Goal: Communication & Community: Answer question/provide support

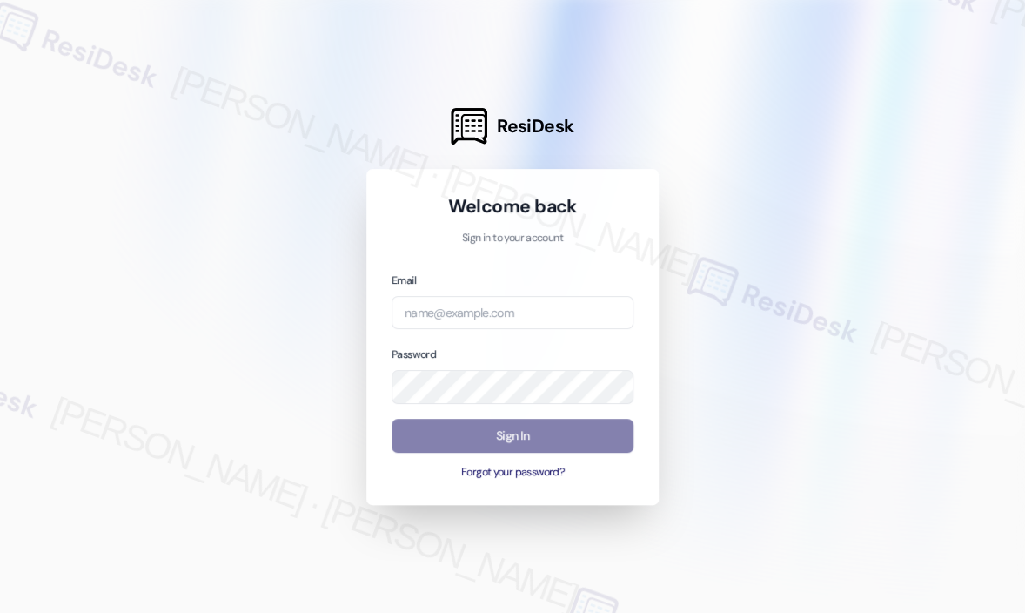
click at [728, 108] on div at bounding box center [512, 306] width 1025 height 613
click at [501, 313] on input "email" at bounding box center [513, 313] width 242 height 34
click at [0, 612] on com-1password-button at bounding box center [0, 613] width 0 height 0
click at [570, 311] on input "email" at bounding box center [513, 313] width 242 height 34
type input "automated-surveys-jag-john-roy.roles@jag.com"
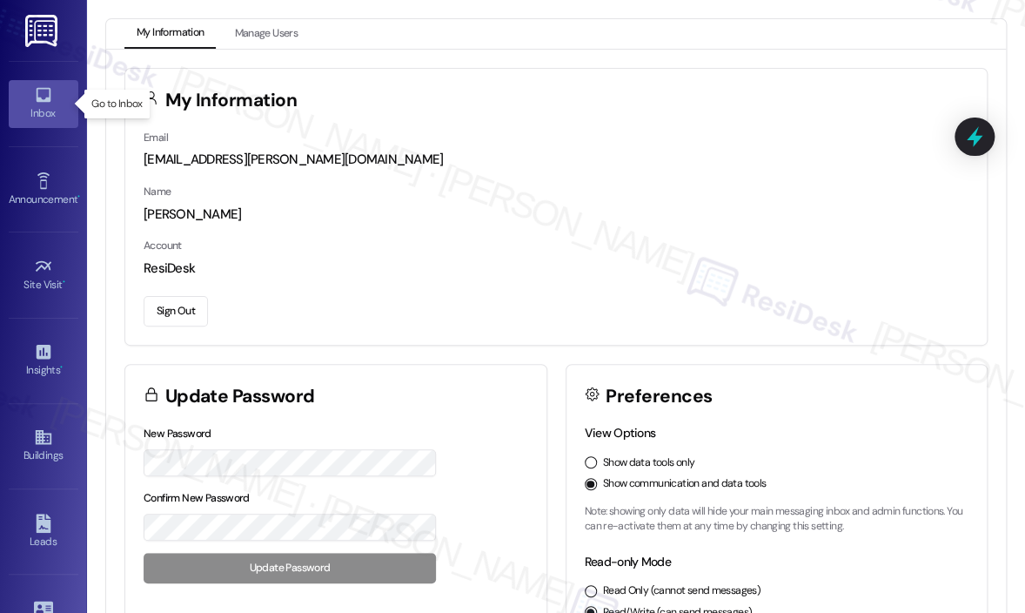
click at [43, 114] on div "Inbox" at bounding box center [43, 112] width 87 height 17
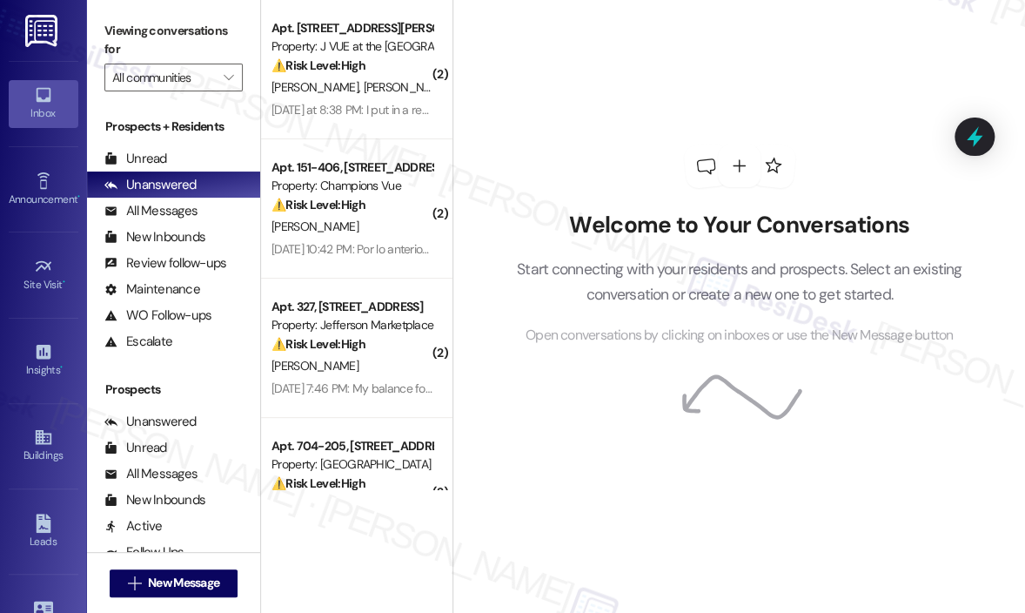
click at [665, 20] on div "Welcome to Your Conversations Start connecting with your residents and prospect…" at bounding box center [740, 245] width 522 height 490
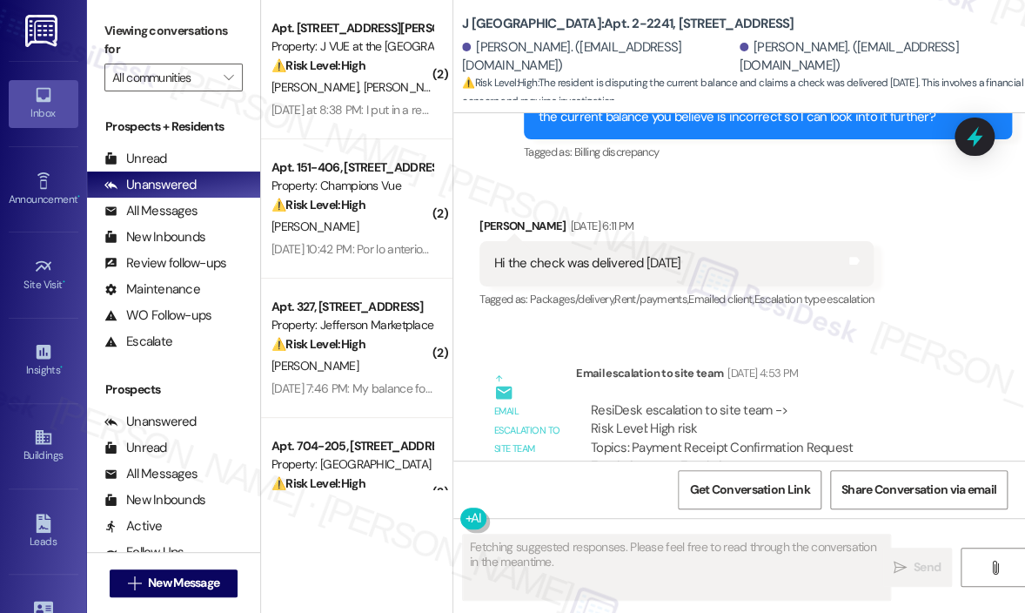
scroll to position [5610, 0]
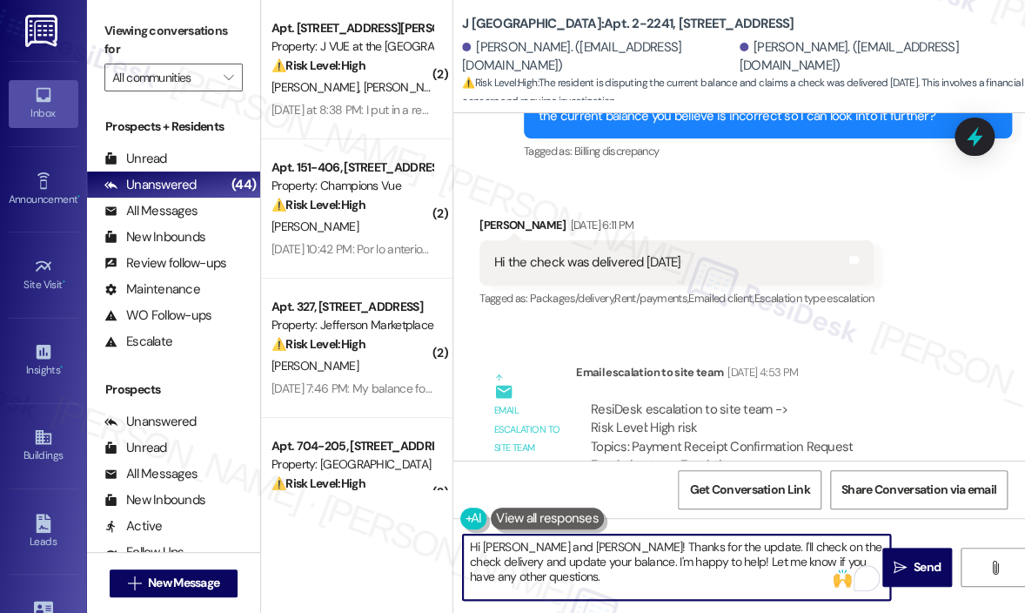
drag, startPoint x: 582, startPoint y: 592, endPoint x: 592, endPoint y: 542, distance: 50.7
click at [592, 542] on textarea "Hi Winnie and Nicholas! Thanks for the update. I'll check on the check delivery…" at bounding box center [676, 566] width 427 height 65
paste textarea "e site team wanted to let you know that your payment has been received"
click at [748, 568] on textarea "Hi Winnie and Nicholas! The site team wanted to let you know that your payment …" at bounding box center [676, 566] width 427 height 65
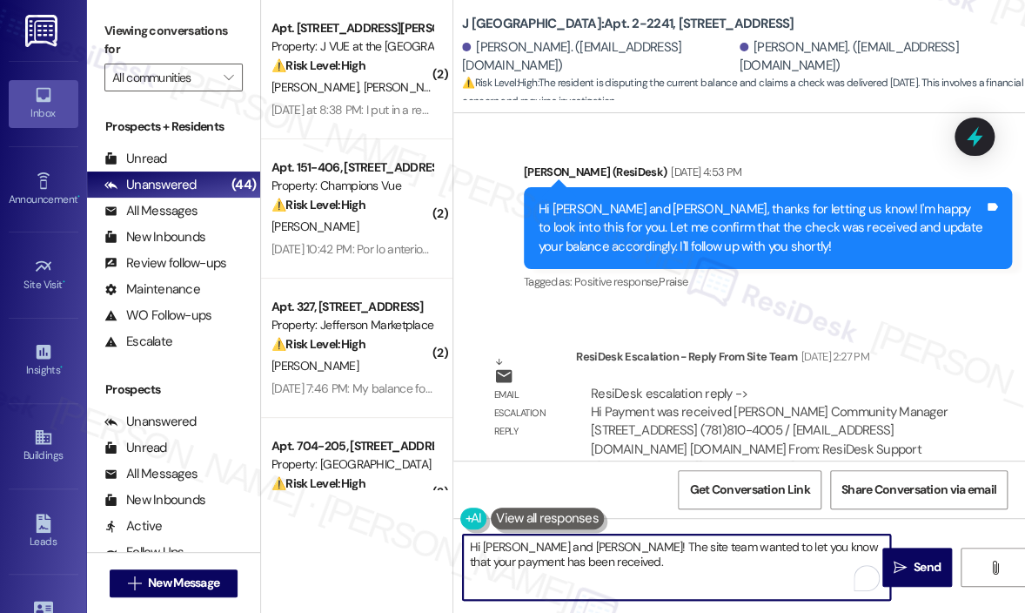
scroll to position [6051, 0]
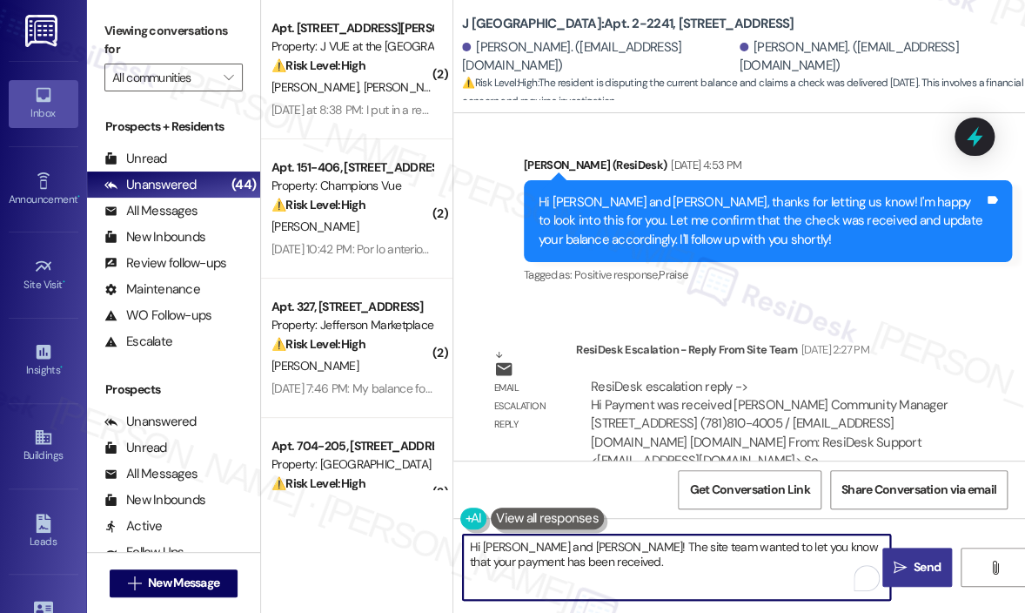
type textarea "Hi Winnie and Nicholas! The site team wanted to let you know that your payment …"
click at [905, 566] on icon "" at bounding box center [900, 568] width 13 height 14
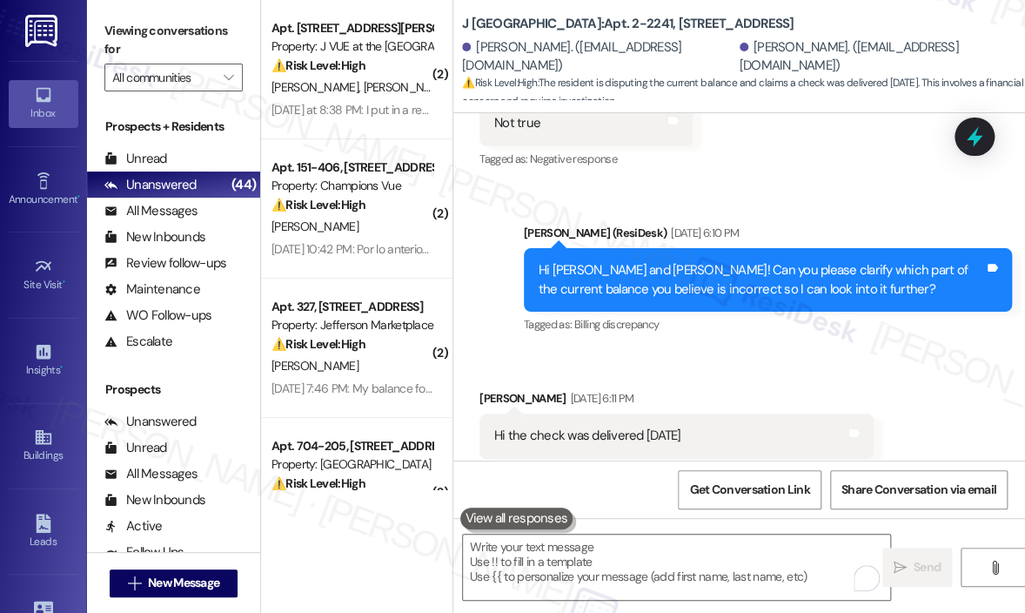
scroll to position [5436, 0]
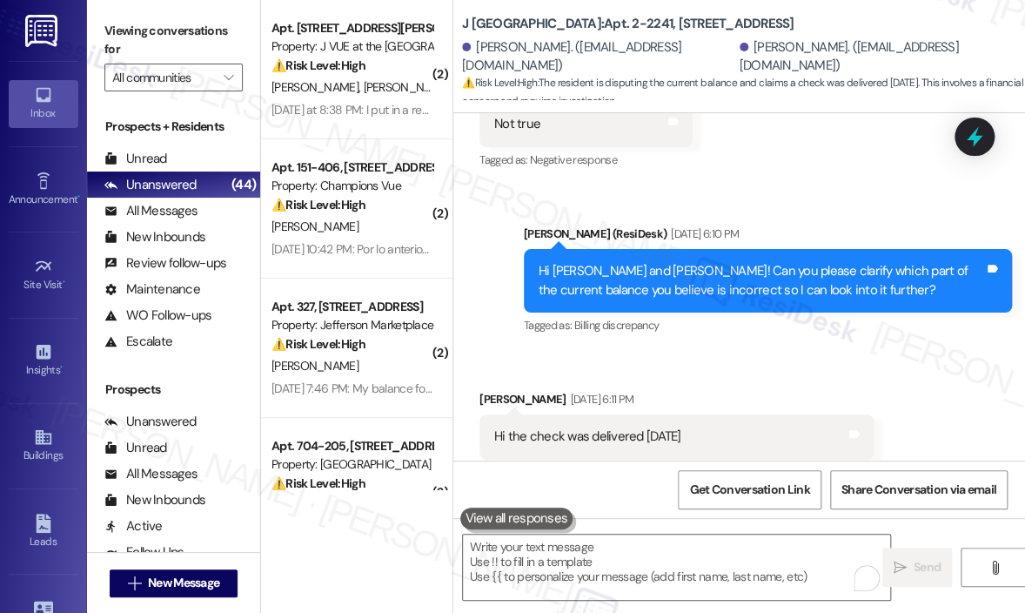
click at [790, 377] on div "Received via SMS Winnie Nikimuli Aug 07, 2025 at 6:11 PM Hi the check was deliv…" at bounding box center [677, 437] width 420 height 121
click at [792, 377] on div "Received via SMS Winnie Nikimuli Aug 07, 2025 at 6:11 PM Hi the check was deliv…" at bounding box center [677, 437] width 420 height 121
click at [790, 390] on div "Winnie Nikimuli Aug 07, 2025 at 6:11 PM" at bounding box center [677, 402] width 394 height 24
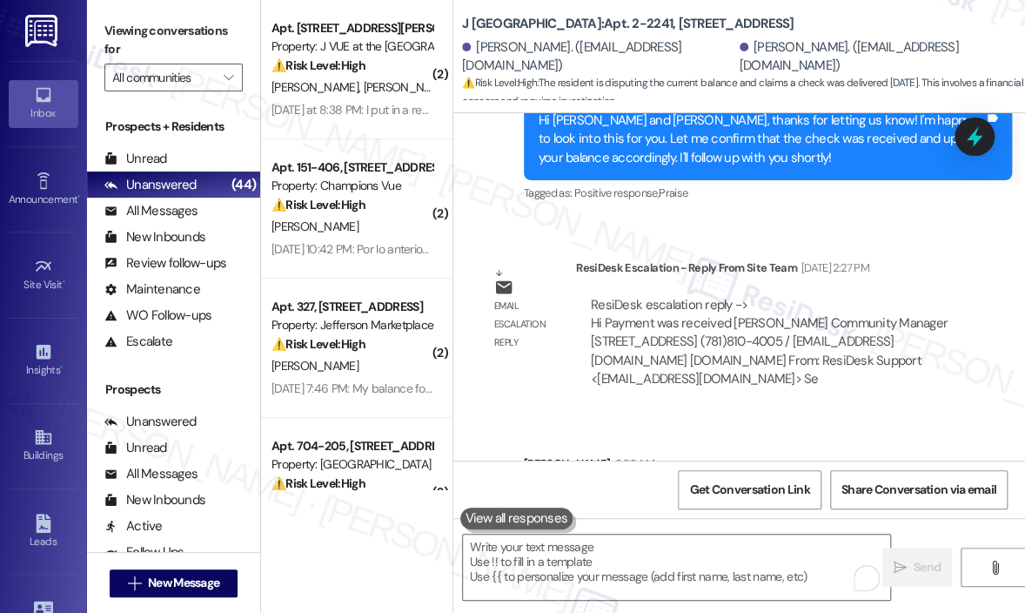
scroll to position [6191, 0]
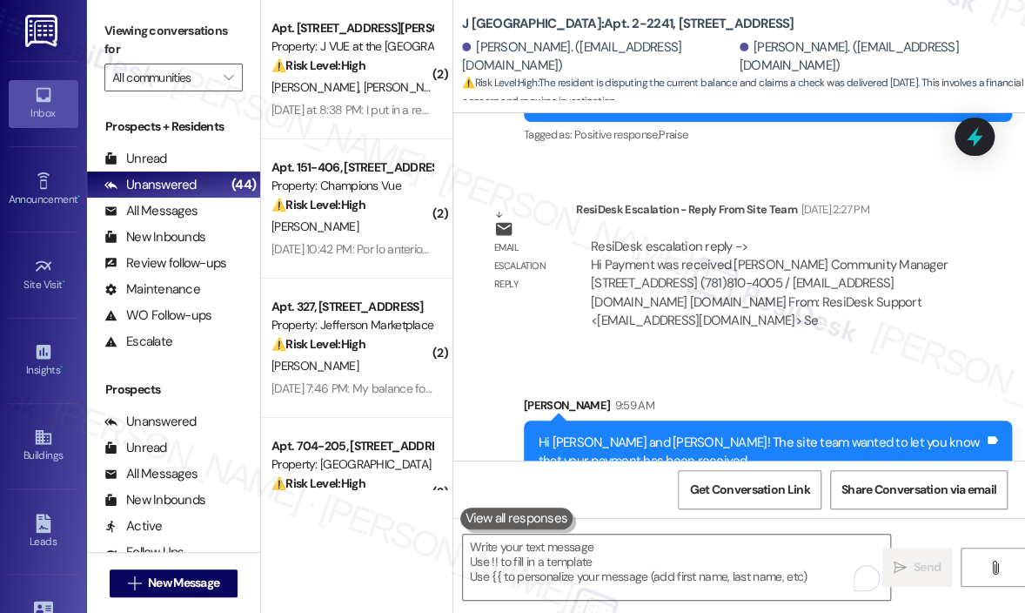
click at [691, 357] on div "Sent via SMS Sarah 9:59 AM Hi Winnie and Nicholas! The site team wanted to let …" at bounding box center [740, 427] width 572 height 140
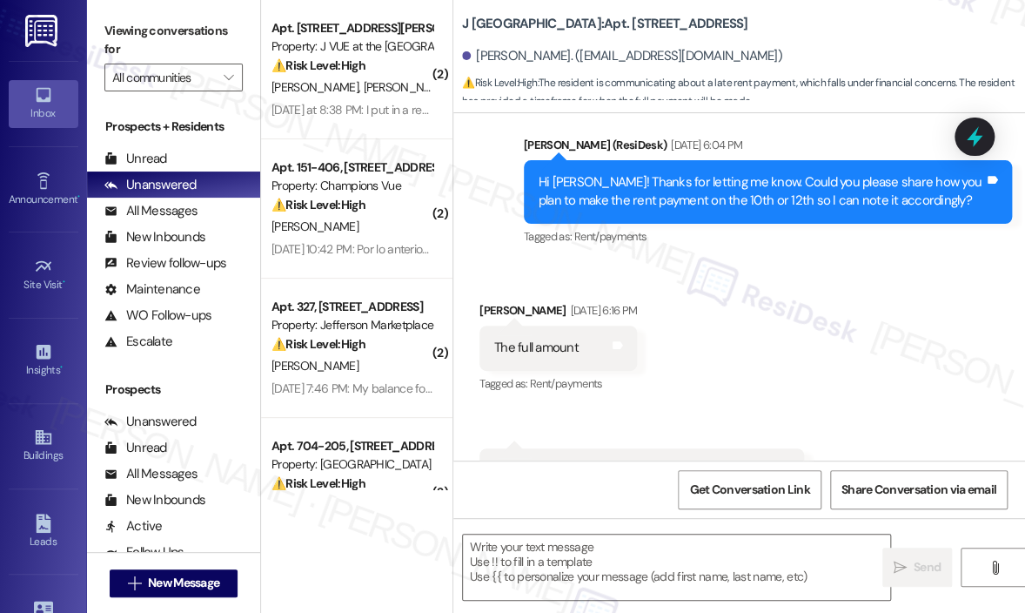
type textarea "Fetching suggested responses. Please feel free to read through the conversation…"
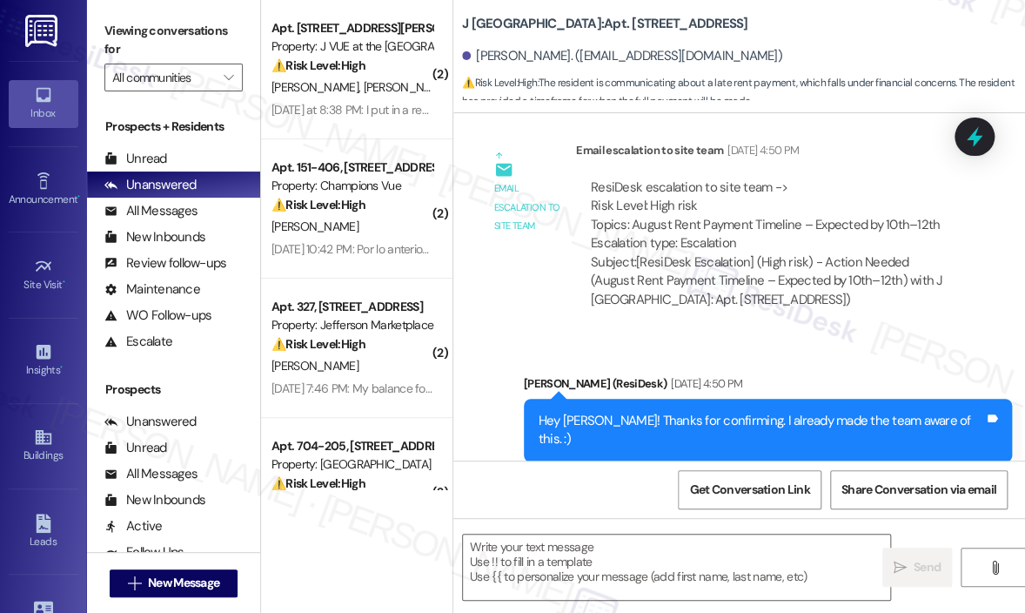
scroll to position [1056, 0]
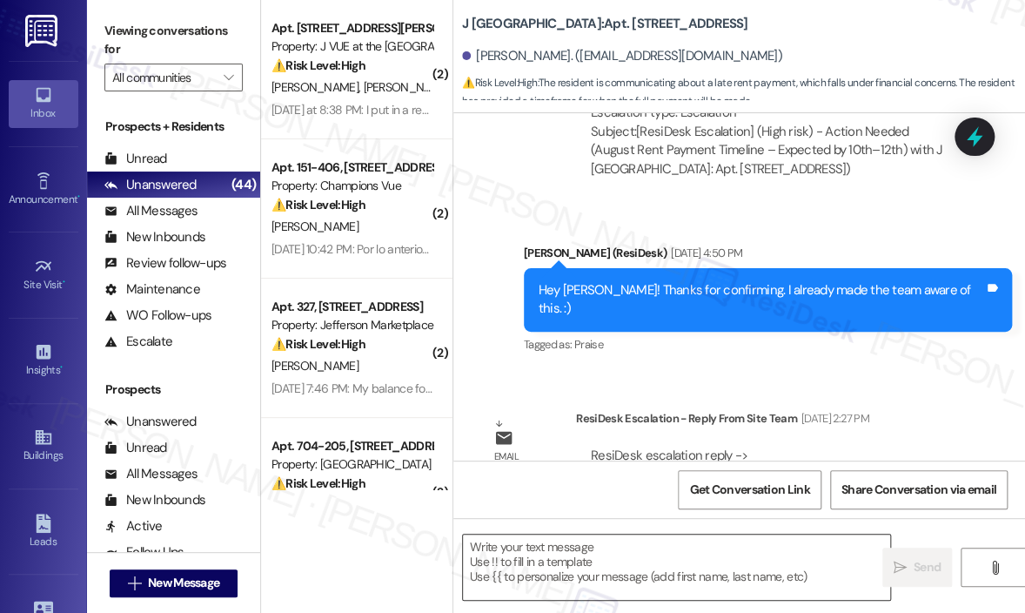
click at [605, 559] on textarea at bounding box center [676, 566] width 427 height 65
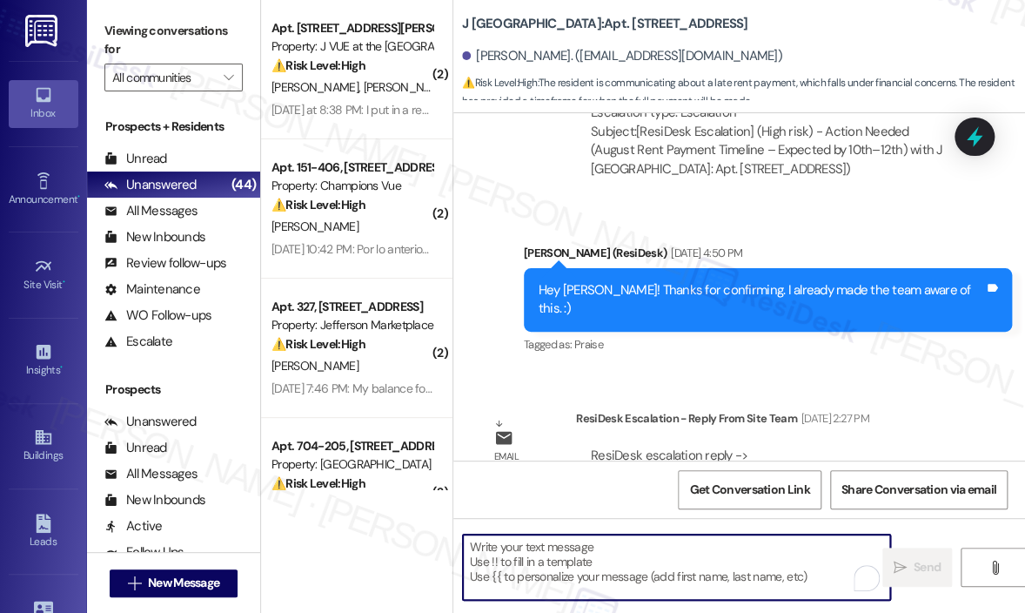
paste textarea "The site team wanted to let you know that they have already received and noted …"
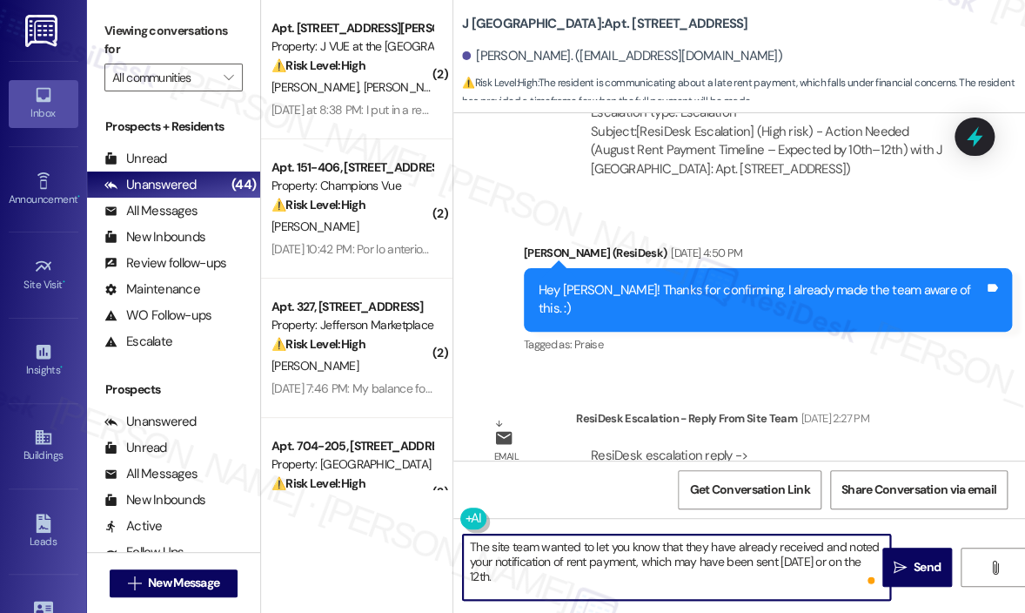
click at [470, 541] on textarea "The site team wanted to let you know that they have already received and noted …" at bounding box center [676, 566] width 427 height 65
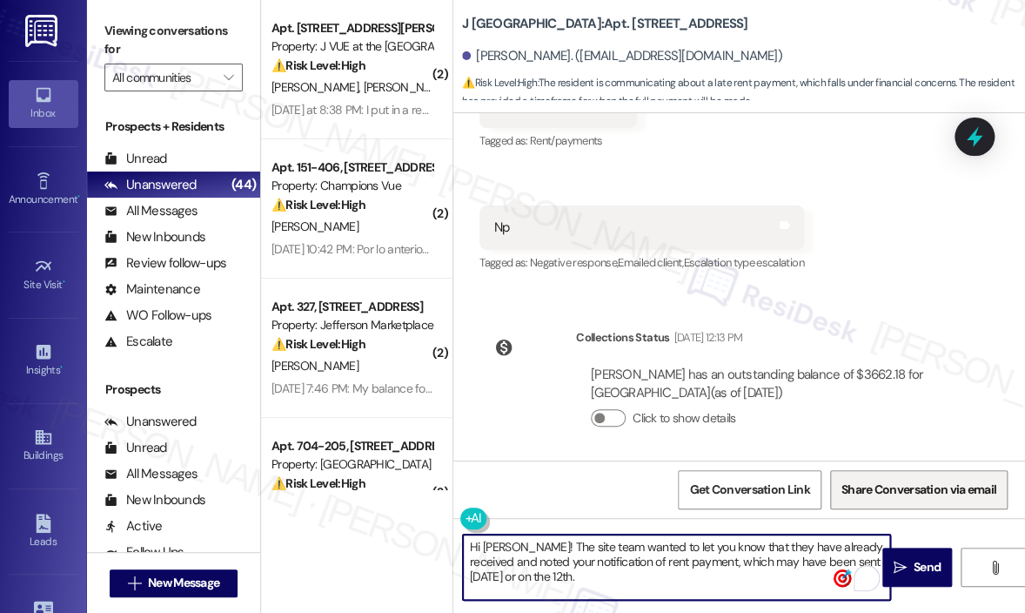
scroll to position [708, 0]
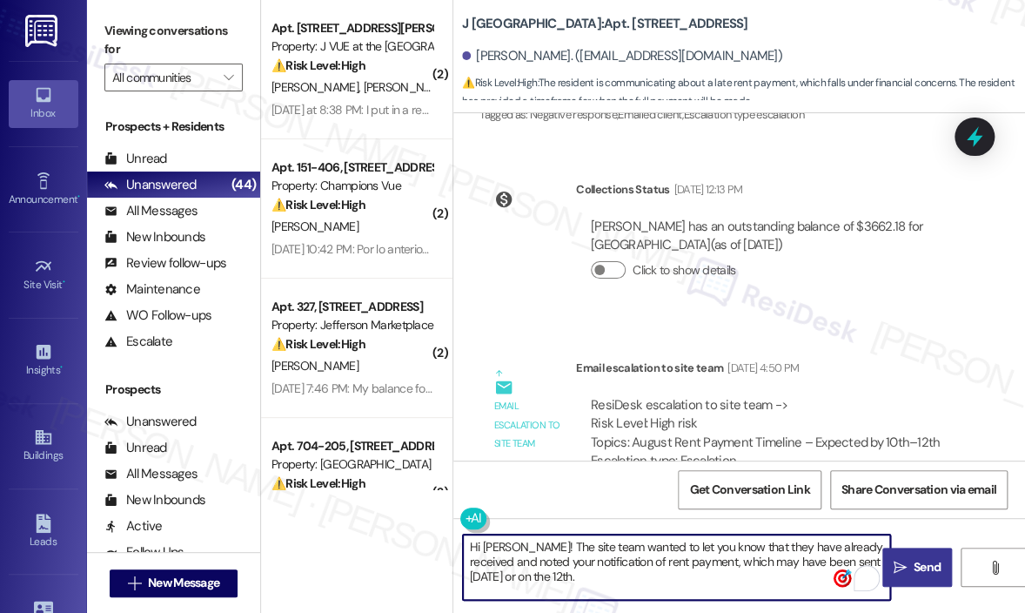
type textarea "Hi Sergio! The site team wanted to let you know that they have already received…"
click at [899, 568] on icon "" at bounding box center [900, 568] width 13 height 14
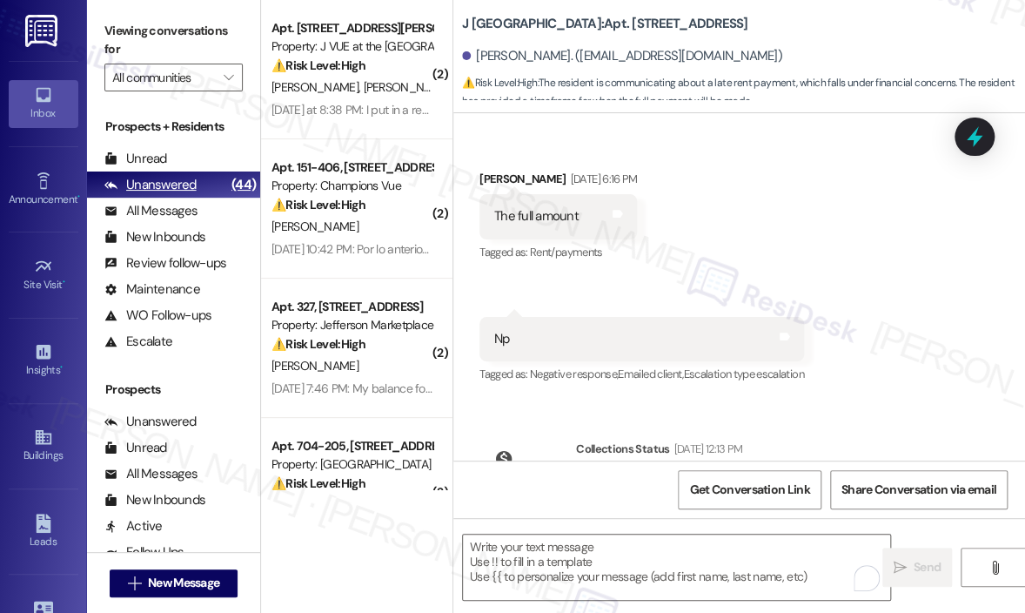
scroll to position [387, 0]
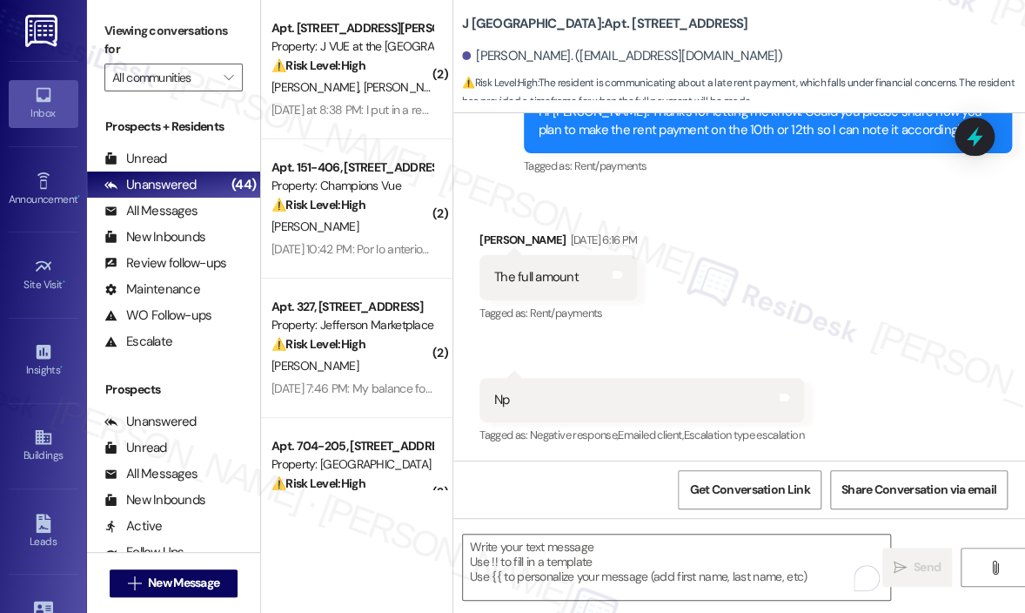
click at [772, 203] on div "Received via SMS Sergio Dias Aug 07, 2025 at 6:16 PM The full amount Tags and n…" at bounding box center [740, 327] width 572 height 270
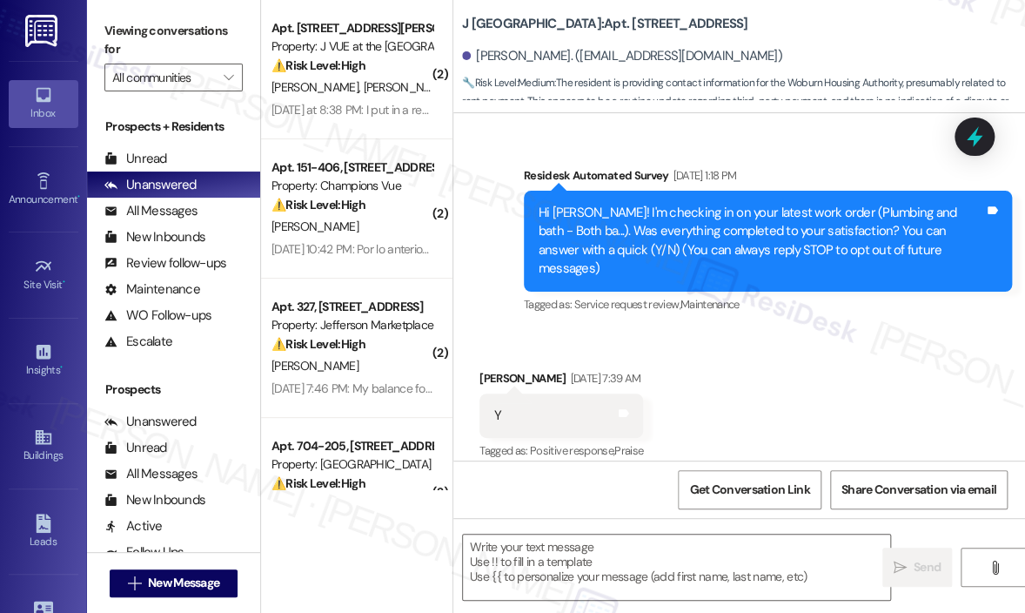
scroll to position [13468, 0]
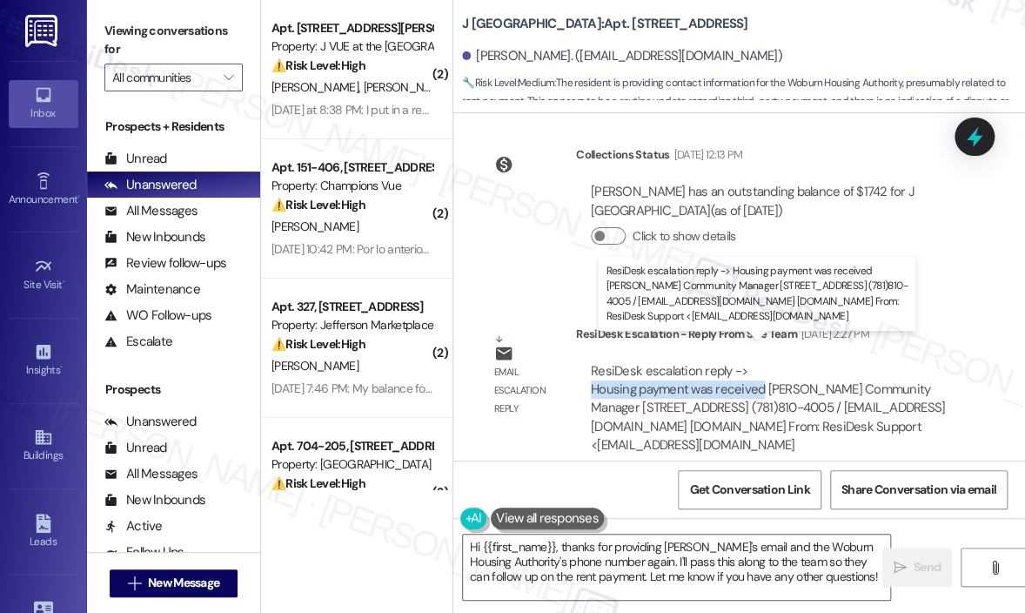
drag, startPoint x: 763, startPoint y: 366, endPoint x: 593, endPoint y: 369, distance: 169.8
click at [593, 369] on div "ResiDesk escalation reply -> Housing payment was received [PERSON_NAME] Communi…" at bounding box center [768, 408] width 354 height 92
copy div "Housing payment was received"
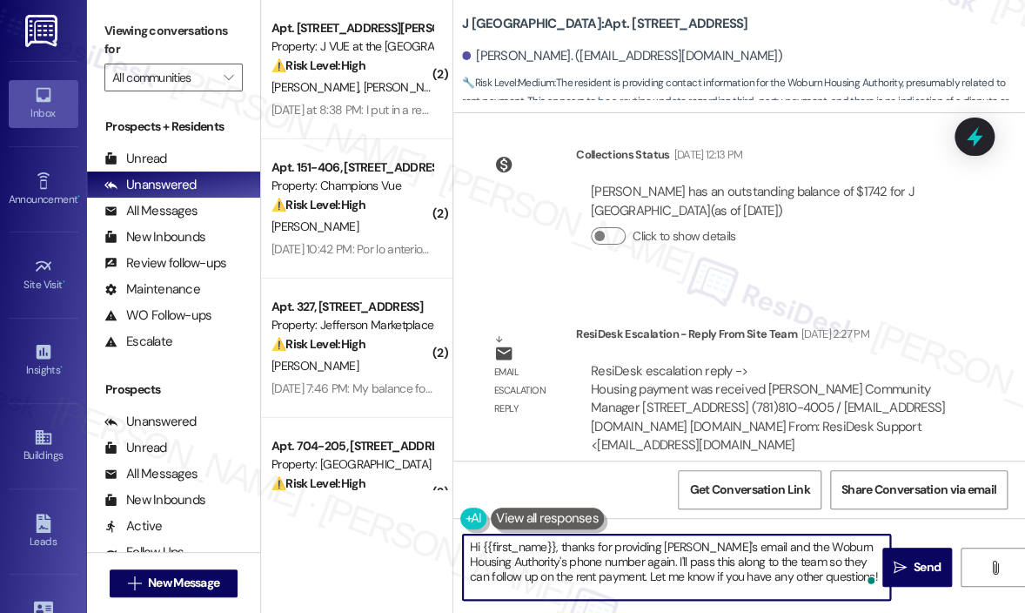
drag, startPoint x: 827, startPoint y: 577, endPoint x: 559, endPoint y: 543, distance: 270.3
click at [559, 543] on textarea "Hi {{first_name}}, thanks for providing Amanda's email and the Woburn Housing A…" at bounding box center [676, 566] width 427 height 65
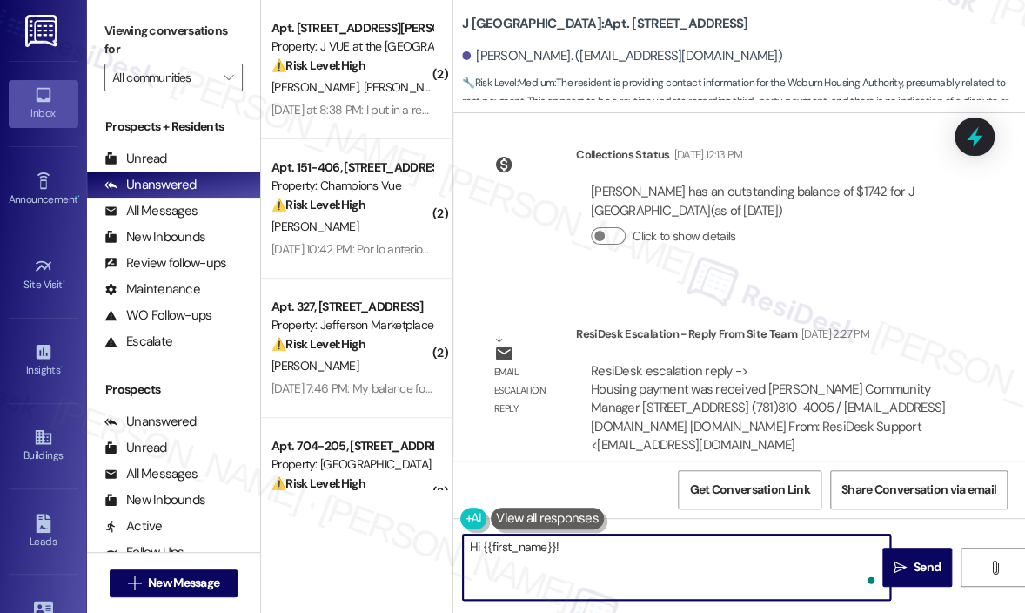
paste textarea "The site team wanted to let you know that your housing payment has been receive…"
click at [737, 554] on textarea "Hi {{first_name}}! The site team wanted to let you know that your housing payme…" at bounding box center [676, 566] width 427 height 65
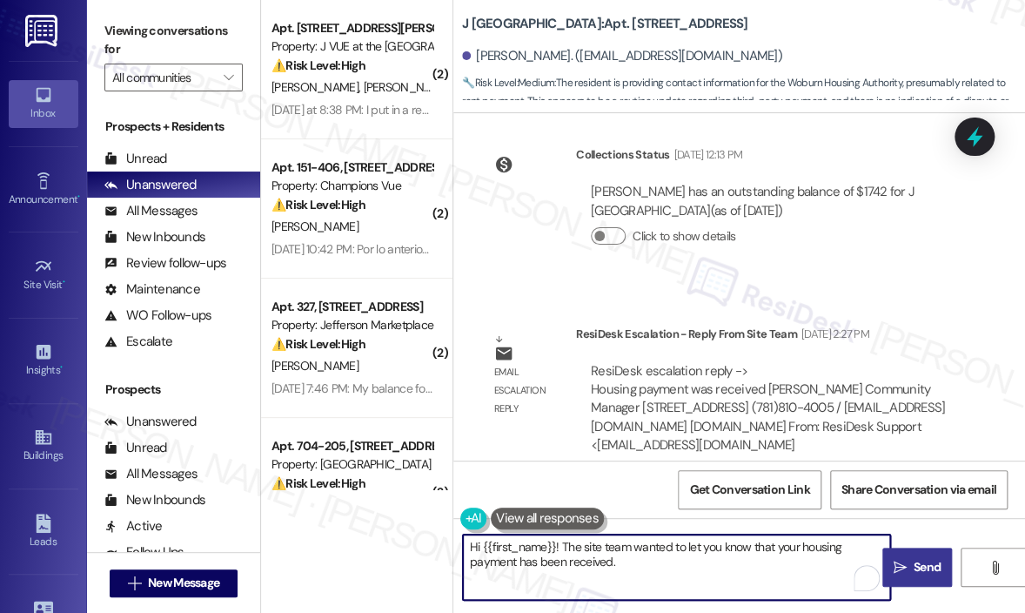
type textarea "Hi {{first_name}}! The site team wanted to let you know that your housing payme…"
click at [904, 561] on icon "" at bounding box center [900, 568] width 13 height 14
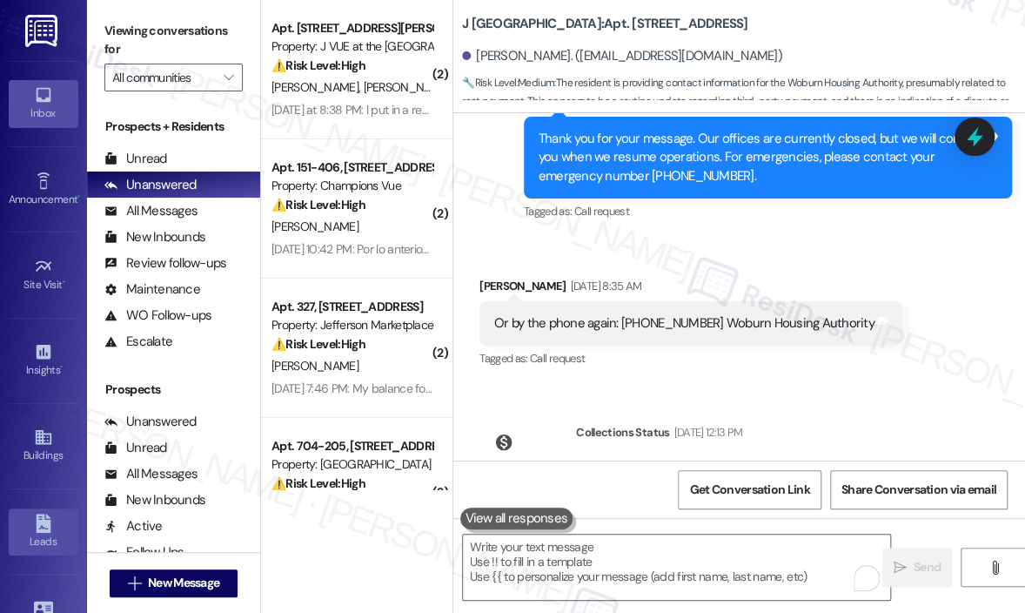
scroll to position [13092, 0]
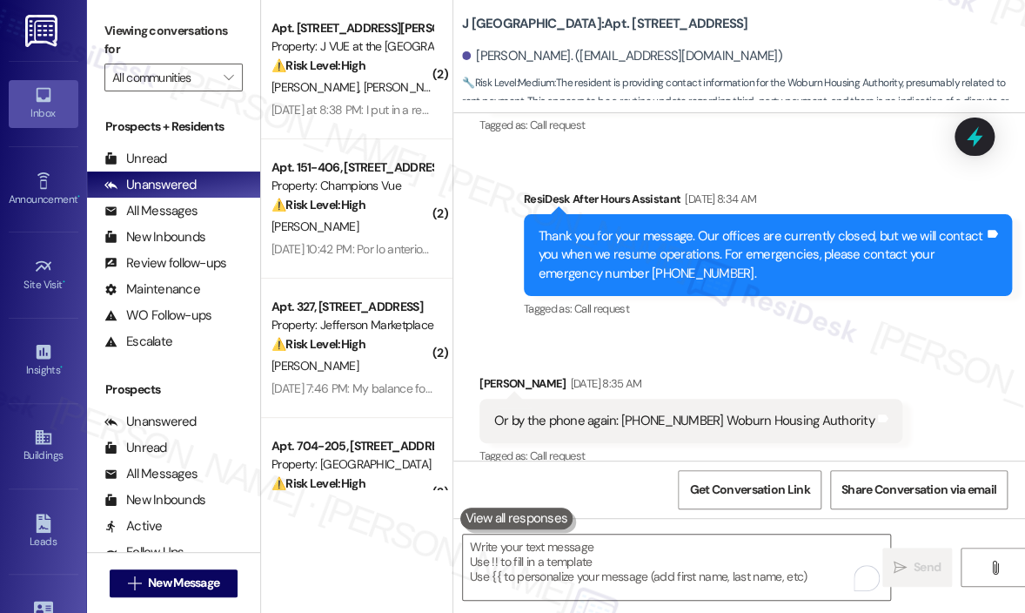
click at [699, 335] on div "Received via SMS Adriana Rosa Aug 08, 2025 at 8:35 AM Or by the phone again: (7…" at bounding box center [740, 408] width 572 height 147
click at [826, 34] on div "J Woburn Heights: Apt. 1-1244, 1042 Main Street Adriana Rosa. (adrianasrosa39@h…" at bounding box center [743, 52] width 563 height 96
click at [230, 75] on icon "" at bounding box center [229, 78] width 10 height 14
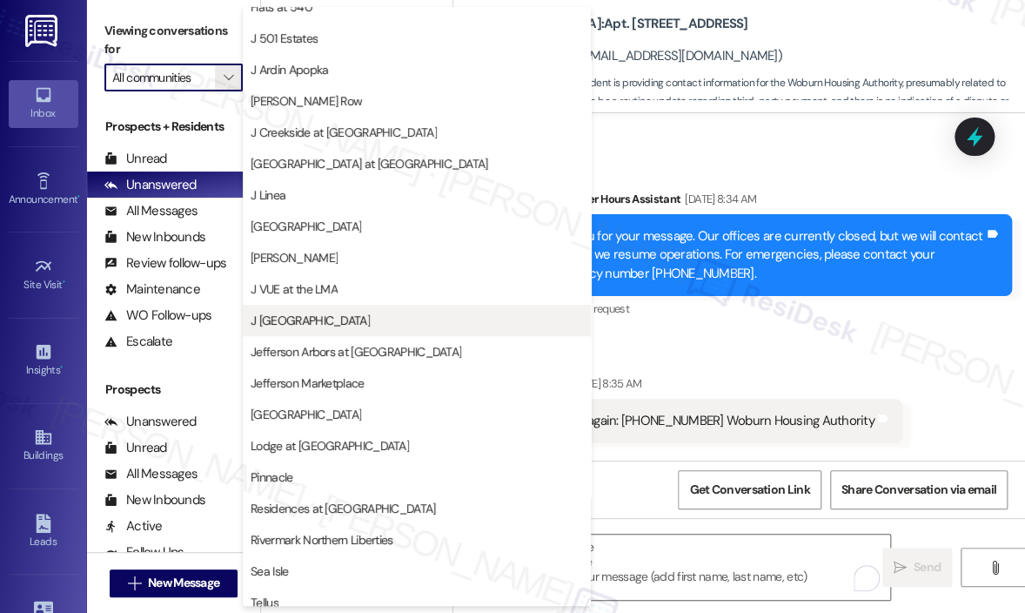
scroll to position [174, 0]
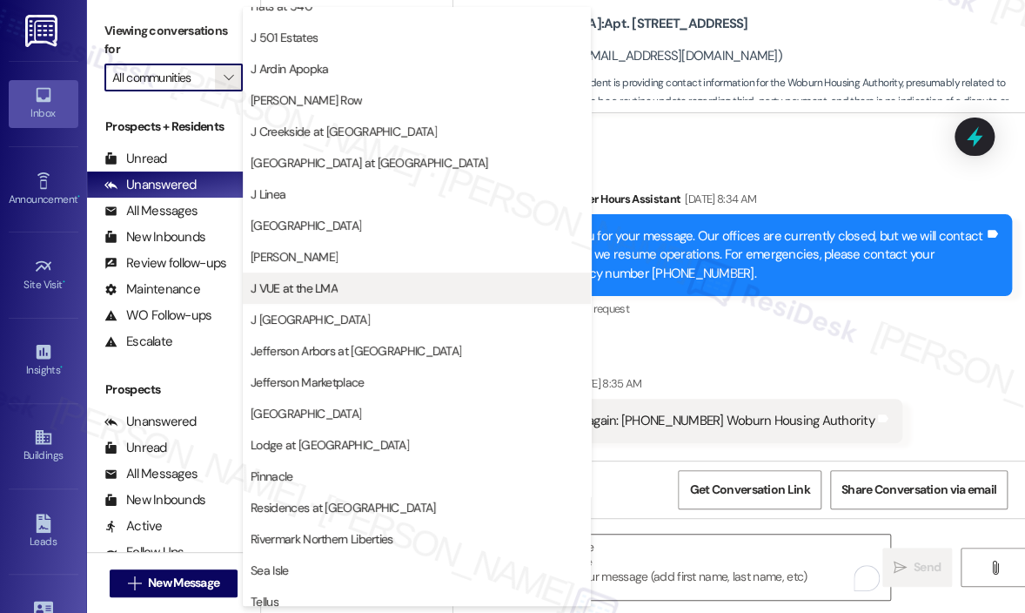
click at [307, 293] on span "J VUE at the LMA" at bounding box center [294, 287] width 87 height 17
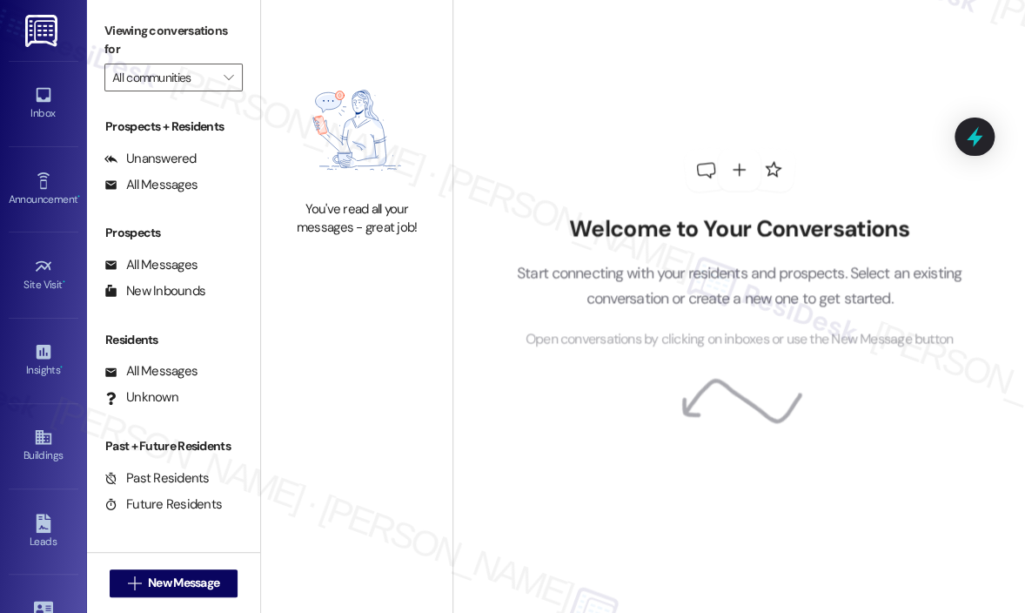
type input "J VUE at the LMA"
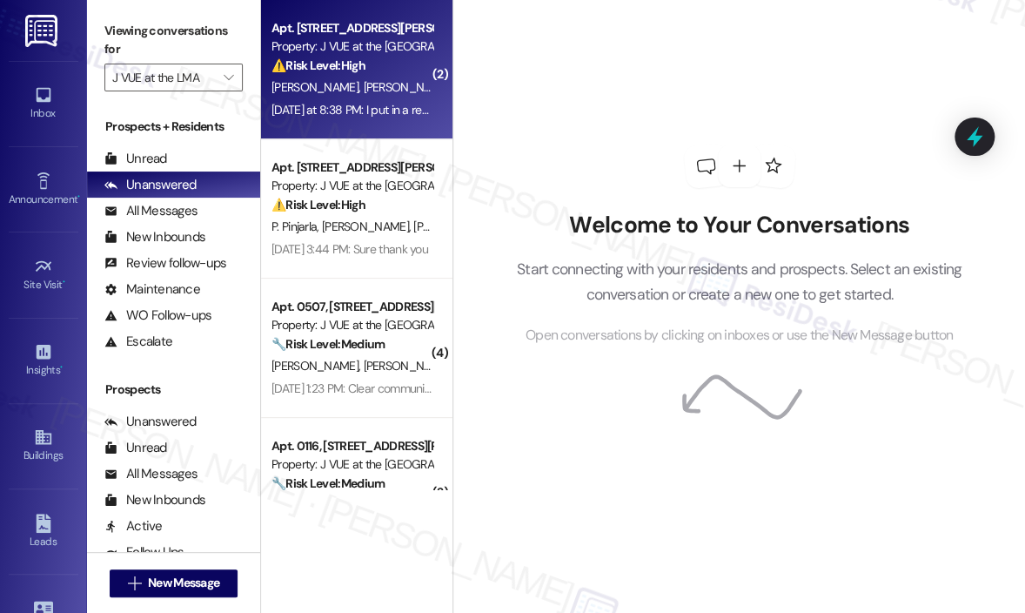
click at [405, 111] on div "Yesterday at 8:38 PM: I put in a request but there has been no hot water for ov…" at bounding box center [494, 110] width 445 height 16
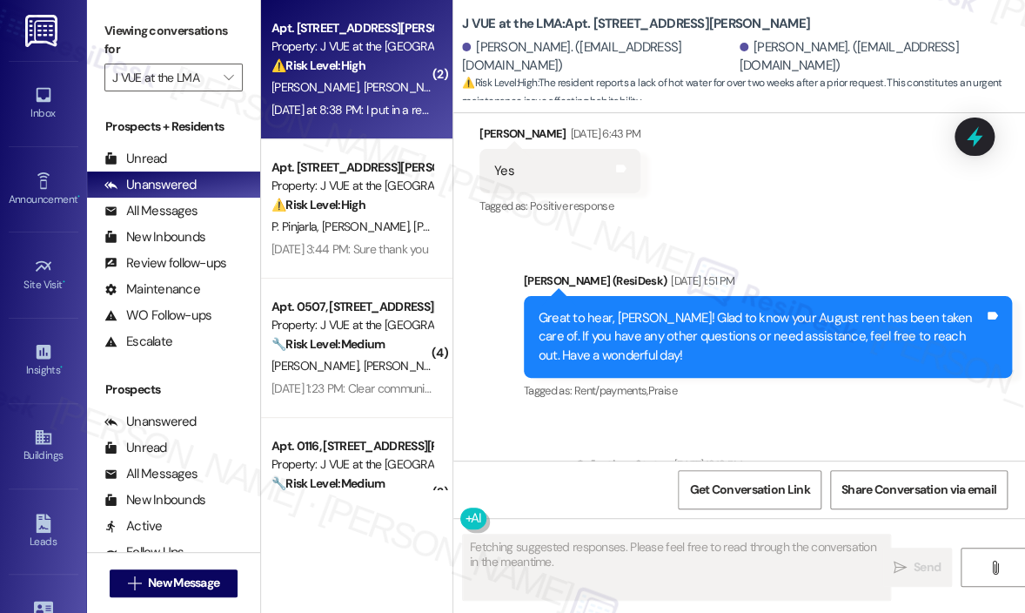
scroll to position [9863, 0]
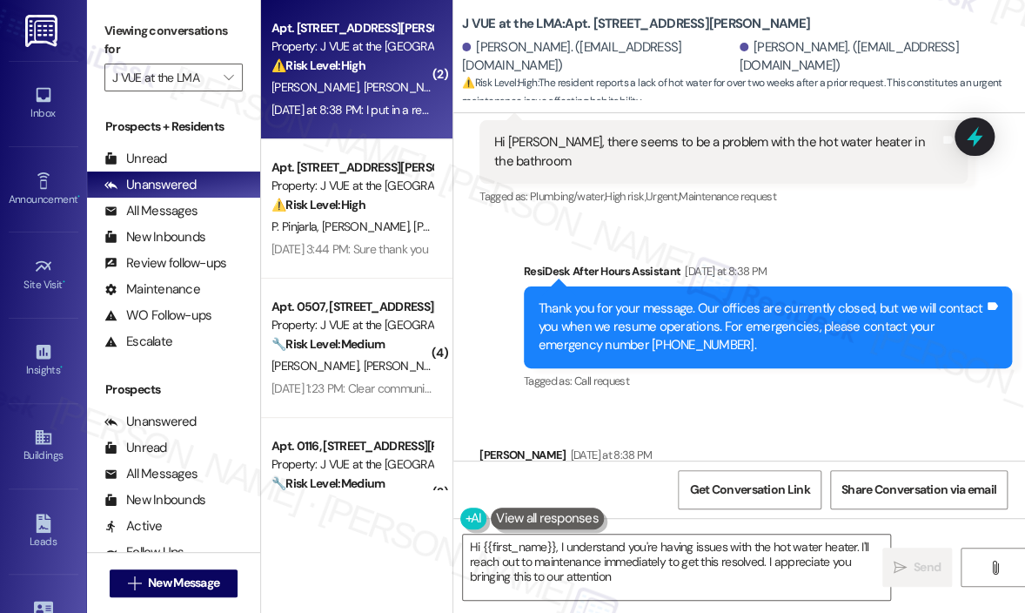
type textarea "Hi {{first_name}}, I understand you're having issues with the hot water heater.…"
click at [742, 368] on div "Tagged as: Call request Click to highlight conversations about Call request" at bounding box center [768, 380] width 488 height 25
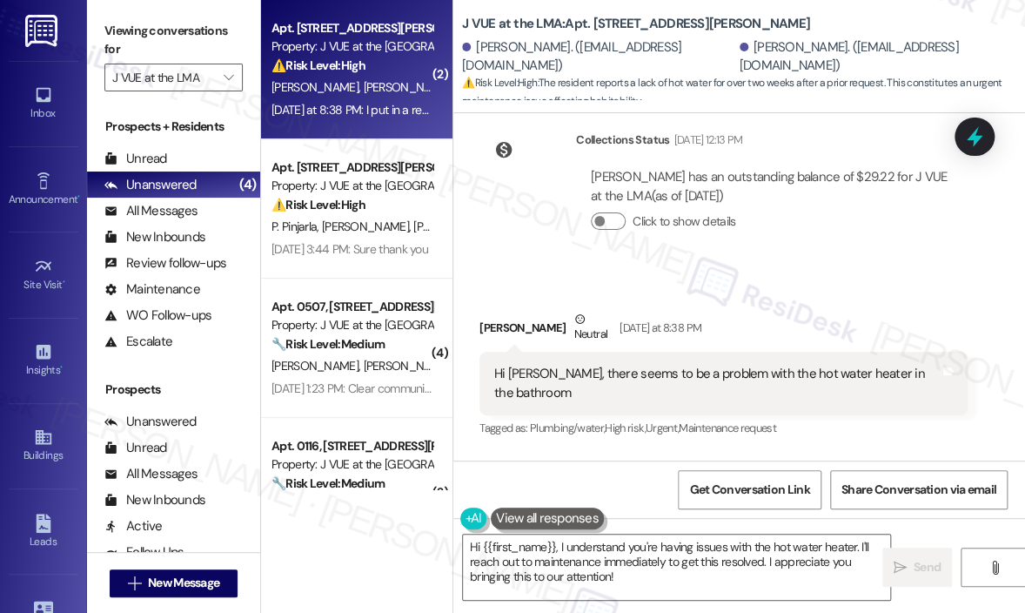
scroll to position [9516, 0]
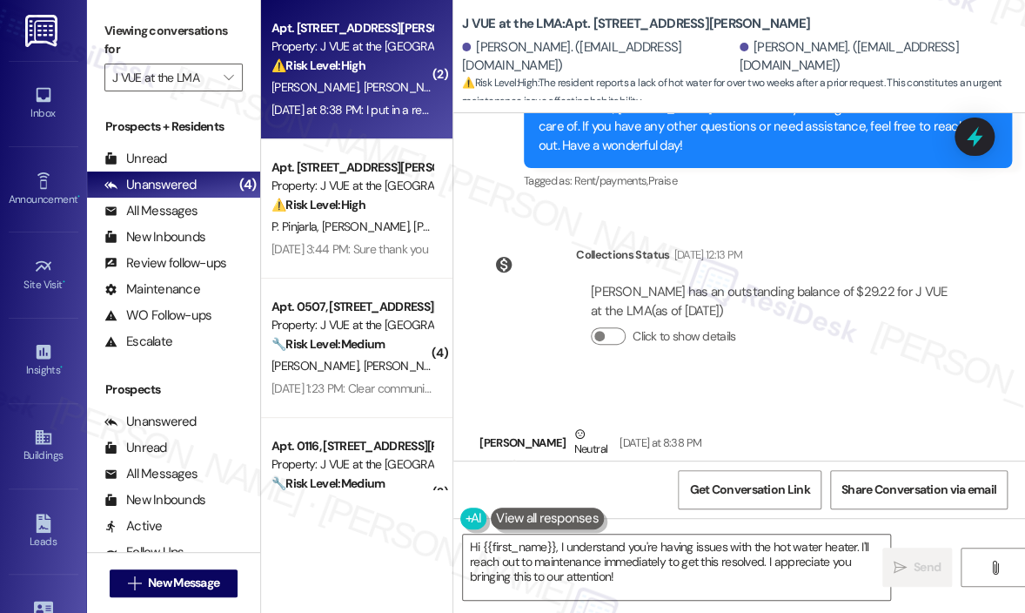
click at [871, 141] on div "Survey, sent via SMS Residesk Automated Survey Feb 03, 2025 at 1:54 PM Hi Arshe…" at bounding box center [740, 286] width 572 height 347
click at [976, 136] on icon at bounding box center [975, 137] width 21 height 27
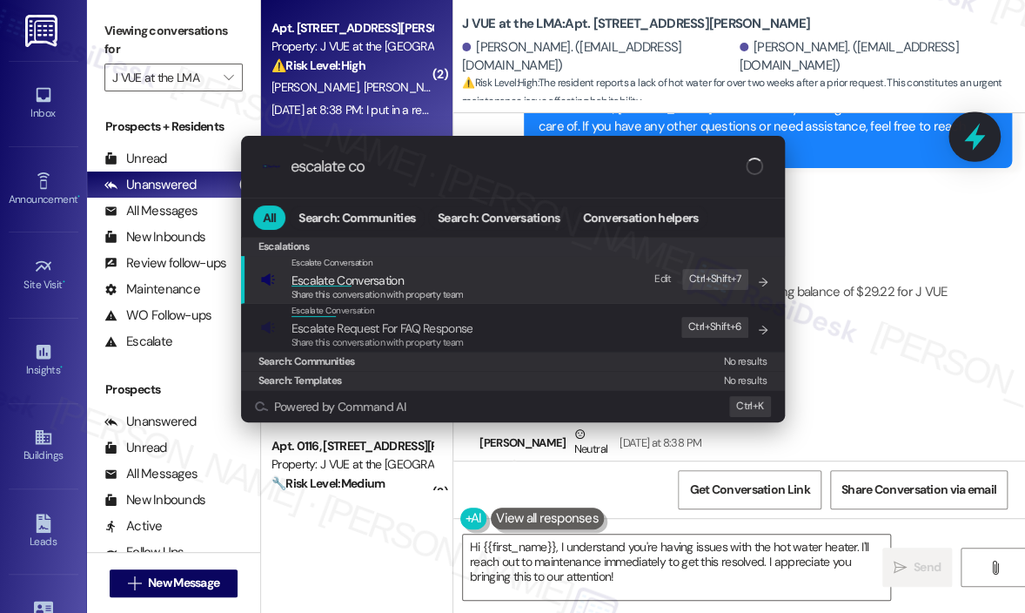
type input "escalate con"
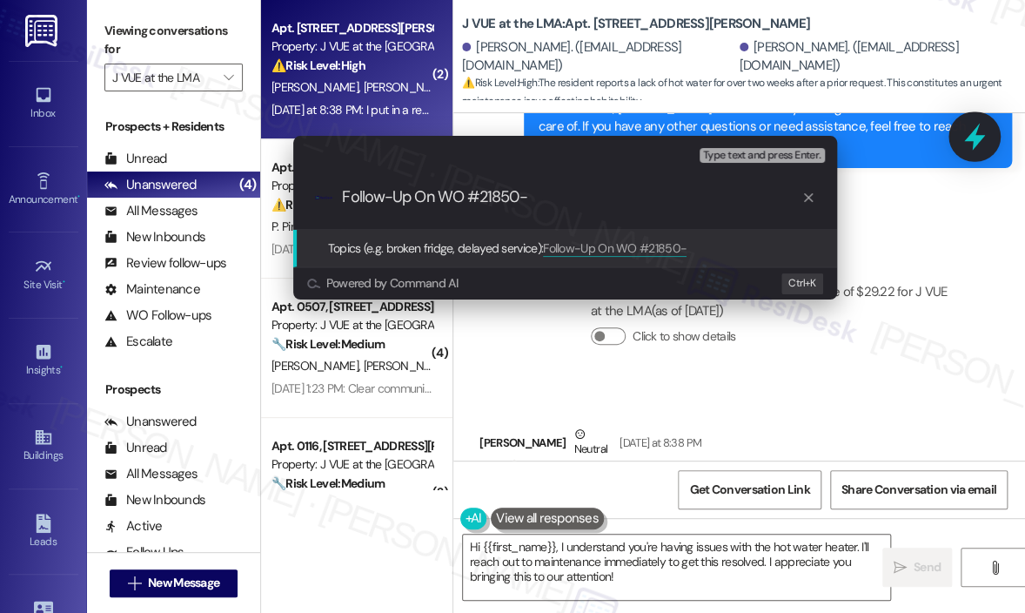
type input "Follow-Up On WO #21850-1"
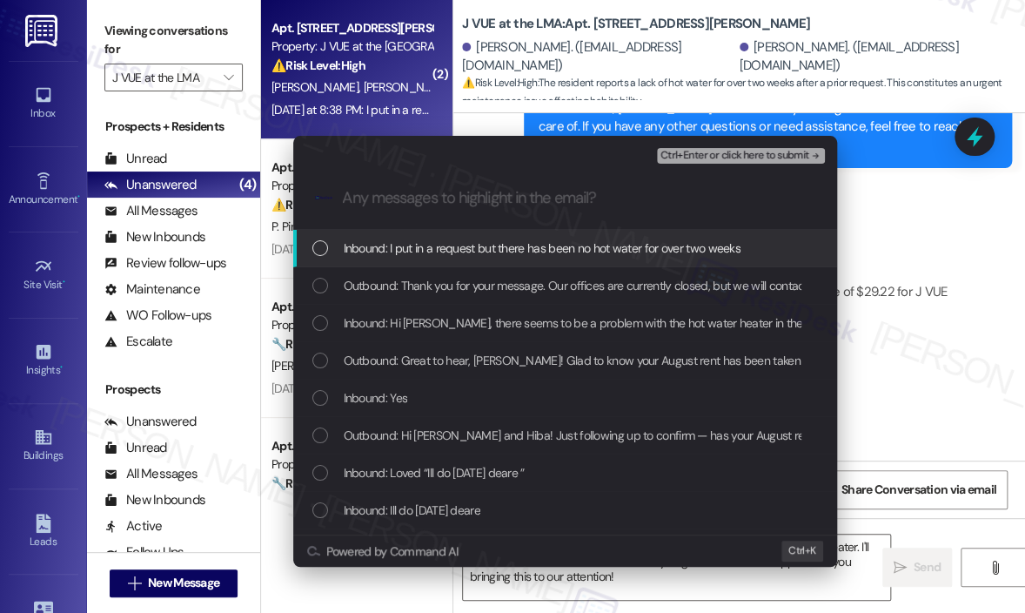
click at [430, 252] on span "Inbound: I put in a request but there has been no hot water for over two weeks" at bounding box center [542, 248] width 397 height 19
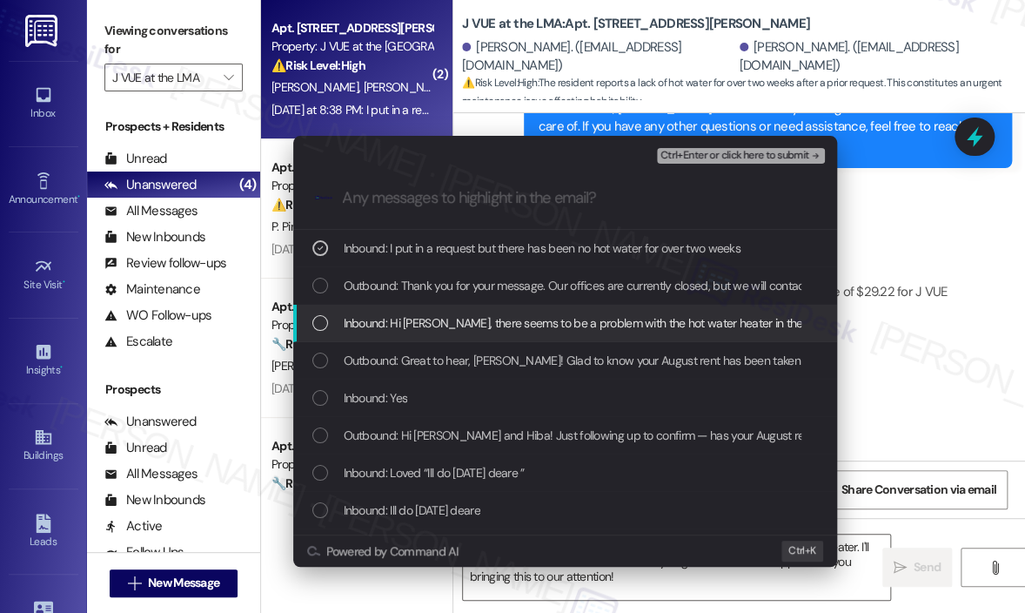
click at [396, 328] on span "Inbound: Hi Jay, there seems to be a problem with the hot water heater in the b…" at bounding box center [600, 322] width 513 height 19
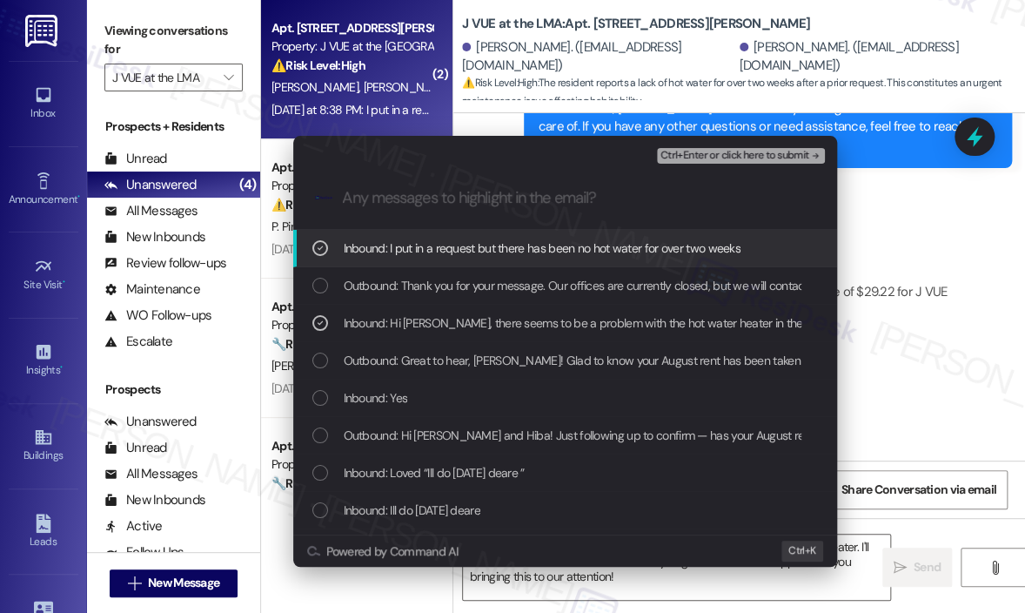
click at [712, 161] on span "Ctrl+Enter or click here to submit" at bounding box center [735, 156] width 149 height 12
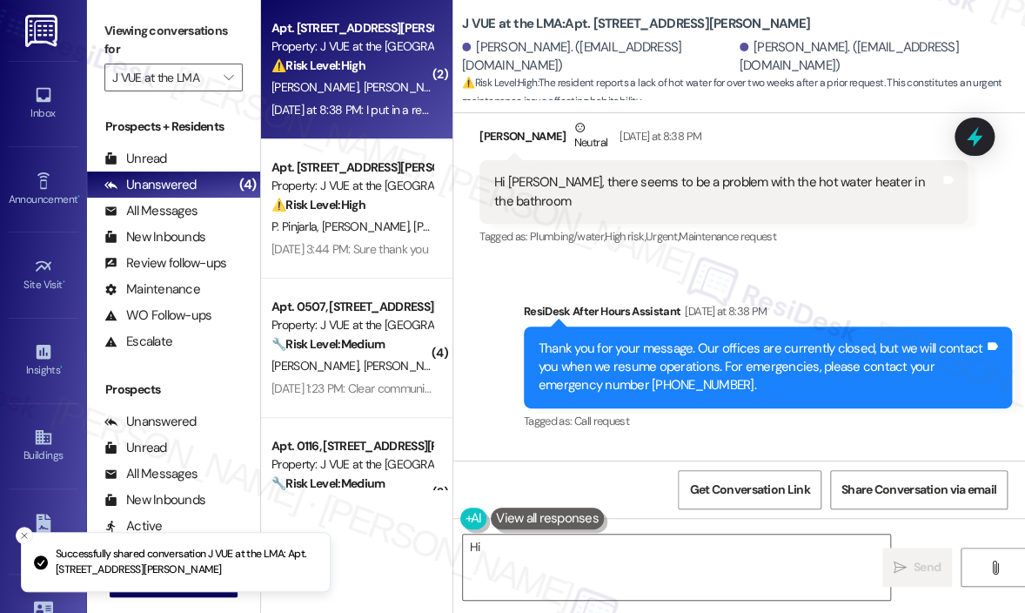
scroll to position [9863, 0]
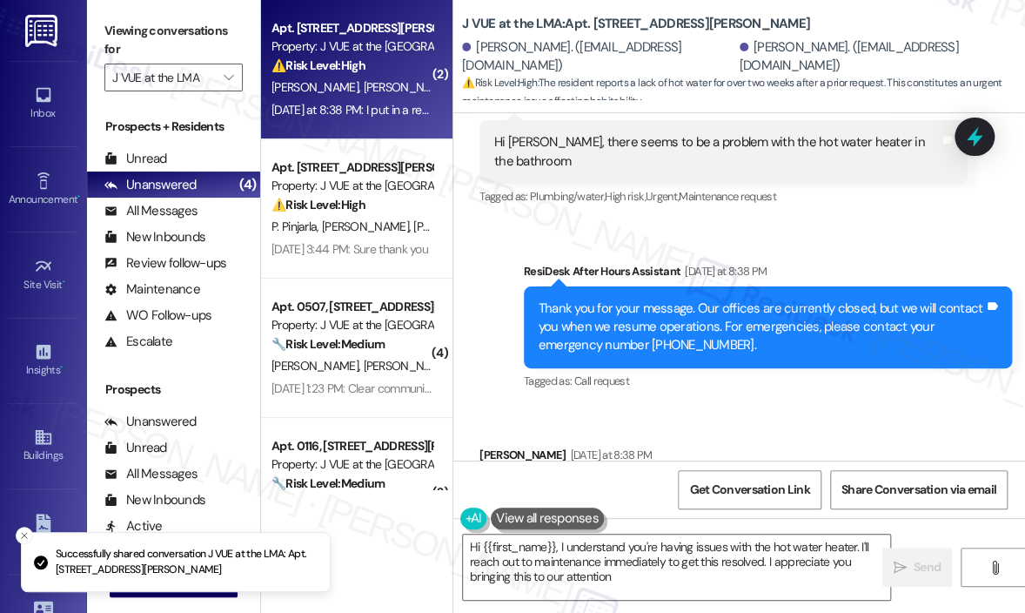
type textarea "Hi {{first_name}}, I understand you're having issues with the hot water heater.…"
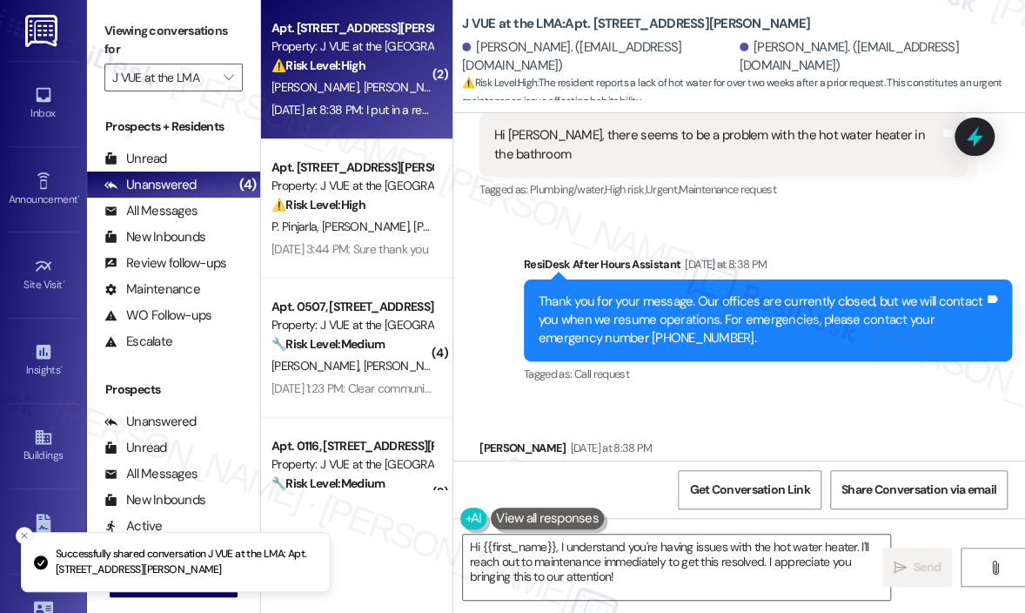
scroll to position [9882, 0]
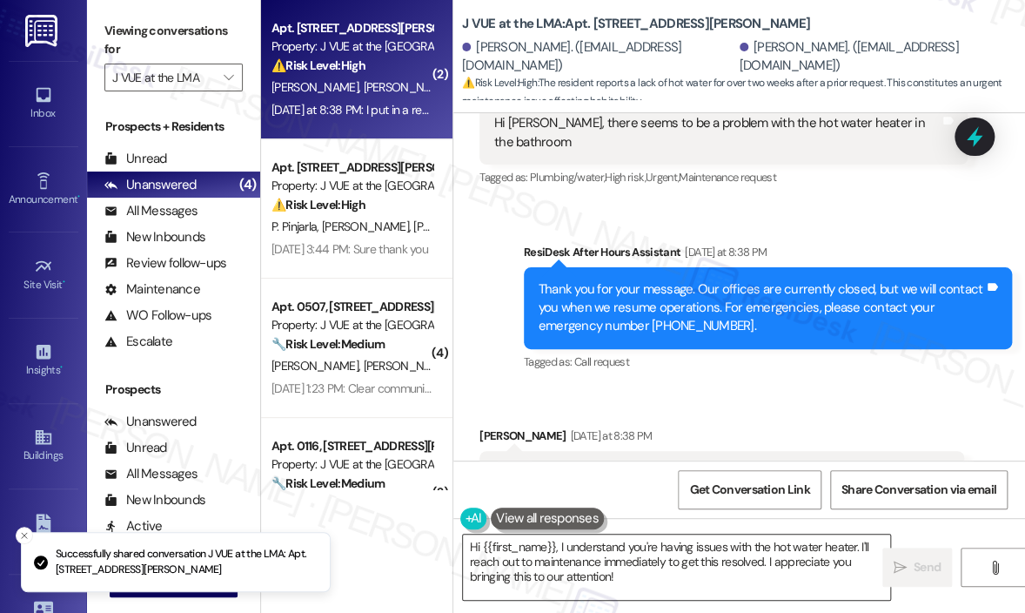
click at [684, 576] on textarea "Hi {{first_name}}, I understand you're having issues with the hot water heater.…" at bounding box center [676, 566] width 427 height 65
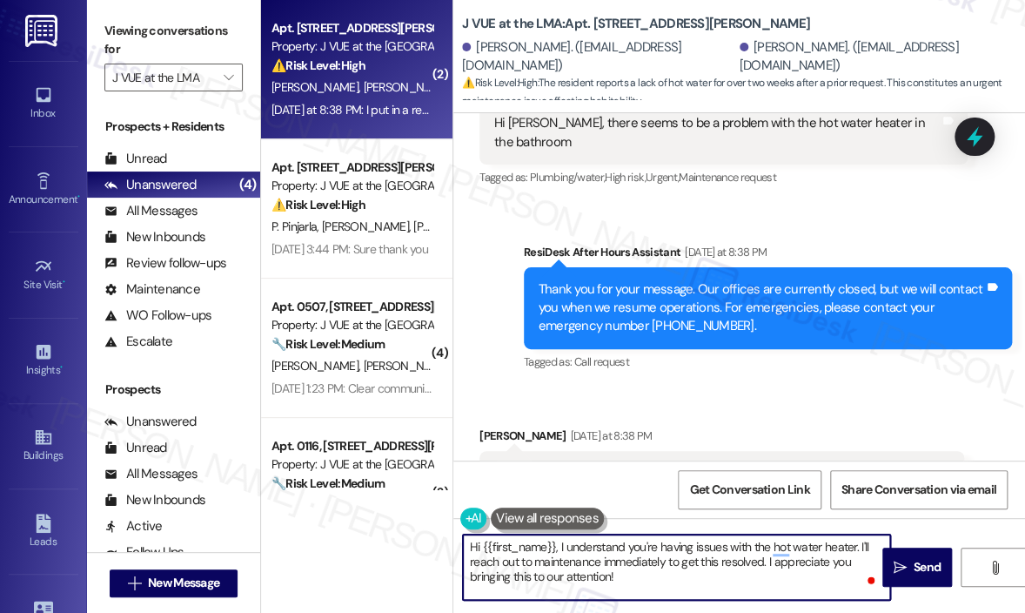
click at [683, 576] on textarea "Hi {{first_name}}, I understand you're having issues with the hot water heater.…" at bounding box center [676, 566] width 427 height 65
click at [708, 582] on textarea "Hi {{first_name}}, I understand you're having issues with the hot water heater.…" at bounding box center [676, 566] width 427 height 65
click at [924, 564] on span "Send" at bounding box center [927, 567] width 27 height 18
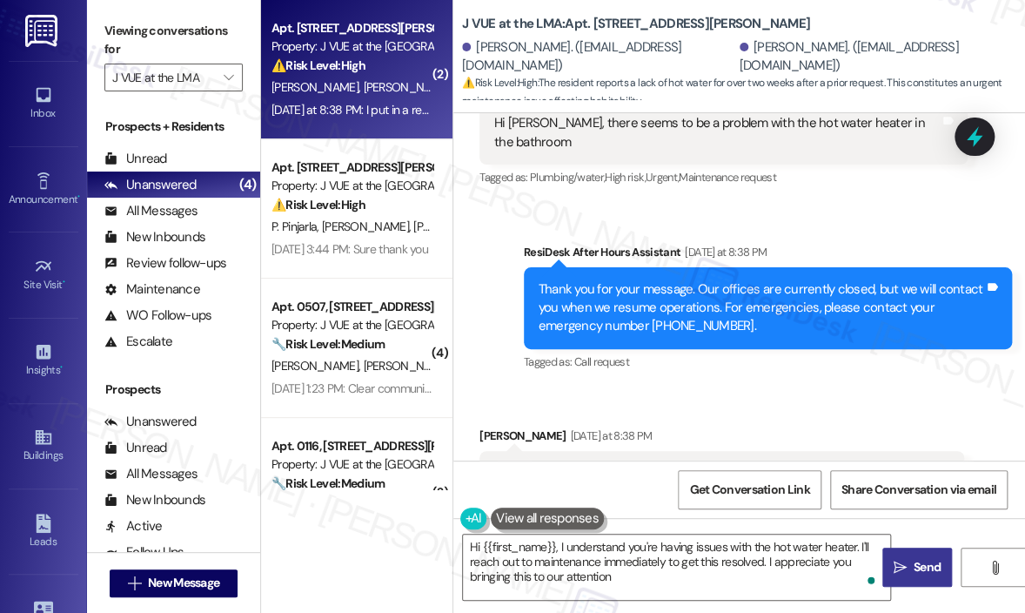
type textarea "Hi {{first_name}}, I understand you're having issues with the hot water heater.…"
click at [708, 387] on div "Received via SMS Hiba Siddiqui Yesterday at 8:38 PM I put in a request but ther…" at bounding box center [740, 460] width 572 height 147
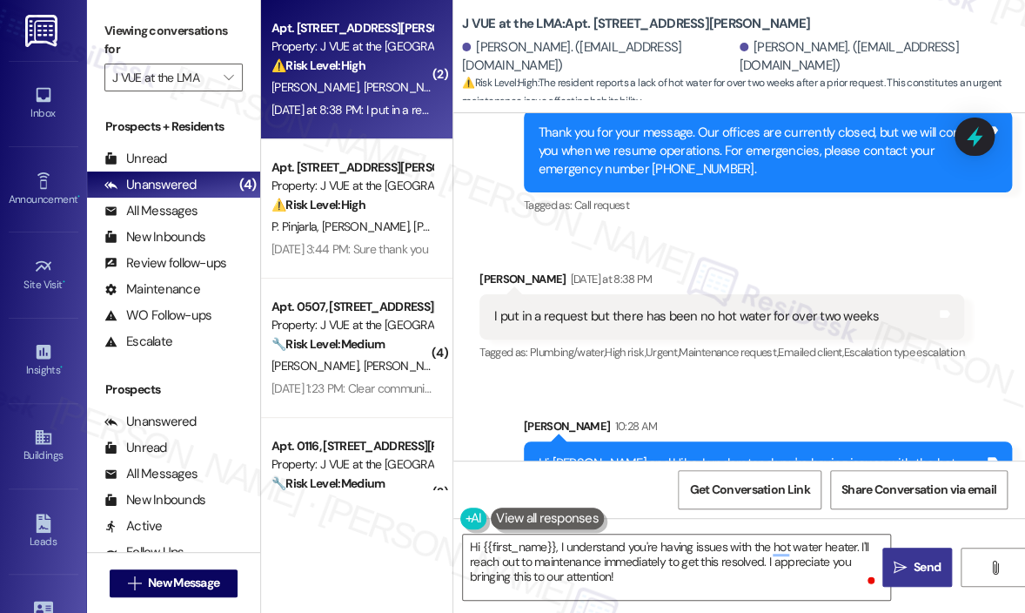
scroll to position [10041, 0]
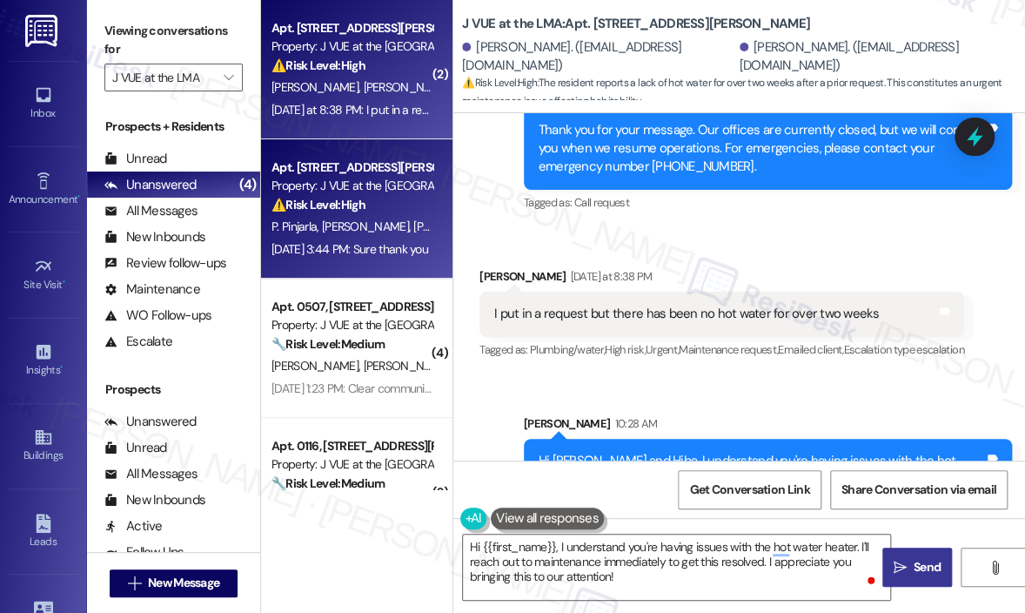
click at [380, 214] on div "⚠️ Risk Level: High The resident is unsure about the move-out inspection proces…" at bounding box center [352, 205] width 161 height 18
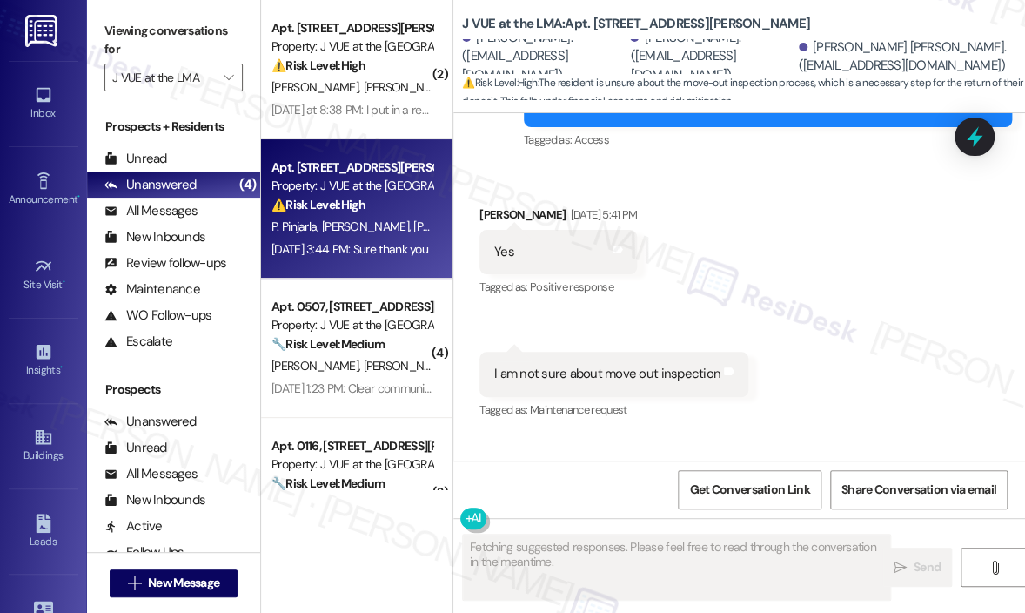
scroll to position [8744, 0]
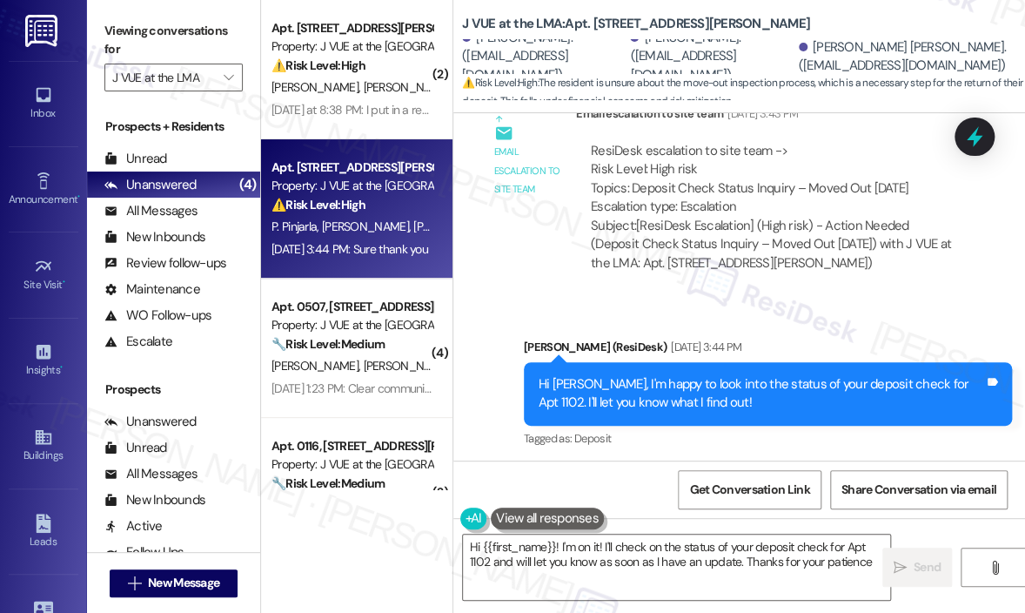
type textarea "Hi {{first_name}}! I'm on it! I'll check on the status of your deposit check fo…"
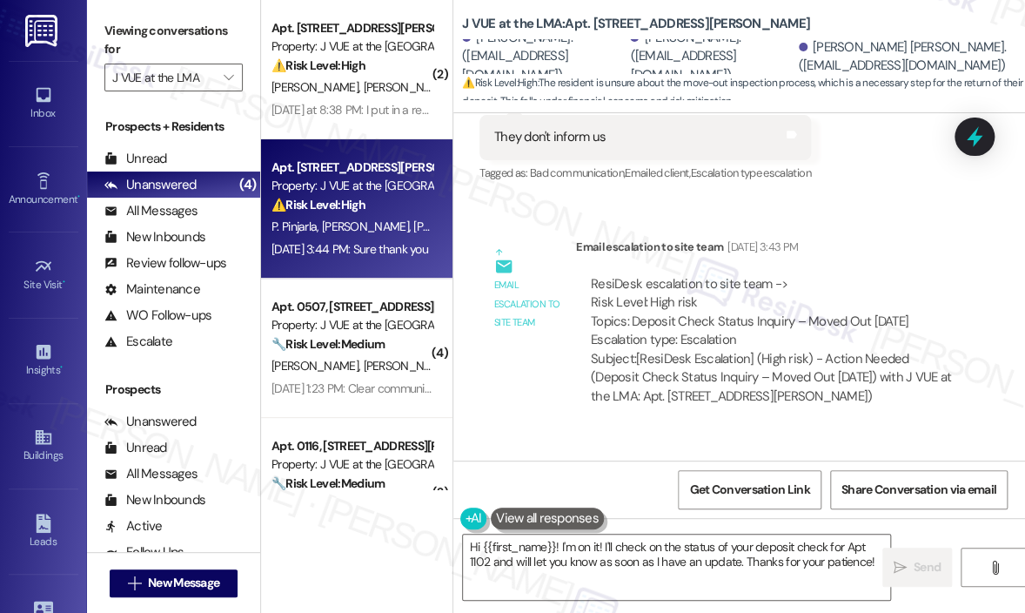
scroll to position [8572, 0]
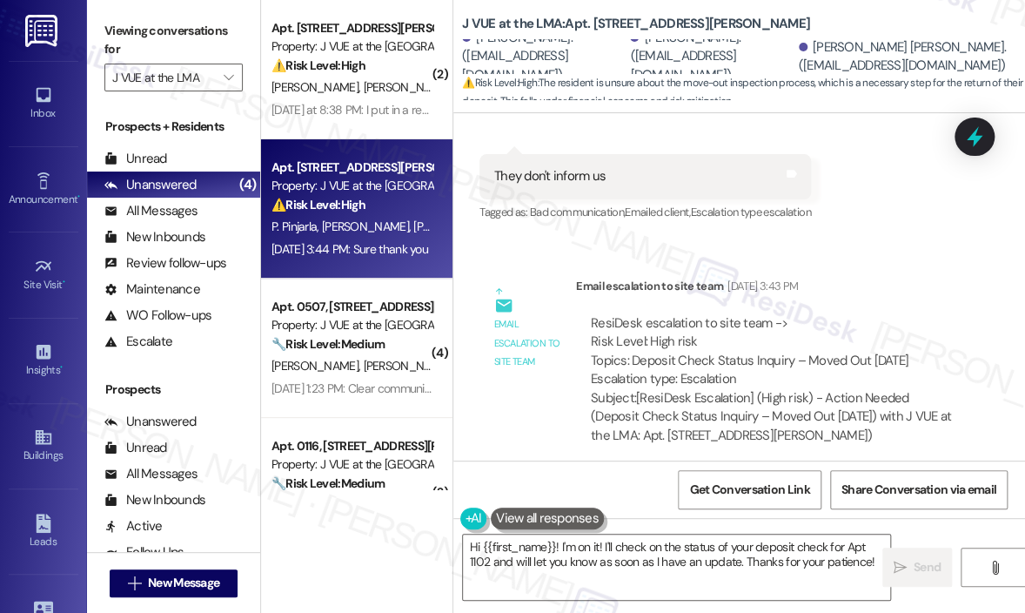
click at [529, 315] on div "Email escalation to site team" at bounding box center [528, 343] width 68 height 56
drag, startPoint x: 912, startPoint y: 212, endPoint x: 636, endPoint y: 212, distance: 276.0
click at [634, 314] on div "ResiDesk escalation to site team -> Risk Level: High risk Topics: Deposit Check…" at bounding box center [772, 351] width 362 height 75
copy div "Deposit Check Status Inquiry – Moved Out July 27"
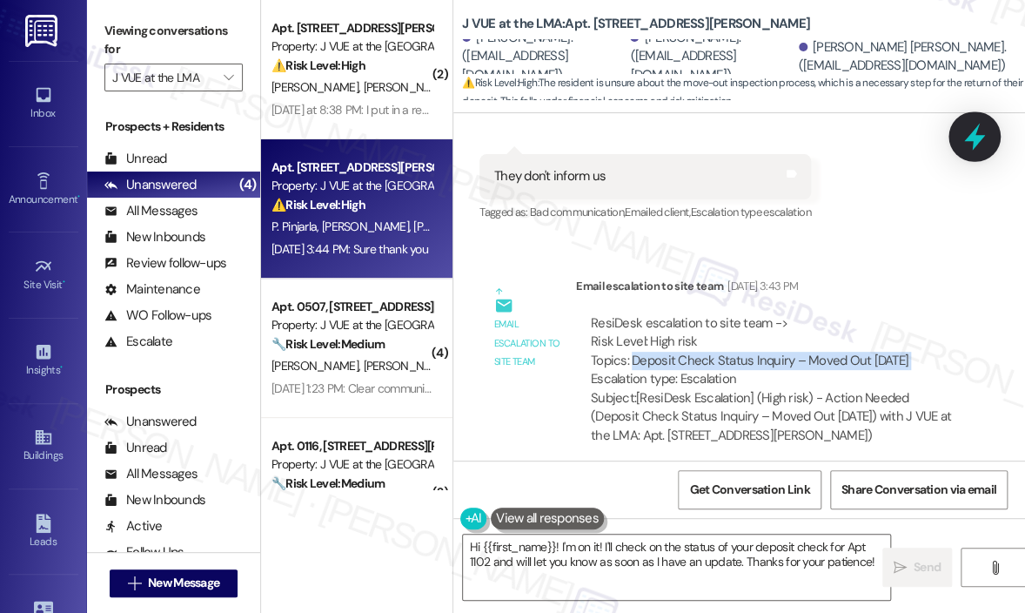
click at [971, 138] on icon at bounding box center [975, 137] width 21 height 27
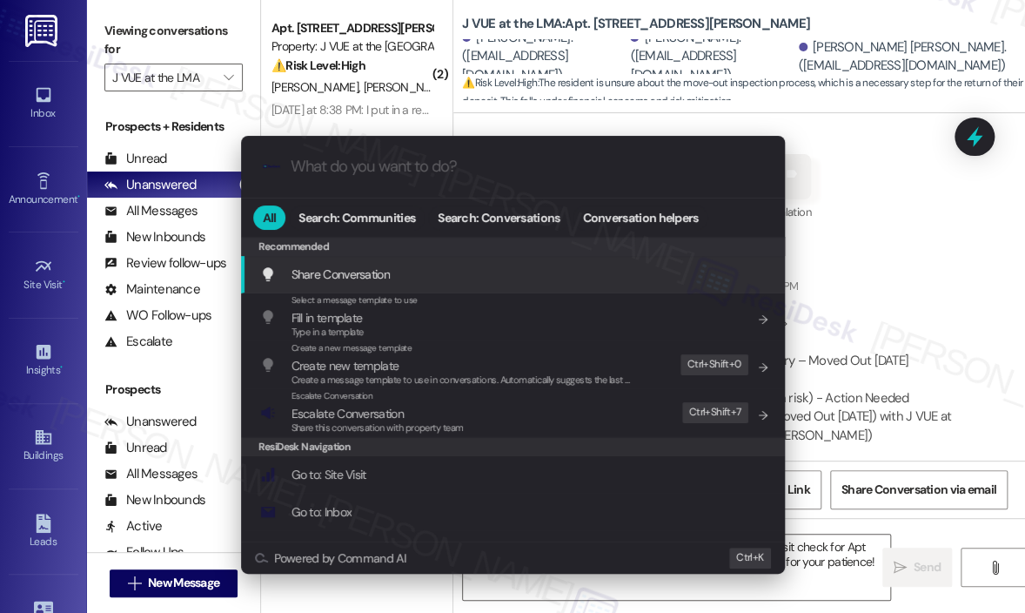
click at [354, 173] on input "What do you want to do?" at bounding box center [527, 167] width 473 height 18
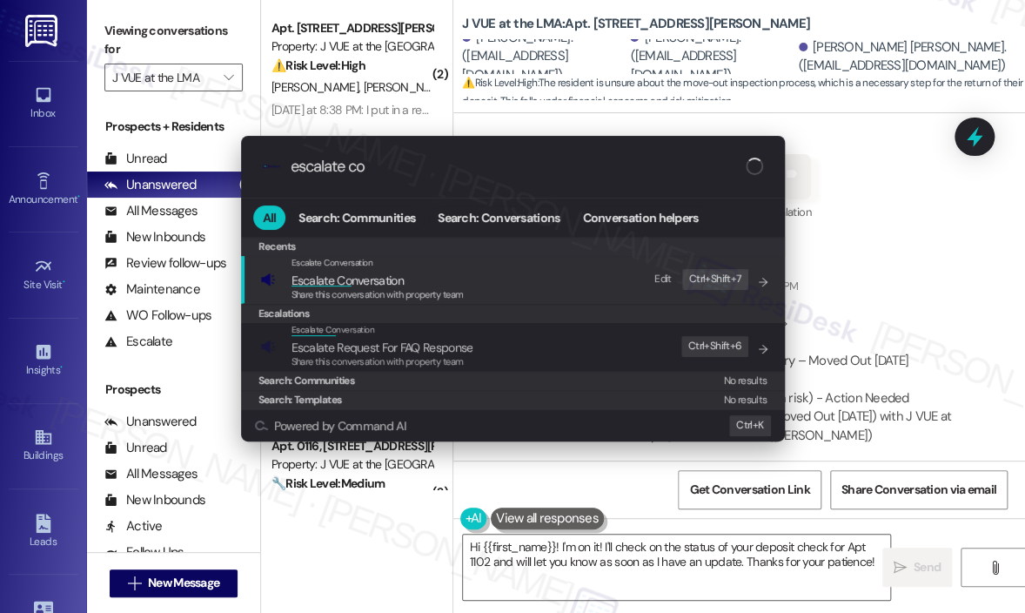
type input "escalate con"
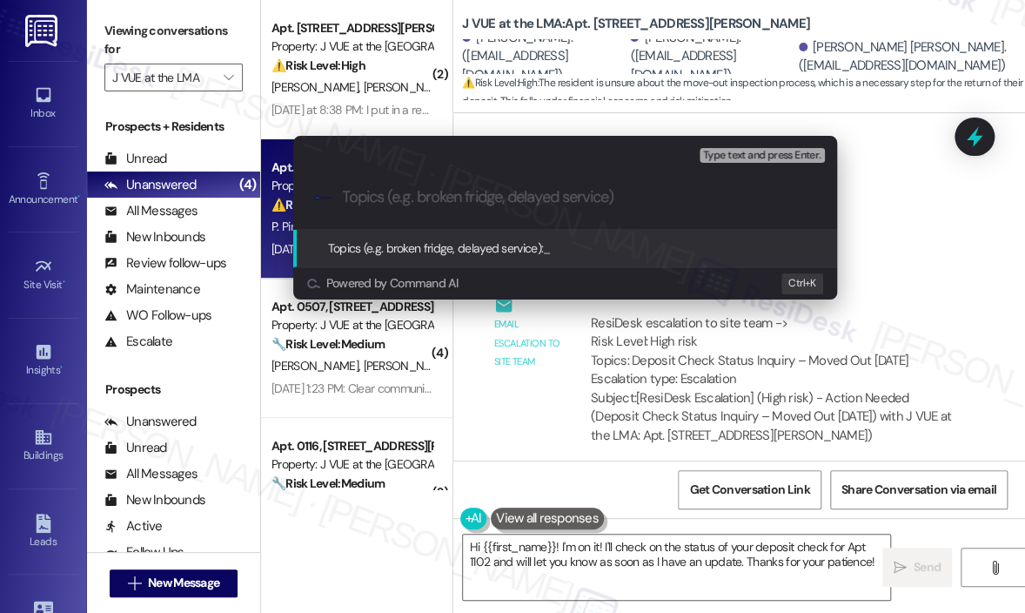
paste input "Deposit Check Status Inquiry – Moved Out July 27"
type input "Deposit Check Status Inquiry – Moved Out July 27"
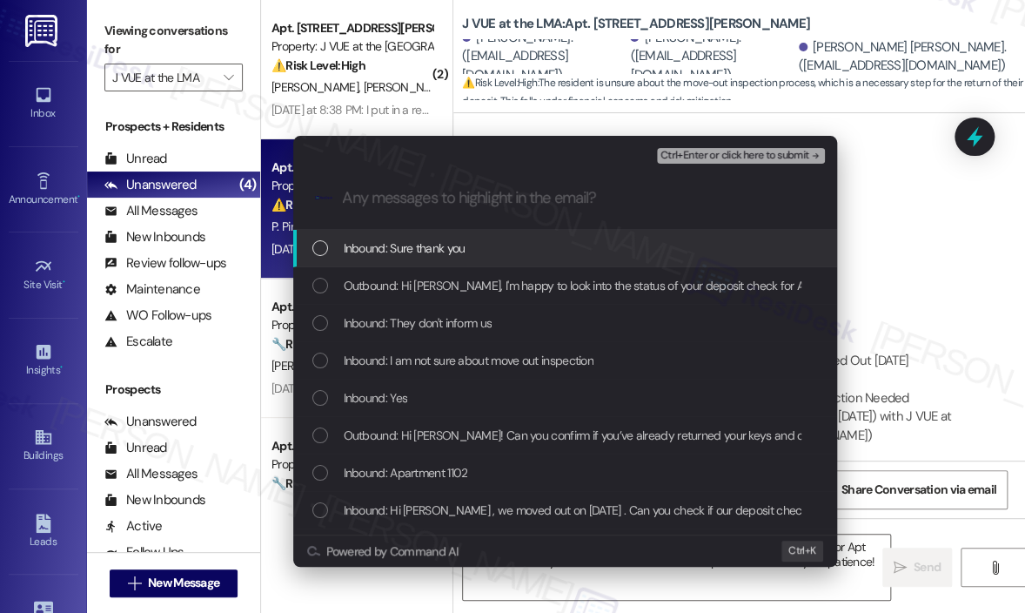
click at [360, 240] on span "Inbound: Sure thank you" at bounding box center [405, 248] width 122 height 19
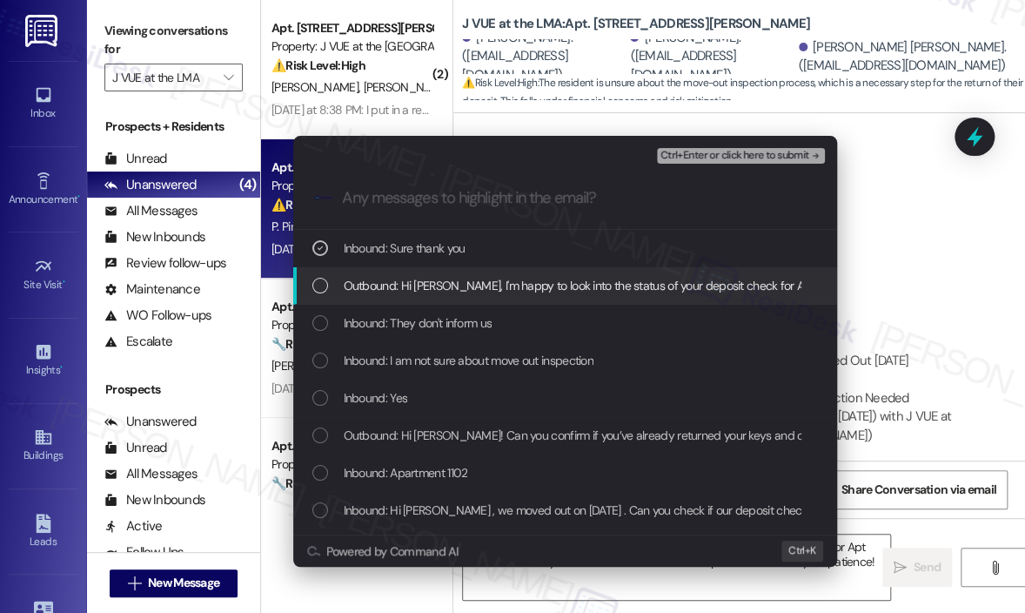
click at [367, 278] on span "Outbound: Hi Pranav, I'm happy to look into the status of your deposit check fo…" at bounding box center [669, 285] width 651 height 19
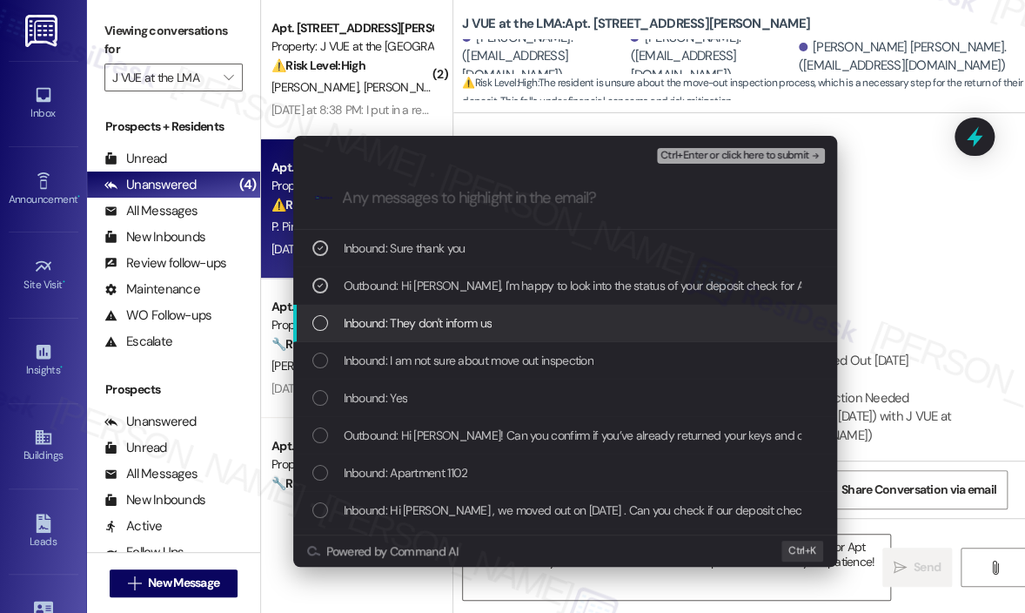
click at [365, 326] on span "Inbound: They don't inform us" at bounding box center [418, 322] width 149 height 19
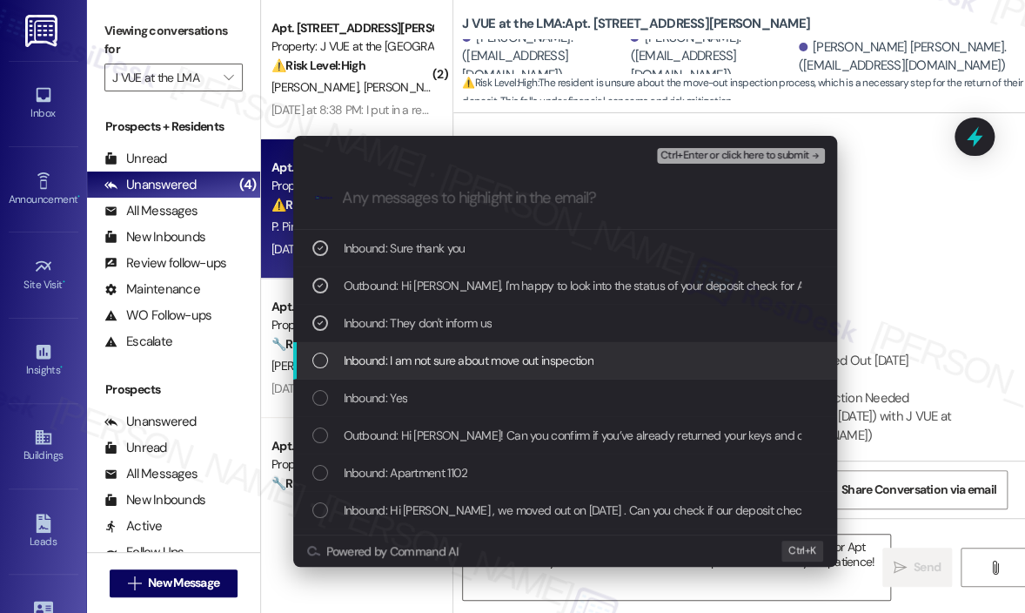
click at [365, 356] on span "Inbound: I am not sure about move out inspection" at bounding box center [469, 360] width 250 height 19
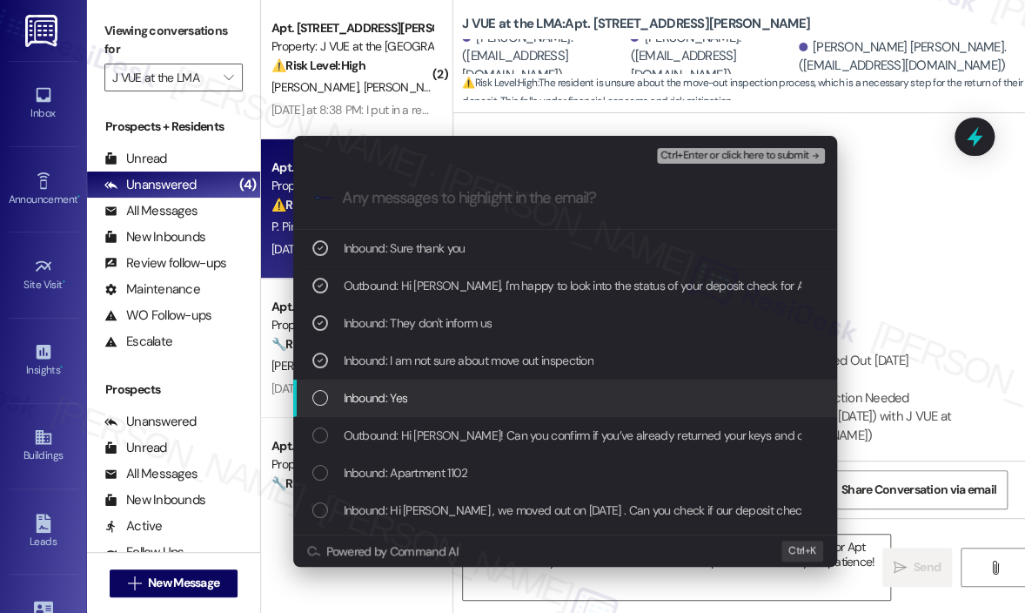
click at [360, 381] on div "Inbound: Yes" at bounding box center [565, 398] width 544 height 37
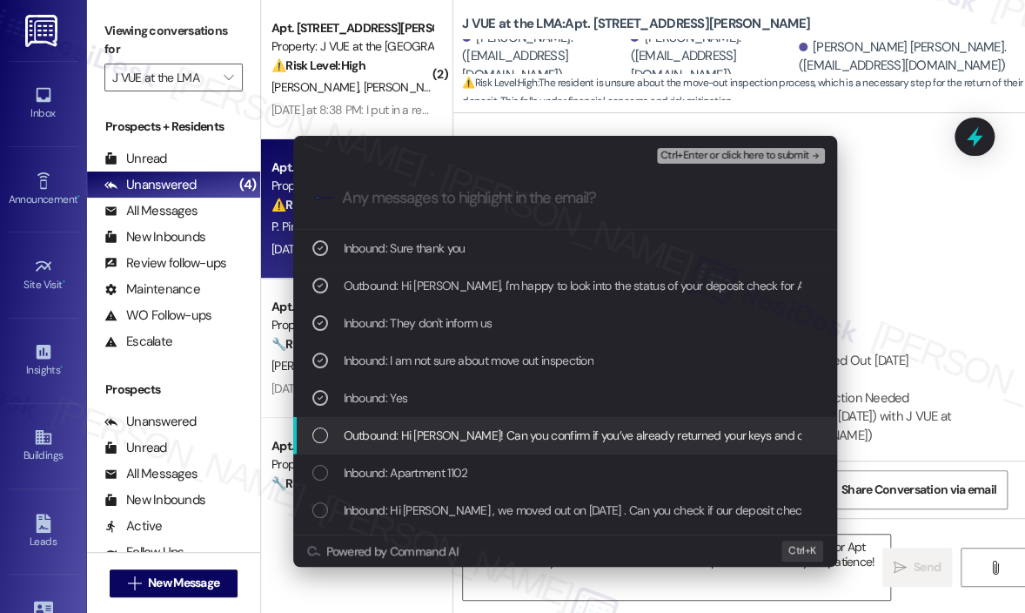
click at [359, 428] on span "Outbound: Hi Pranav! Can you confirm if you’ve already returned your keys and c…" at bounding box center [665, 435] width 643 height 19
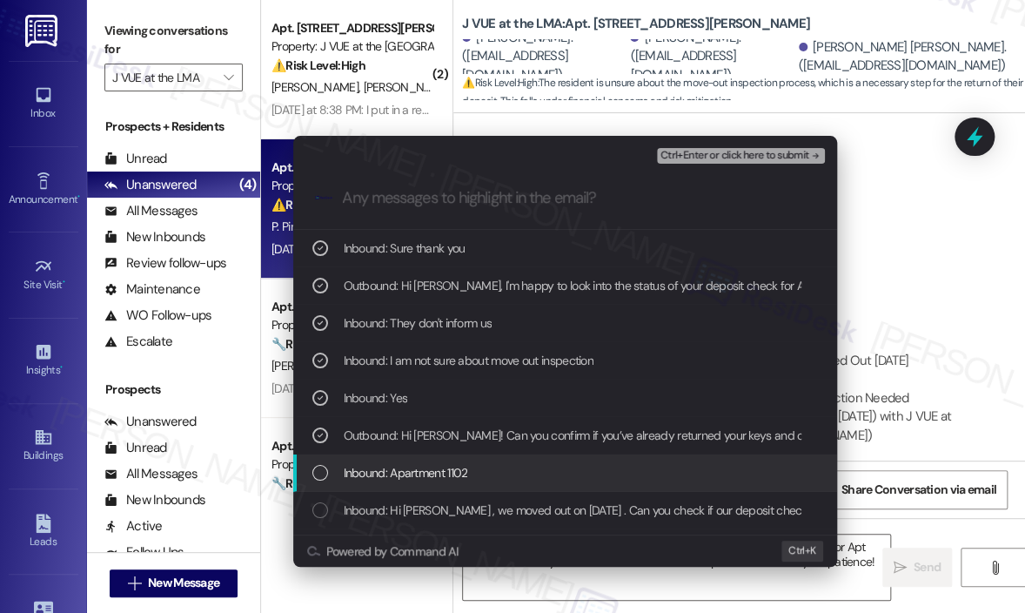
click at [380, 472] on span "Inbound: Apartment 1102" at bounding box center [406, 472] width 124 height 19
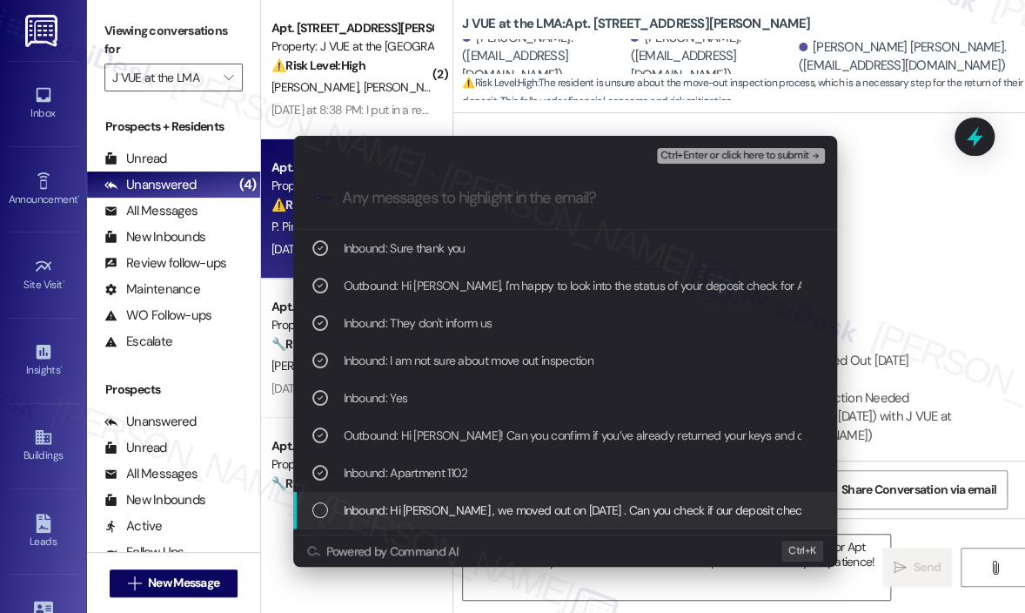
click at [386, 502] on span "Inbound: Hi Jay , we moved out on July 27th . Can you check if our deposit chec…" at bounding box center [600, 510] width 513 height 19
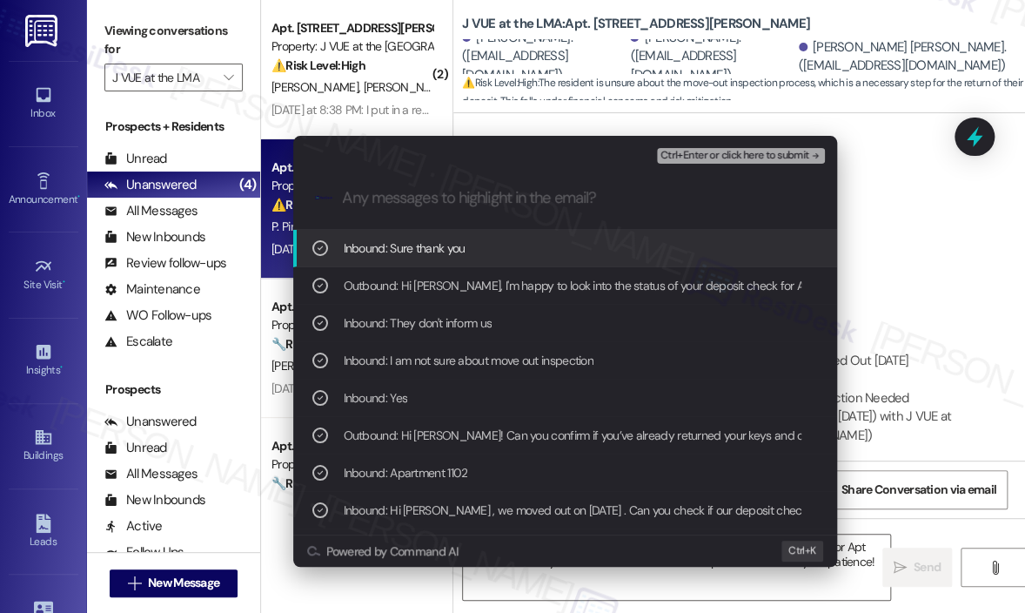
click at [737, 165] on div "Ctrl+Enter or click here to submit" at bounding box center [742, 156] width 171 height 23
click at [738, 156] on span "Ctrl+Enter or click here to submit" at bounding box center [735, 156] width 149 height 12
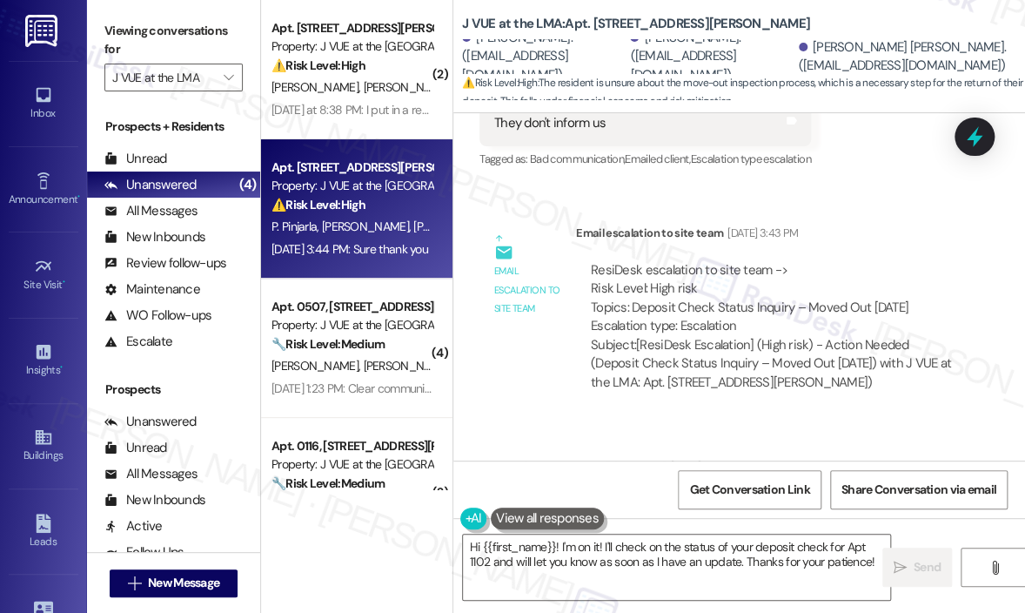
scroll to position [8484, 0]
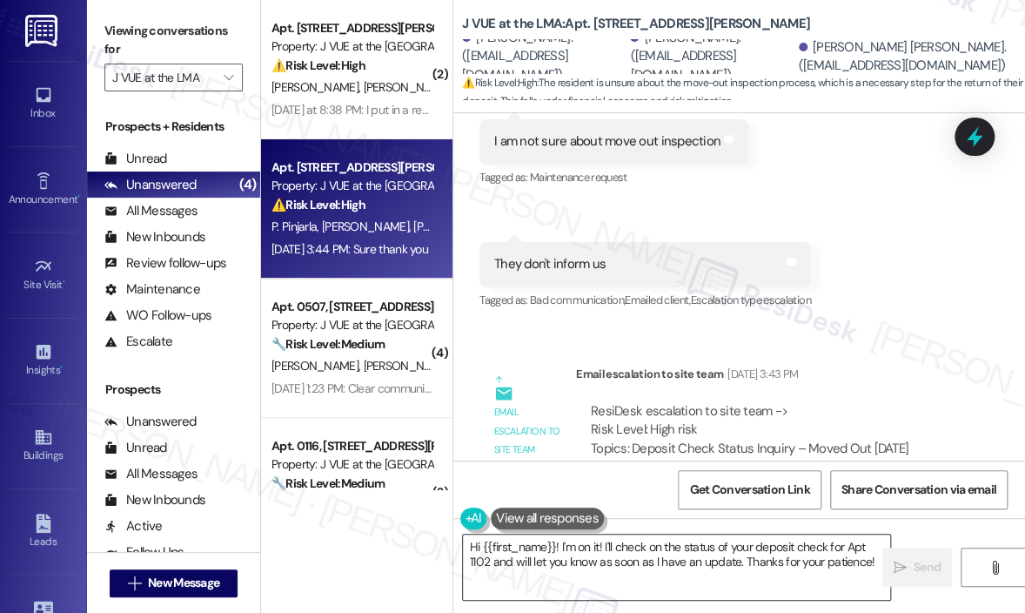
click at [689, 557] on textarea "Hi {{first_name}}! I'm on it! I'll check on the status of your deposit check fo…" at bounding box center [676, 566] width 427 height 65
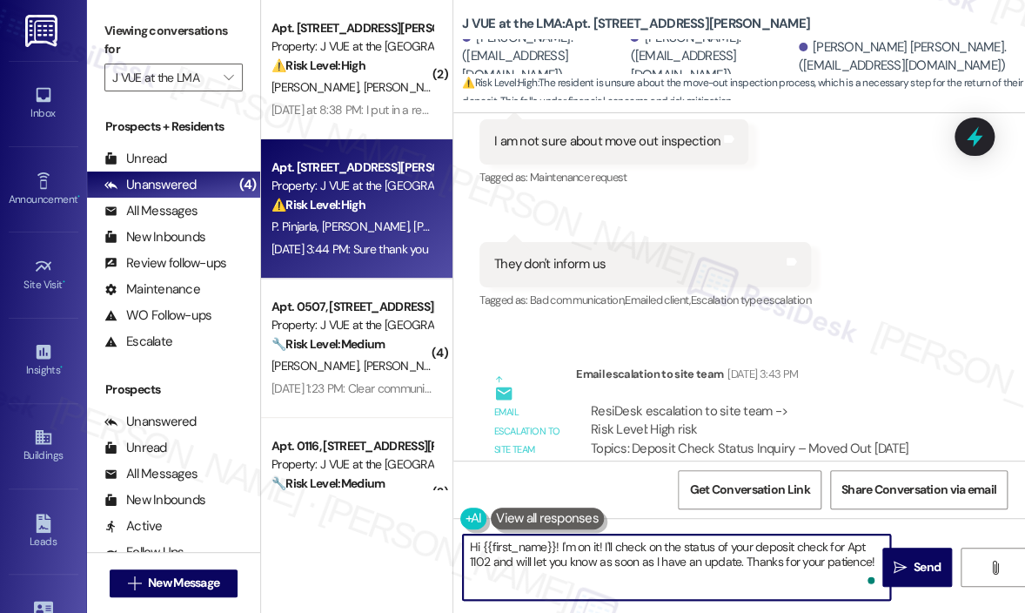
drag, startPoint x: 688, startPoint y: 568, endPoint x: 670, endPoint y: 571, distance: 17.8
click at [687, 568] on textarea "Hi {{first_name}}! I'm on it! I'll check on the status of your deposit check fo…" at bounding box center [676, 566] width 427 height 65
click at [571, 553] on textarea "Hi {{first_name}}! I'm on it! I'll check on the status of your deposit check fo…" at bounding box center [676, 566] width 427 height 65
click at [561, 548] on textarea "Hi {{first_name}}! I'm on it! I'll check on the status of your deposit check fo…" at bounding box center [676, 566] width 427 height 65
drag, startPoint x: 561, startPoint y: 546, endPoint x: 883, endPoint y: 568, distance: 322.0
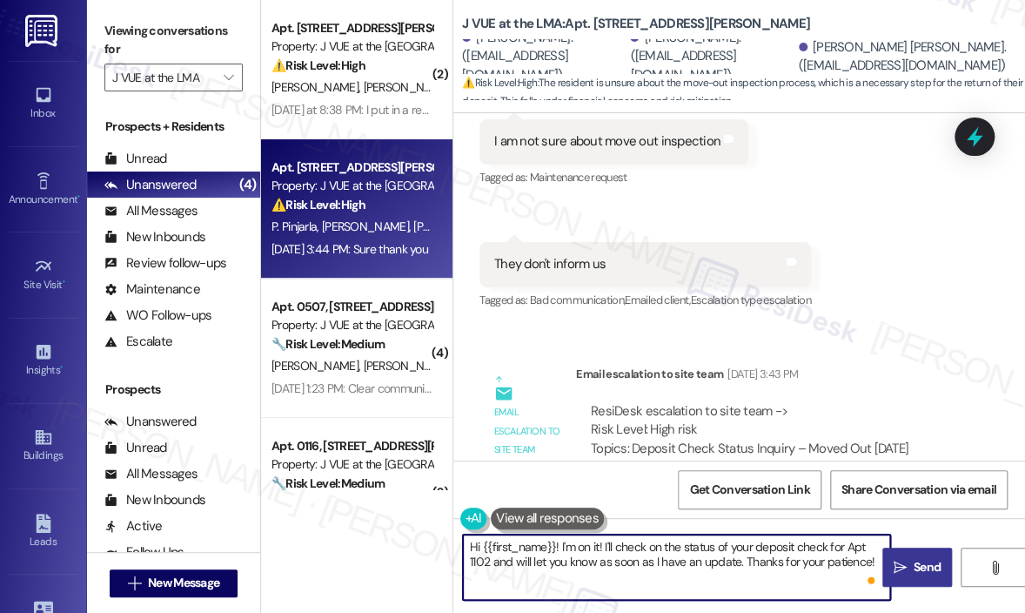
click at [883, 568] on div "Hi {{first_name}}! I'm on it! I'll check on the status of your deposit check fo…" at bounding box center [740, 583] width 572 height 131
paste textarea "just sent another follow-up message to our site team regarding your deposit."
type textarea "Hi {{first_name}}! I just sent another follow-up message to our site team regar…"
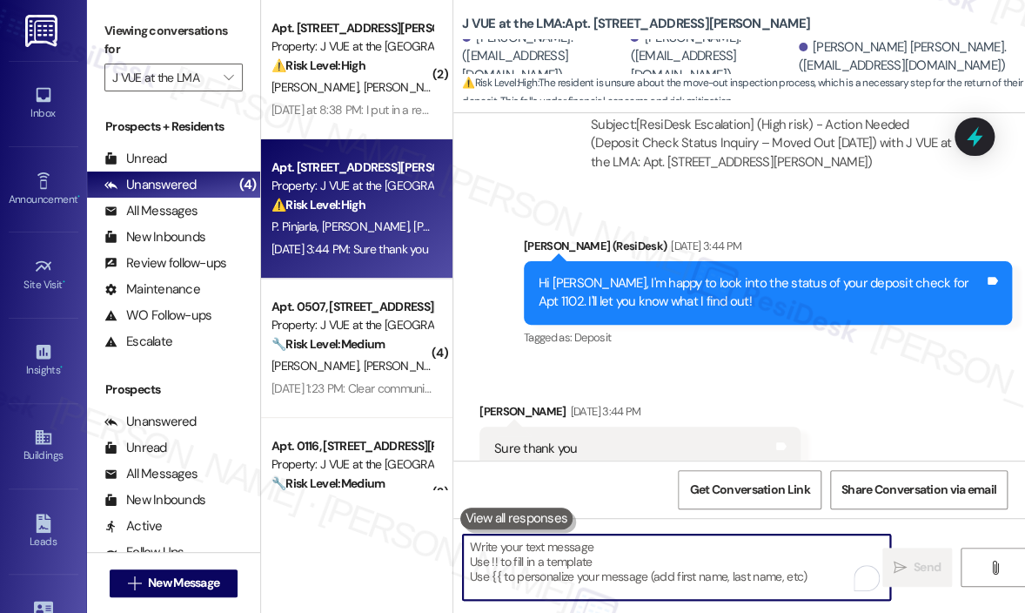
scroll to position [8904, 0]
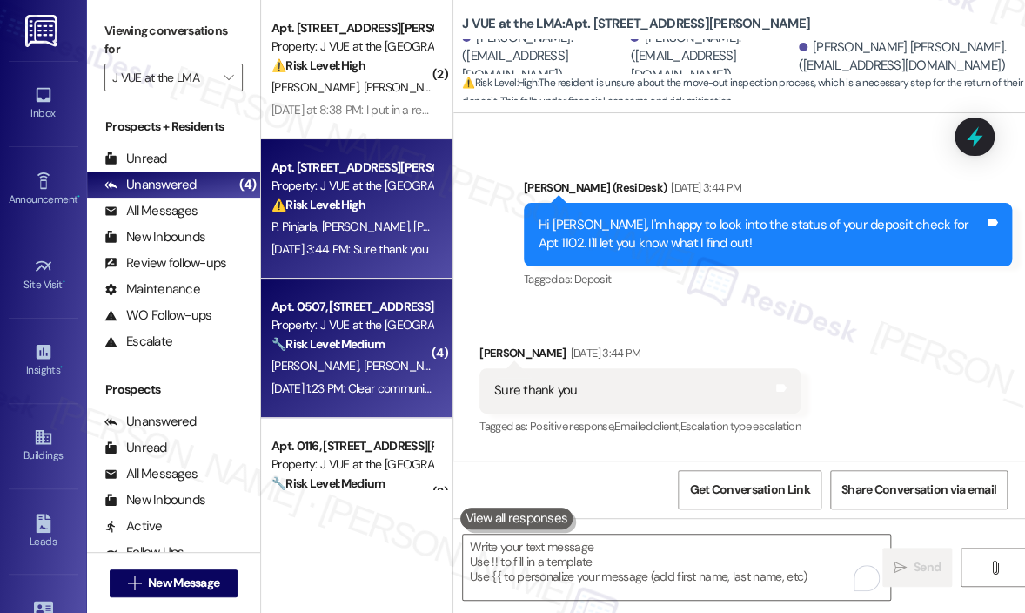
click at [362, 351] on strong "🔧 Risk Level: Medium" at bounding box center [328, 344] width 113 height 16
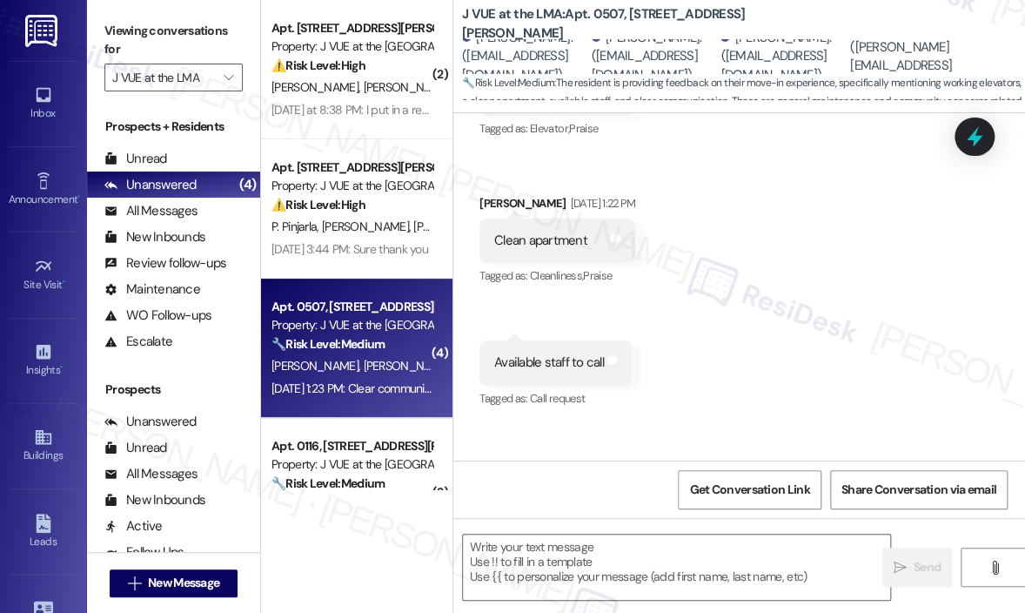
type textarea "Fetching suggested responses. Please feel free to read through the conversation…"
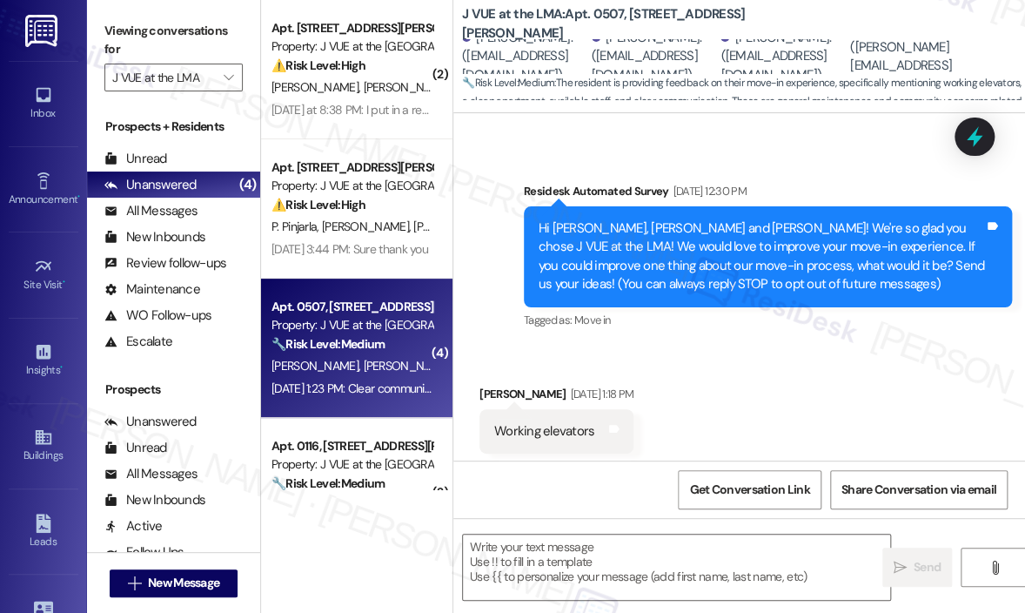
scroll to position [13, 0]
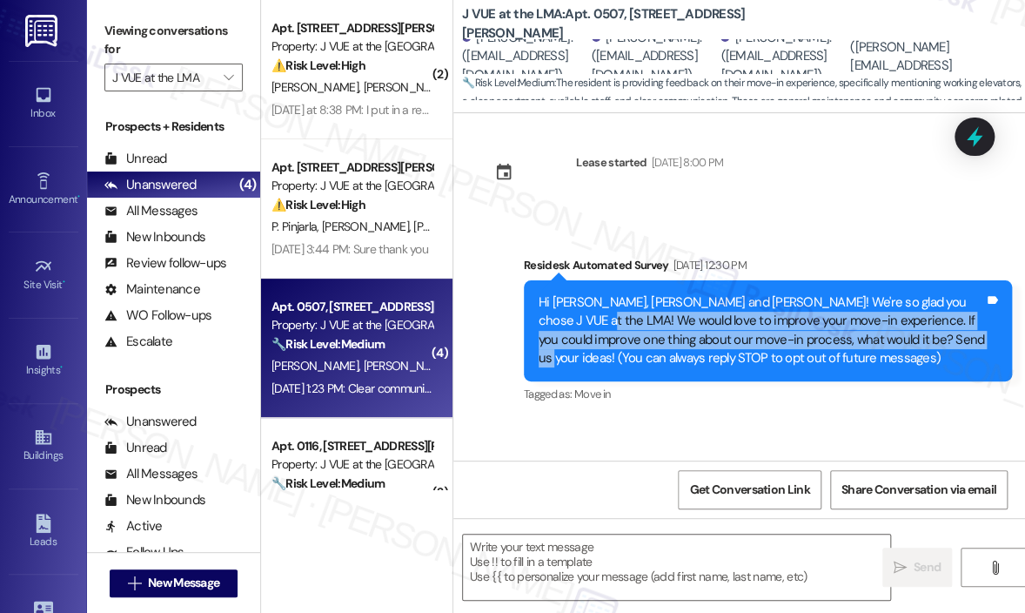
drag, startPoint x: 947, startPoint y: 341, endPoint x: 570, endPoint y: 325, distance: 377.3
click at [570, 325] on div "Hi Kieran, James, William and Benjamin! We're so glad you chose J VUE at the LM…" at bounding box center [762, 330] width 446 height 75
copy div "We would love to improve your move-in experience. If you could improve one thin…"
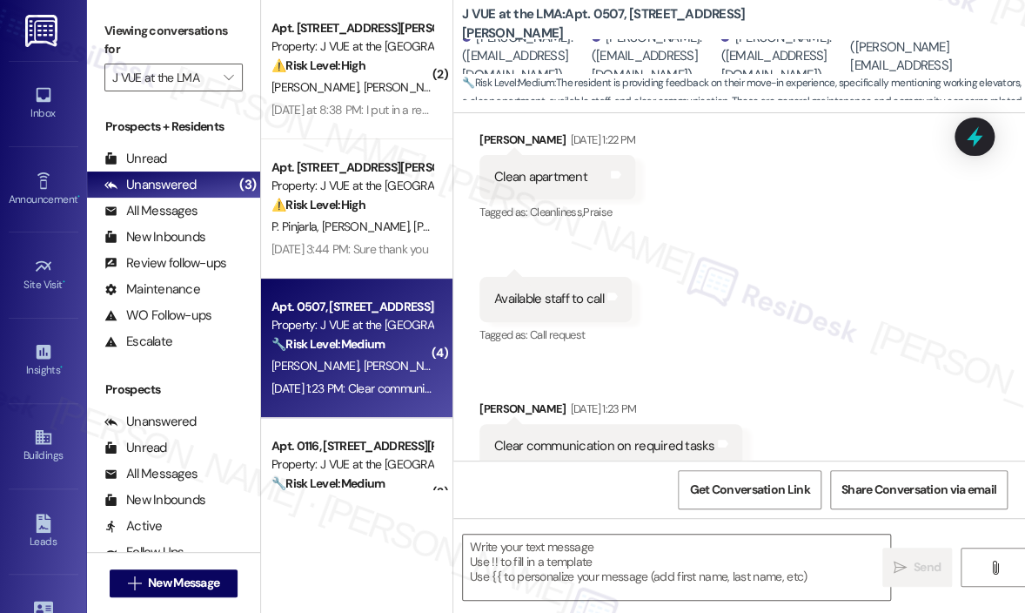
scroll to position [449, 0]
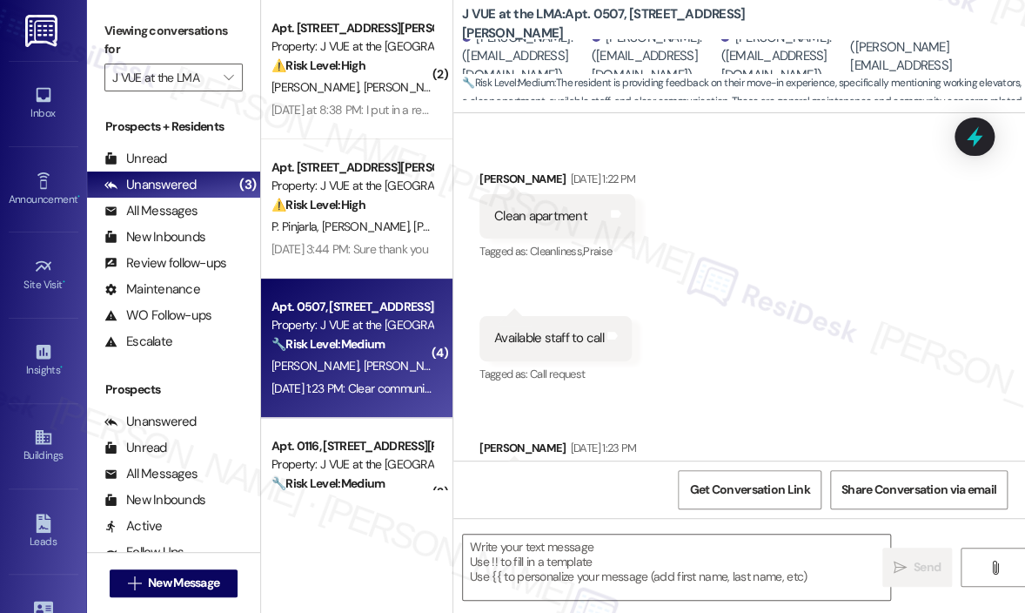
click at [558, 220] on div "Clean apartment" at bounding box center [540, 216] width 93 height 18
copy div "Clean apartment Tags and notes"
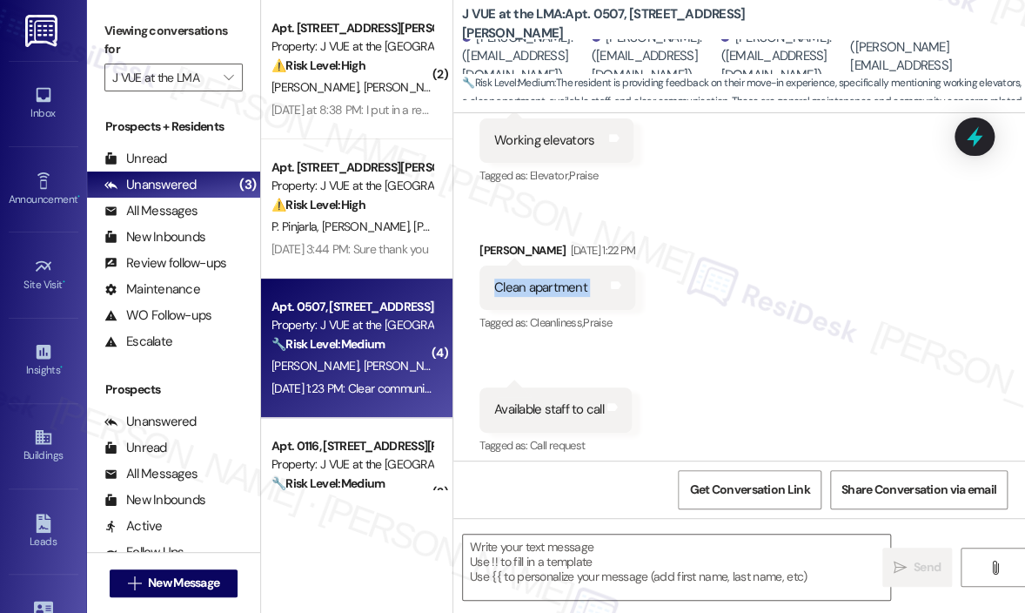
scroll to position [275, 0]
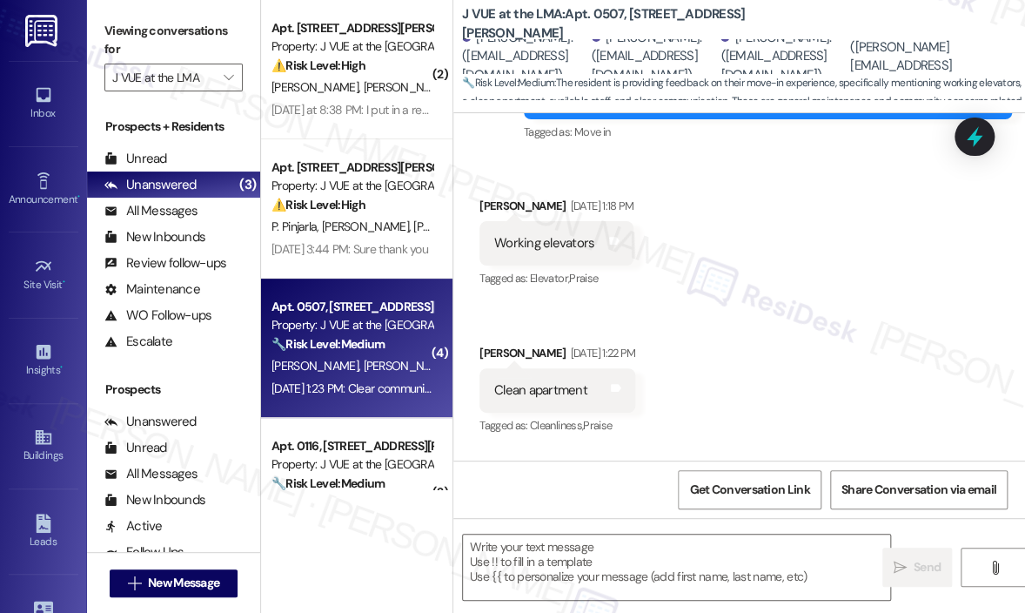
click at [547, 248] on div "Working elevators" at bounding box center [544, 243] width 100 height 18
click at [547, 246] on div "Working elevators" at bounding box center [544, 243] width 100 height 18
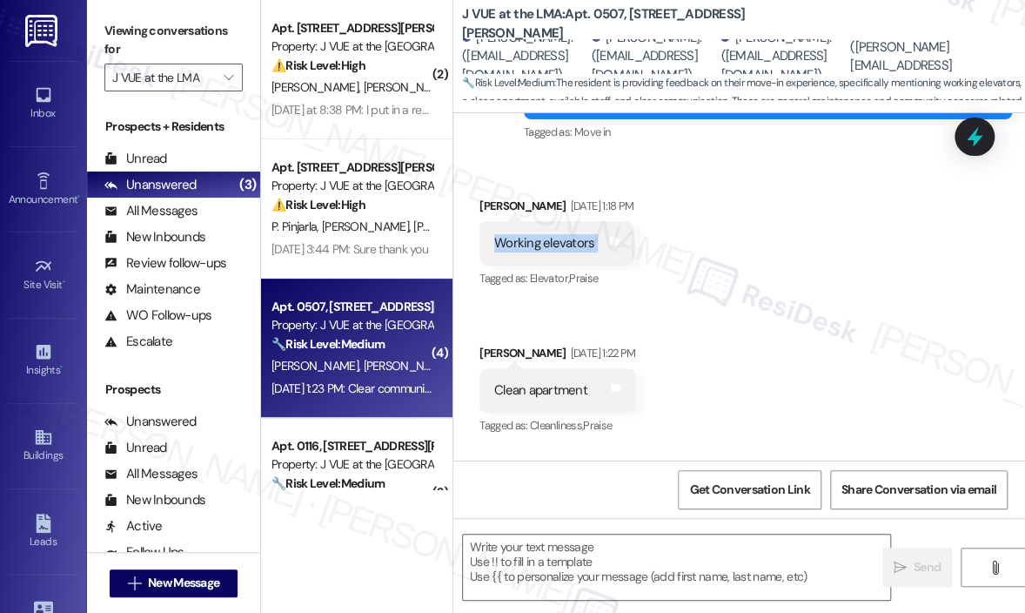
click at [547, 246] on div "Working elevators" at bounding box center [544, 243] width 100 height 18
click at [559, 389] on div "Clean apartment" at bounding box center [540, 390] width 93 height 18
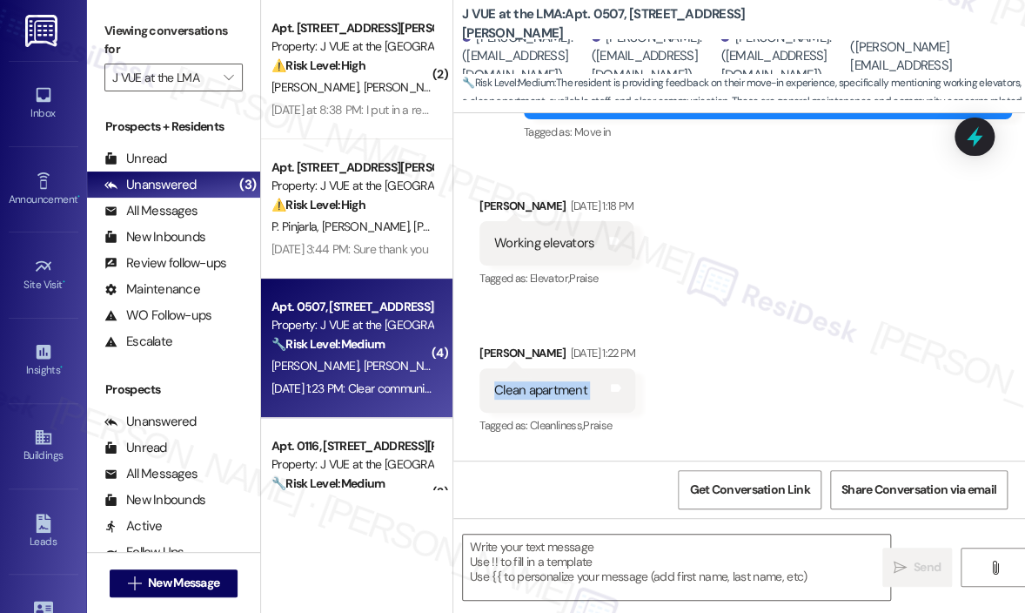
copy div "Clean apartment Tags and notes"
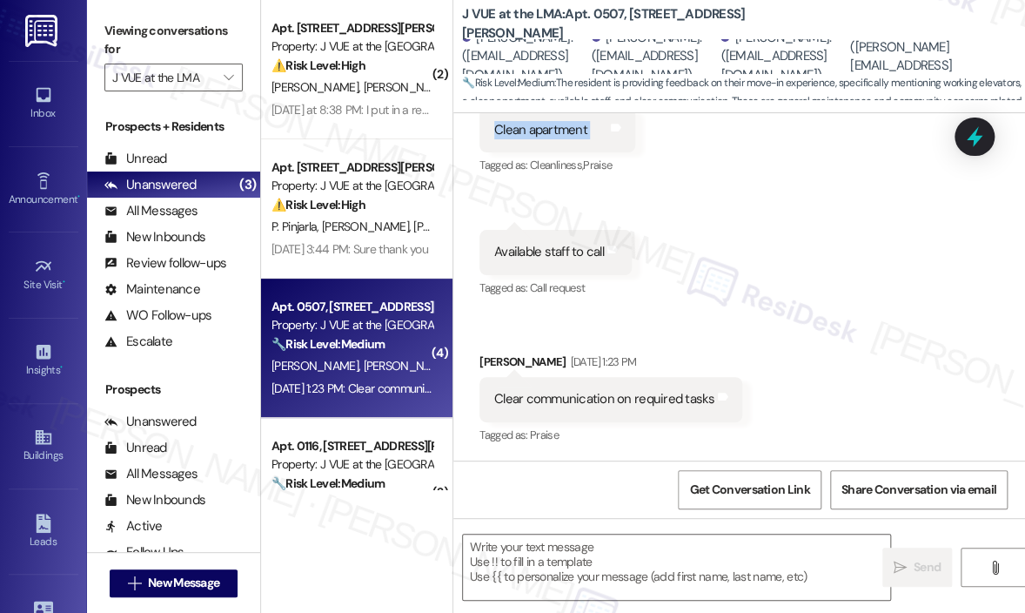
scroll to position [536, 0]
click at [575, 252] on div "Available staff to call" at bounding box center [549, 251] width 110 height 18
copy div "Available staff to call Tags and notes"
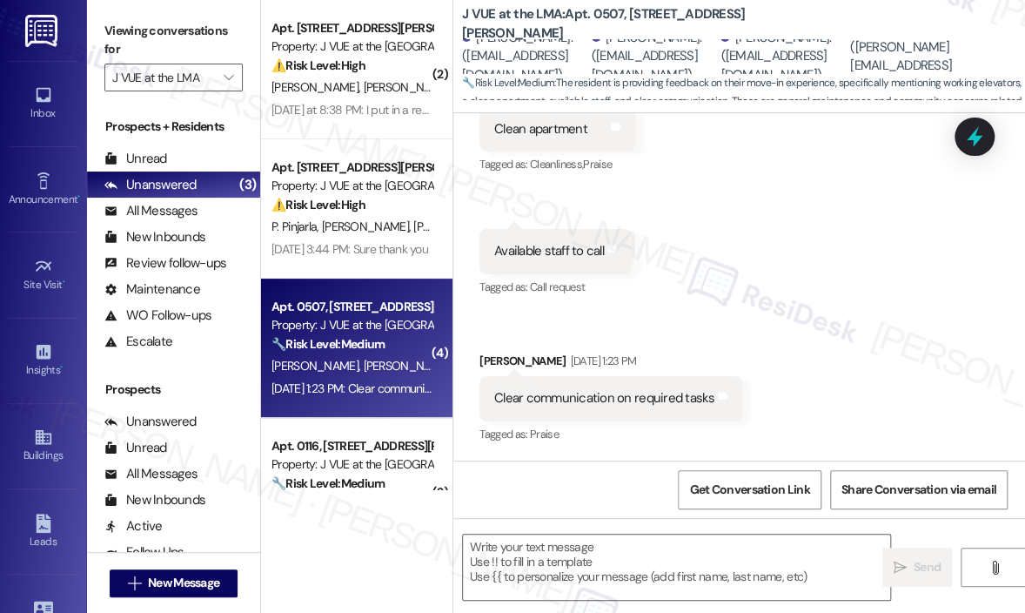
click at [651, 405] on div "Clear communication on required tasks" at bounding box center [604, 398] width 220 height 18
copy div "Clear communication on required tasks Tags and notes"
click at [503, 560] on textarea at bounding box center [676, 566] width 427 height 65
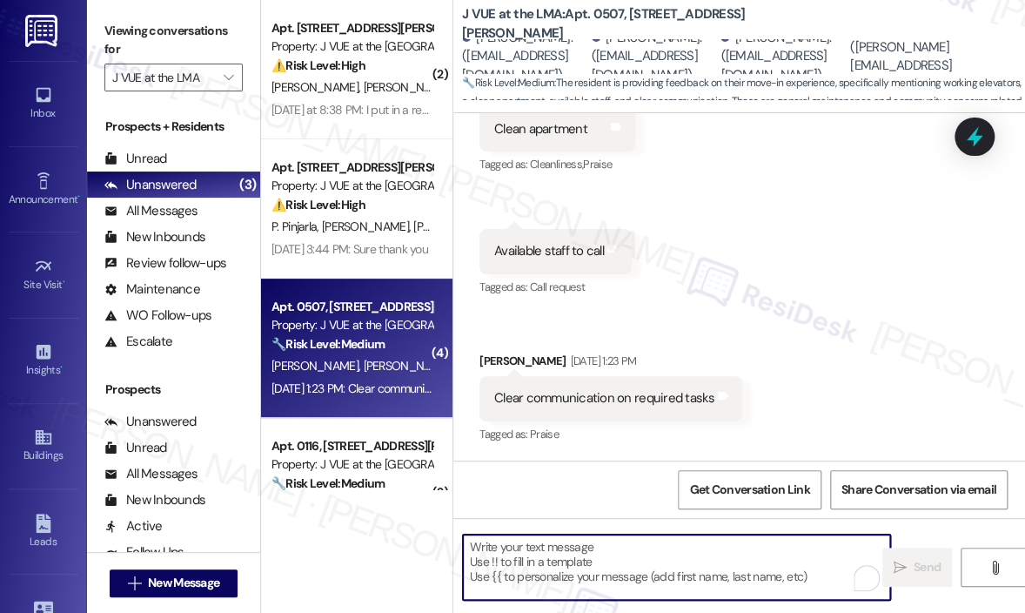
paste textarea "Thank you for sharing your feedback about the move-in process — I understand yo…"
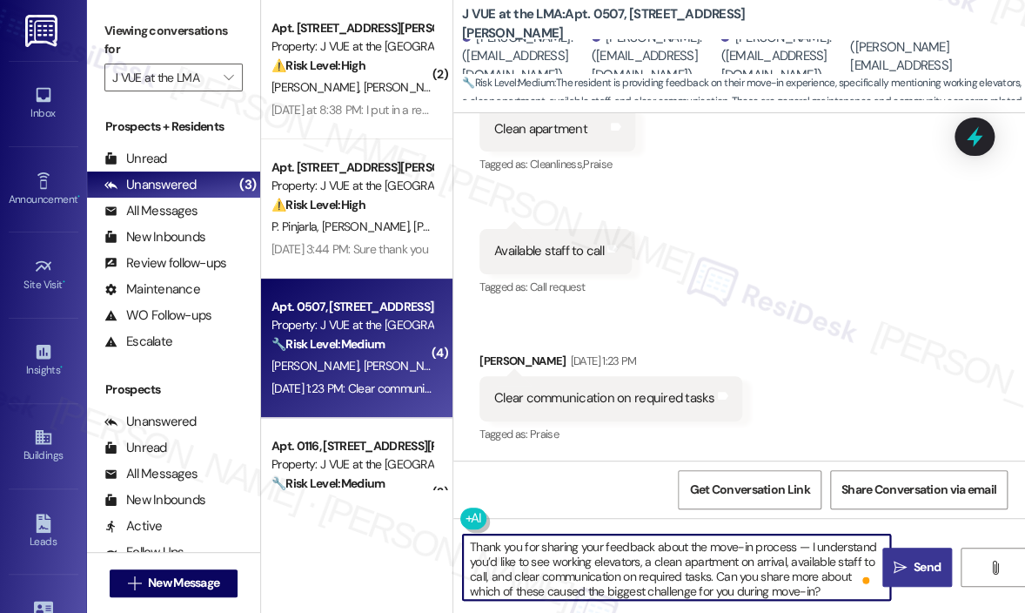
type textarea "Thank you for sharing your feedback about the move-in process — I understand yo…"
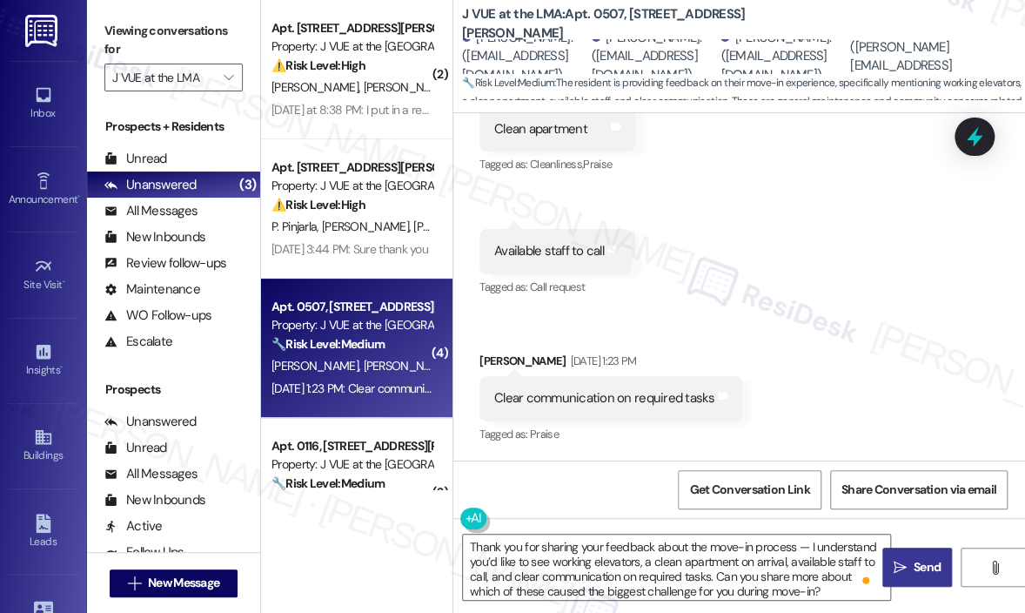
click at [911, 561] on span "Send" at bounding box center [928, 567] width 34 height 18
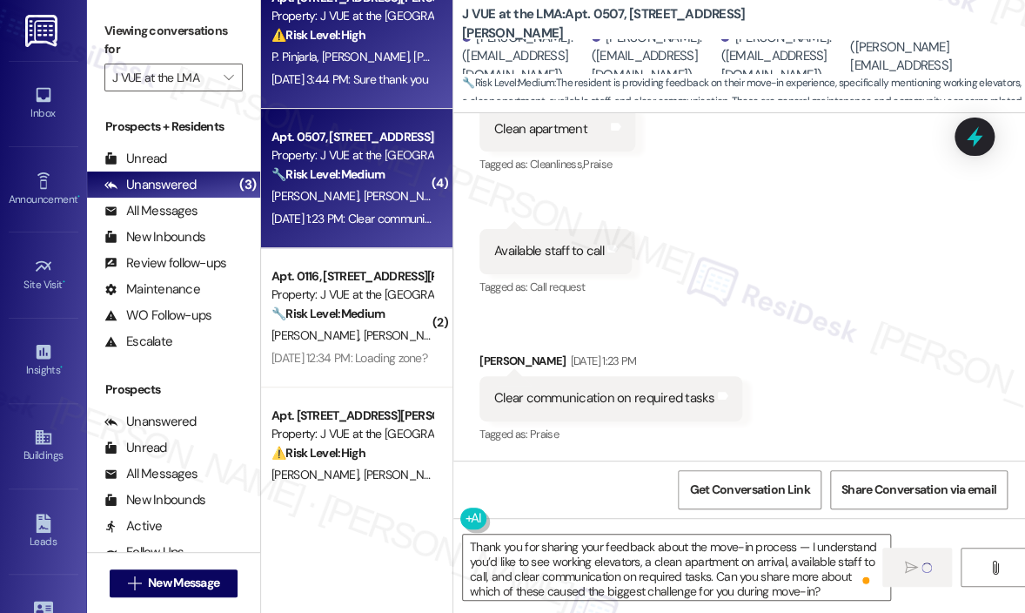
scroll to position [174, 0]
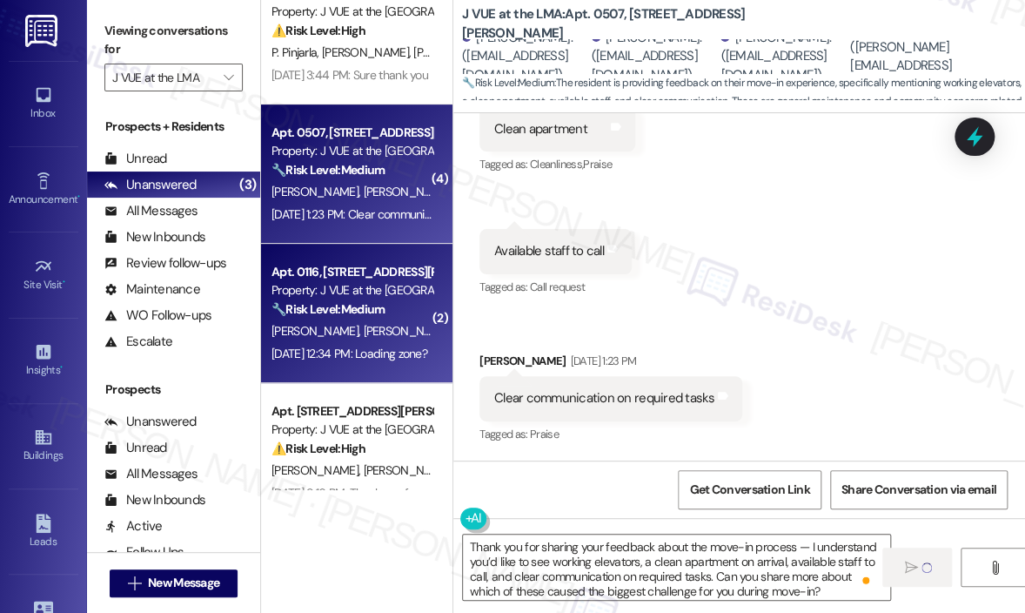
click at [339, 285] on div "Property: J VUE at the [GEOGRAPHIC_DATA]" at bounding box center [352, 290] width 161 height 18
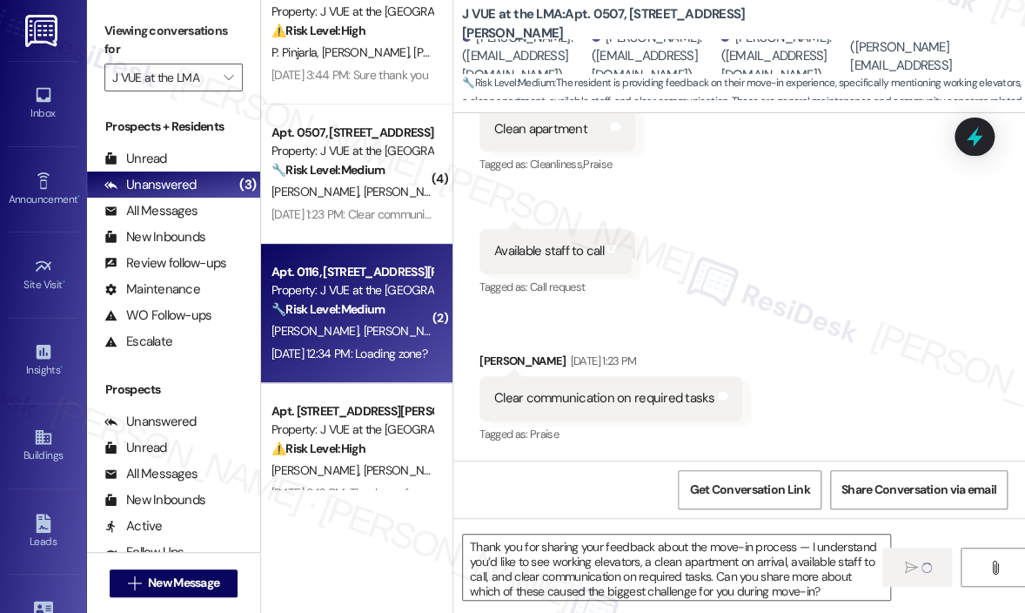
type textarea "Fetching suggested responses. Please feel free to read through the conversation…"
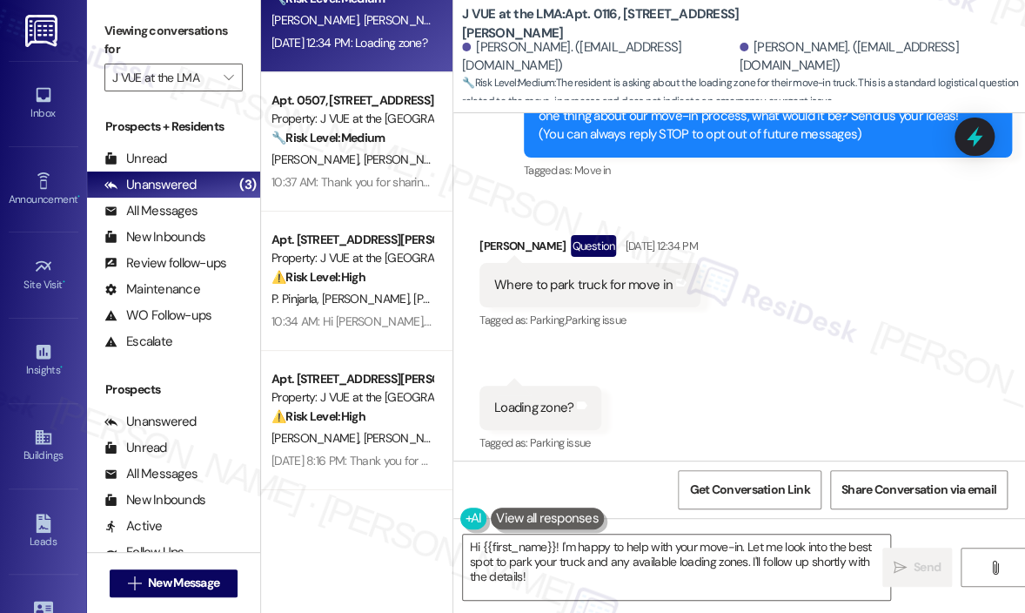
scroll to position [245, 0]
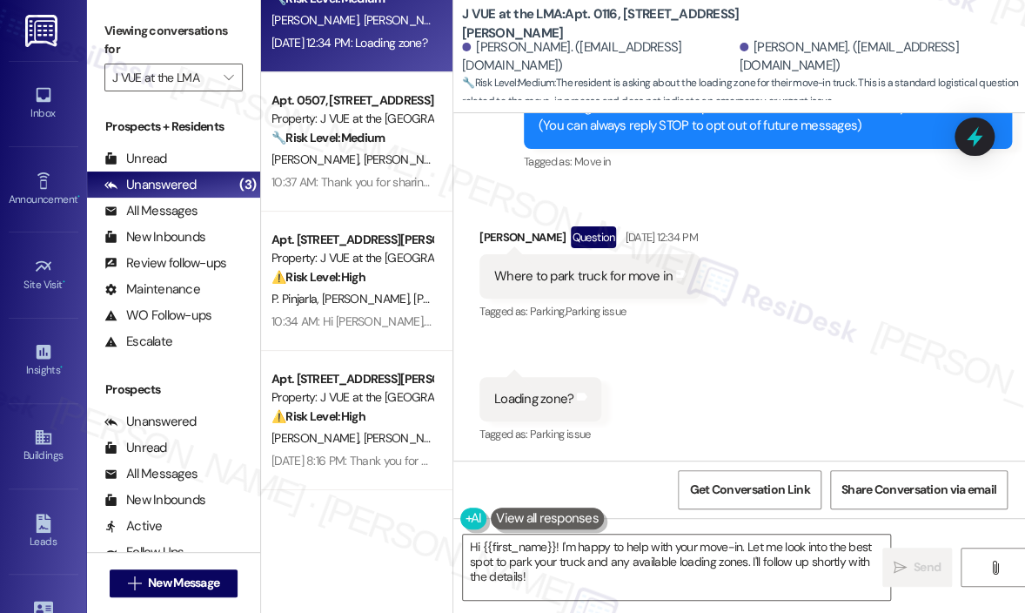
click at [606, 279] on div "Where to park truck for move in" at bounding box center [583, 276] width 178 height 18
copy div "Where to park truck for move in Tags and notes"
click at [550, 393] on div "Loading zone?" at bounding box center [533, 399] width 79 height 18
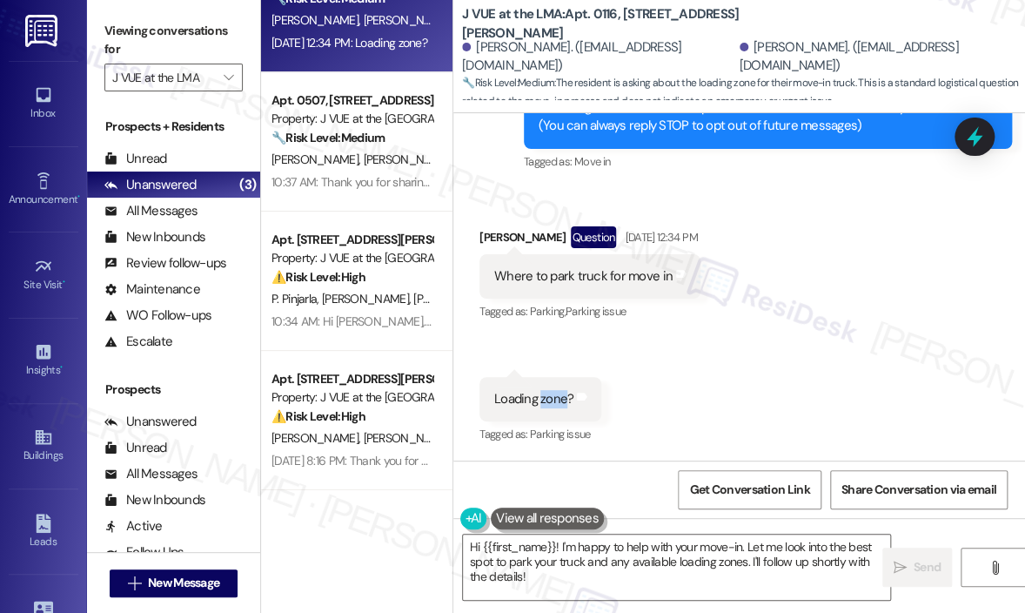
click at [550, 393] on div "Loading zone?" at bounding box center [533, 399] width 79 height 18
copy div "Loading zone? Tags and notes"
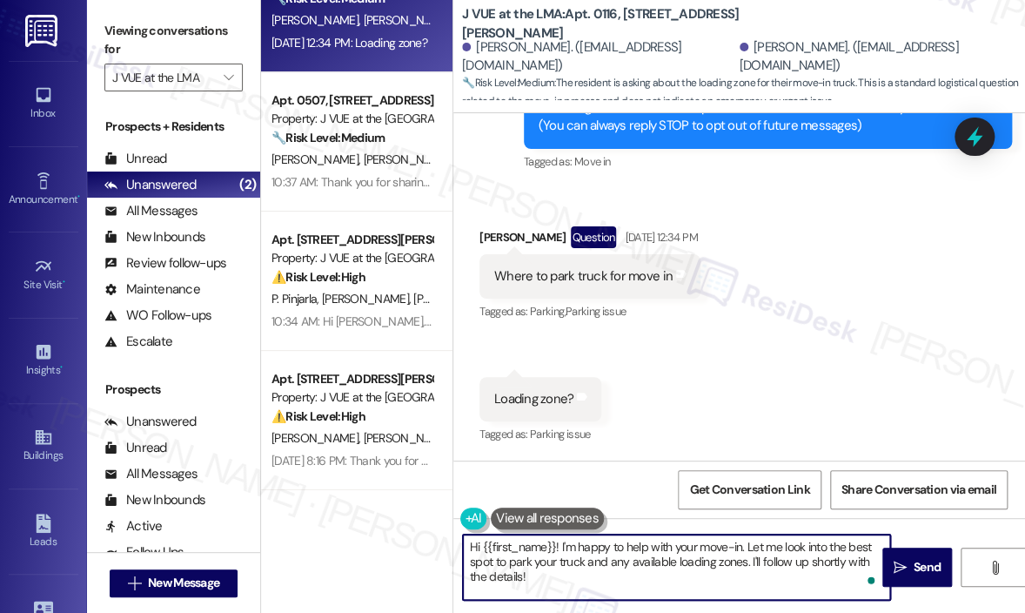
drag, startPoint x: 564, startPoint y: 577, endPoint x: 561, endPoint y: 550, distance: 27.2
click at [561, 550] on textarea "Hi {{first_name}}! I'm happy to help with your move-in. Let me look into the be…" at bounding box center [676, 566] width 427 height 65
paste textarea "Thanks for sharing your feedback about parking during move-in. Can you tell me …"
type textarea "Hi {{first_name}}! Thanks for sharing your feedback about parking during move-i…"
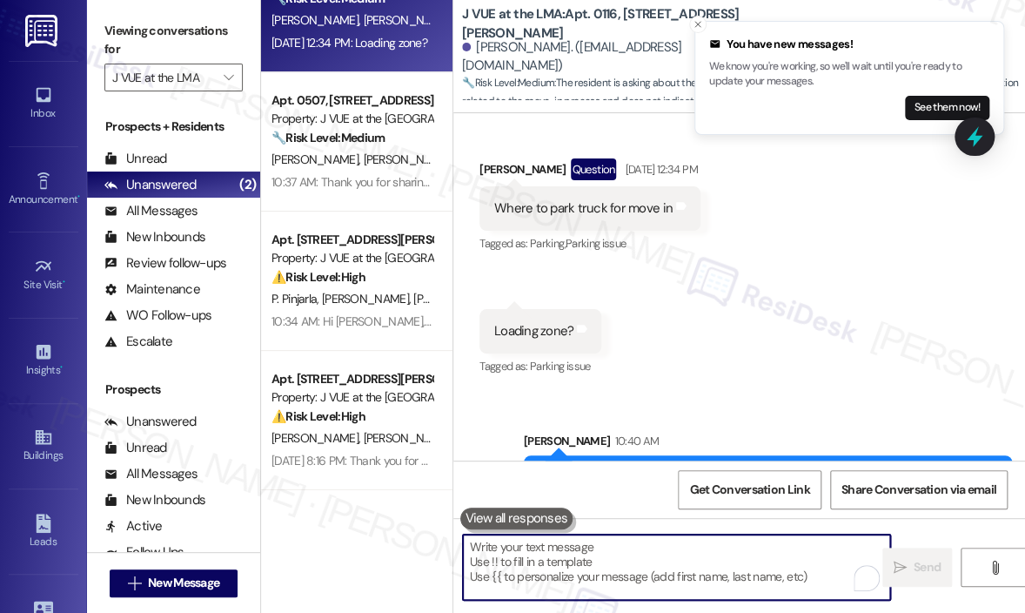
scroll to position [404, 0]
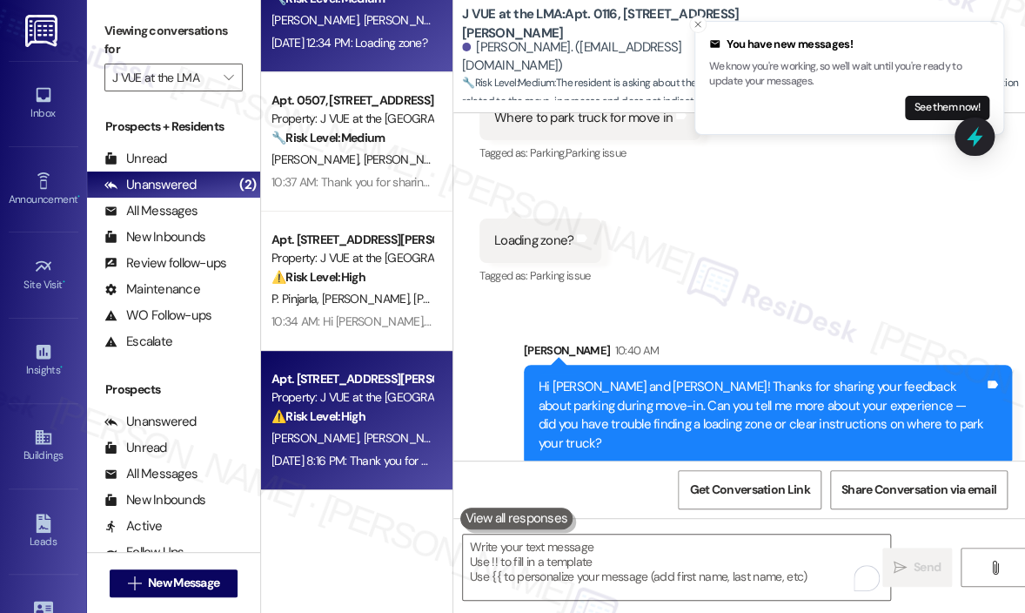
click at [384, 408] on div "⚠️ Risk Level: High The resident is following up on a rent payment discrepancy.…" at bounding box center [352, 416] width 161 height 18
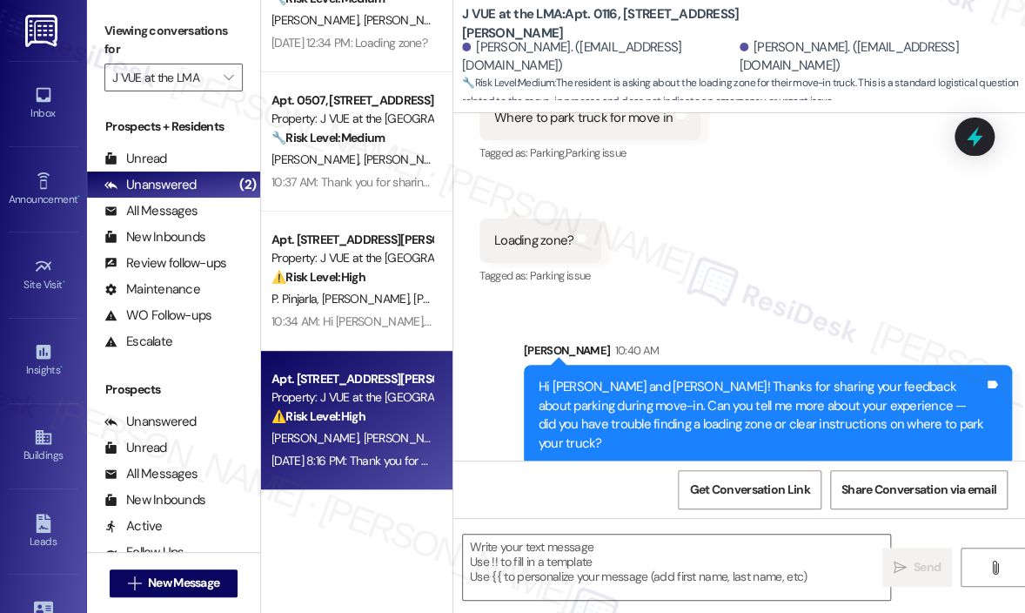
type textarea "Fetching suggested responses. Please feel free to read through the conversation…"
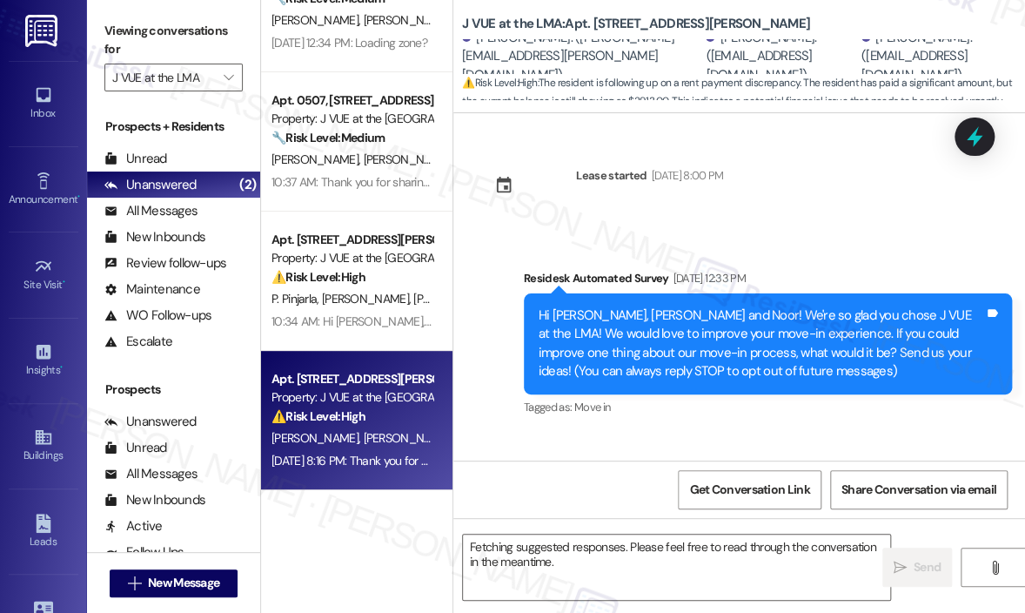
scroll to position [3192, 0]
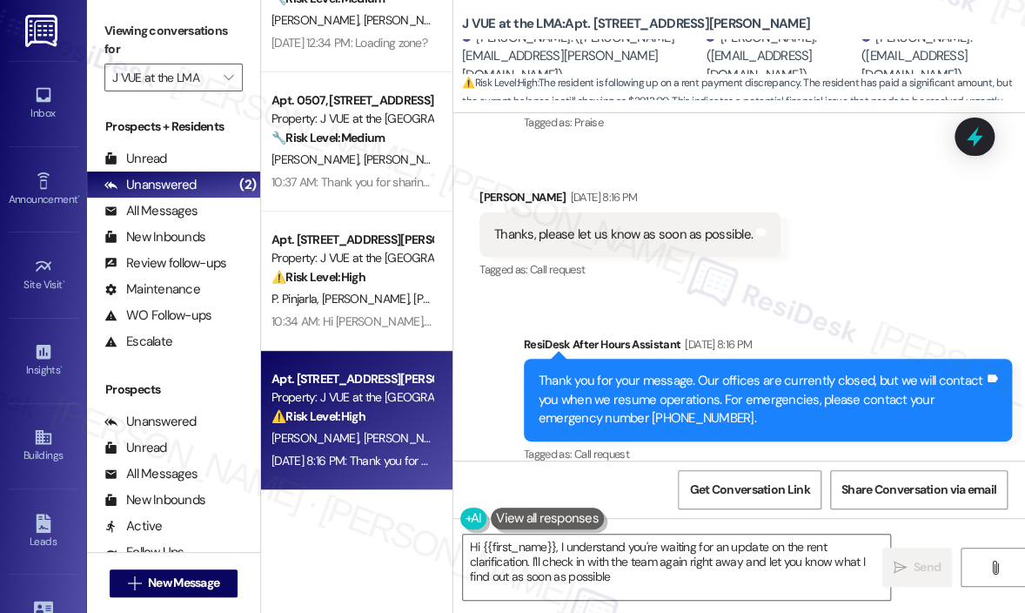
type textarea "Hi {{first_name}}, I understand you're waiting for an update on the rent clarif…"
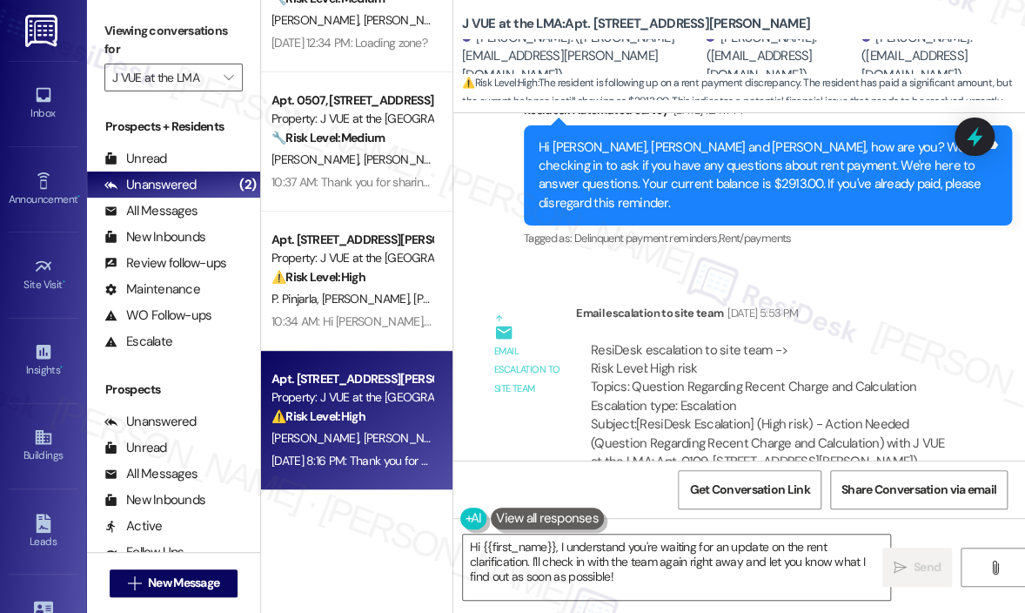
scroll to position [2670, 0]
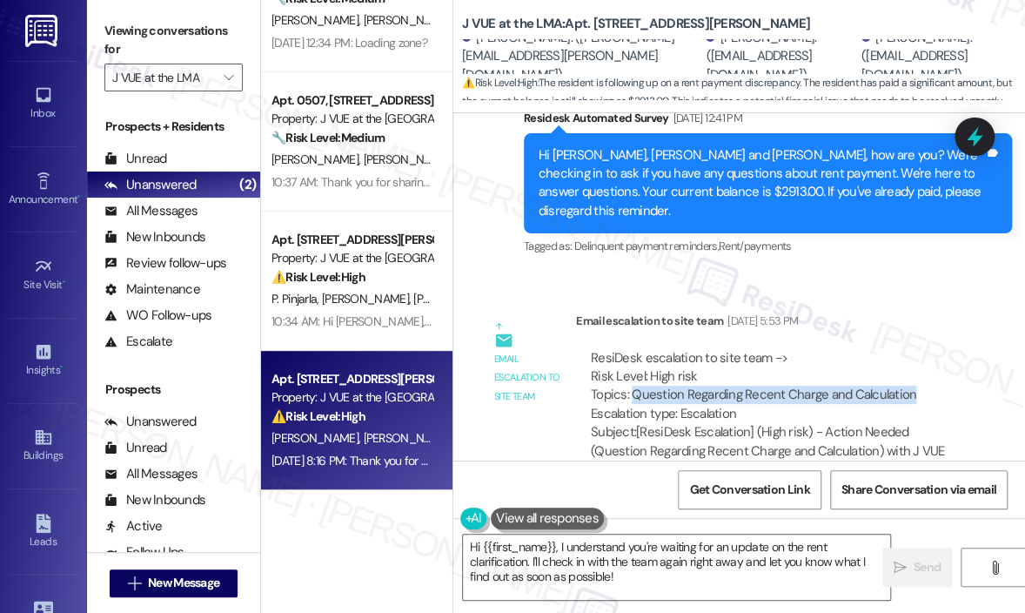
drag, startPoint x: 916, startPoint y: 369, endPoint x: 630, endPoint y: 371, distance: 285.5
click at [630, 371] on div "ResiDesk escalation to site team -> Risk Level: High risk Topics: Question Rega…" at bounding box center [772, 386] width 362 height 75
copy div "Question Regarding Recent Charge and Calculation"
click at [892, 246] on div "Survey, sent via SMS Residesk Automated Survey Aug 07, 2025 at 12:41 PM Hi Anan…" at bounding box center [768, 184] width 514 height 177
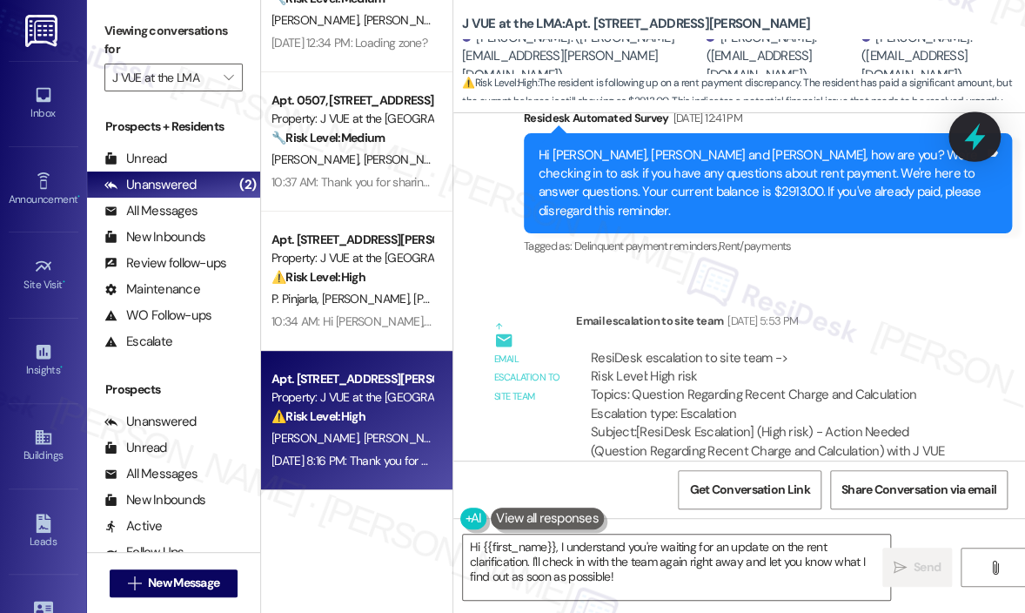
click at [973, 144] on icon at bounding box center [975, 137] width 21 height 27
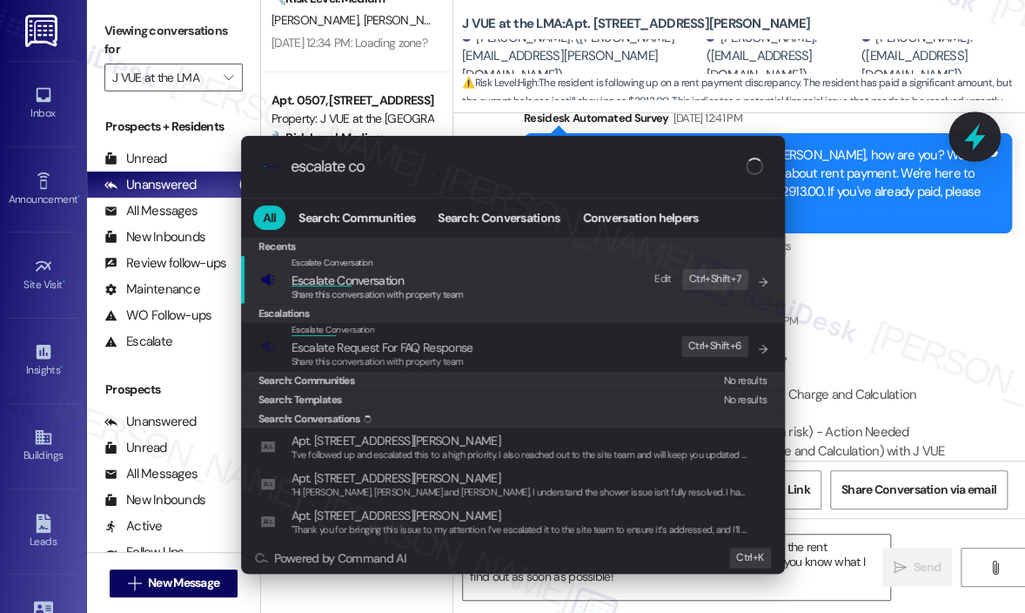
type input "escalate con"
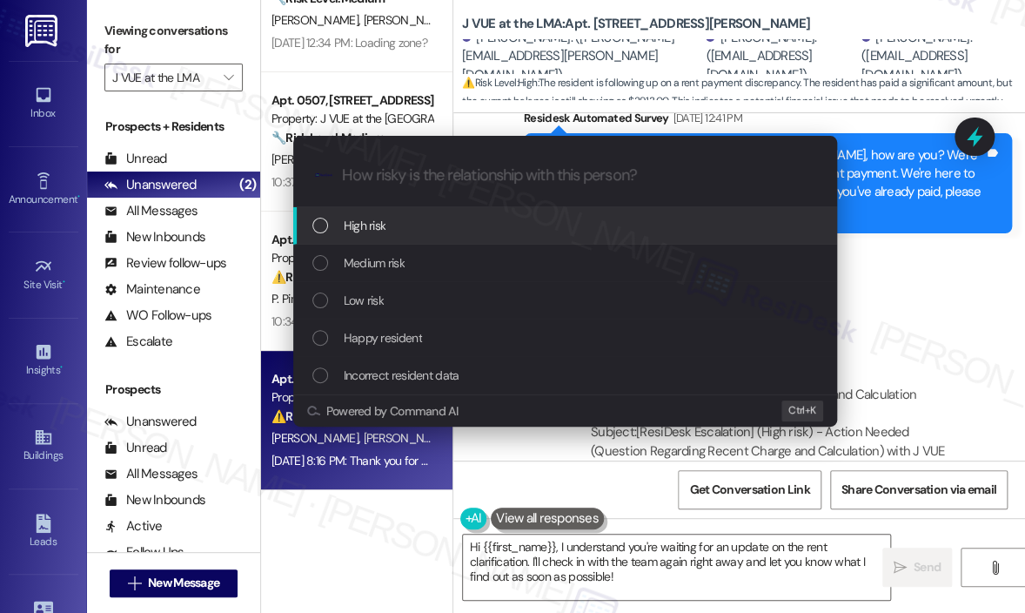
click at [484, 225] on div "High risk" at bounding box center [567, 225] width 509 height 19
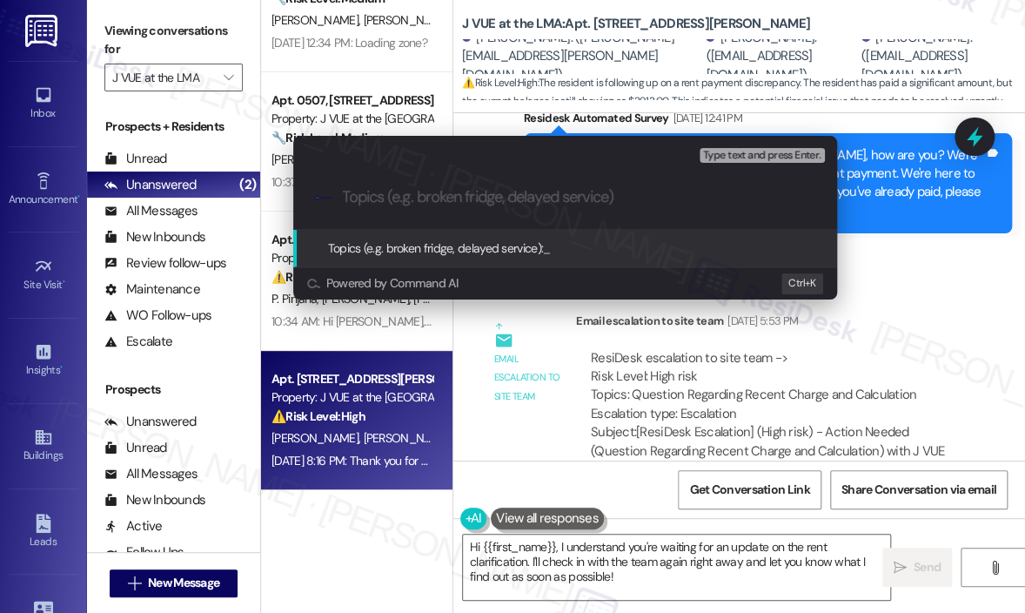
click at [486, 203] on input "Topics (e.g. broken fridge, delayed service)" at bounding box center [579, 197] width 473 height 18
paste input "Question Regarding Recent Charge and Calculation"
type input "Question Regarding Recent Charge and Calculation"
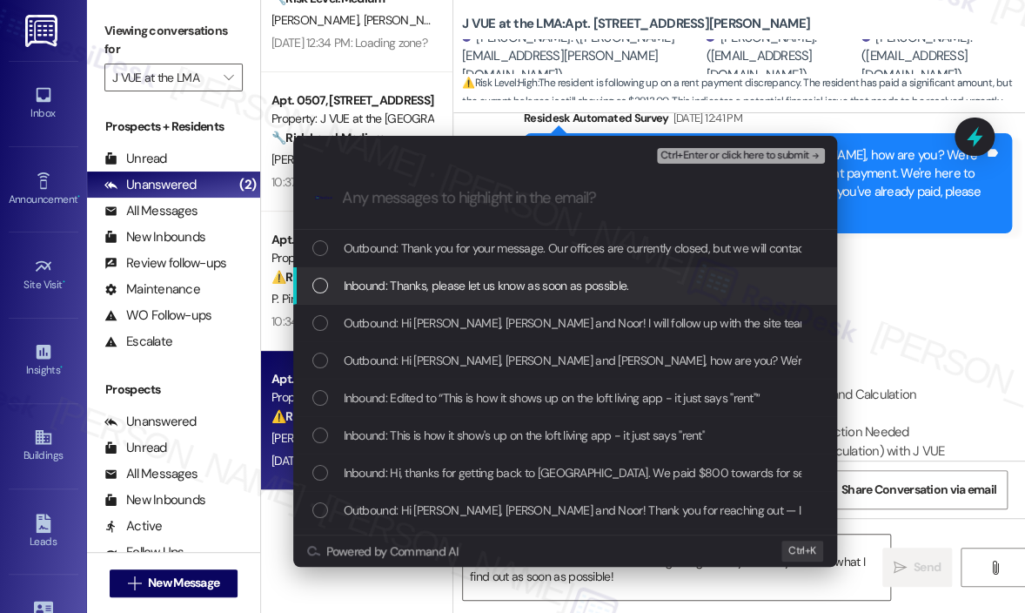
click at [427, 282] on span "Inbound: Thanks, please let us know as soon as possible." at bounding box center [487, 285] width 286 height 19
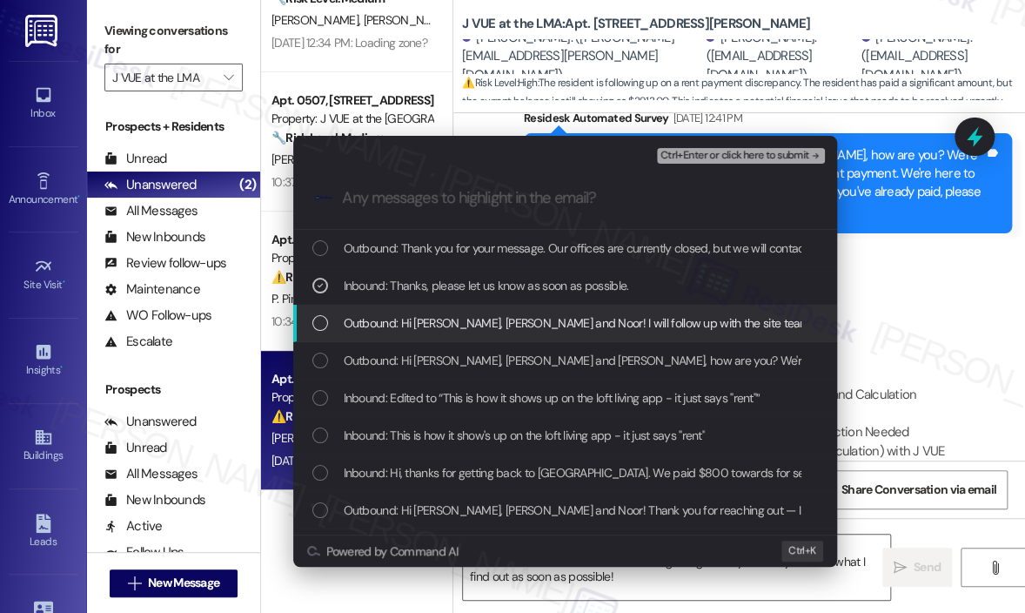
click at [427, 319] on span "Outbound: Hi Ananya, Shreya and Noor! I will follow up with the site team right…" at bounding box center [771, 322] width 855 height 19
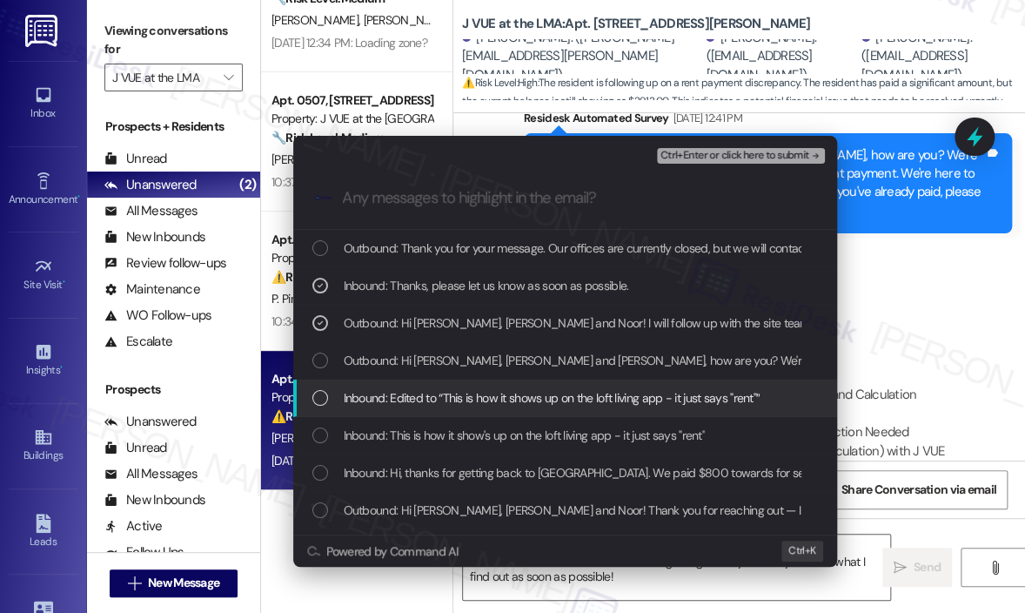
click at [425, 393] on span "Inbound: Edited to “This is how it shows up on the loft living app - it just sa…" at bounding box center [552, 397] width 417 height 19
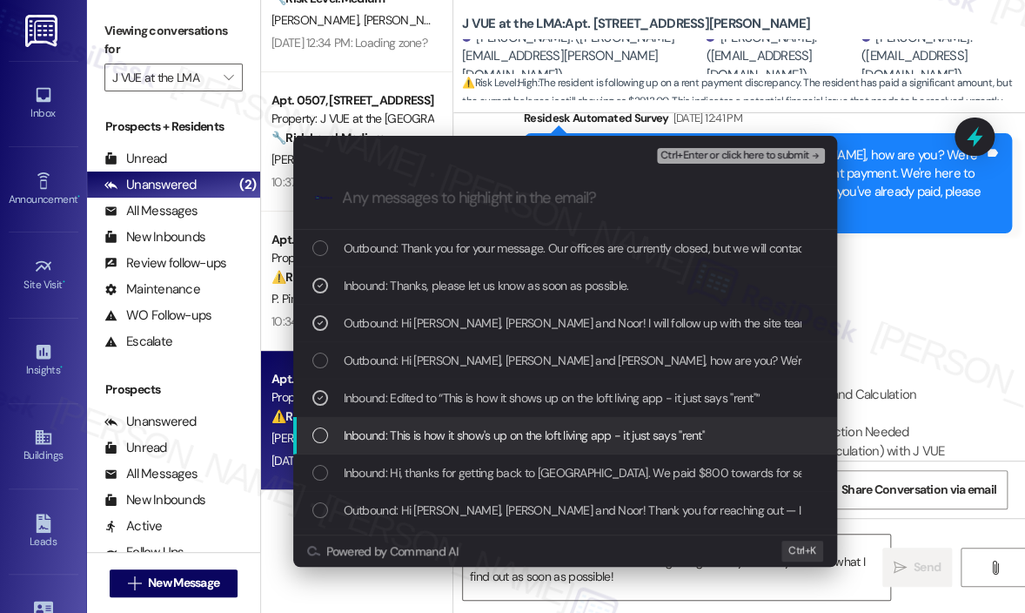
click at [427, 438] on span "Inbound: This is how it show's up on the loft living app - it just says "rent"" at bounding box center [524, 435] width 361 height 19
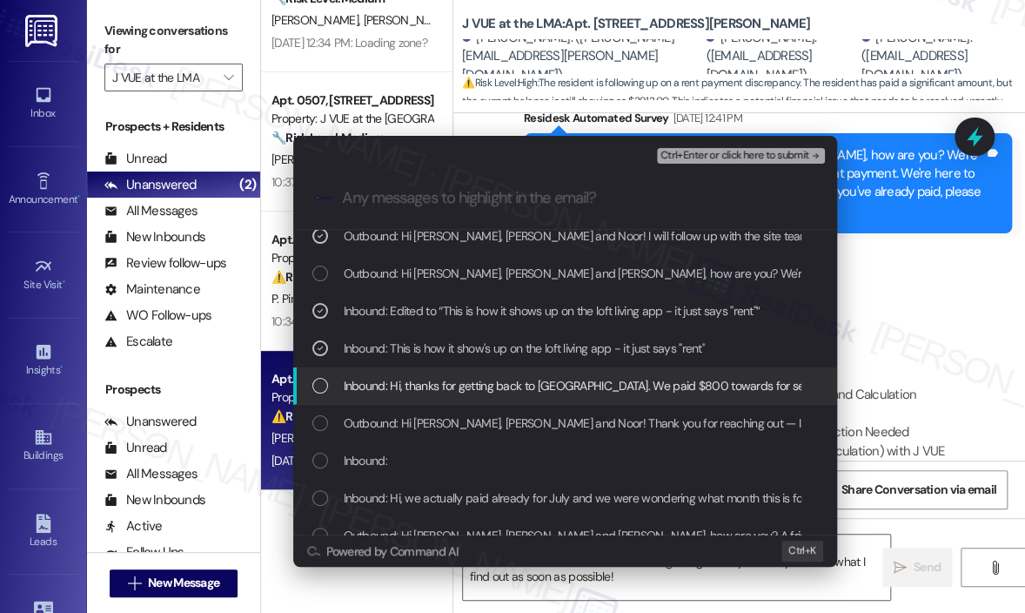
click at [439, 386] on span "Inbound: Hi, thanks for getting back to us. We paid $800 towards for security a…" at bounding box center [670, 385] width 652 height 19
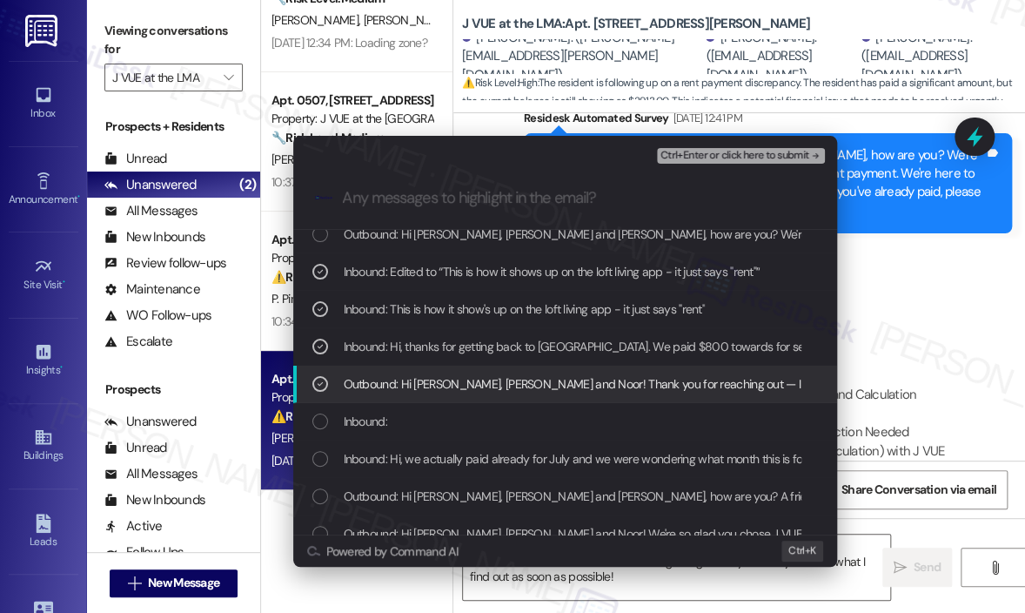
scroll to position [144, 0]
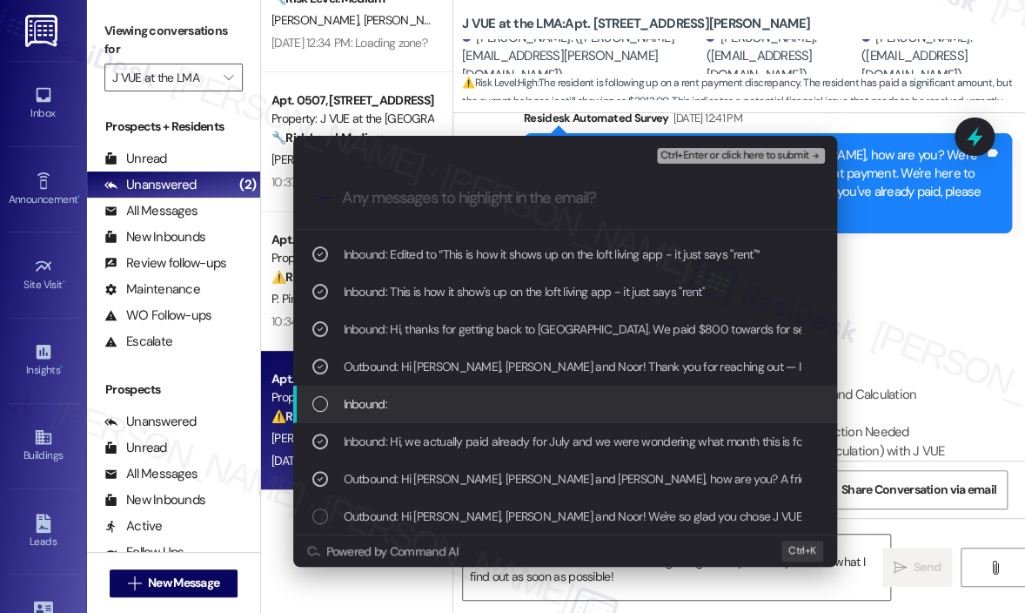
click at [460, 407] on div "Inbound:" at bounding box center [567, 403] width 509 height 19
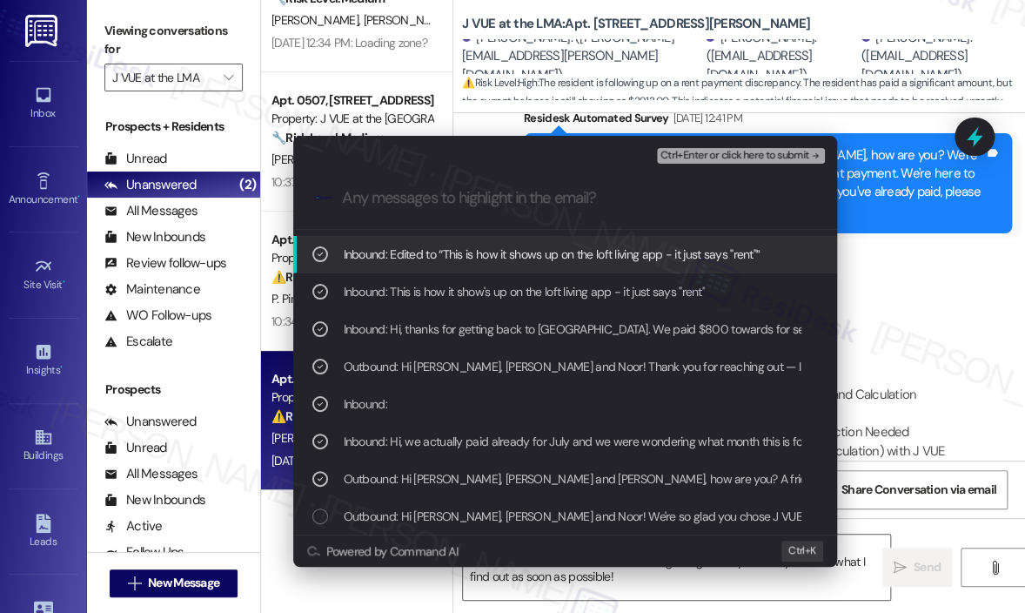
click at [701, 159] on span "Ctrl+Enter or click here to submit" at bounding box center [735, 156] width 149 height 12
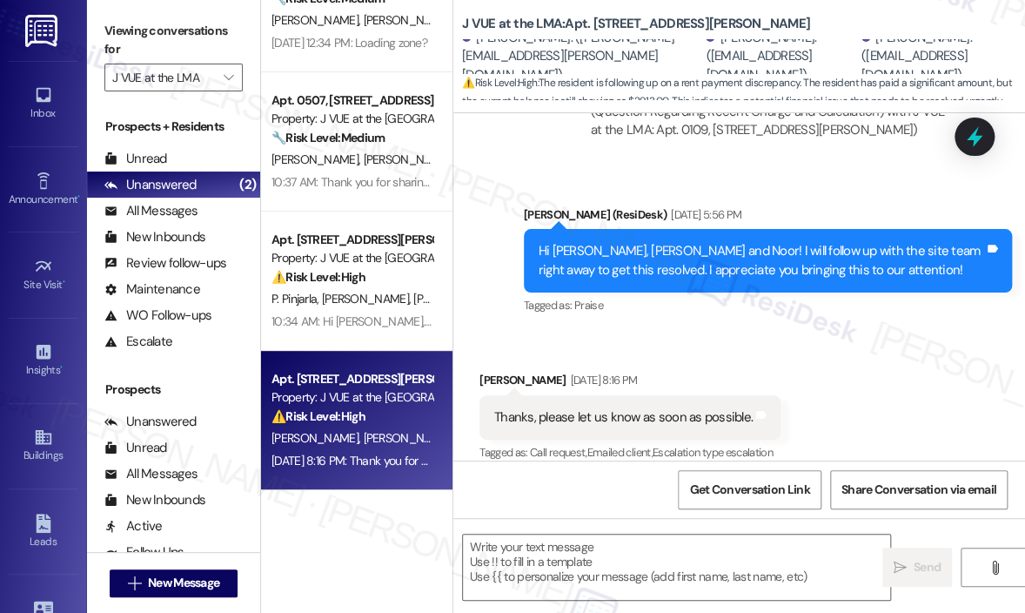
scroll to position [3008, 0]
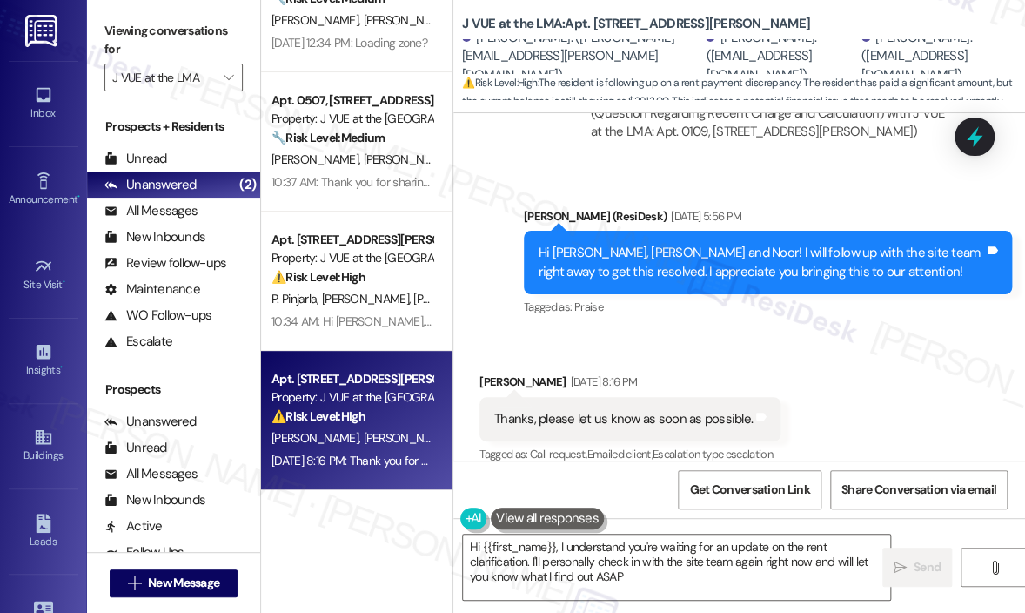
type textarea "Hi {{first_name}}, I understand you're waiting for an update on the rent clarif…"
click at [699, 584] on textarea "Hi {{first_name}}, I understand you're waiting for an update on the rent clarif…" at bounding box center [676, 566] width 427 height 65
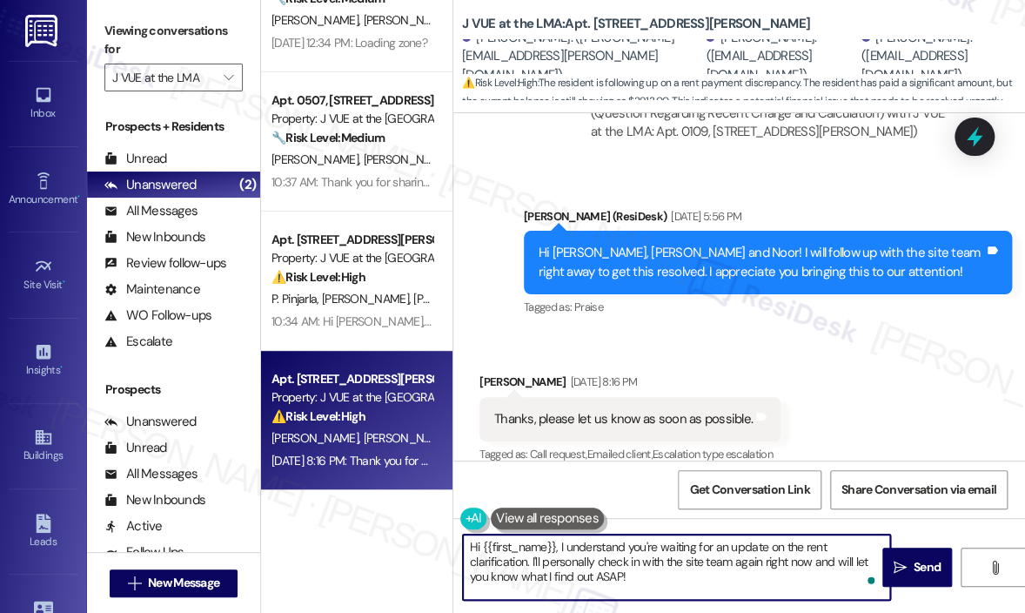
click at [703, 580] on textarea "Hi {{first_name}}, I understand you're waiting for an update on the rent clarif…" at bounding box center [676, 566] width 427 height 65
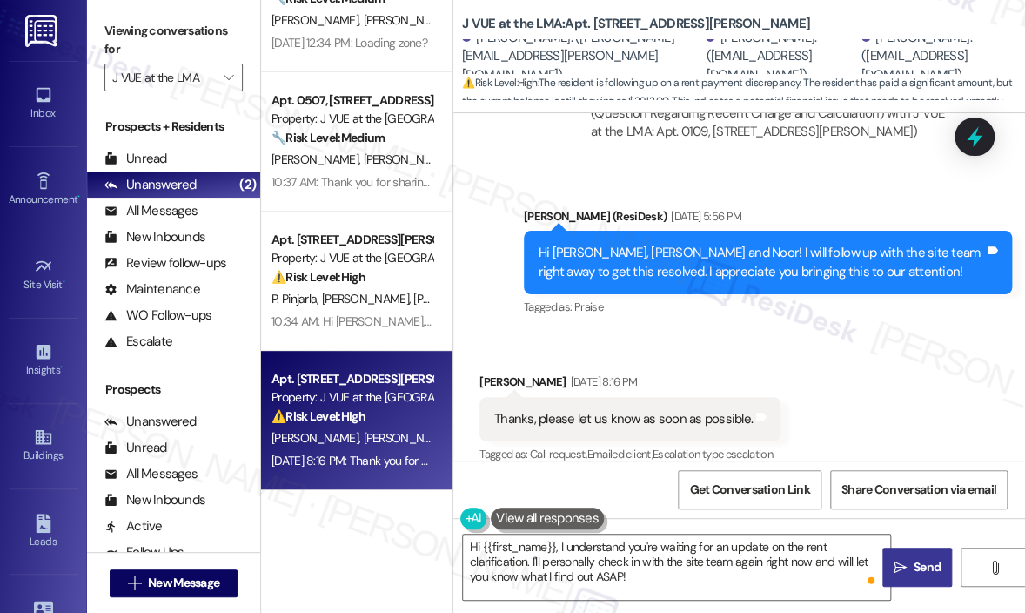
click at [911, 561] on span "Send" at bounding box center [928, 567] width 34 height 18
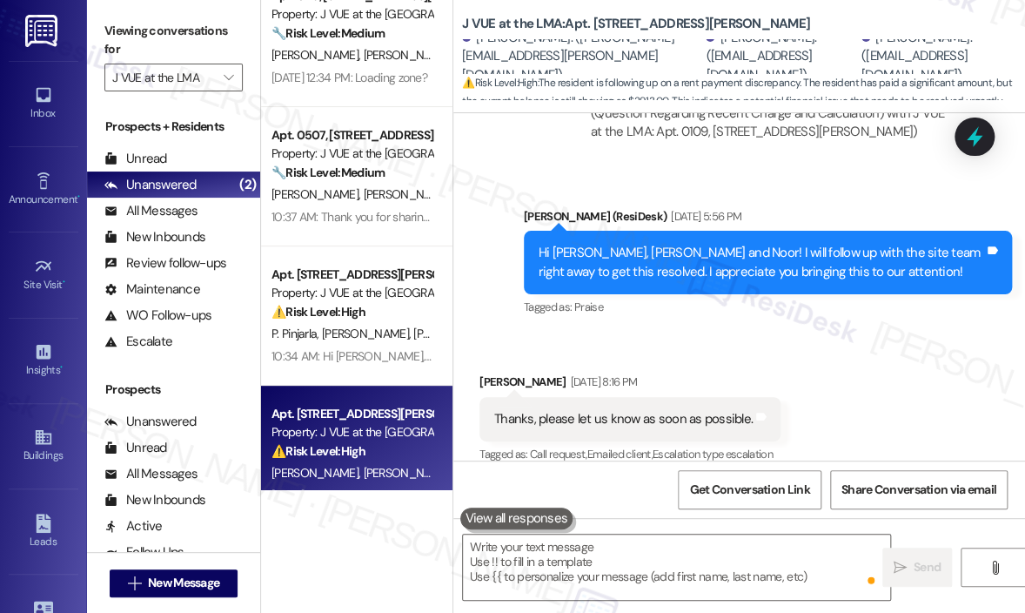
scroll to position [0, 0]
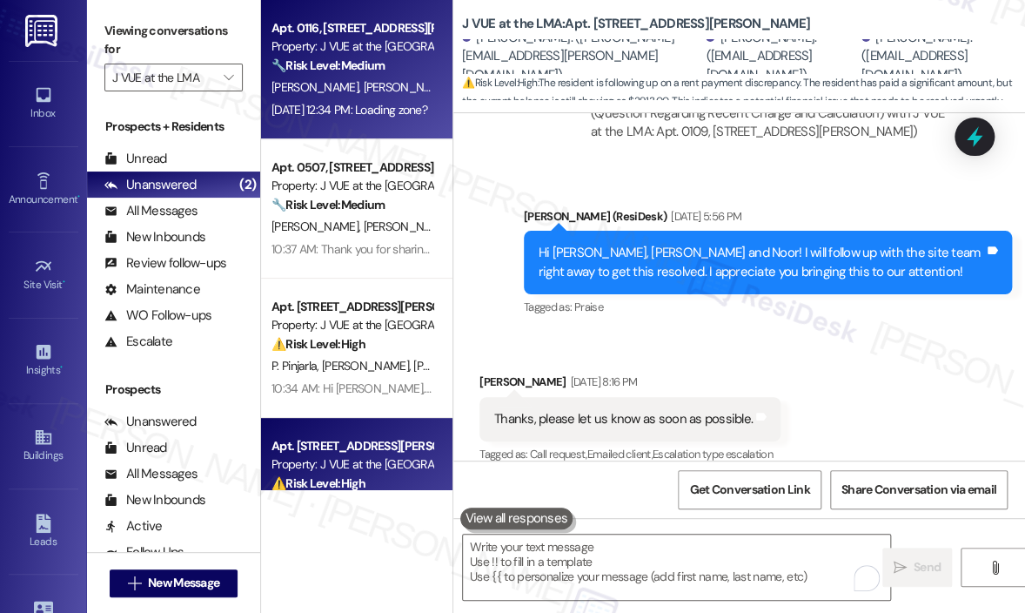
click at [373, 113] on div "Aug 08, 2025 at 12:34 PM: Loading zone? Aug 08, 2025 at 12:34 PM: Loading zone?" at bounding box center [350, 110] width 156 height 16
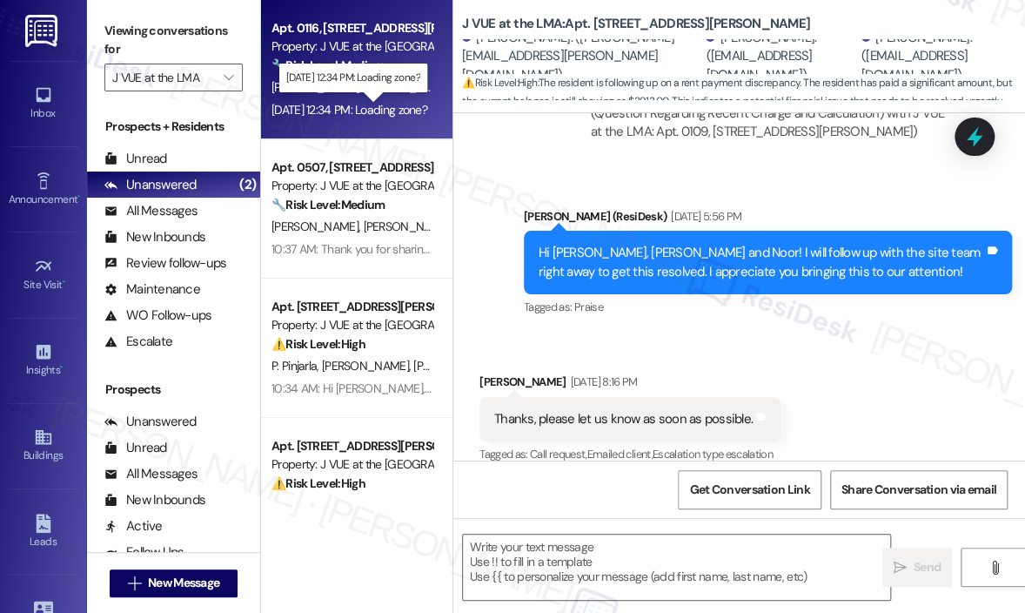
type textarea "Fetching suggested responses. Please feel free to read through the conversation…"
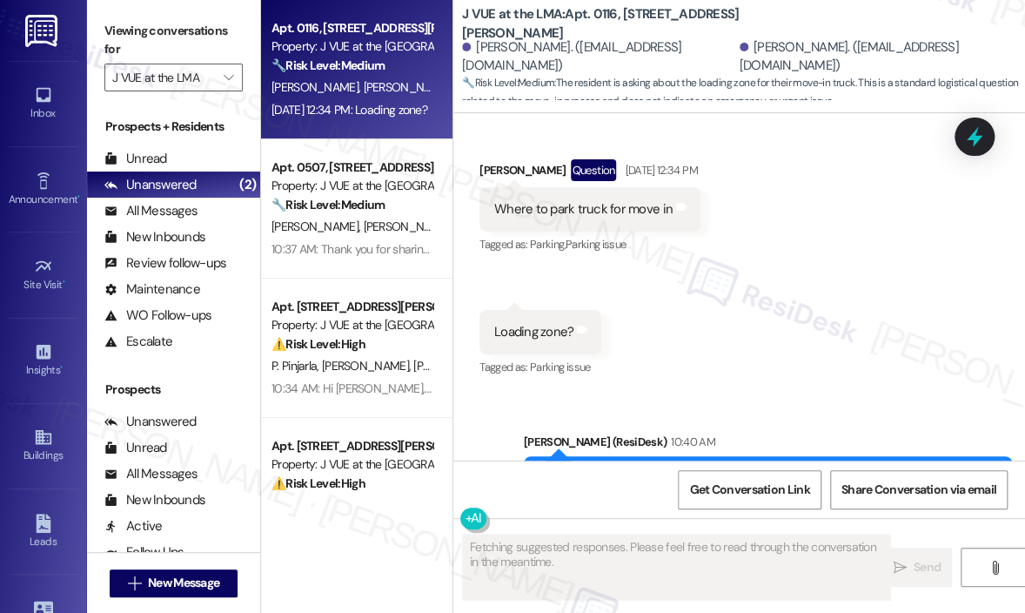
scroll to position [430, 0]
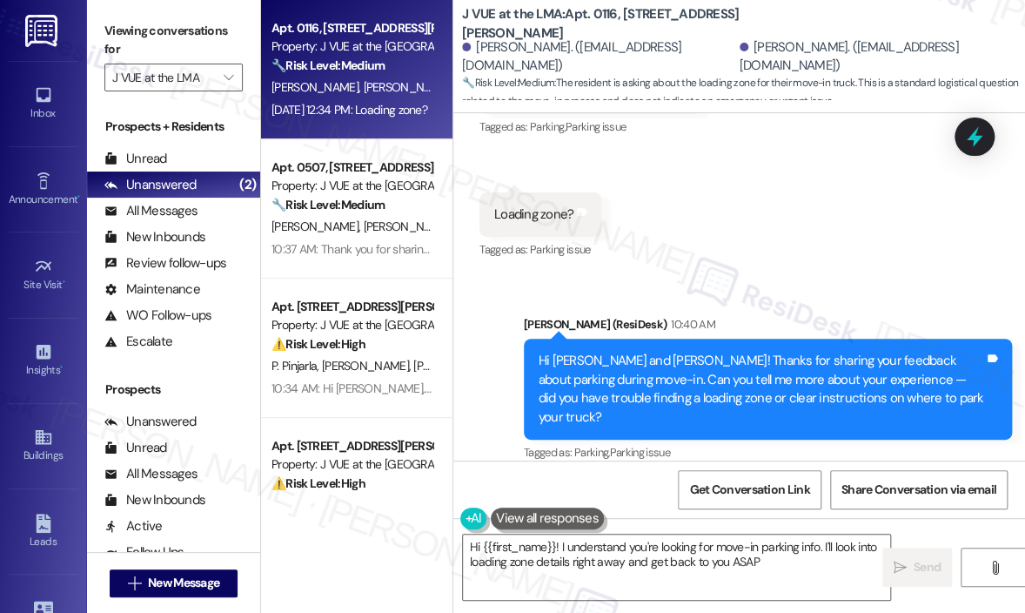
type textarea "Hi {{first_name}}! I understand you're looking for move-in parking info. I'll l…"
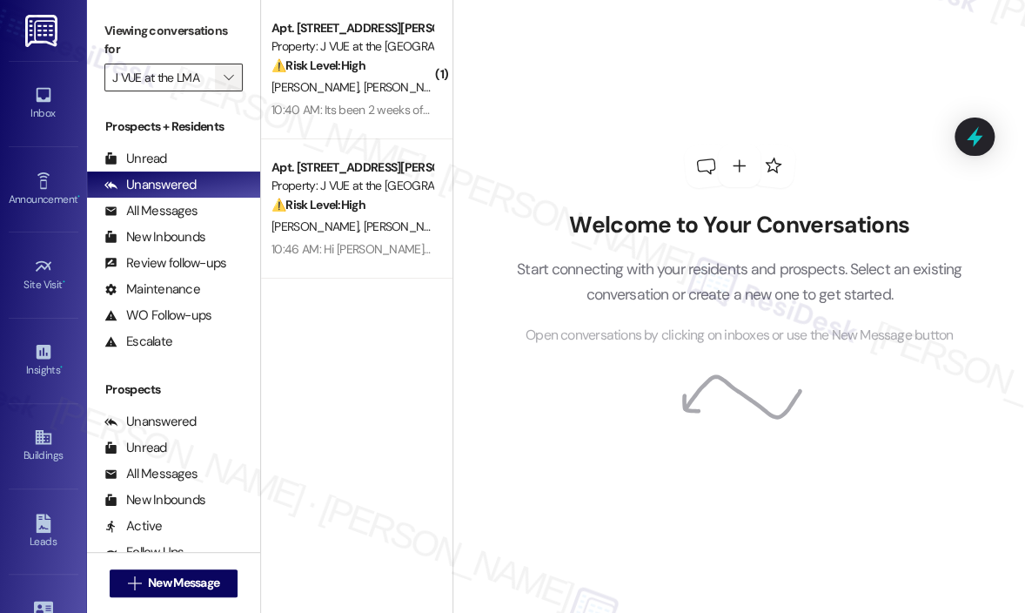
click at [225, 87] on span "" at bounding box center [228, 78] width 17 height 28
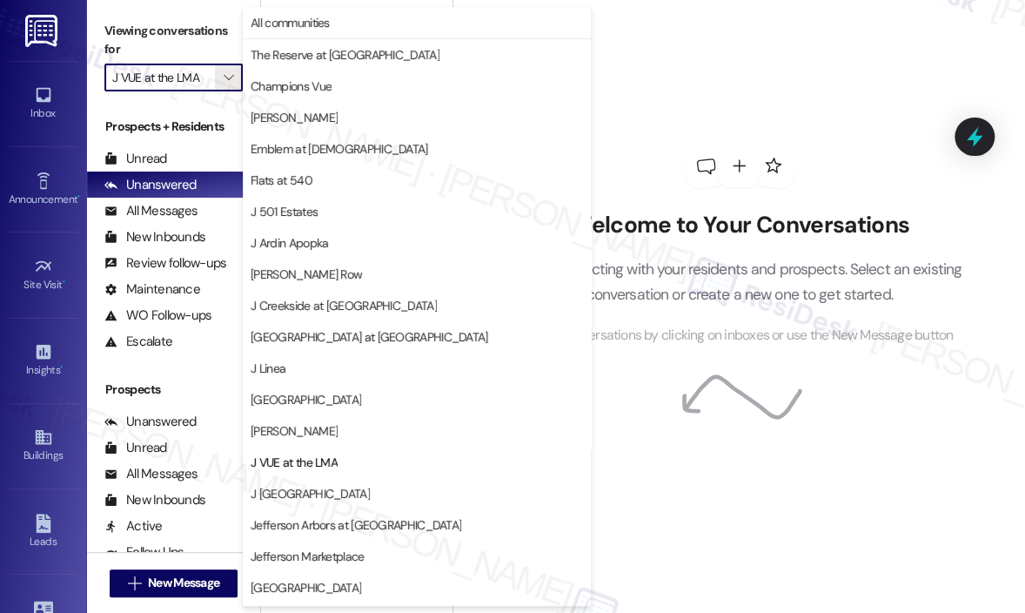
scroll to position [279, 0]
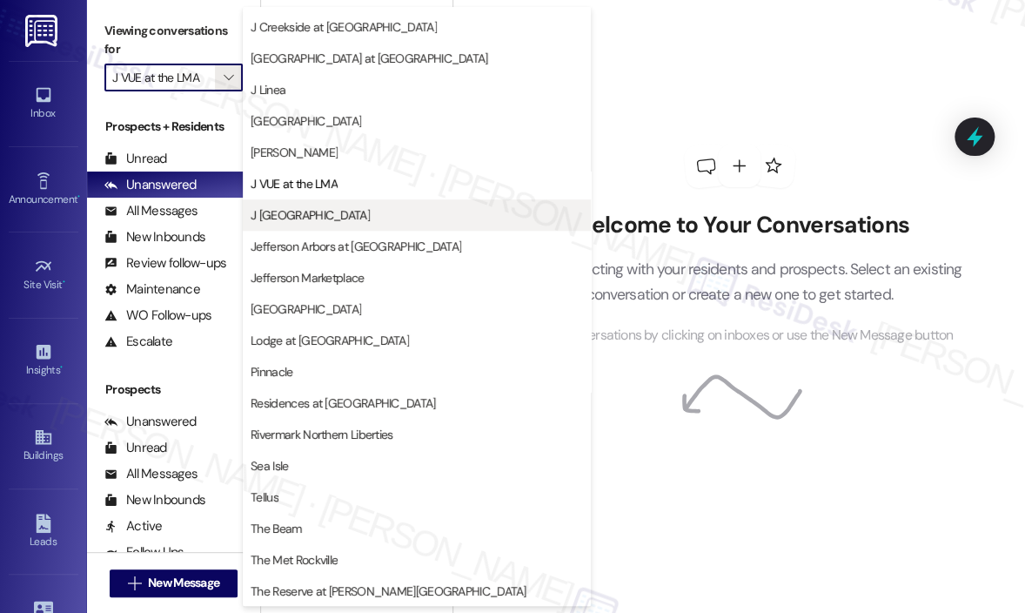
click at [341, 210] on span "J [GEOGRAPHIC_DATA]" at bounding box center [417, 214] width 333 height 17
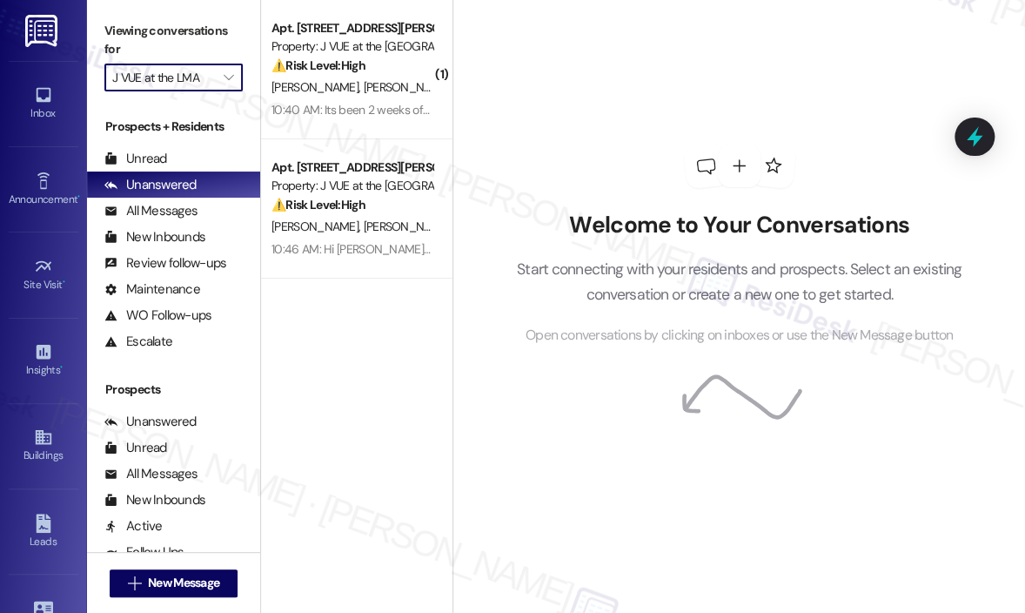
type input "J [GEOGRAPHIC_DATA]"
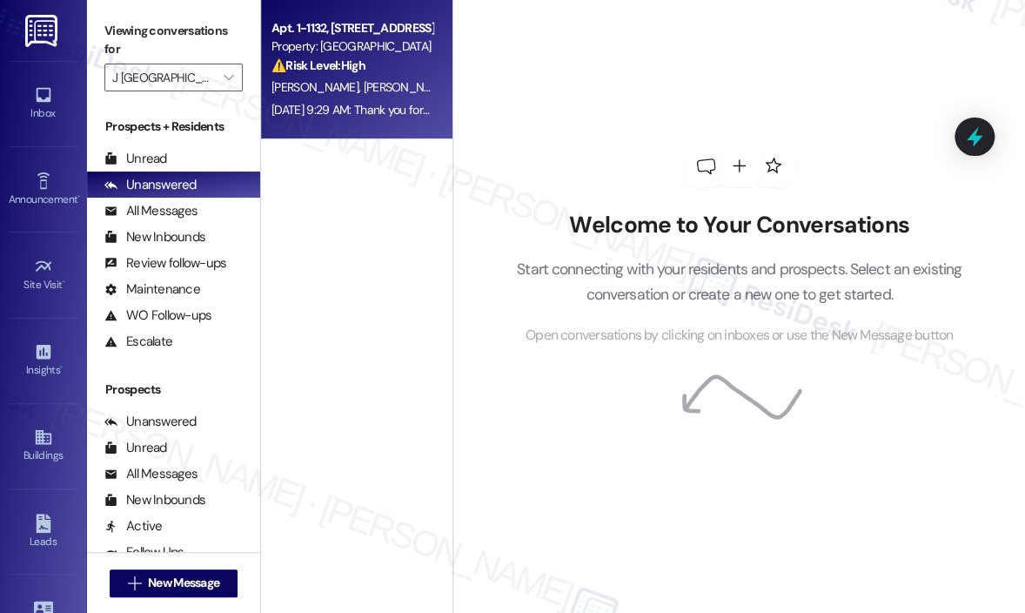
click at [380, 111] on div "[DATE] 9:29 AM: Thank you for your message. Our offices are currently closed, b…" at bounding box center [800, 110] width 1056 height 16
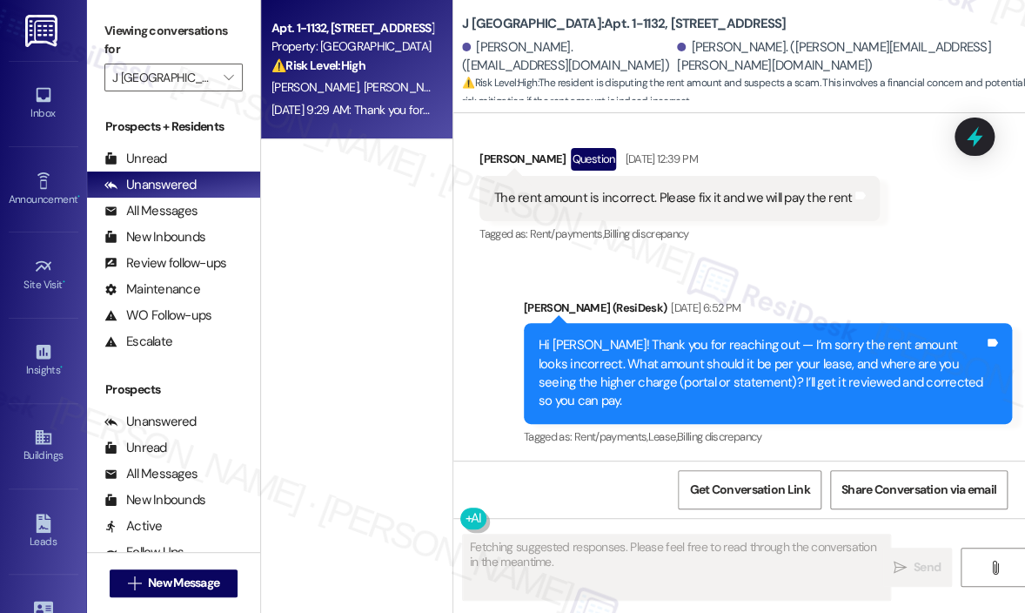
scroll to position [3619, 0]
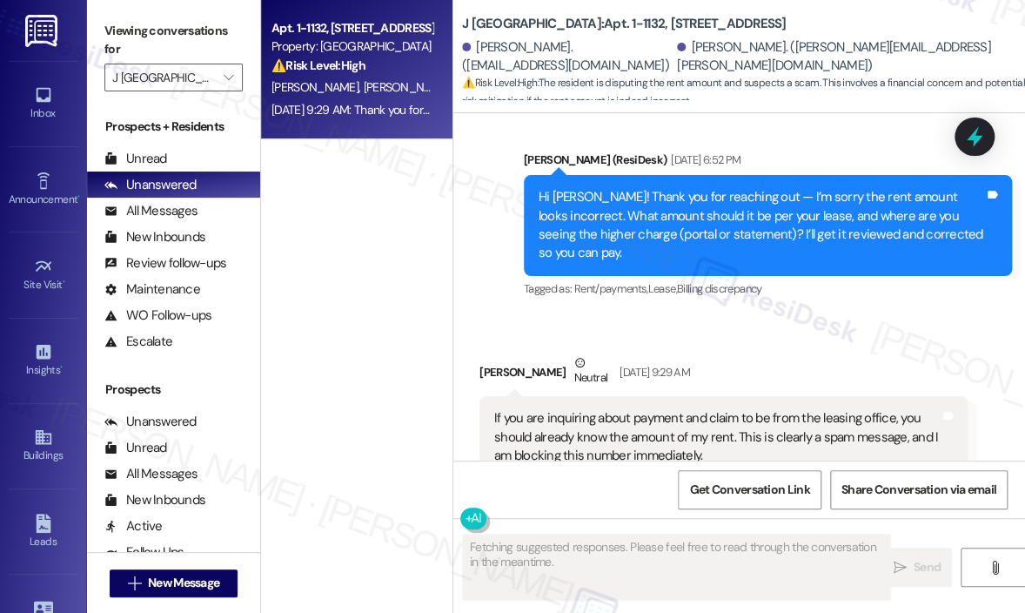
click at [800, 314] on div "Received via SMS [PERSON_NAME] Neutral [DATE] 9:29 AM If you are inquiring abou…" at bounding box center [740, 415] width 572 height 203
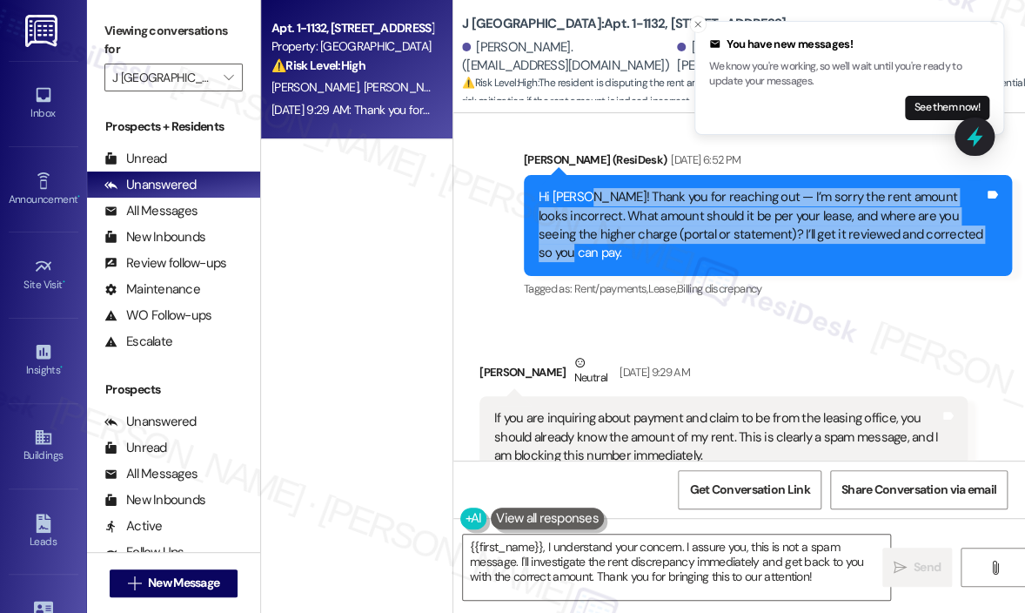
drag, startPoint x: 974, startPoint y: 198, endPoint x: 590, endPoint y: 163, distance: 385.5
click at [590, 188] on div "Hi [PERSON_NAME]! Thank you for reaching out — I’m sorry the rent amount looks …" at bounding box center [762, 225] width 446 height 75
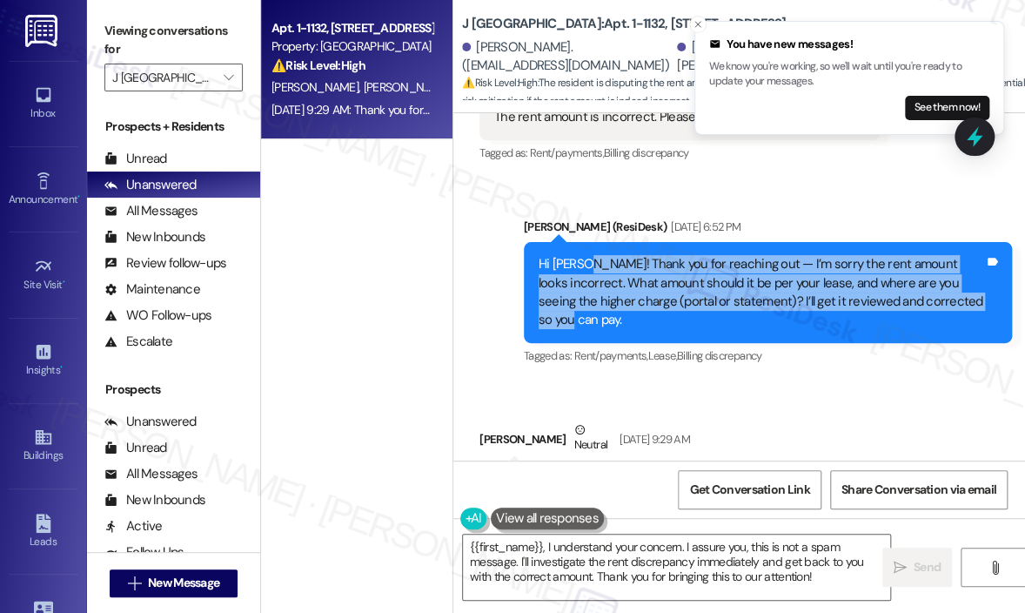
scroll to position [3547, 0]
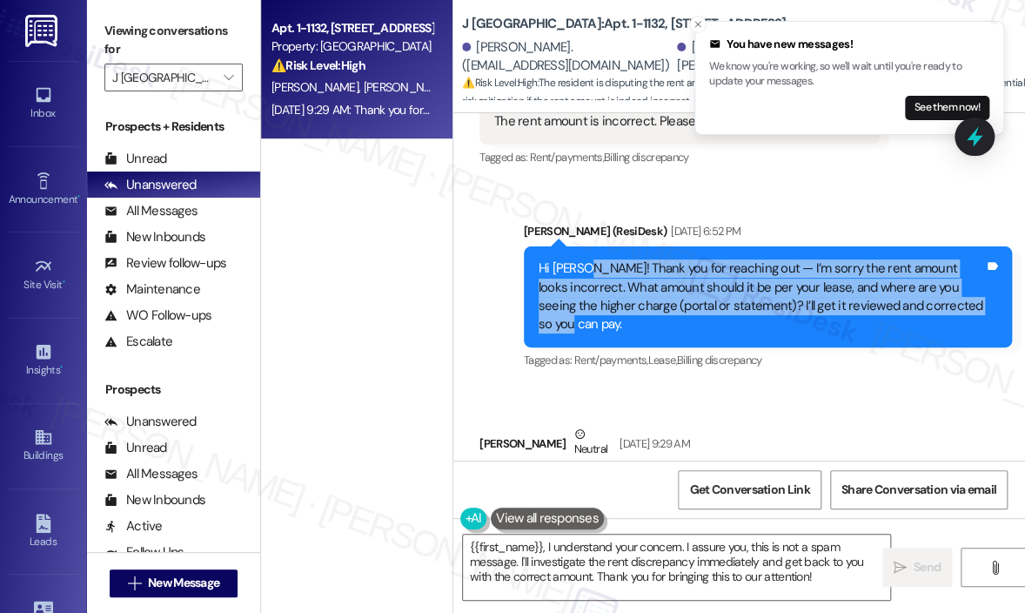
copy div "Thank you for reaching out — I’m sorry the rent amount looks incorrect. What am…"
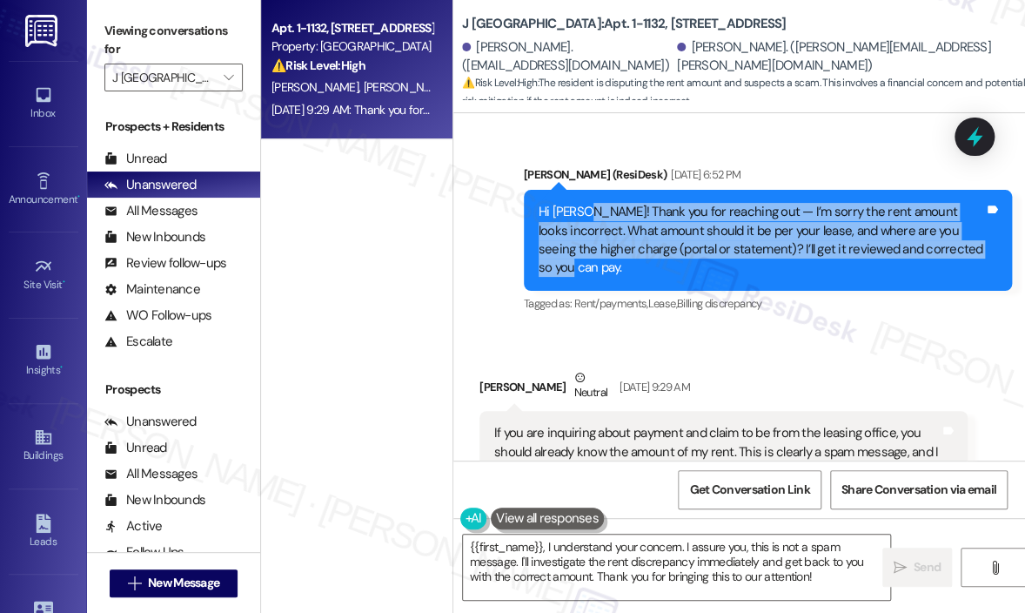
scroll to position [3634, 0]
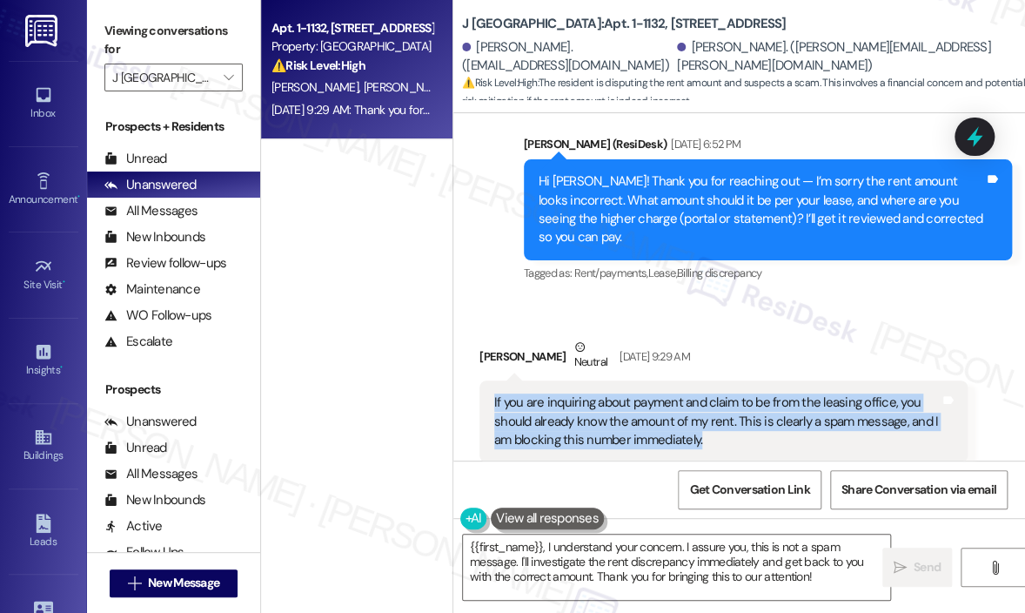
drag, startPoint x: 722, startPoint y: 386, endPoint x: 494, endPoint y: 351, distance: 230.7
click at [494, 393] on div "If you are inquiring about payment and claim to be from the leasing office, you…" at bounding box center [717, 421] width 446 height 56
copy div "If you are inquiring about payment and claim to be from the leasing office, you…"
click at [467, 548] on textarea "{{first_name}}, I understand your concern. I assure you, this is not a spam mes…" at bounding box center [676, 566] width 427 height 65
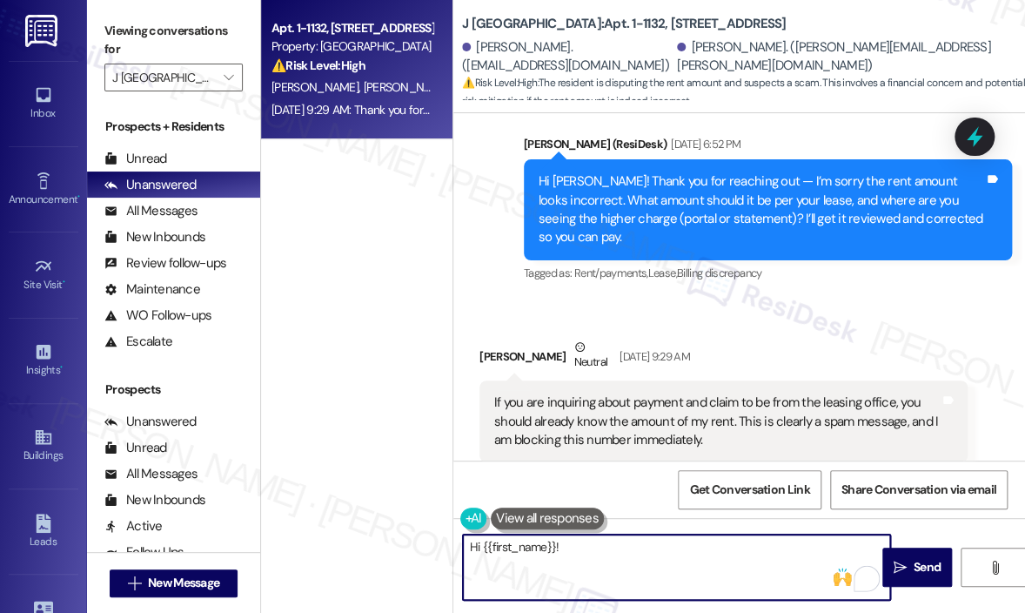
paste textarea "I understand your concern, and I want to clarify that I work offsite and don’t …"
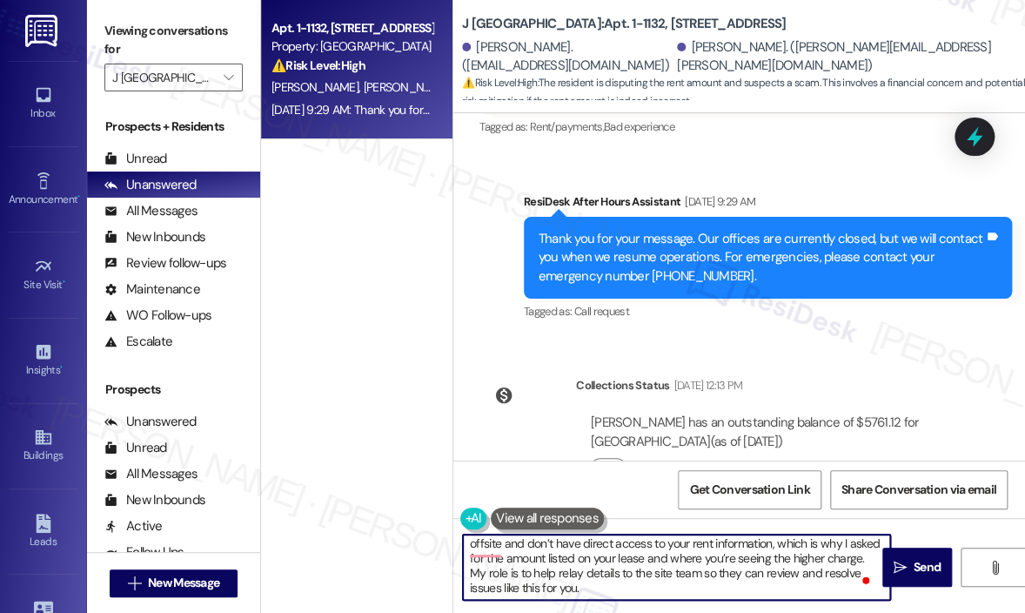
scroll to position [18, 0]
type textarea "Hi {{first_name}}! I understand your concern, and I want to clarify that I work…"
click at [919, 569] on span "Send" at bounding box center [927, 567] width 27 height 18
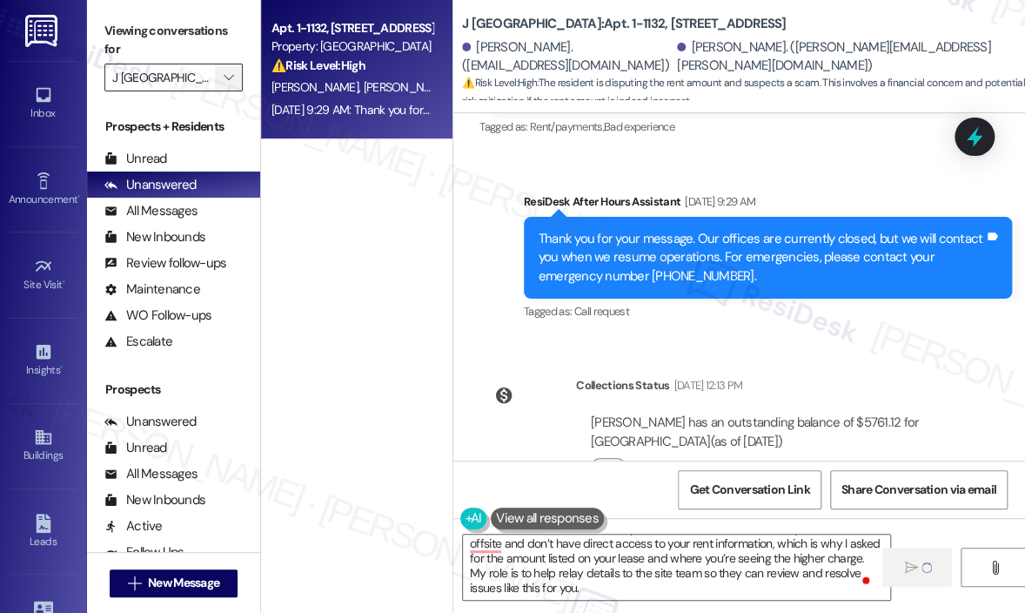
click at [232, 77] on icon "" at bounding box center [229, 78] width 10 height 14
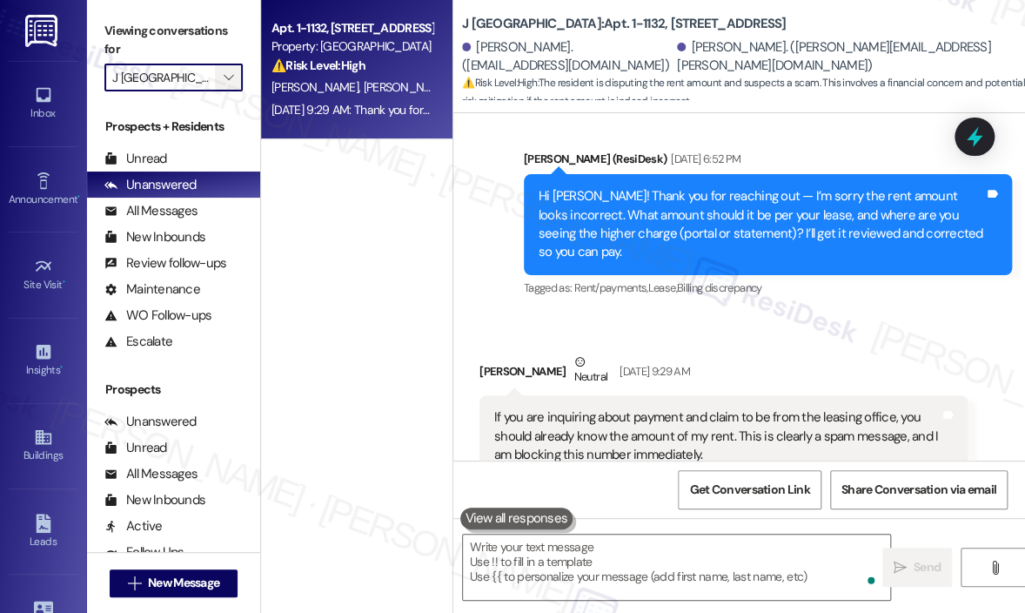
scroll to position [3619, 0]
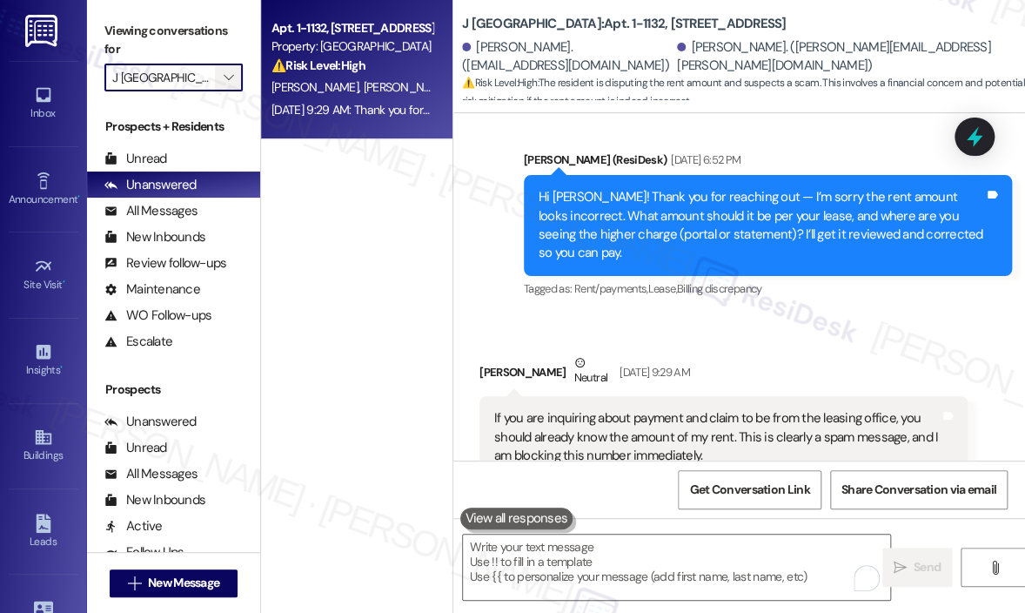
click at [232, 77] on icon "" at bounding box center [229, 78] width 10 height 14
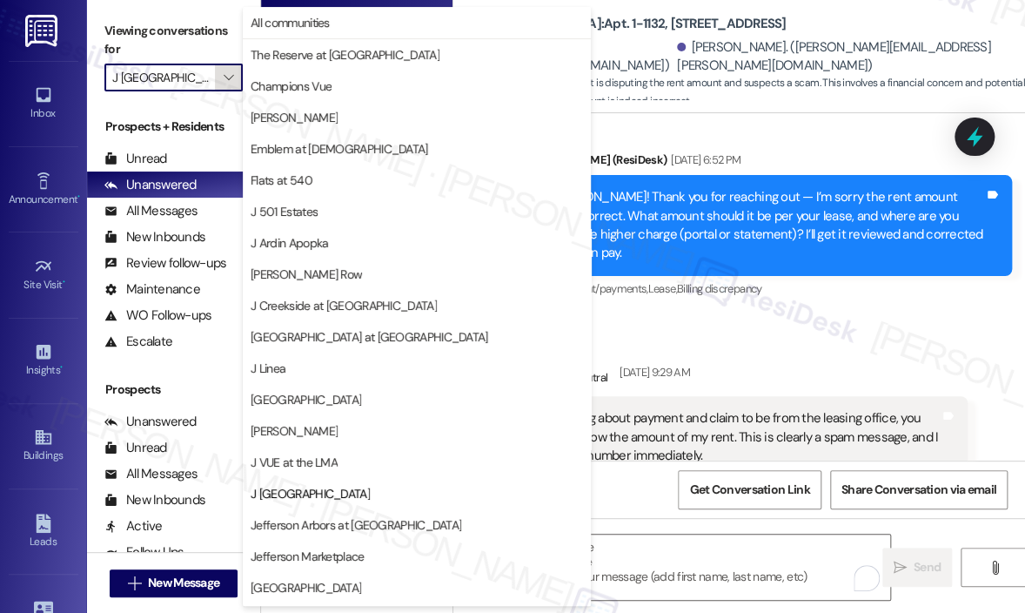
scroll to position [279, 0]
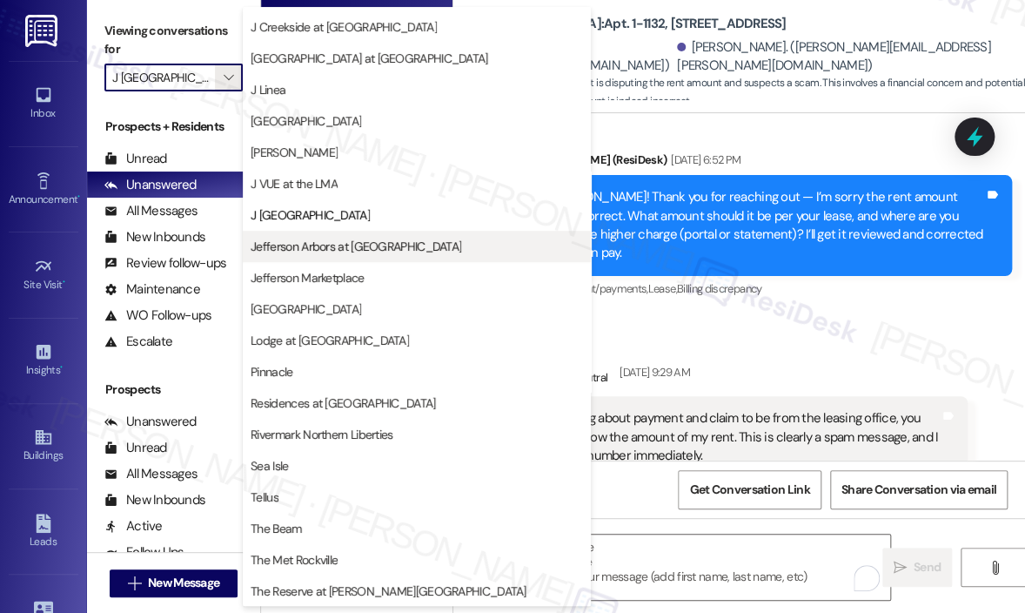
click at [324, 235] on button "Jefferson Arbors at [GEOGRAPHIC_DATA]" at bounding box center [417, 246] width 348 height 31
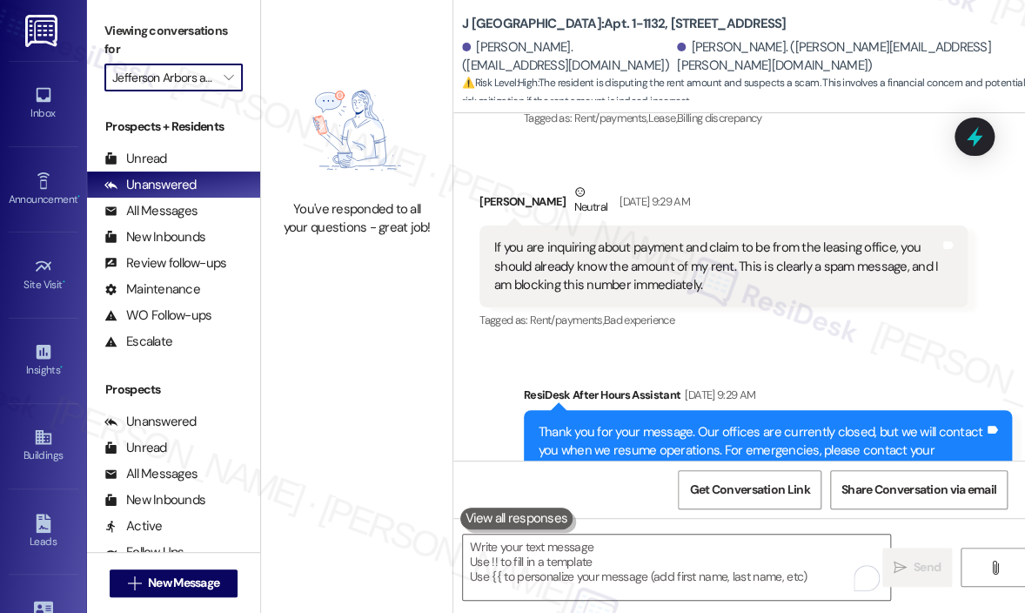
scroll to position [3880, 0]
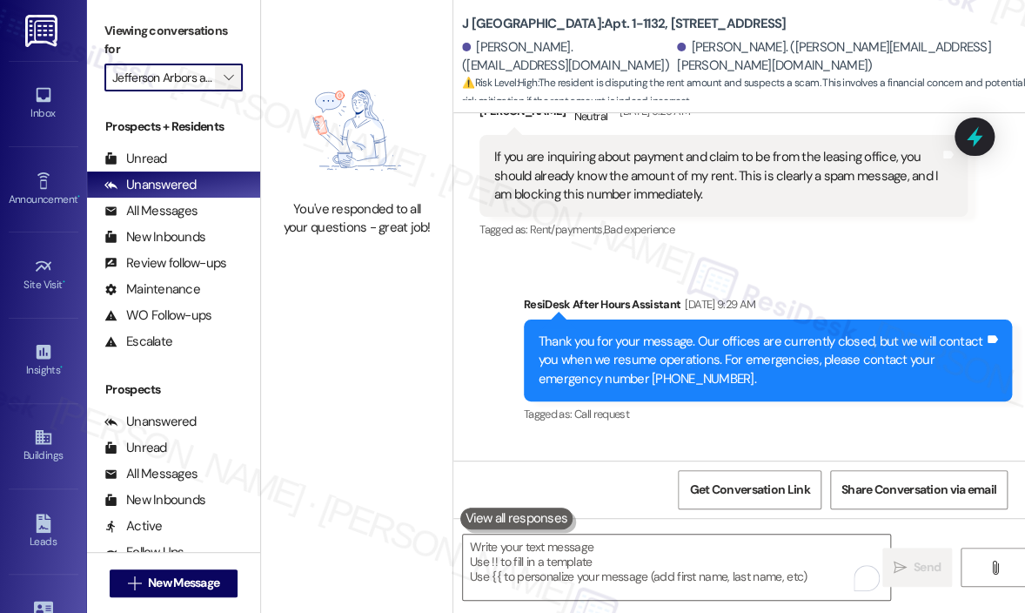
click at [226, 87] on span "" at bounding box center [228, 78] width 17 height 28
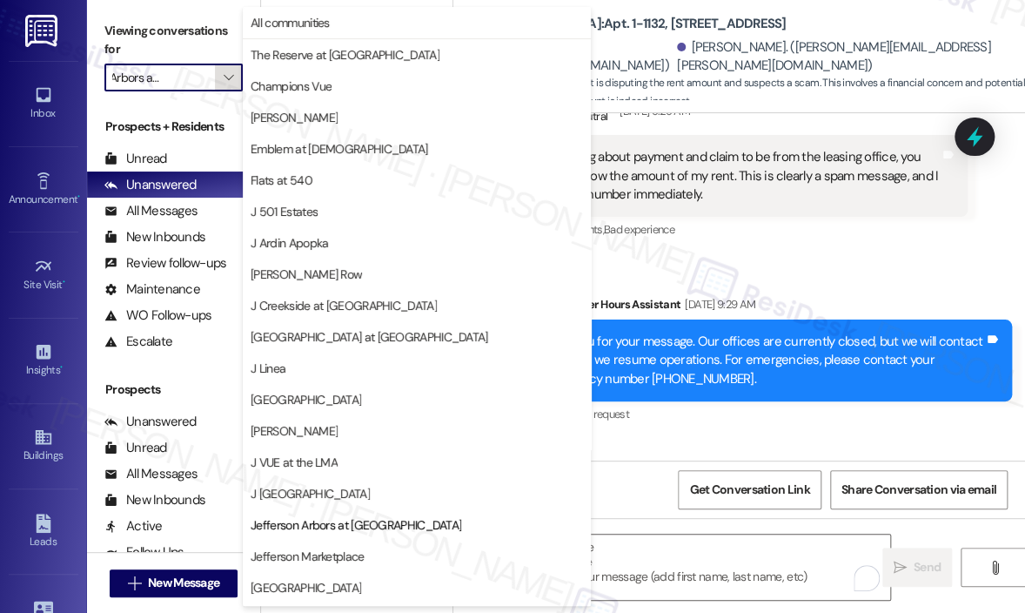
scroll to position [279, 0]
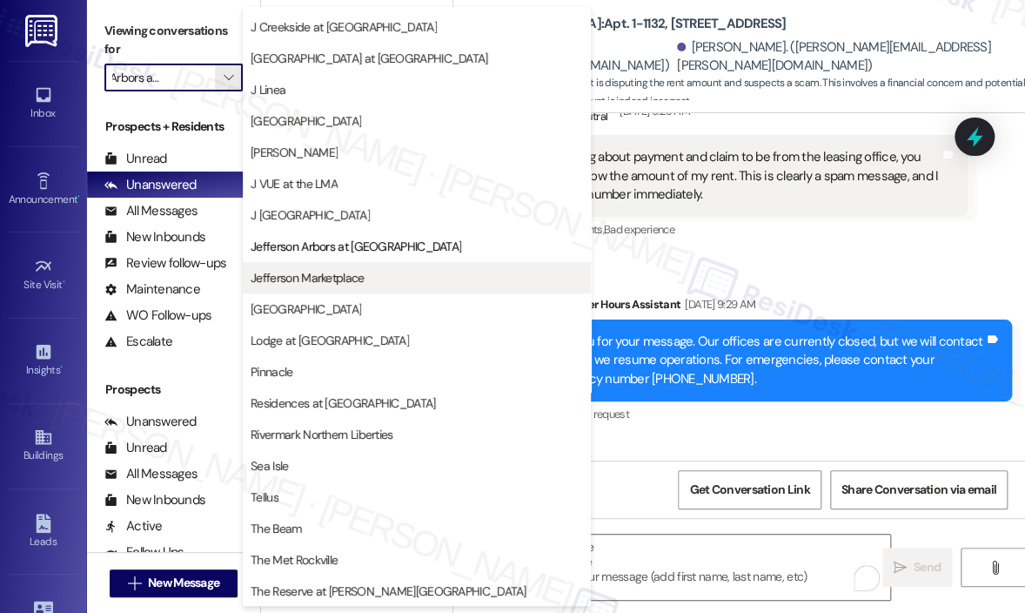
click at [319, 272] on span "Jefferson Marketplace" at bounding box center [307, 277] width 113 height 17
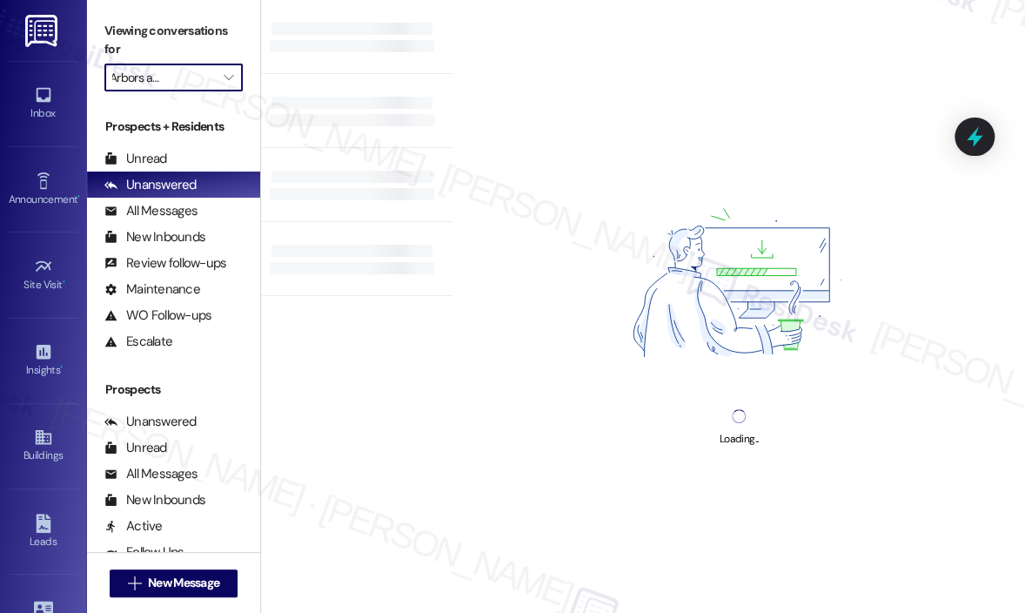
type input "Jefferson Marketplace"
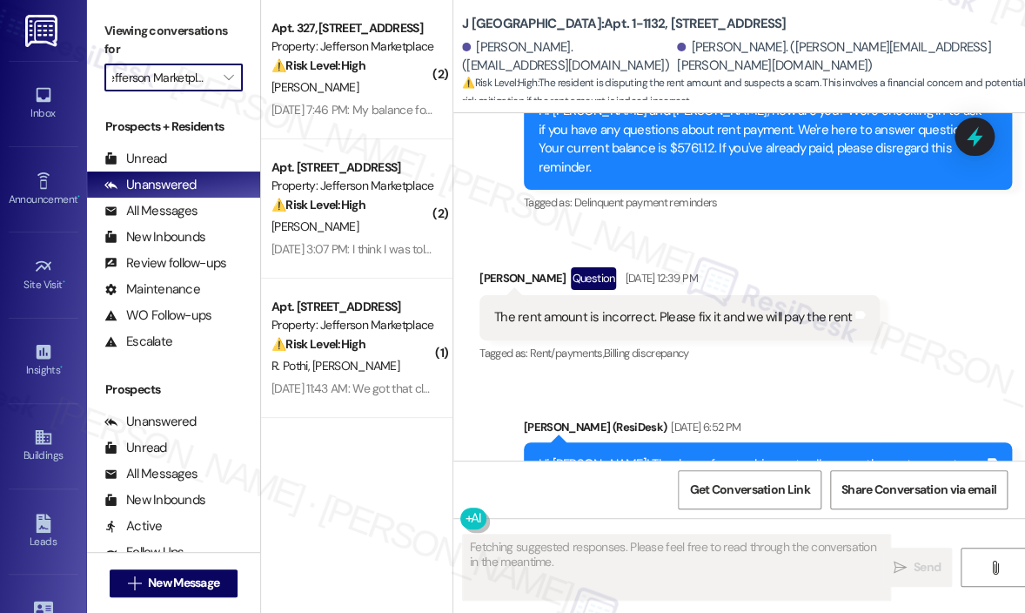
scroll to position [3619, 0]
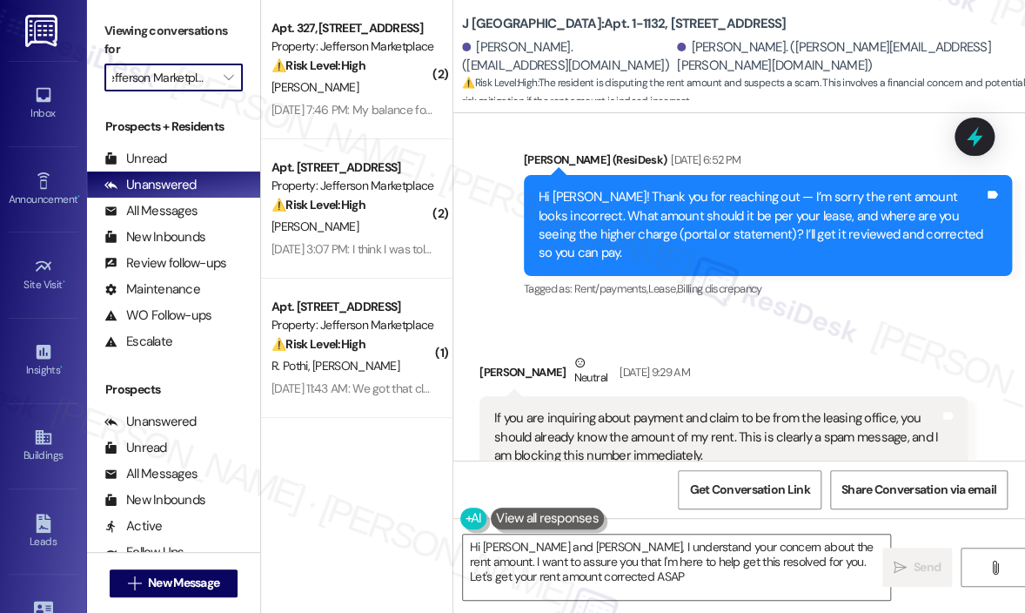
type textarea "Hi Abigail and Dawn, I understand your concern about the rent amount. I want to…"
click at [817, 255] on div "Sent via SMS Jay (ResiDesk) Aug 07, 2025 at 6:52 PM Hi Dawn! Thank you for reac…" at bounding box center [768, 226] width 514 height 177
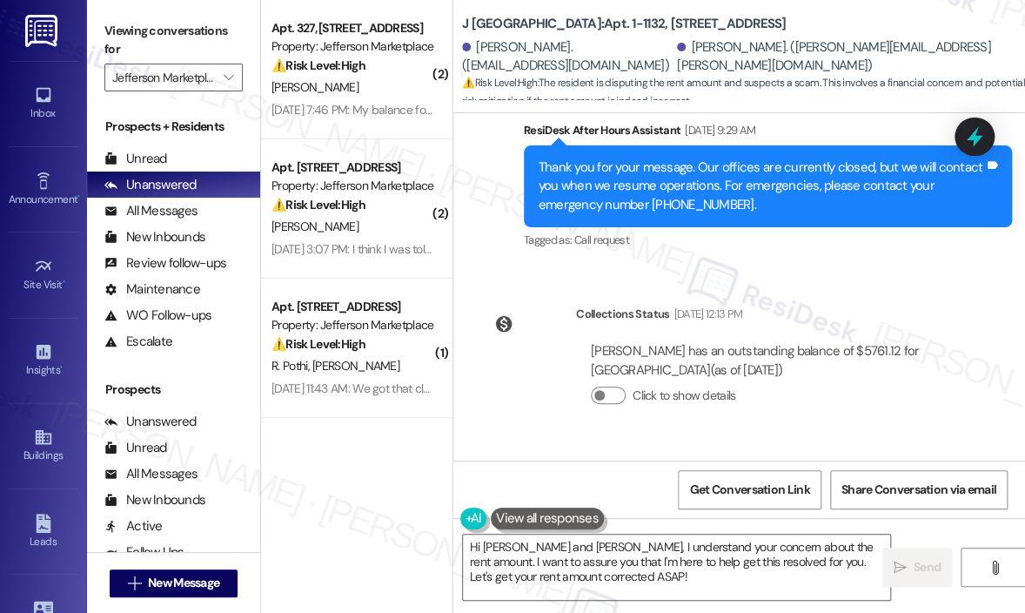
scroll to position [4204, 0]
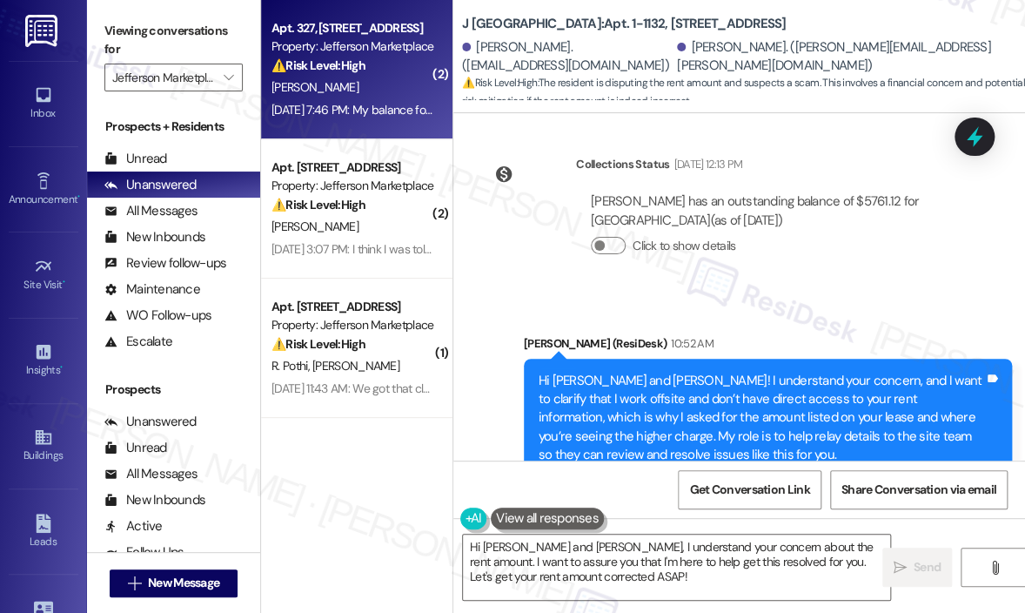
type textarea "Fetching suggested responses. Please feel free to read through the conversation…"
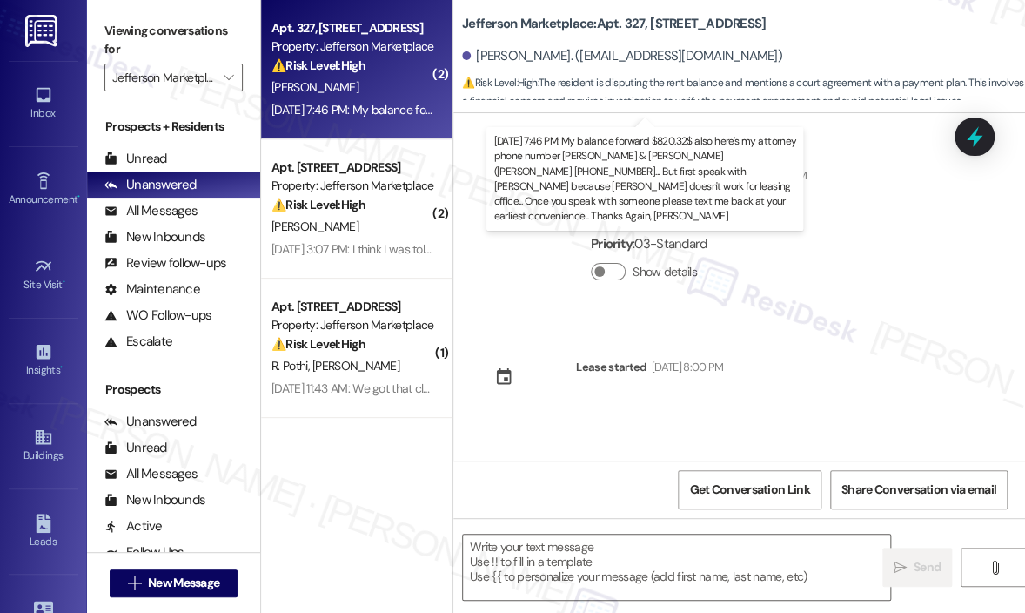
scroll to position [8716, 0]
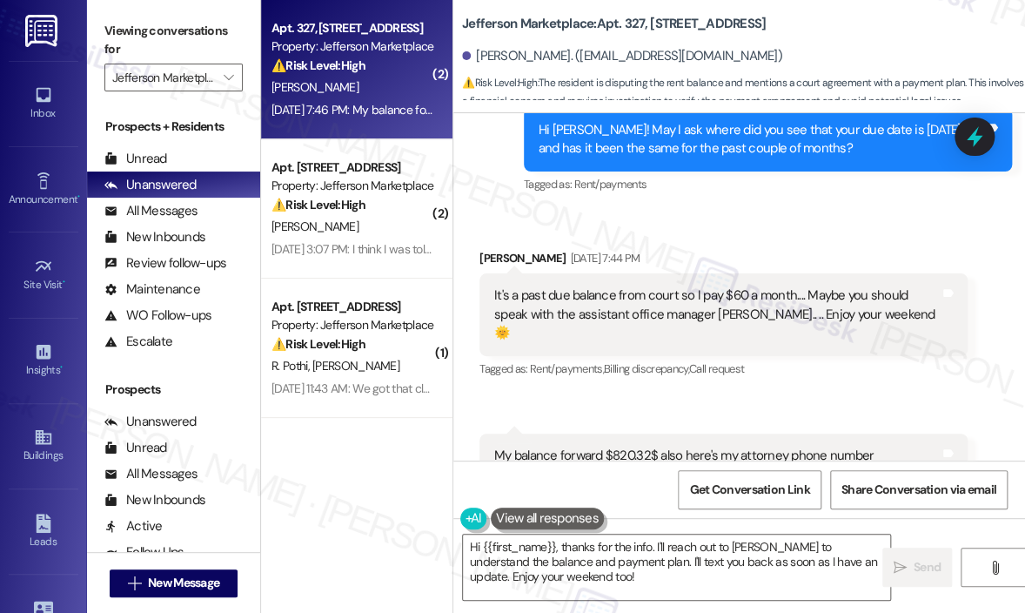
type textarea "Hi {{first_name}}, thanks for the info. I'll reach out to Paula Wright to under…"
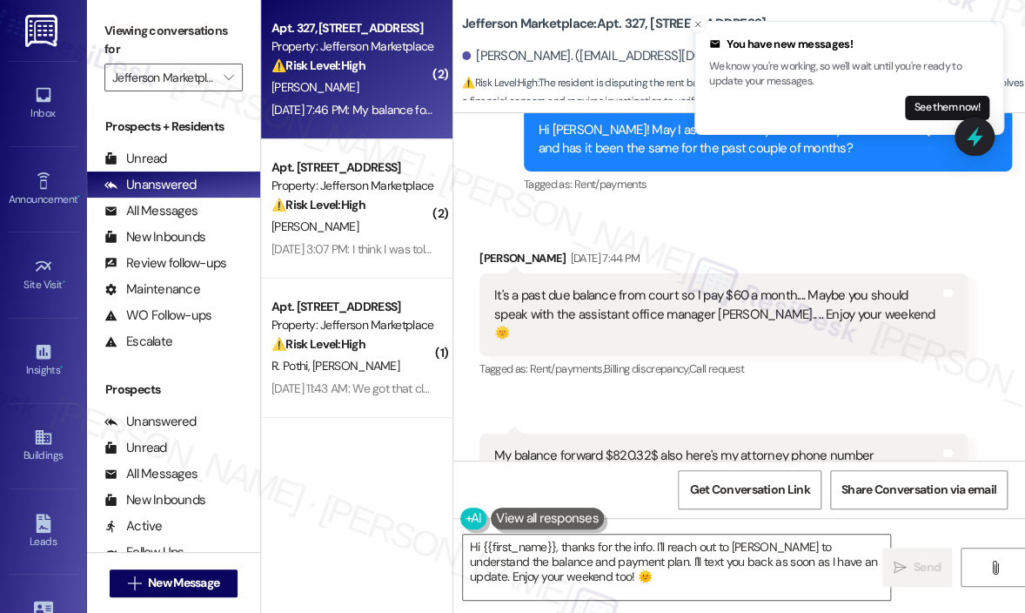
click at [691, 277] on div "Received via SMS Debra Sinclair Aug 08, 2025 at 7:44 PM It's a past due balance…" at bounding box center [724, 315] width 514 height 158
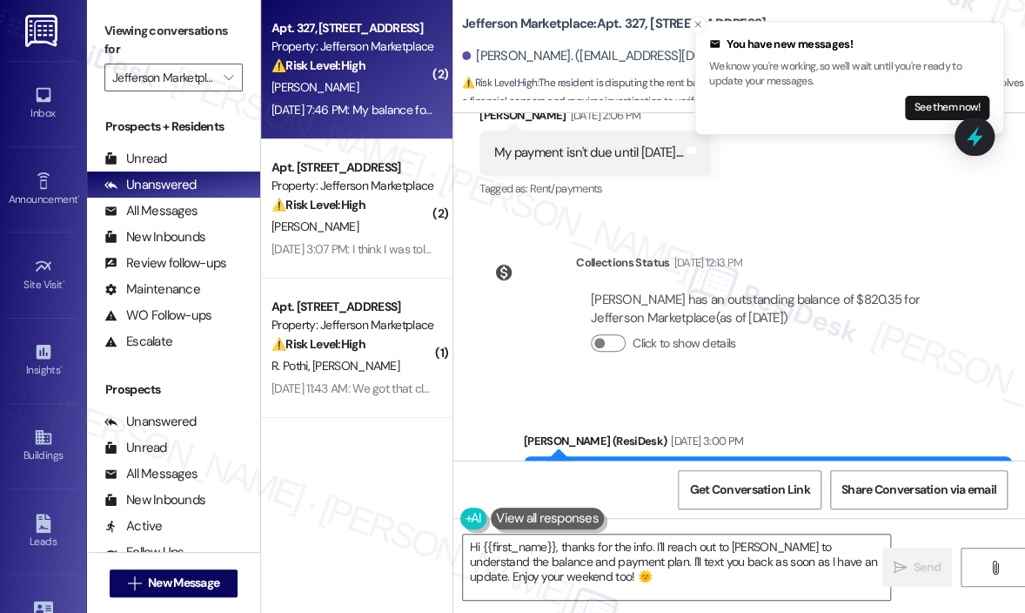
scroll to position [8281, 0]
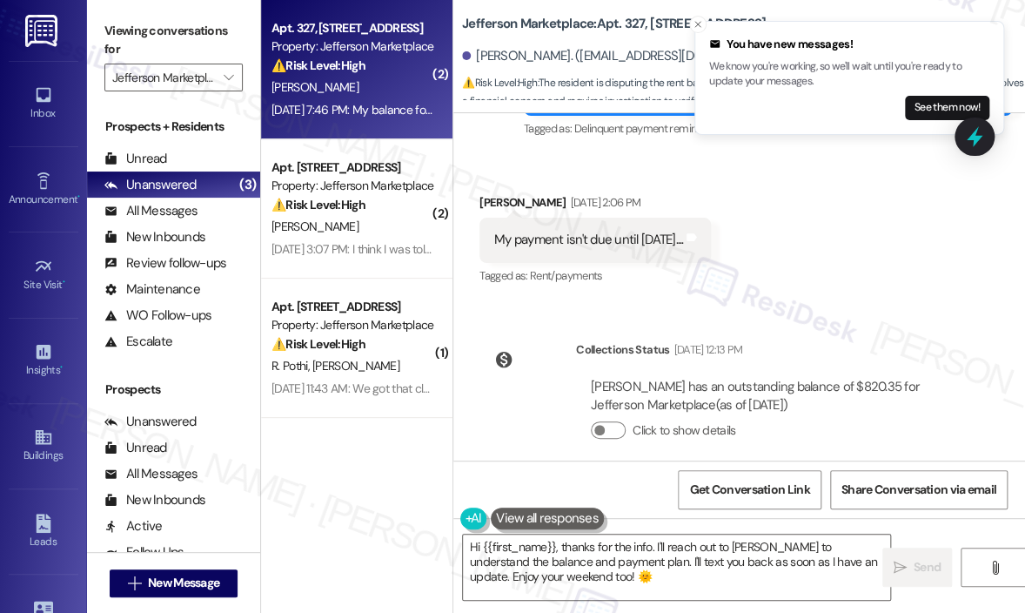
click at [783, 480] on div "Sent via SMS Jay (ResiDesk) Aug 08, 2025 at 3:00 PM Hi Debra! May I ask where d…" at bounding box center [740, 562] width 572 height 165
click at [736, 371] on div "Debra Sinclair has an outstanding balance of $820.35 for Jefferson Marketplace …" at bounding box center [772, 416] width 392 height 102
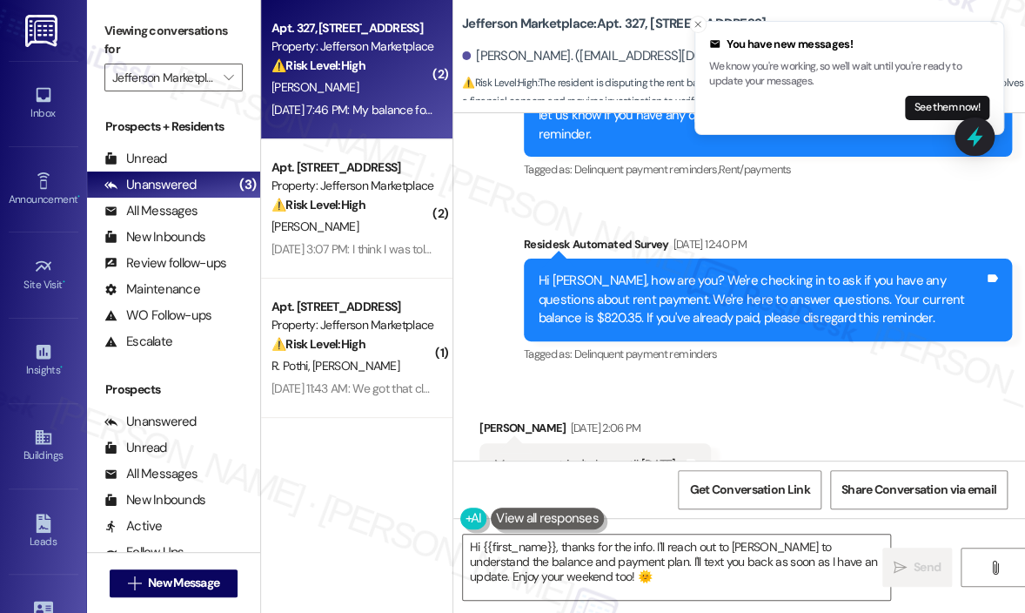
scroll to position [8020, 0]
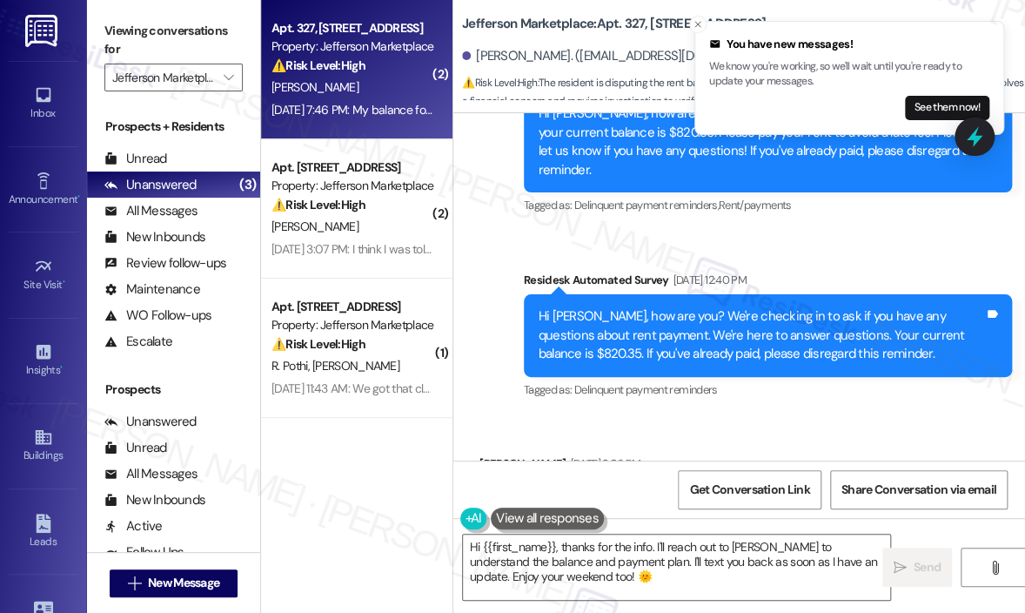
drag, startPoint x: 833, startPoint y: 250, endPoint x: 741, endPoint y: 242, distance: 92.6
click at [741, 307] on div "Hi Debra, how are you? We're checking in to ask if you have any questions about…" at bounding box center [762, 335] width 446 height 56
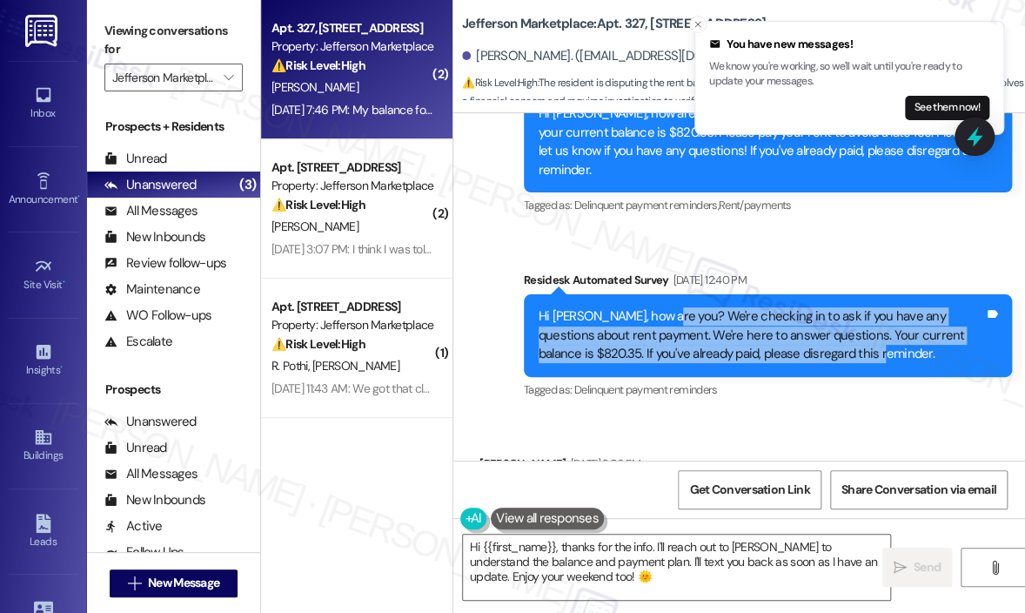
drag, startPoint x: 825, startPoint y: 259, endPoint x: 669, endPoint y: 212, distance: 163.6
click at [669, 307] on div "Hi Debra, how are you? We're checking in to ask if you have any questions about…" at bounding box center [762, 335] width 446 height 56
copy div "We're checking in to ask if you have any questions about rent payment. We're he…"
click at [696, 23] on icon "Close toast" at bounding box center [698, 24] width 10 height 10
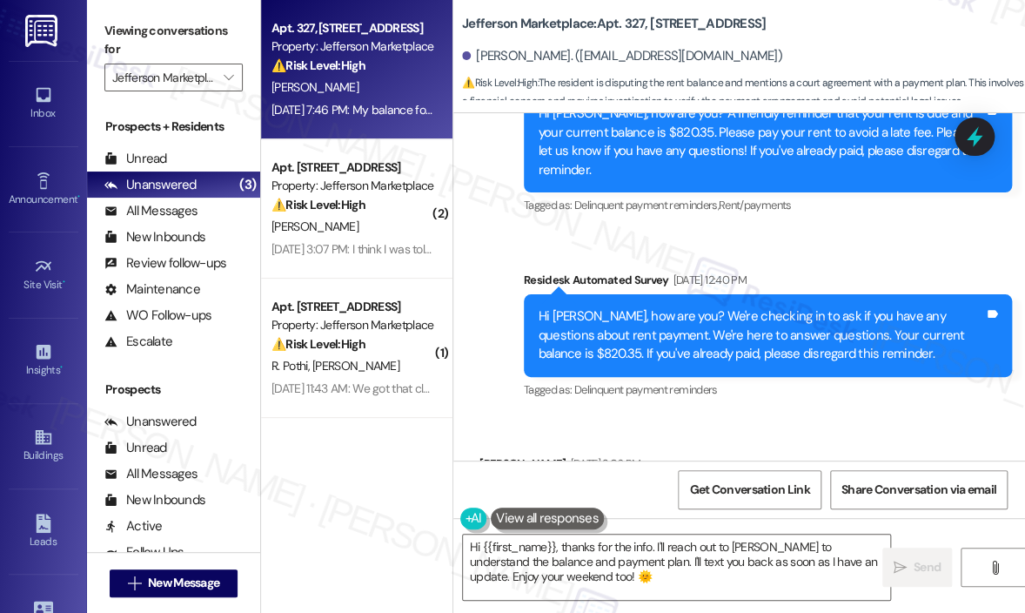
click at [593, 492] on div "My payment isn't due until August 15th, 2025...." at bounding box center [588, 501] width 189 height 18
copy div "My payment isn't due until August 15th, 2025.... Tags and notes"
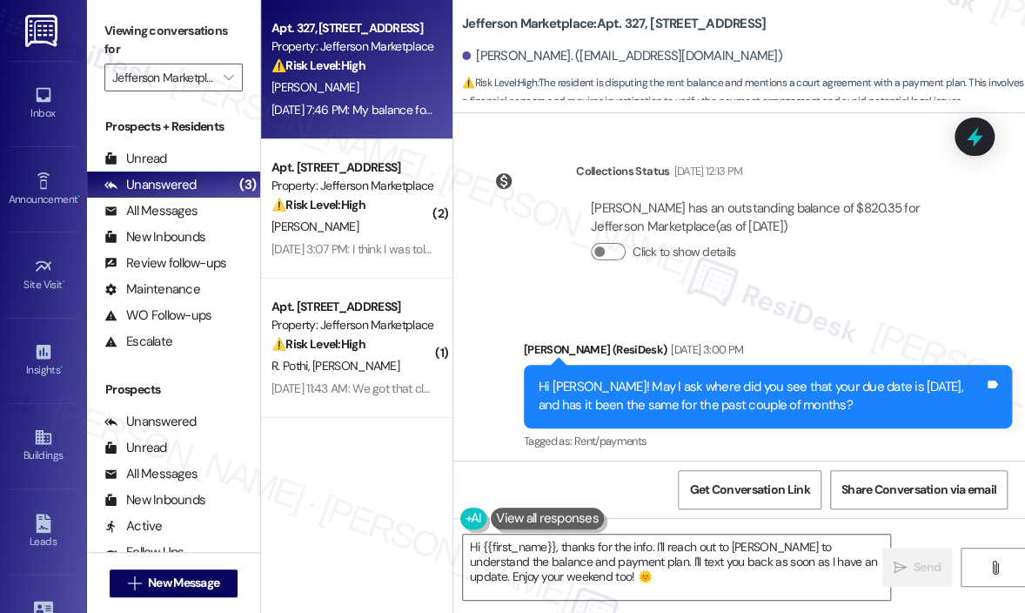
scroll to position [8542, 0]
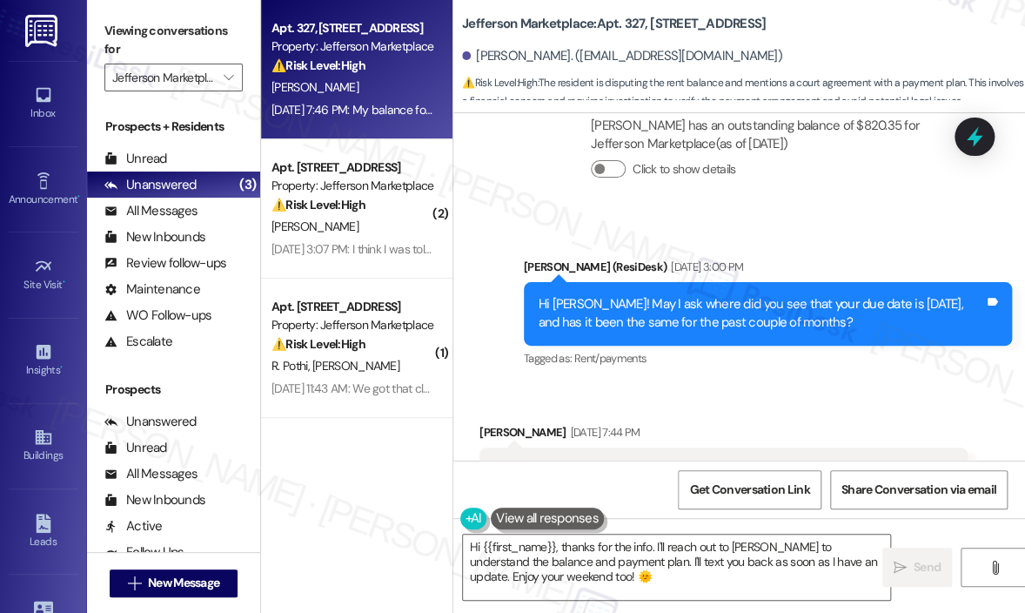
click at [734, 461] on div "It's a past due balance from court so I pay $60 a month.... Maybe you should sp…" at bounding box center [717, 489] width 446 height 56
copy div "It's a past due balance from court so I pay $60 a month.... Maybe you should sp…"
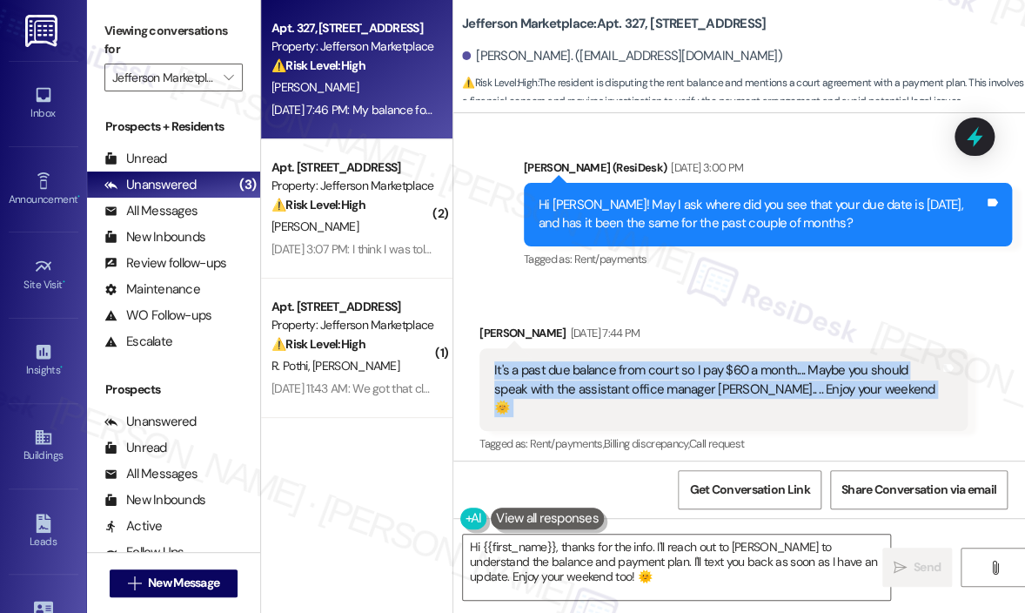
scroll to position [8716, 0]
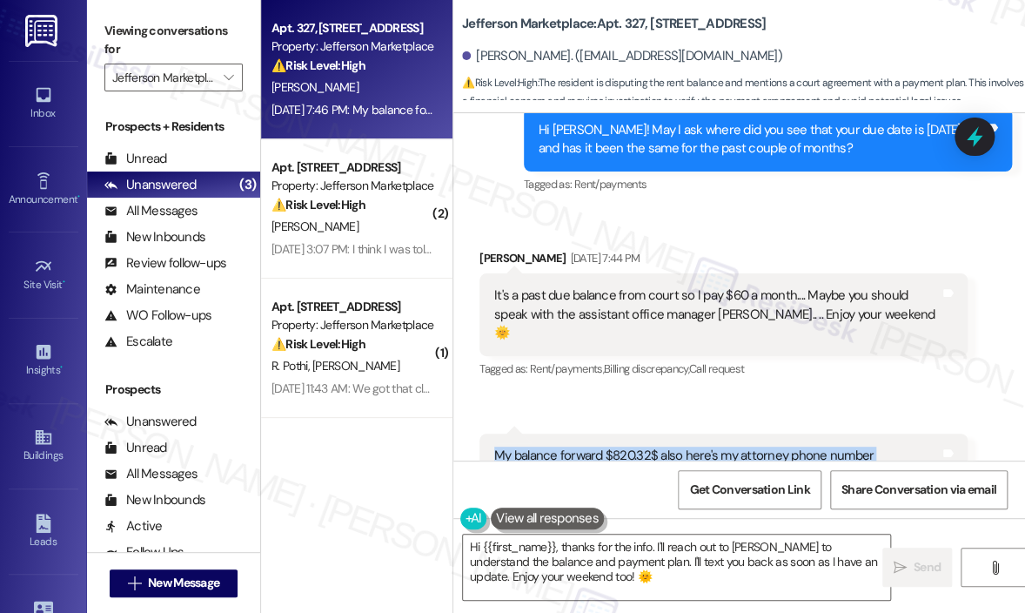
drag, startPoint x: 817, startPoint y: 399, endPoint x: 495, endPoint y: 347, distance: 326.2
click at [495, 447] on div "My balance forward $820.32$ also here's my attorney phone number Arnold & Porte…" at bounding box center [717, 493] width 446 height 93
copy div "My balance forward $820.32$ also here's my attorney phone number Arnold & Porte…"
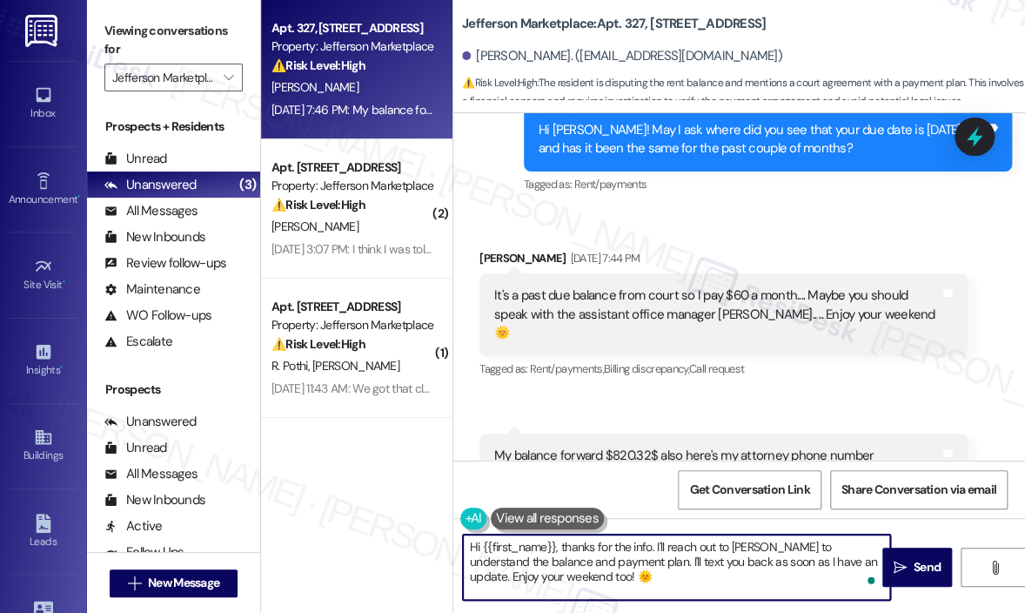
drag, startPoint x: 628, startPoint y: 580, endPoint x: 606, endPoint y: 577, distance: 21.9
click at [606, 577] on textarea "Hi {{first_name}}, thanks for the info. I'll reach out to Paula Wright to under…" at bounding box center [676, 566] width 427 height 65
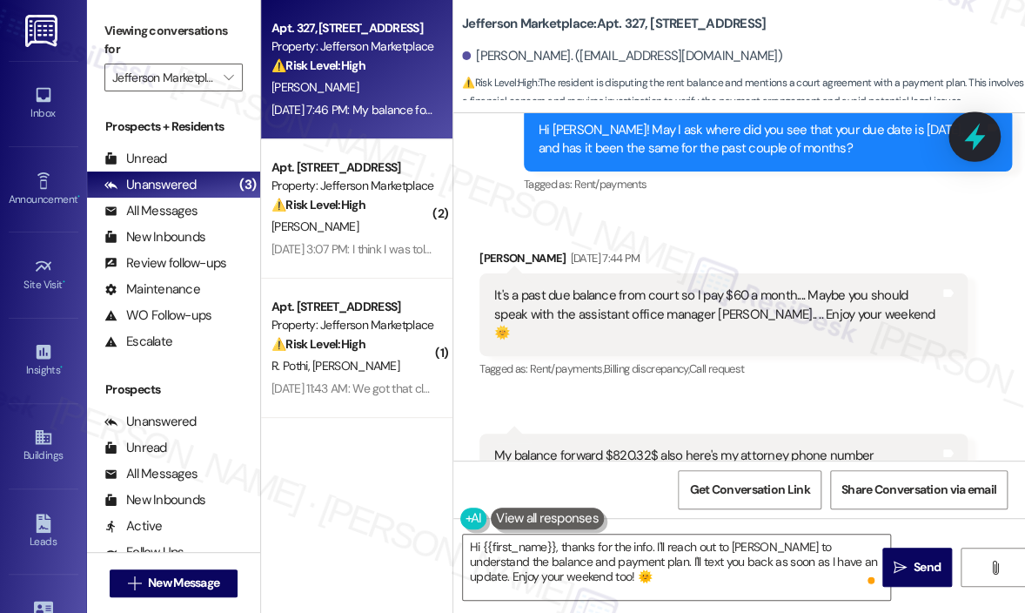
click at [968, 138] on icon at bounding box center [975, 137] width 21 height 27
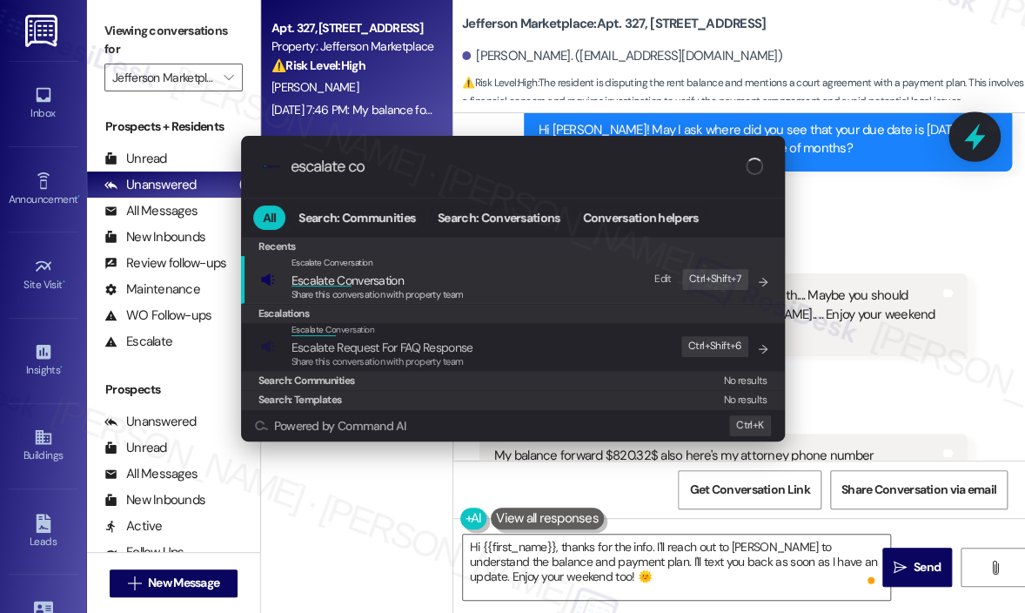
type input "escalate con"
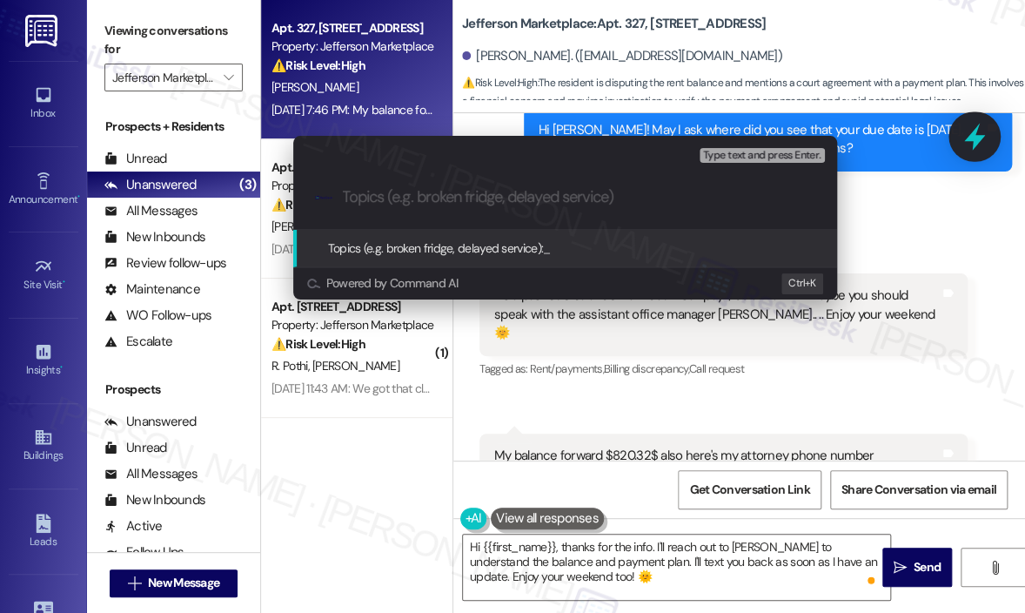
type input "Follow-Up on Rent Payment Balance"
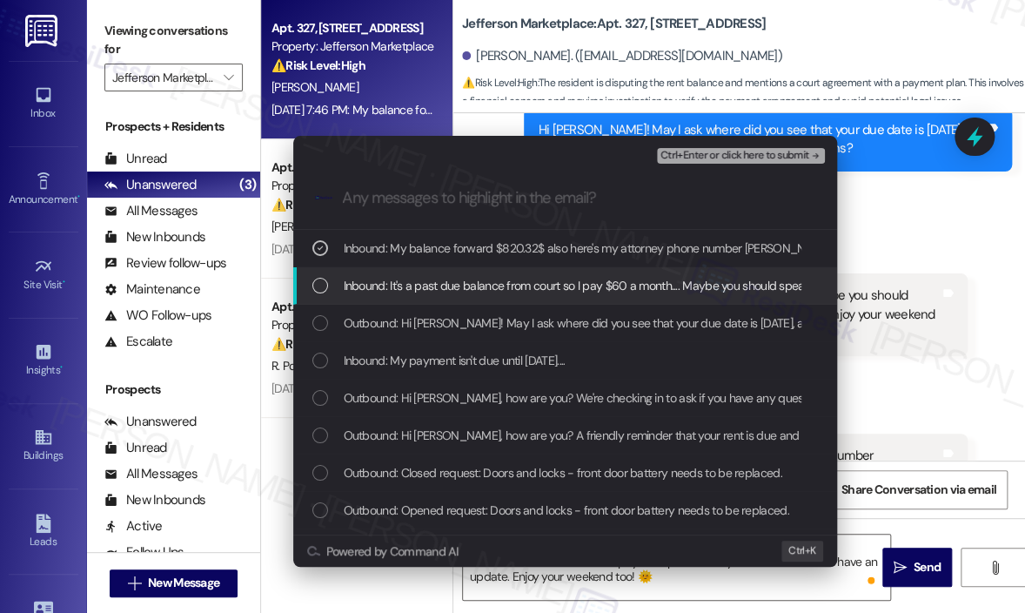
click at [604, 276] on span "Inbound: It's a past due balance from court so I pay $60 a month.... Maybe you …" at bounding box center [773, 285] width 859 height 19
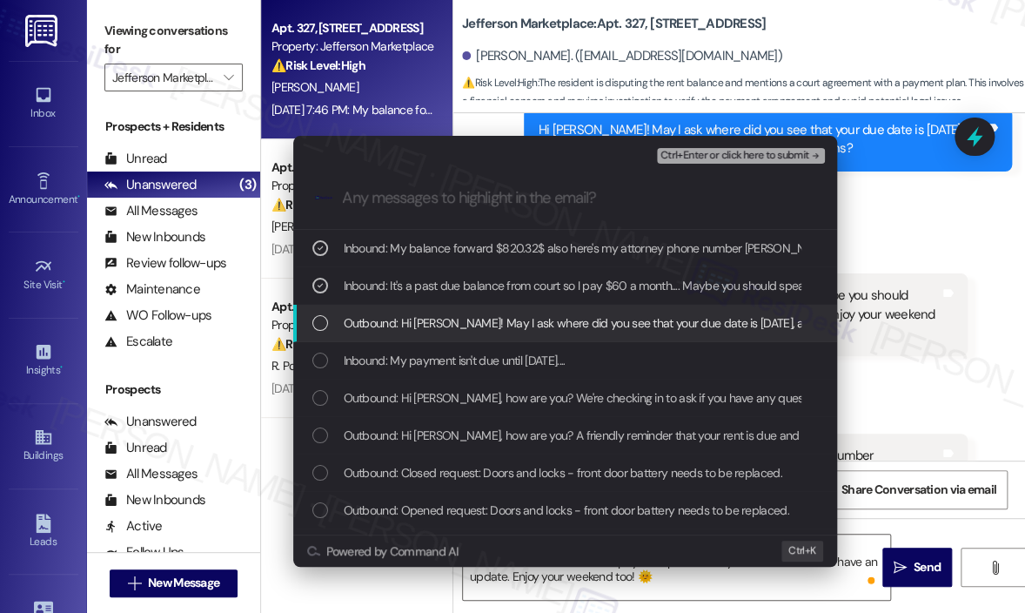
click at [597, 311] on div "Outbound: Hi Debra! May I ask where did you see that your due date is August 15…" at bounding box center [565, 323] width 544 height 37
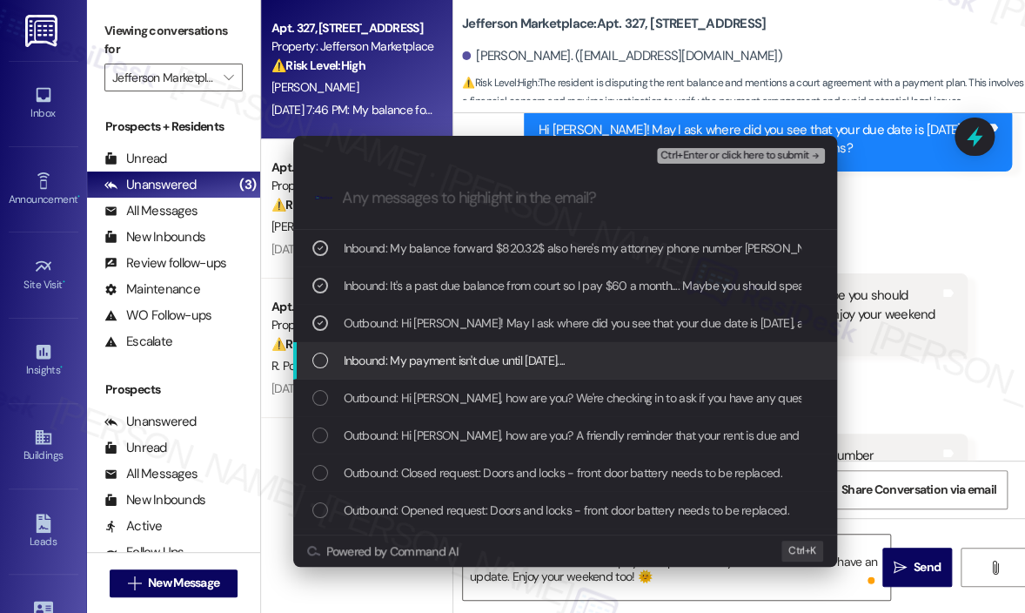
click at [594, 370] on div "Inbound: My payment isn't due until August 15th, 2025...." at bounding box center [565, 360] width 544 height 37
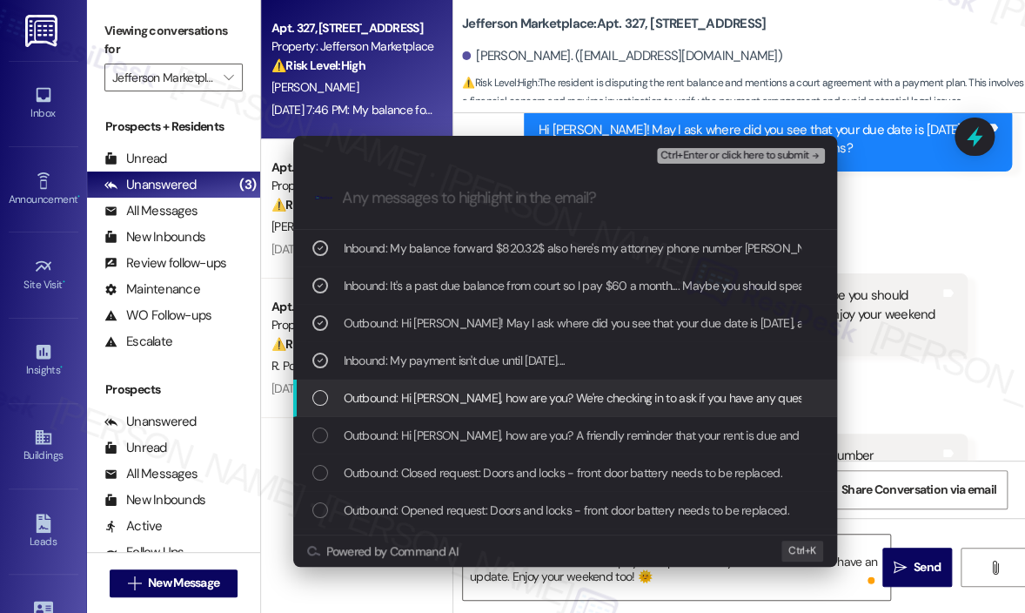
click at [587, 403] on span "Outbound: Hi Debra, how are you? We're checking in to ask if you have any quest…" at bounding box center [939, 397] width 1191 height 19
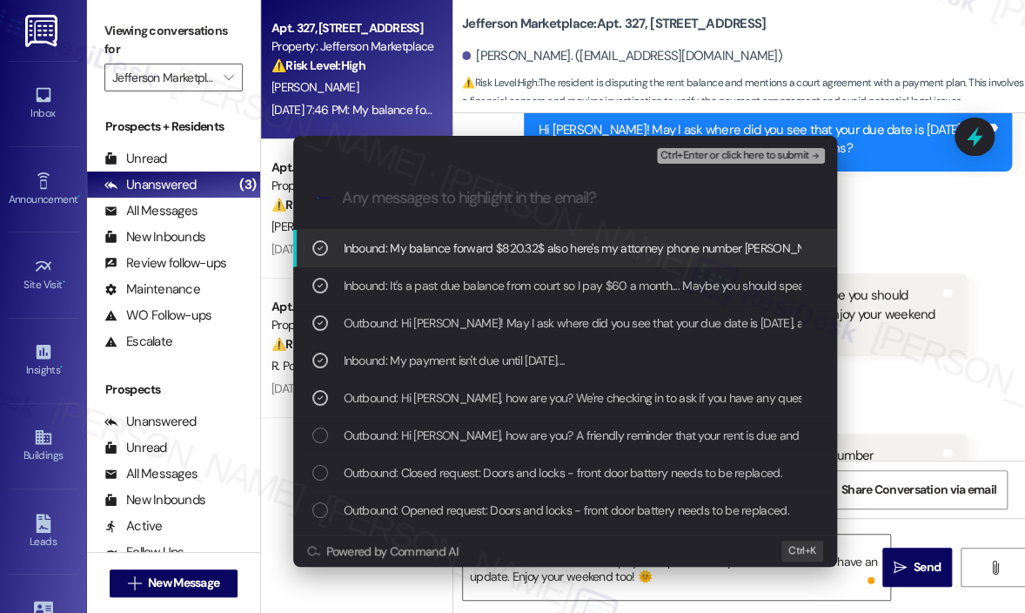
click at [748, 150] on span "Ctrl+Enter or click here to submit" at bounding box center [735, 156] width 149 height 12
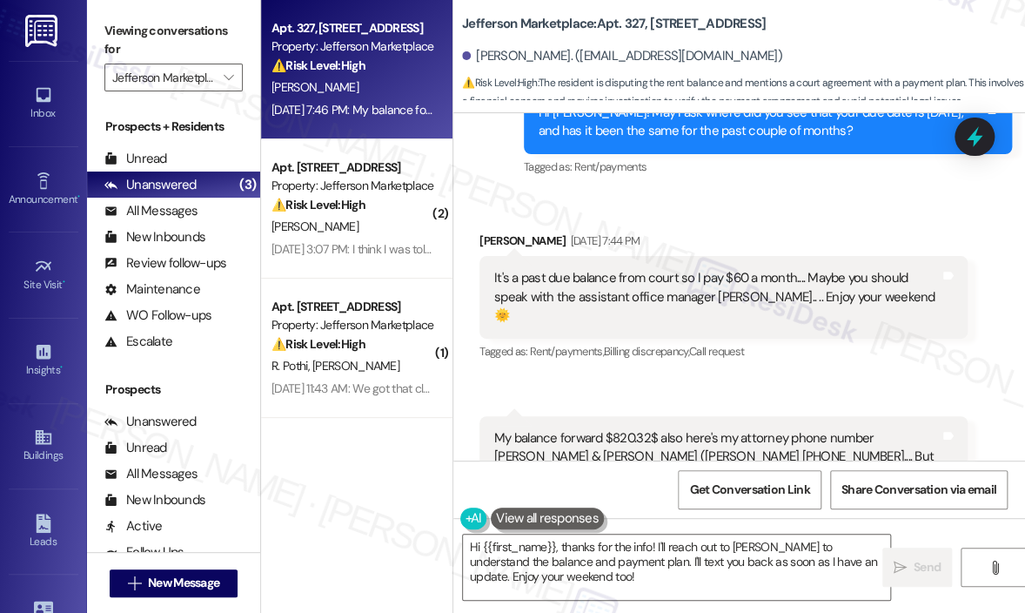
scroll to position [8735, 0]
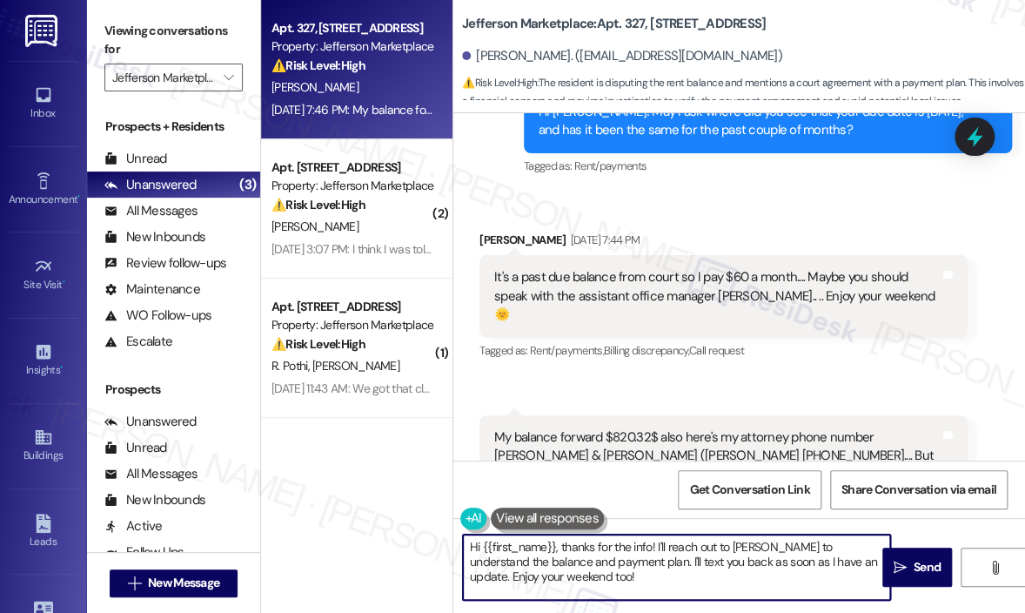
click at [701, 563] on textarea "Hi {{first_name}}, thanks for the info! I'll reach out to Paula Wright to under…" at bounding box center [676, 566] width 427 height 65
drag, startPoint x: 657, startPoint y: 581, endPoint x: 730, endPoint y: 550, distance: 79.2
click at [730, 550] on textarea "Hi {{first_name}}, thanks for the info! I'll reach out to Paula Wright to under…" at bounding box center [676, 566] width 427 height 65
click at [626, 561] on textarea "Hi {{first_name}}, thanks for the info! I'll reach out to Paula Wright to under…" at bounding box center [676, 566] width 427 height 65
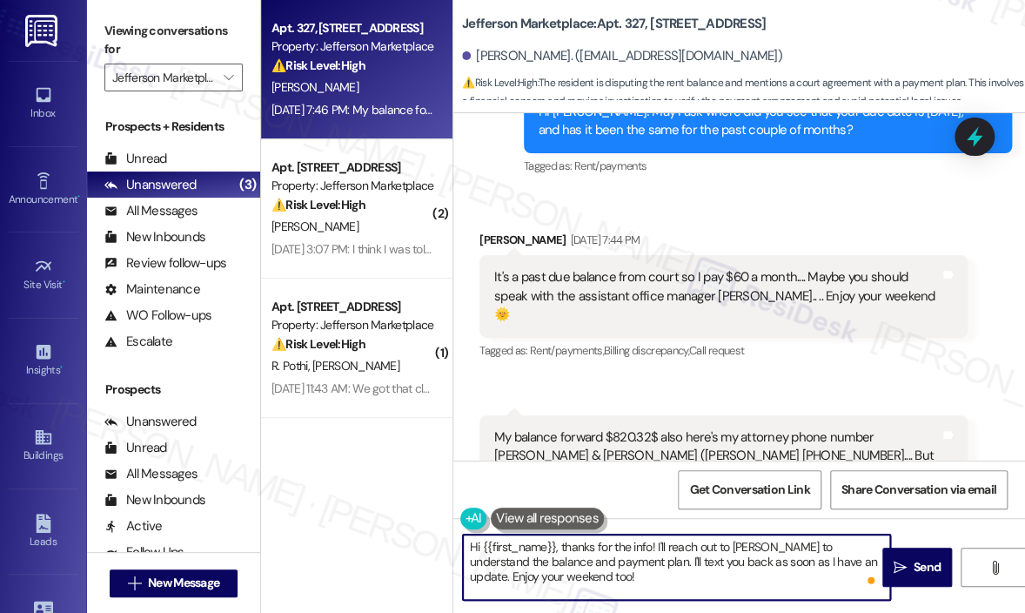
drag, startPoint x: 716, startPoint y: 546, endPoint x: 623, endPoint y: 564, distance: 94.1
click at [623, 564] on textarea "Hi {{first_name}}, thanks for the info! I'll reach out to Paula Wright to under…" at bounding box center [676, 566] width 427 height 65
type textarea "Hi {{first_name}}, thanks for the info! I'll reach out to our team to clarify t…"
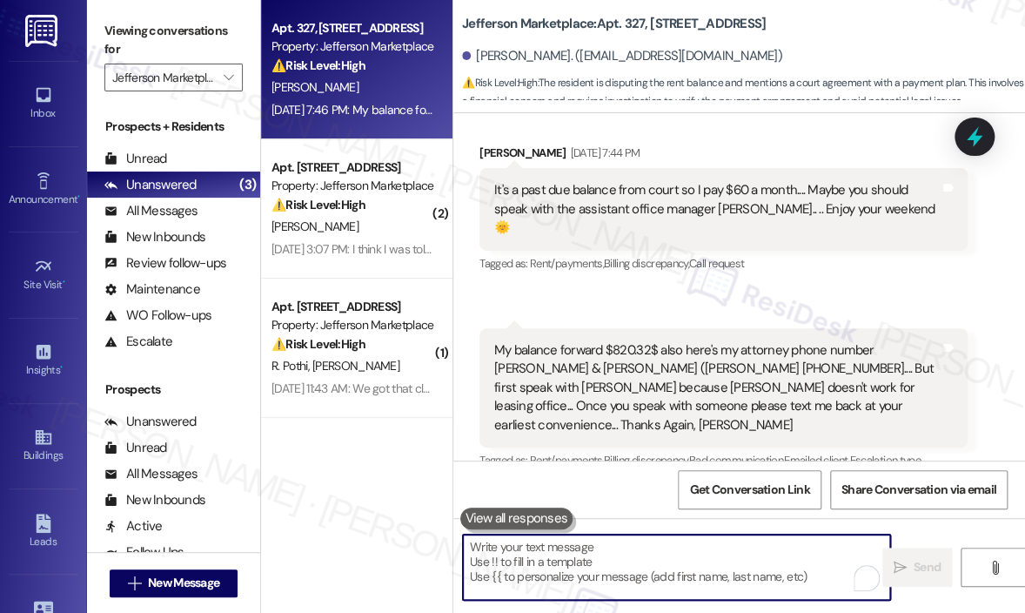
scroll to position [8893, 0]
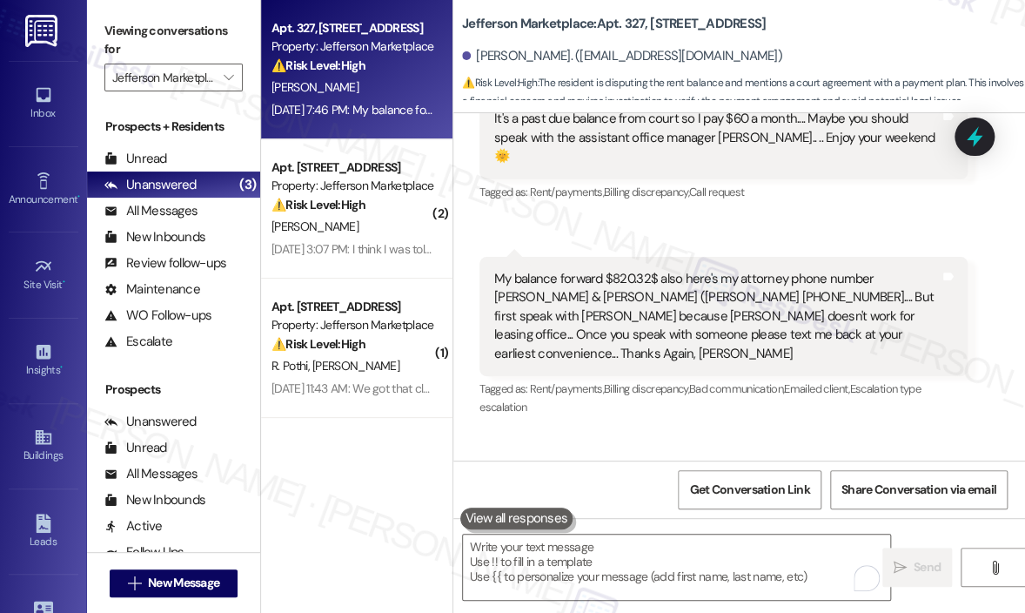
click at [731, 376] on div "Tagged as: Rent/payments , Click to highlight conversations about Rent/payments…" at bounding box center [724, 398] width 488 height 44
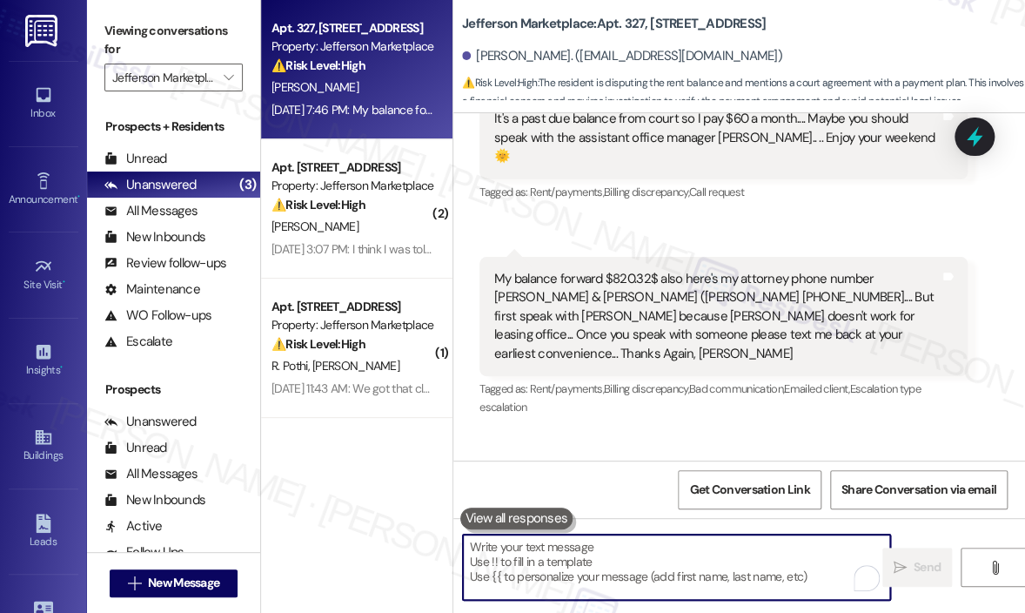
click at [602, 552] on textarea "To enrich screen reader interactions, please activate Accessibility in Grammarl…" at bounding box center [676, 566] width 427 height 65
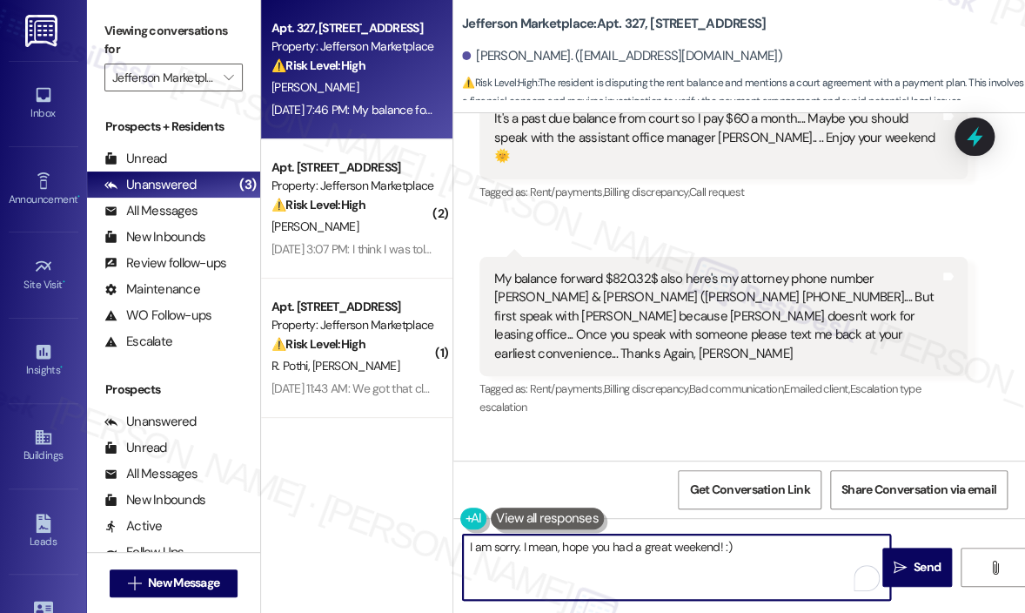
paste textarea "Sorry — I meant to say, I"
type textarea "Sorry — I meant to say, I hope you had a great weekend! :)"
click at [915, 560] on span "Send" at bounding box center [927, 567] width 27 height 18
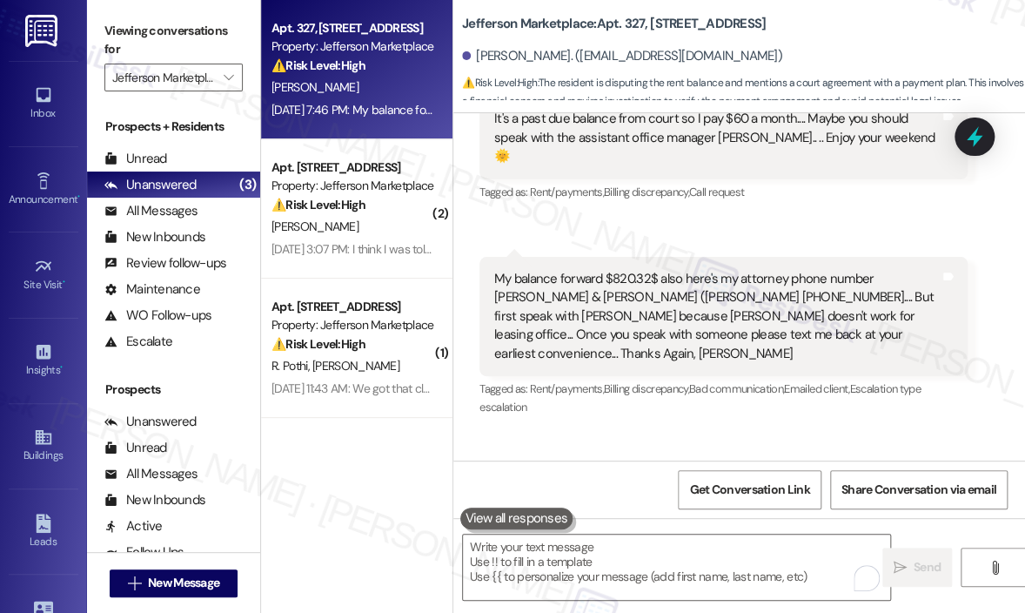
scroll to position [8734, 0]
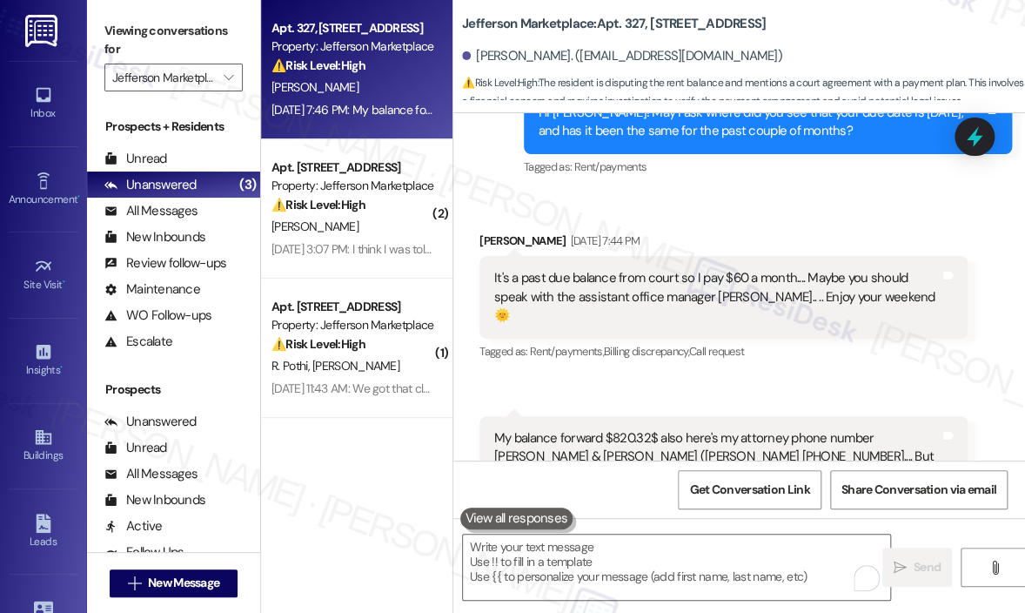
click at [379, 89] on div "D. Sinclair" at bounding box center [352, 88] width 165 height 22
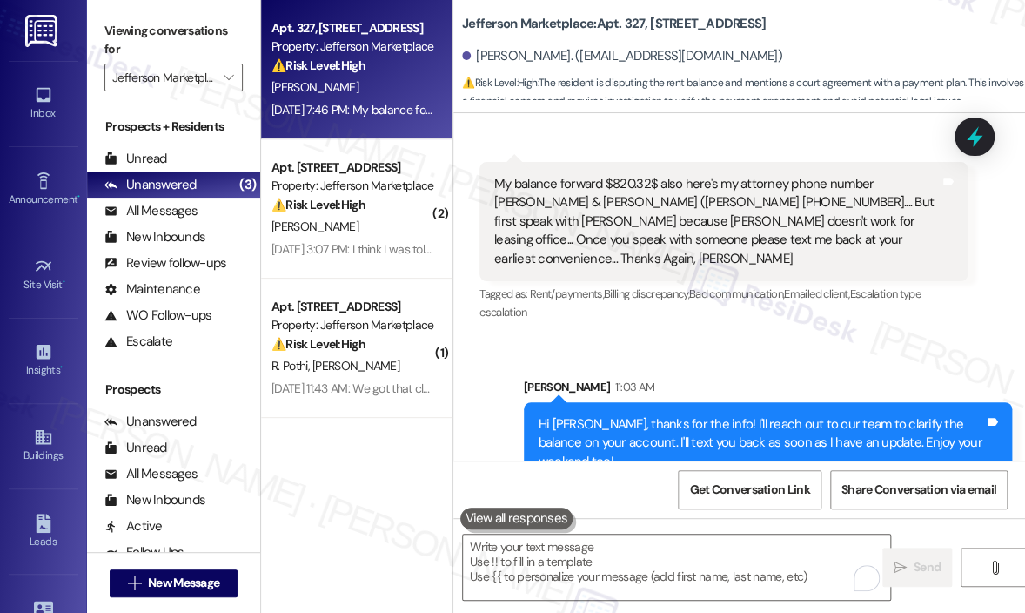
scroll to position [9015, 0]
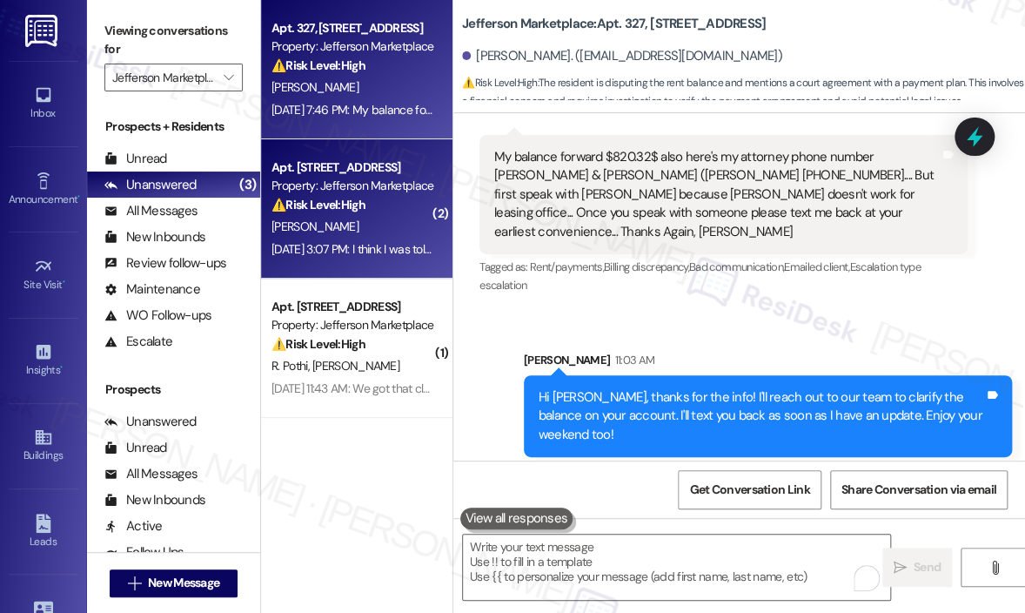
click at [380, 225] on div "[PERSON_NAME]" at bounding box center [352, 227] width 165 height 22
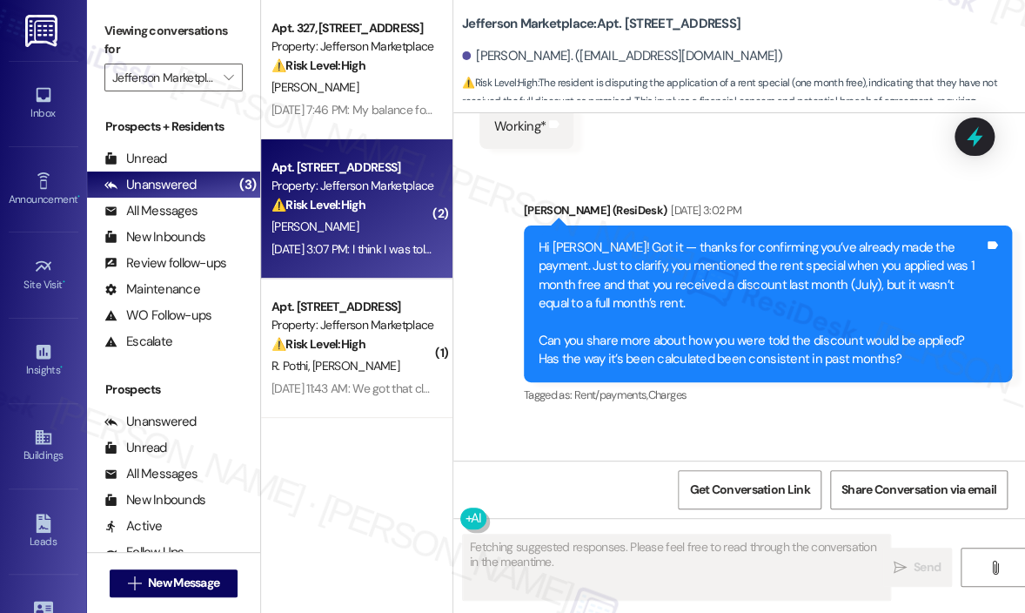
scroll to position [1571, 0]
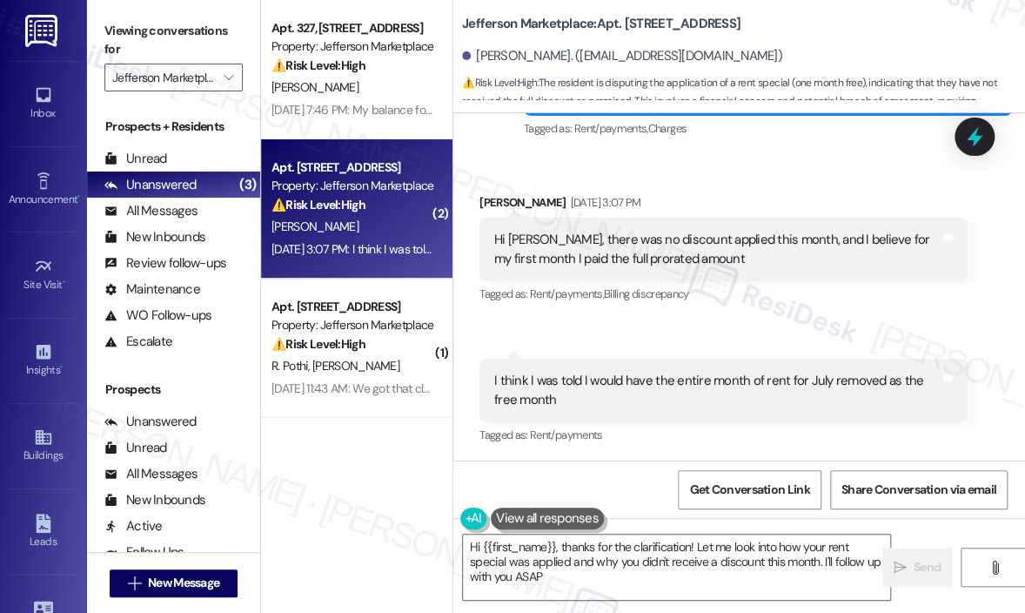
type textarea "Hi {{first_name}}, thanks for the clarification! Let me look into how your rent…"
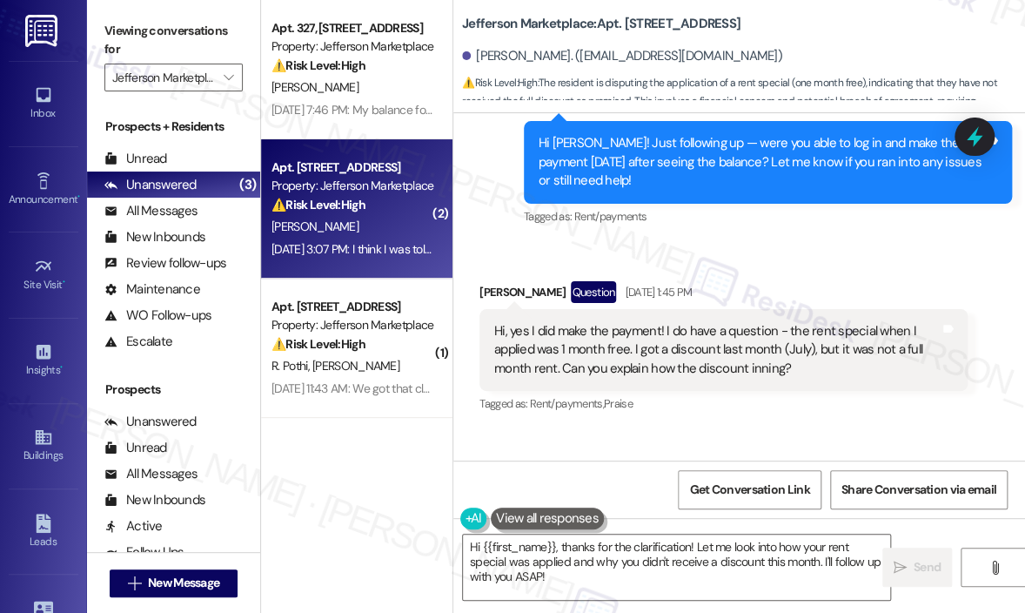
scroll to position [962, 0]
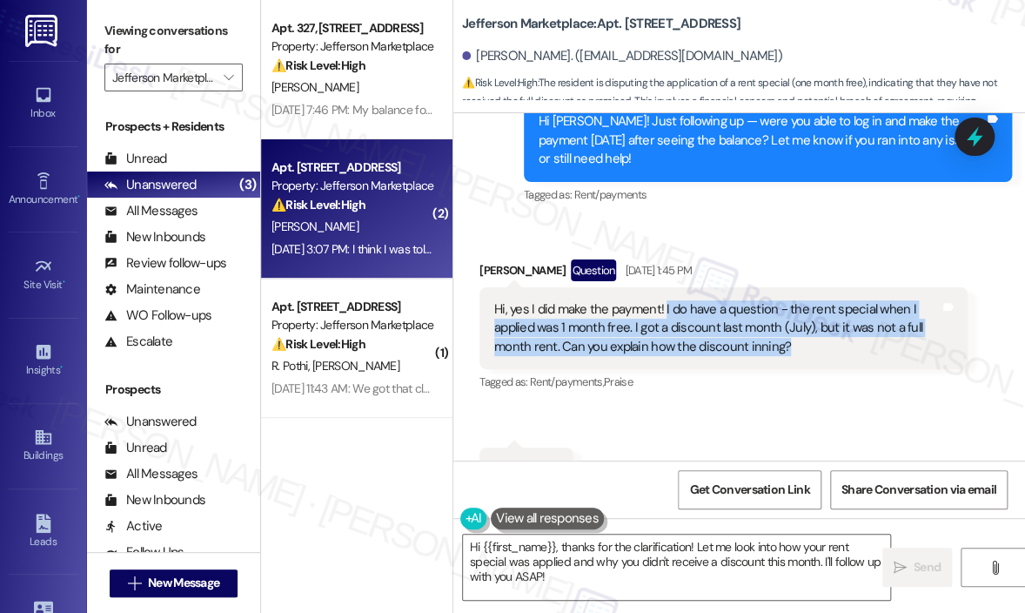
drag, startPoint x: 811, startPoint y: 351, endPoint x: 663, endPoint y: 308, distance: 154.0
click at [663, 308] on div "Hi, yes I did make the payment! I do have a question - the rent special when I …" at bounding box center [717, 328] width 446 height 56
copy div "I do have a question - the rent special when I applied was 1 month free. I got …"
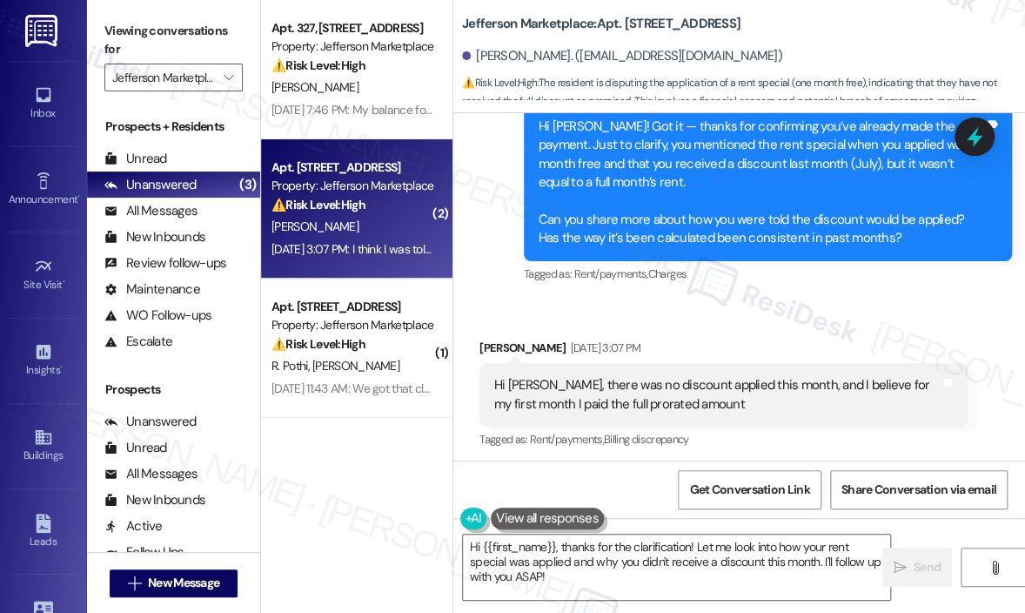
scroll to position [1484, 0]
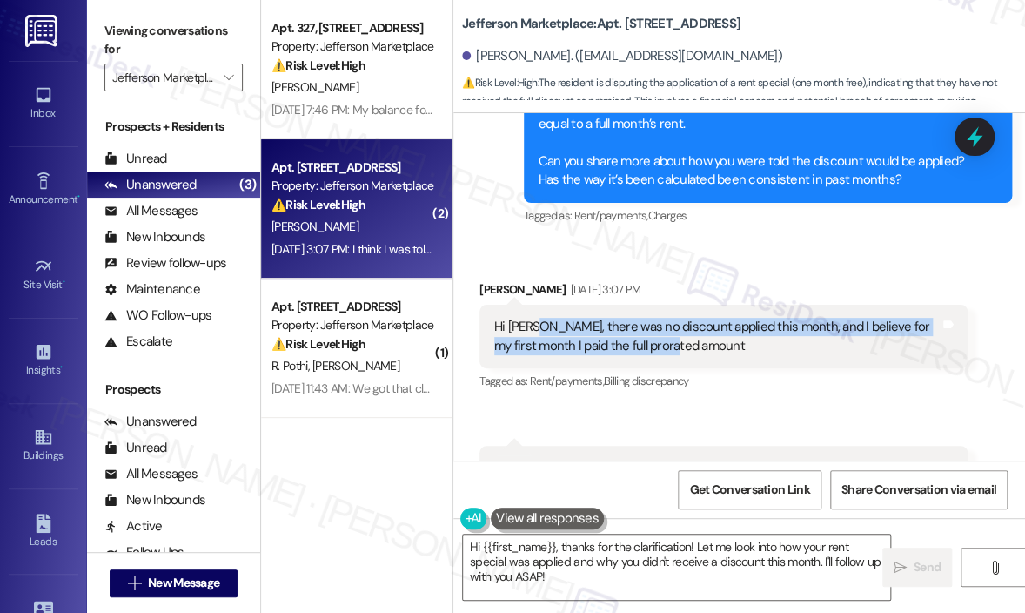
drag, startPoint x: 702, startPoint y: 344, endPoint x: 529, endPoint y: 329, distance: 173.0
click at [529, 329] on div "Hi Jay, there was no discount applied this month, and I believe for my first mo…" at bounding box center [717, 336] width 446 height 37
copy div "there was no discount applied this month, and I believe for my first month I pa…"
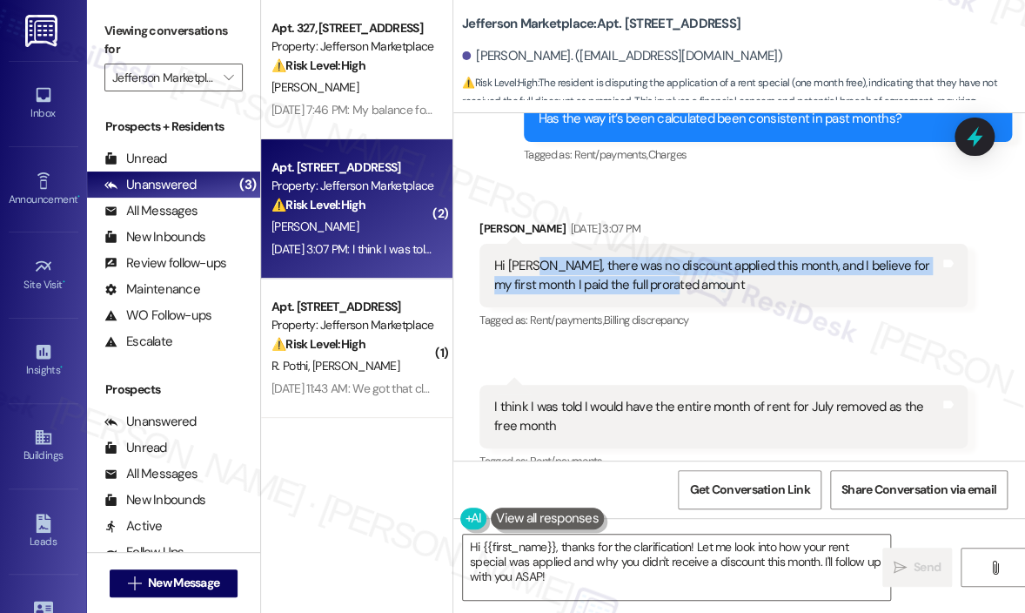
scroll to position [1572, 0]
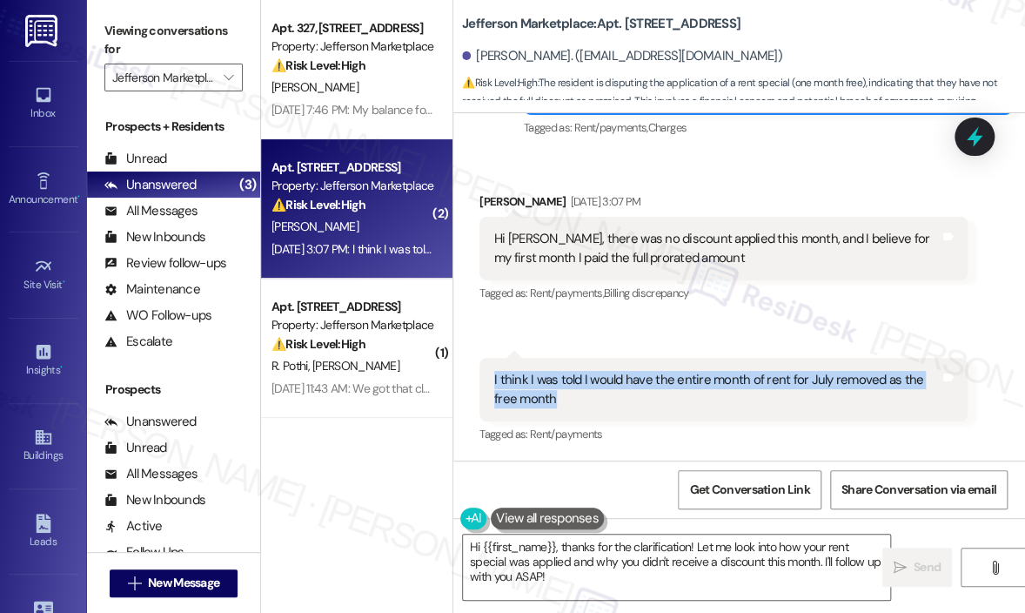
drag, startPoint x: 565, startPoint y: 393, endPoint x: 484, endPoint y: 386, distance: 81.3
click at [484, 386] on div "I think I was told I would have the entire month of rent for July removed as th…" at bounding box center [724, 390] width 488 height 64
copy div "I think I was told I would have the entire month of rent for July removed as th…"
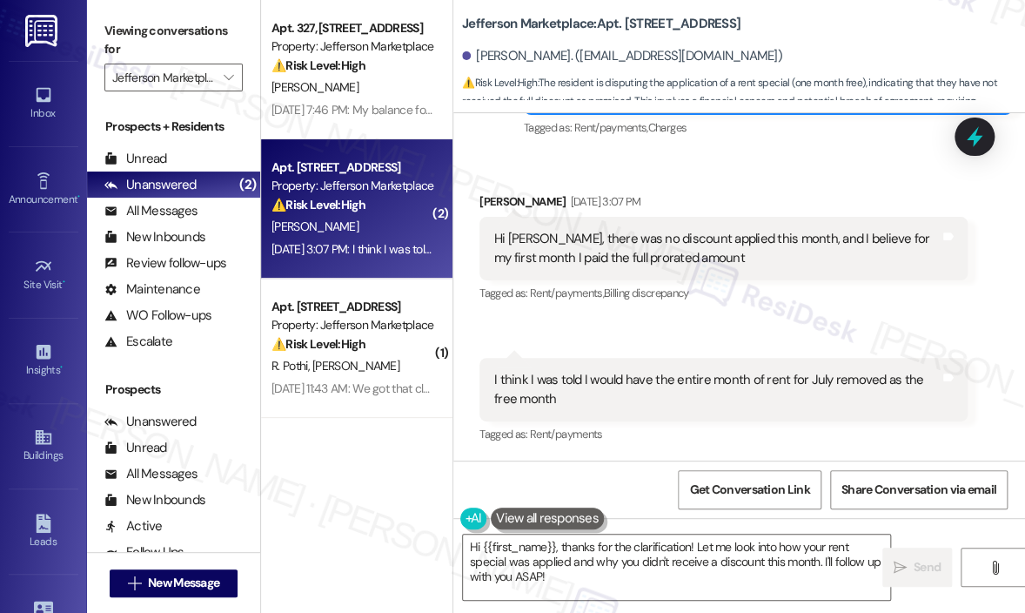
click at [724, 326] on div "Received via SMS Stephanie Murphy Aug 08, 2025 at 3:07 PM Hi Jay, there was no …" at bounding box center [740, 306] width 572 height 306
click at [974, 139] on icon at bounding box center [975, 137] width 21 height 27
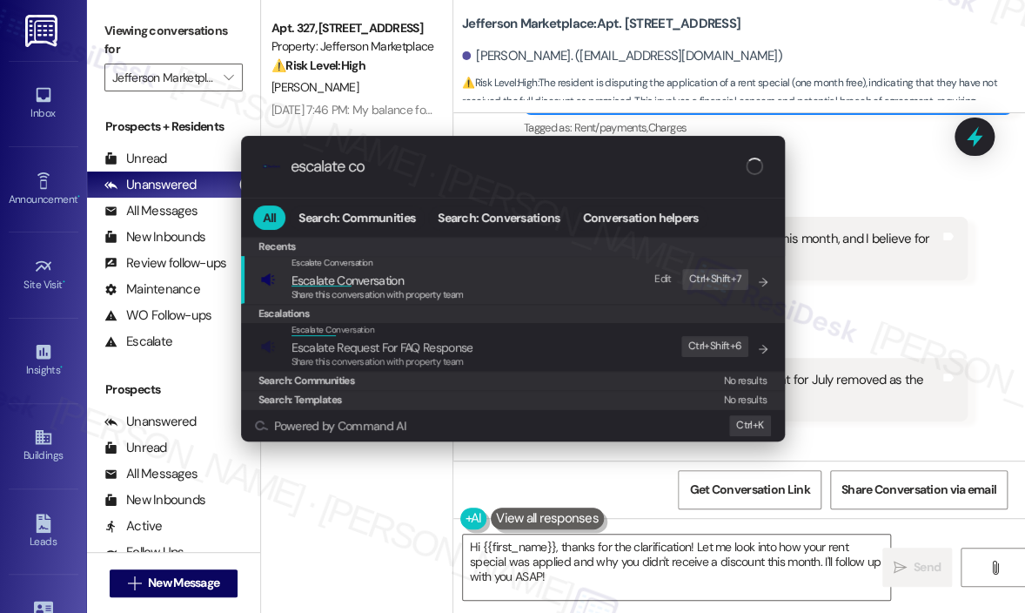
type input "escalate con"
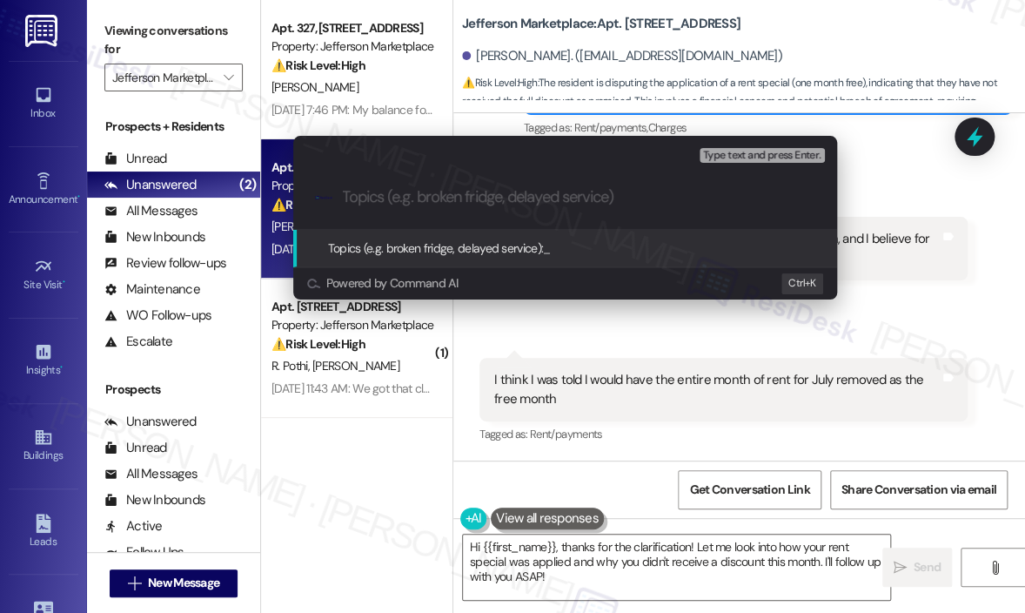
paste input "Question Regarding Rent Special and Free Month Discount"
type input "Question Regarding Rent Special and Free Month Discount"
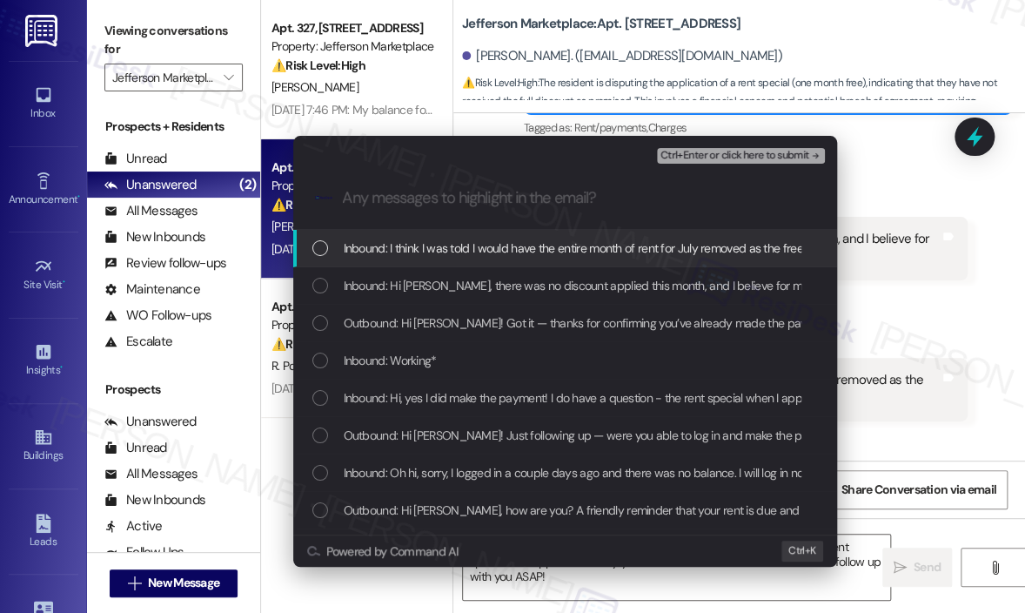
click at [587, 248] on span "Inbound: I think I was told I would have the entire month of rent for July remo…" at bounding box center [591, 248] width 495 height 19
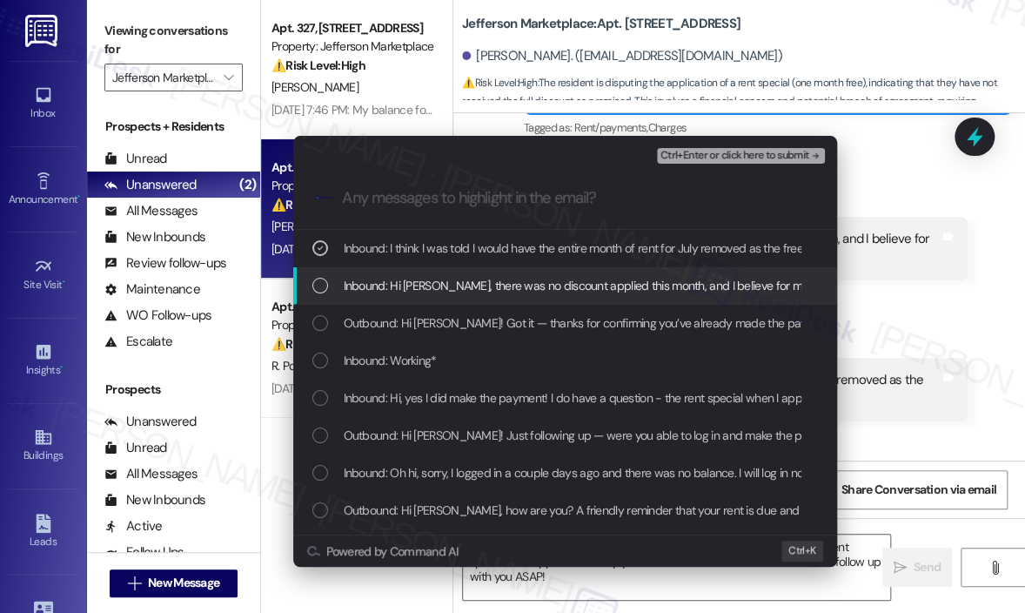
click at [585, 286] on span "Inbound: Hi Jay, there was no discount applied this month, and I believe for my…" at bounding box center [683, 285] width 679 height 19
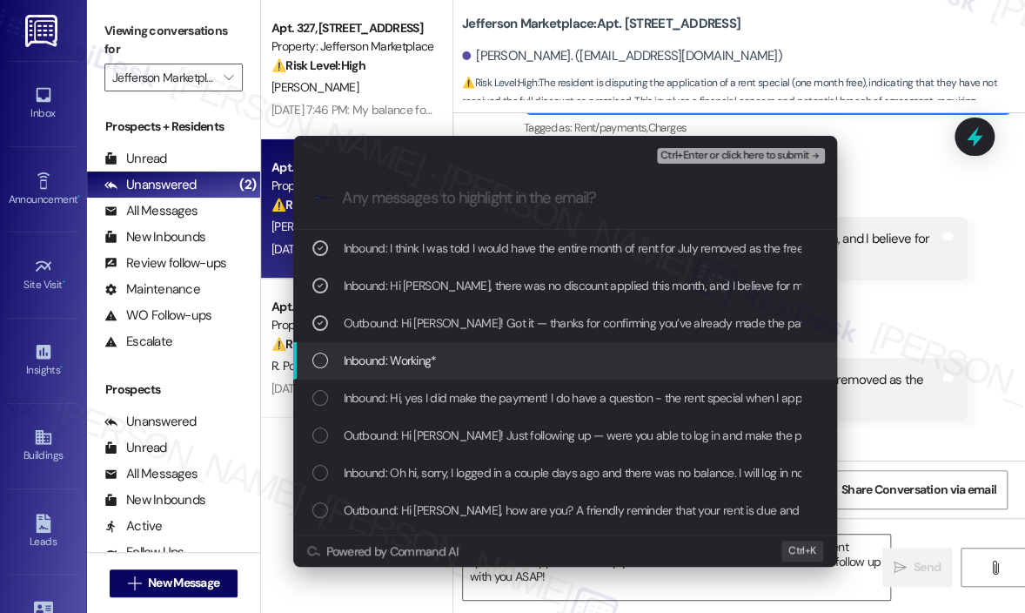
click at [575, 347] on div "Inbound: Working*" at bounding box center [565, 360] width 544 height 37
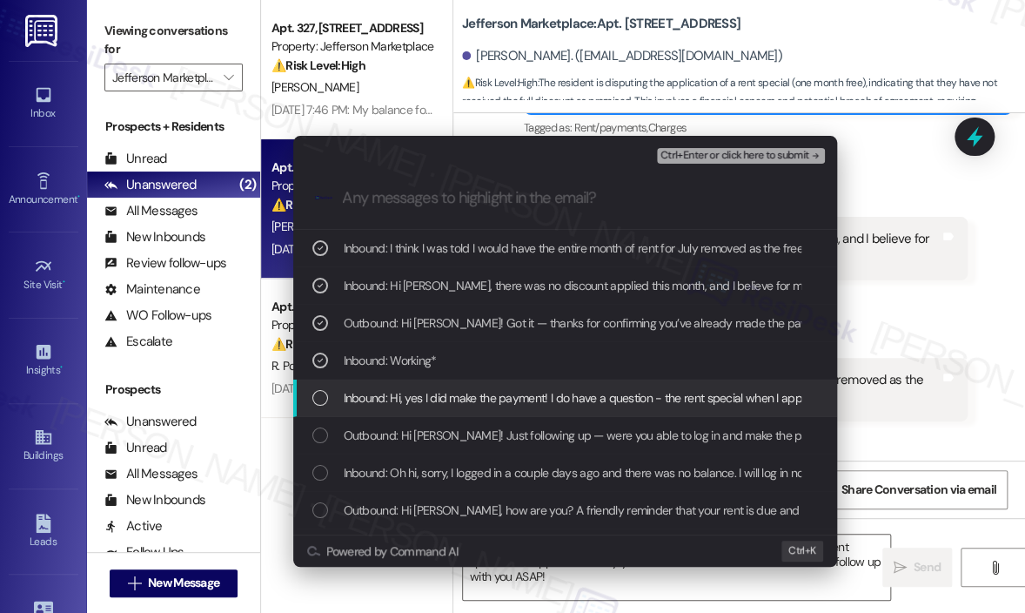
click at [575, 393] on span "Inbound: Hi, yes I did make the payment! I do have a question - the rent specia…" at bounding box center [897, 397] width 1106 height 19
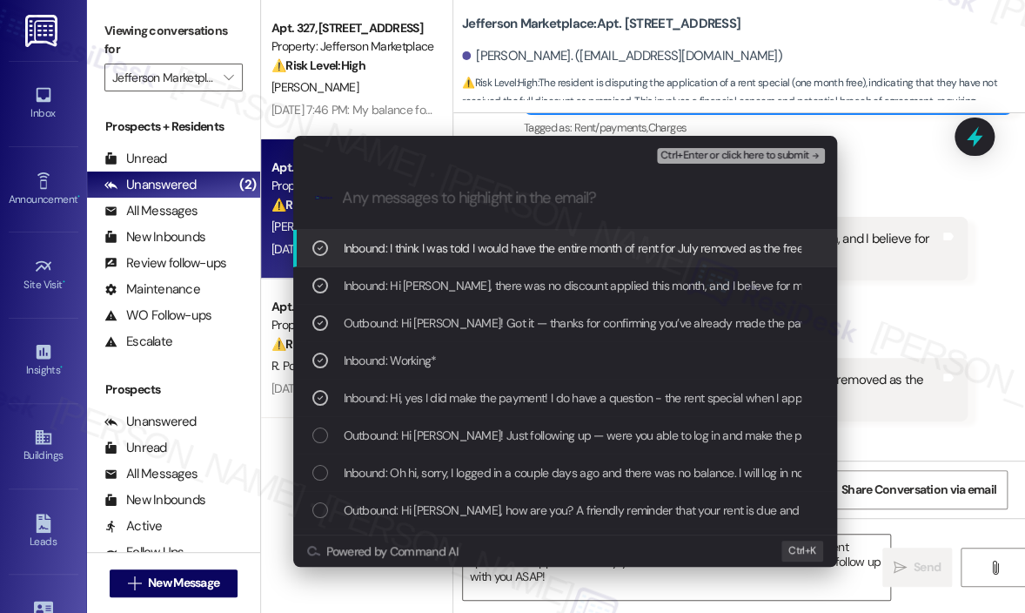
click at [732, 158] on span "Ctrl+Enter or click here to submit" at bounding box center [735, 156] width 149 height 12
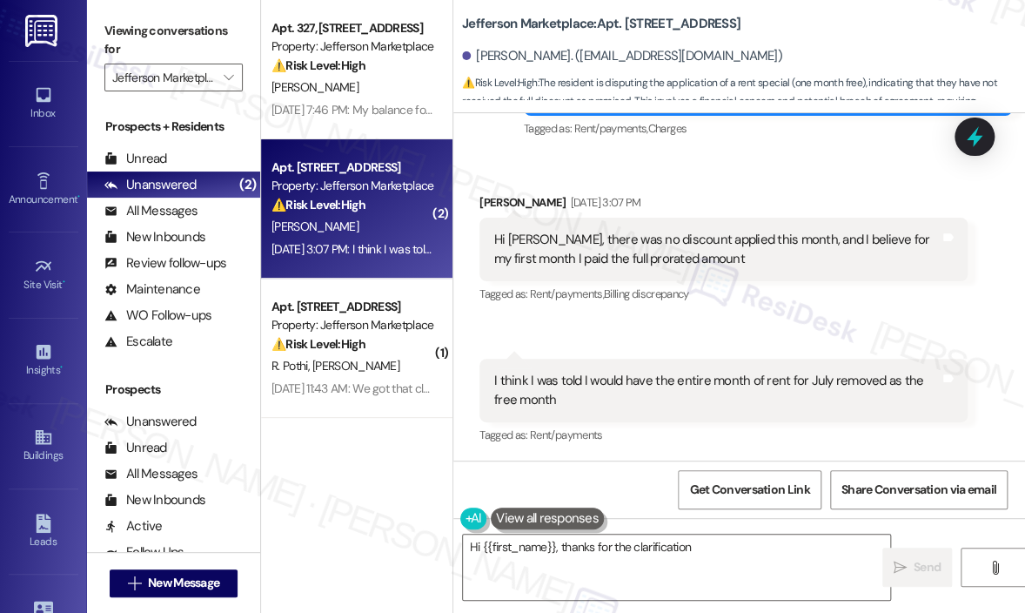
scroll to position [1571, 0]
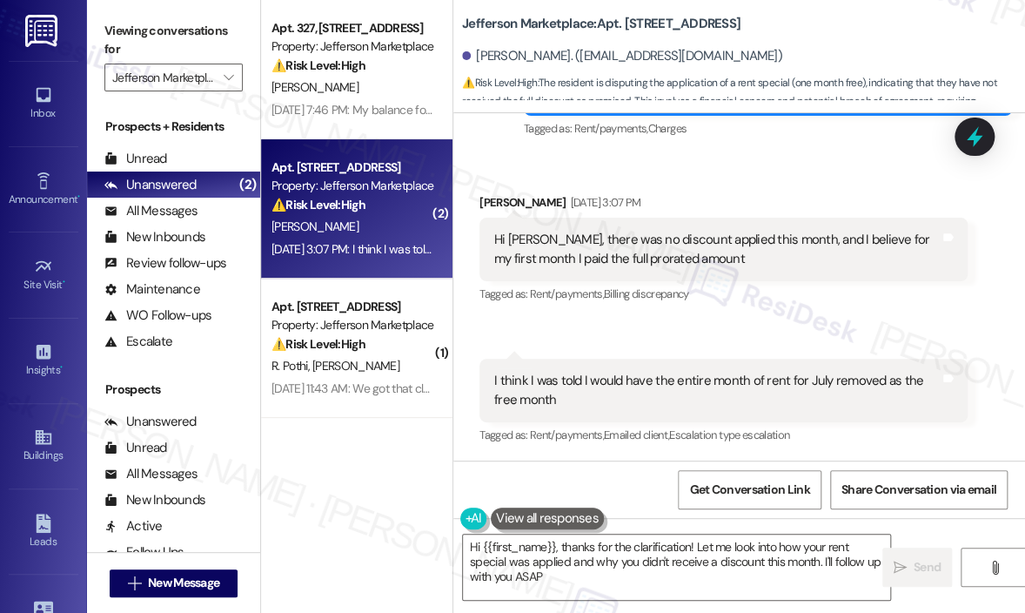
type textarea "Hi {{first_name}}, thanks for the clarification! Let me look into how your rent…"
click at [736, 549] on textarea "Hi {{first_name}}, thanks for the clarification! Let me look into how your rent…" at bounding box center [676, 566] width 427 height 65
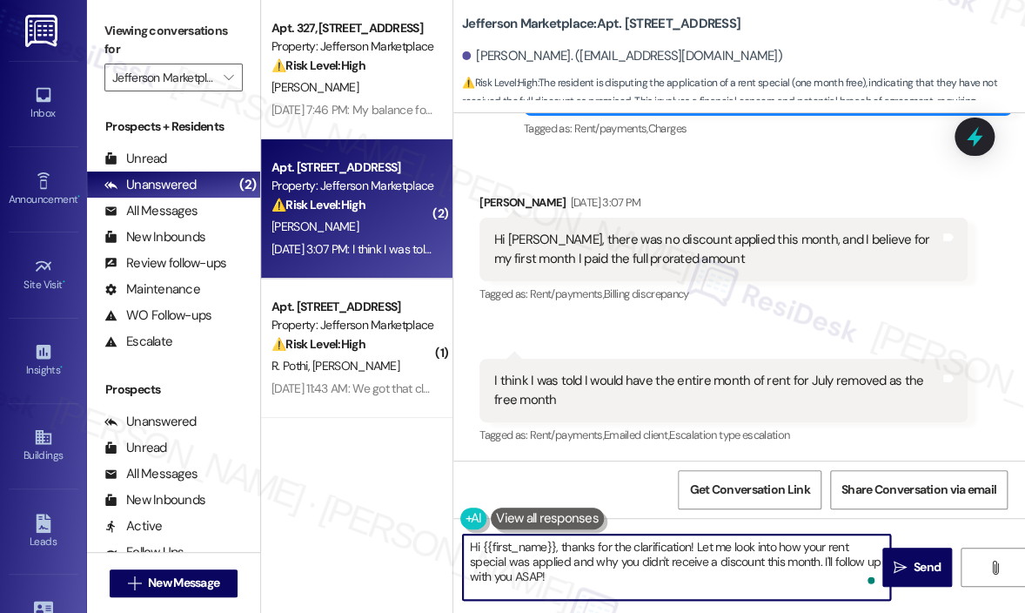
click at [740, 555] on textarea "Hi {{first_name}}, thanks for the clarification! Let me look into how your rent…" at bounding box center [676, 566] width 427 height 65
click at [741, 562] on textarea "Hi {{first_name}}, thanks for the clarification! Let me look into how your rent…" at bounding box center [676, 566] width 427 height 65
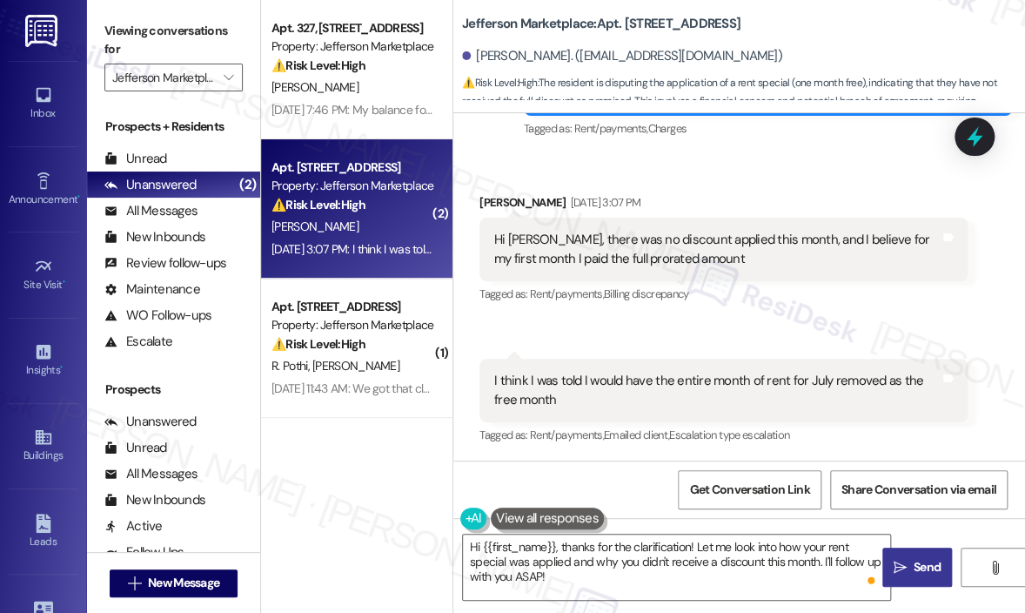
click at [935, 564] on span "Send" at bounding box center [927, 567] width 27 height 18
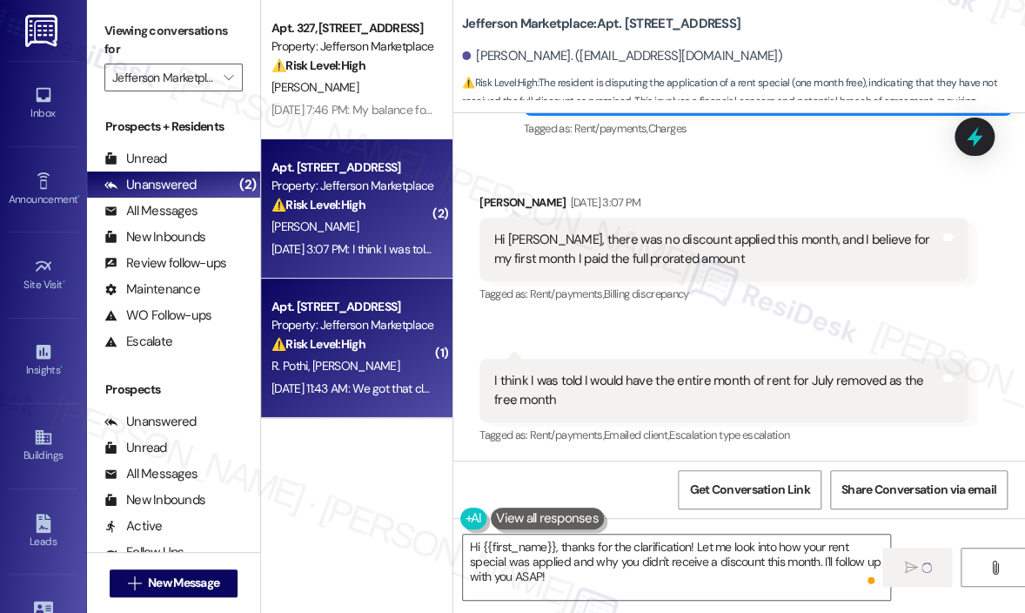
click at [373, 378] on div "Aug 08, 2025 at 11:43 AM: We got that cleared up, just an additional question w…" at bounding box center [352, 389] width 165 height 22
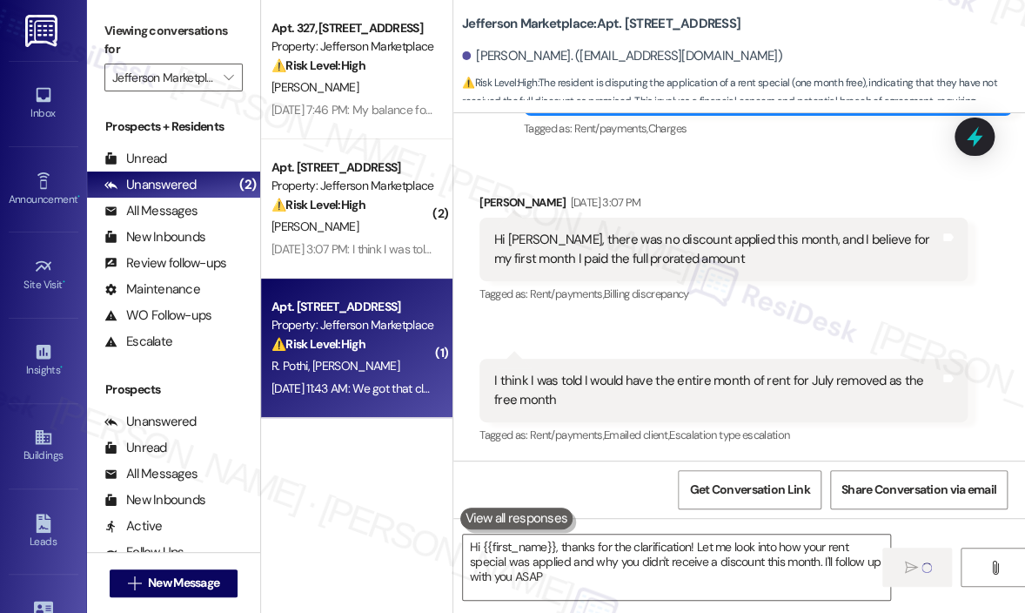
type textarea "Hi {{first_name}}, thanks for the clarification! Let me look into how your rent…"
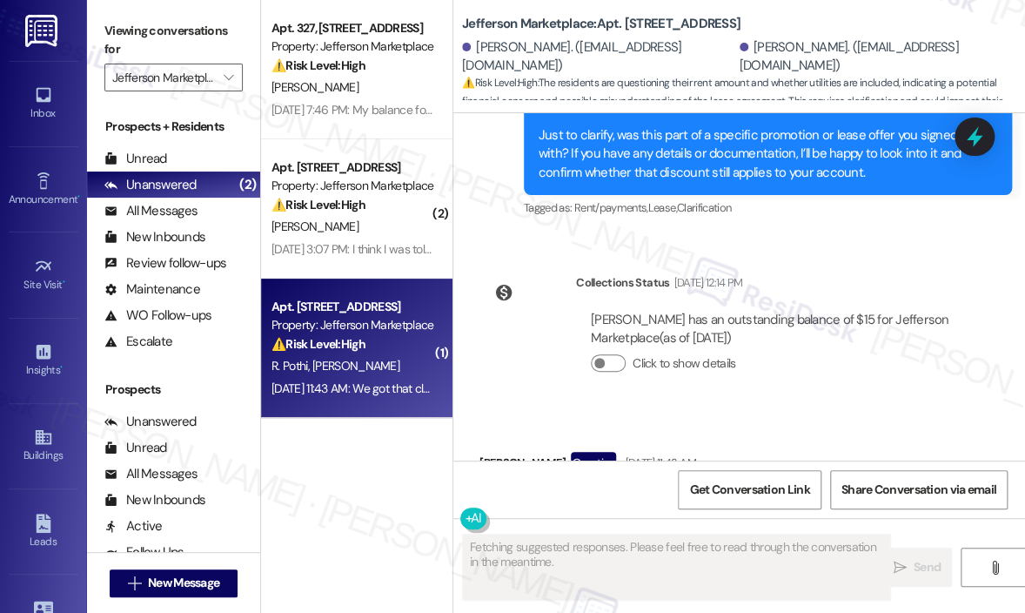
scroll to position [909, 0]
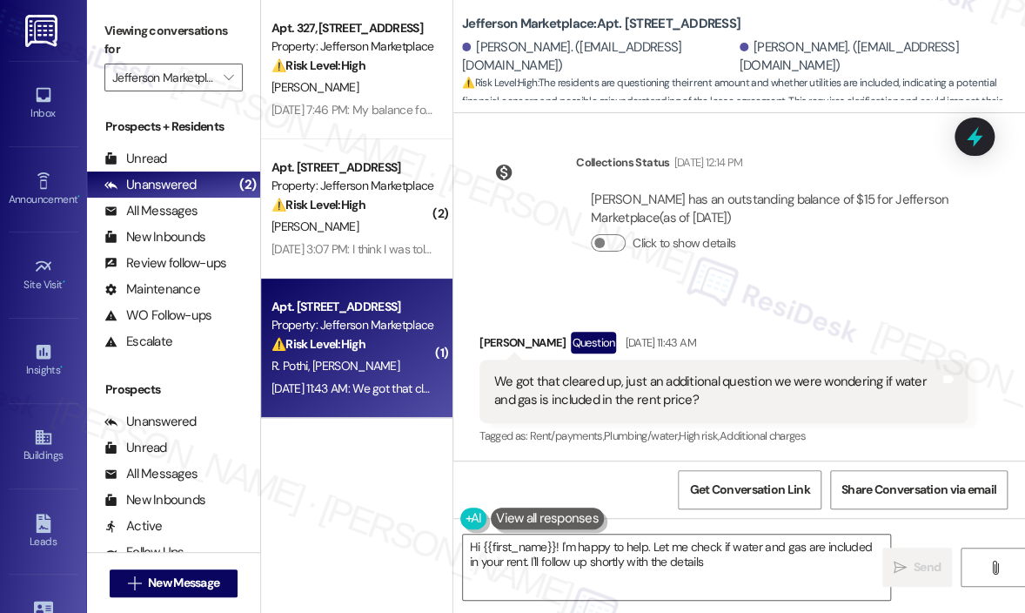
type textarea "Hi {{first_name}}! I'm happy to help. Let me check if water and gas are include…"
click at [843, 398] on div "We got that cleared up, just an additional question we were wondering if water …" at bounding box center [717, 391] width 446 height 37
click at [933, 319] on div "Received via SMS Ronica Cheng Question Aug 08, 2025 at 11:43 AM We got that cle…" at bounding box center [724, 390] width 514 height 143
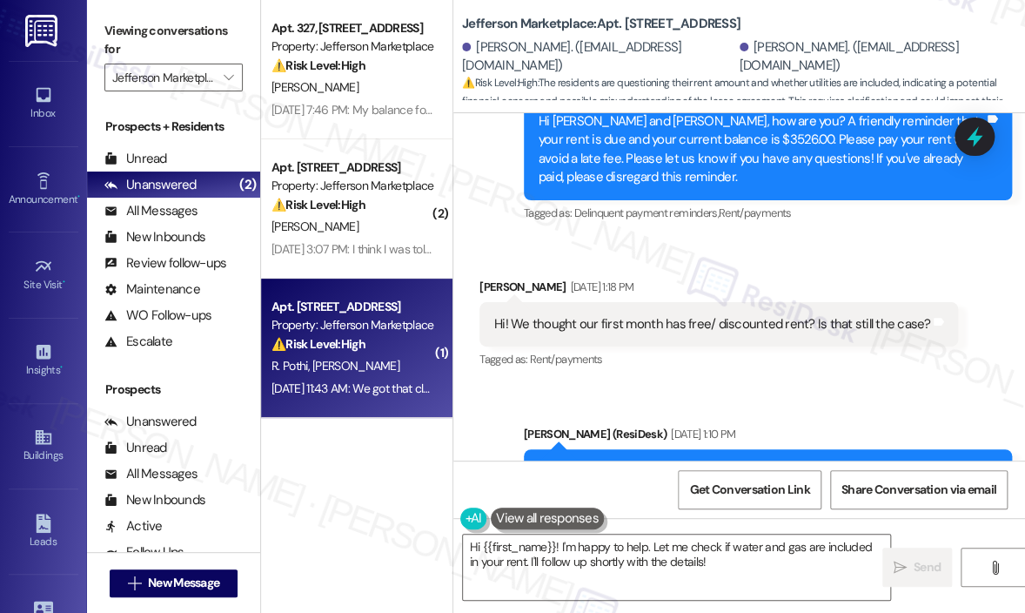
scroll to position [387, 0]
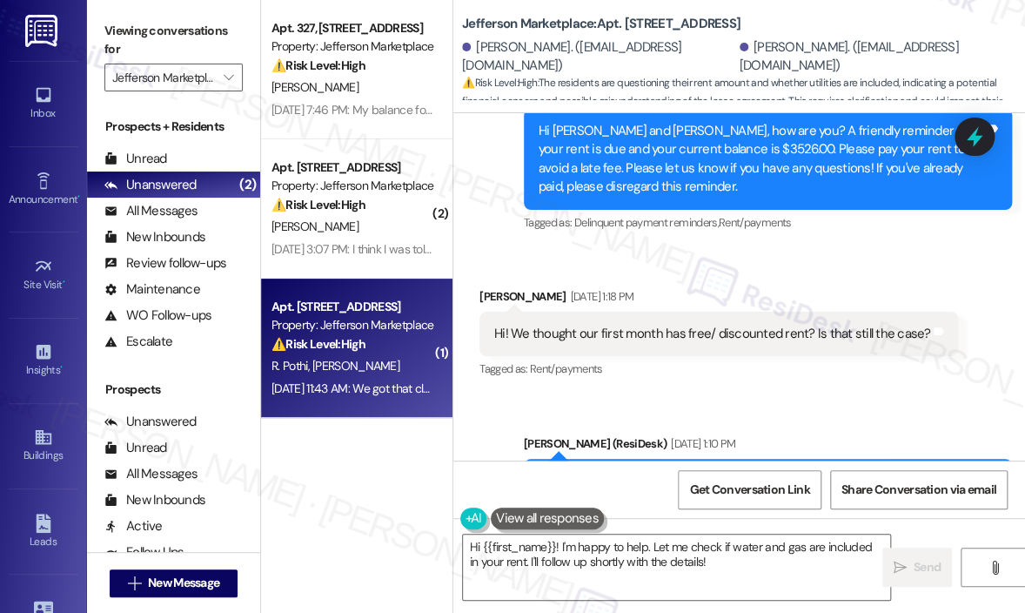
click at [820, 274] on div "Received via SMS Rithika Pothi Aug 05, 2025 at 1:18 PM Hi! We thought our first…" at bounding box center [719, 334] width 505 height 121
click at [817, 330] on div "Hi! We thought our first month has free/ discounted rent? Is that still the cas…" at bounding box center [712, 334] width 436 height 18
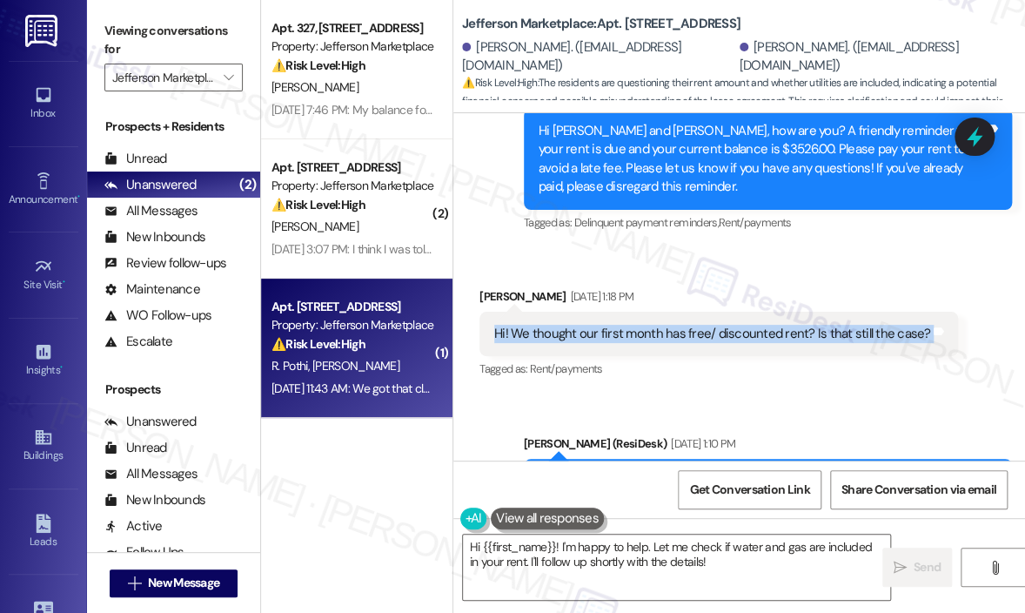
click at [817, 330] on div "Hi! We thought our first month has free/ discounted rent? Is that still the cas…" at bounding box center [712, 334] width 436 height 18
click at [808, 333] on div "Hi! We thought our first month has free/ discounted rent? Is that still the cas…" at bounding box center [712, 334] width 436 height 18
drag, startPoint x: 512, startPoint y: 328, endPoint x: 915, endPoint y: 330, distance: 403.1
click at [915, 330] on div "Hi! We thought our first month has free/ discounted rent? Is that still the cas…" at bounding box center [712, 334] width 436 height 18
copy div "We thought our first month has free/ discounted rent? Is that still the case?"
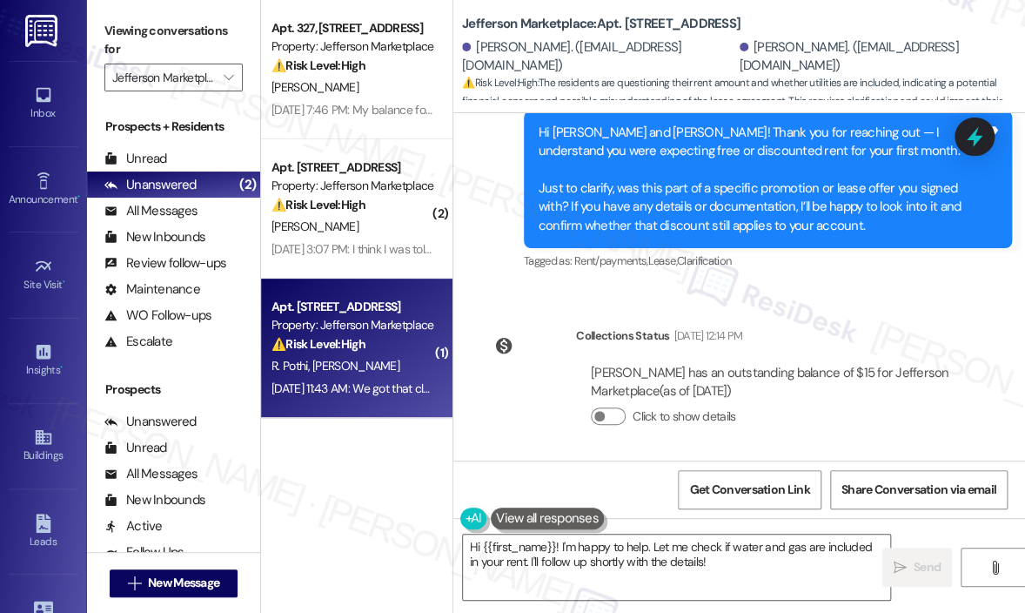
scroll to position [910, 0]
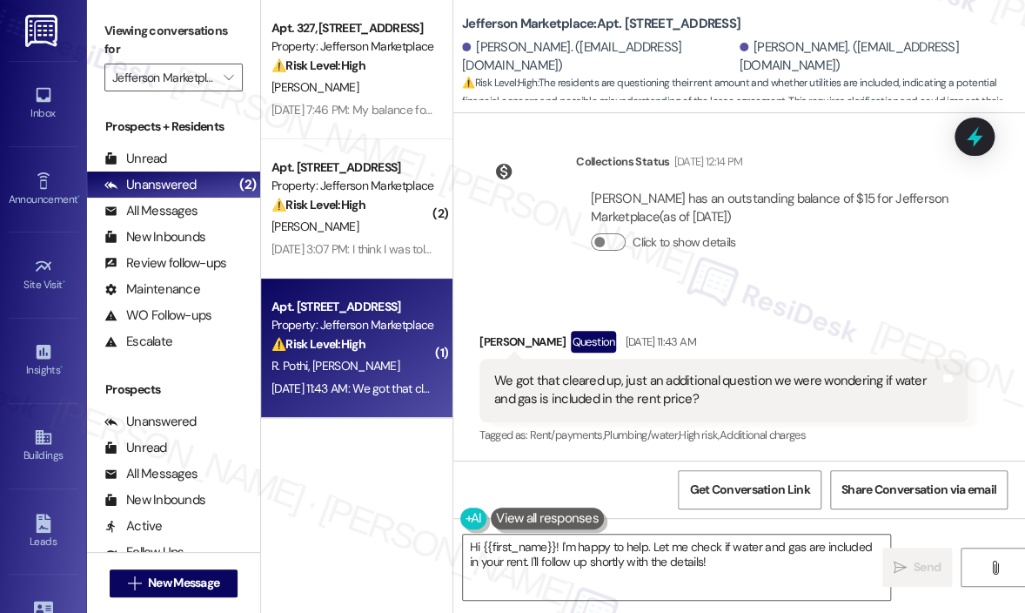
click at [644, 395] on div "We got that cleared up, just an additional question we were wondering if water …" at bounding box center [717, 390] width 446 height 37
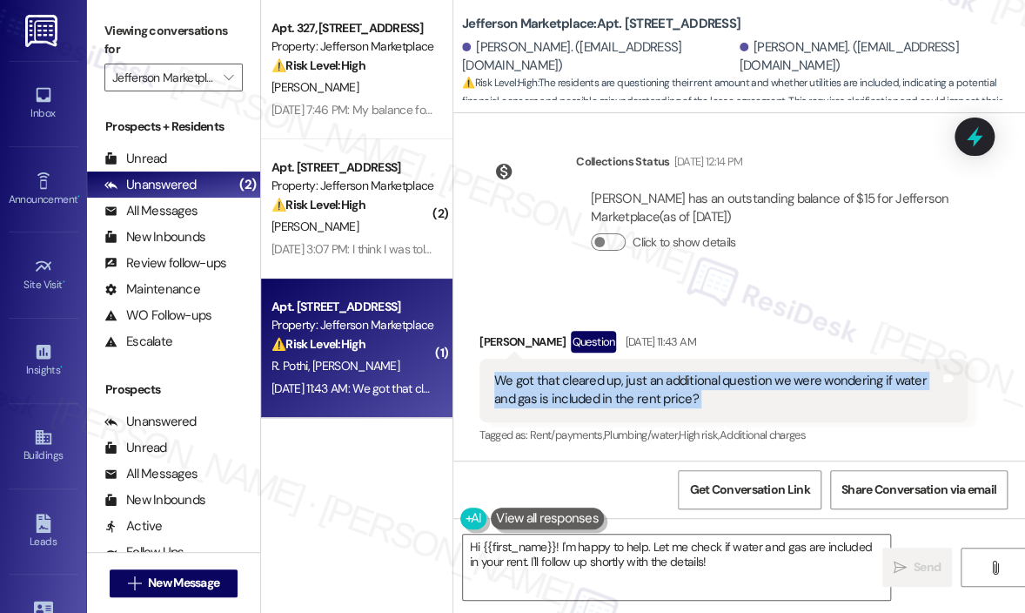
click at [644, 395] on div "We got that cleared up, just an additional question we were wondering if water …" at bounding box center [717, 390] width 446 height 37
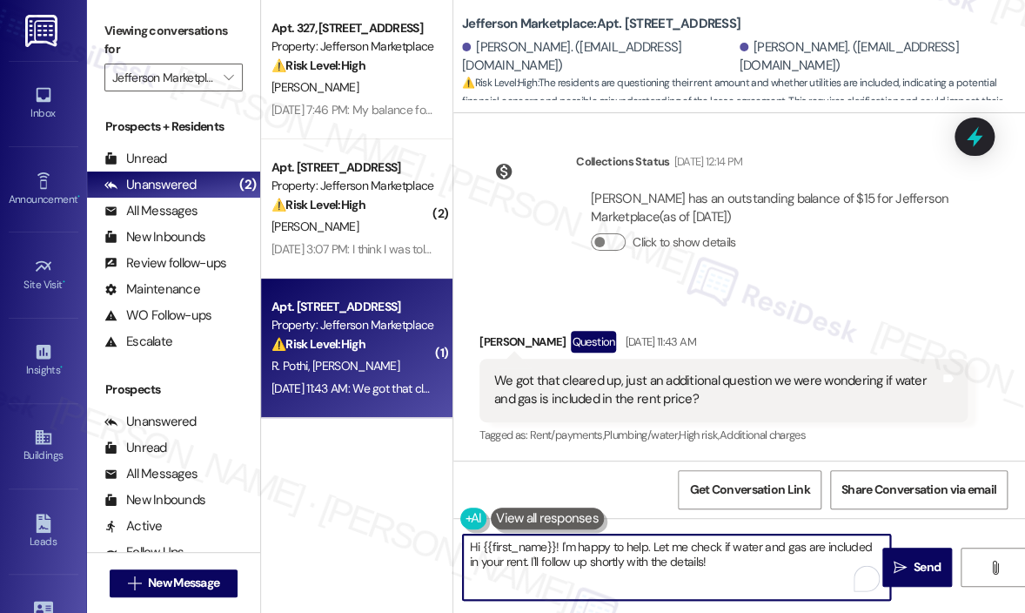
drag, startPoint x: 717, startPoint y: 564, endPoint x: 750, endPoint y: 365, distance: 202.1
click at [564, 549] on textarea "Hi {{first_name}}! I'm happy to help. Let me check if water and gas are include…" at bounding box center [676, 566] width 427 height 65
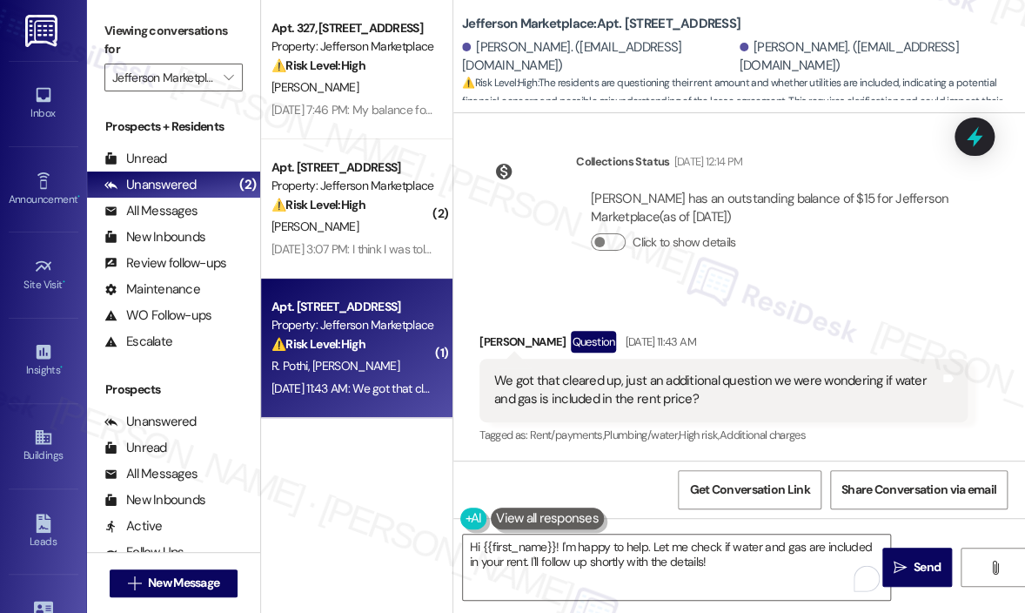
click at [800, 323] on div "Received via SMS Ronica Cheng Question Aug 08, 2025 at 11:43 AM We got that cle…" at bounding box center [724, 389] width 514 height 143
click at [976, 127] on icon at bounding box center [975, 137] width 30 height 30
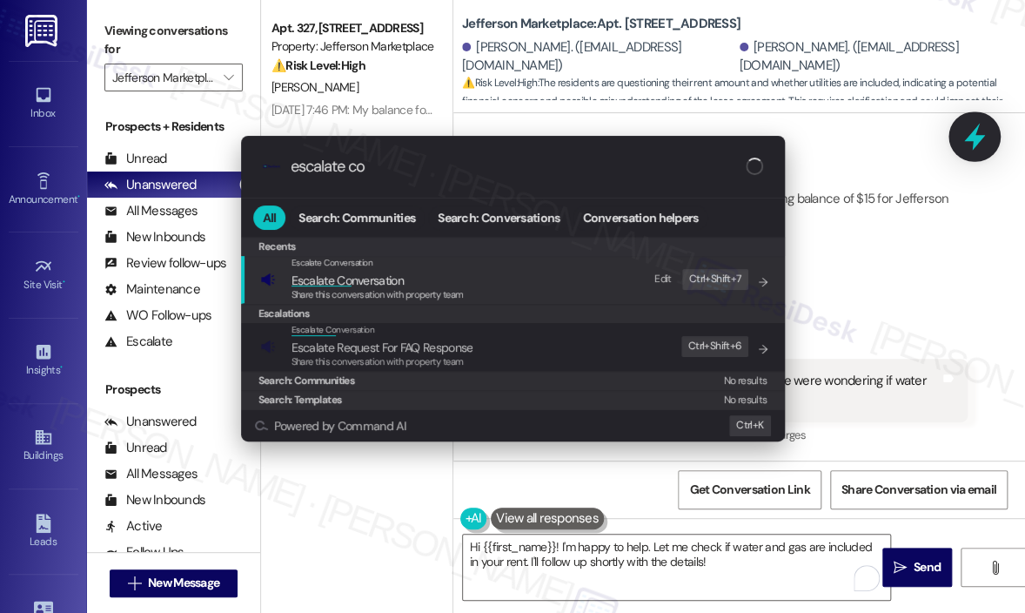
type input "escalate con"
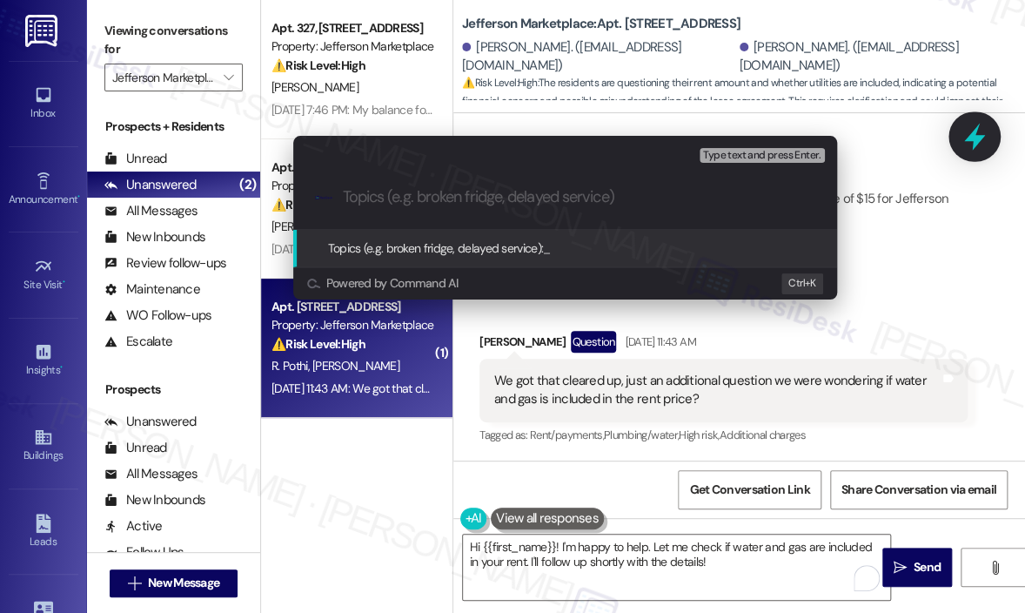
paste input "Clarification on First Month Rent Special and Utilities Included"
type input "Clarification on First Month Rent Special and Utilities Included"
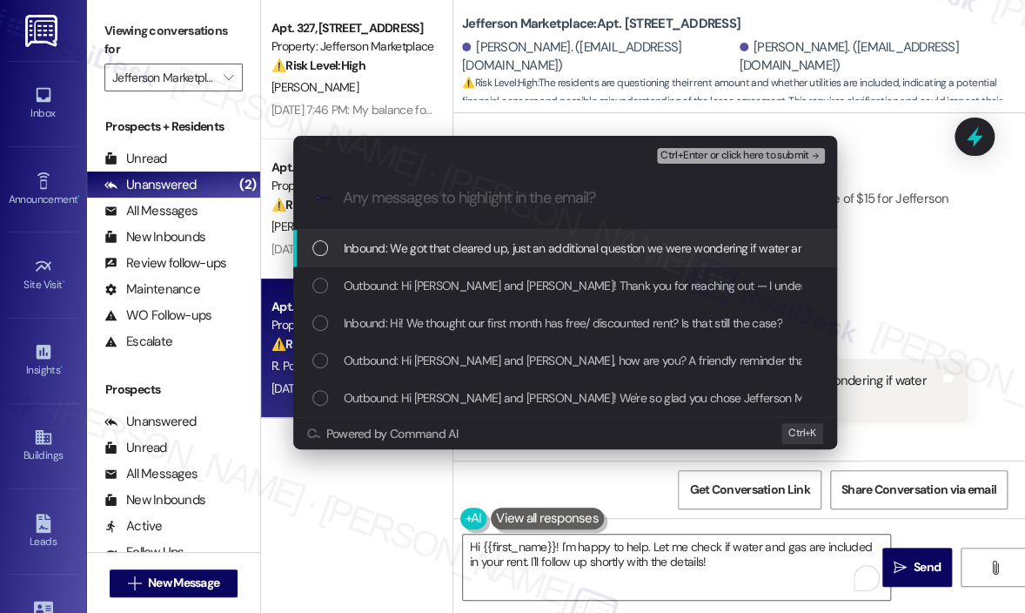
click at [615, 253] on span "Inbound: We got that cleared up, just an additional question we were wondering …" at bounding box center [661, 248] width 634 height 19
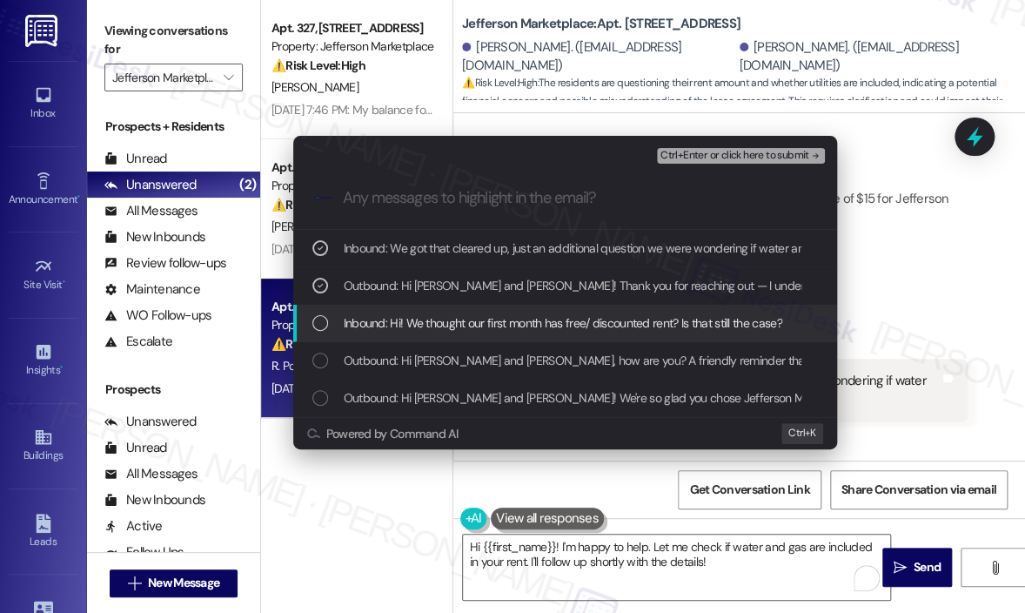
click at [608, 325] on span "Inbound: Hi! We thought our first month has free/ discounted rent? Is that stil…" at bounding box center [563, 322] width 439 height 19
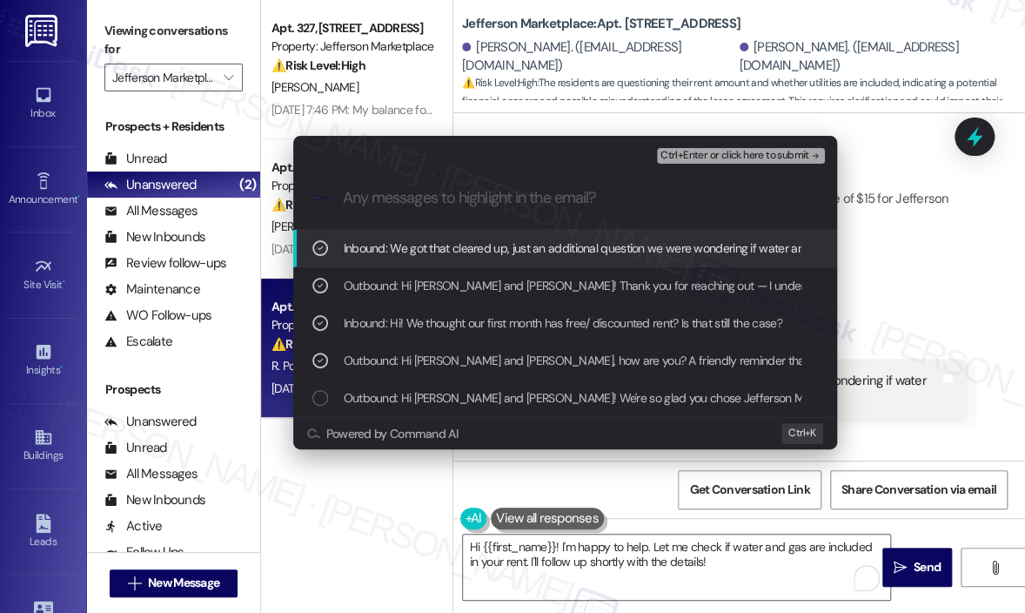
click at [741, 155] on span "Ctrl+Enter or click here to submit" at bounding box center [735, 156] width 149 height 12
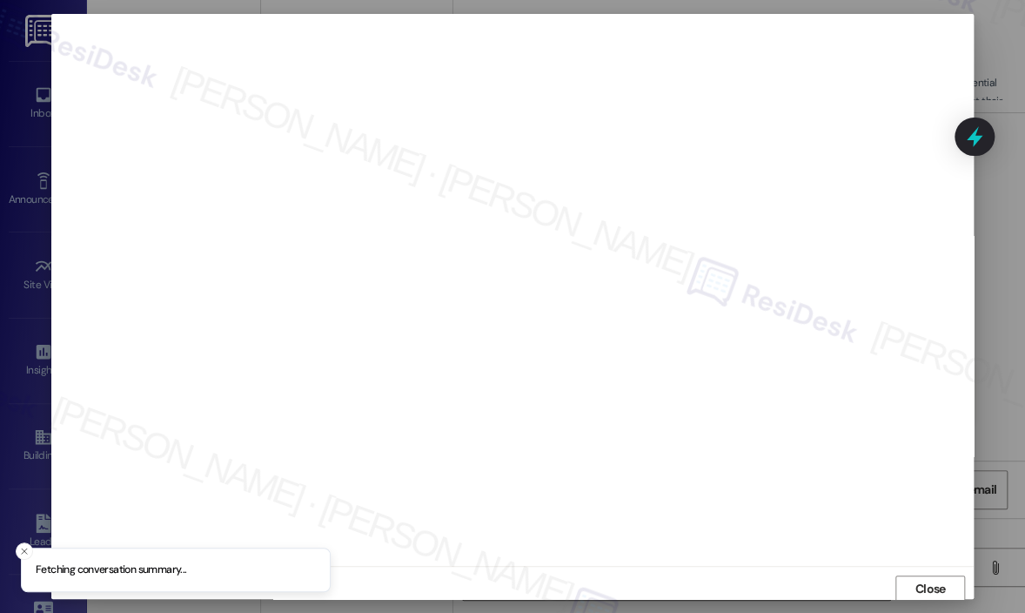
scroll to position [3, 0]
click at [917, 588] on span "Close" at bounding box center [931, 585] width 30 height 18
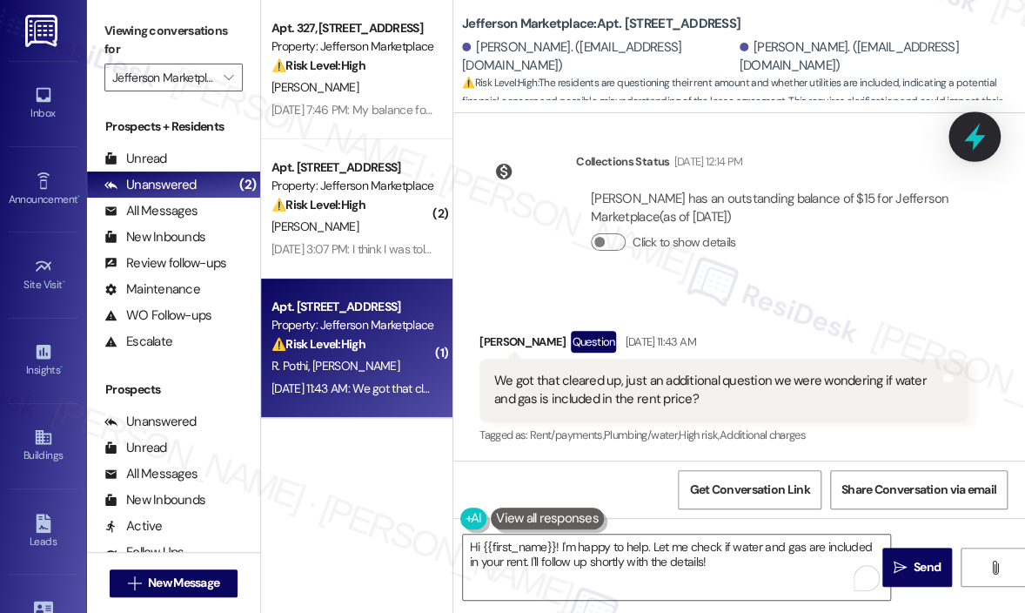
click at [984, 127] on icon at bounding box center [975, 137] width 30 height 30
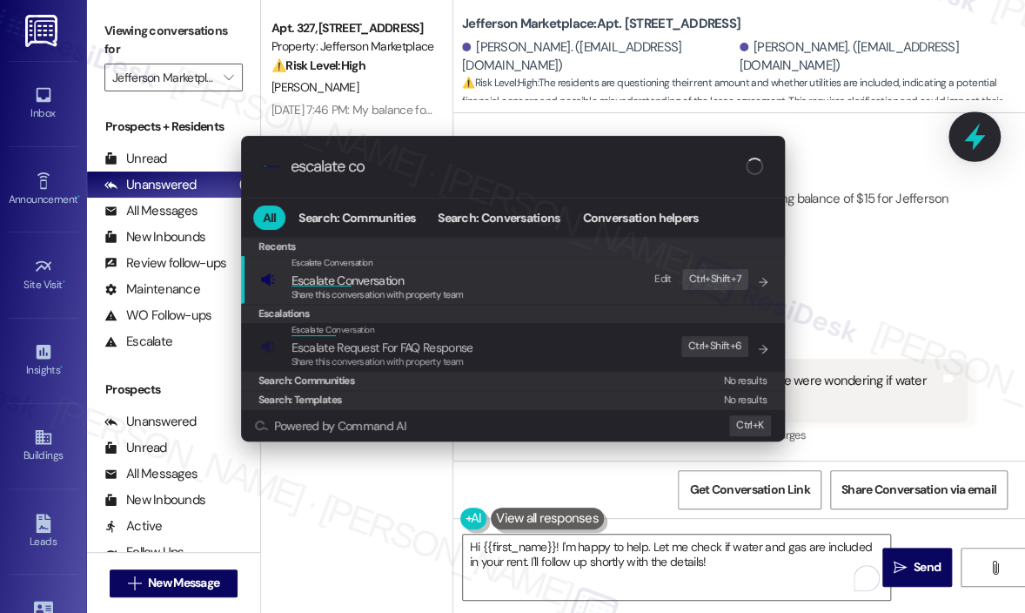
type input "escalate con"
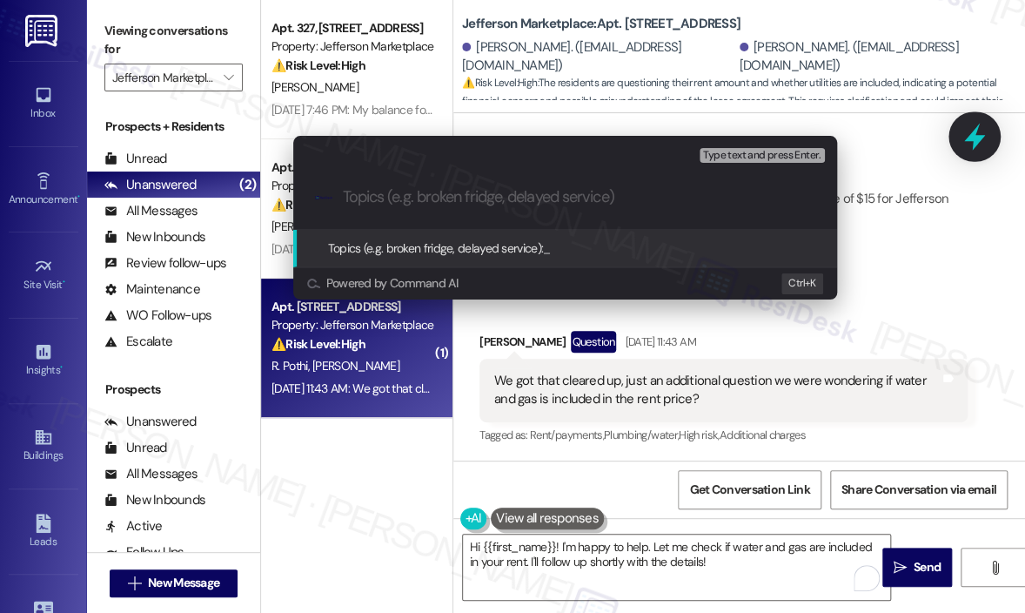
paste input "Clarification on First Month Rent Special and Utilities Included"
type input "Clarification on First Month Rent Special and Utilities Included"
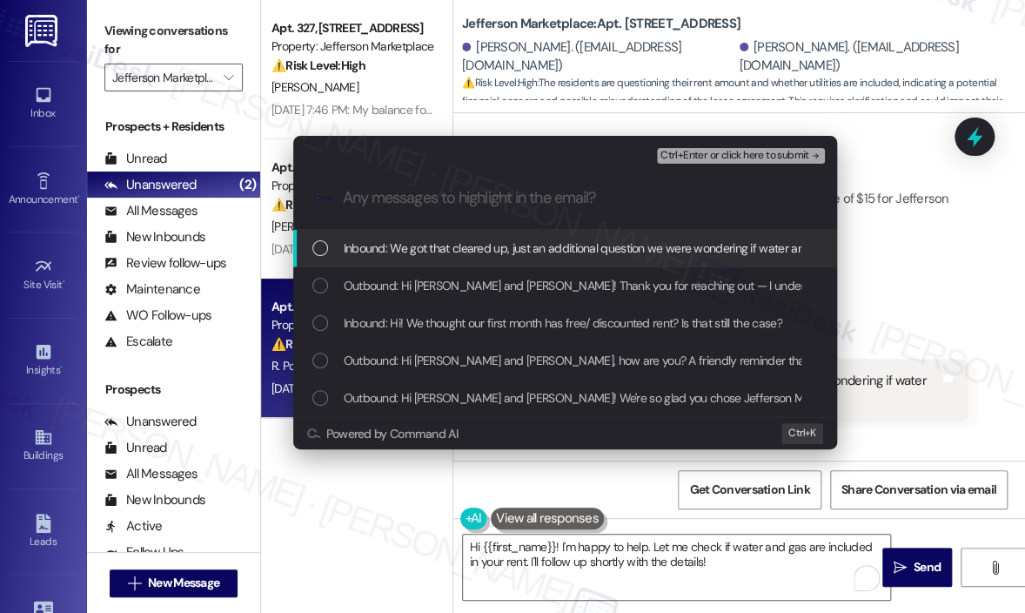
click at [613, 252] on span "Inbound: We got that cleared up, just an additional question we were wondering …" at bounding box center [661, 248] width 634 height 19
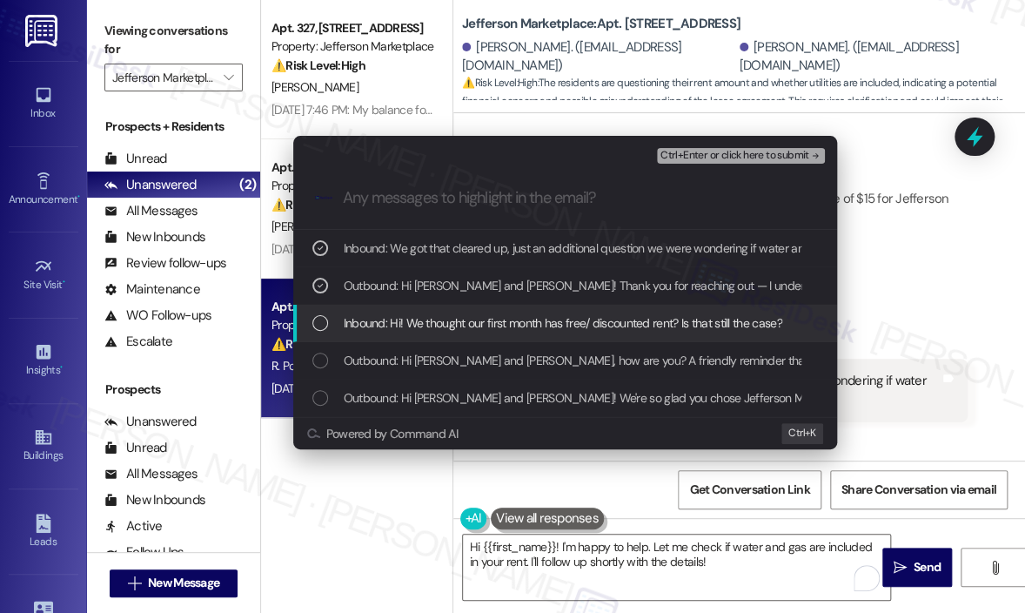
click at [616, 317] on span "Inbound: Hi! We thought our first month has free/ discounted rent? Is that stil…" at bounding box center [563, 322] width 439 height 19
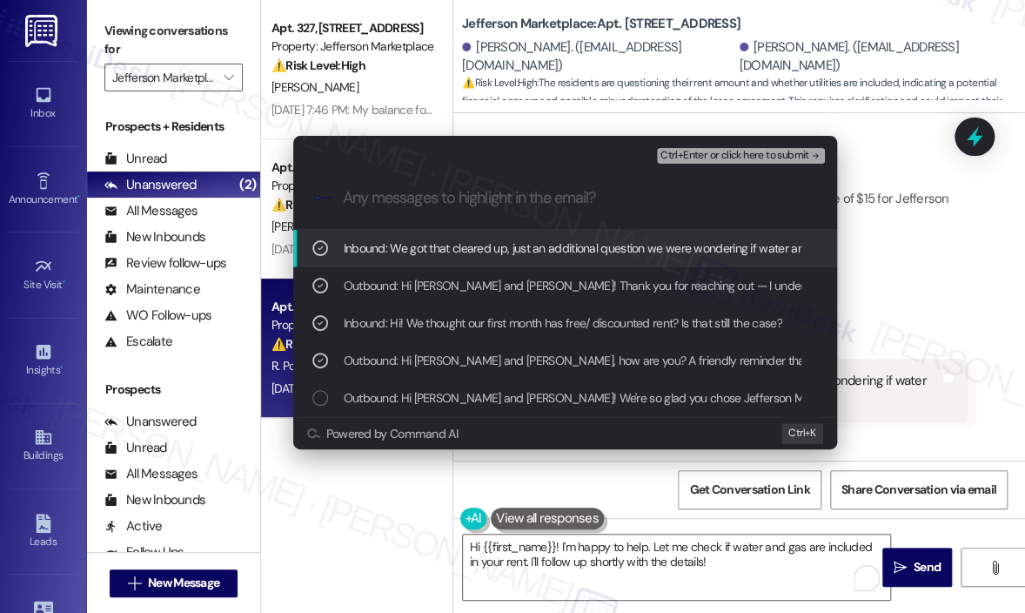
click at [735, 159] on span "Ctrl+Enter or click here to submit" at bounding box center [735, 156] width 149 height 12
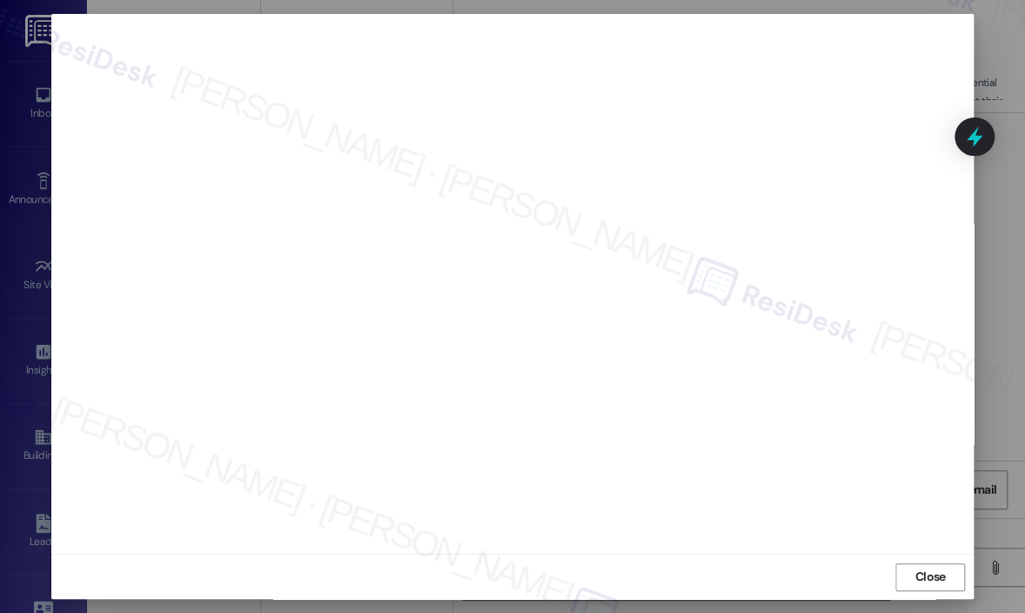
scroll to position [909, 0]
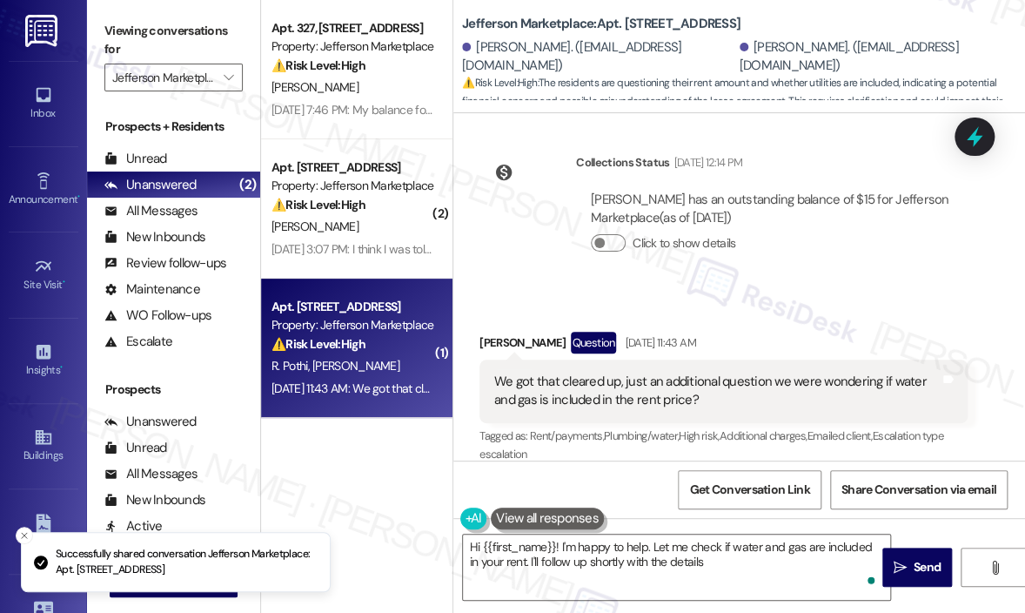
type textarea "Hi {{first_name}}! I'm happy to help. Let me check if water and gas are include…"
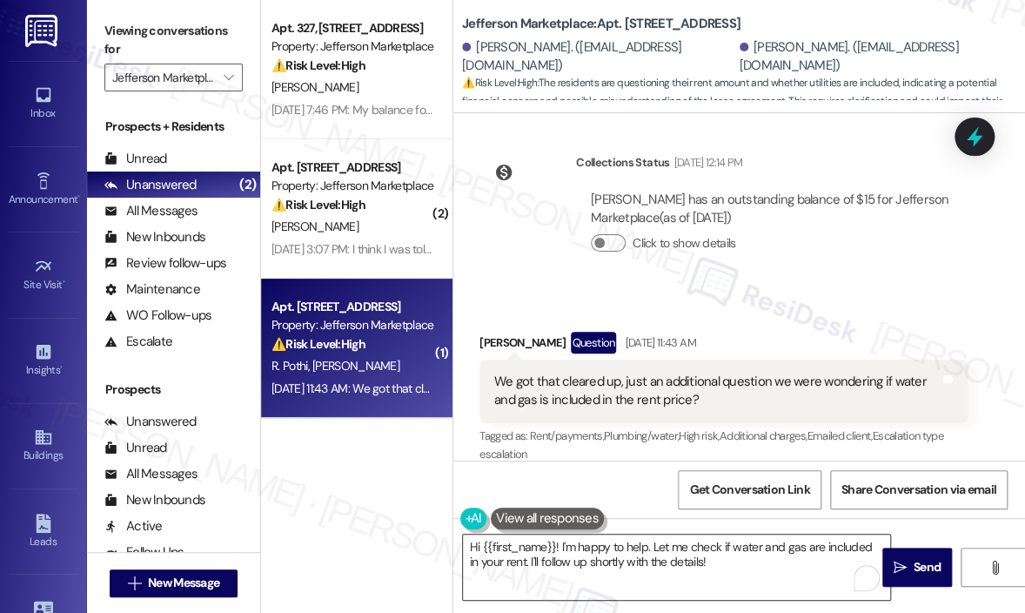
click at [750, 582] on textarea "Hi {{first_name}}! I'm happy to help. Let me check if water and gas are include…" at bounding box center [676, 566] width 427 height 65
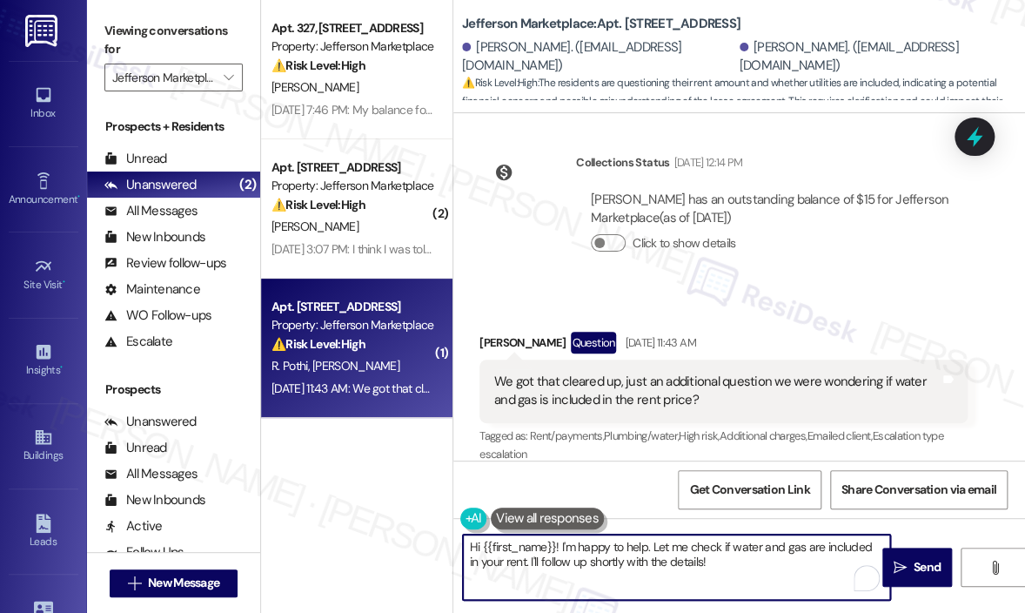
click at [743, 559] on textarea "Hi {{first_name}}! I'm happy to help. Let me check if water and gas are include…" at bounding box center [676, 566] width 427 height 65
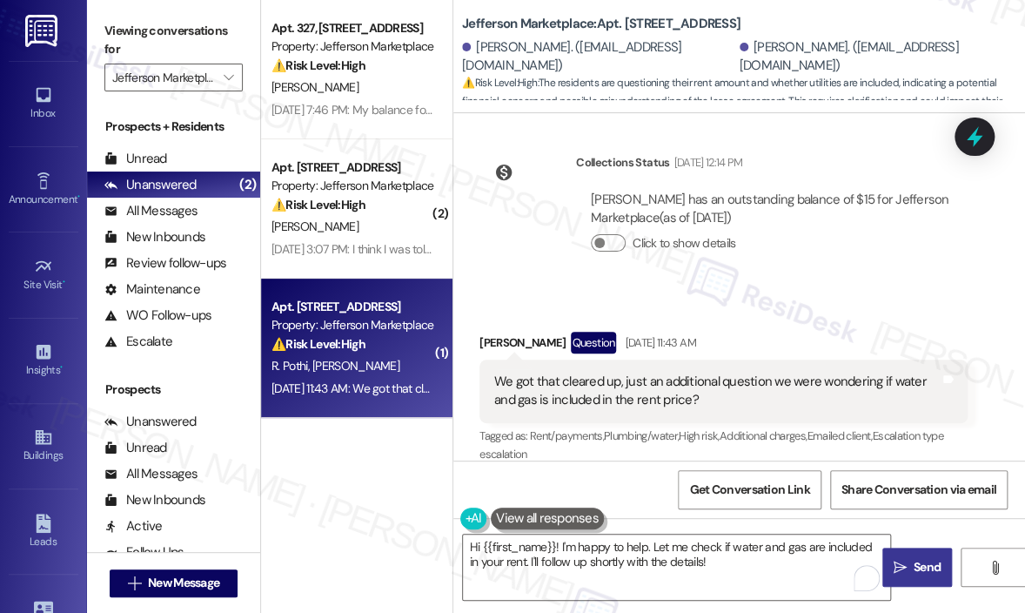
click at [931, 565] on span "Send" at bounding box center [927, 567] width 27 height 18
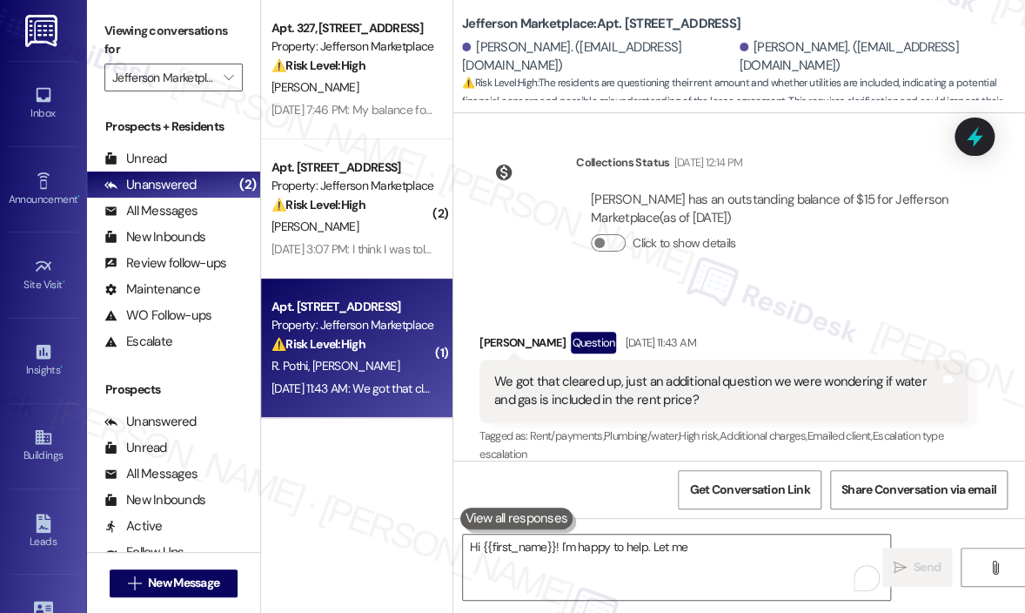
scroll to position [928, 0]
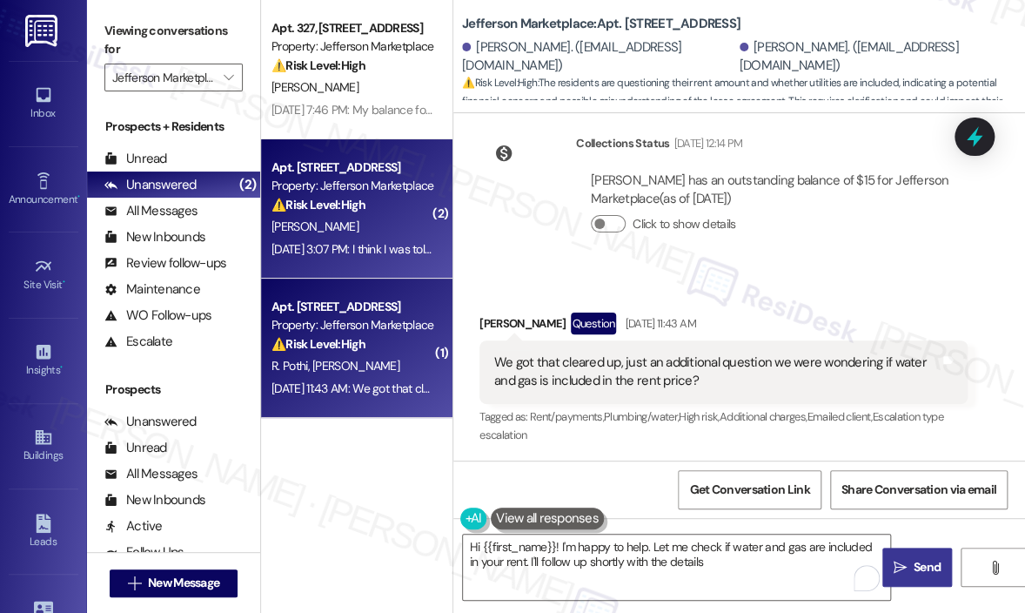
type textarea "Hi {{first_name}}! I'm happy to help. Let me check if water and gas are include…"
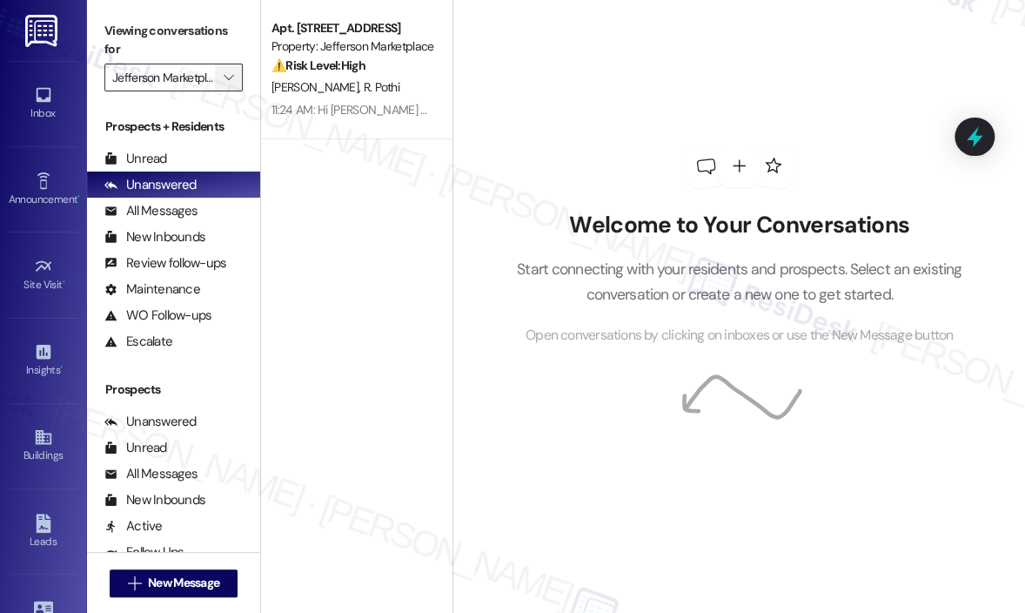
click at [226, 76] on icon "" at bounding box center [229, 78] width 10 height 14
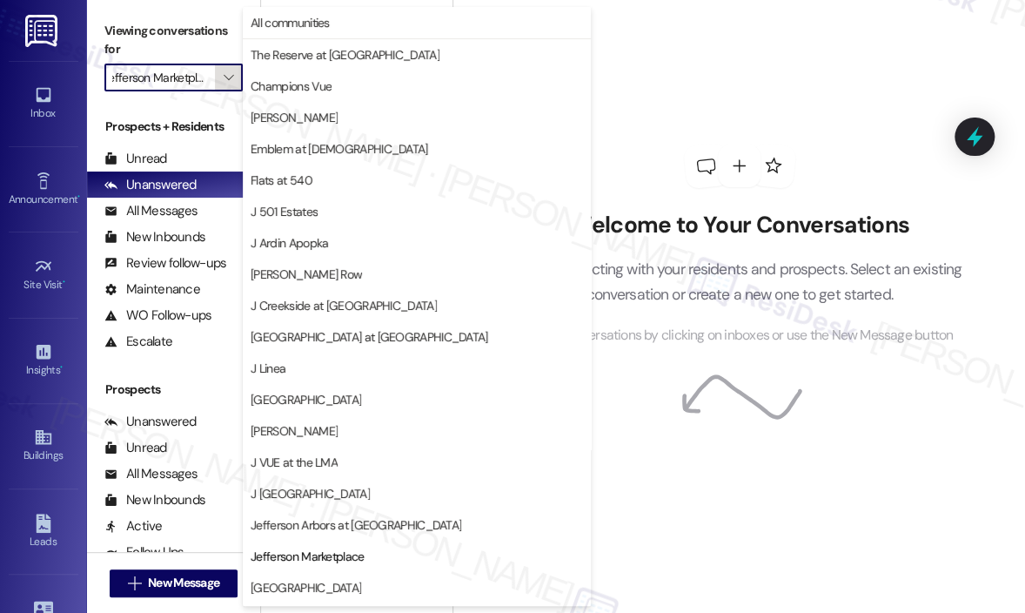
scroll to position [279, 0]
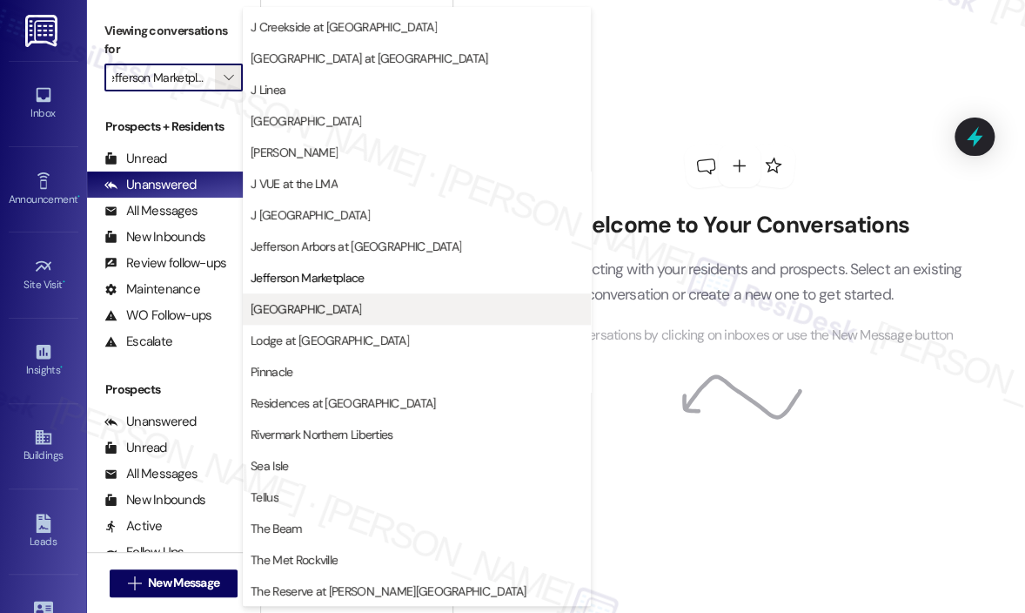
click at [306, 313] on span "[GEOGRAPHIC_DATA]" at bounding box center [306, 308] width 111 height 17
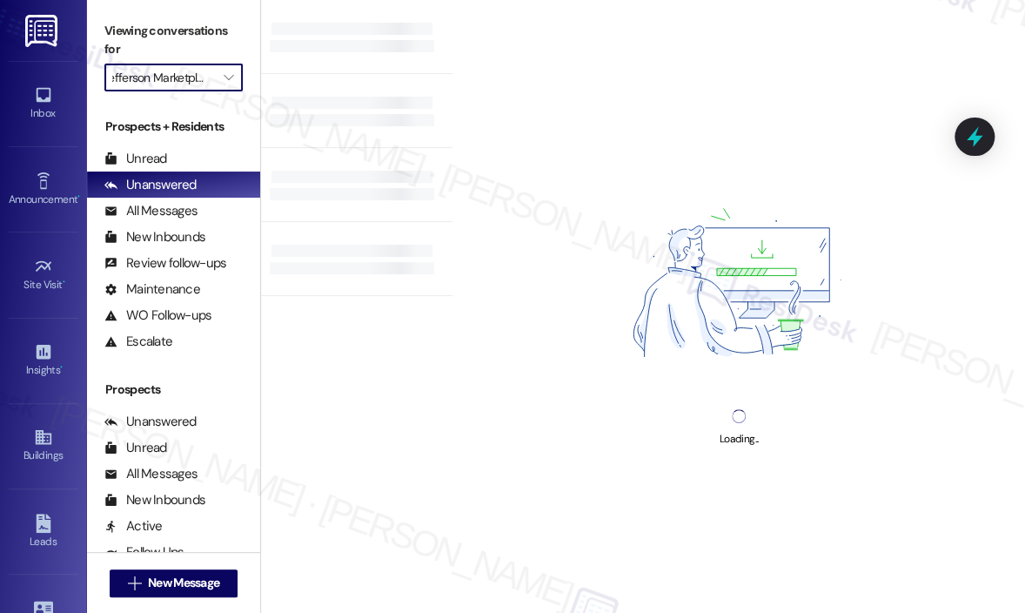
type input "[GEOGRAPHIC_DATA]"
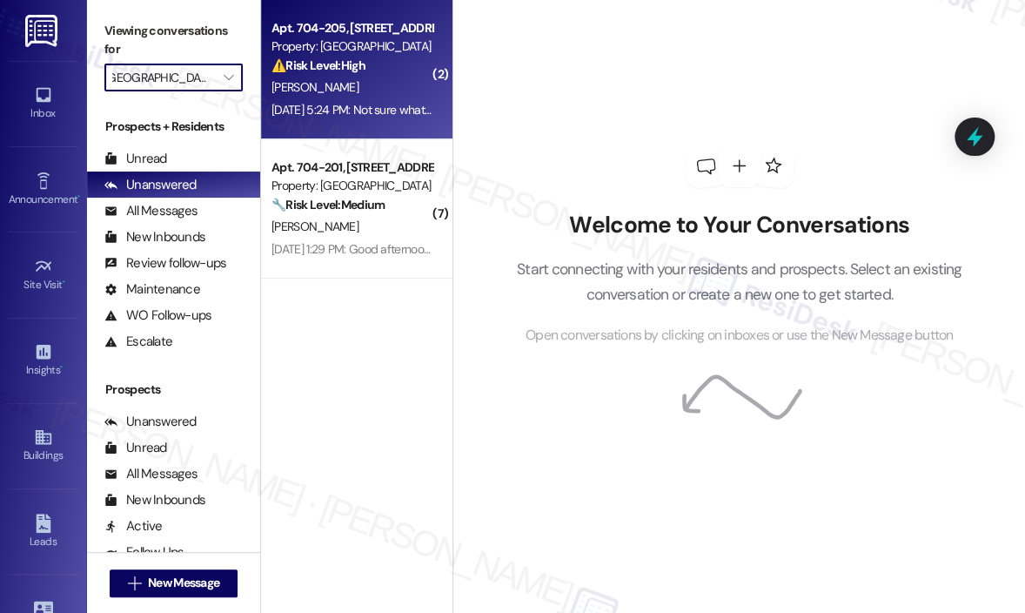
click at [380, 102] on div "[DATE] 5:24 PM: Not sure what is happening [DATE] 5:24 PM: Not sure what is hap…" at bounding box center [382, 110] width 221 height 16
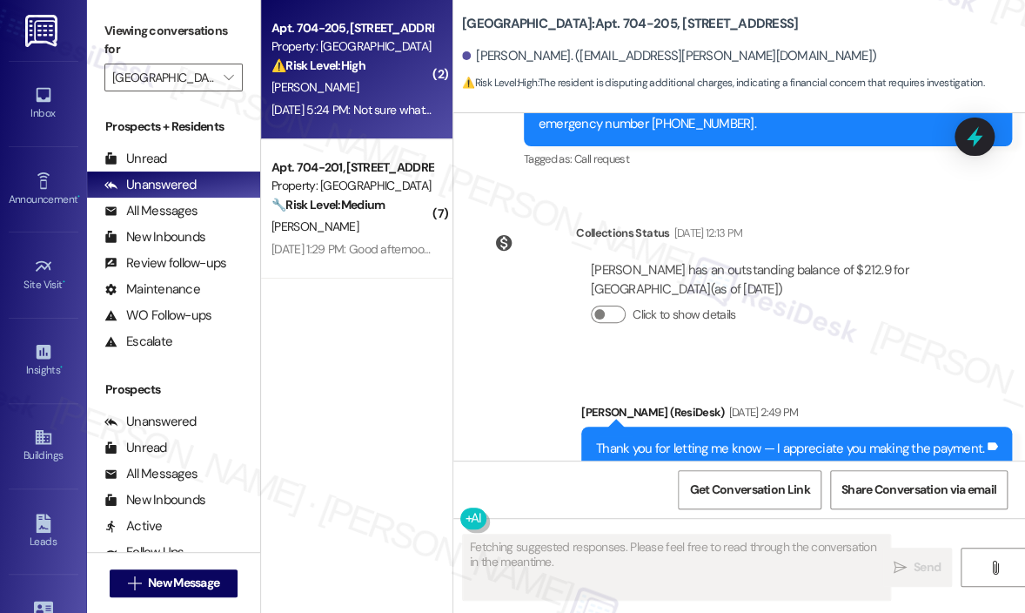
scroll to position [5359, 0]
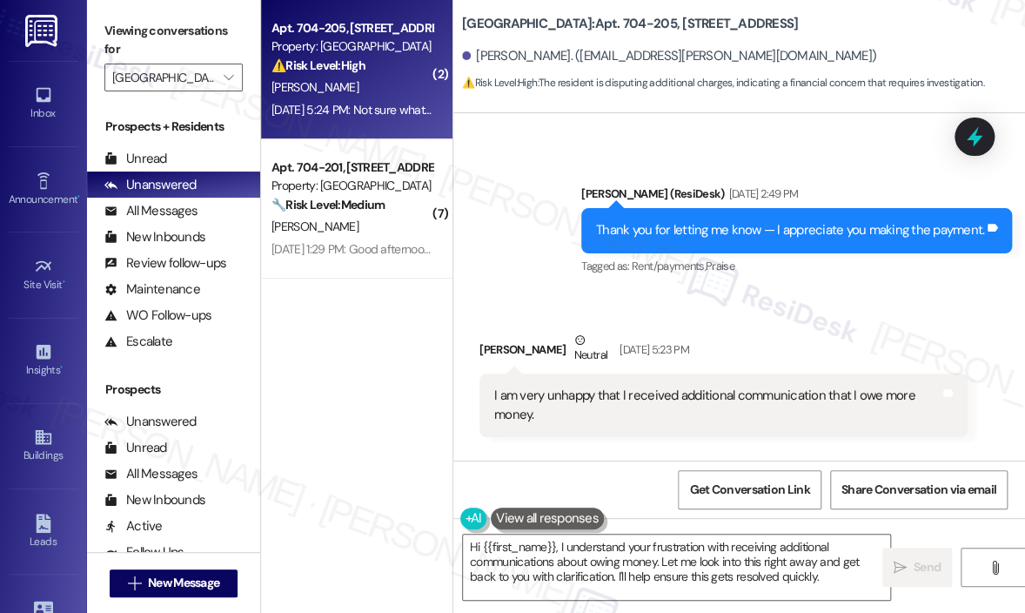
click at [763, 375] on div "Received via SMS [PERSON_NAME] Neutral [DATE] 5:23 PM I am very unhappy that I …" at bounding box center [740, 432] width 572 height 281
click at [708, 340] on div "Received via SMS [PERSON_NAME] Neutral [DATE] 5:23 PM I am very unhappy that I …" at bounding box center [740, 432] width 572 height 281
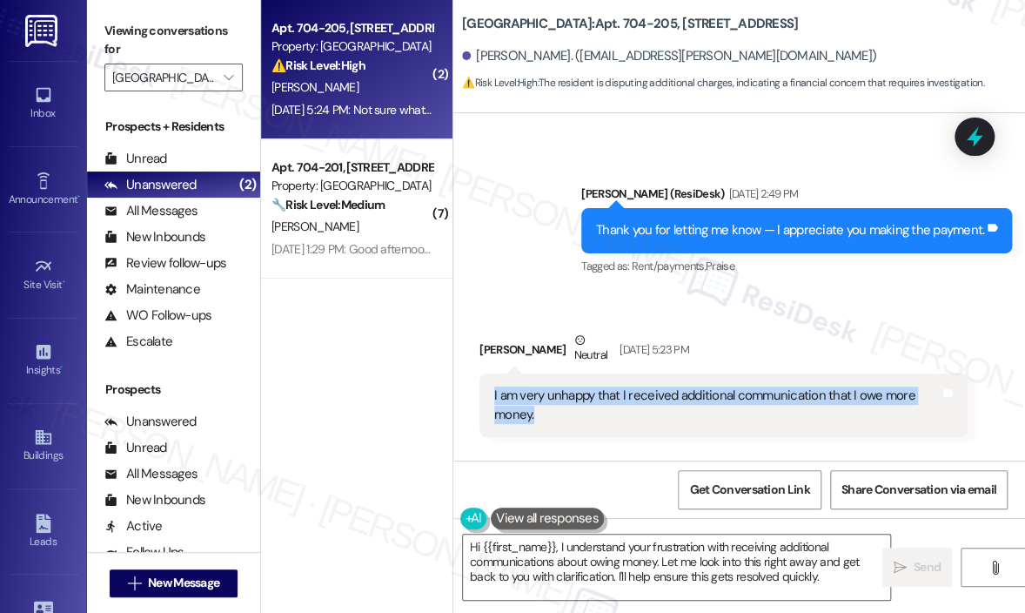
drag, startPoint x: 578, startPoint y: 304, endPoint x: 494, endPoint y: 288, distance: 85.9
click at [494, 387] on div "I am very unhappy that I received additional communication that I owe more mone…" at bounding box center [717, 405] width 446 height 37
copy div "I am very unhappy that I received additional communication that I owe more mone…"
click at [630, 559] on textarea "Hi {{first_name}}, I understand your frustration with receiving additional comm…" at bounding box center [676, 566] width 427 height 65
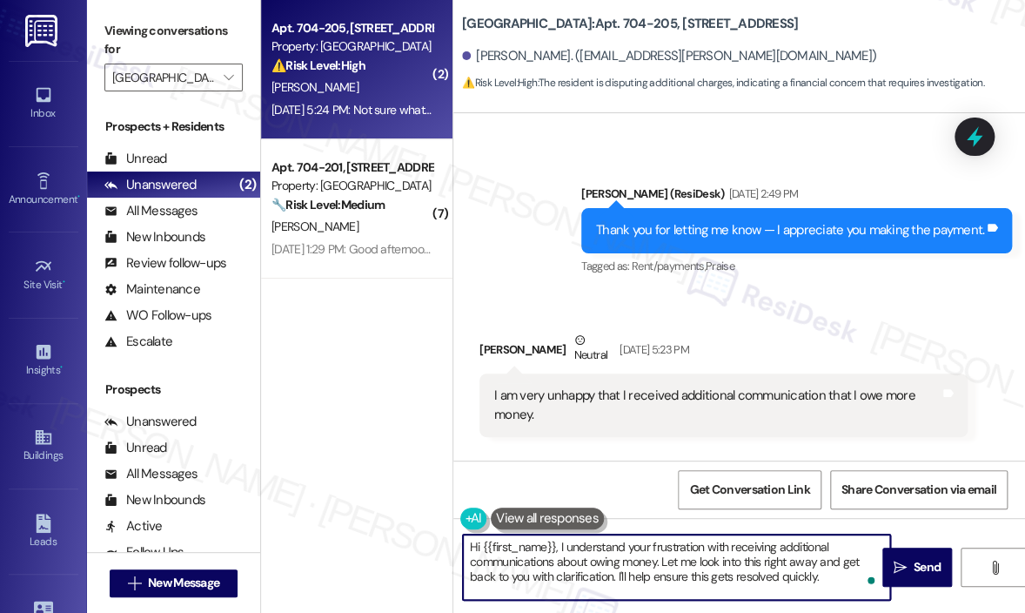
drag, startPoint x: 556, startPoint y: 549, endPoint x: 829, endPoint y: 584, distance: 274.7
click at [829, 584] on textarea "Hi {{first_name}}, I understand your frustration with receiving additional comm…" at bounding box center [676, 566] width 427 height 65
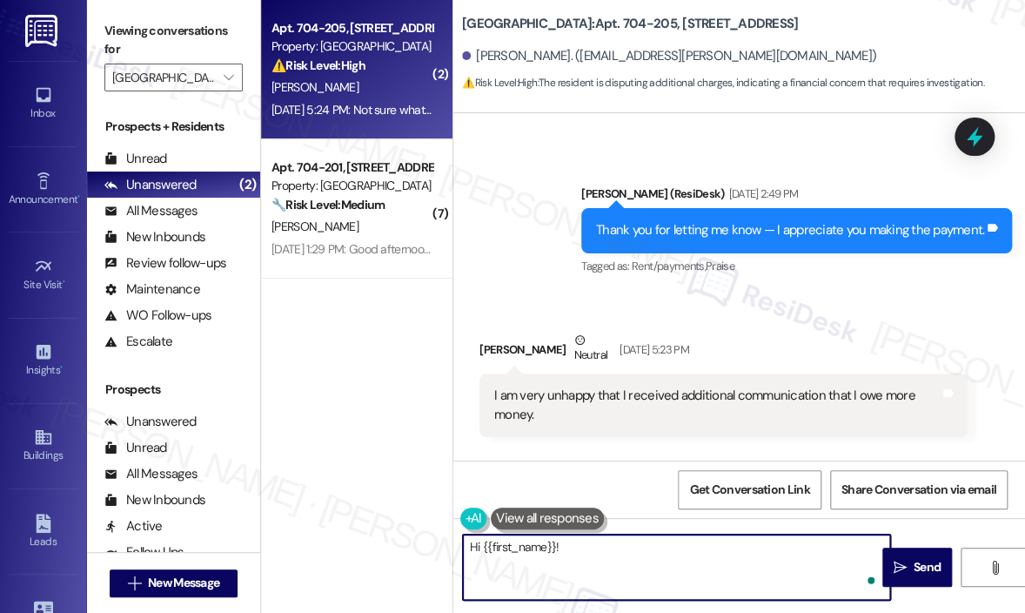
paste textarea "I’m sorry for the inconvenience — I understand how frustrating it is to receive…"
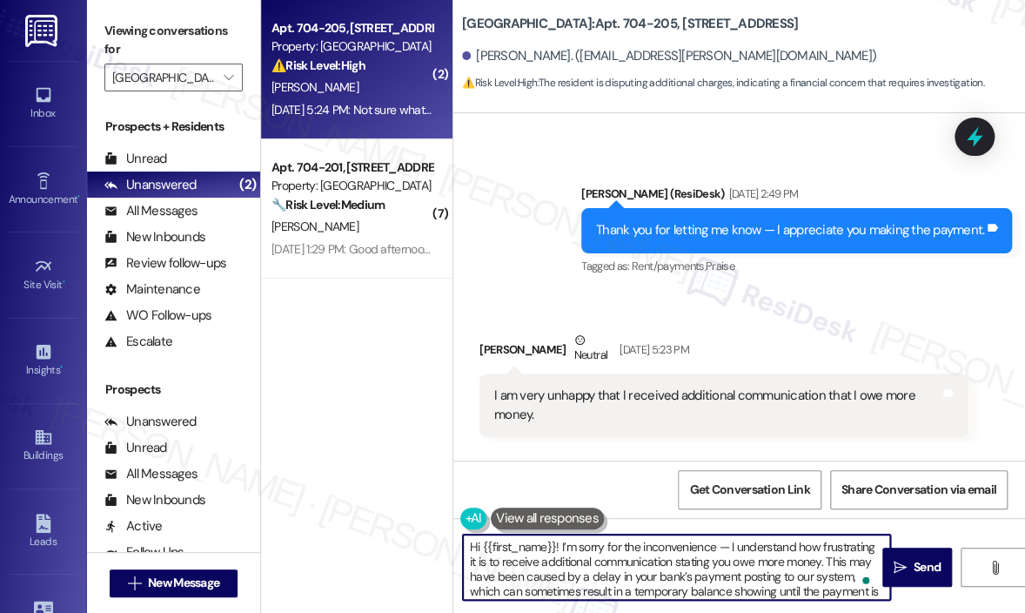
scroll to position [14, 0]
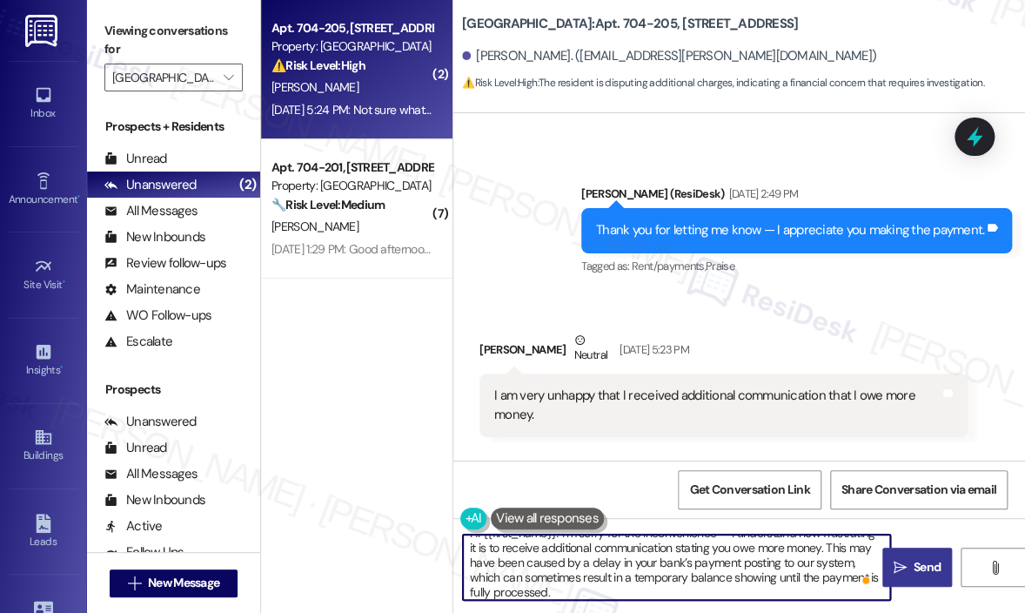
type textarea "Hi {{first_name}}! I’m sorry for the inconvenience — I understand how frustrati…"
click at [927, 561] on span "Send" at bounding box center [927, 567] width 27 height 18
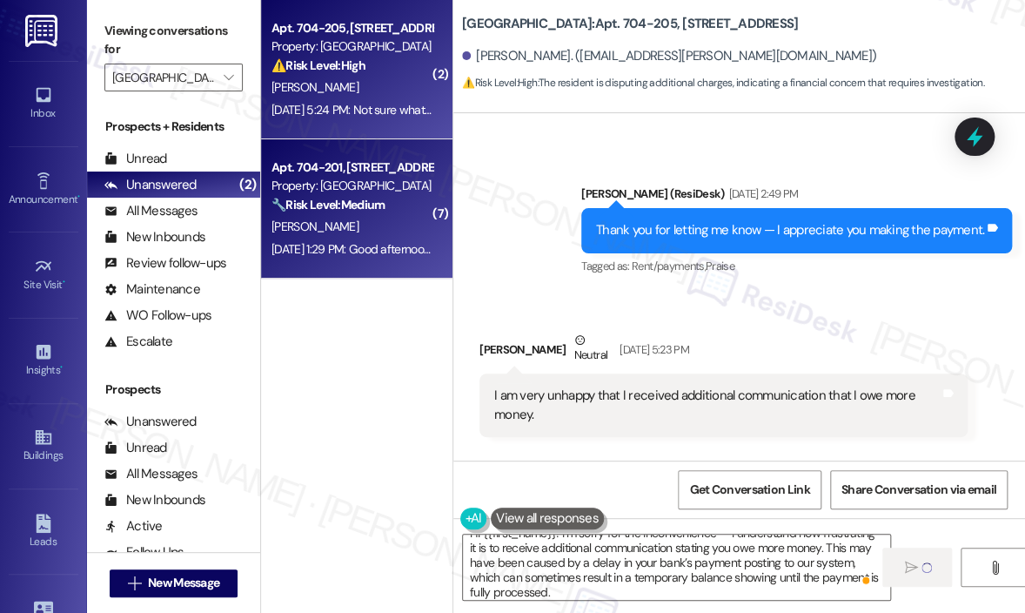
click at [375, 239] on div "[DATE] 1:29 PM: Good afternoon. I sent a message earlier [DATE]. I received con…" at bounding box center [352, 250] width 165 height 22
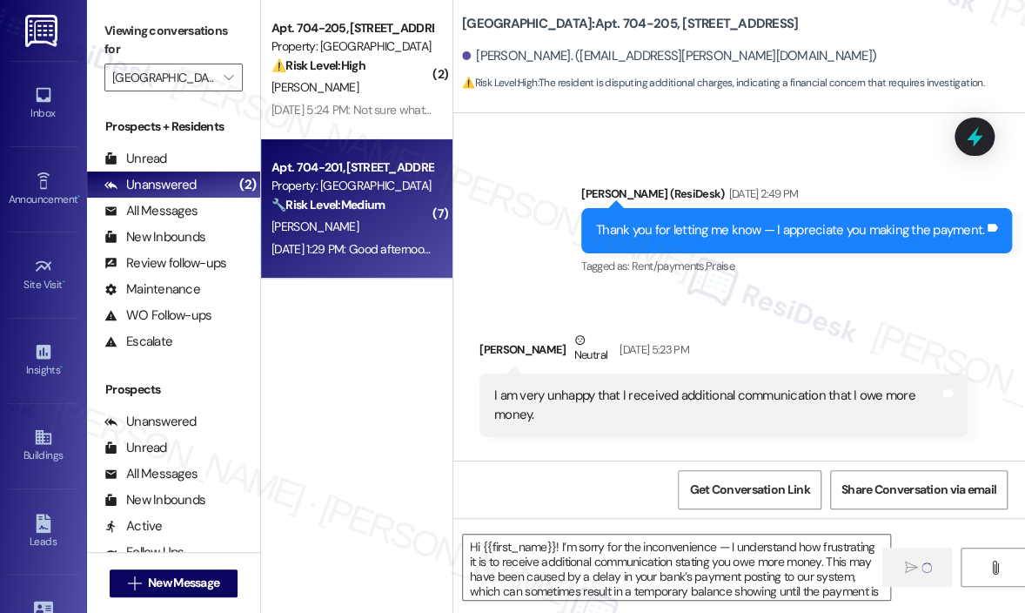
type textarea "Fetching suggested responses. Please feel free to read through the conversation…"
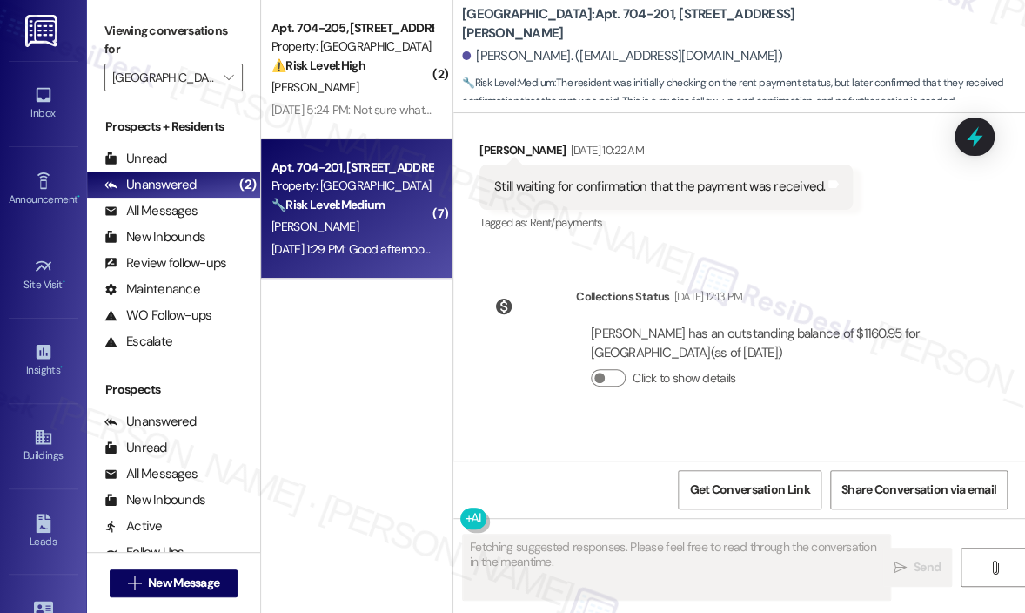
scroll to position [13134, 0]
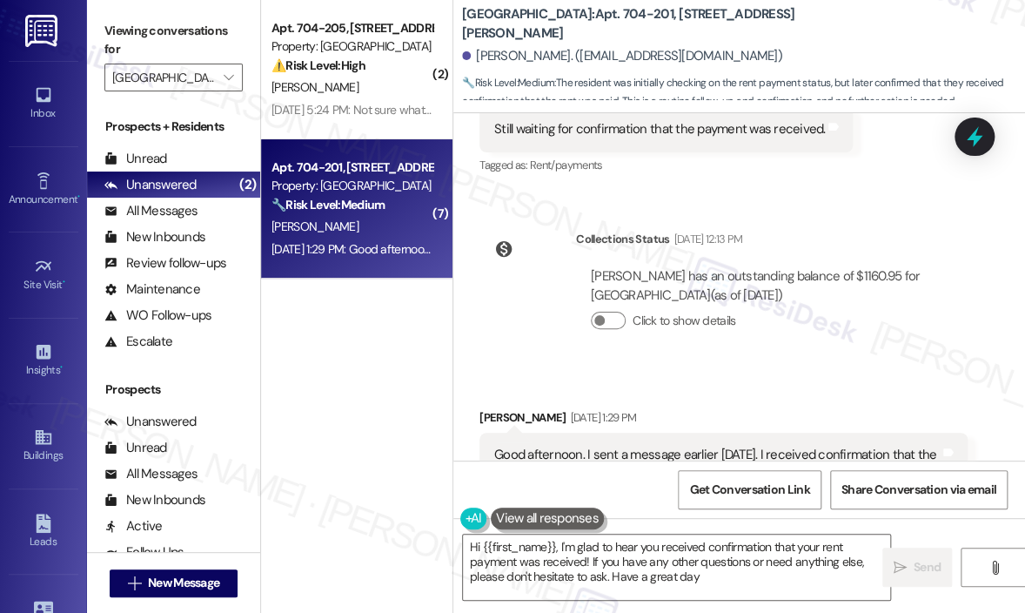
type textarea "Hi {{first_name}}, I'm glad to hear you received confirmation that your rent pa…"
click at [620, 369] on div "Received via SMS [PERSON_NAME] [DATE] 1:29 PM Good afternoon. I sent a message …" at bounding box center [740, 451] width 572 height 165
click at [728, 585] on textarea "Hi {{first_name}}, I'm glad to hear you received confirmation that your rent pa…" at bounding box center [676, 566] width 427 height 65
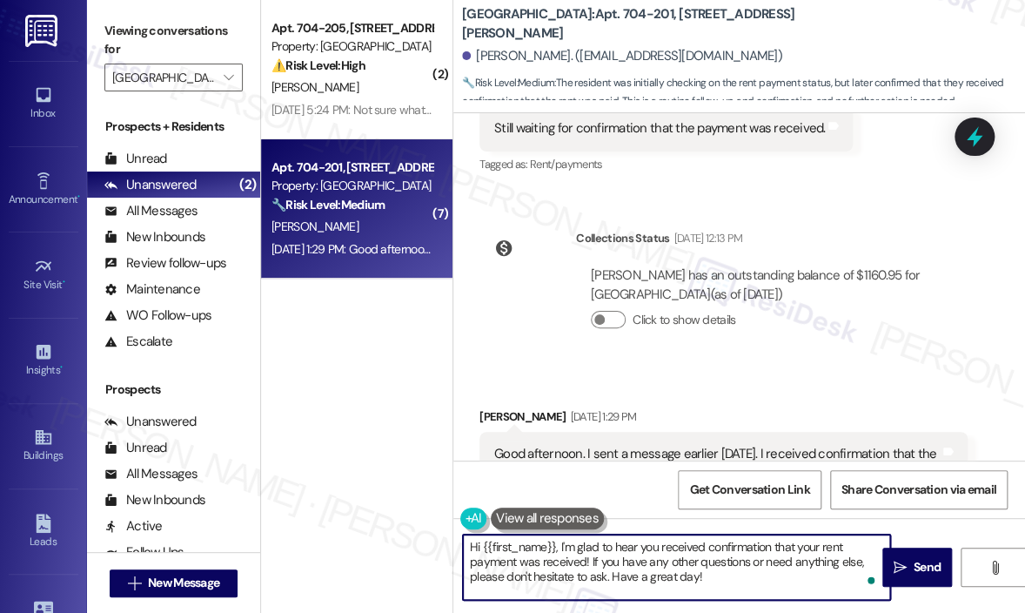
click at [732, 577] on textarea "Hi {{first_name}}, I'm glad to hear you received confirmation that your rent pa…" at bounding box center [676, 566] width 427 height 65
click at [770, 561] on textarea "Hi {{first_name}}, I'm glad to hear you received confirmation that your rent pa…" at bounding box center [676, 566] width 427 height 65
click at [914, 558] on span "Send" at bounding box center [927, 567] width 27 height 18
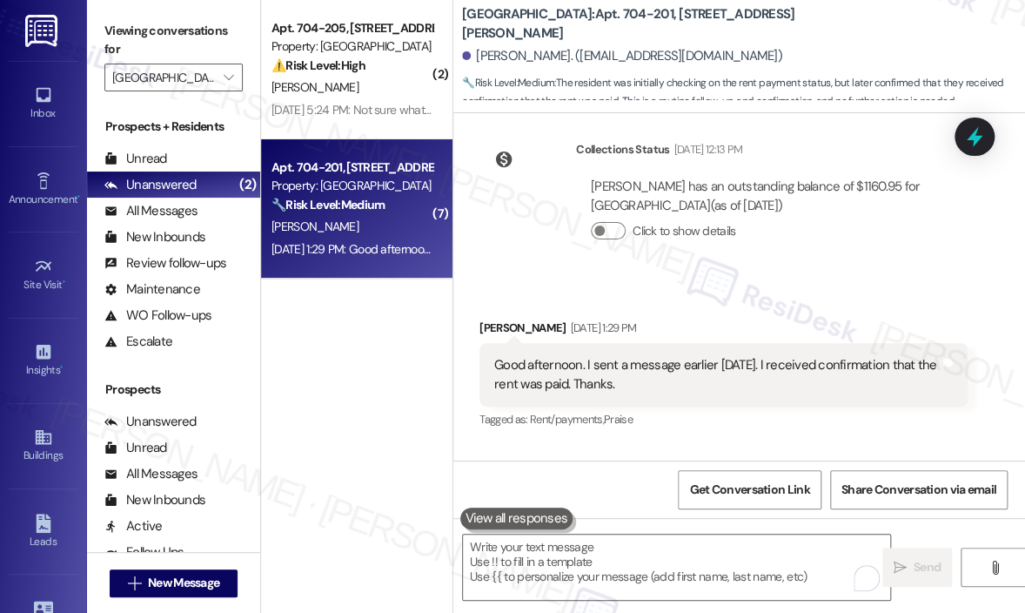
scroll to position [13294, 0]
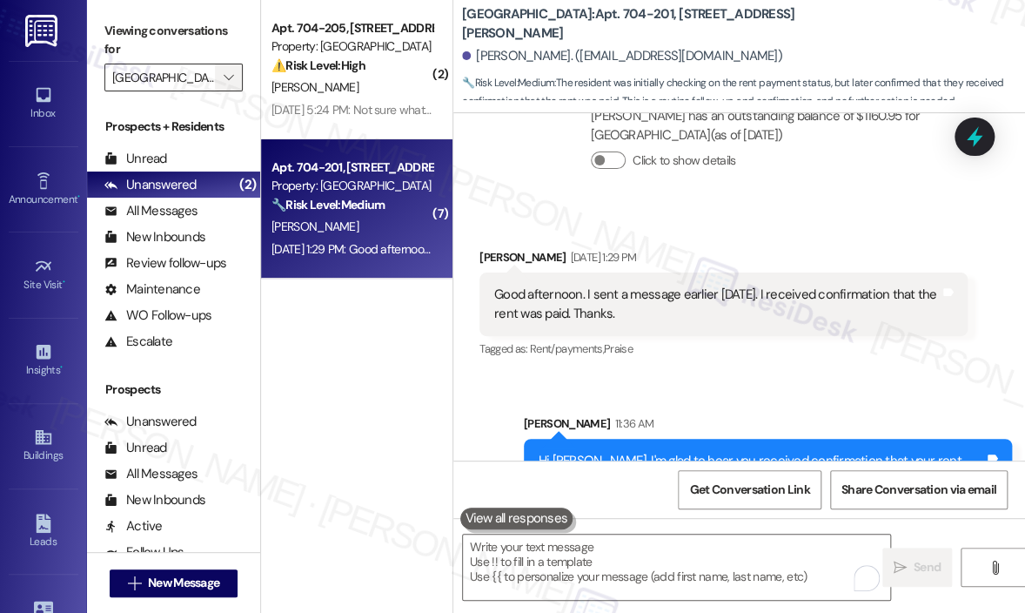
click at [228, 77] on icon "" at bounding box center [229, 78] width 10 height 14
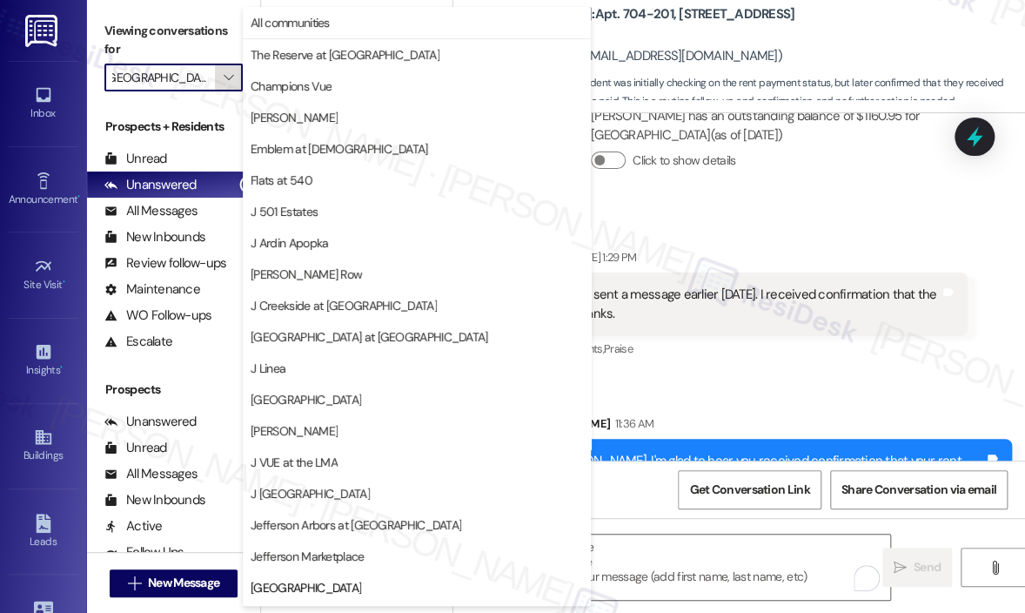
scroll to position [279, 0]
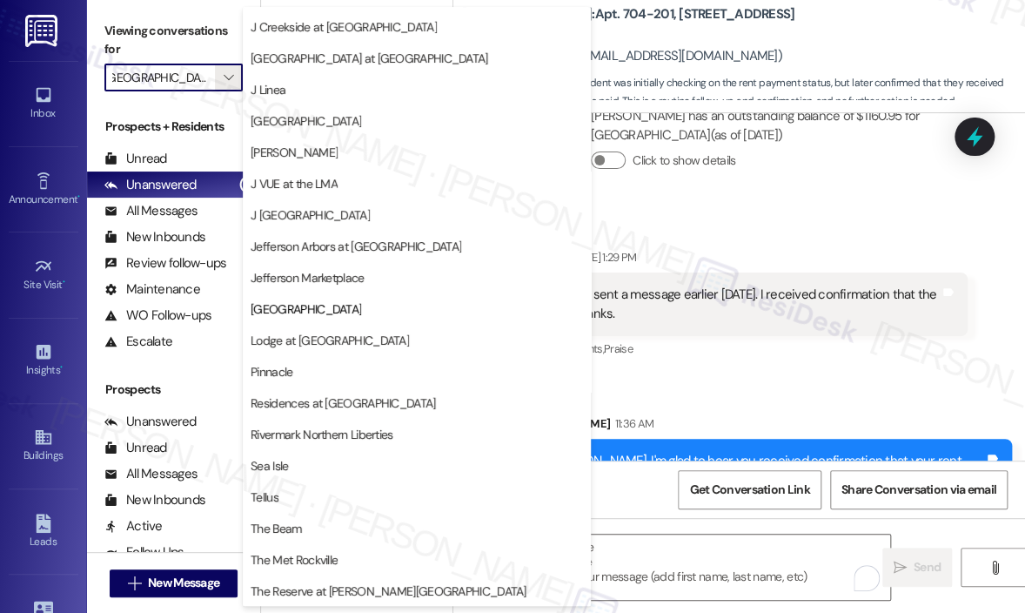
click at [356, 344] on span "Lodge at [GEOGRAPHIC_DATA]" at bounding box center [330, 340] width 158 height 17
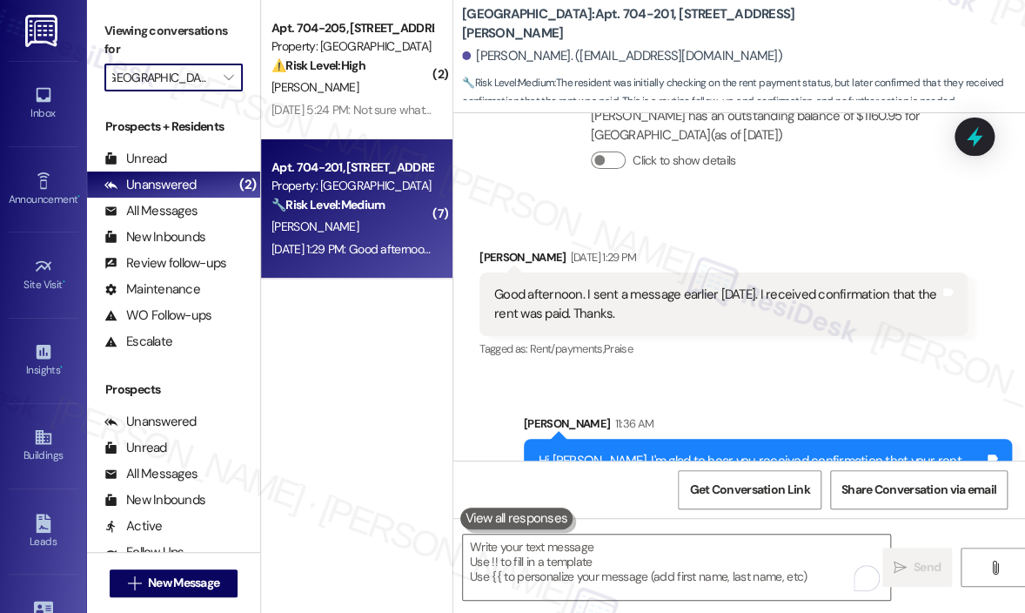
type input "Lodge at [GEOGRAPHIC_DATA]"
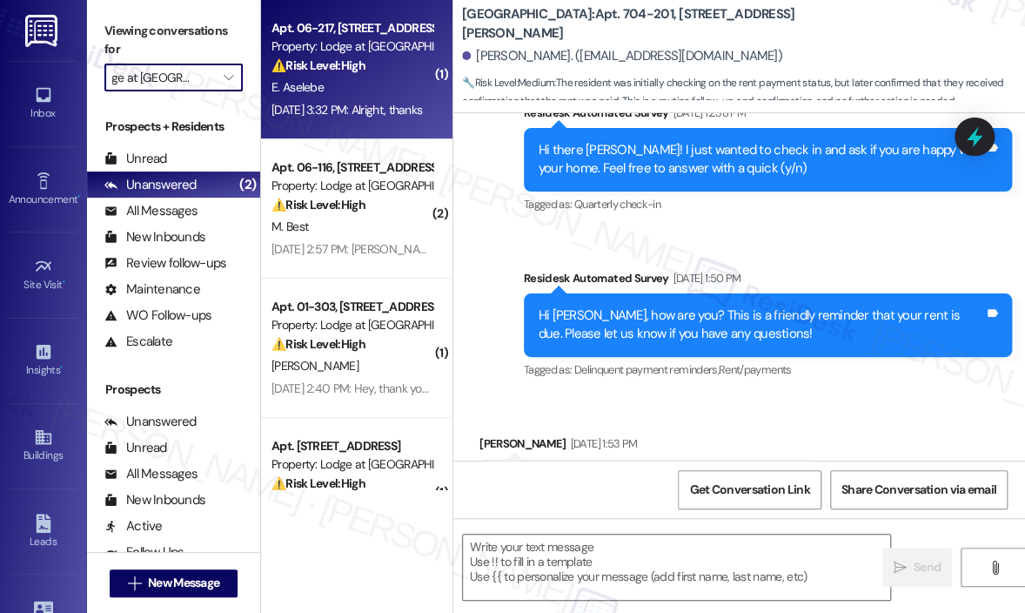
type textarea "Fetching suggested responses. Please feel free to read through the conversation…"
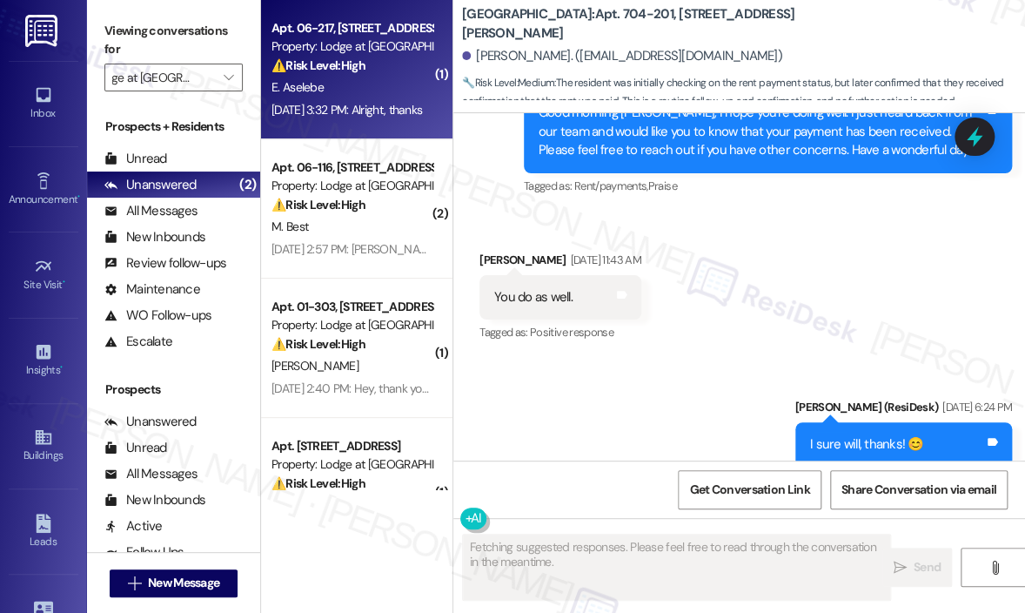
scroll to position [6575, 0]
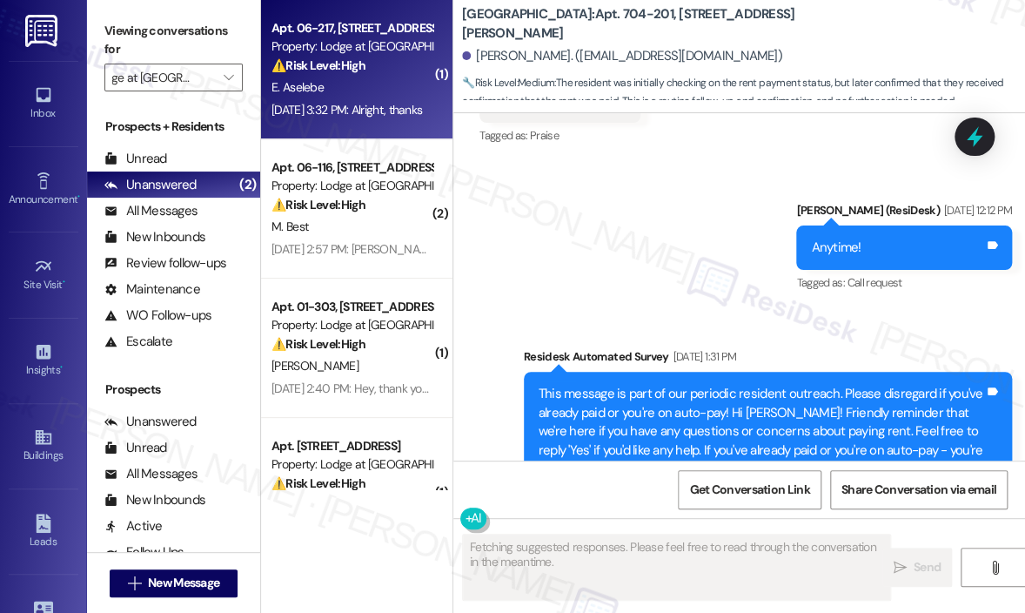
click at [380, 111] on div "[DATE] 3:32 PM: Alright, thanks [DATE] 3:32 PM: Alright, thanks" at bounding box center [347, 110] width 151 height 16
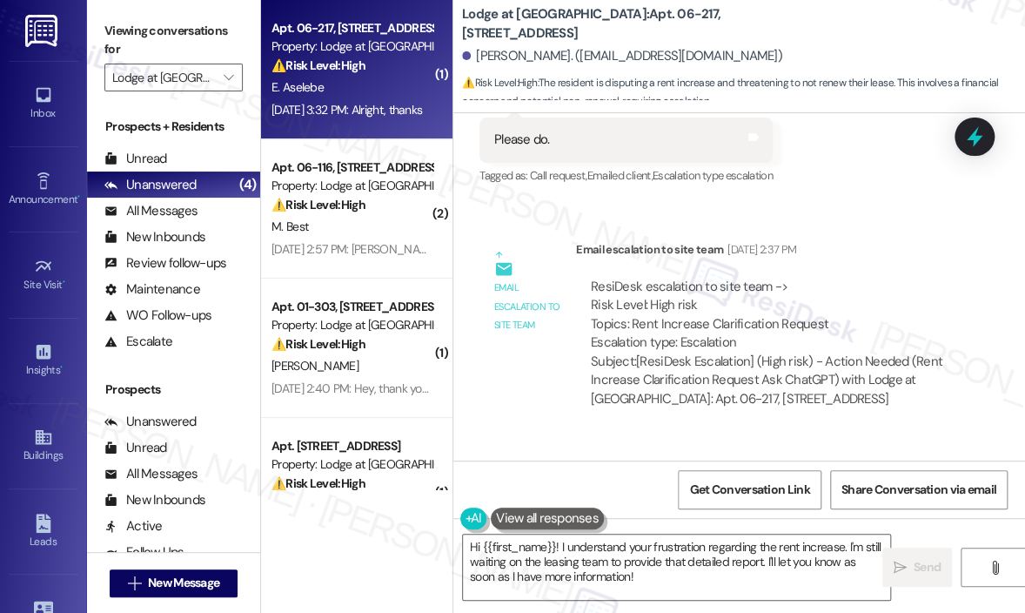
scroll to position [6860, 0]
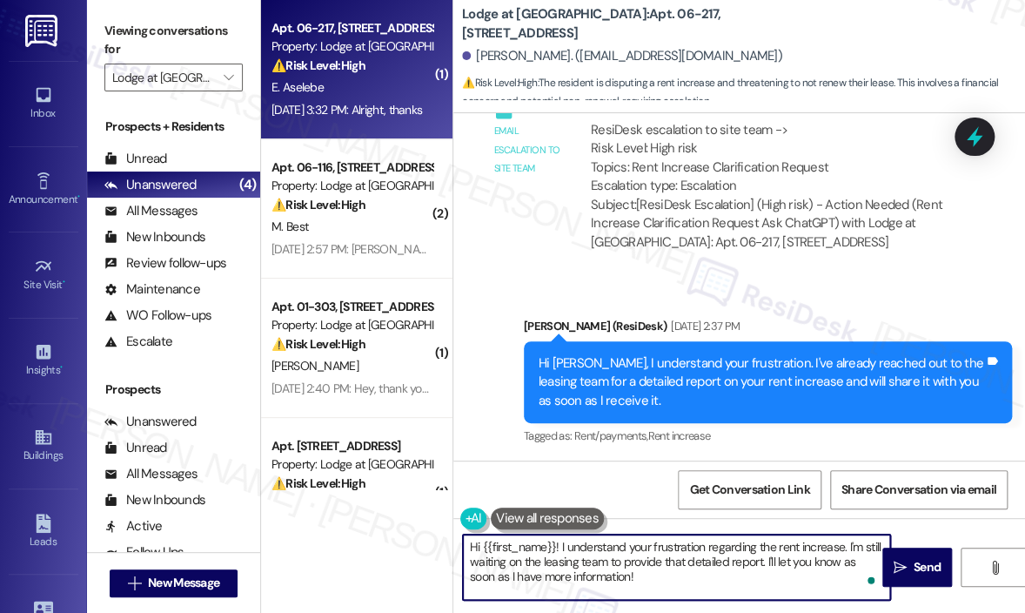
drag, startPoint x: 624, startPoint y: 576, endPoint x: 445, endPoint y: 554, distance: 180.7
click at [445, 554] on div "( 1 ) Apt. 06-217, [STREET_ADDRESS] Property: Lodge at [GEOGRAPHIC_DATA] ⚠️ Ris…" at bounding box center [643, 306] width 764 height 613
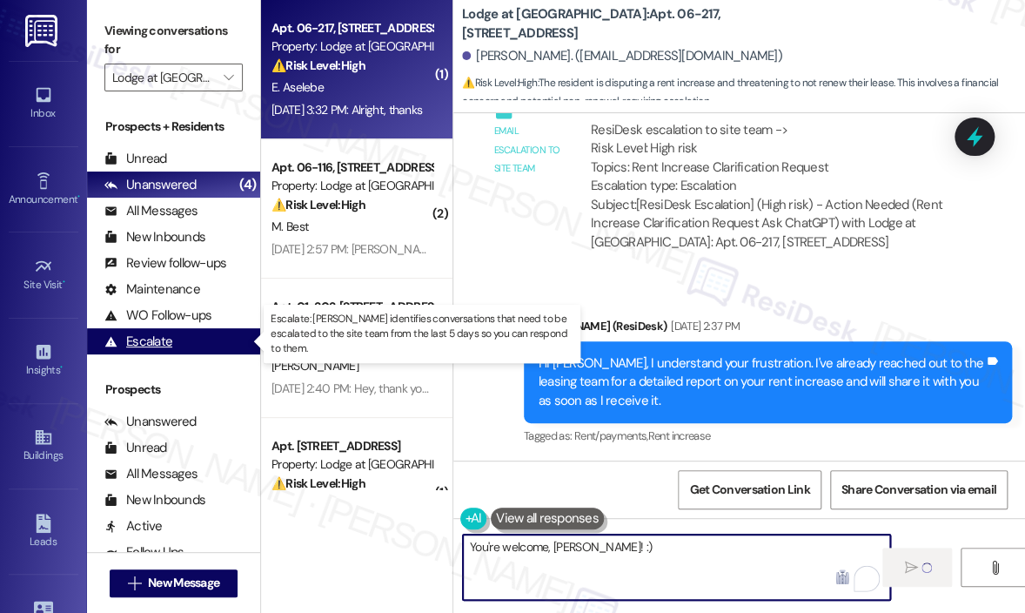
type textarea "You're welcome, [PERSON_NAME]! :)"
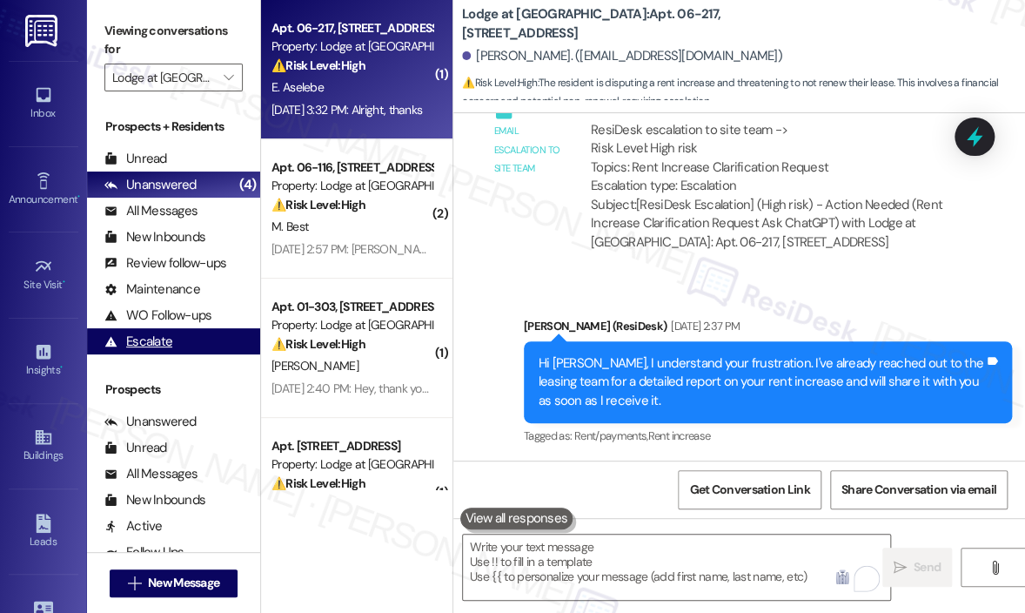
scroll to position [6859, 0]
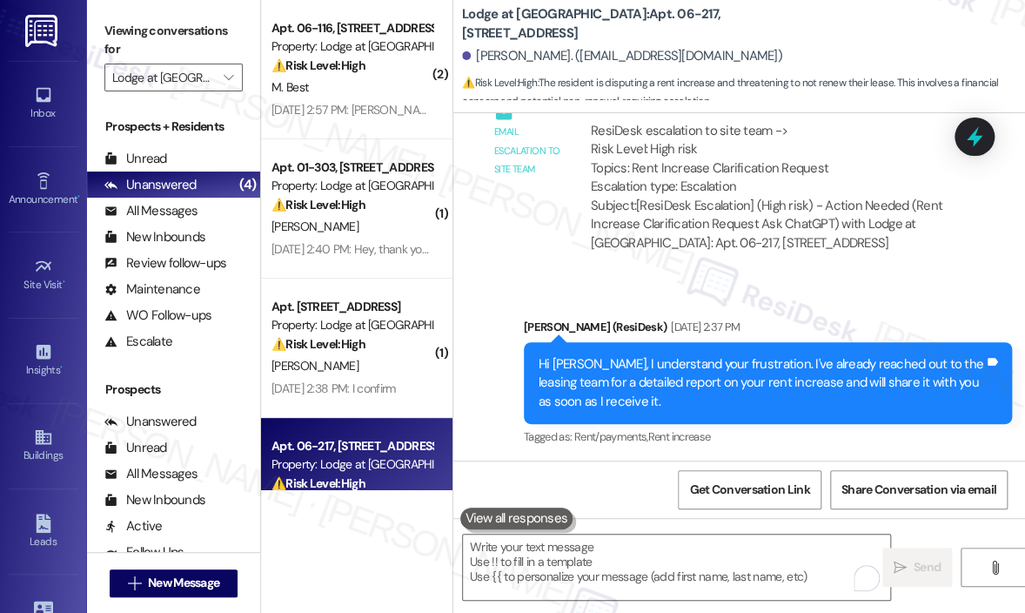
click at [833, 463] on div "Received via SMS Elizabeth Aselebe Aug 08, 2025 at 3:32 PM Alright, thanks Tags…" at bounding box center [740, 536] width 572 height 147
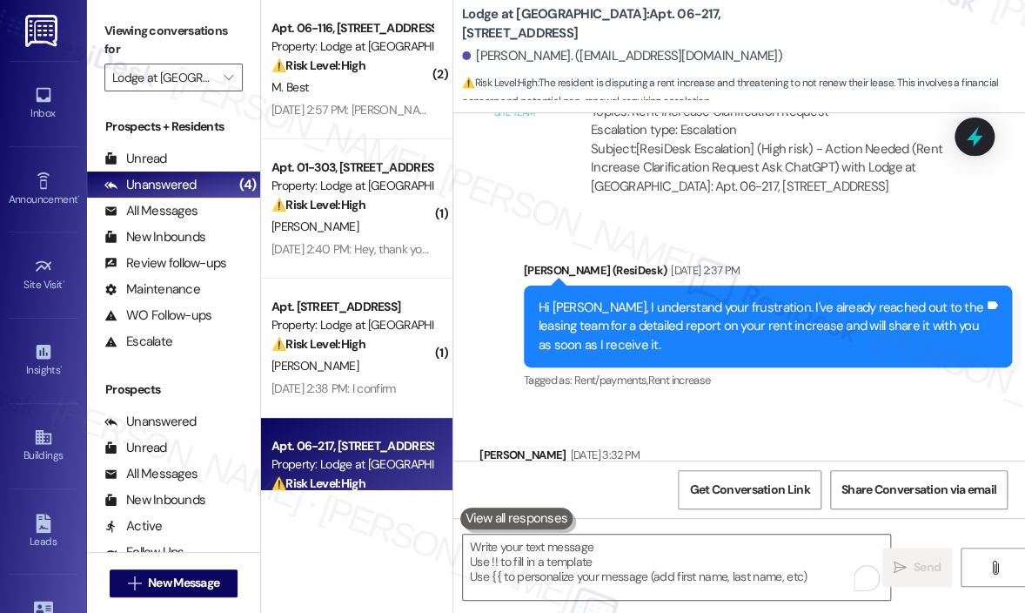
scroll to position [6981, 0]
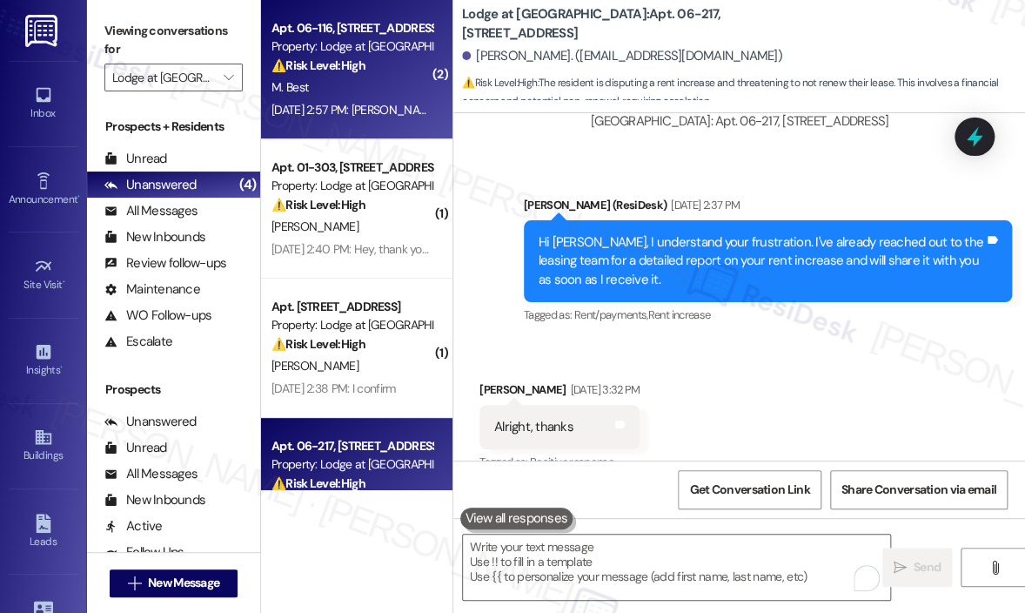
click at [372, 111] on div "Aug 08, 2025 at 2:57 PM: Kenny is also aware of my situation Aug 08, 2025 at 2:…" at bounding box center [428, 110] width 313 height 16
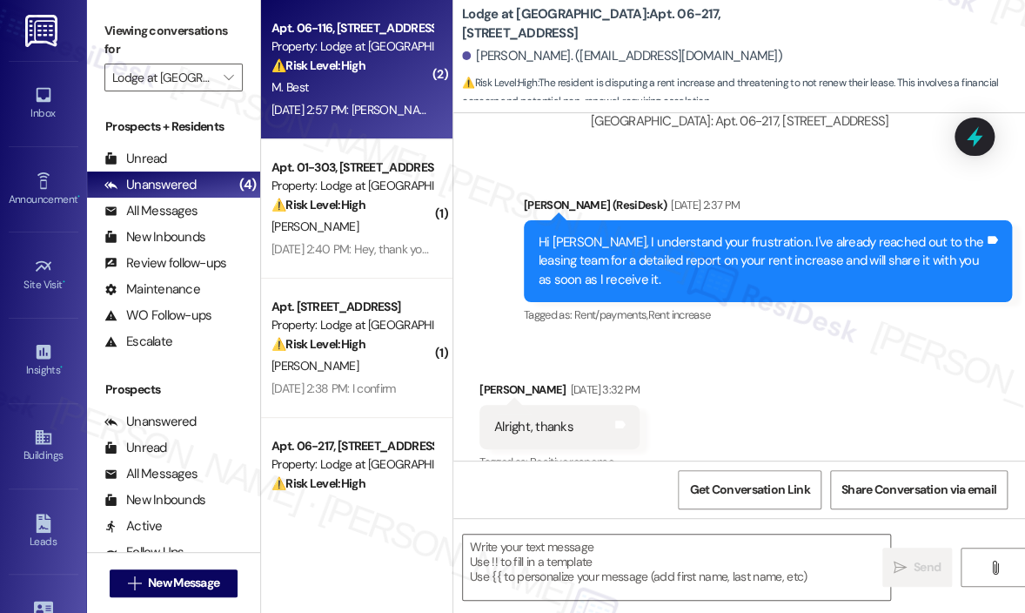
type textarea "Fetching suggested responses. Please feel free to read through the conversation…"
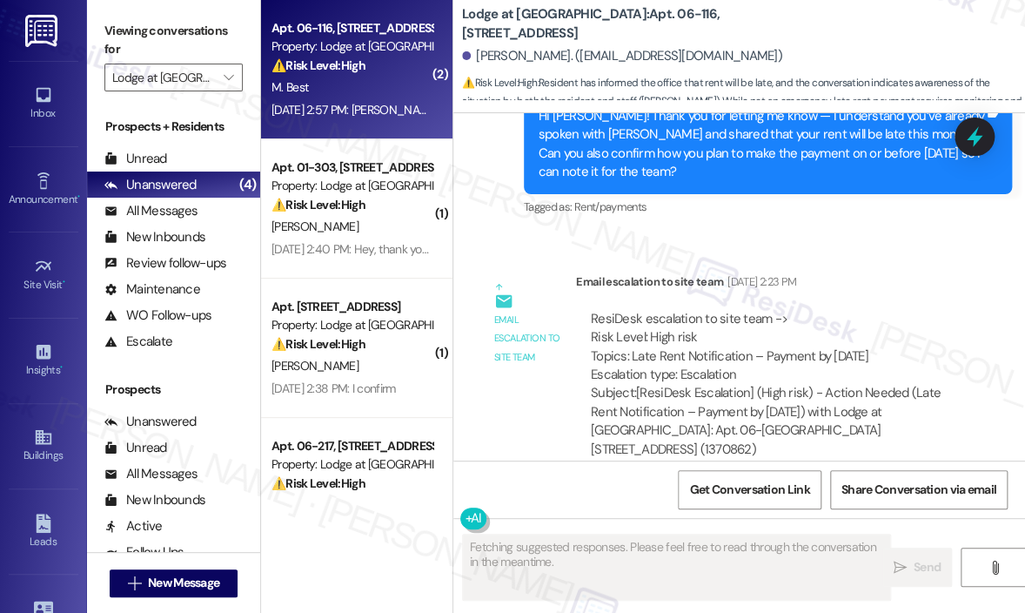
scroll to position [2518, 0]
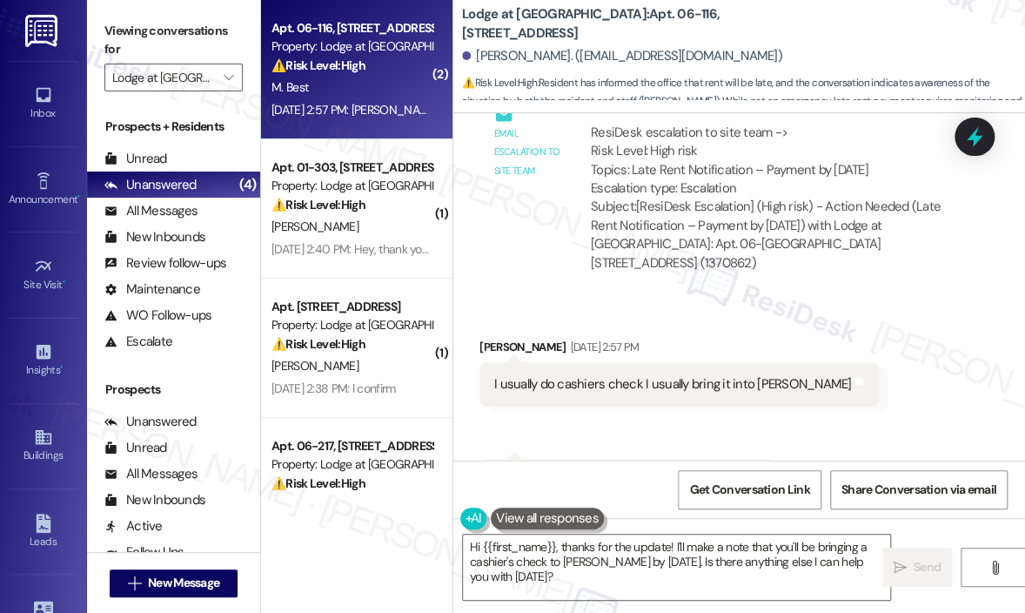
click at [807, 408] on div "Received via SMS Melanie Best Aug 08, 2025 at 2:57 PM I usually do cashiers che…" at bounding box center [740, 408] width 572 height 218
click at [666, 375] on div "I usually do cashiers check I usually bring it into Kenny" at bounding box center [672, 384] width 357 height 18
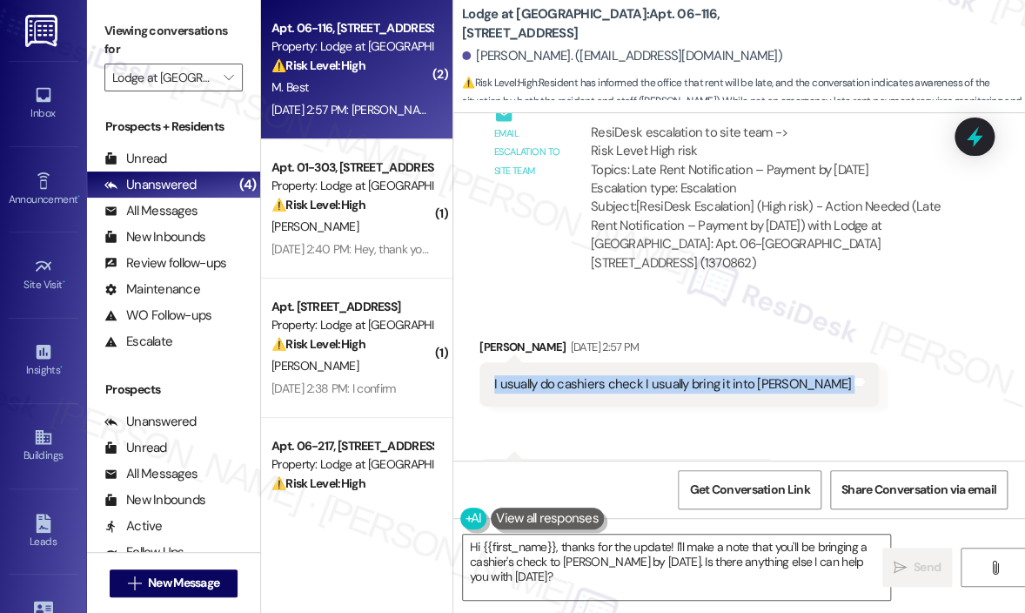
click at [666, 375] on div "I usually do cashiers check I usually bring it into Kenny" at bounding box center [672, 384] width 357 height 18
click at [715, 546] on textarea "Hi {{first_name}}, thanks for the update! I'll make a note that you'll be bring…" at bounding box center [676, 566] width 427 height 65
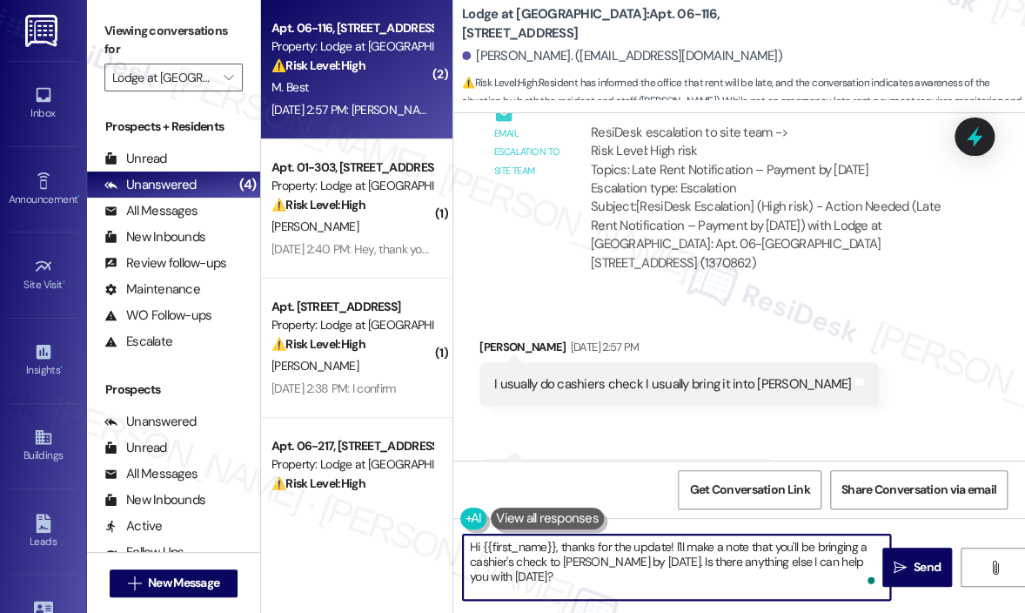
click at [711, 546] on textarea "Hi {{first_name}}, thanks for the update! I'll make a note that you'll be bring…" at bounding box center [676, 566] width 427 height 65
click at [700, 567] on textarea "Hi {{first_name}}, thanks for the update! I've made a note that you'll be bring…" at bounding box center [676, 566] width 427 height 65
drag, startPoint x: 675, startPoint y: 561, endPoint x: 682, endPoint y: 588, distance: 27.3
click at [682, 588] on textarea "Hi {{first_name}}, thanks for the update! I've made a note that you'll be bring…" at bounding box center [676, 566] width 427 height 65
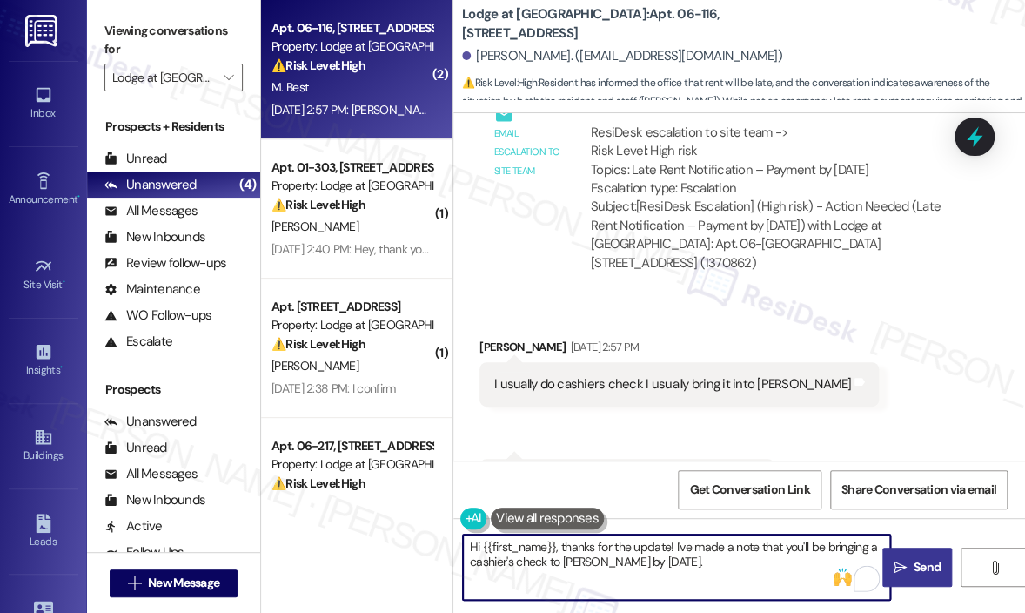
type textarea "Hi {{first_name}}, thanks for the update! I've made a note that you'll be bring…"
click at [917, 564] on span "Send" at bounding box center [927, 567] width 27 height 18
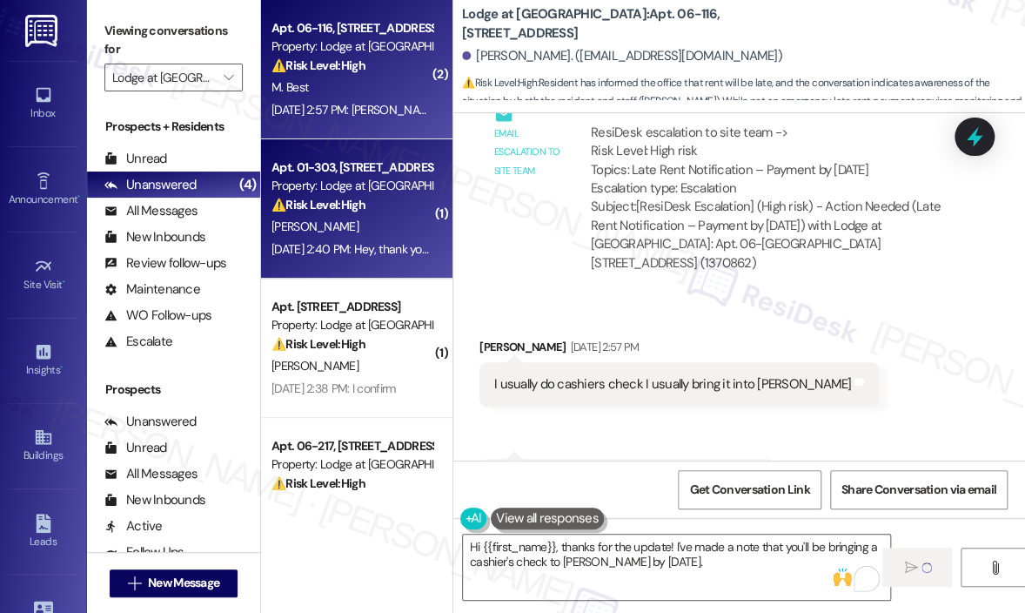
click at [393, 254] on div "Aug 08, 2025 at 2:40 PM: Hey, thank you so much Aug 08, 2025 at 2:40 PM: Hey, t…" at bounding box center [373, 249] width 203 height 16
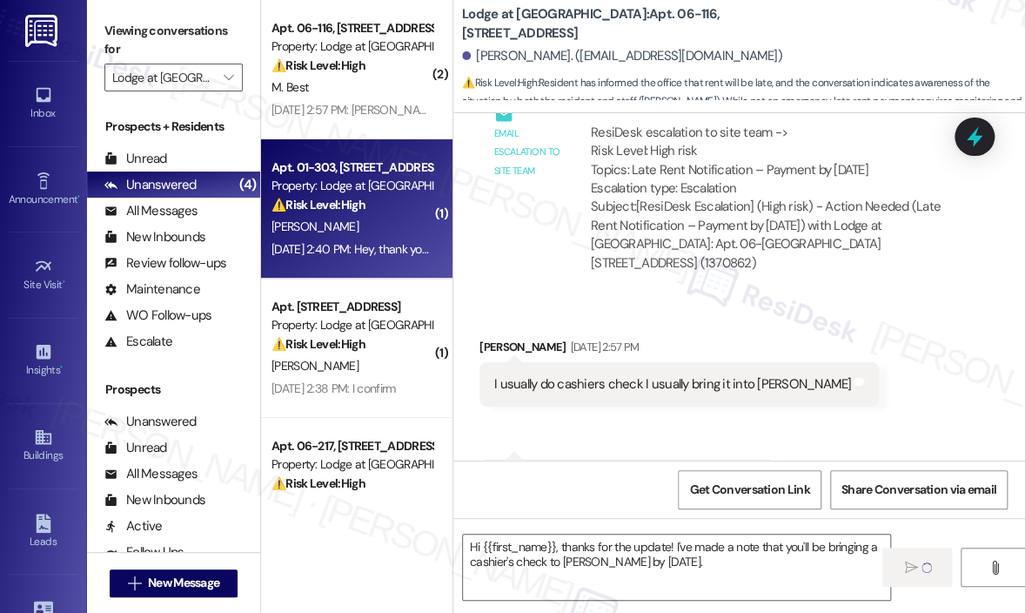
type textarea "Fetching suggested responses. Please feel free to read through the conversation…"
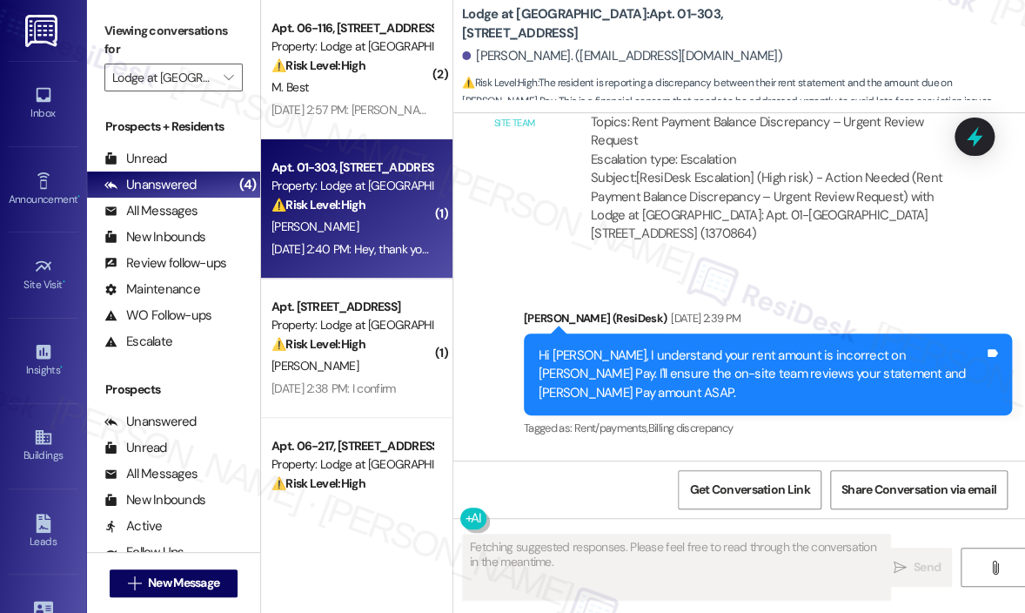
scroll to position [2323, 0]
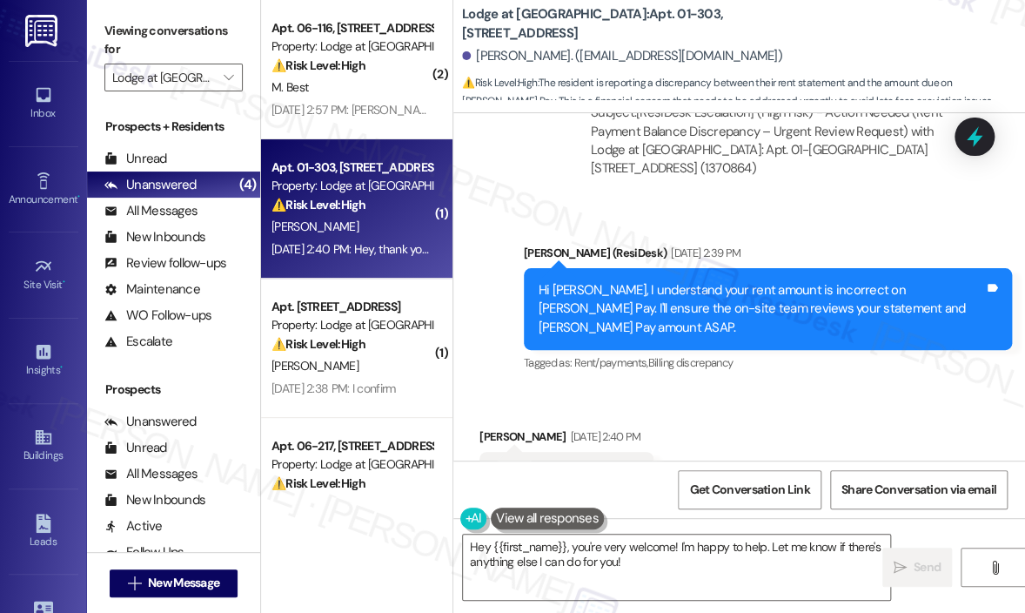
click at [762, 388] on div "Received via SMS Ayanna Smith Aug 08, 2025 at 2:40 PM Hey, thank you so much Ta…" at bounding box center [740, 461] width 572 height 147
click at [834, 407] on div "Received via SMS Ayanna Smith Aug 08, 2025 at 2:40 PM Hey, thank you so much Ta…" at bounding box center [740, 461] width 572 height 147
click at [575, 546] on textarea "Hey {{first_name}}, you're very welcome! I'm happy to help. Let me know if ther…" at bounding box center [676, 566] width 427 height 65
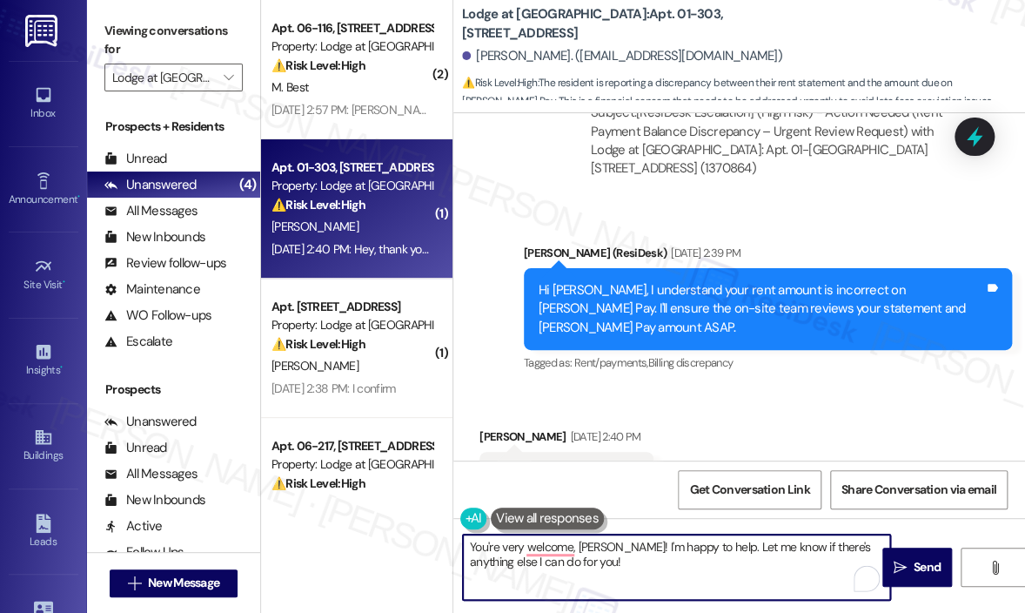
click at [652, 563] on textarea "You're very welcome, Ayanna! I'm happy to help. Let me know if there's anything…" at bounding box center [676, 566] width 427 height 65
type textarea "You're very welcome, Ayanna! I'm happy to help. Let me know if there's anything…"
click at [903, 563] on icon "" at bounding box center [900, 568] width 13 height 14
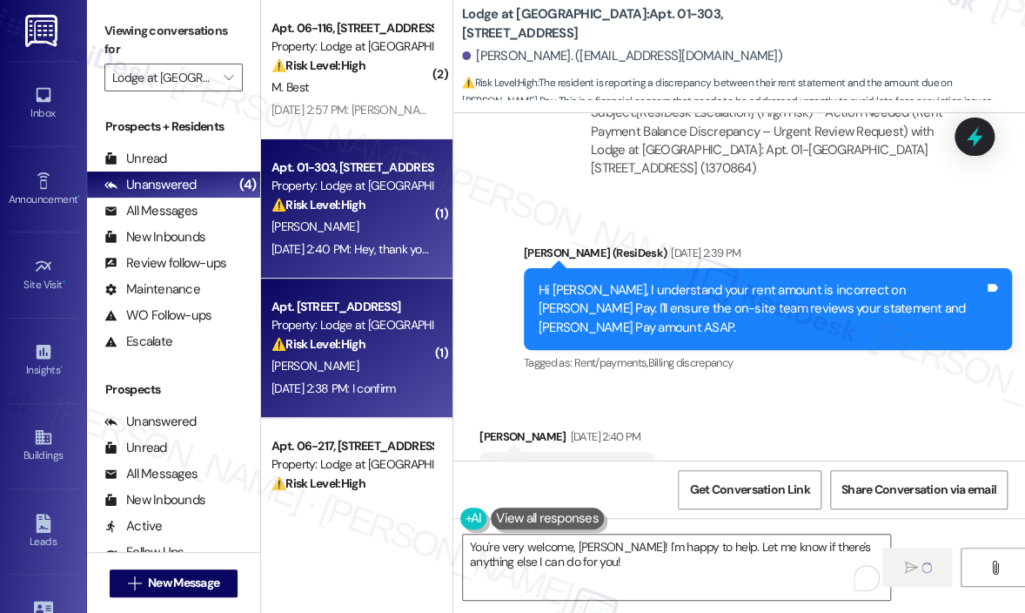
click at [373, 368] on div "[PERSON_NAME]" at bounding box center [352, 366] width 165 height 22
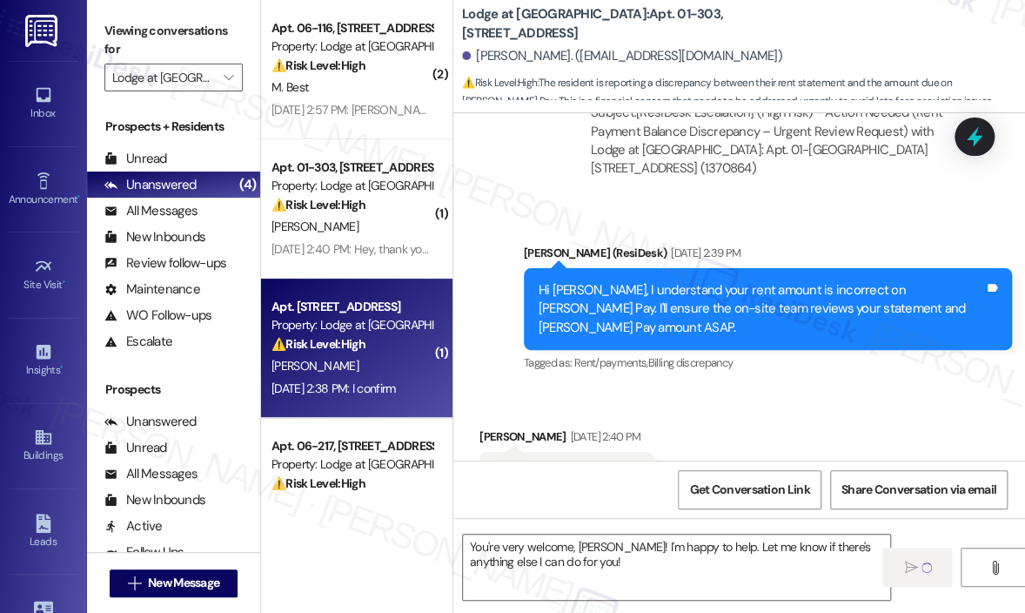
type textarea "Fetching suggested responses. Please feel free to read through the conversation…"
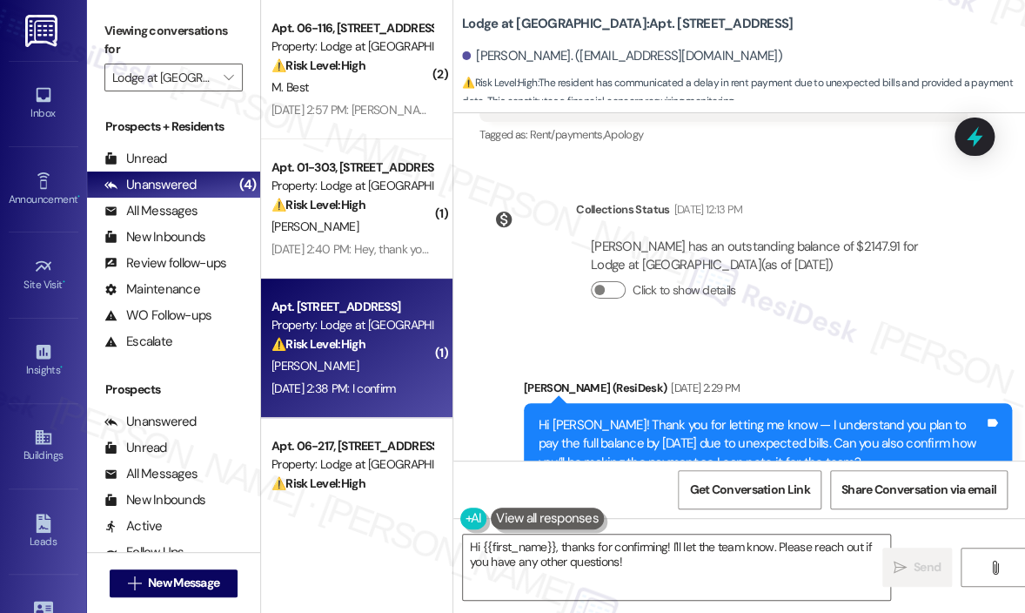
scroll to position [3591, 0]
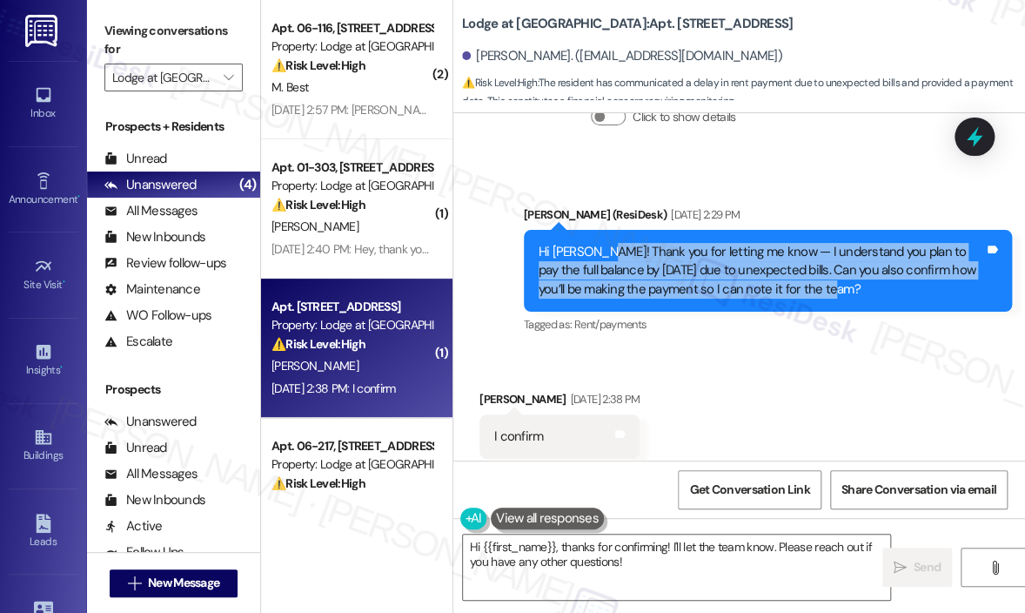
drag, startPoint x: 835, startPoint y: 250, endPoint x: 603, endPoint y: 208, distance: 235.3
click at [603, 243] on div "Hi Brandon! Thank you for letting me know — I understand you plan to pay the fu…" at bounding box center [762, 271] width 446 height 56
copy div "Thank you for letting me know — I understand you plan to pay the full balance b…"
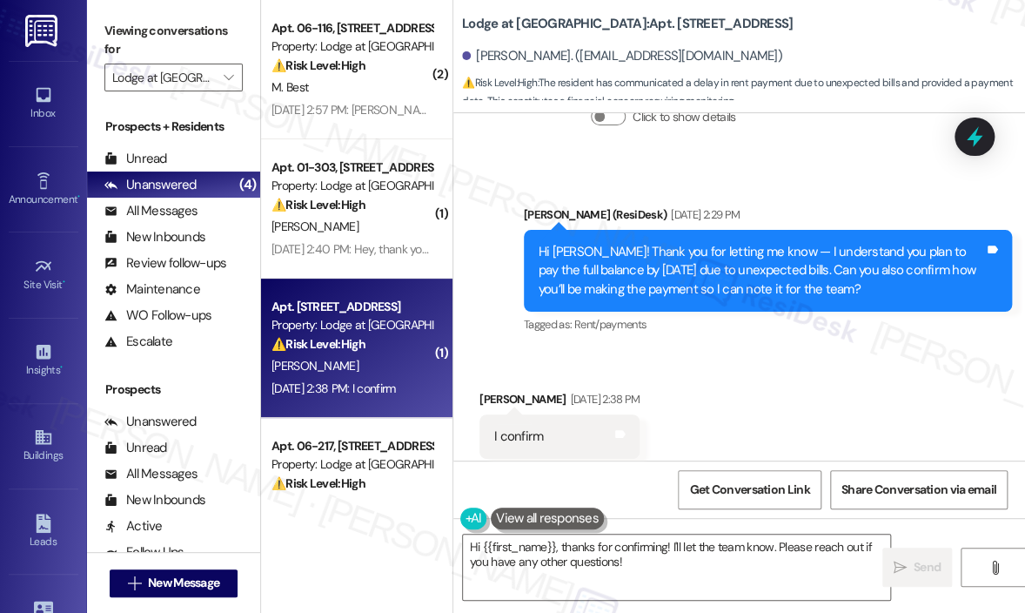
click at [519, 414] on div "I confirm Tags and notes" at bounding box center [560, 436] width 160 height 44
click at [522, 427] on div "I confirm" at bounding box center [518, 436] width 49 height 18
copy div "I confirm Tags and notes"
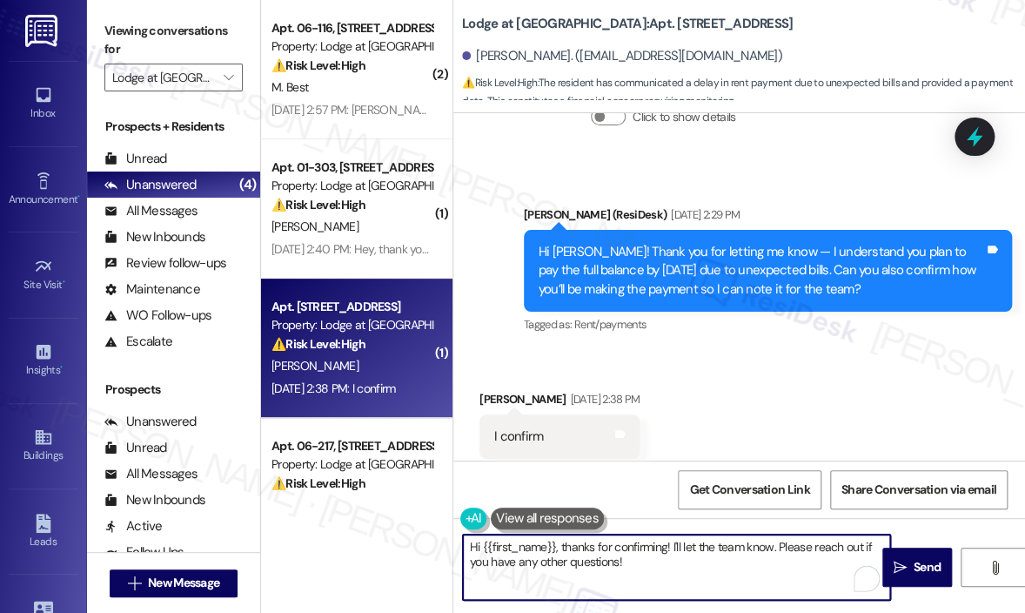
drag, startPoint x: 643, startPoint y: 571, endPoint x: 602, endPoint y: 590, distance: 45.2
click at [575, 560] on textarea "Hi {{first_name}}, thanks for confirming! I'll let the team know. Please reach …" at bounding box center [676, 566] width 427 height 65
click at [553, 548] on textarea "Hi {{first_name}}, thanks for confirming! I'll let the team know. Please reach …" at bounding box center [676, 566] width 427 height 65
click at [556, 551] on textarea "Hi {{first_name}}, thanks for confirming! I'll let the team know. Please reach …" at bounding box center [676, 566] width 427 height 65
paste textarea "Thanks for confirming — just to clarify, I’m asking how you’ll be processing th…"
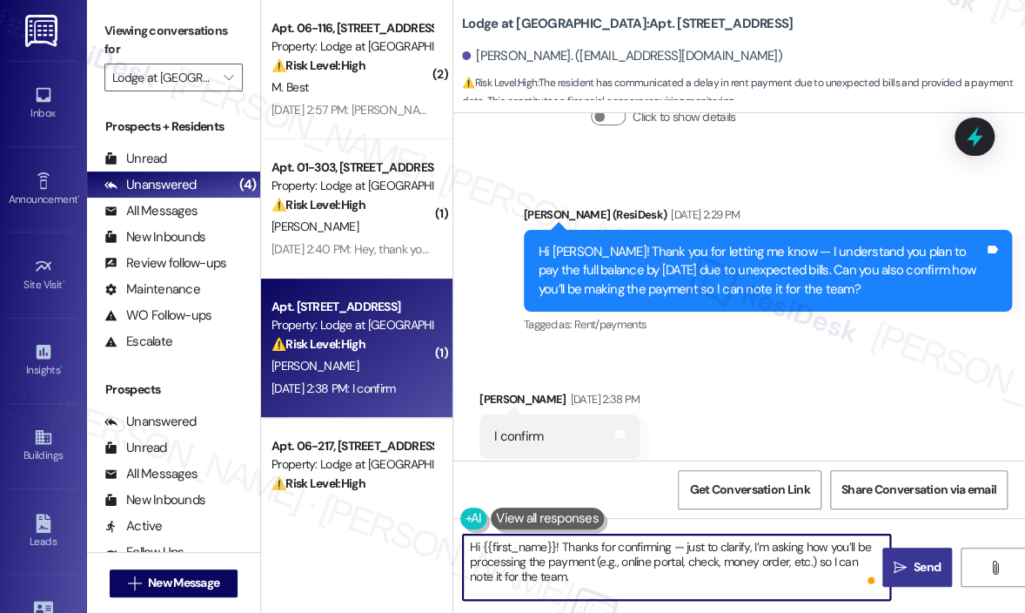
type textarea "Hi {{first_name}}! Thanks for confirming — just to clarify, I’m asking how you’…"
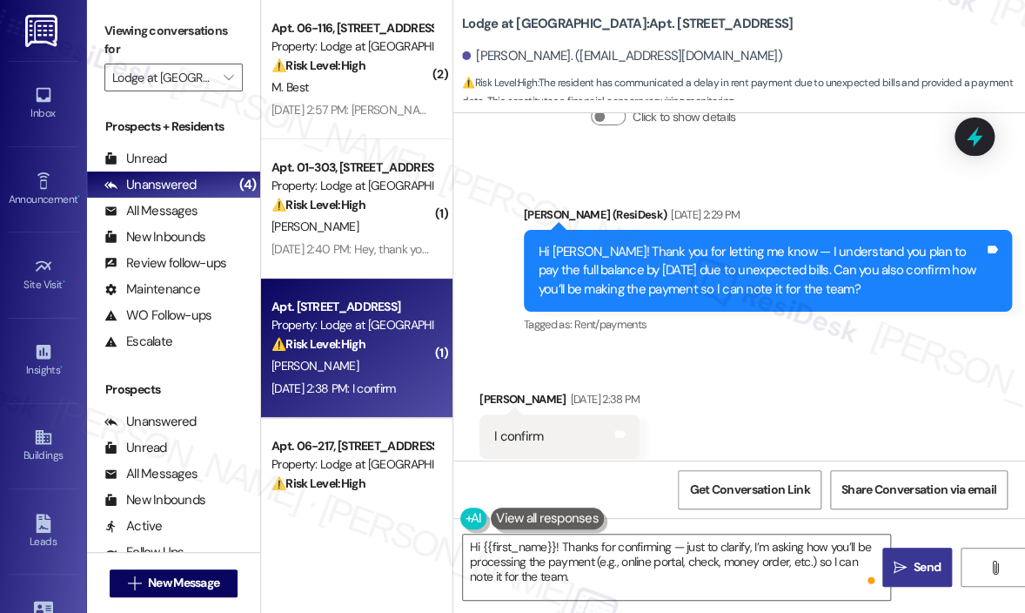
click at [923, 567] on span "Send" at bounding box center [927, 567] width 27 height 18
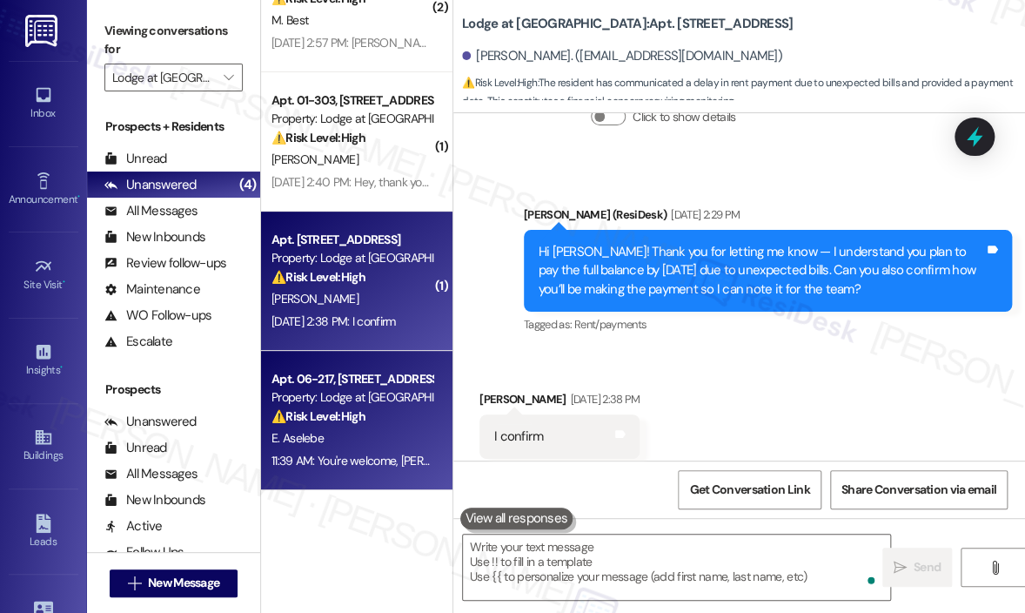
scroll to position [3590, 0]
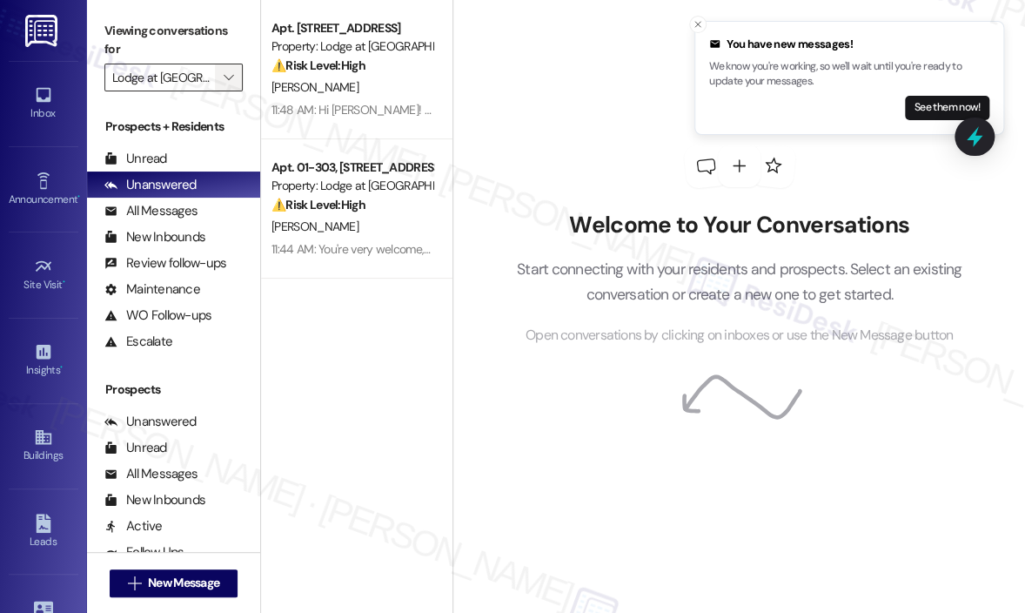
click at [224, 82] on icon "" at bounding box center [229, 78] width 10 height 14
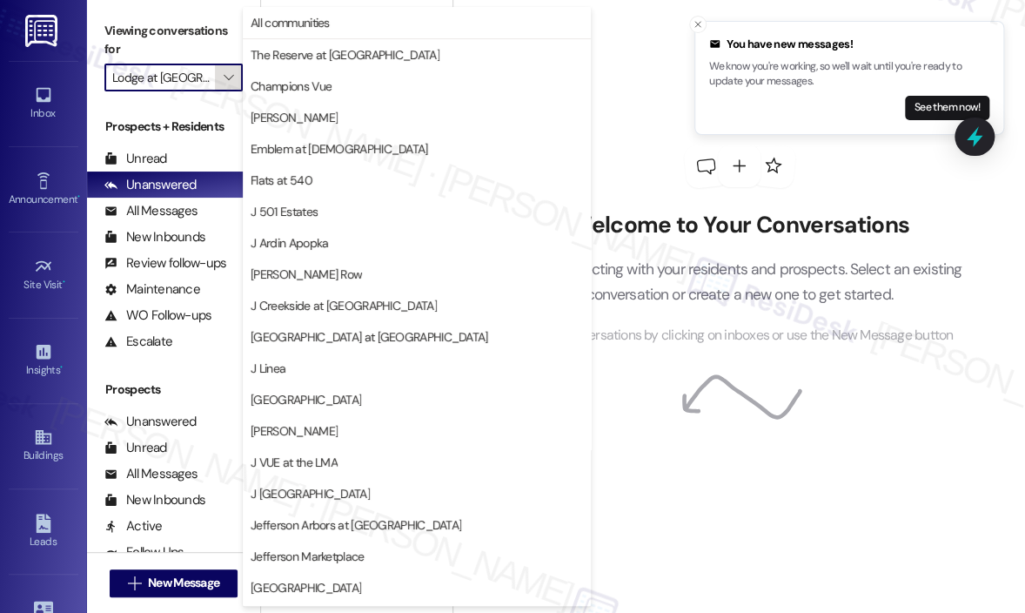
scroll to position [279, 0]
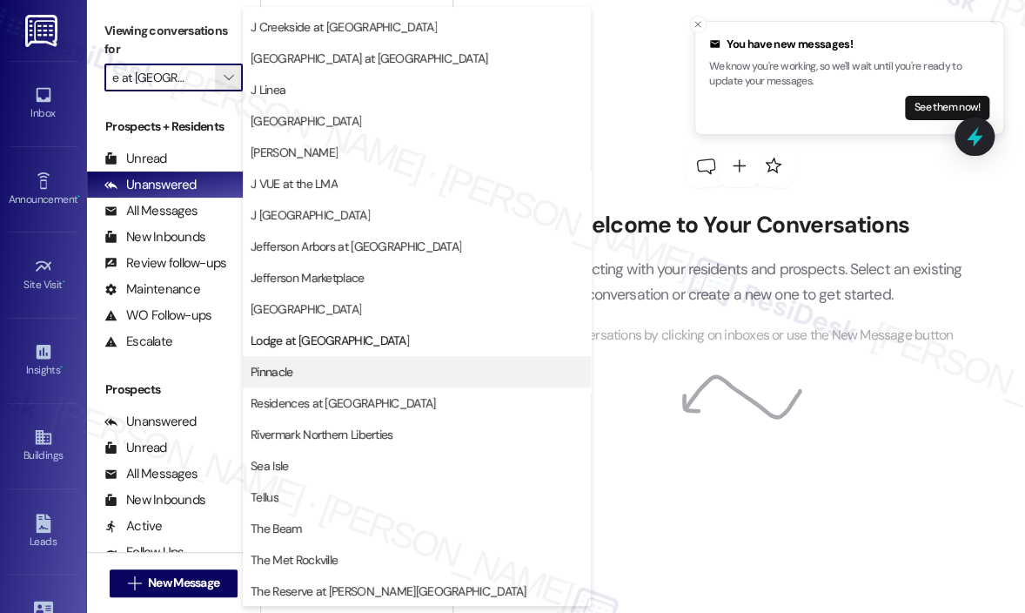
click at [345, 365] on span "Pinnacle" at bounding box center [417, 371] width 333 height 17
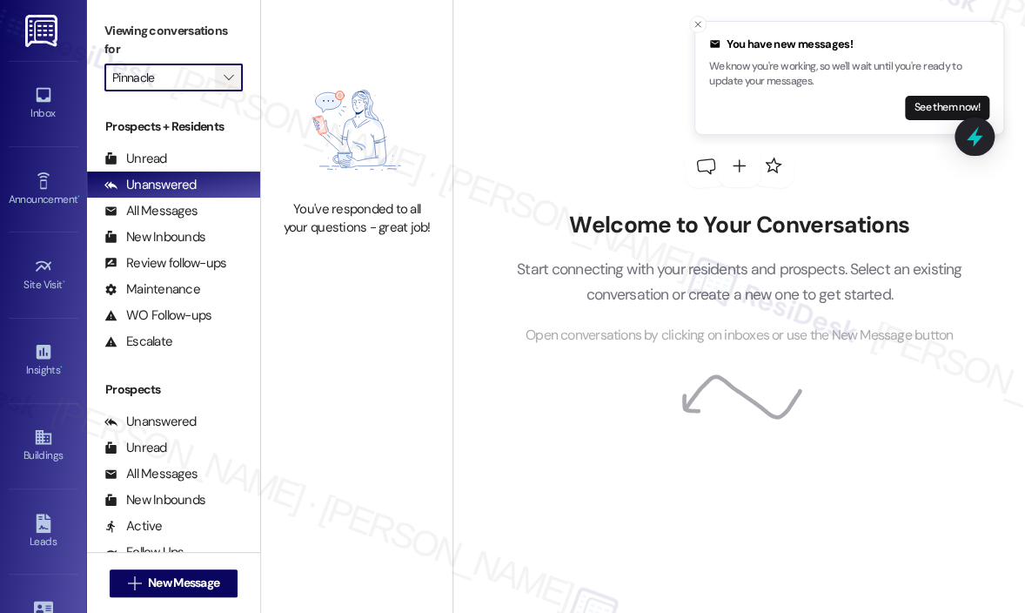
click at [226, 84] on icon "" at bounding box center [229, 78] width 10 height 14
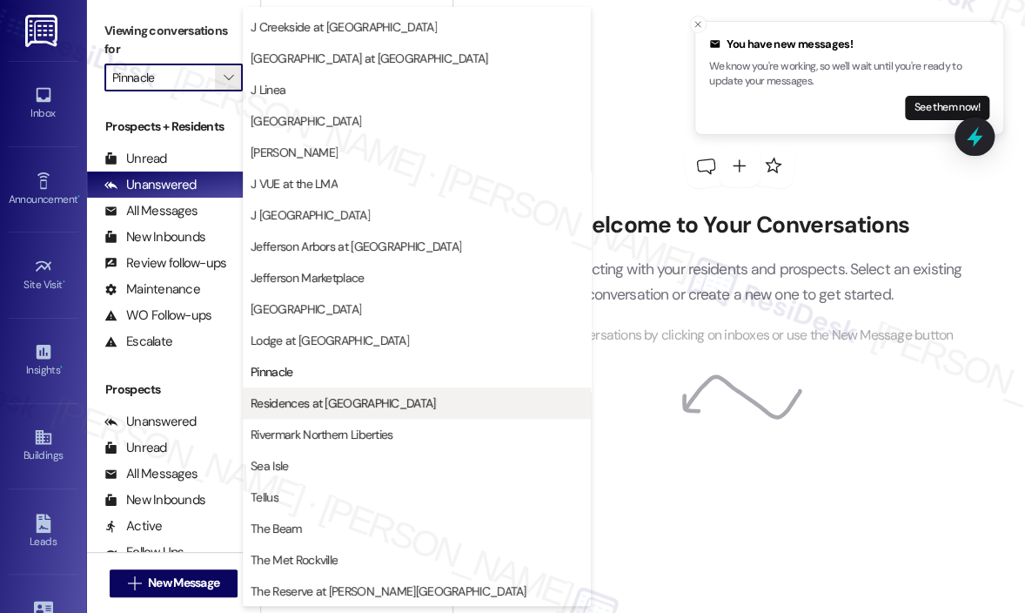
click at [319, 395] on span "Residences at [GEOGRAPHIC_DATA]" at bounding box center [343, 402] width 185 height 17
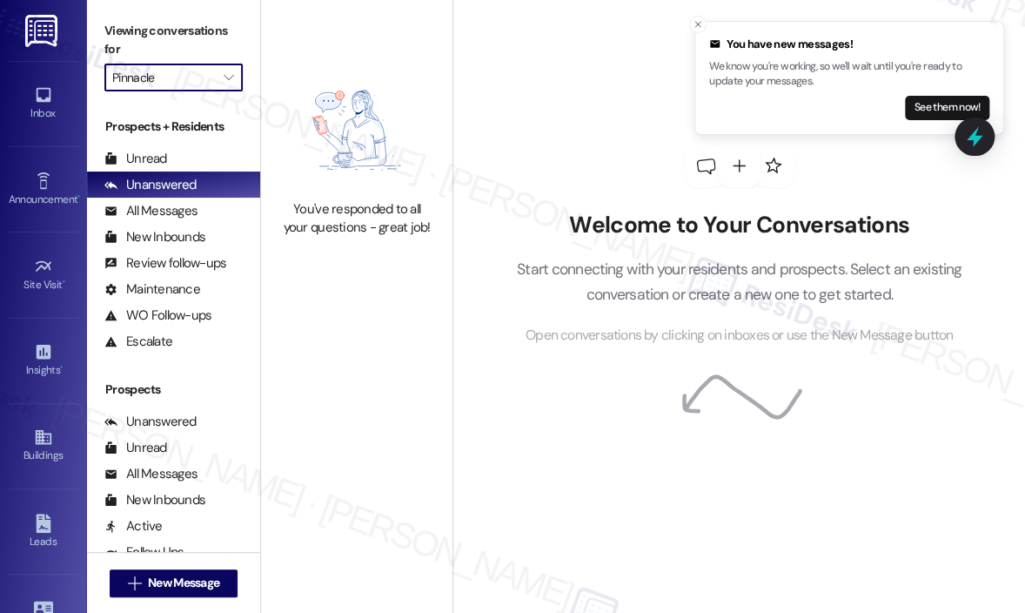
type input "Residences at [GEOGRAPHIC_DATA]"
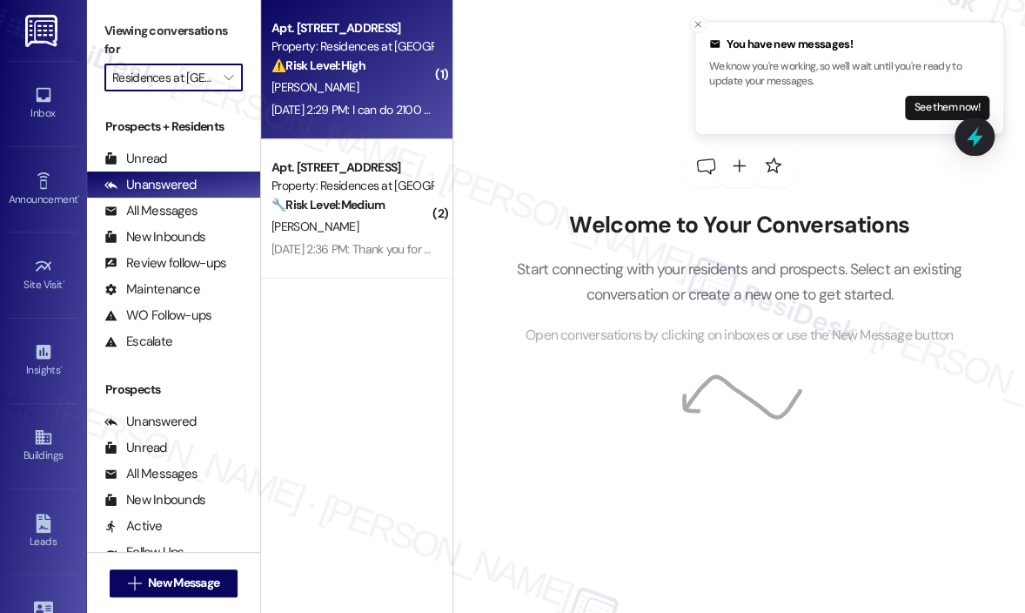
click at [341, 99] on div "[DATE] 2:29 PM: I can do 2100 [DATE] and the rest of the balance on the 22nd [D…" at bounding box center [352, 110] width 165 height 22
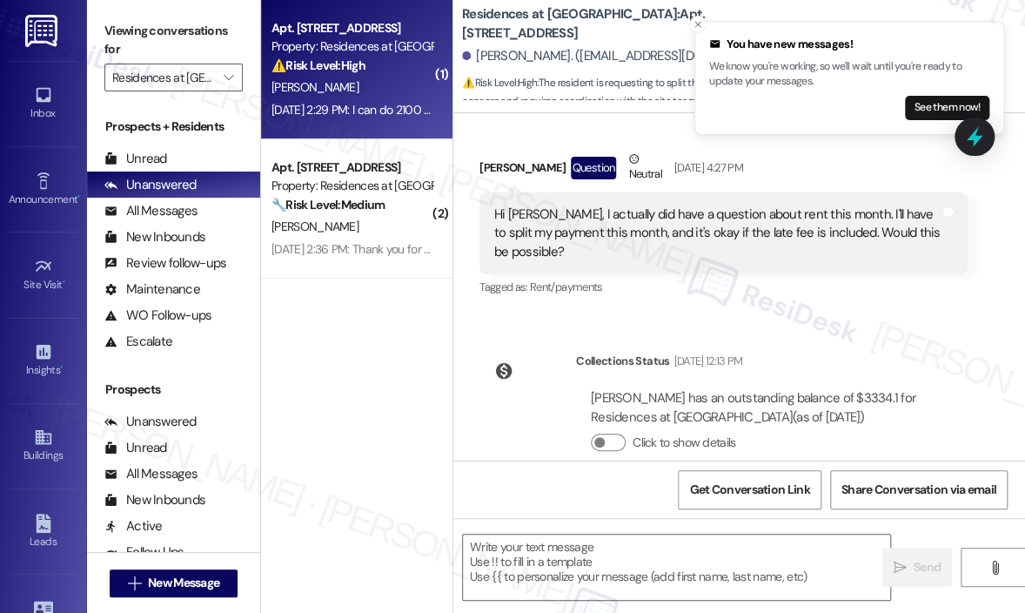
scroll to position [6094, 0]
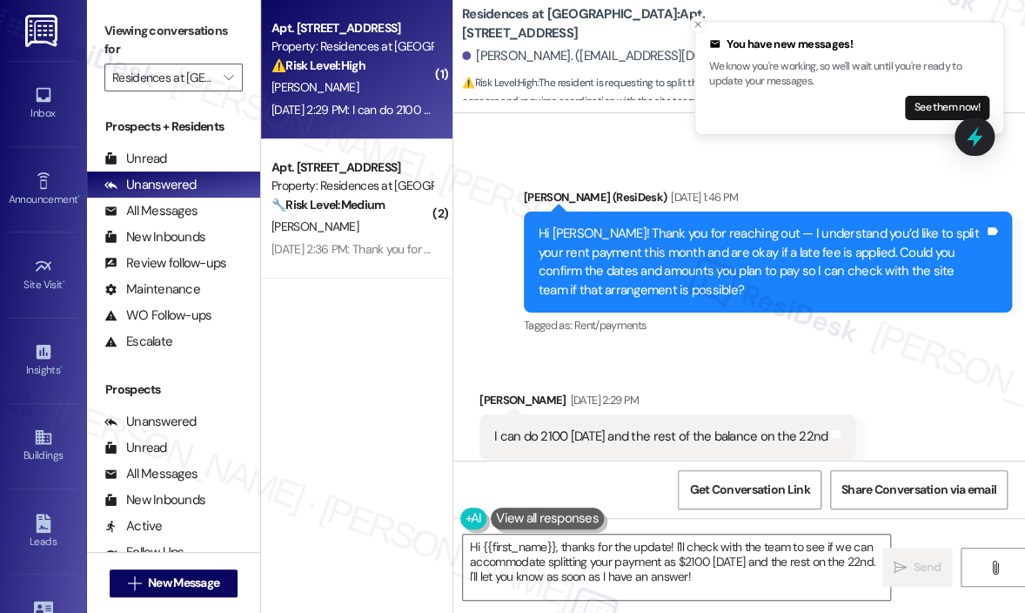
click at [825, 352] on div "Received via SMS [PERSON_NAME] [DATE] 2:29 PM I can do 2100 [DATE] and the rest…" at bounding box center [740, 425] width 572 height 147
click at [723, 427] on div "I can do 2100 [DATE] and the rest of the balance on the 22nd" at bounding box center [660, 436] width 333 height 18
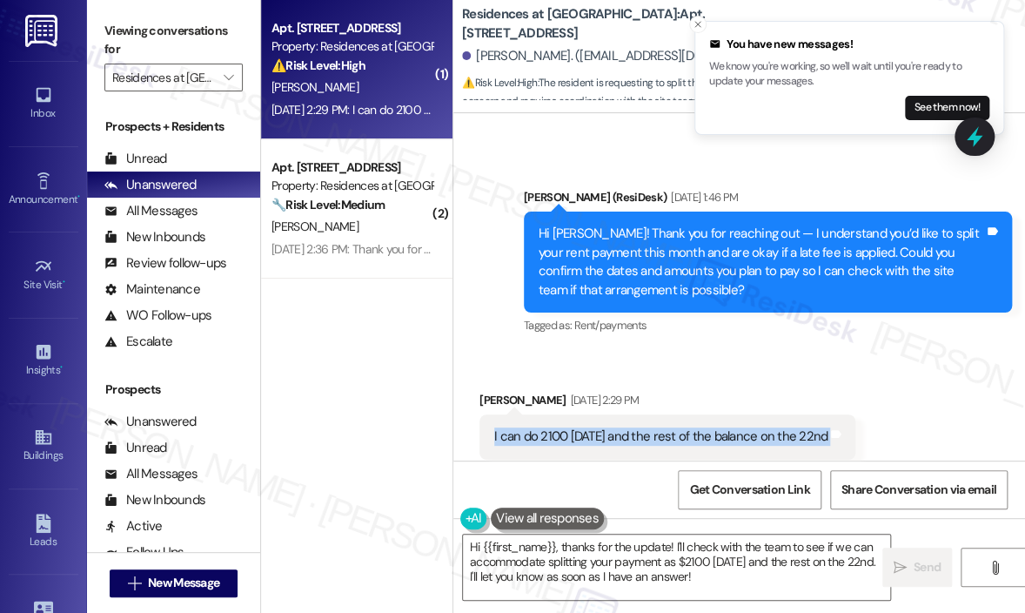
click at [723, 427] on div "I can do 2100 [DATE] and the rest of the balance on the 22nd" at bounding box center [660, 436] width 333 height 18
copy div "I can do 2100 [DATE] and the rest of the balance on the 22nd Tags and notes"
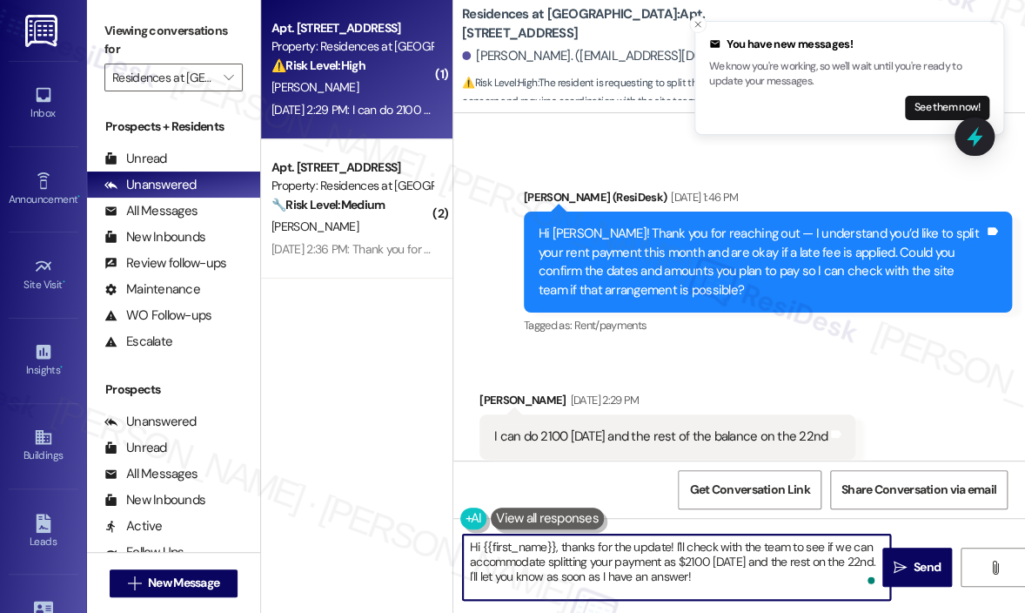
drag, startPoint x: 724, startPoint y: 578, endPoint x: 555, endPoint y: 547, distance: 171.8
click at [555, 547] on textarea "Hi {{first_name}}, thanks for the update! I'll check with the team to see if we…" at bounding box center [676, 566] width 427 height 65
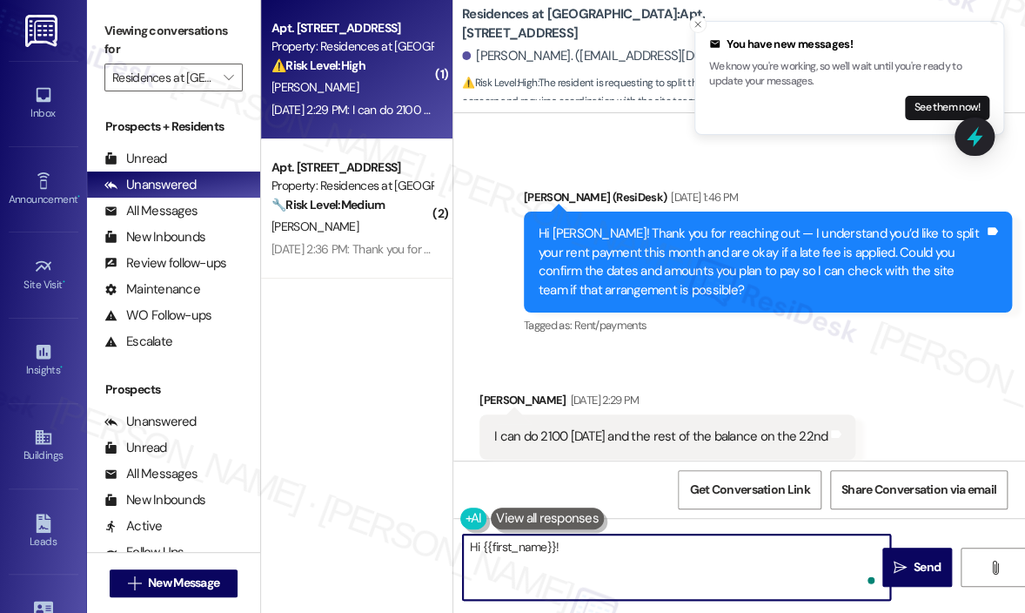
paste textarea "I just wanted to confirm if you were able to make the $2,100 payment [DATE]."
click at [723, 554] on textarea "Hi {{first_name}}! I just wanted to confirm if you were able to make the $2,100…" at bounding box center [676, 566] width 427 height 65
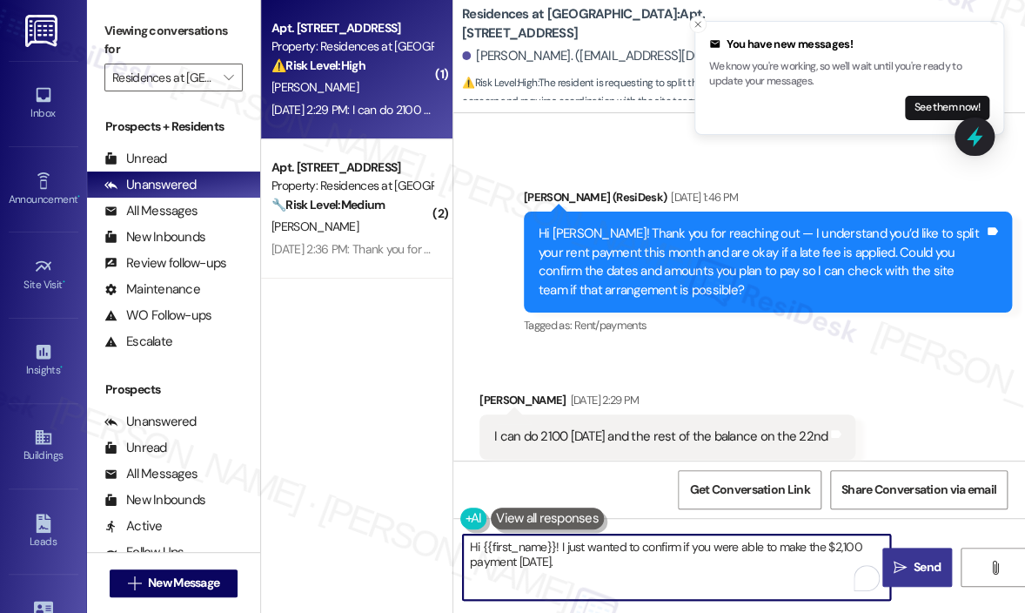
type textarea "Hi {{first_name}}! I just wanted to confirm if you were able to make the $2,100…"
click at [899, 561] on icon "" at bounding box center [900, 568] width 13 height 14
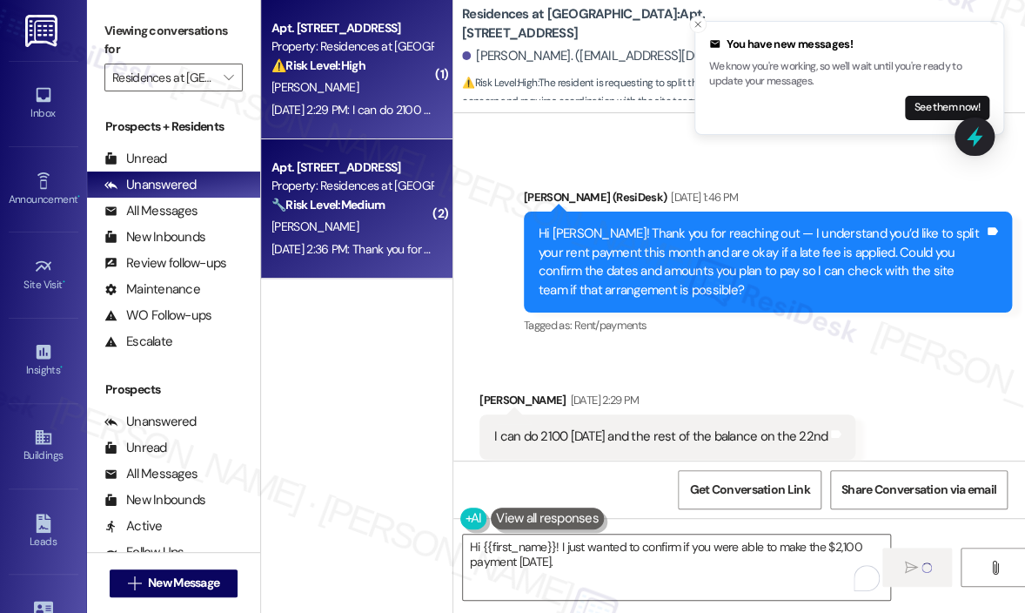
click at [359, 203] on strong "🔧 Risk Level: Medium" at bounding box center [328, 205] width 113 height 16
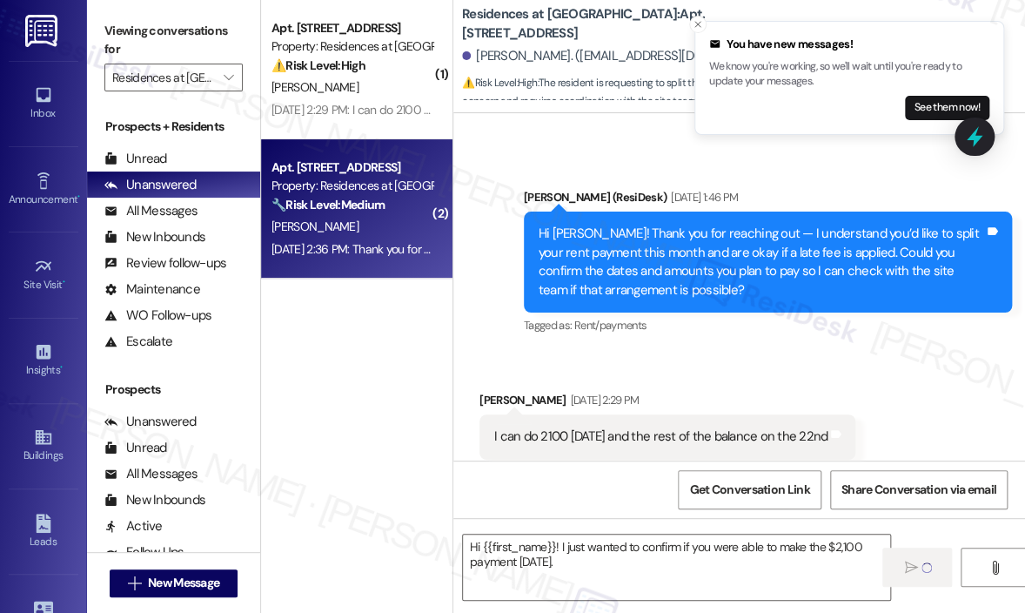
type textarea "Fetching suggested responses. Please feel free to read through the conversation…"
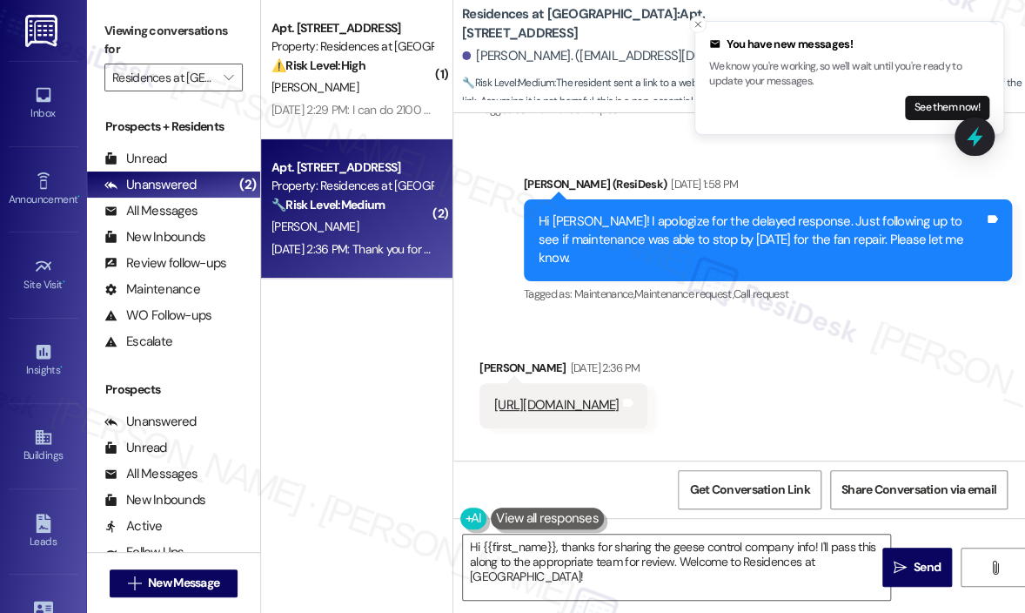
scroll to position [5315, 0]
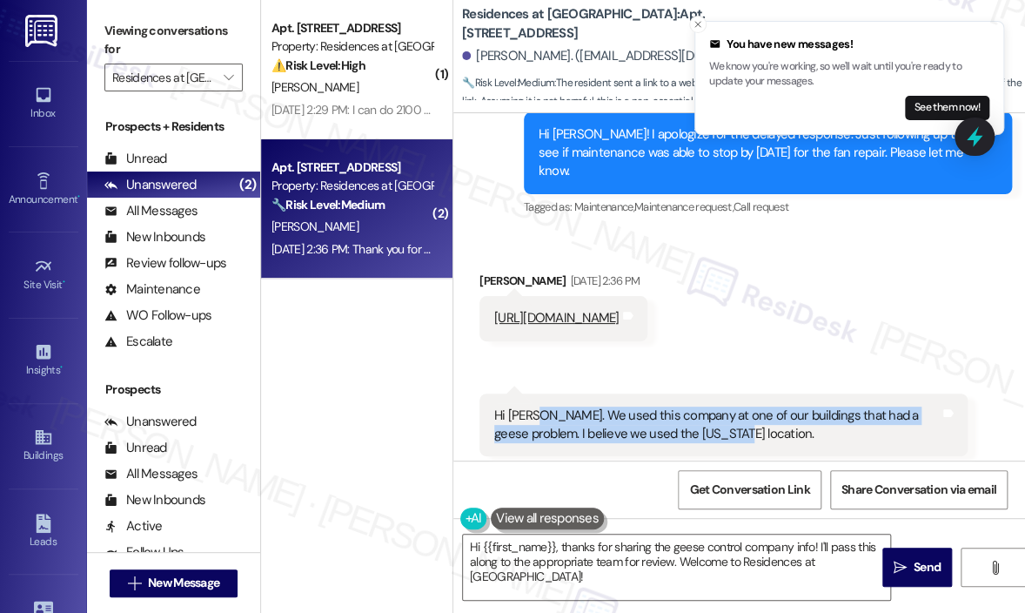
drag, startPoint x: 724, startPoint y: 338, endPoint x: 534, endPoint y: 322, distance: 191.3
click at [534, 407] on div "Hi [PERSON_NAME]. We used this company at one of our buildings that had a geese…" at bounding box center [717, 425] width 446 height 37
copy div "We used this company at one of our buildings that had a geese problem. I believ…"
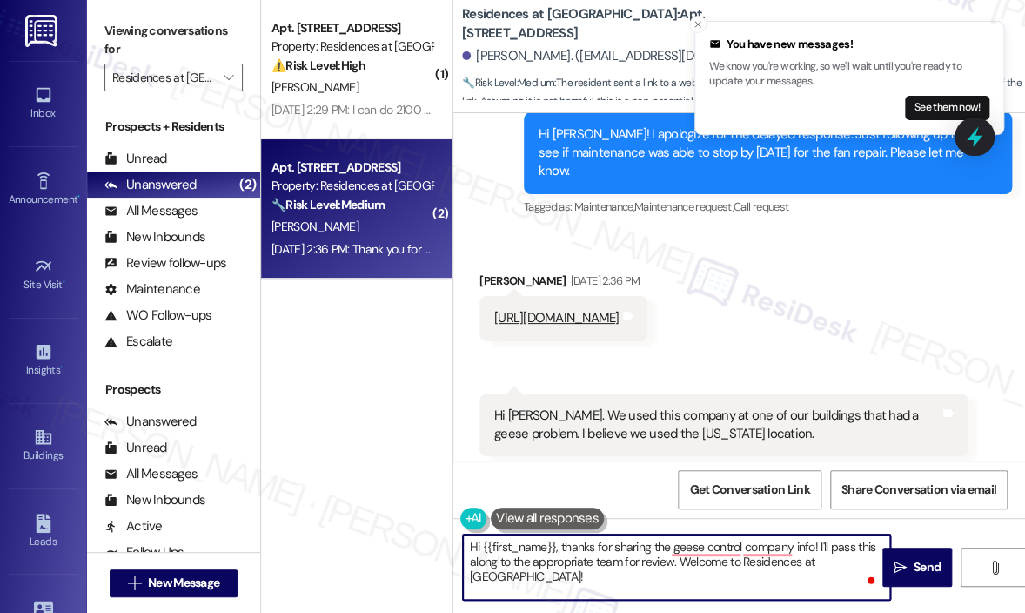
drag, startPoint x: 634, startPoint y: 574, endPoint x: 556, endPoint y: 536, distance: 86.0
click at [556, 536] on textarea "Hi {{first_name}}, thanks for sharing the geese control company info! I'll pass…" at bounding box center [676, 566] width 427 height 65
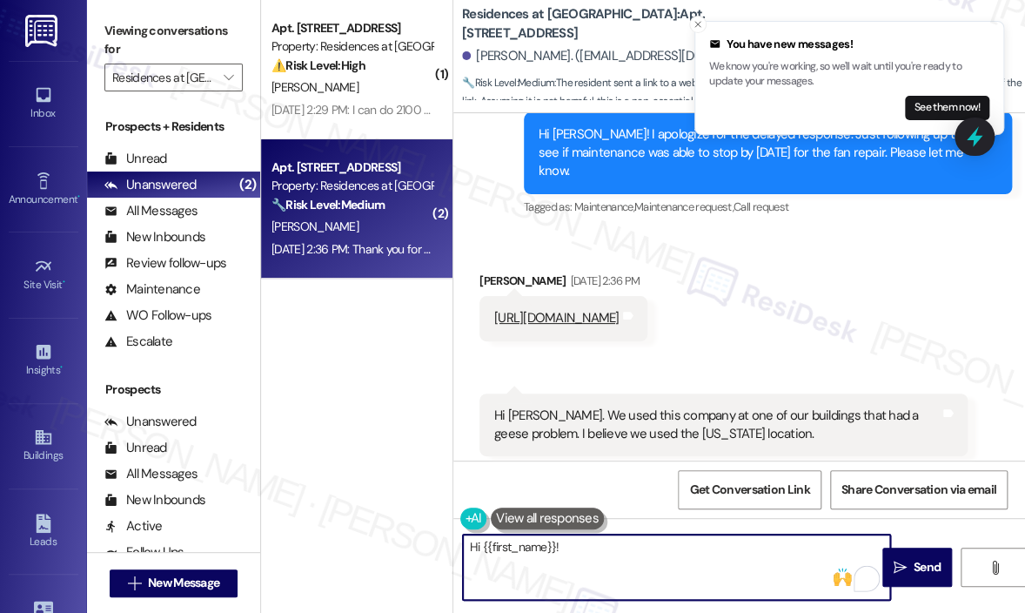
paste textarea "I just wanted to confirm if you sent this message to recommend this company’s s…"
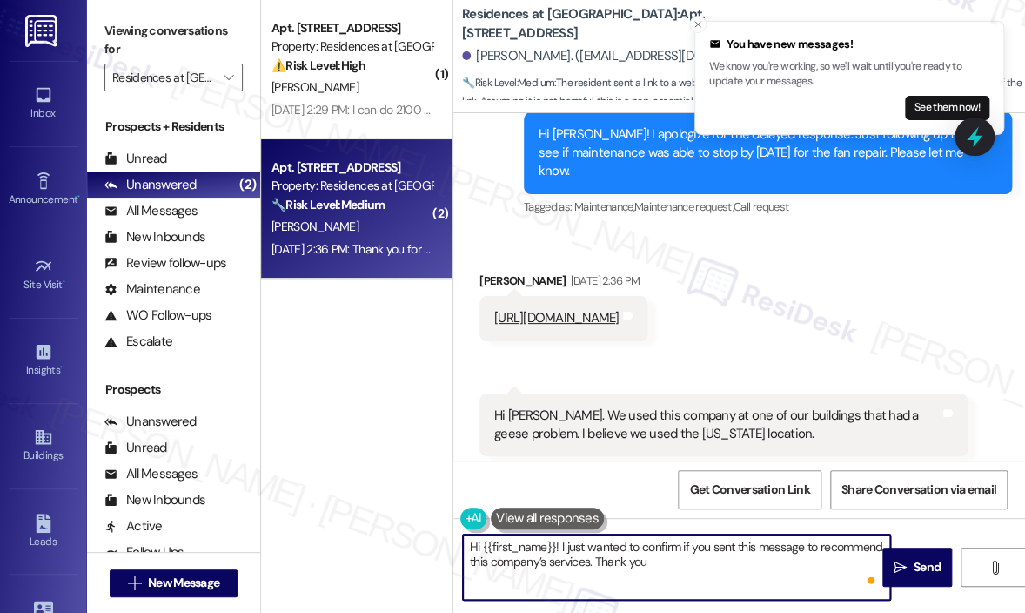
type textarea "Hi {{first_name}}! I just wanted to confirm if you sent this message to recomme…"
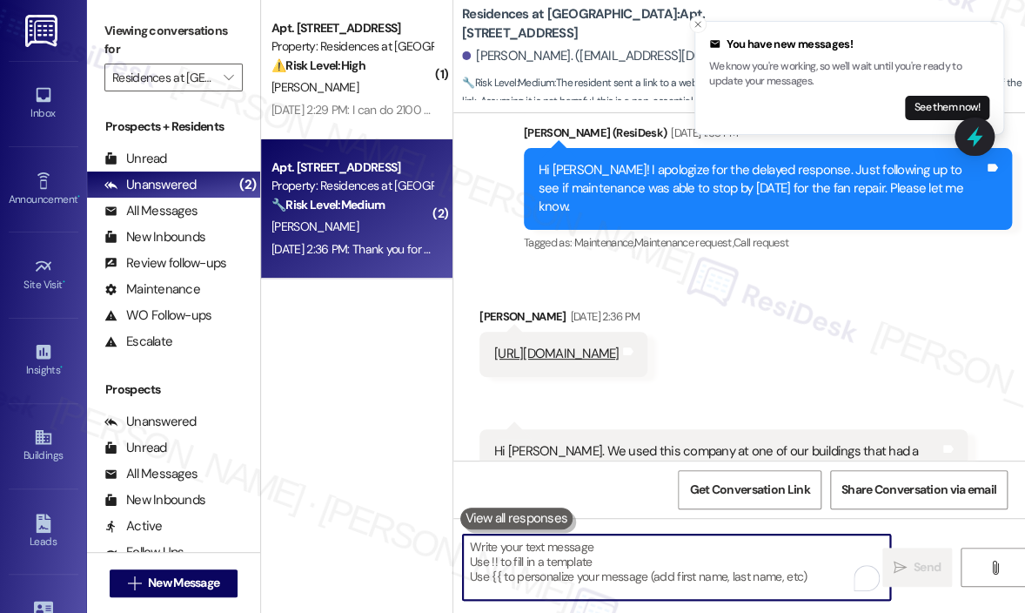
scroll to position [5231, 0]
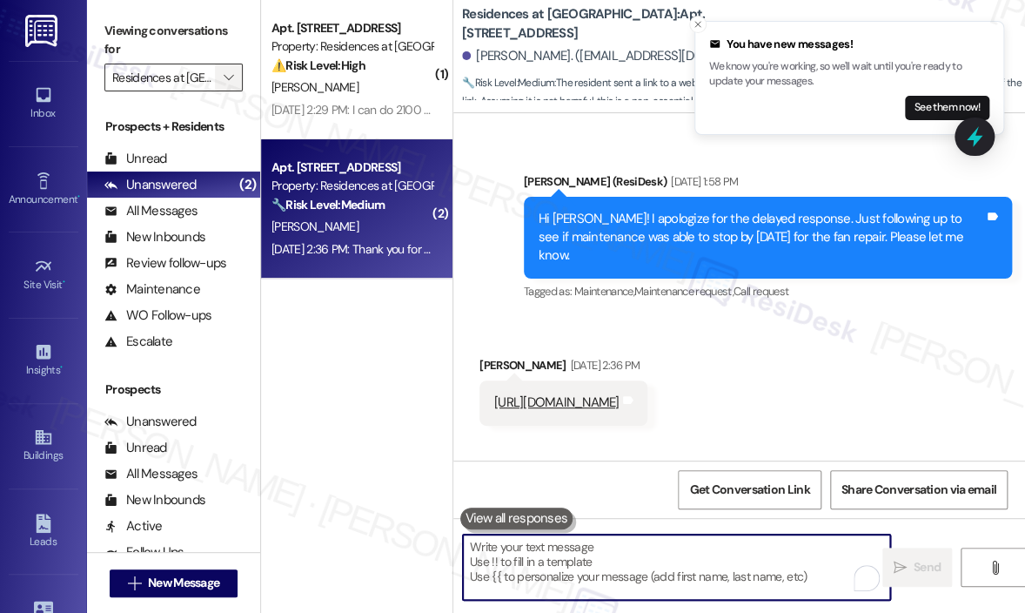
click at [226, 80] on icon "" at bounding box center [229, 78] width 10 height 14
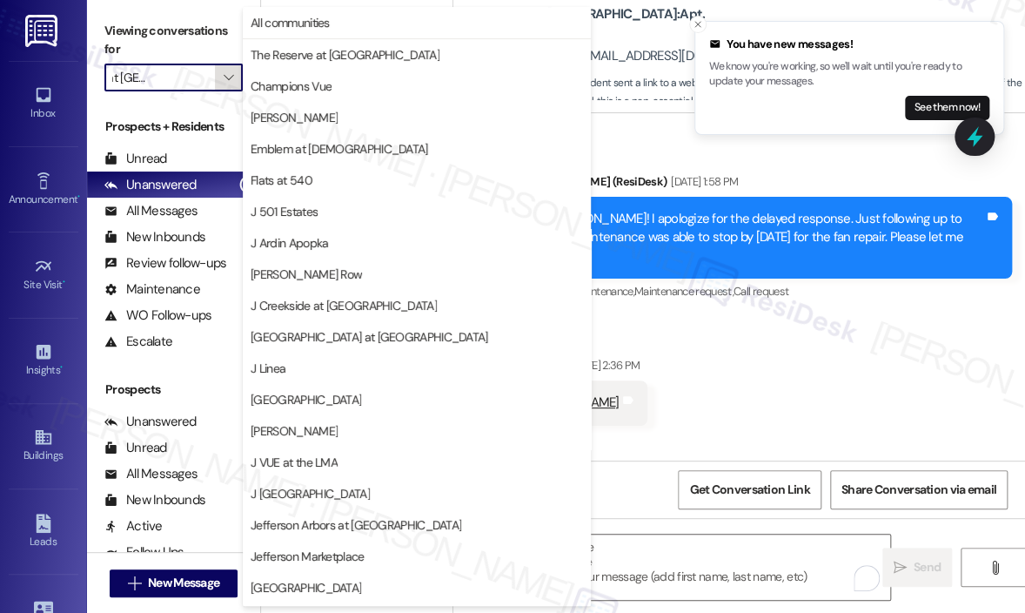
scroll to position [279, 0]
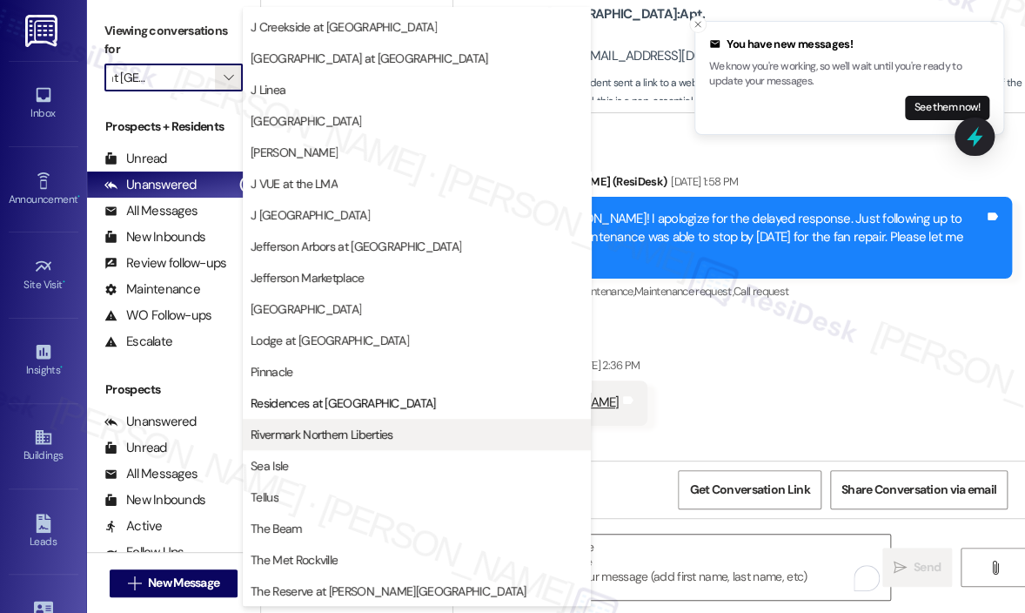
click at [310, 436] on span "Rivermark Northern Liberties" at bounding box center [322, 434] width 142 height 17
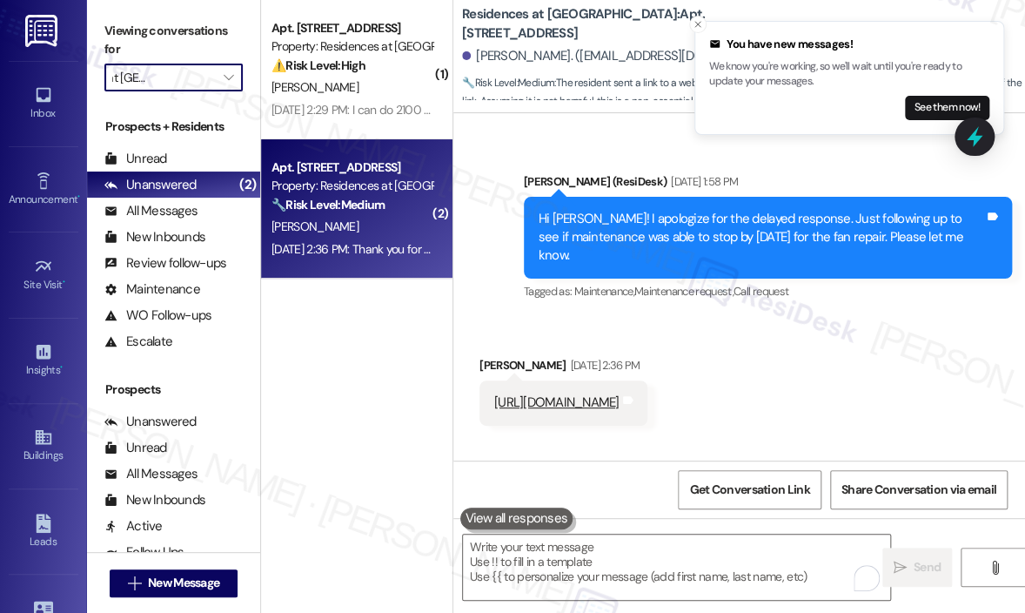
type input "Rivermark Northern Liberties"
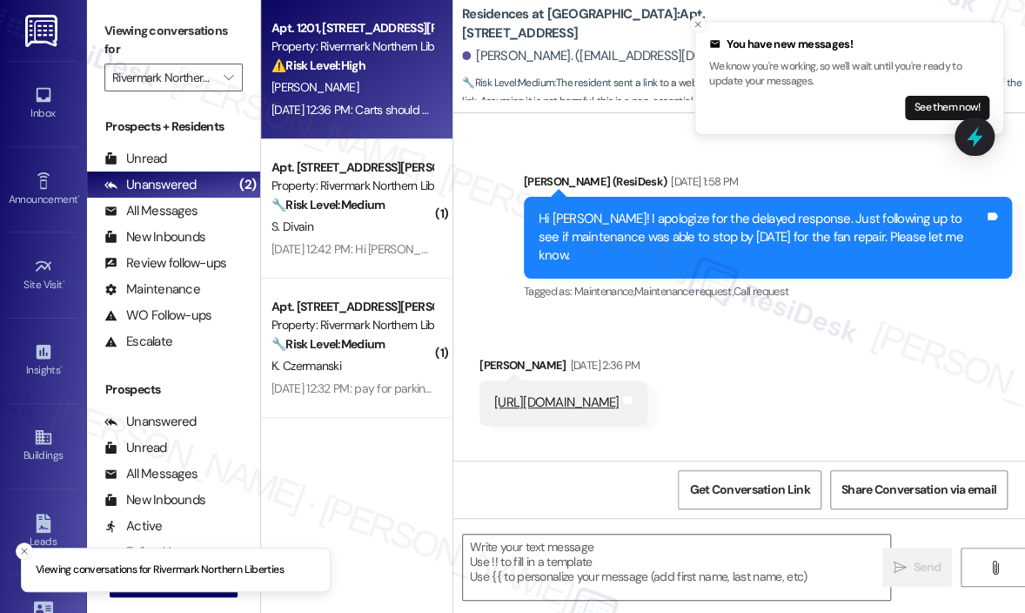
type textarea "Fetching suggested responses. Please feel free to read through the conversation…"
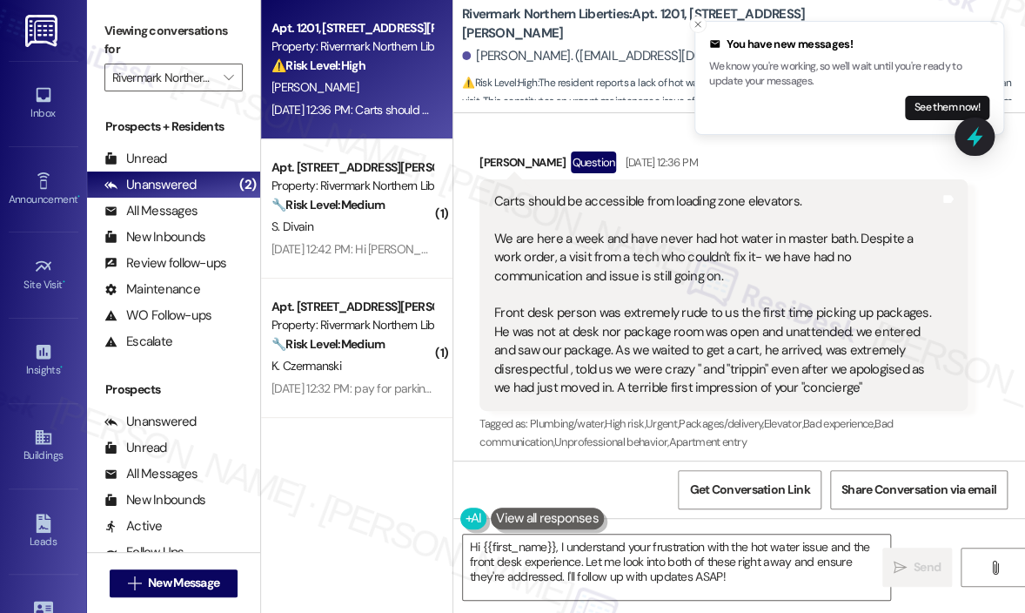
scroll to position [327, 0]
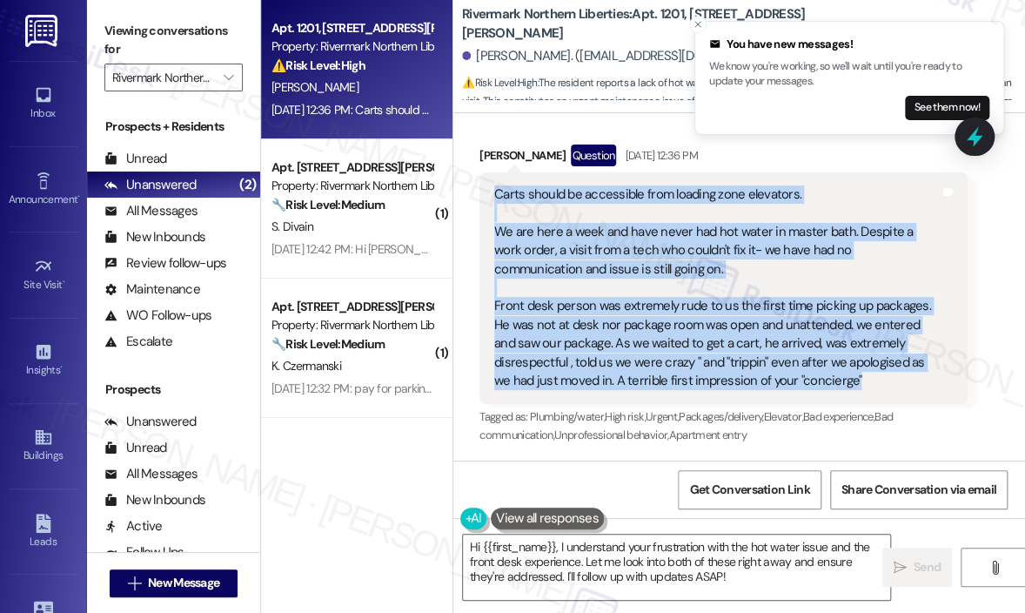
drag, startPoint x: 871, startPoint y: 380, endPoint x: 498, endPoint y: 199, distance: 414.2
click at [498, 199] on div "Carts should be accessible from loading zone elevators. We are here a week and …" at bounding box center [717, 287] width 446 height 205
copy div "Carts should be accessible from loading zone elevators. We are here a week and …"
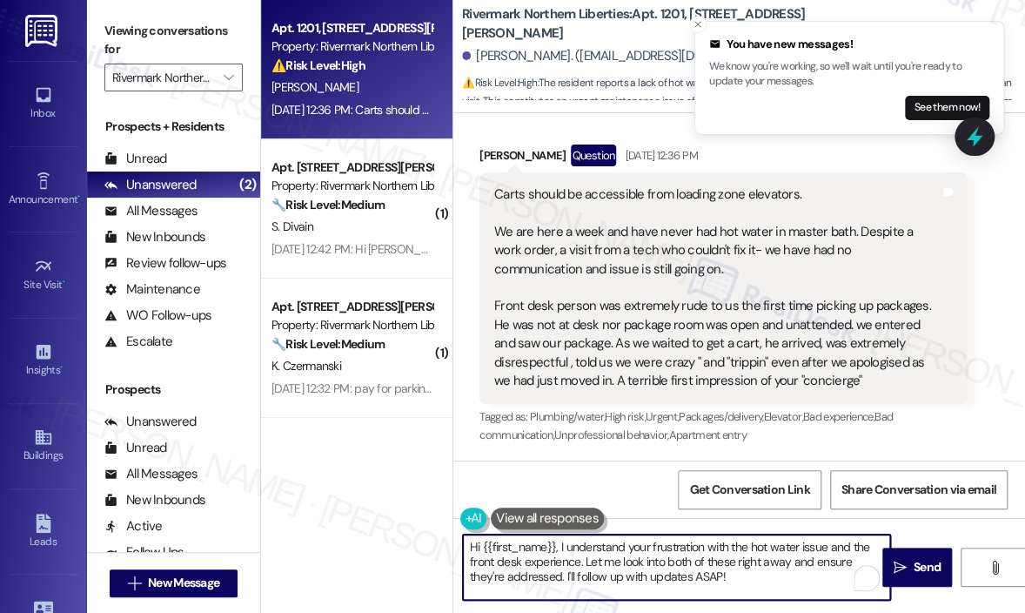
drag, startPoint x: 763, startPoint y: 584, endPoint x: 557, endPoint y: 549, distance: 208.4
click at [557, 549] on textarea "Hi {{first_name}}, I understand your frustration with the hot water issue and t…" at bounding box center [676, 566] width 427 height 65
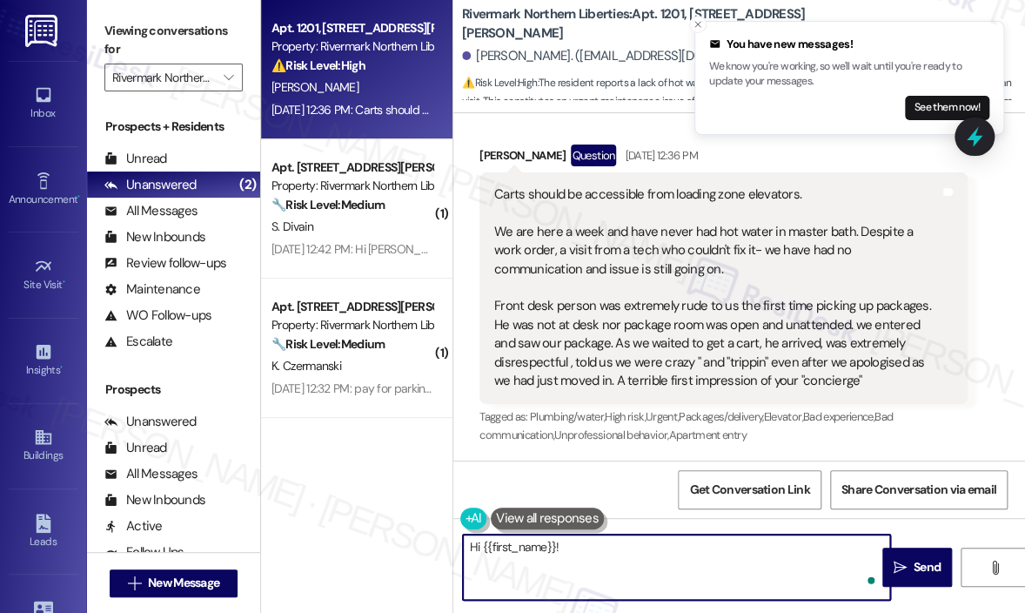
paste textarea "Thank you for sharing these concerns — I understand you’ve had issues with cart…"
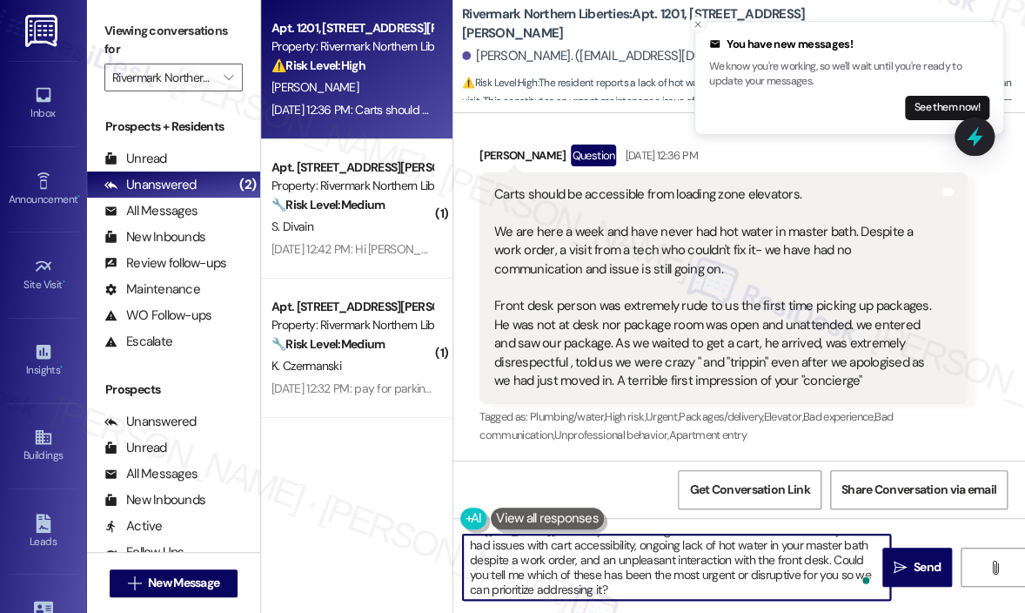
scroll to position [18, 0]
click at [638, 574] on textarea "Hi {{first_name}}! Thank you for sharing these concerns — I understand you’ve h…" at bounding box center [676, 566] width 427 height 65
type textarea "Hi {{first_name}}! Thank you for sharing these concerns — I understand you’ve h…"
click at [922, 569] on span "Send" at bounding box center [927, 567] width 27 height 18
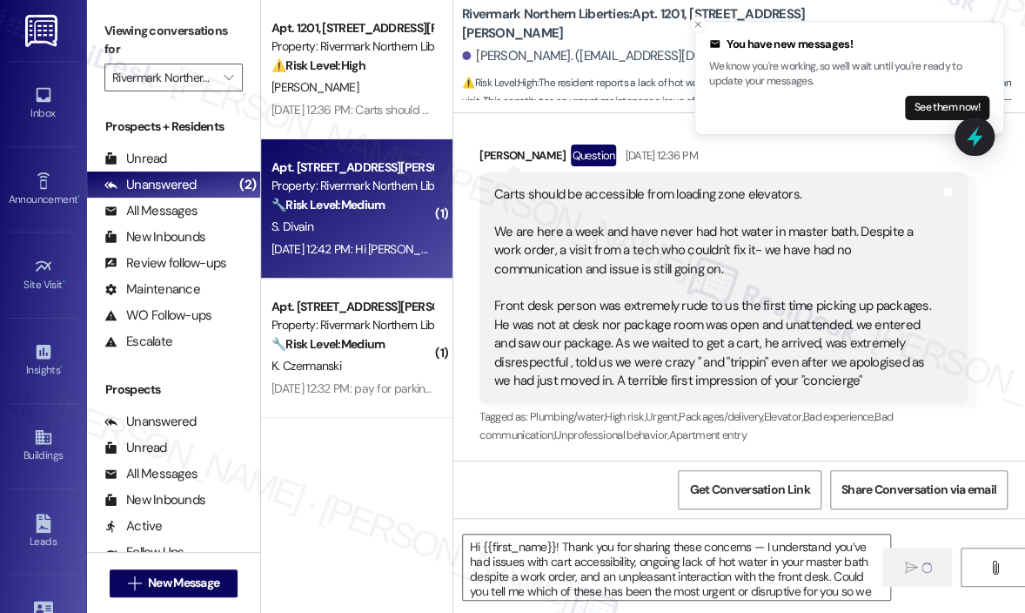
type textarea "Fetching suggested responses. Please feel free to read through the conversation…"
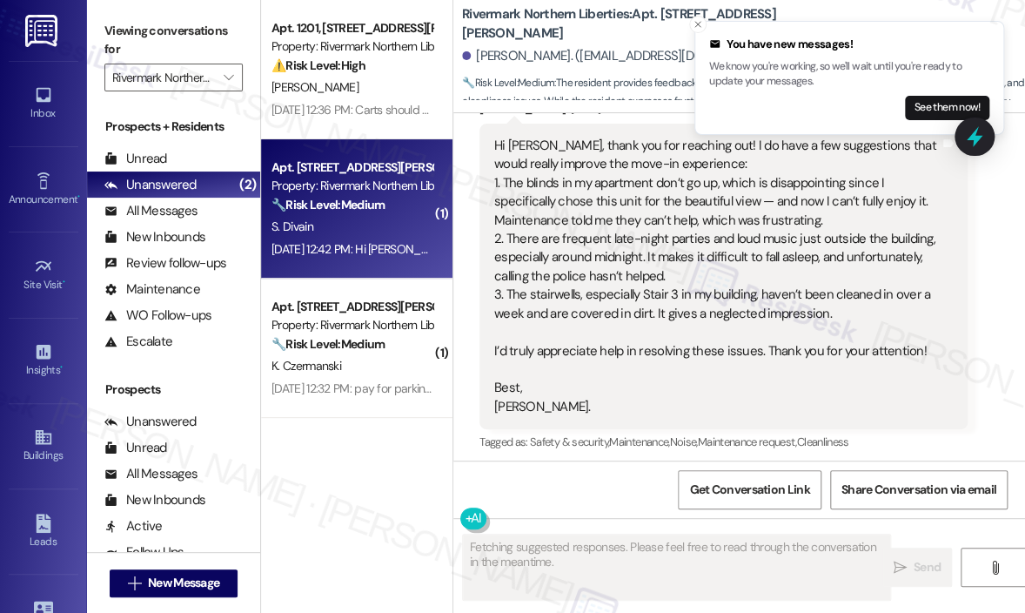
scroll to position [380, 0]
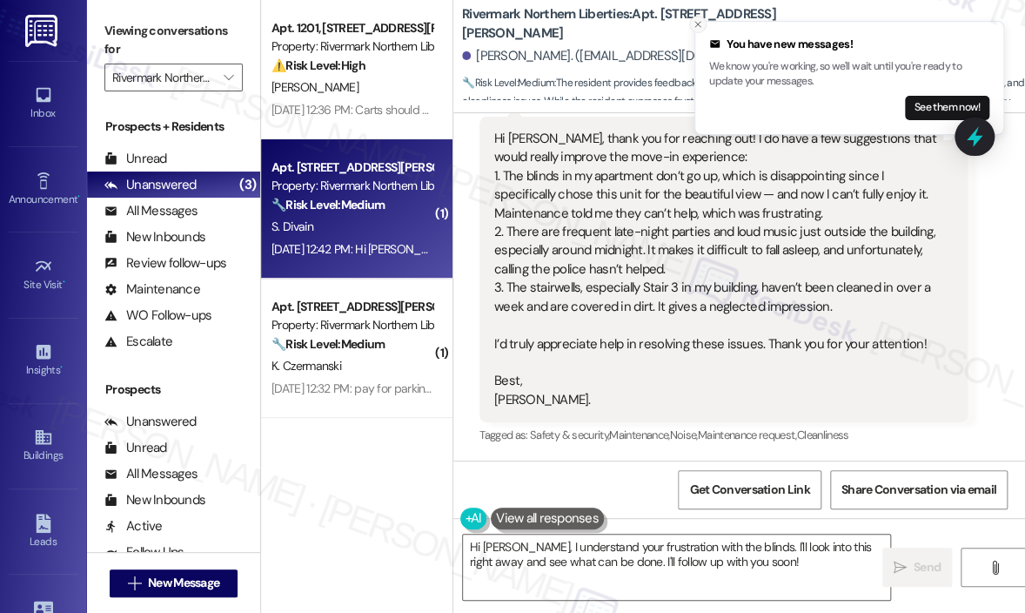
click at [700, 24] on icon "Close toast" at bounding box center [698, 24] width 10 height 10
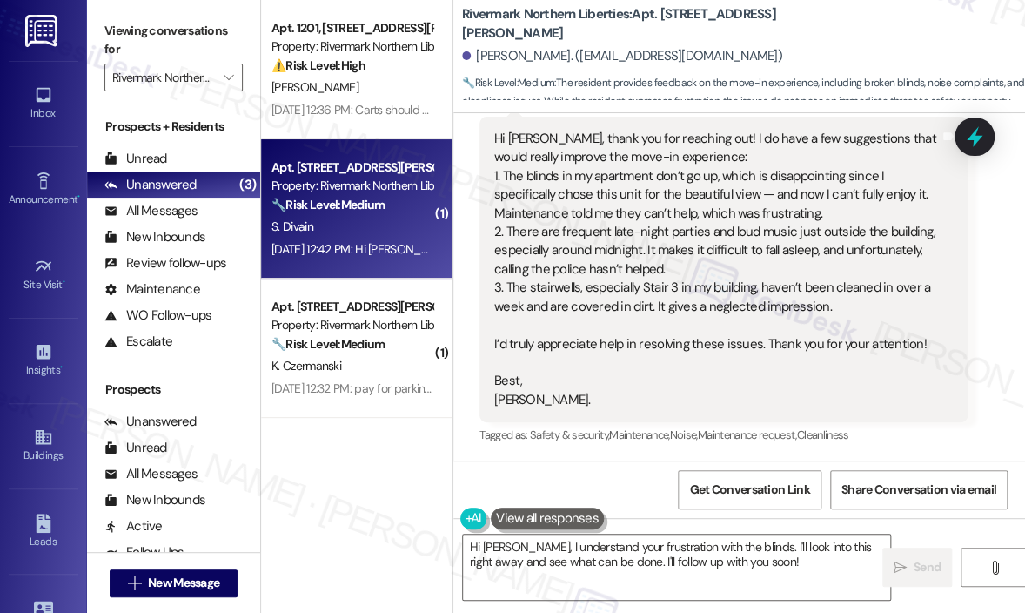
scroll to position [380, 0]
drag, startPoint x: 828, startPoint y: 306, endPoint x: 531, endPoint y: 142, distance: 339.0
click at [531, 142] on div "Hi Jay, thank you for reaching out! I do have a few suggestions that would real…" at bounding box center [717, 268] width 446 height 279
copy div "thank you for reaching out! I do have a few suggestions that would really impro…"
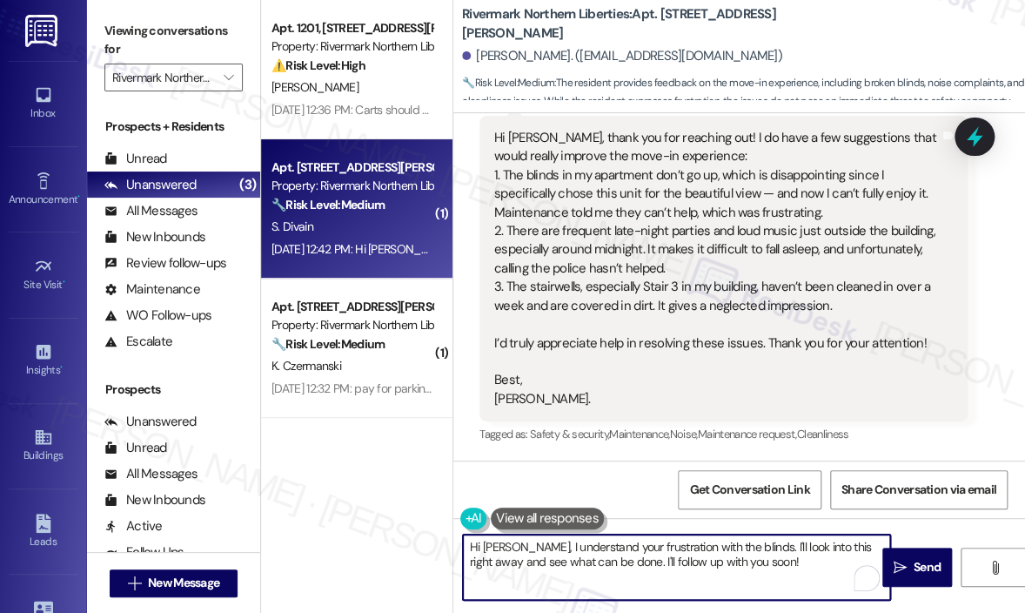
drag, startPoint x: 749, startPoint y: 564, endPoint x: 514, endPoint y: 548, distance: 234.8
click at [514, 548] on textarea "Hi Sasha, I understand your frustration with the blinds. I'll look into this ri…" at bounding box center [676, 566] width 427 height 65
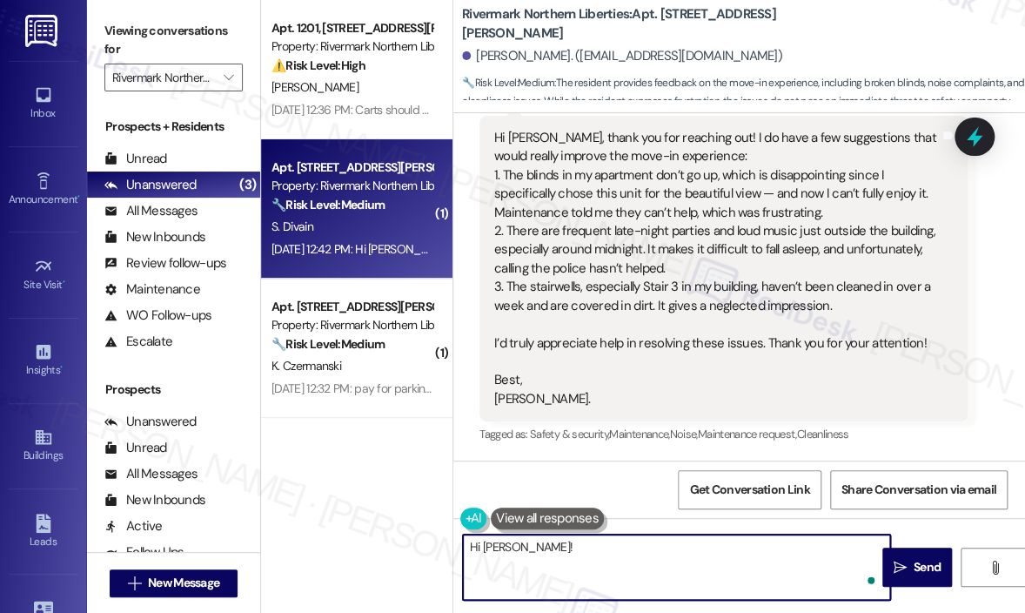
paste textarea "Thank you for sharing these suggestions — I understand the blinds issue, late-n…"
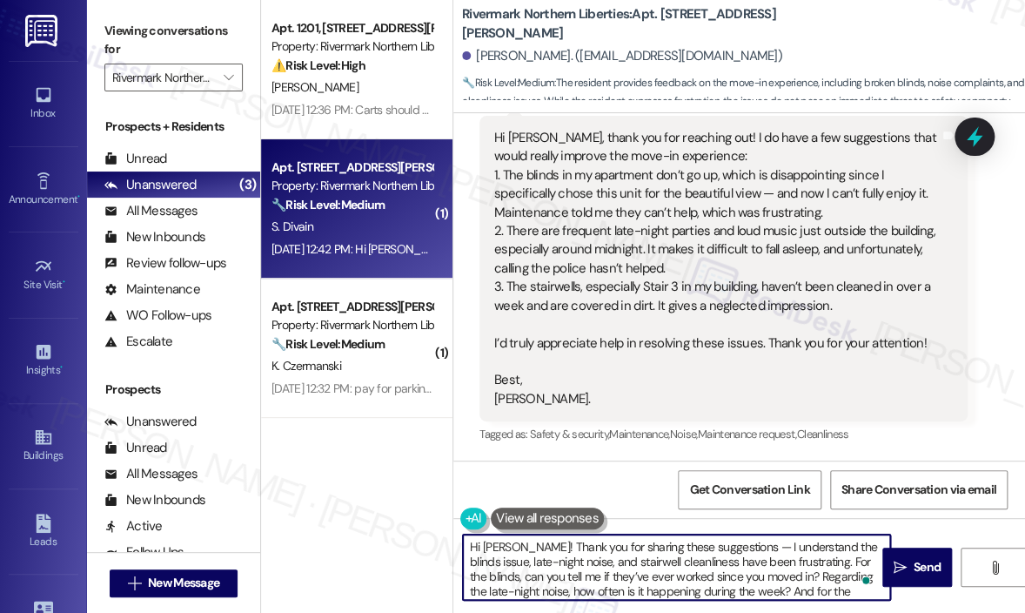
scroll to position [14, 0]
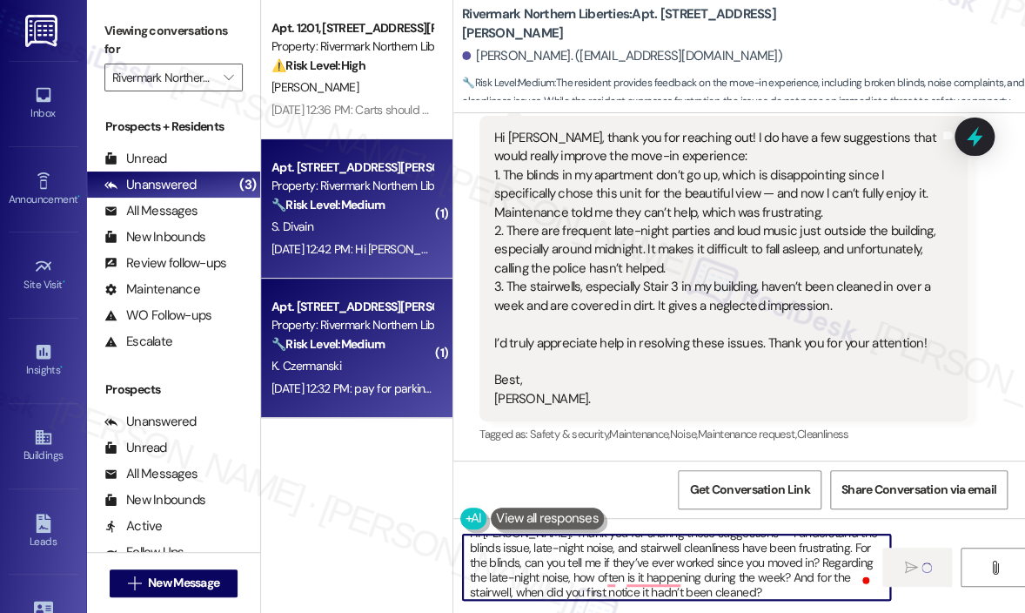
type textarea "Hi Sasha! Thank you for sharing these suggestions — I understand the blinds iss…"
click at [366, 376] on div "K. Czermanski" at bounding box center [352, 366] width 165 height 22
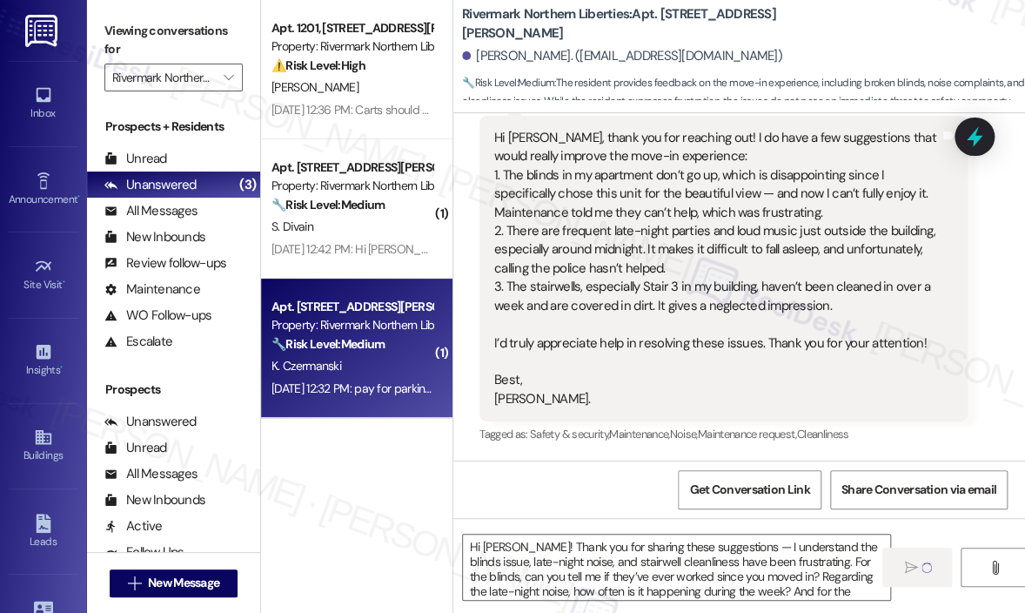
type textarea "Fetching suggested responses. Please feel free to read through the conversation…"
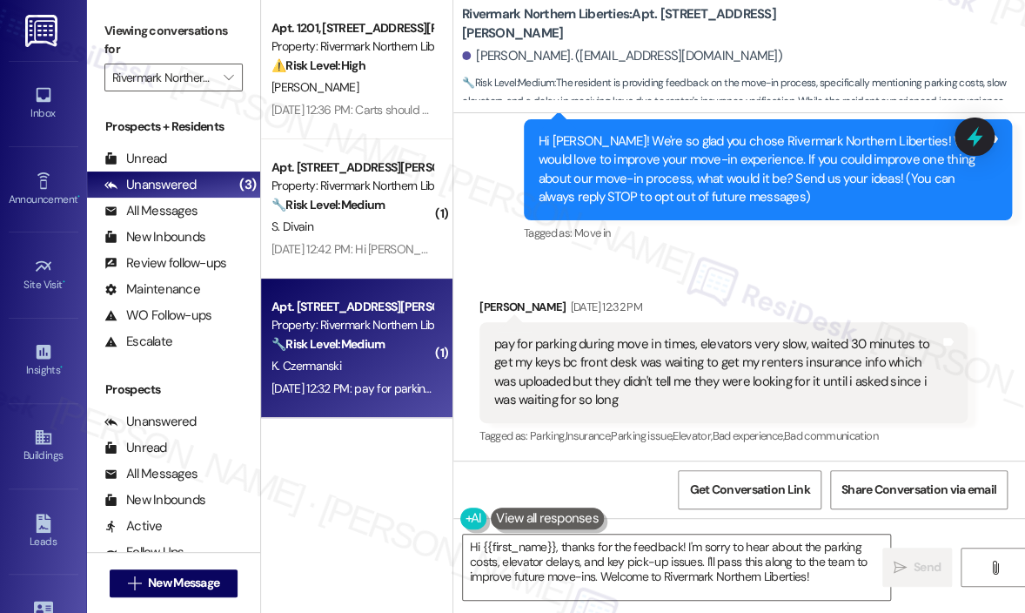
scroll to position [175, 0]
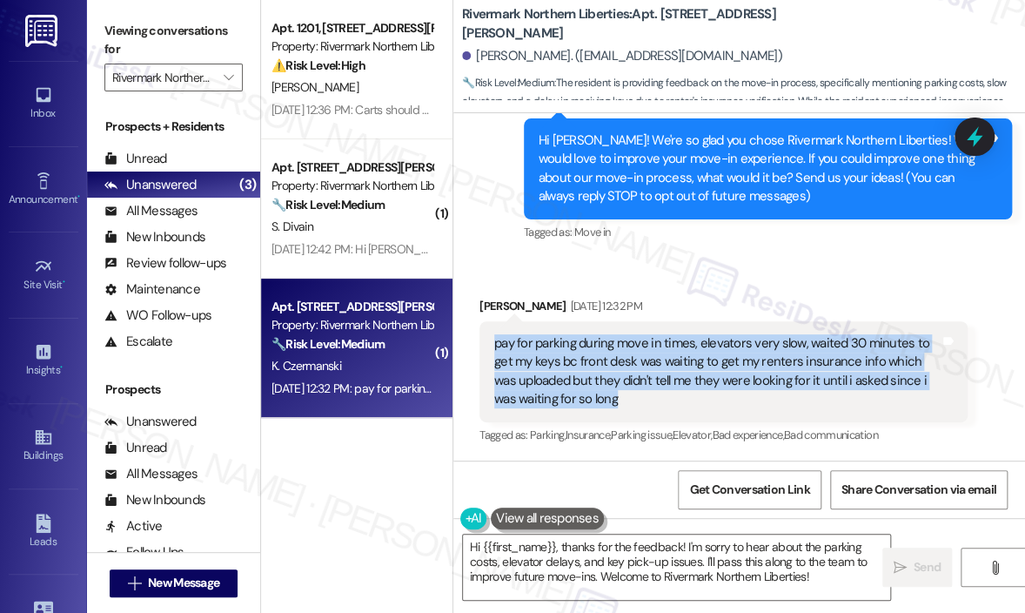
drag, startPoint x: 623, startPoint y: 402, endPoint x: 498, endPoint y: 344, distance: 138.3
click at [498, 344] on div "pay for parking during move in times, elevators very slow, waited 30 minutes to…" at bounding box center [717, 371] width 446 height 75
copy div "pay for parking during move in times, elevators very slow, waited 30 minutes to…"
click at [654, 574] on textarea "Hi {{first_name}}, thanks for the feedback! I'm sorry to hear about the parking…" at bounding box center [676, 566] width 427 height 65
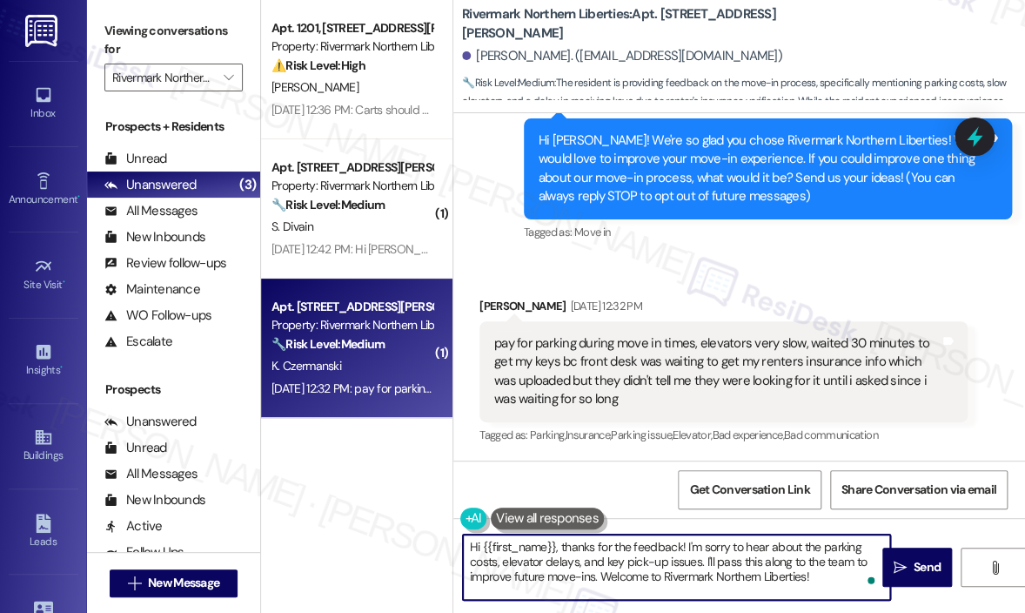
drag, startPoint x: 833, startPoint y: 575, endPoint x: 564, endPoint y: 552, distance: 270.0
click at [559, 546] on textarea "Hi {{first_name}}, thanks for the feedback! I'm sorry to hear about the parking…" at bounding box center [676, 566] width 427 height 65
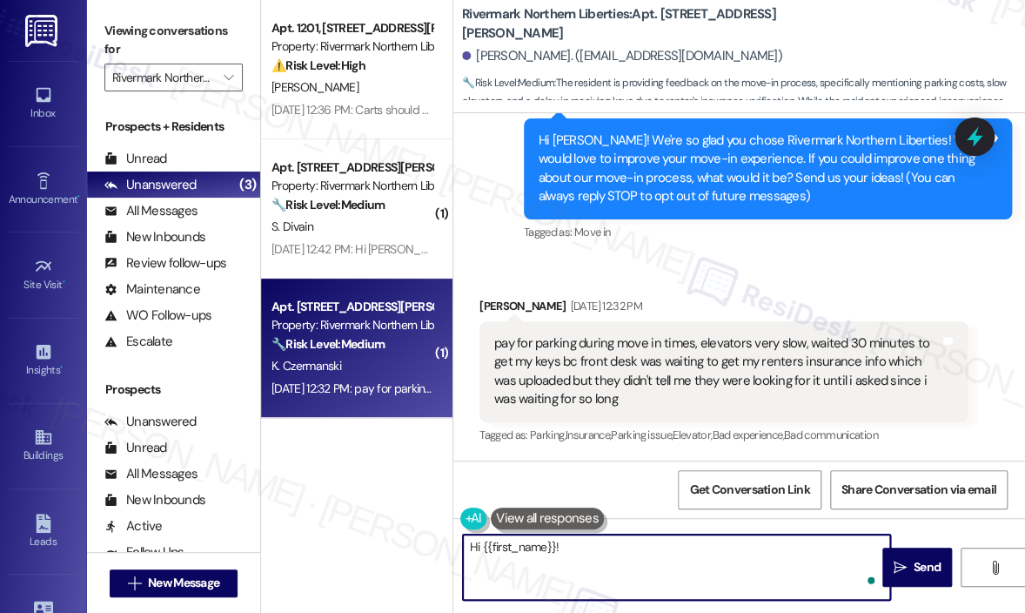
paste textarea "Thank you for sharing your feedback — I understand you had to pay for parking d…"
type textarea "Hi {{first_name}}! Thank you for sharing your feedback — I understand you had t…"
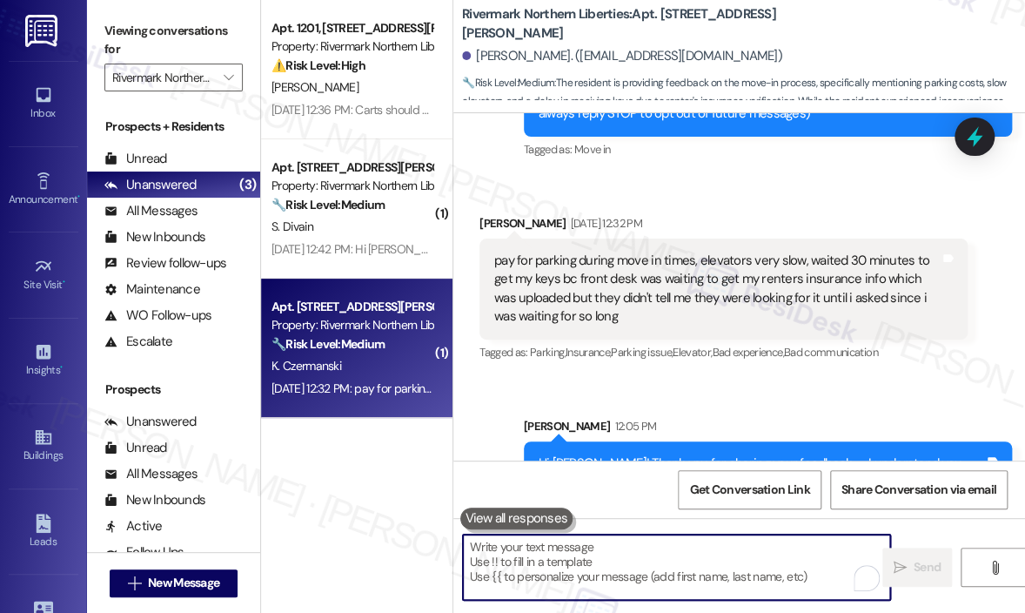
scroll to position [372, 0]
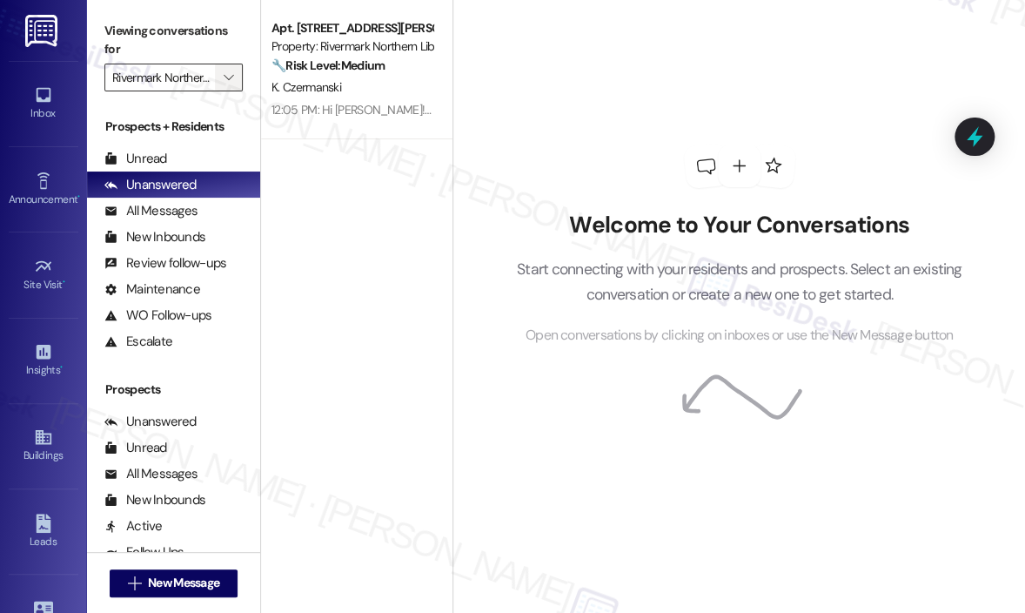
click at [222, 78] on span "" at bounding box center [228, 78] width 17 height 28
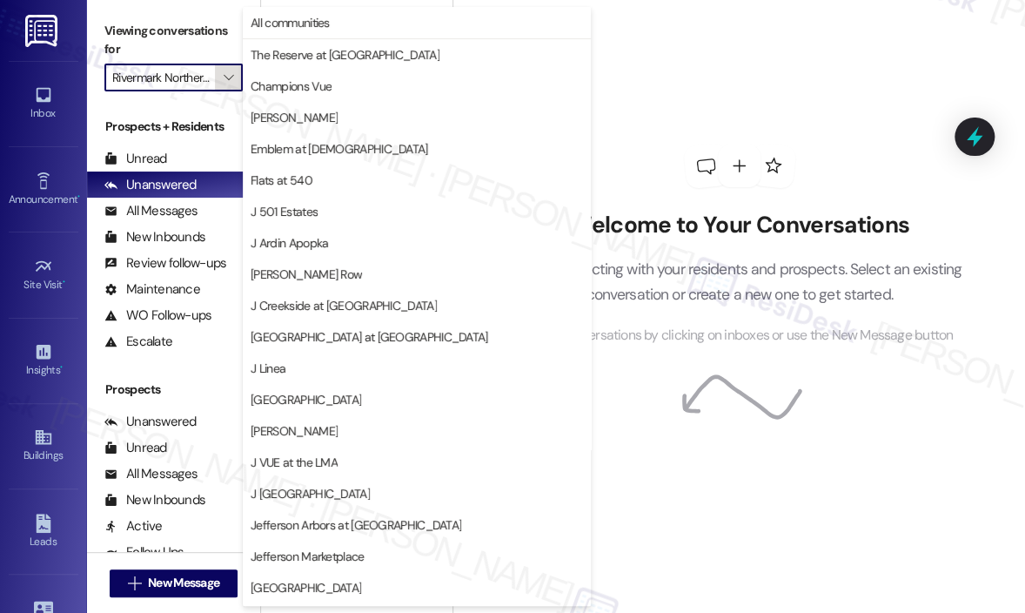
scroll to position [279, 0]
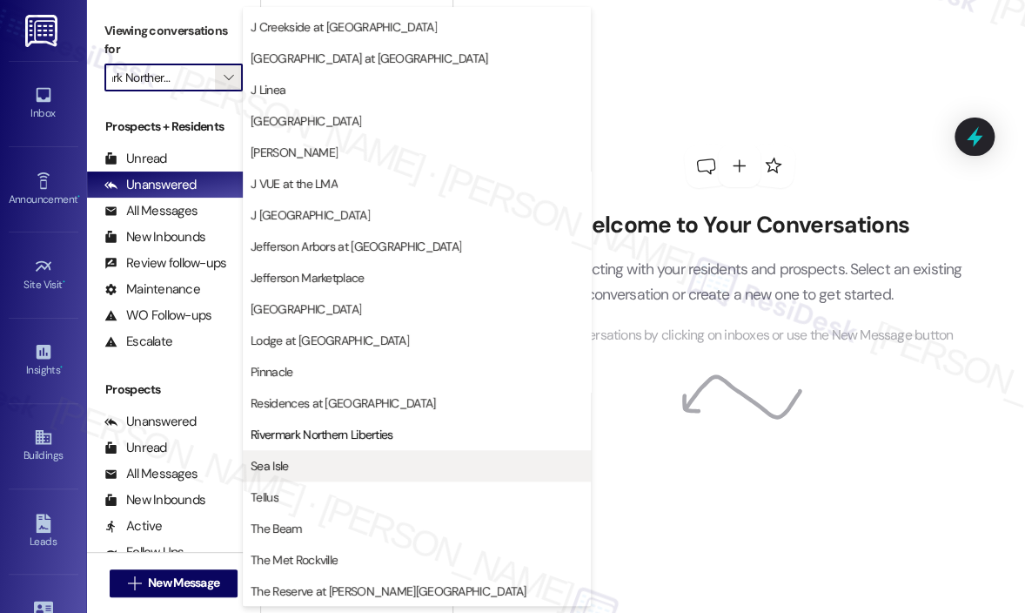
click at [335, 462] on span "Sea Isle" at bounding box center [417, 465] width 333 height 17
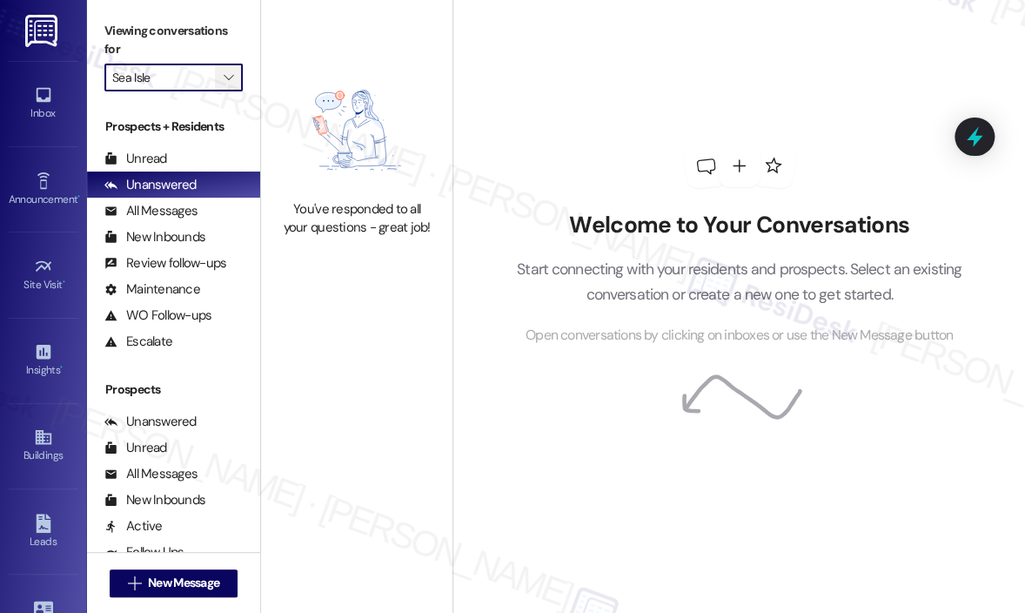
click at [228, 79] on icon "" at bounding box center [229, 78] width 10 height 14
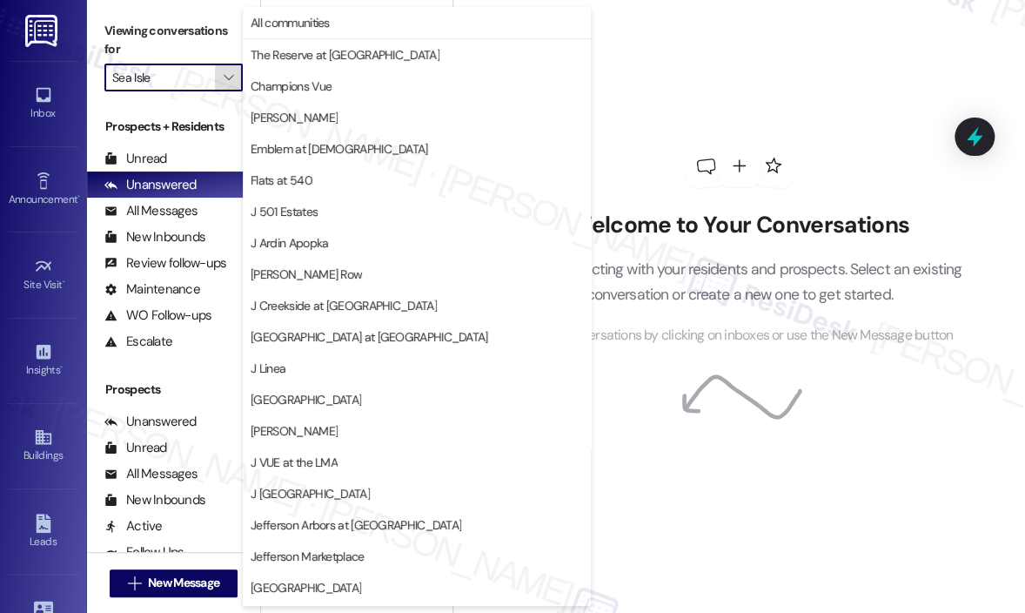
scroll to position [279, 0]
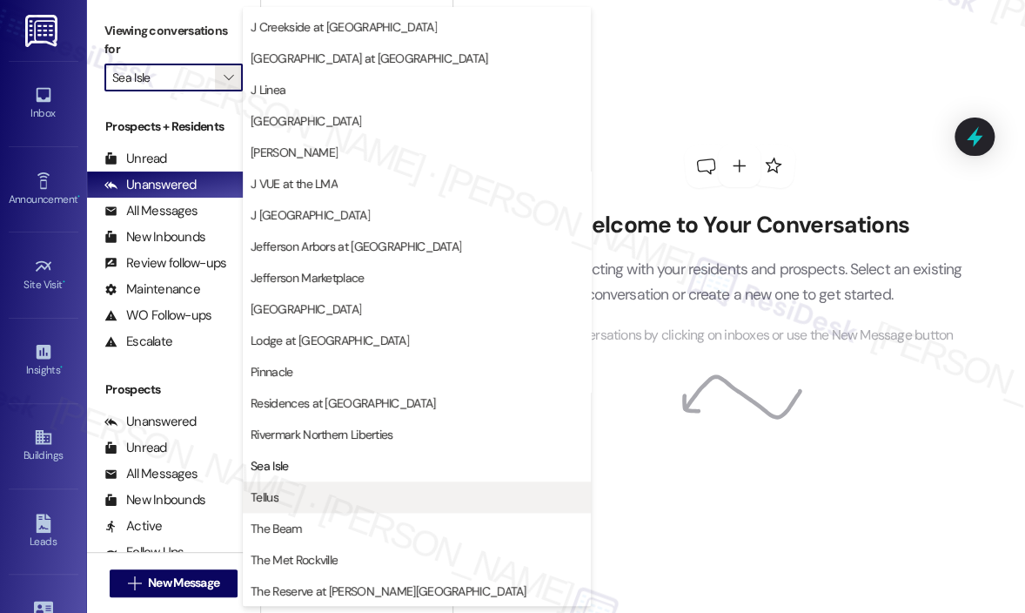
click at [283, 496] on span "Tellus" at bounding box center [417, 496] width 333 height 17
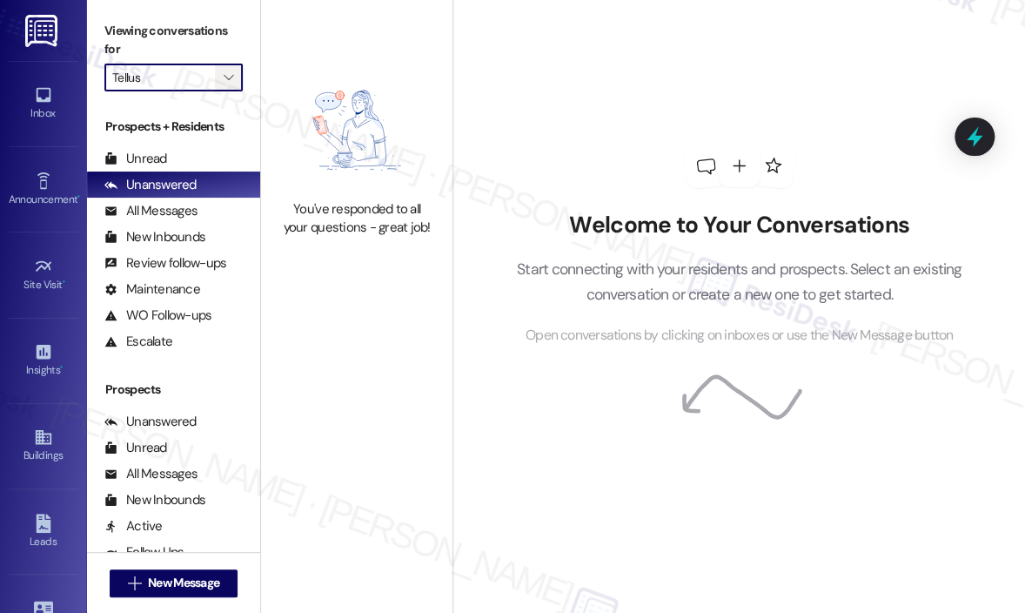
click at [232, 77] on icon "" at bounding box center [229, 78] width 10 height 14
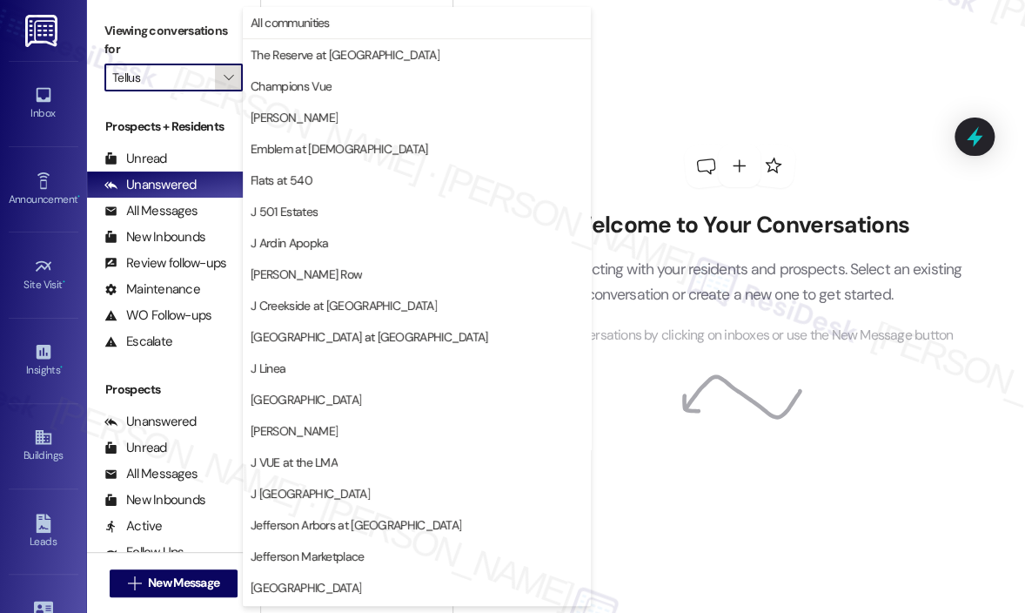
scroll to position [279, 0]
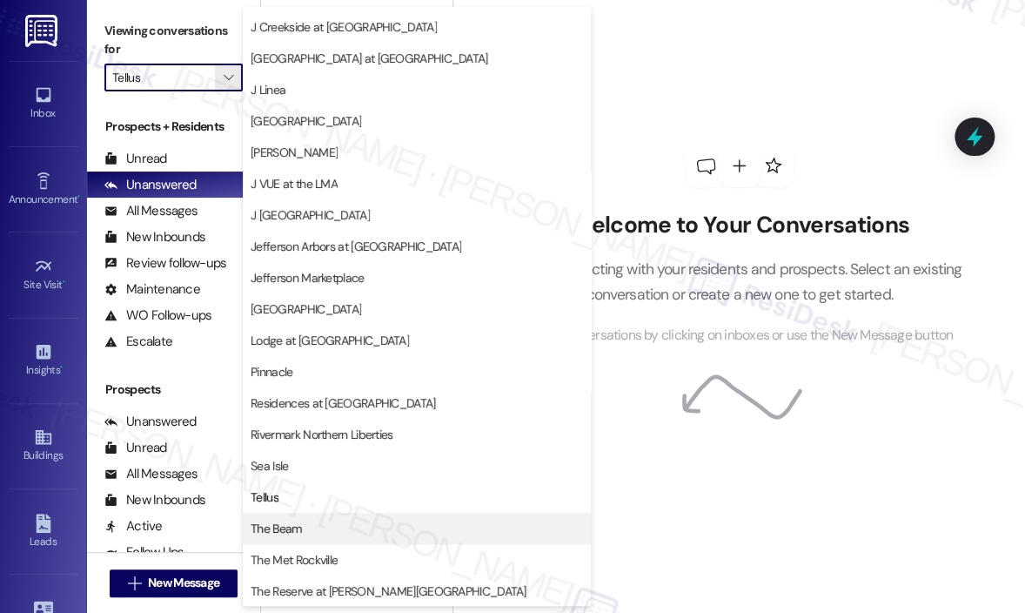
click at [303, 528] on span "The Beam" at bounding box center [417, 528] width 333 height 17
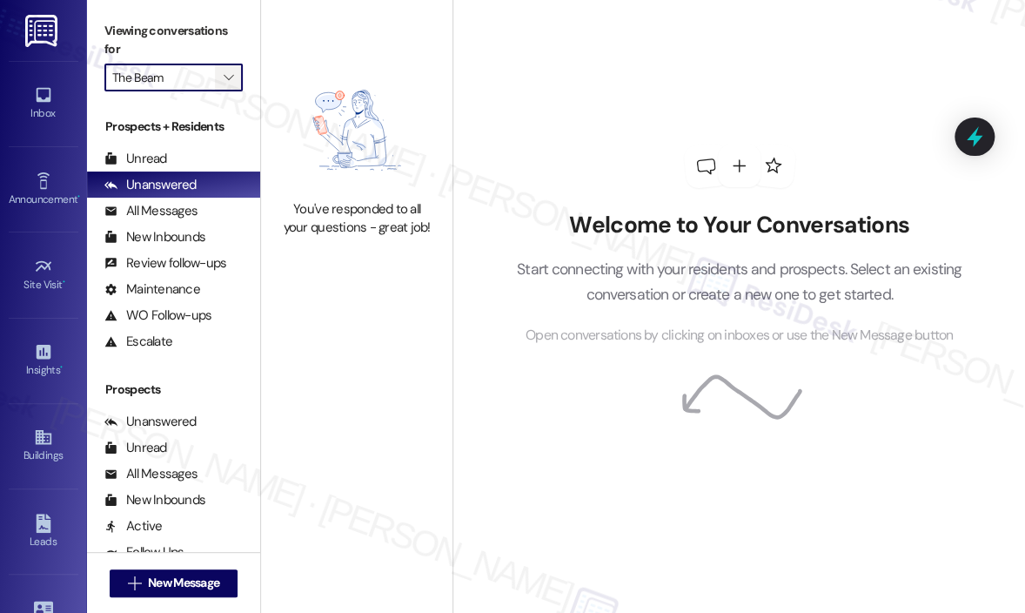
click at [233, 76] on icon "" at bounding box center [229, 78] width 10 height 14
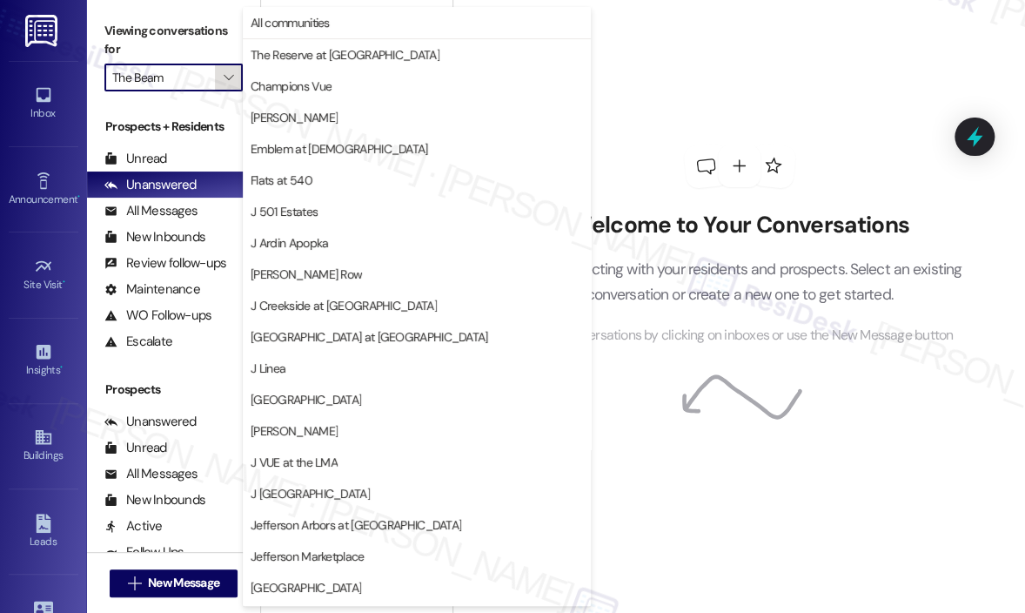
scroll to position [279, 0]
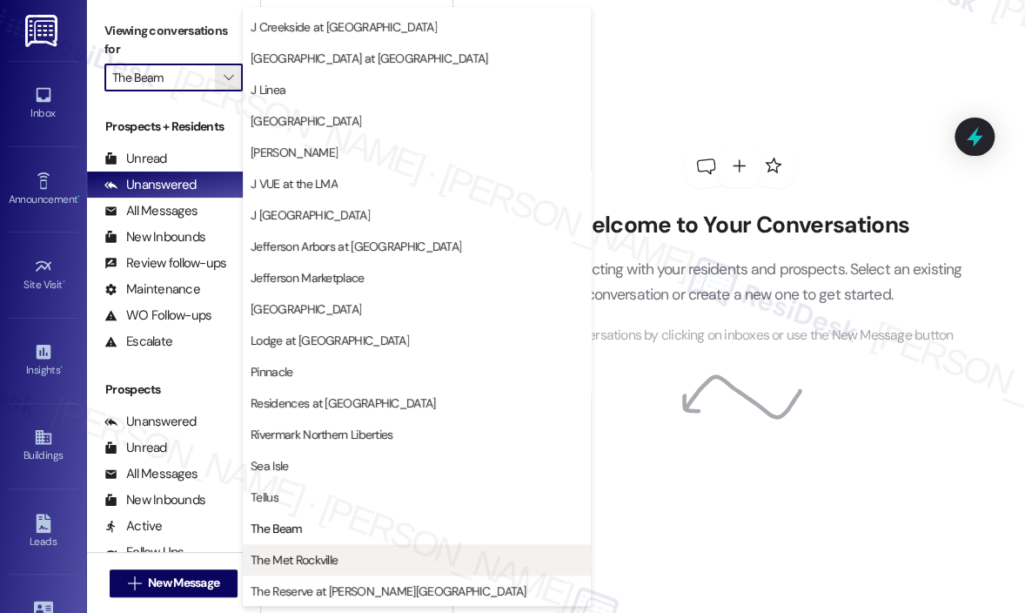
click at [309, 561] on span "The Met Rockville" at bounding box center [294, 559] width 87 height 17
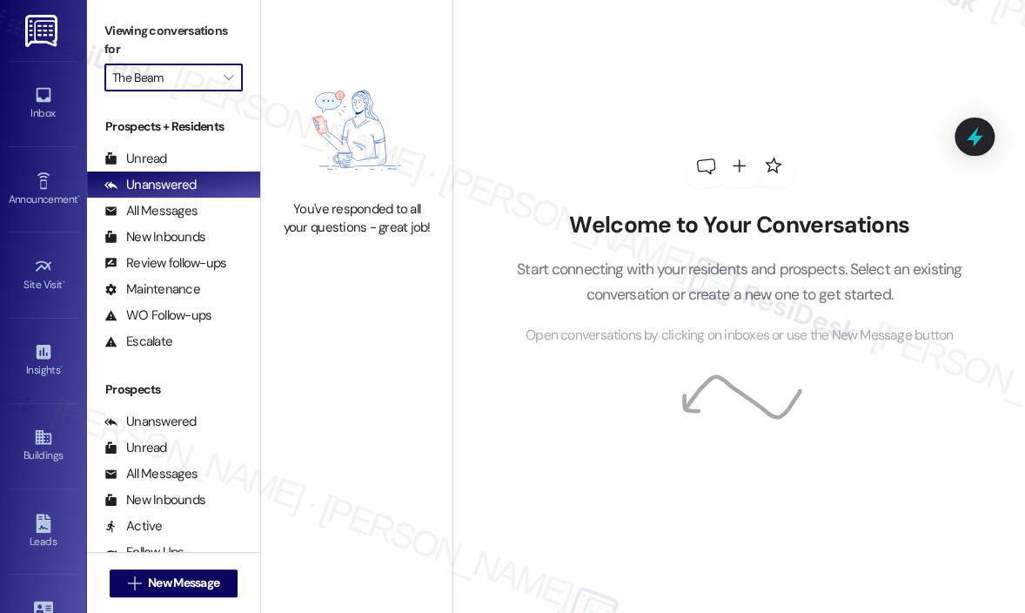
type input "The Met Rockville"
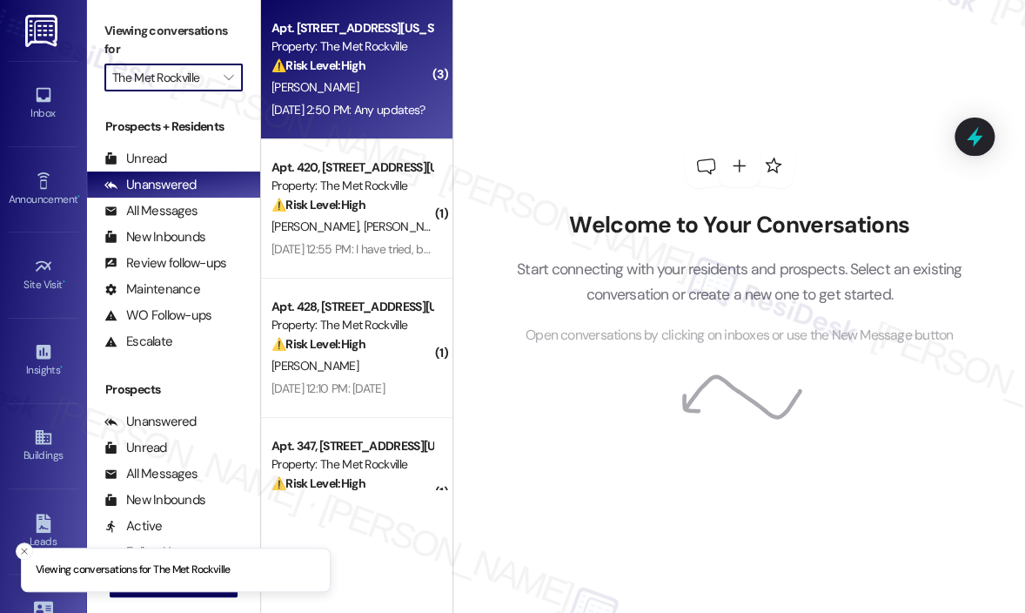
click at [392, 106] on div "[DATE] 2:50 PM: Any updates? [DATE] 2:50 PM: Any updates?" at bounding box center [348, 110] width 153 height 16
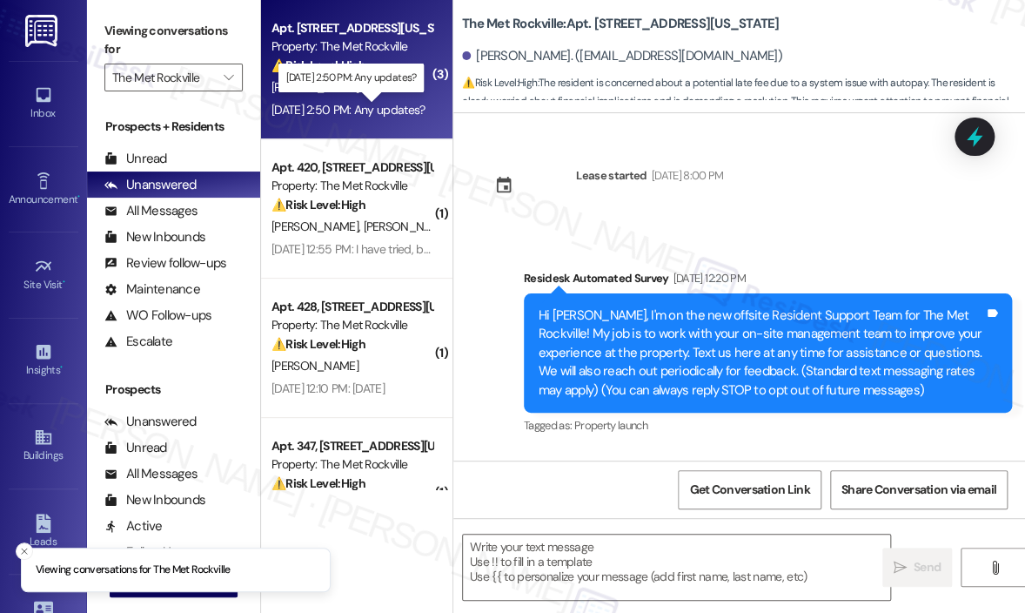
scroll to position [4248, 0]
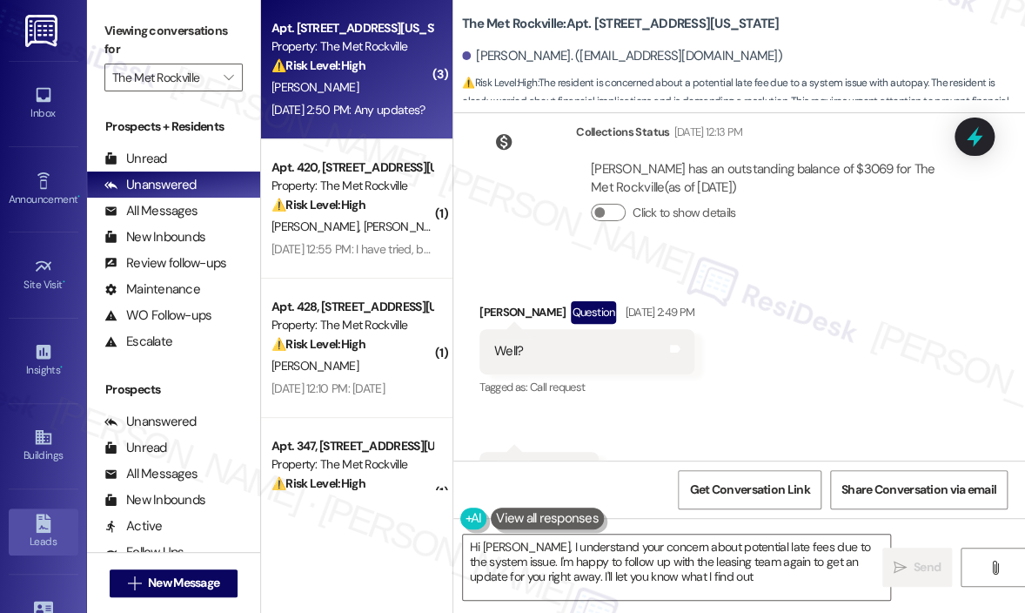
type textarea "Hi [PERSON_NAME], I understand your concern about potential late fees due to th…"
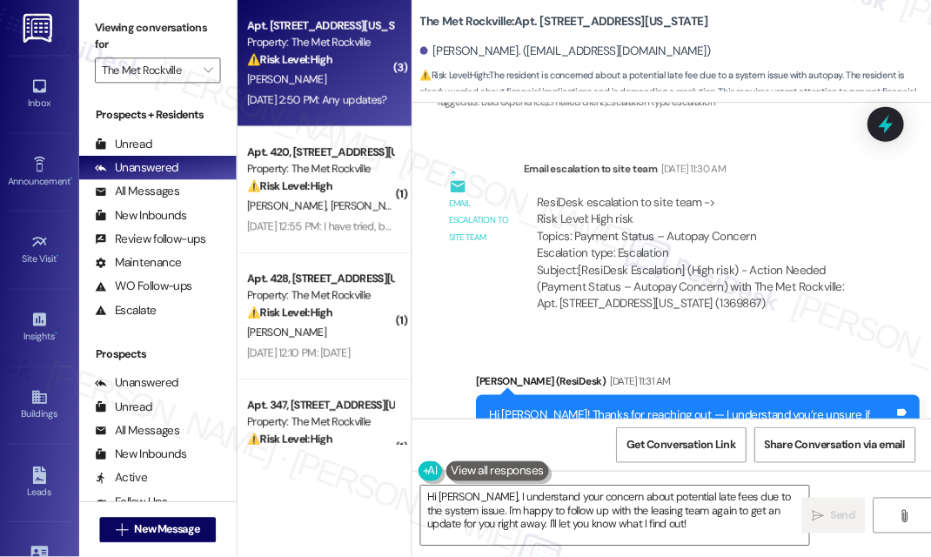
scroll to position [3552, 0]
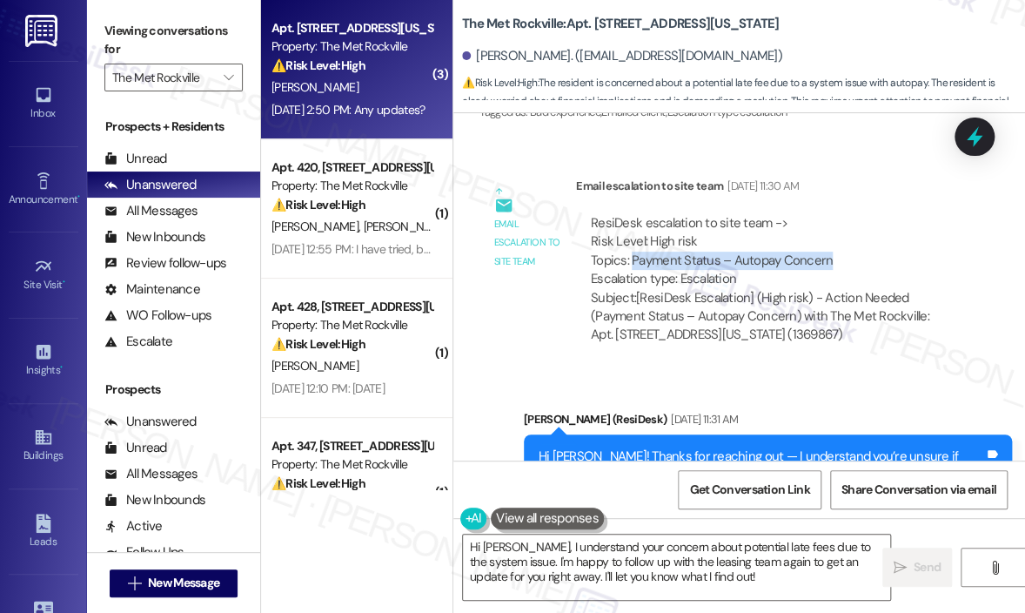
drag, startPoint x: 832, startPoint y: 187, endPoint x: 633, endPoint y: 191, distance: 199.4
click at [633, 214] on div "ResiDesk escalation to site team -> Risk Level: High risk Topics: Payment Statu…" at bounding box center [772, 251] width 362 height 75
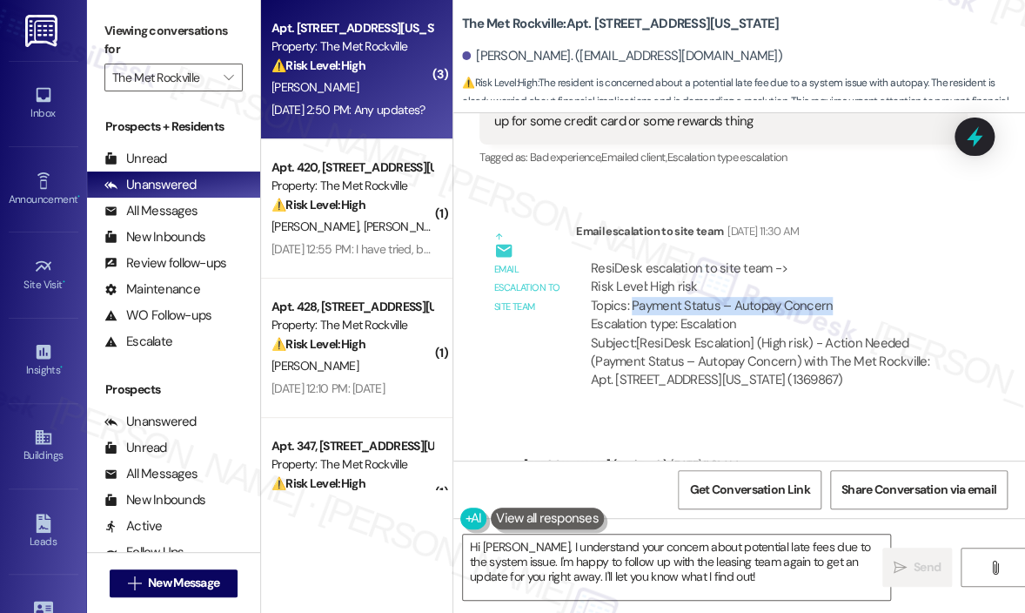
scroll to position [3465, 0]
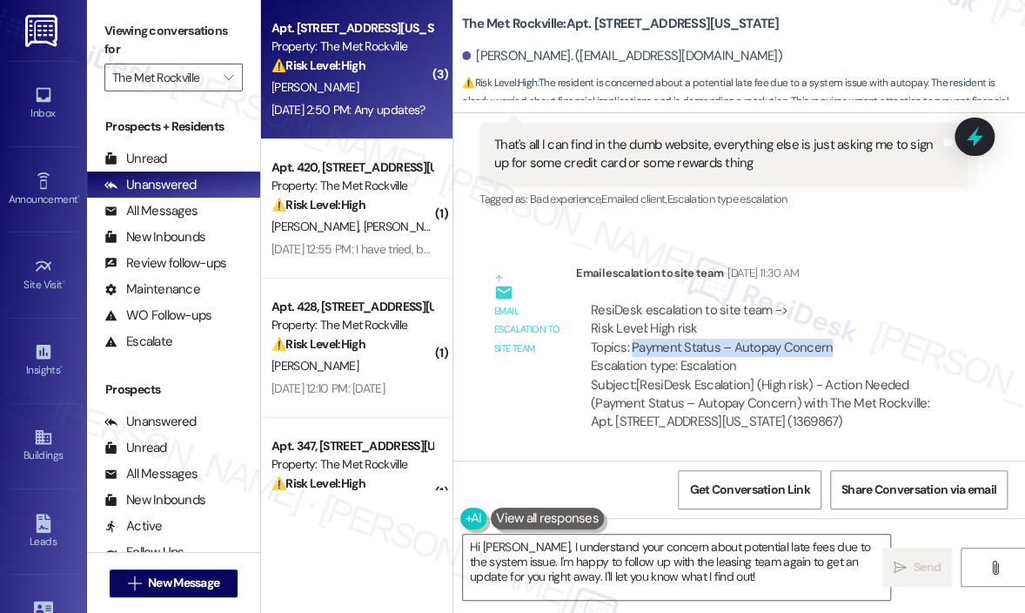
copy div "Payment Status – Autopay Concern"
click at [984, 132] on icon at bounding box center [975, 137] width 30 height 30
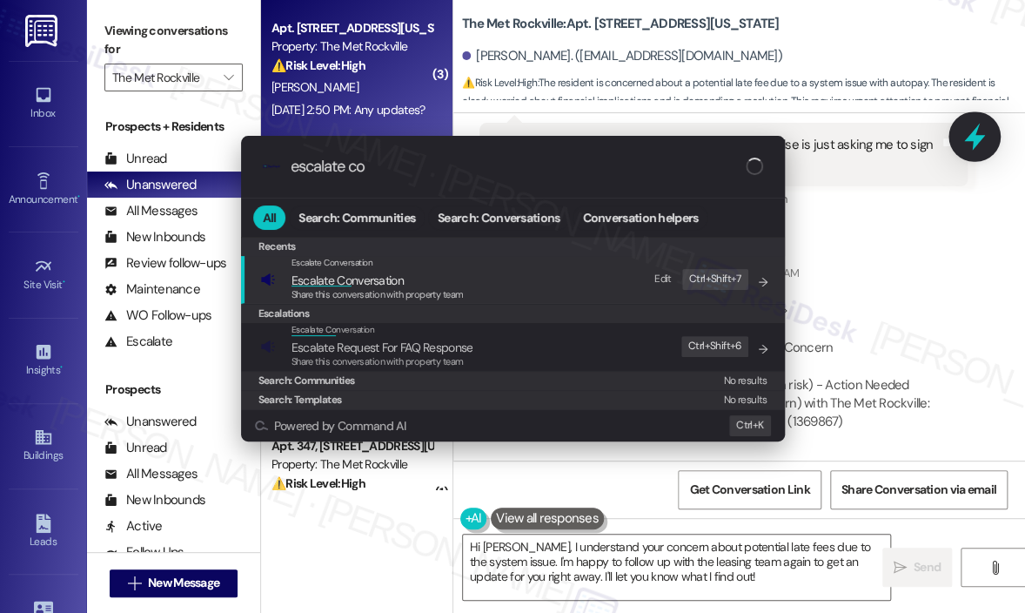
type input "escalate con"
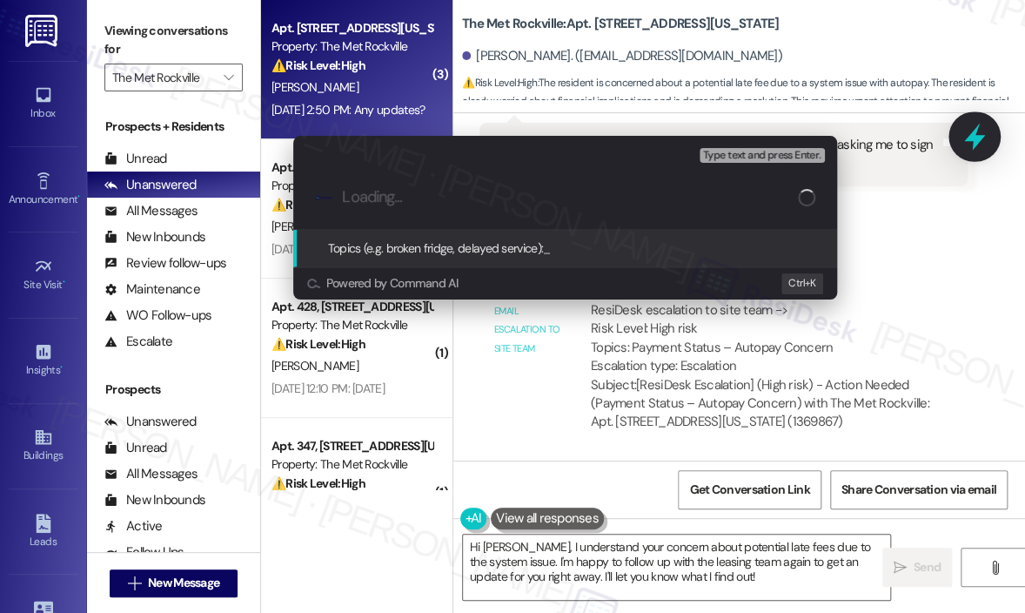
type input "Payment Status – Autopay Concern"
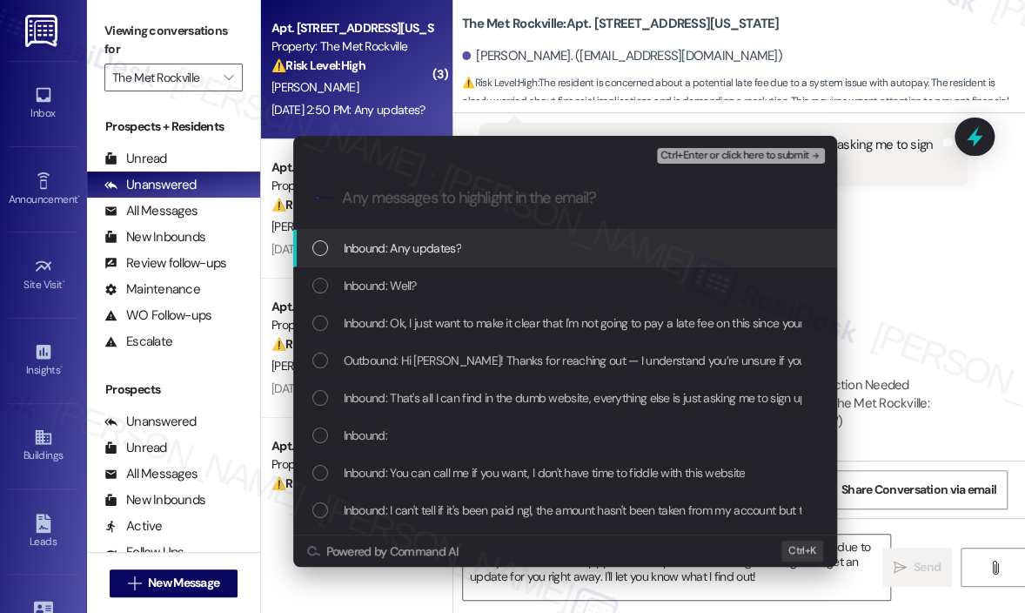
click at [598, 255] on div "Inbound: Any updates?" at bounding box center [567, 248] width 509 height 19
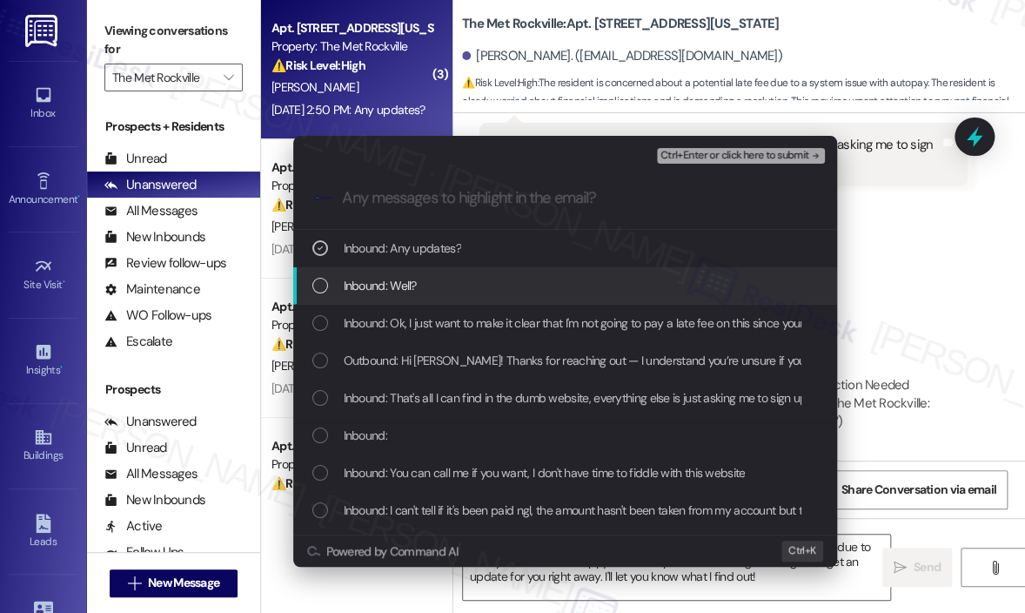
click at [592, 292] on div "Inbound: Well?" at bounding box center [567, 285] width 509 height 19
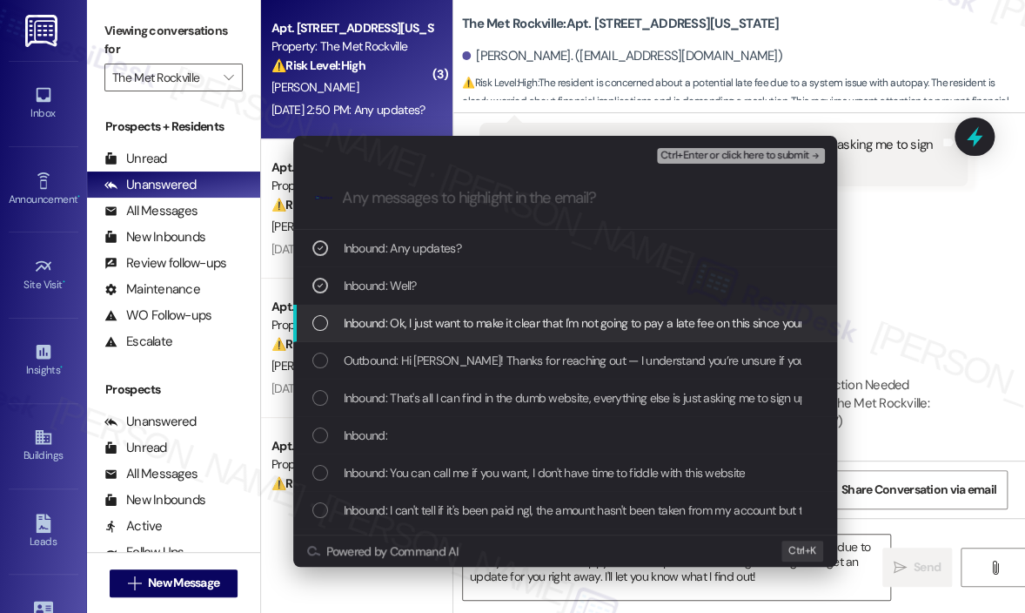
click at [602, 320] on span "Inbound: Ok, I just want to make it clear that I'm not going to pay a late fee …" at bounding box center [658, 322] width 629 height 19
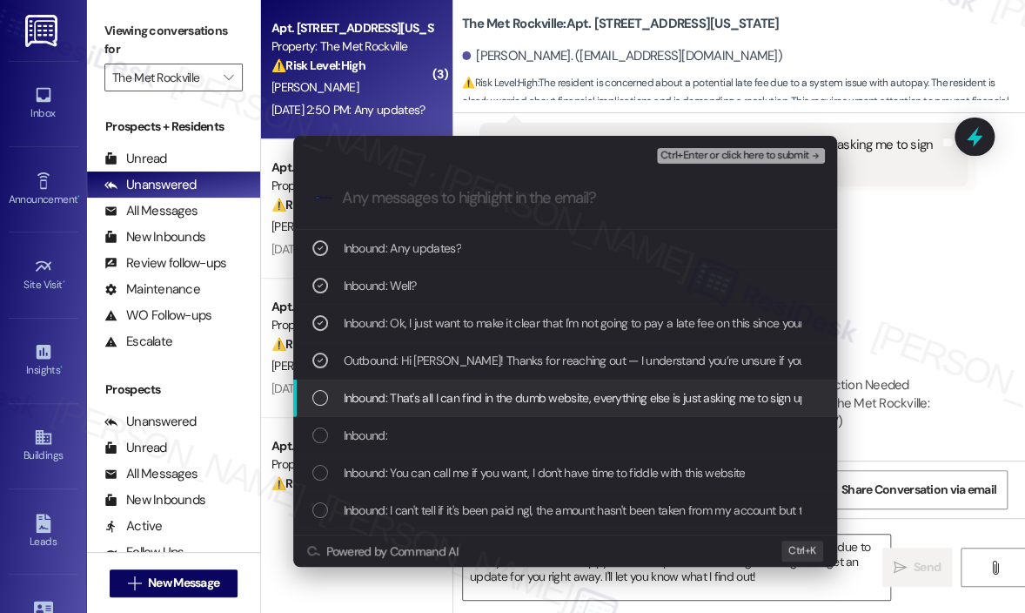
click at [526, 393] on span "Inbound: That's all I can find in the dumb website, everything else is just ask…" at bounding box center [687, 397] width 687 height 19
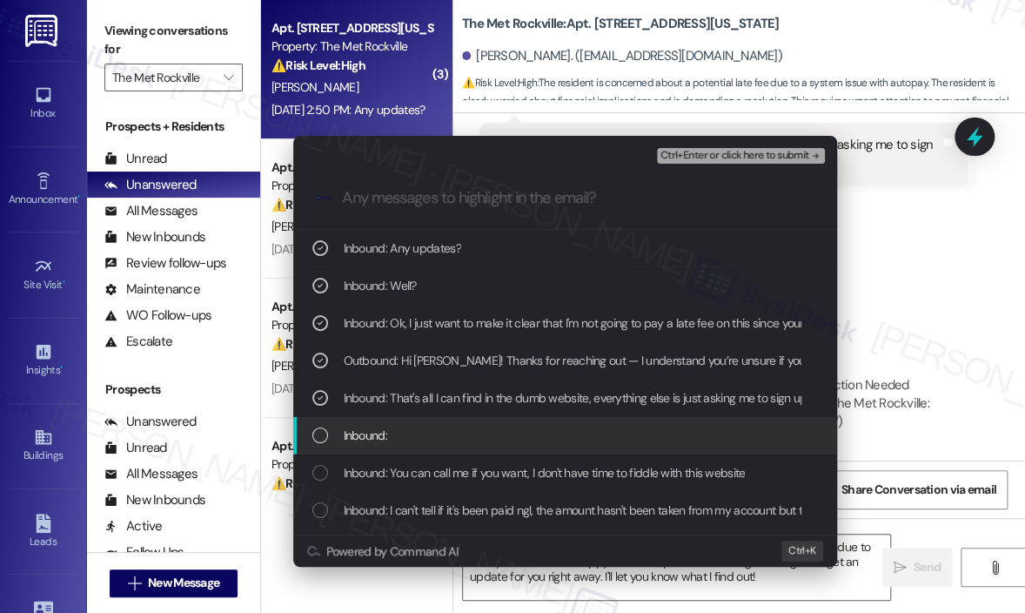
click at [515, 431] on div "Inbound:" at bounding box center [567, 435] width 509 height 19
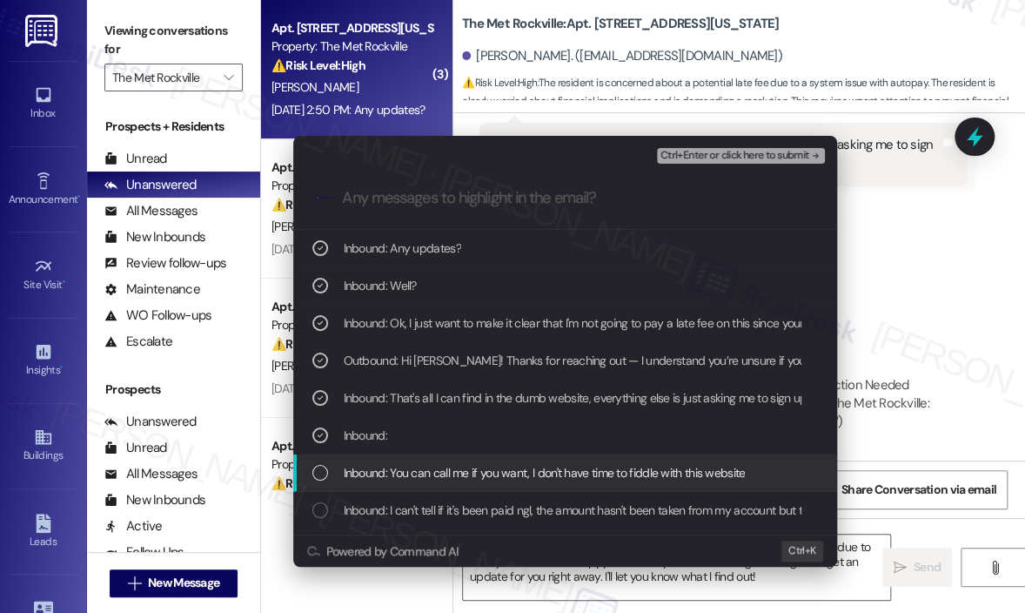
click at [522, 467] on span "Inbound: You can call me if you want, I don't have time to fiddle with this web…" at bounding box center [545, 472] width 402 height 19
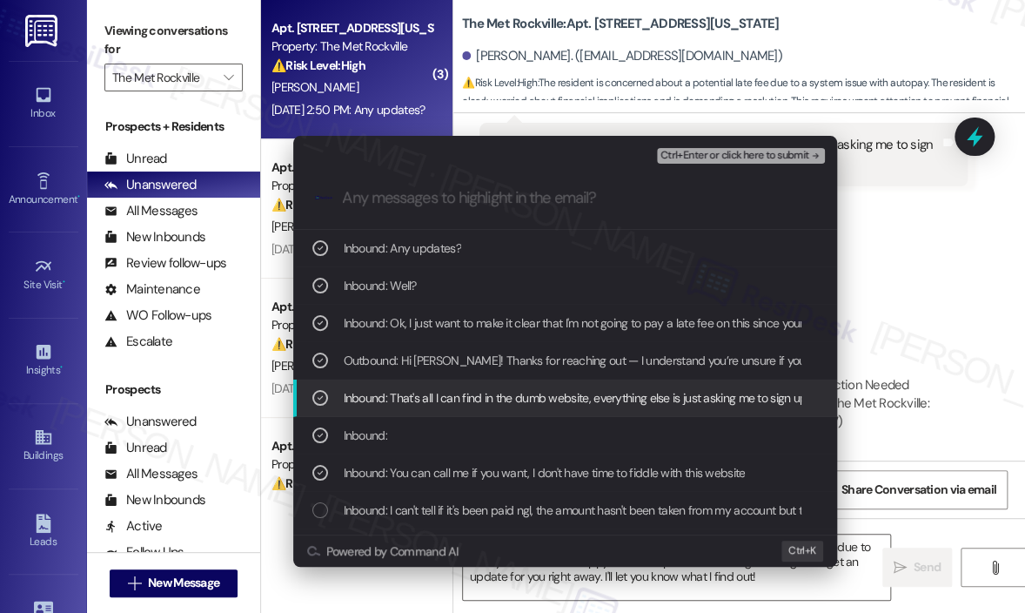
scroll to position [87, 0]
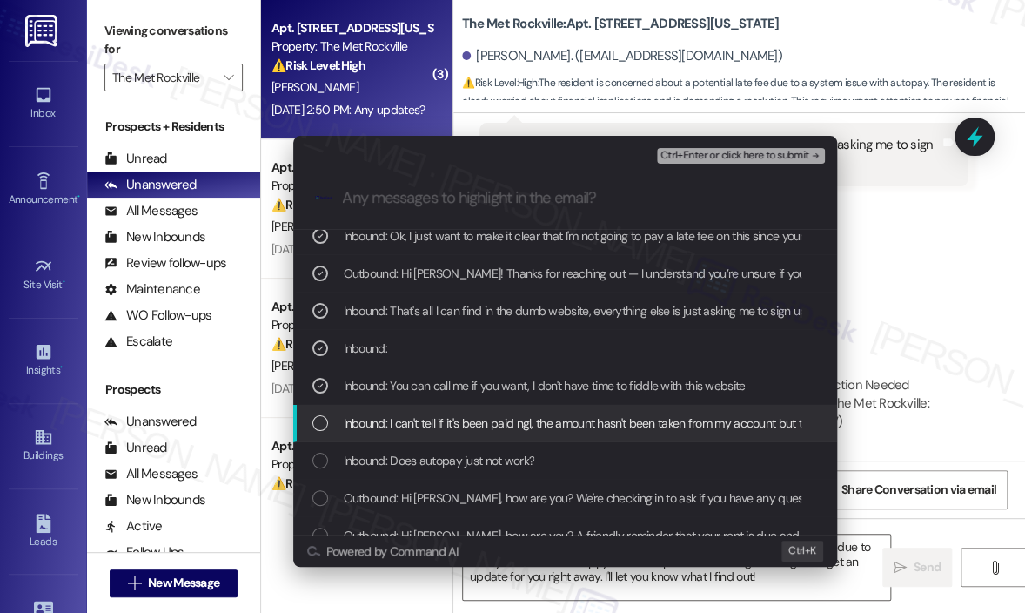
click at [584, 420] on span "Inbound: I can't tell if it's been paid ngl, the amount hasn't been taken from …" at bounding box center [686, 422] width 685 height 19
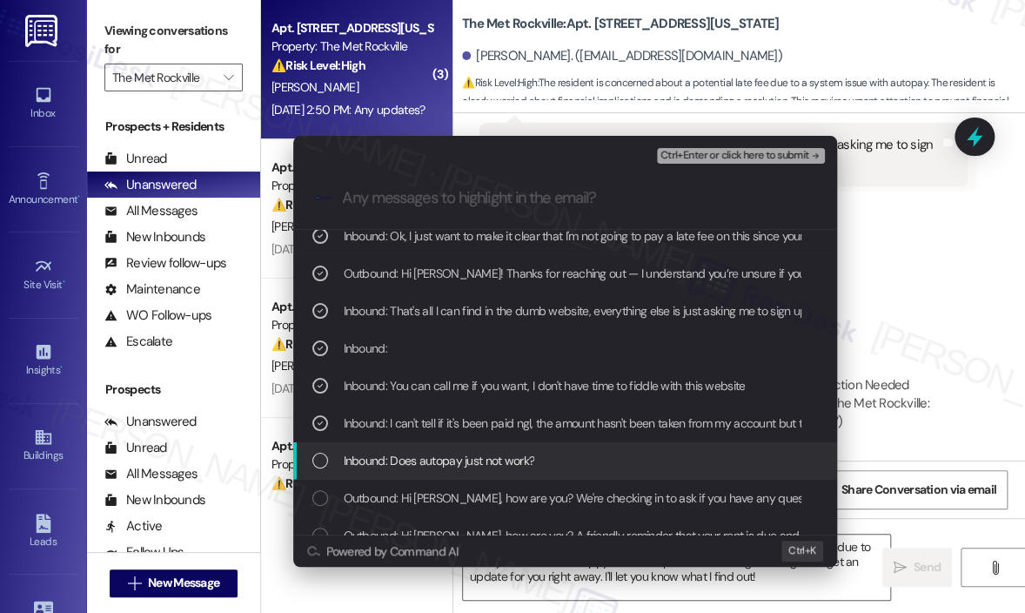
click at [501, 462] on span "Inbound: Does autopay just not work?" at bounding box center [440, 460] width 192 height 19
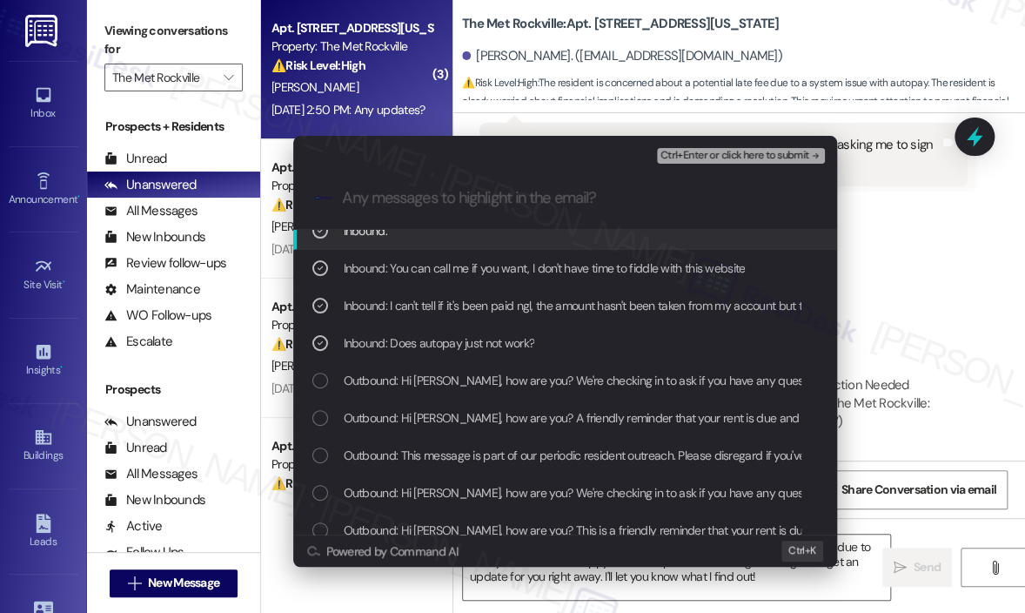
scroll to position [261, 0]
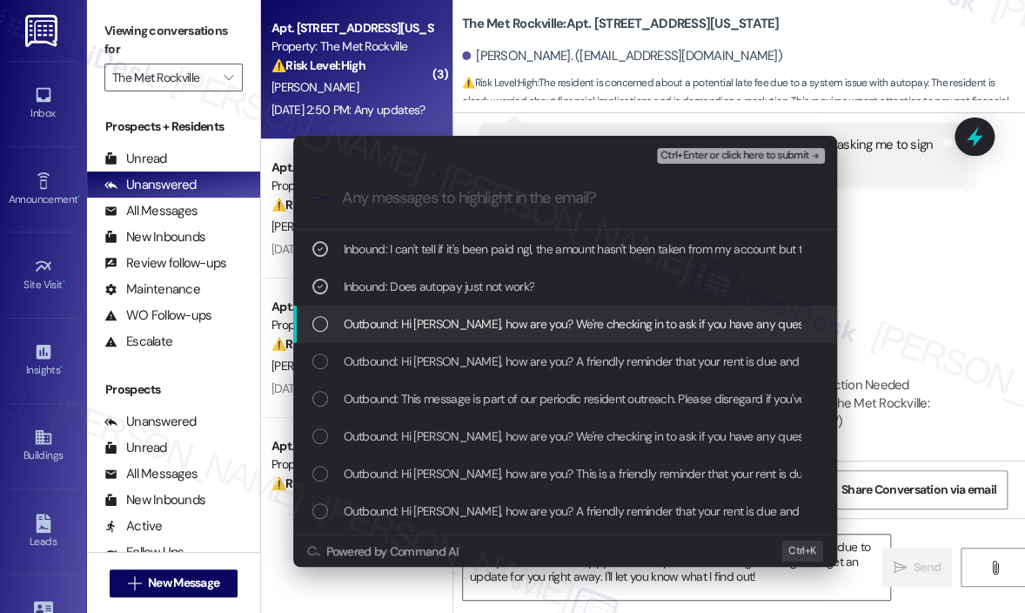
click at [592, 321] on span "Outbound: Hi [PERSON_NAME], how are you? We're checking in to ask if you have a…" at bounding box center [944, 323] width 1200 height 19
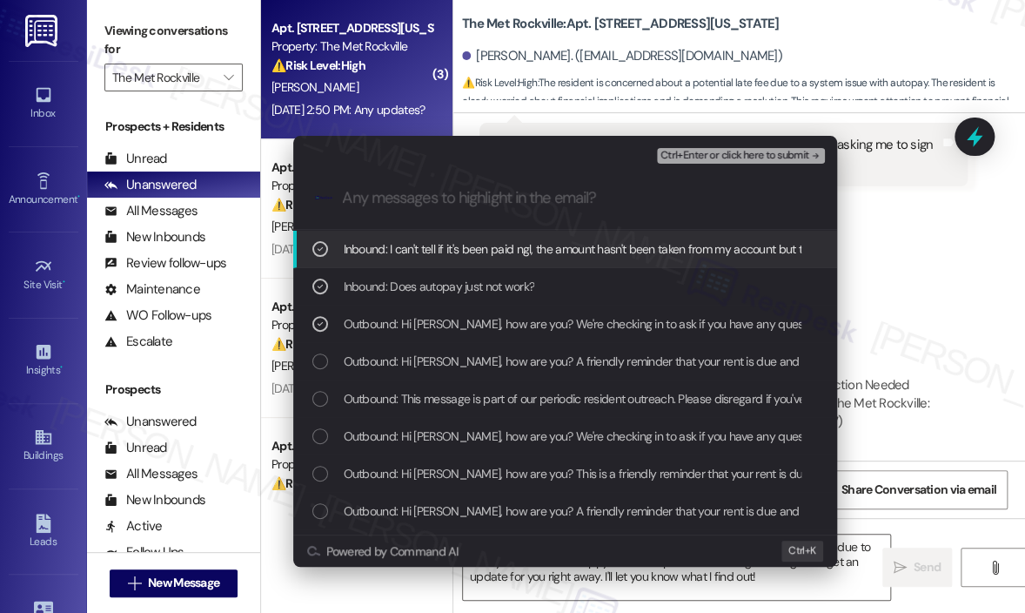
click at [727, 150] on span "Ctrl+Enter or click here to submit" at bounding box center [735, 156] width 149 height 12
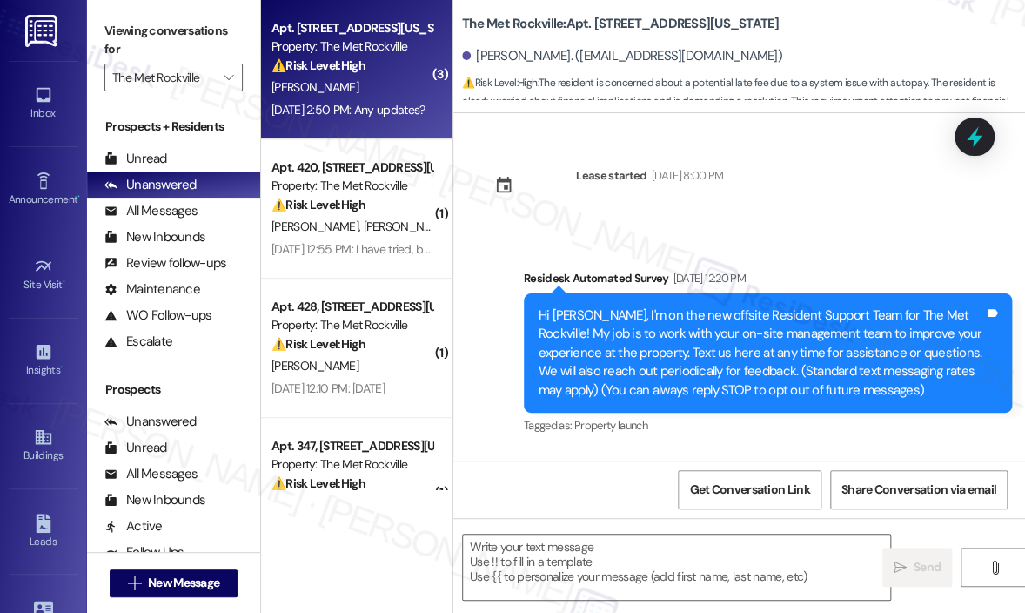
scroll to position [4247, 0]
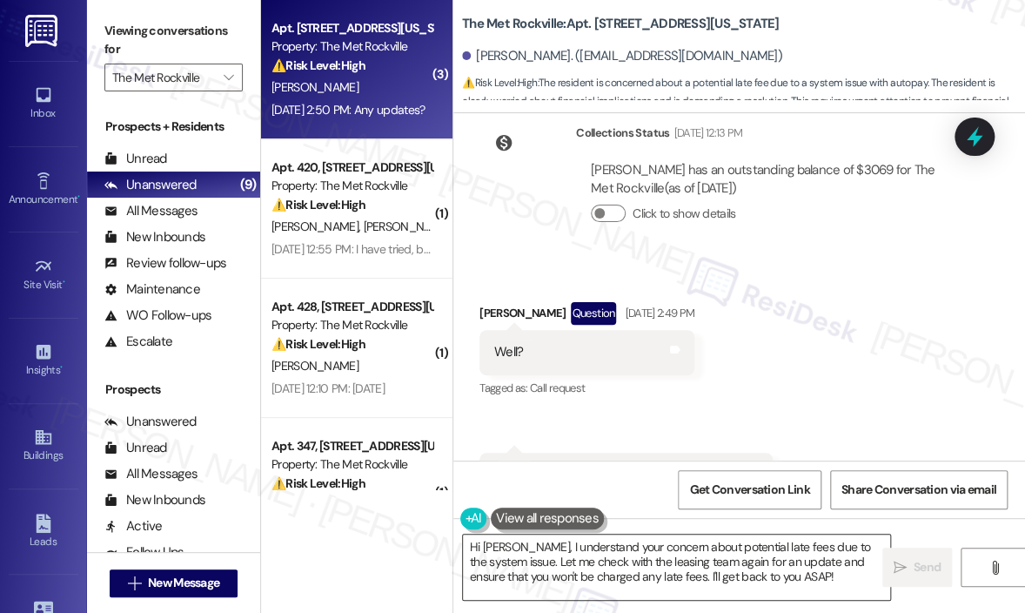
click at [719, 565] on textarea "Hi [PERSON_NAME], I understand your concern about potential late fees due to th…" at bounding box center [676, 566] width 427 height 65
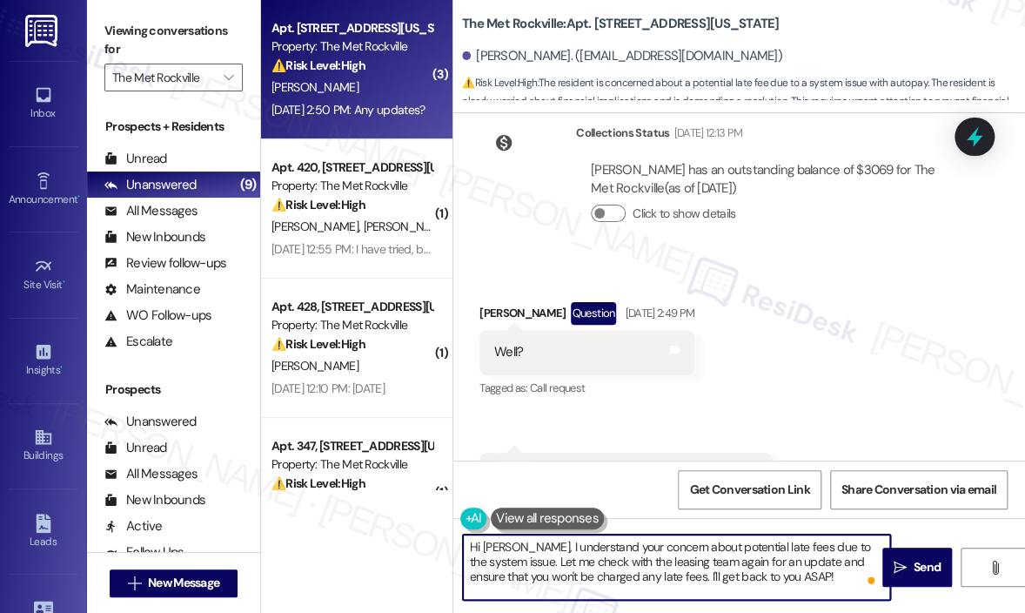
click at [679, 576] on textarea "Hi [PERSON_NAME], I understand your concern about potential late fees due to th…" at bounding box center [676, 566] width 427 height 65
click at [803, 577] on textarea "Hi [PERSON_NAME], I understand your concern about potential late fees due to th…" at bounding box center [676, 566] width 427 height 65
drag, startPoint x: 621, startPoint y: 575, endPoint x: 627, endPoint y: 600, distance: 25.1
click at [620, 575] on textarea "Hi [PERSON_NAME], I understand your concern about potential late fees due to th…" at bounding box center [676, 566] width 427 height 65
click at [613, 582] on textarea "Hi [PERSON_NAME], I understand your concern about potential late fees due to th…" at bounding box center [676, 566] width 427 height 65
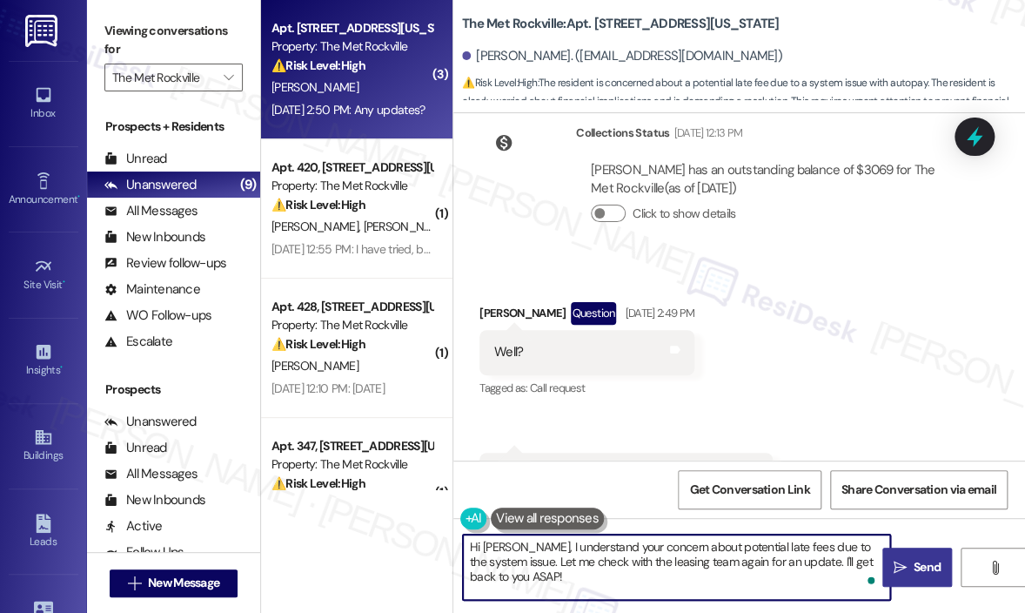
type textarea "Hi [PERSON_NAME], I understand your concern about potential late fees due to th…"
click at [933, 565] on span "Send" at bounding box center [927, 567] width 27 height 18
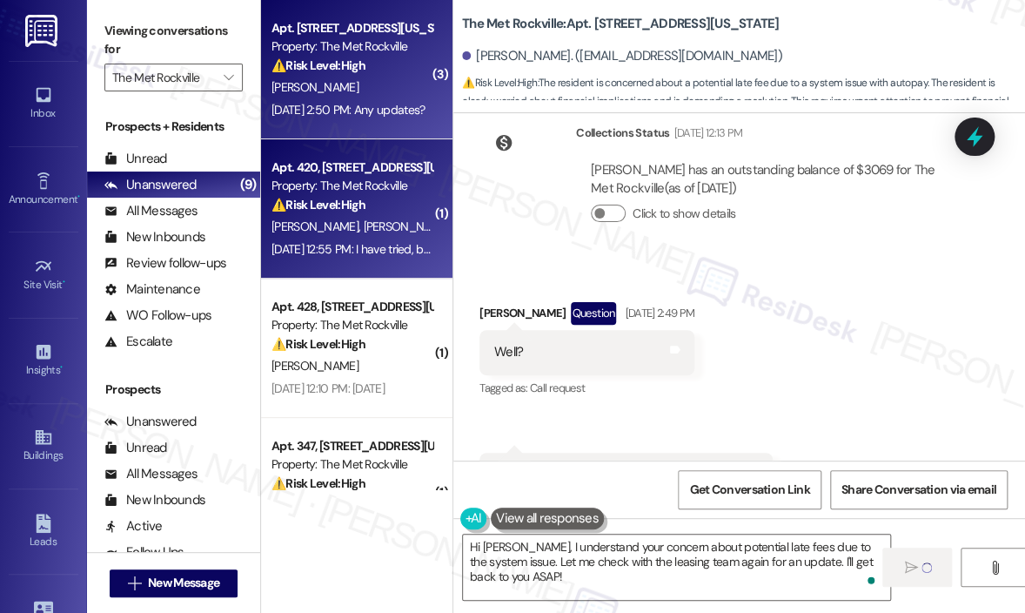
click at [396, 266] on div "Apt. 420, [STREET_ADDRESS][US_STATE] Property: The Met Rockville ⚠️ Risk Level:…" at bounding box center [357, 208] width 192 height 139
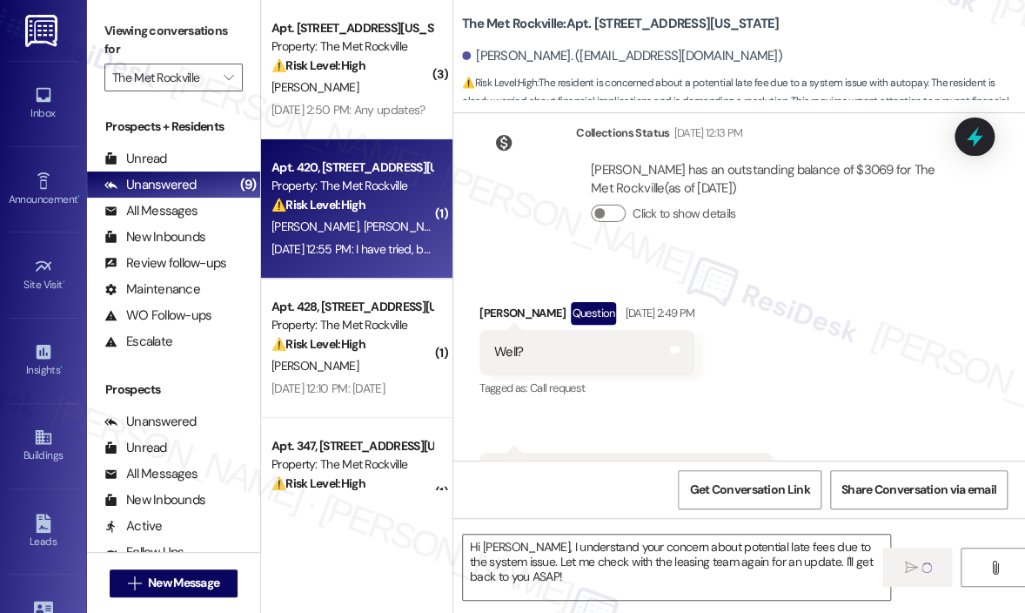
type textarea "Fetching suggested responses. Please feel free to read through the conversation…"
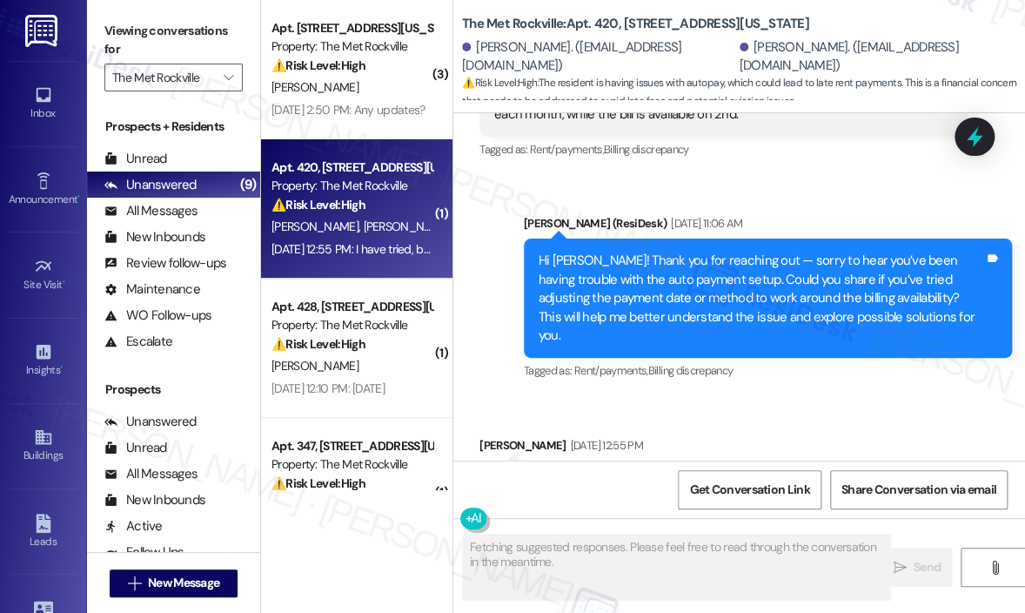
scroll to position [2521, 0]
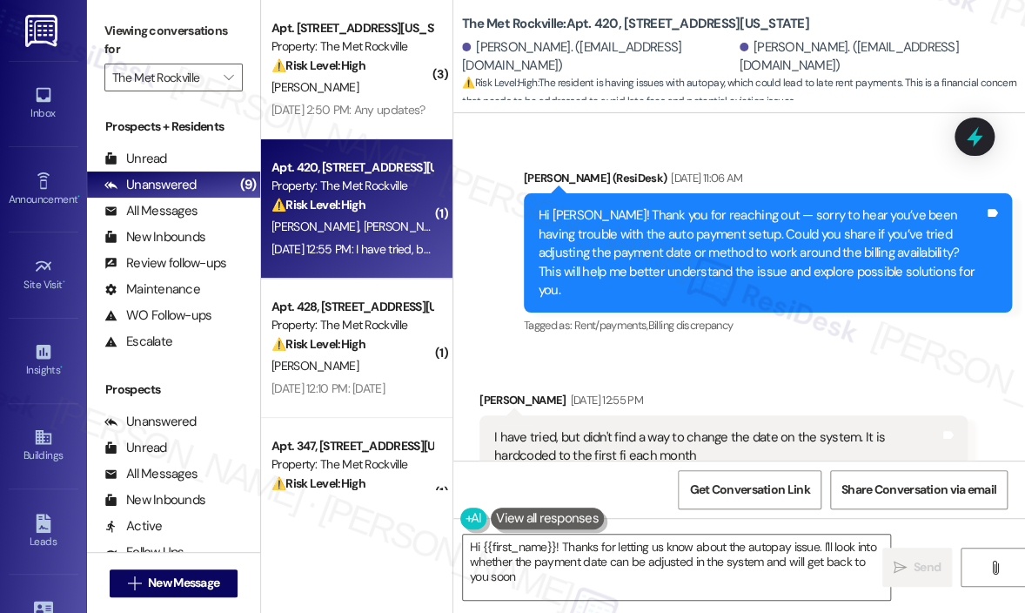
type textarea "Hi {{first_name}}! Thanks for letting us know about the autopay issue. I'll loo…"
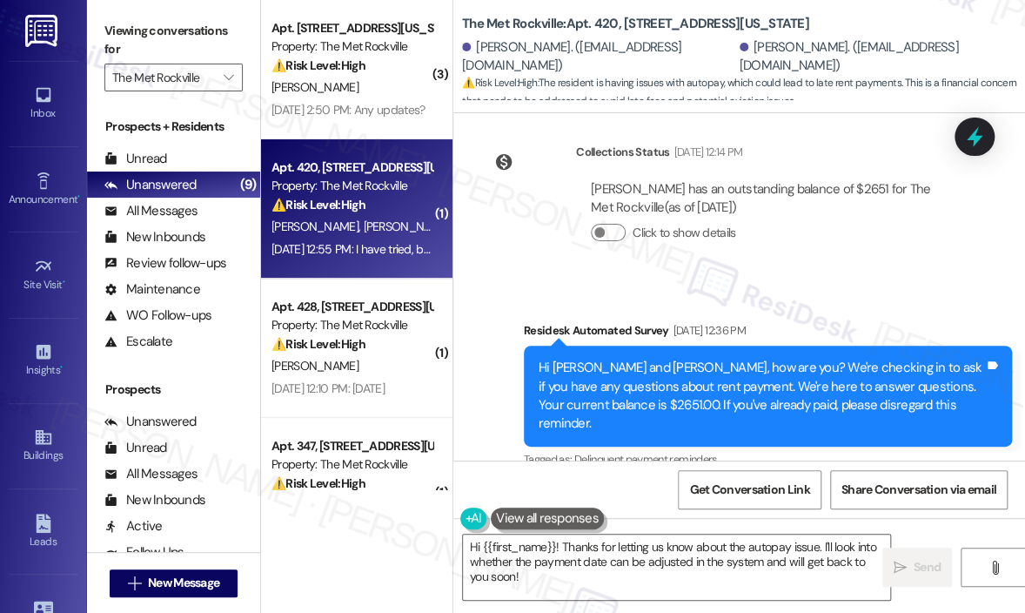
scroll to position [2175, 0]
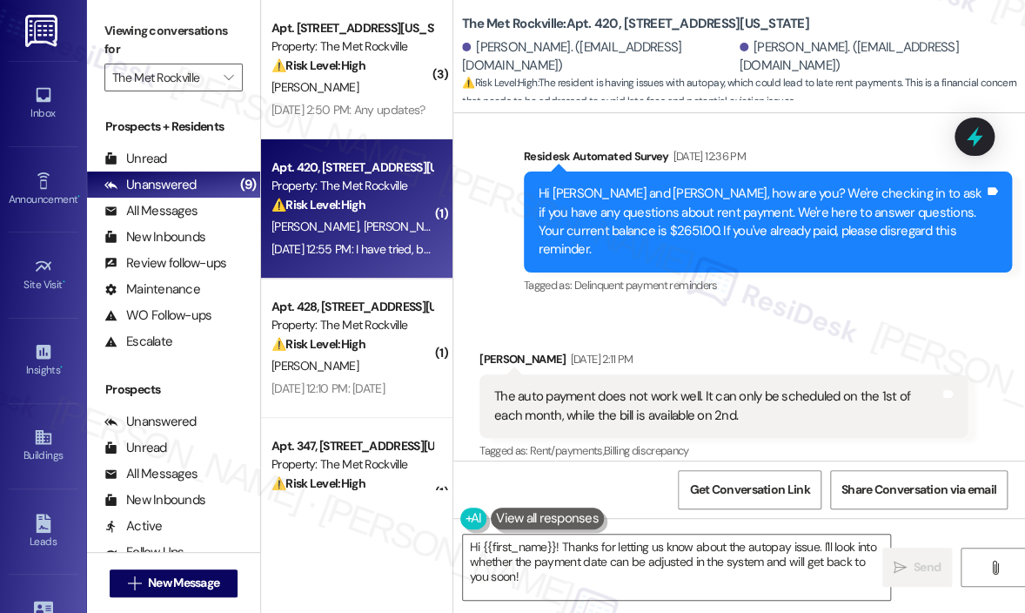
click at [669, 387] on div "The auto payment does not work well. It can only be scheduled on the 1st of eac…" at bounding box center [717, 405] width 446 height 37
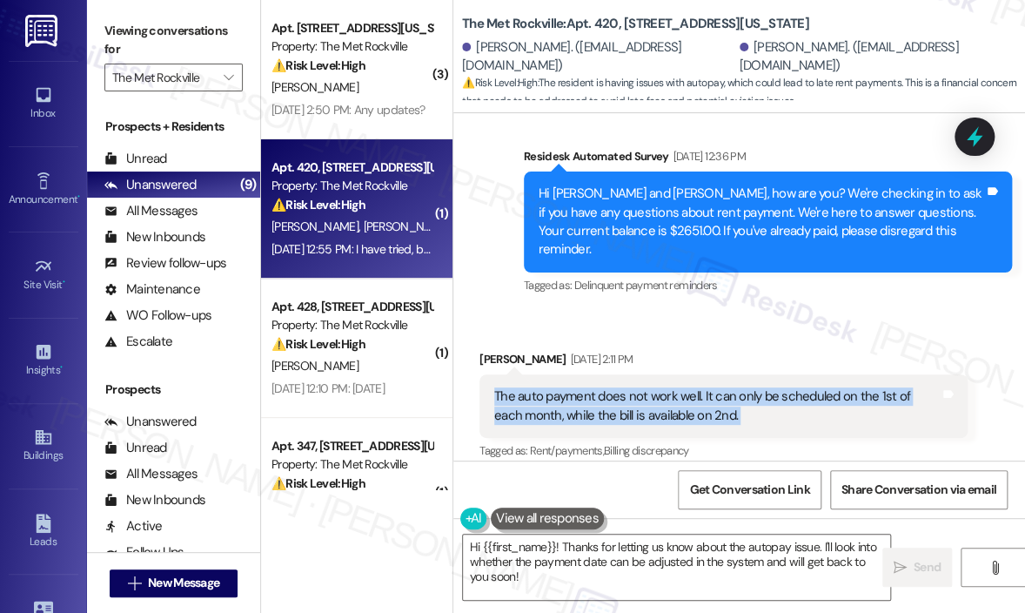
click at [669, 387] on div "The auto payment does not work well. It can only be scheduled on the 1st of eac…" at bounding box center [717, 405] width 446 height 37
copy div "The auto payment does not work well. It can only be scheduled on the 1st of eac…"
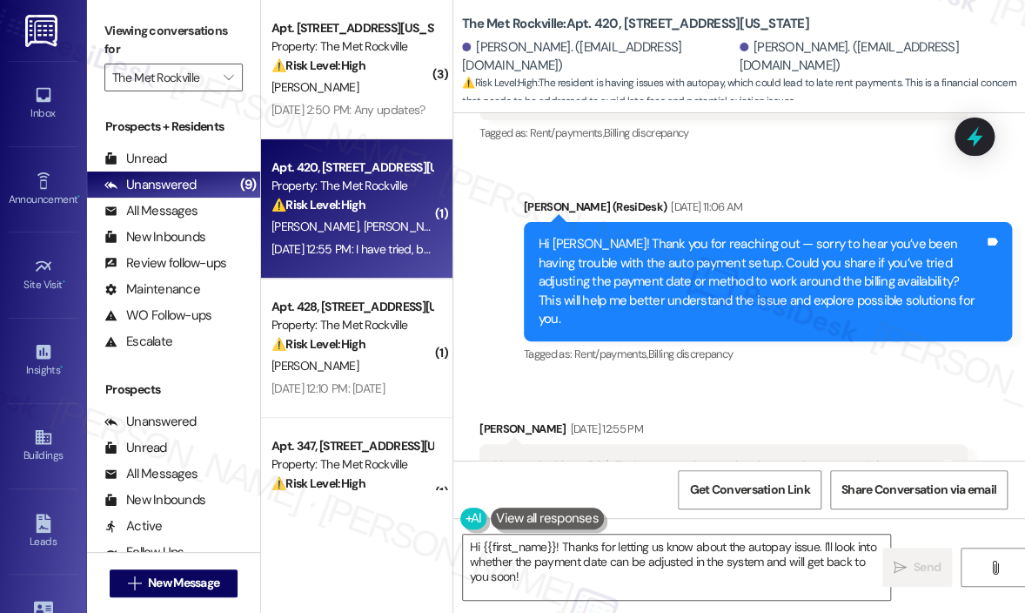
scroll to position [2522, 0]
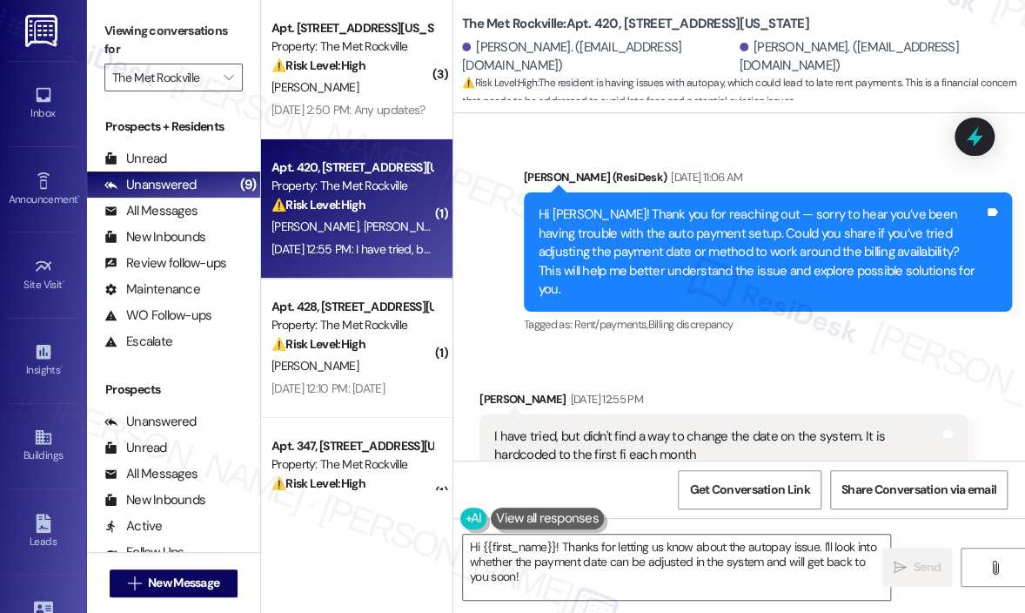
click at [678, 427] on div "I have tried, but didn't find a way to change the date on the system. It is har…" at bounding box center [717, 445] width 446 height 37
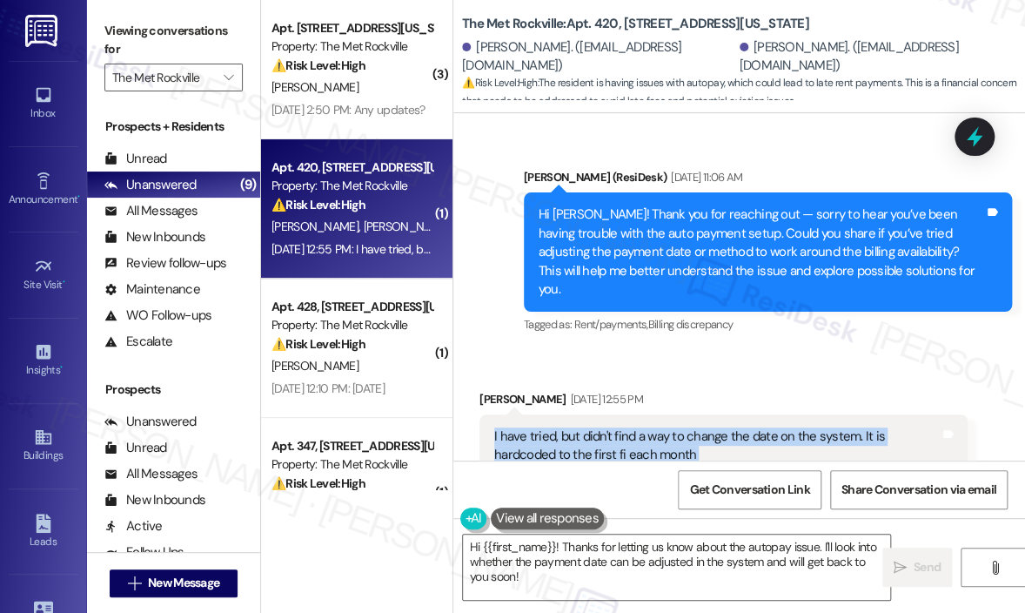
click at [678, 427] on div "I have tried, but didn't find a way to change the date on the system. It is har…" at bounding box center [717, 445] width 446 height 37
copy div "I have tried, but didn't find a way to change the date on the system. It is har…"
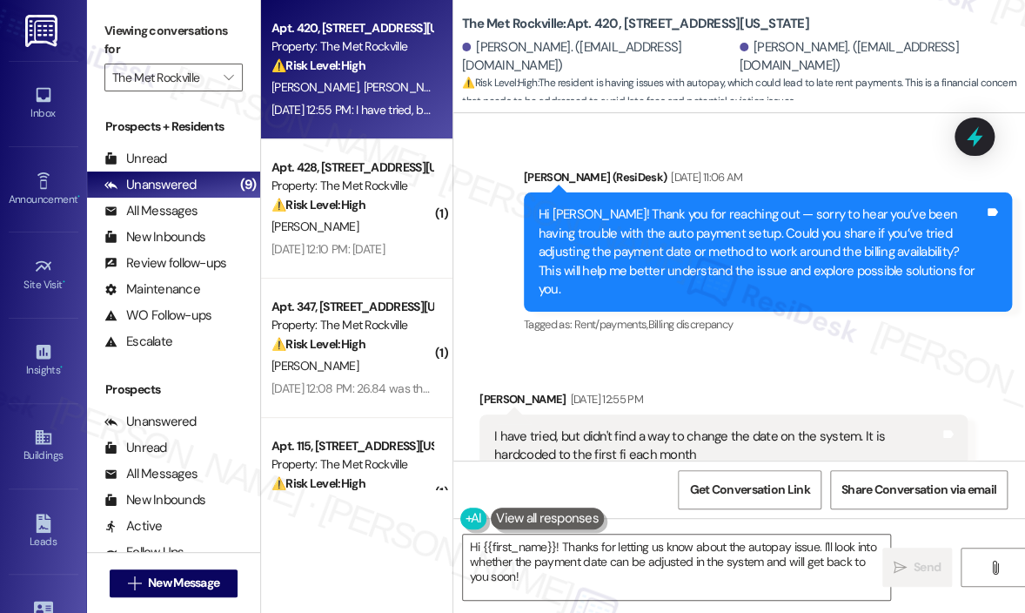
click at [853, 287] on div "Sent via SMS [PERSON_NAME] (ResiDesk) [DATE] 11:06 AM Hi [PERSON_NAME]! Thank y…" at bounding box center [768, 252] width 514 height 195
click at [973, 131] on icon at bounding box center [975, 137] width 21 height 27
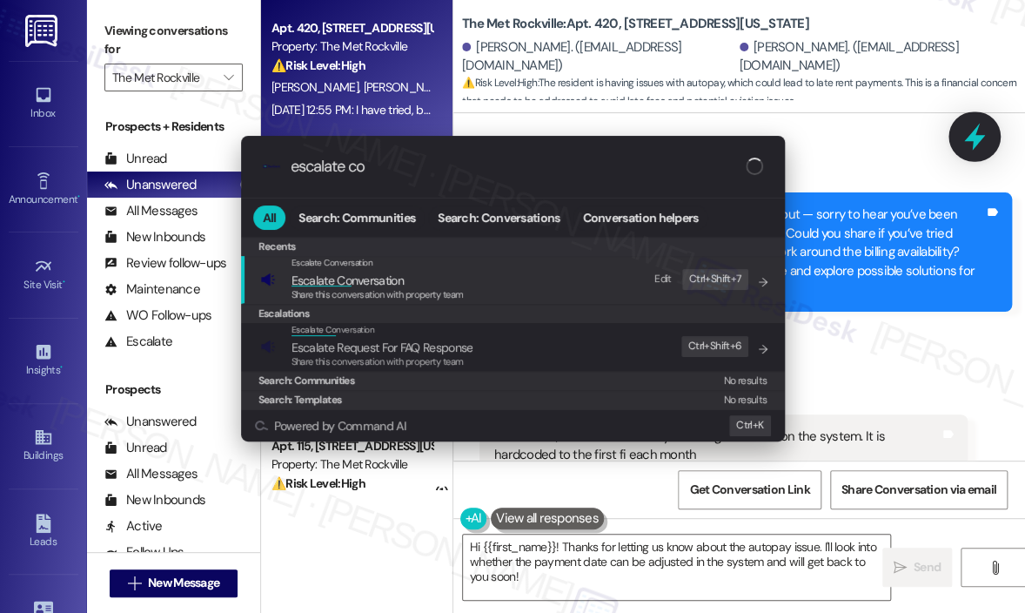
type input "escalate con"
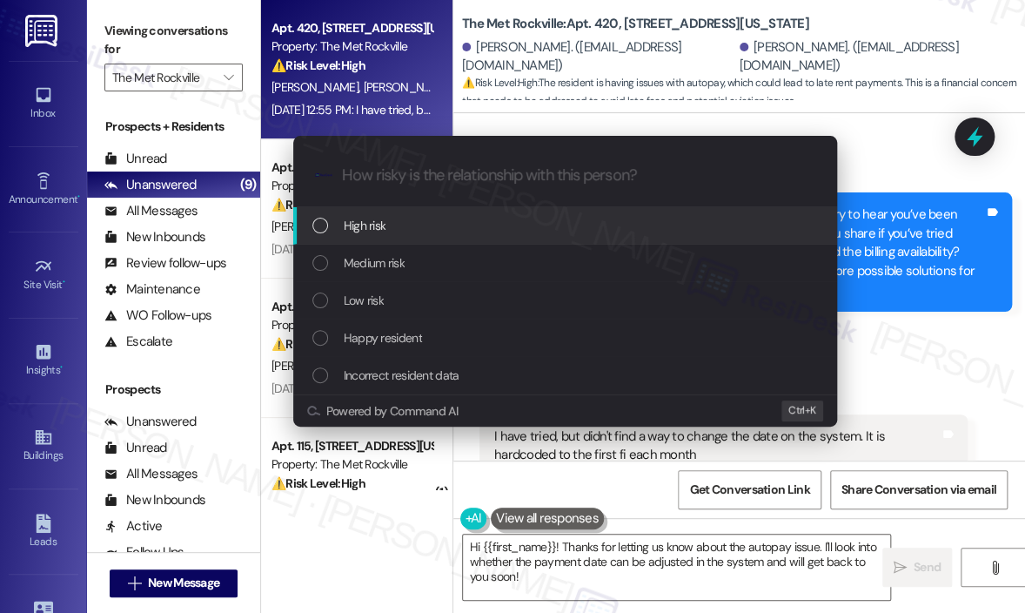
click at [317, 218] on div "List of options" at bounding box center [321, 226] width 16 height 16
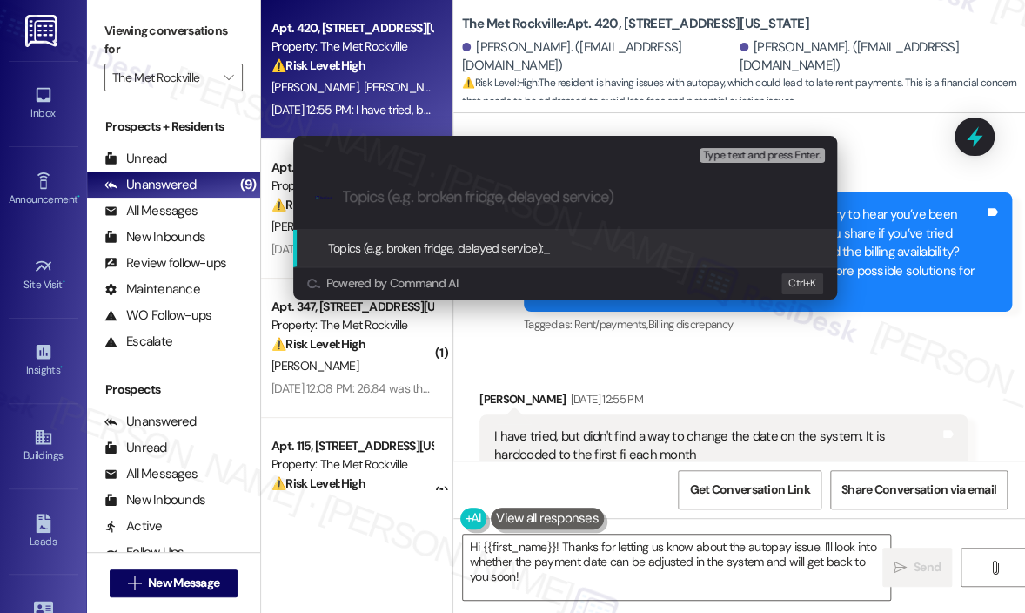
click at [407, 192] on input "Topics (e.g. broken fridge, delayed service)" at bounding box center [579, 197] width 473 height 18
paste input "Issue with Auto Payment Scheduling Date in System"
type input "Issue with Auto Payment Scheduling Date in System"
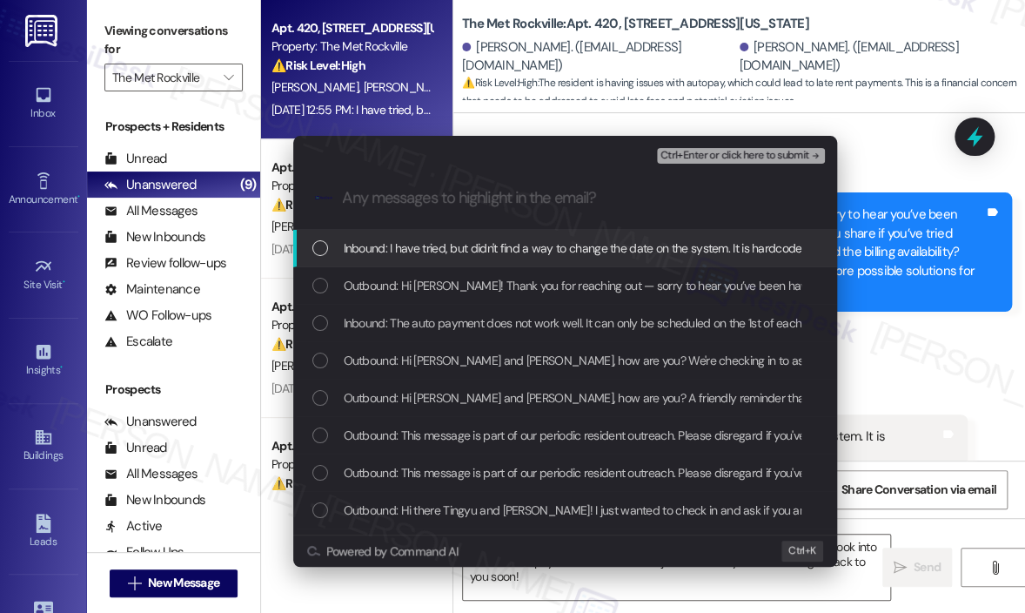
click at [487, 254] on span "Inbound: I have tried, but didn't find a way to change the date on the system. …" at bounding box center [640, 248] width 592 height 19
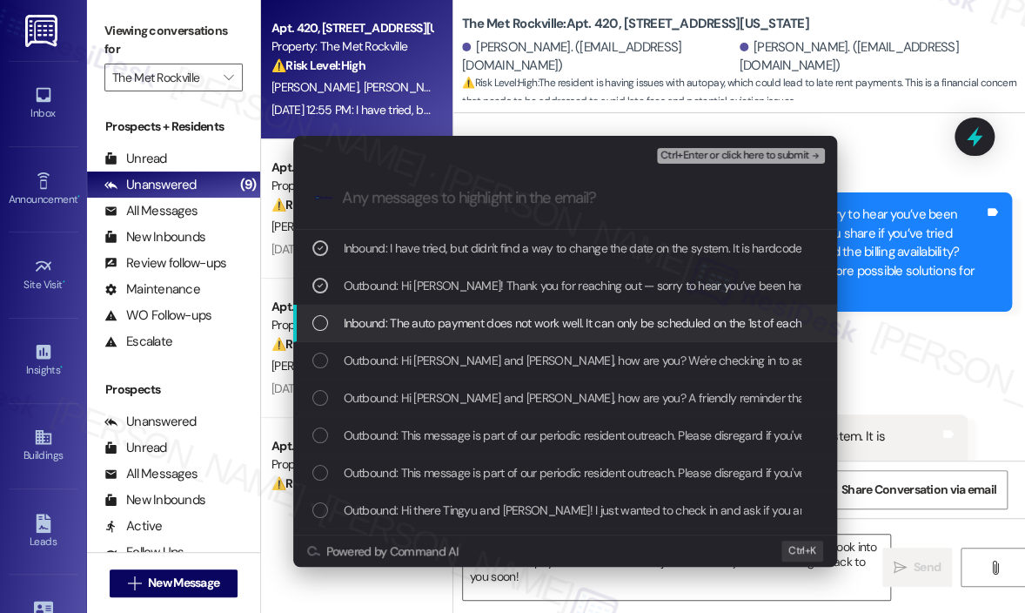
click at [411, 321] on span "Inbound: The auto payment does not work well. It can only be scheduled on the 1…" at bounding box center [673, 322] width 658 height 19
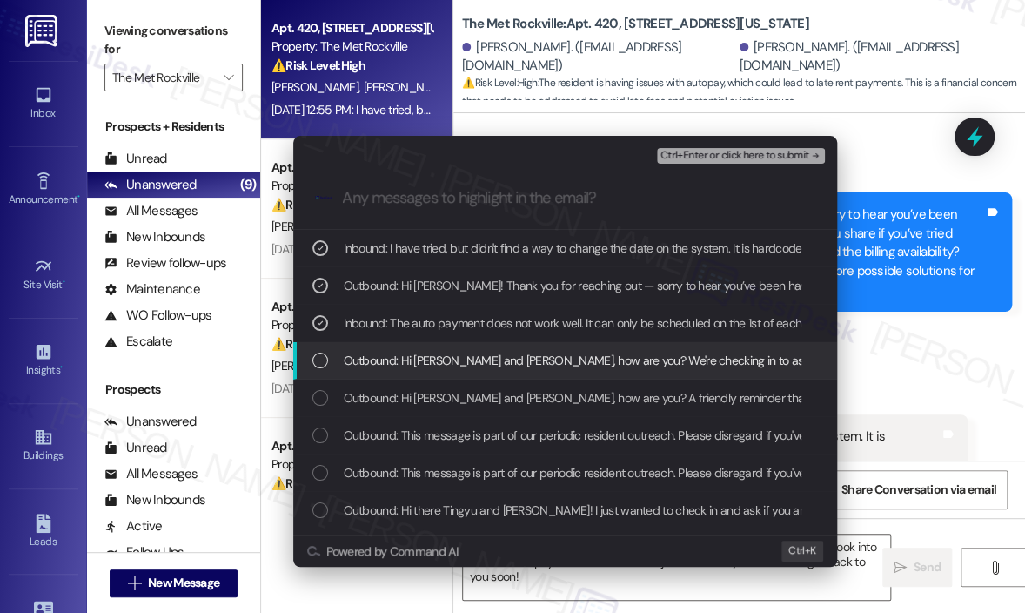
click at [418, 353] on span "Outbound: Hi [PERSON_NAME] and [PERSON_NAME], how are you? We're checking in to…" at bounding box center [997, 360] width 1307 height 19
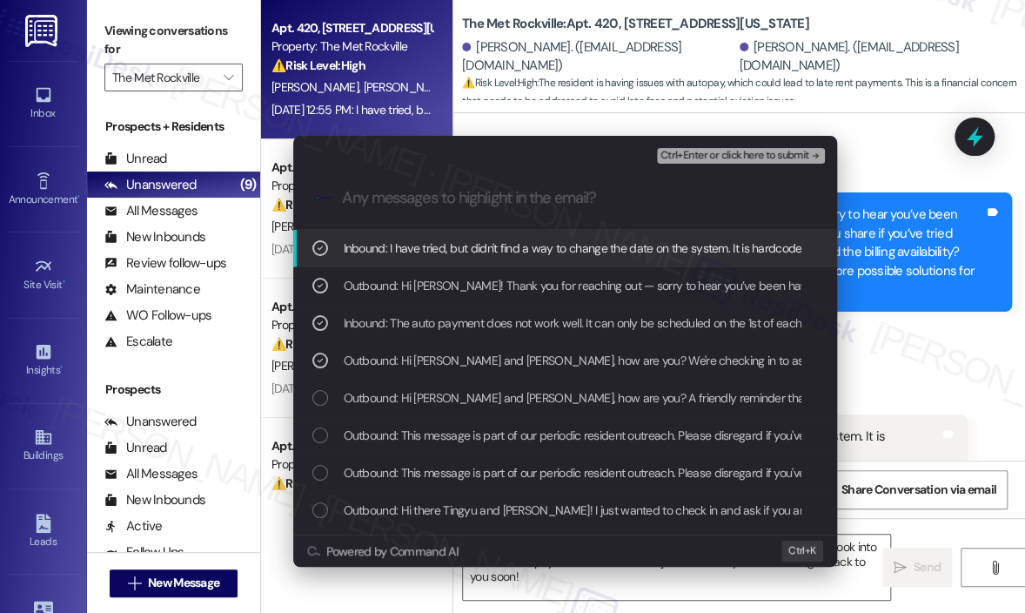
click at [703, 158] on span "Ctrl+Enter or click here to submit" at bounding box center [735, 156] width 149 height 12
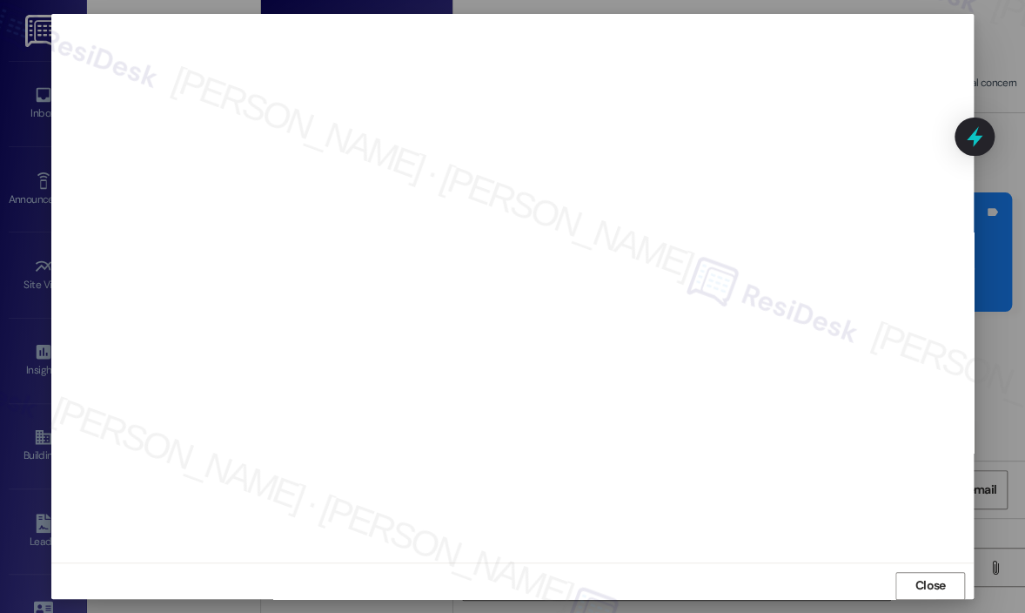
scroll to position [12, 0]
click at [916, 579] on span "Close" at bounding box center [931, 577] width 30 height 18
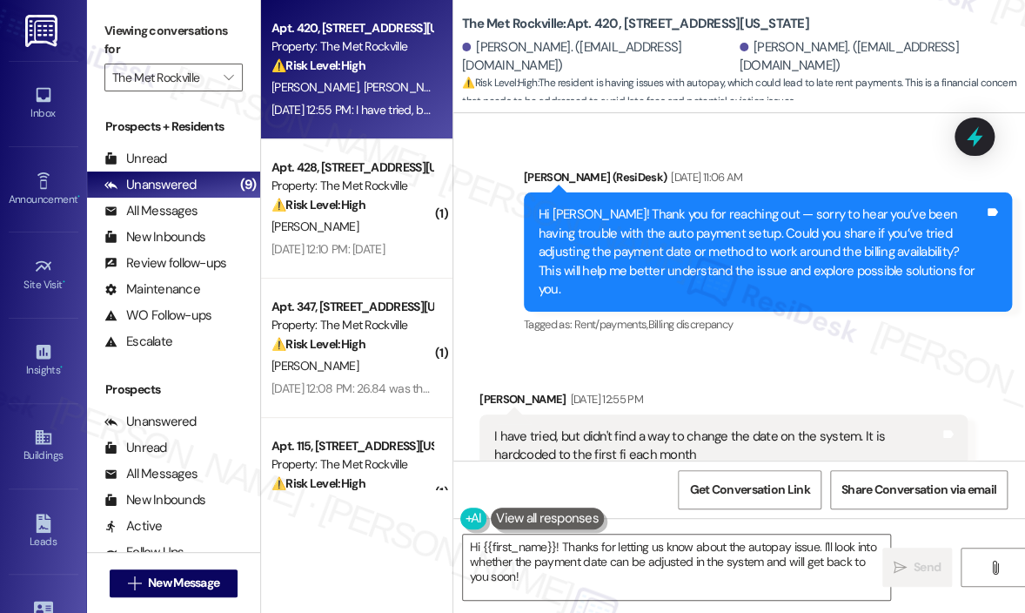
click at [881, 351] on div "Received via SMS [PERSON_NAME] [DATE] 12:55 PM I have tried, but didn't find a …" at bounding box center [740, 433] width 572 height 165
click at [978, 138] on icon at bounding box center [975, 136] width 16 height 21
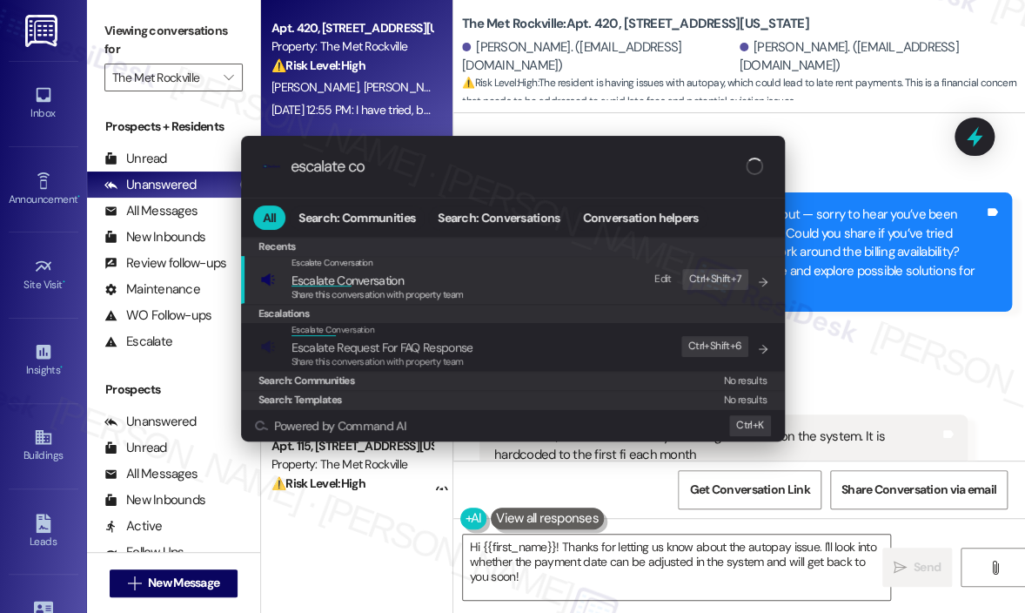
type input "escalate con"
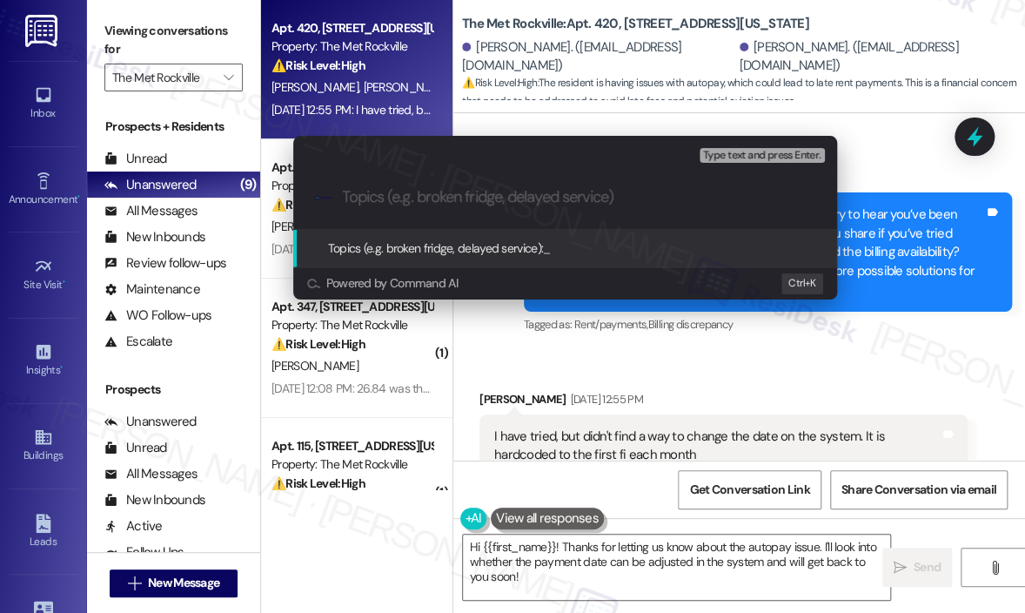
paste input "Issue with Auto Payment Scheduling Date in System"
type input "Issue with Auto Payment Scheduling Date in System"
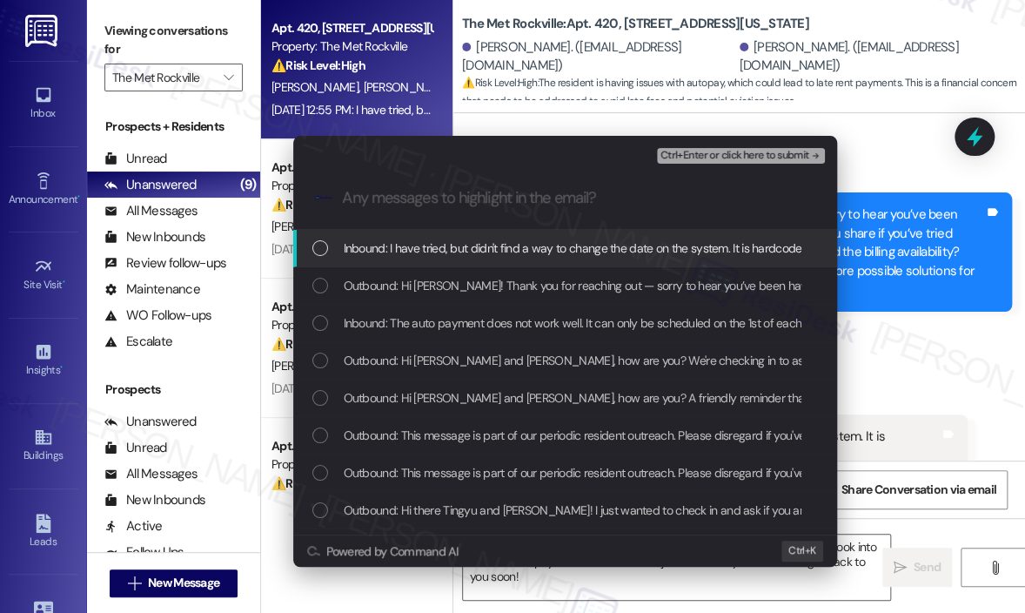
click at [400, 242] on span "Inbound: I have tried, but didn't find a way to change the date on the system. …" at bounding box center [640, 248] width 592 height 19
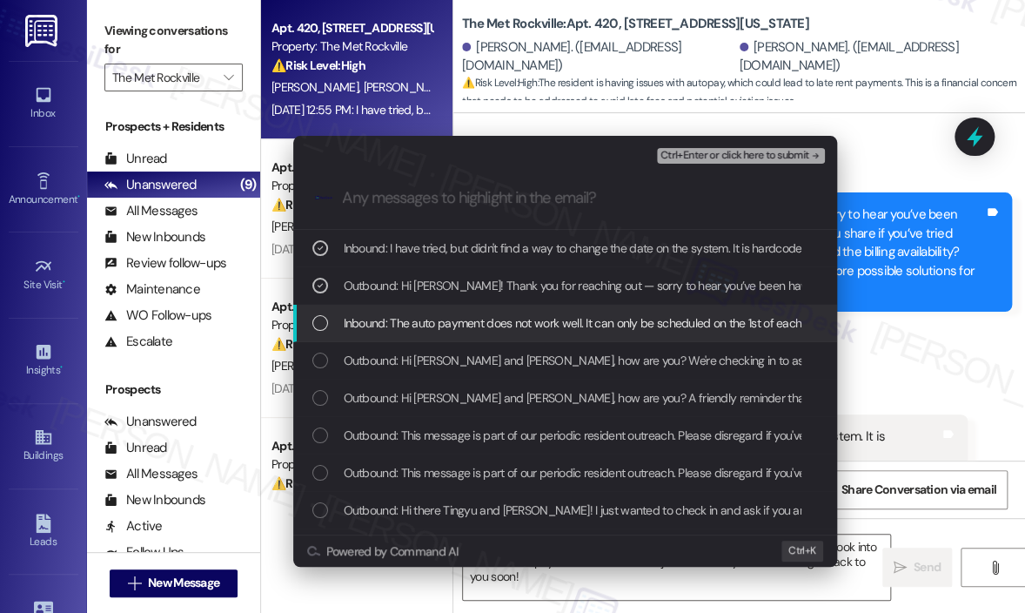
click at [419, 310] on div "Inbound: The auto payment does not work well. It can only be scheduled on the 1…" at bounding box center [565, 323] width 544 height 37
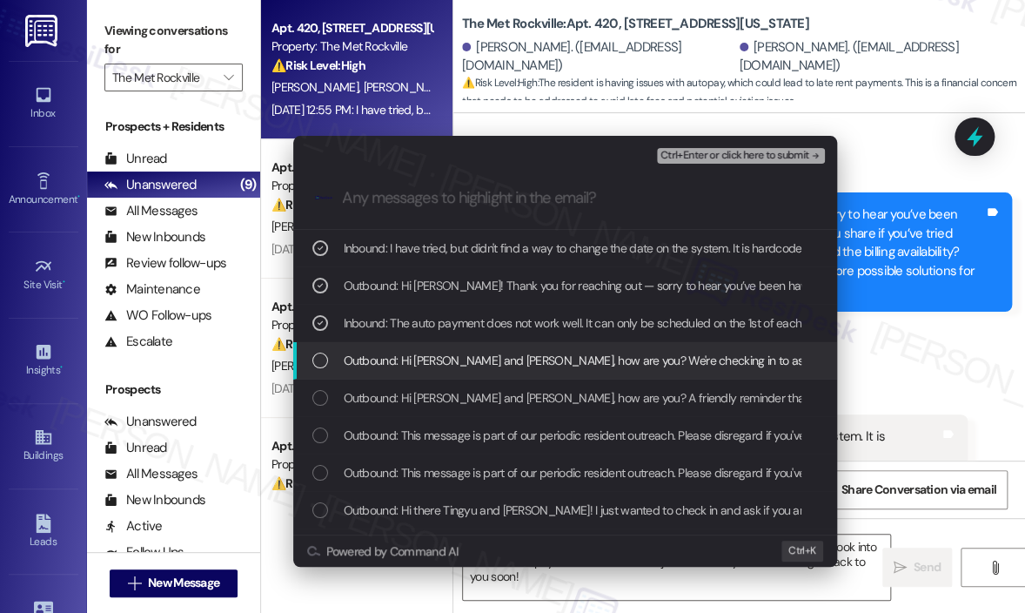
click at [428, 347] on div "Outbound: Hi [PERSON_NAME] and [PERSON_NAME], how are you? We're checking in to…" at bounding box center [565, 360] width 544 height 37
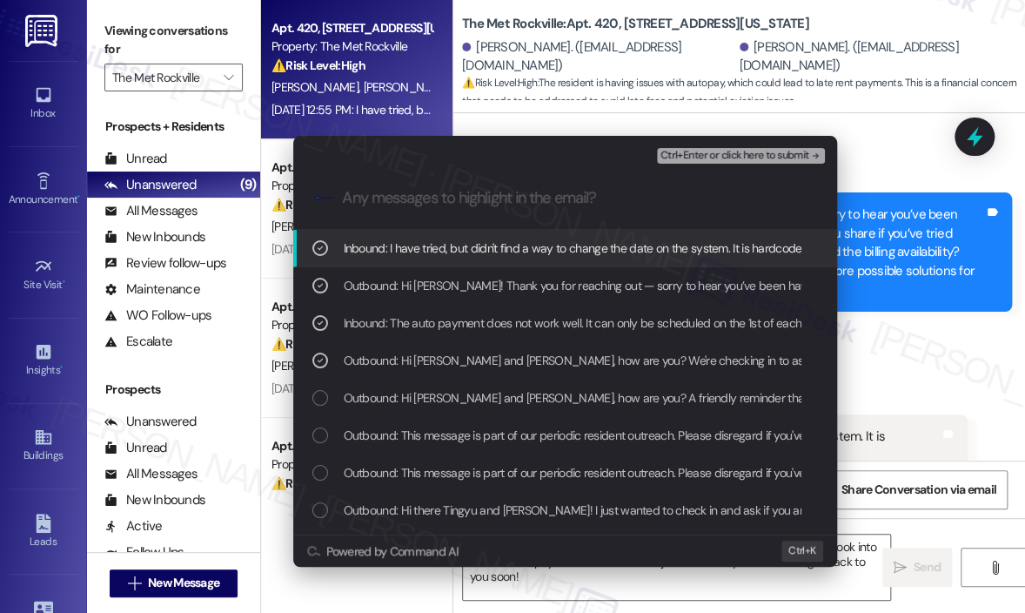
click at [689, 155] on span "Ctrl+Enter or click here to submit" at bounding box center [735, 156] width 149 height 12
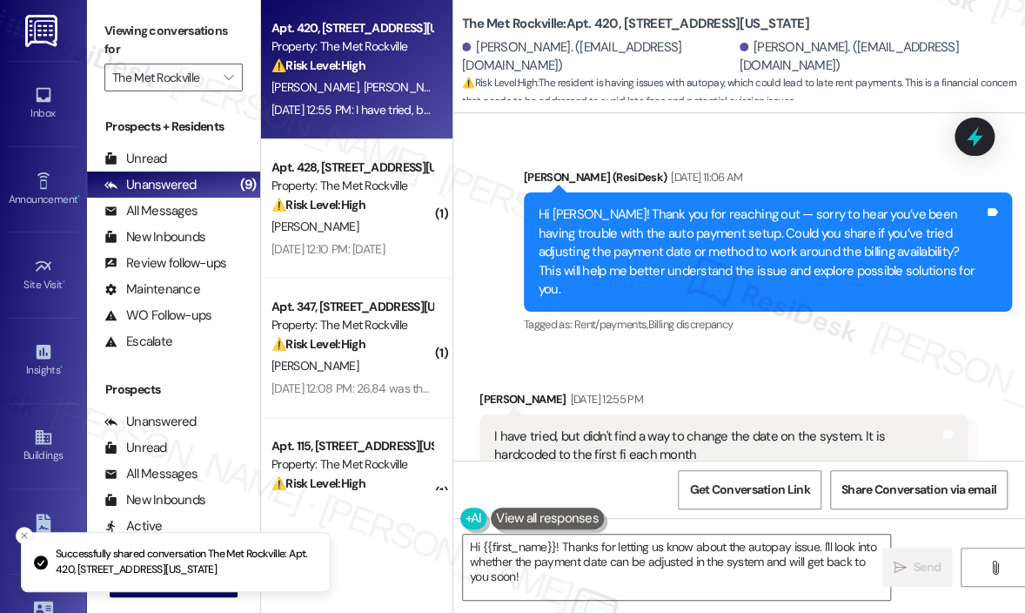
scroll to position [2521, 0]
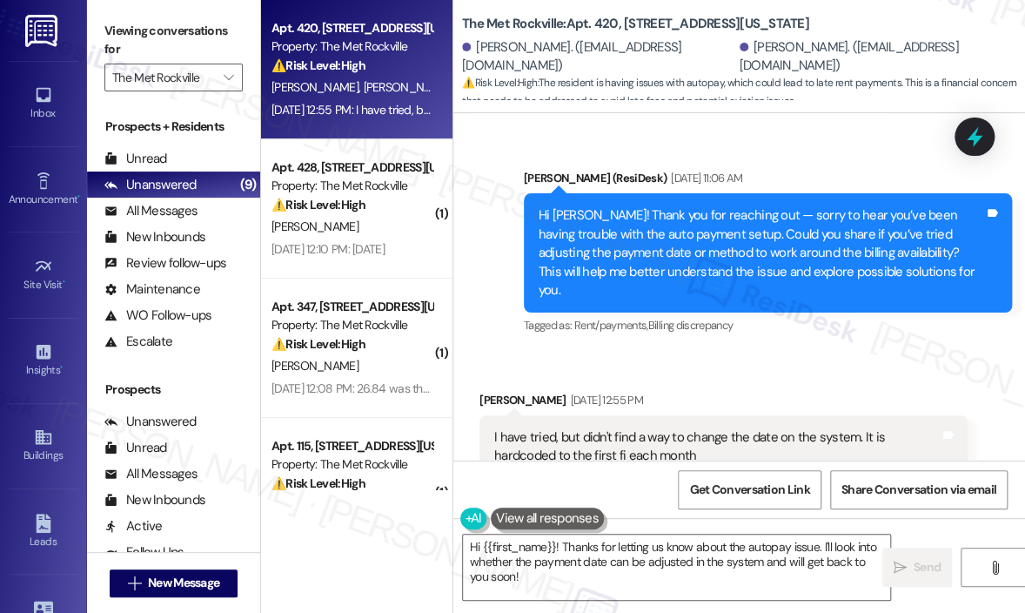
click at [762, 352] on div "Received via SMS [PERSON_NAME] [DATE] 12:55 PM I have tried, but didn't find a …" at bounding box center [740, 434] width 572 height 165
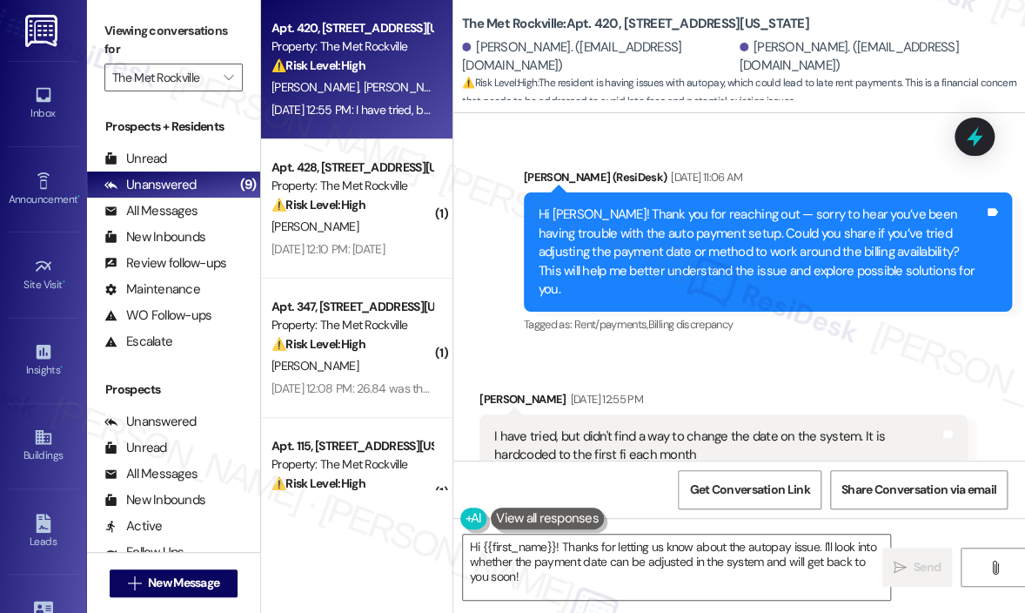
click at [790, 377] on div "Received via SMS [PERSON_NAME] [DATE] 12:55 PM I have tried, but didn't find a …" at bounding box center [724, 446] width 514 height 139
click at [700, 551] on textarea "Hi {{first_name}}! Thanks for letting us know about the autopay issue. I'll loo…" at bounding box center [676, 566] width 427 height 65
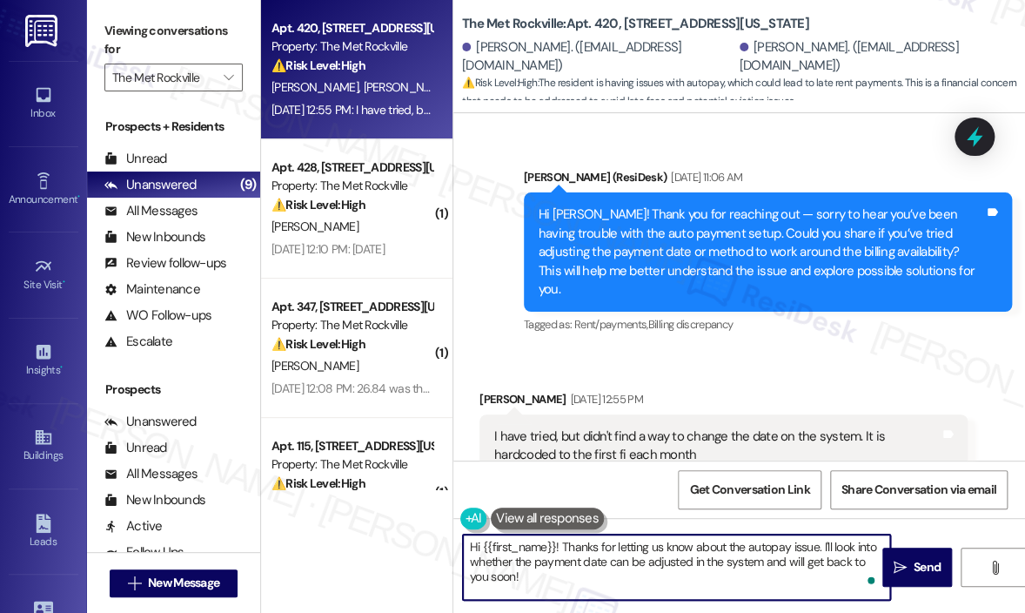
click at [702, 561] on textarea "Hi {{first_name}}! Thanks for letting us know about the autopay issue. I'll loo…" at bounding box center [676, 566] width 427 height 65
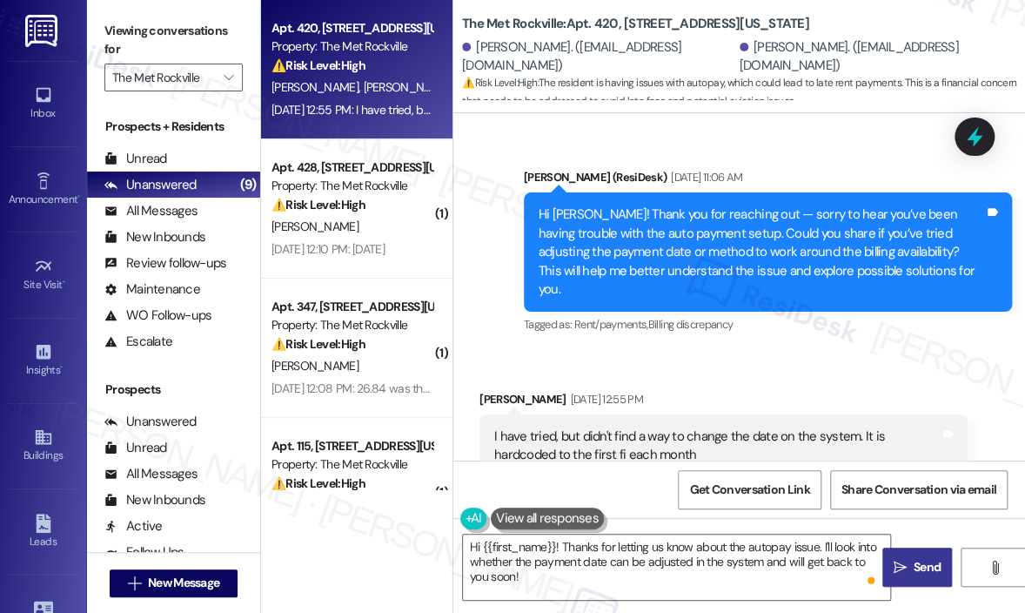
click at [905, 559] on span " Send" at bounding box center [918, 567] width 55 height 18
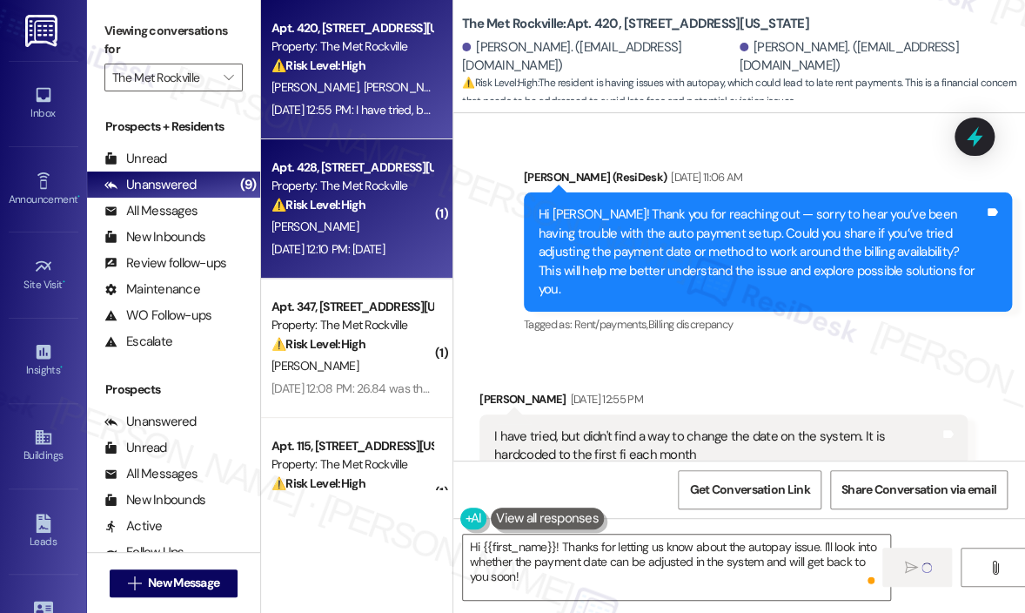
click at [385, 249] on div "[DATE] 12:10 PM: [DATE] [DATE] 12:10 PM: [DATE]" at bounding box center [328, 249] width 113 height 16
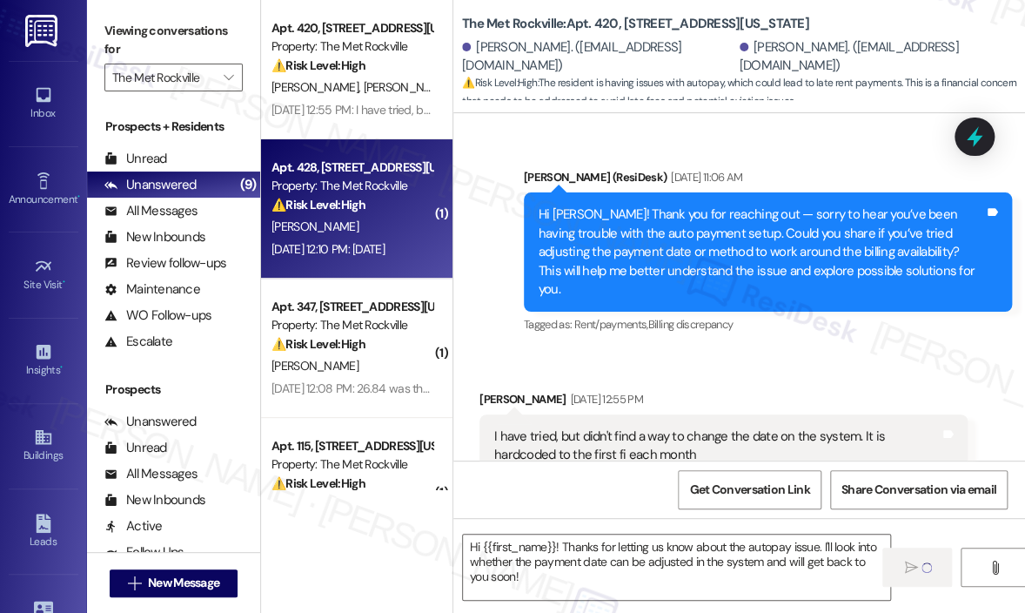
type textarea "Fetching suggested responses. Please feel free to read through the conversation…"
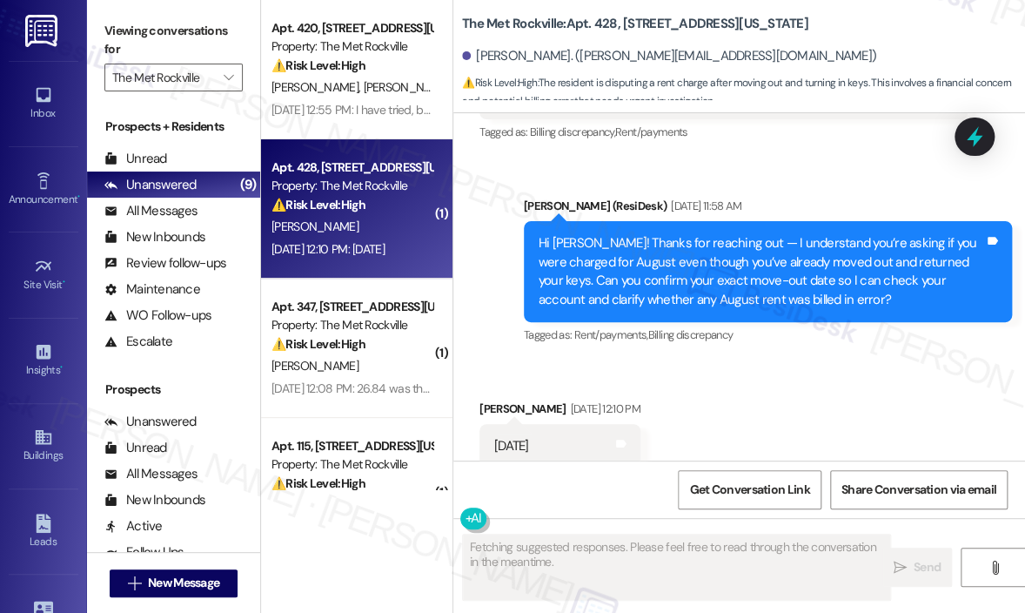
scroll to position [2179, 0]
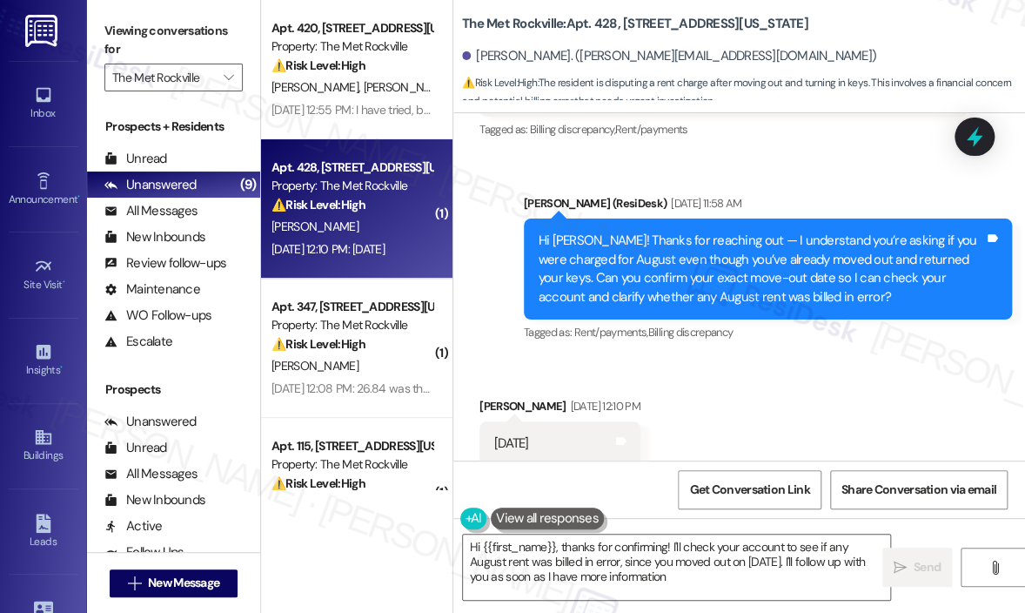
type textarea "Hi {{first_name}}, thanks for confirming! I'll check your account to see if any…"
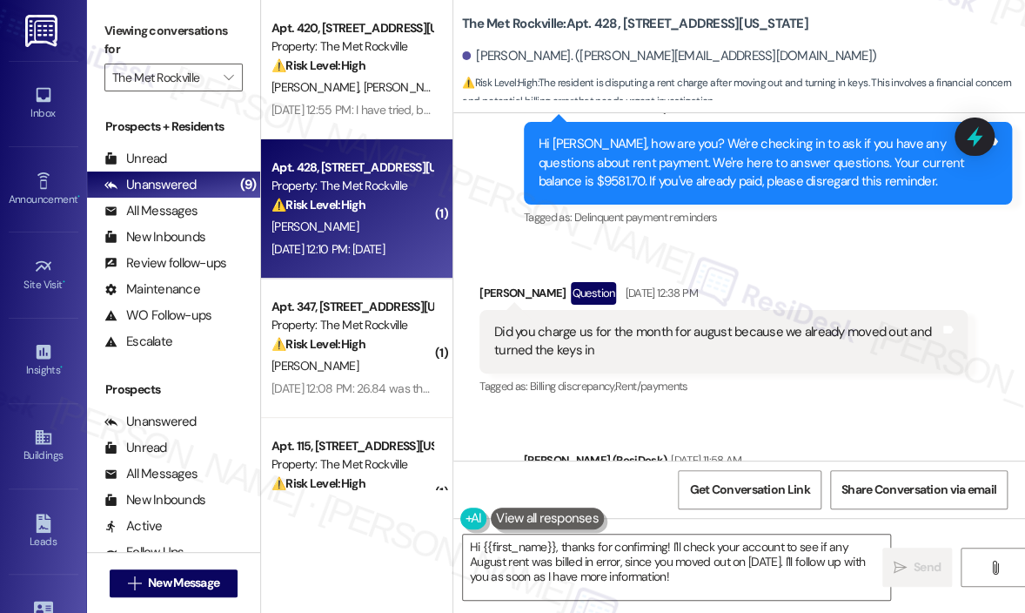
scroll to position [1923, 0]
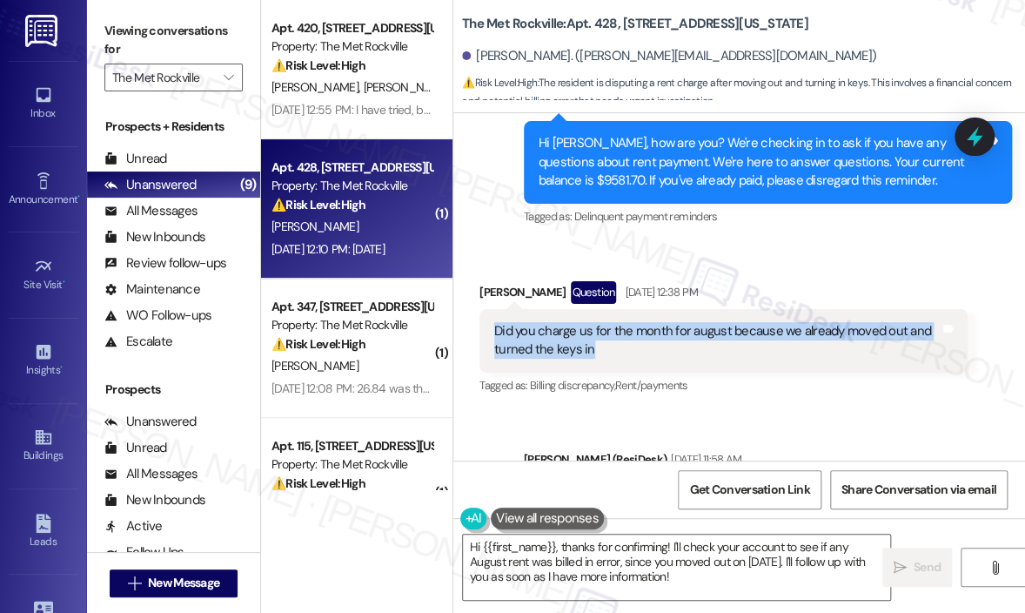
drag, startPoint x: 615, startPoint y: 330, endPoint x: 494, endPoint y: 313, distance: 123.0
click at [494, 322] on div "Did you charge us for the month for august because we already moved out and tur…" at bounding box center [717, 340] width 446 height 37
copy div "Did you charge us for the month for august because we already moved out and tur…"
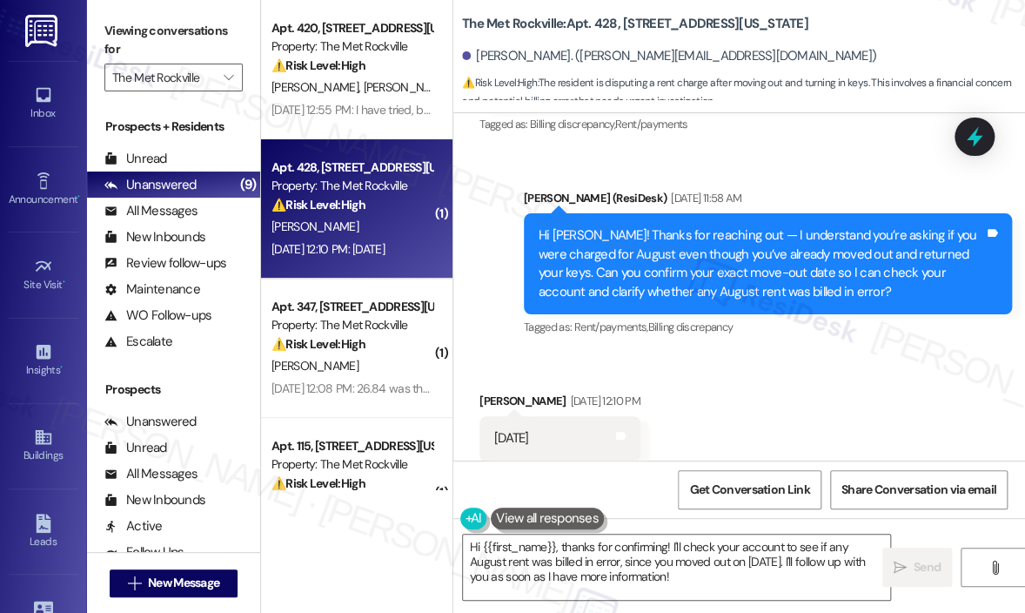
scroll to position [2271, 0]
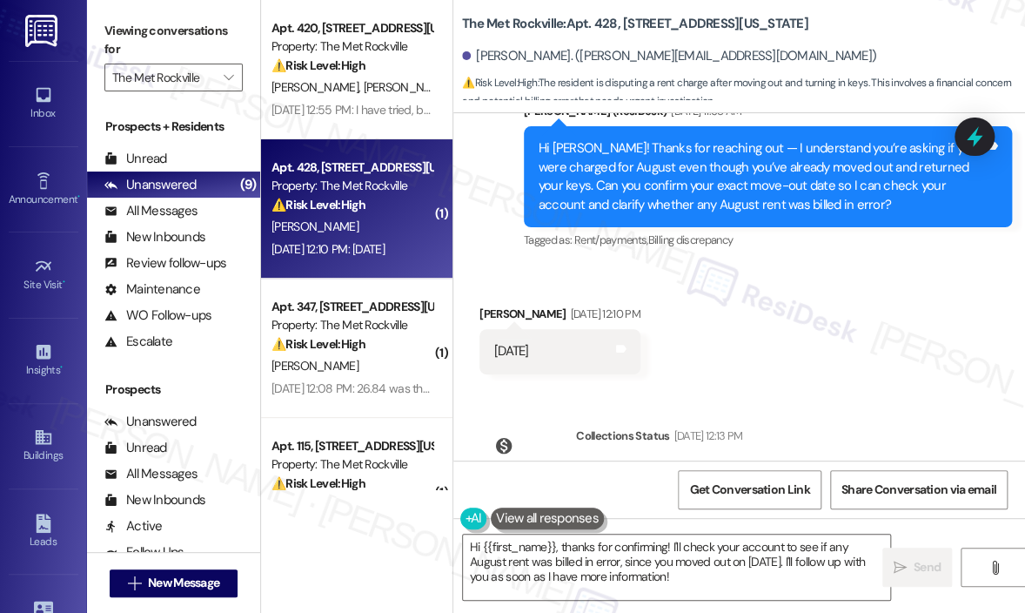
click at [529, 342] on div "[DATE]" at bounding box center [511, 351] width 35 height 18
copy div "[DATE] Tags and notes"
click at [827, 345] on div "Received via SMS [PERSON_NAME] [DATE] 12:10 PM [DATE] Tags and notes" at bounding box center [740, 326] width 572 height 121
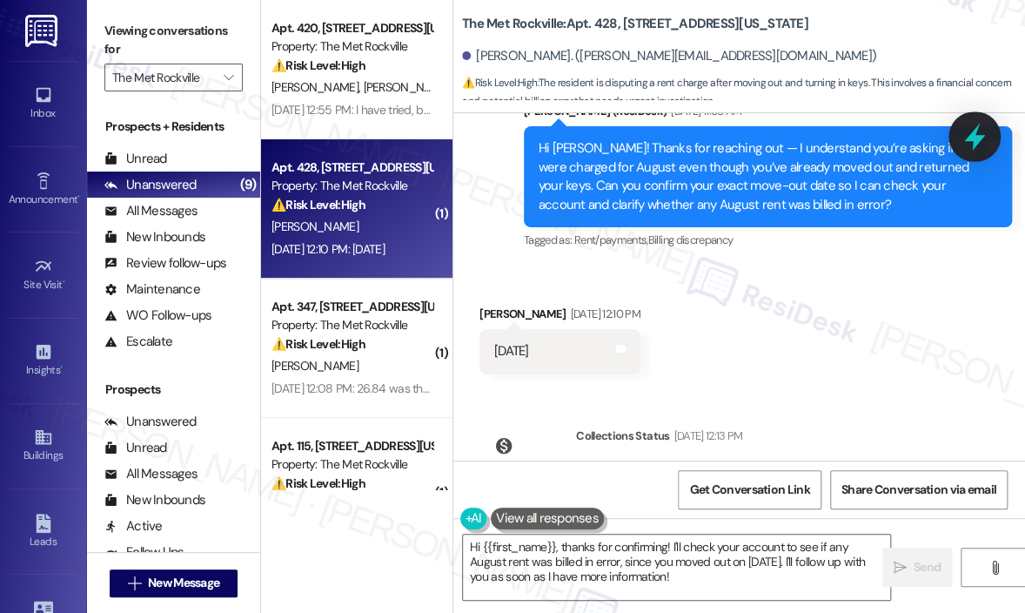
click at [985, 138] on icon at bounding box center [975, 137] width 30 height 30
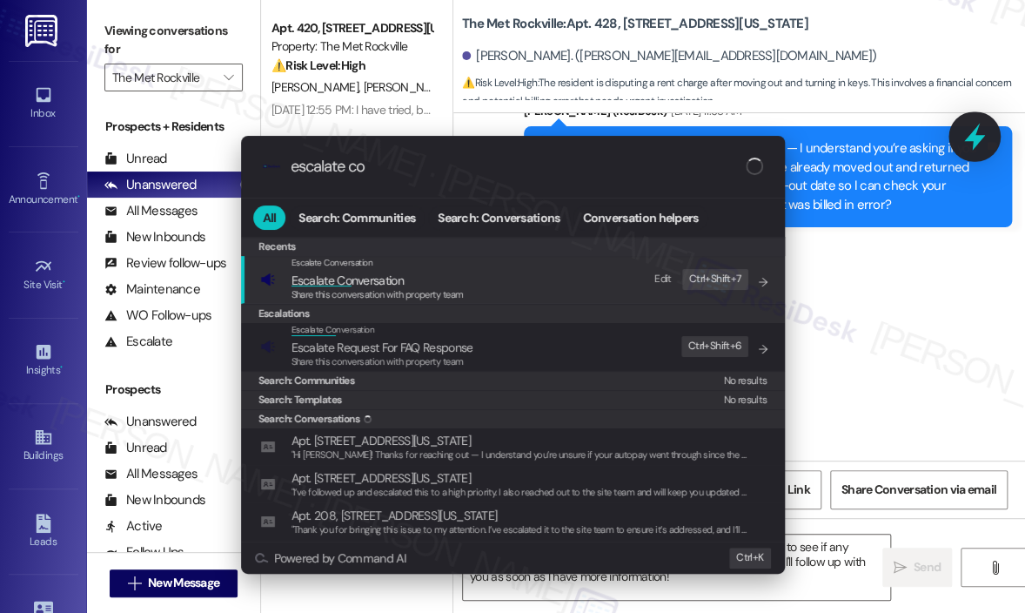
type input "escalate con"
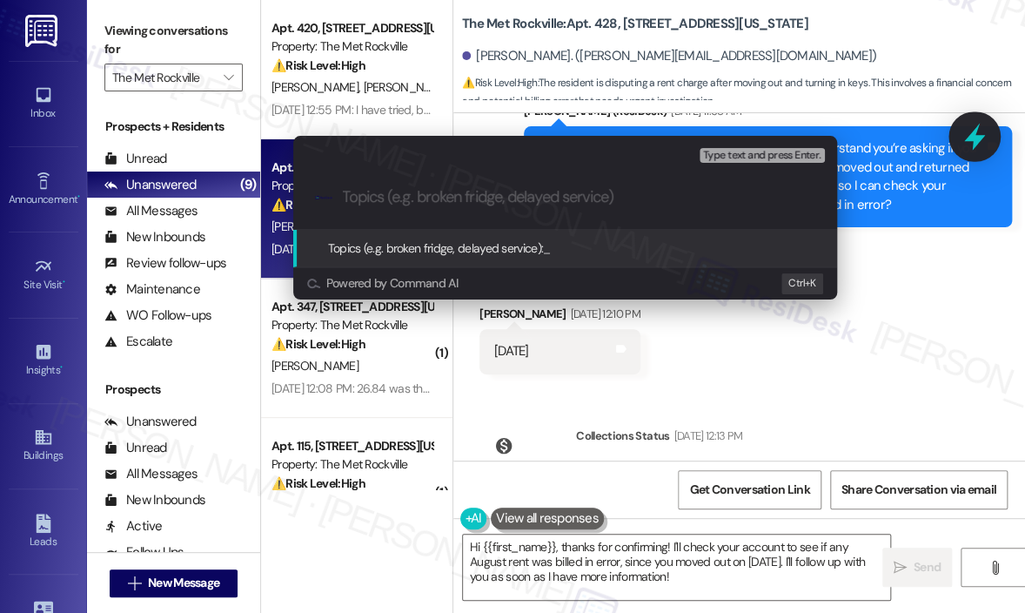
paste input "Question About August Rent Charge After Move-Out on [DATE]"
type input "Question About August Rent Charge After Move-Out on [DATE]"
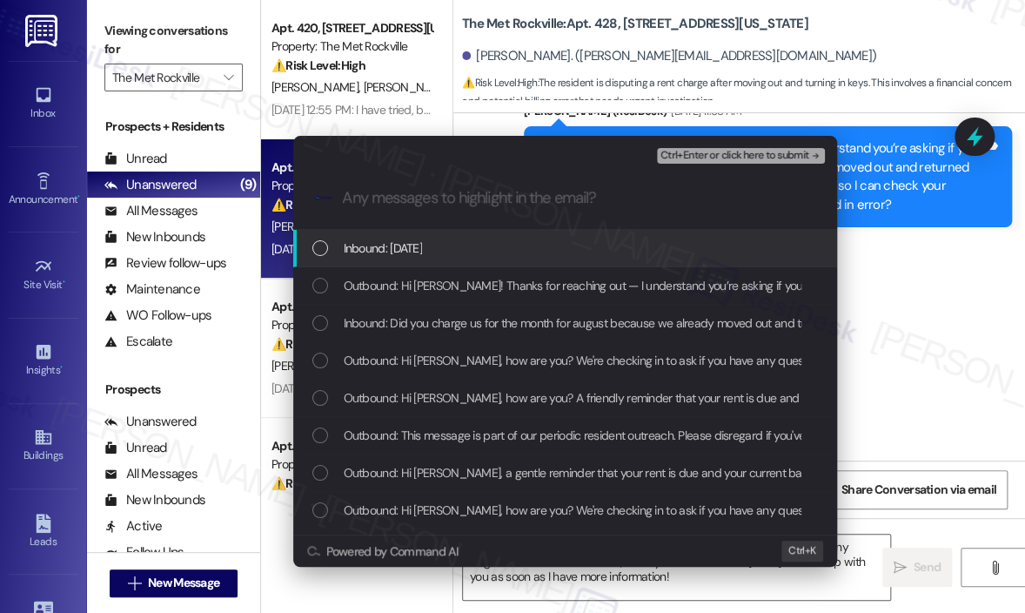
click at [484, 254] on div "Inbound: [DATE]" at bounding box center [567, 248] width 509 height 19
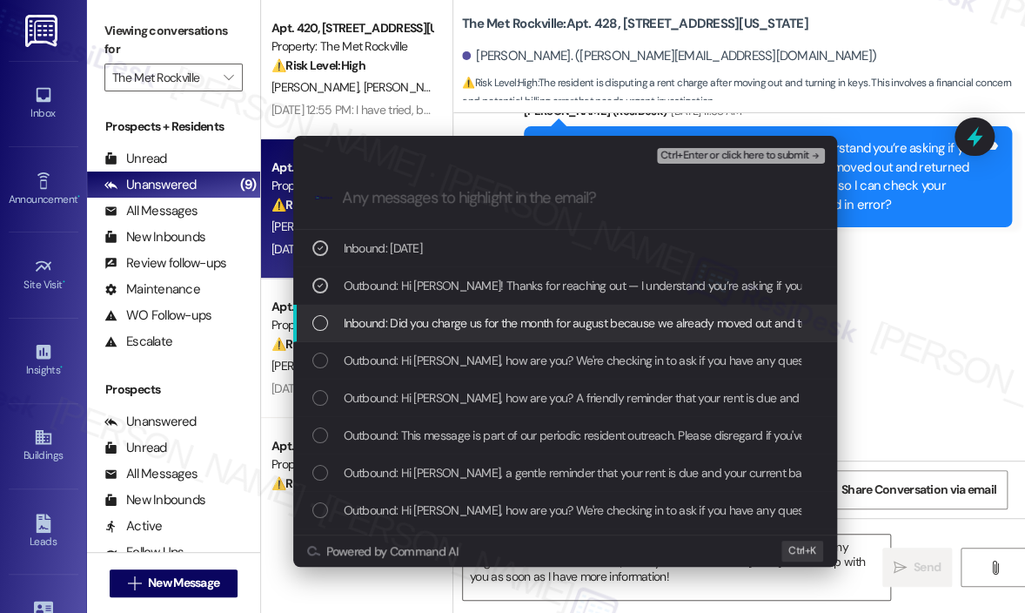
click at [482, 313] on span "Inbound: Did you charge us for the month for august because we already moved ou…" at bounding box center [616, 322] width 544 height 19
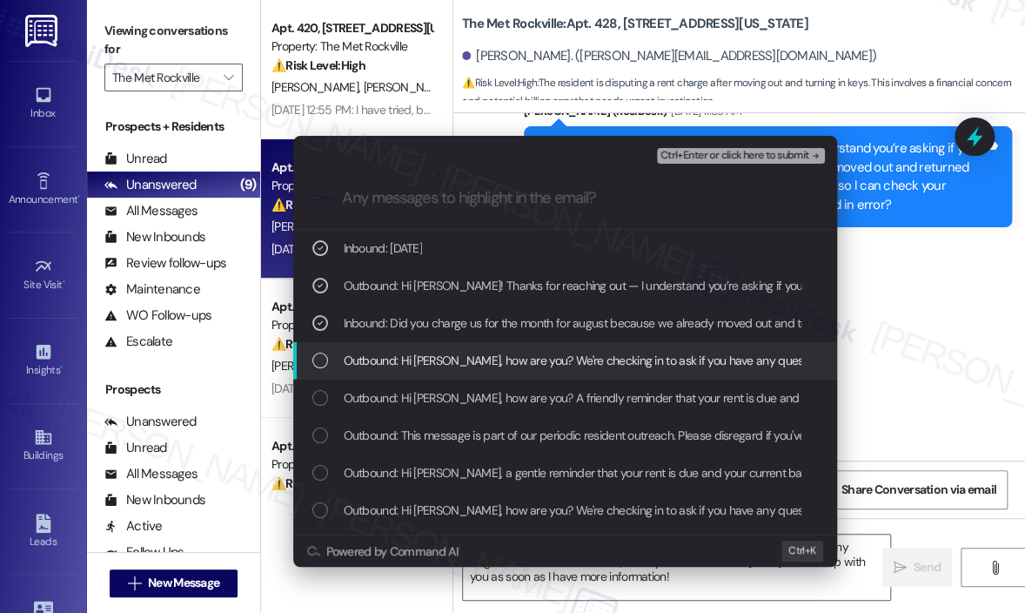
click at [491, 354] on span "Outbound: Hi [PERSON_NAME], how are you? We're checking in to ask if you have a…" at bounding box center [940, 360] width 1193 height 19
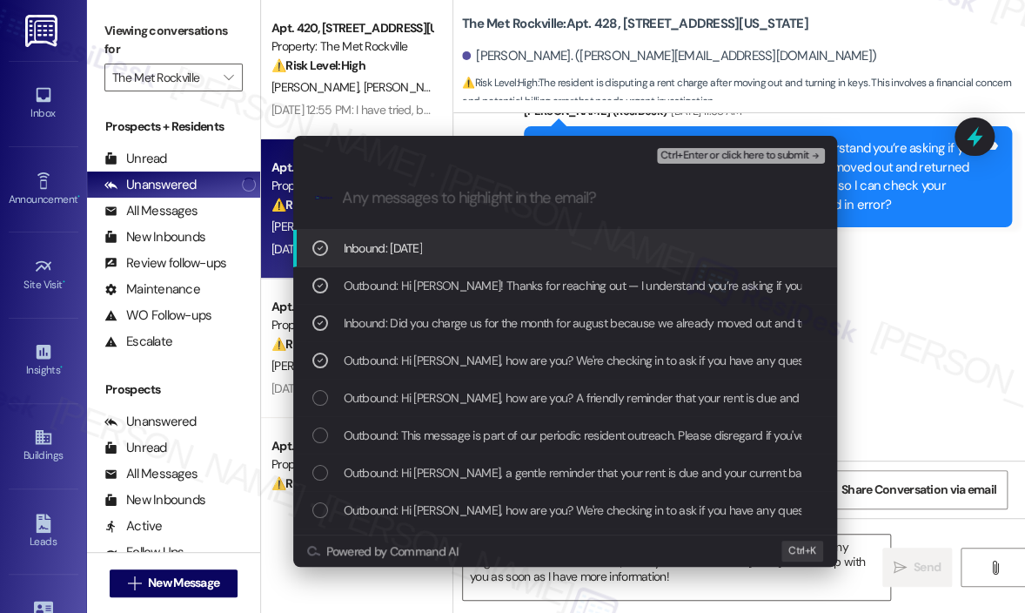
click at [722, 152] on span "Ctrl+Enter or click here to submit" at bounding box center [735, 156] width 149 height 12
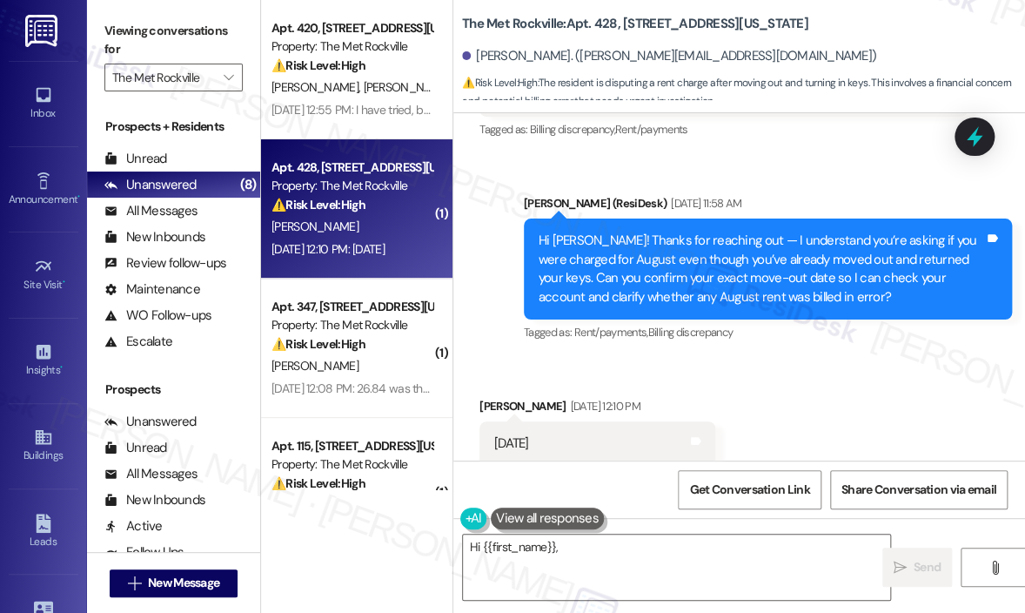
scroll to position [2179, 0]
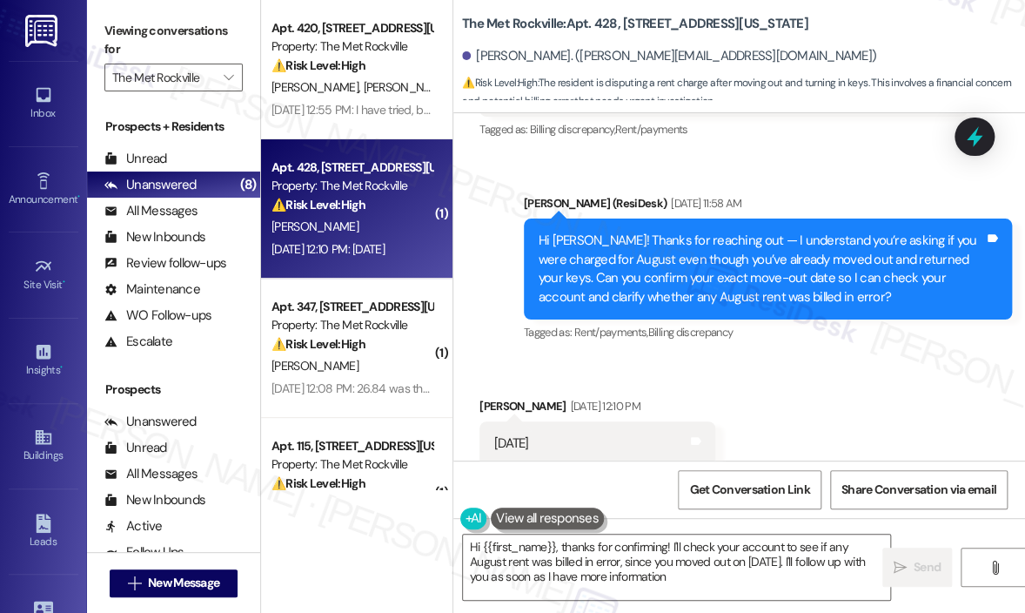
type textarea "Hi {{first_name}}, thanks for confirming! I'll check your account to see if any…"
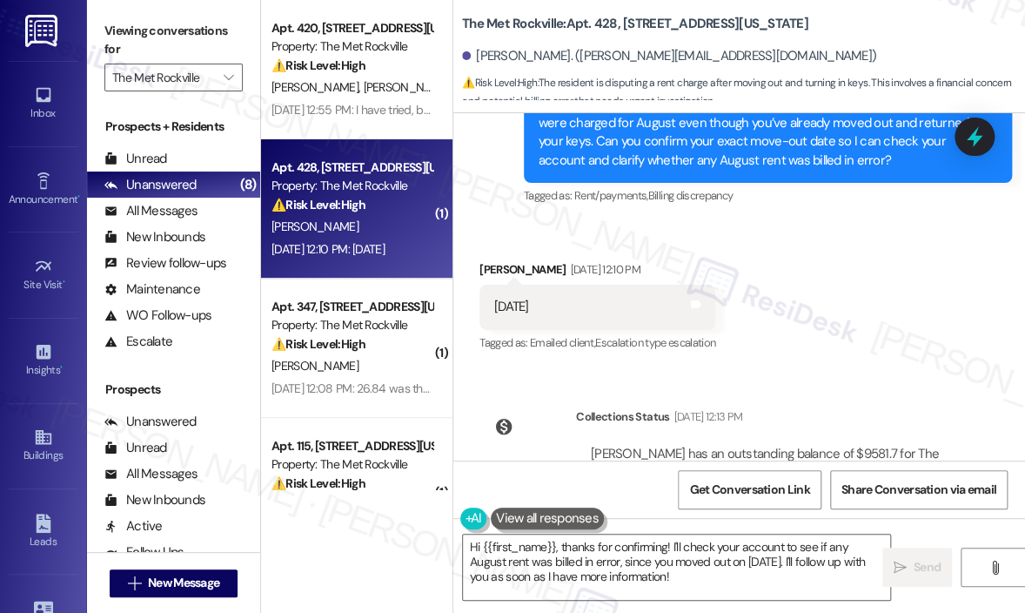
scroll to position [2384, 0]
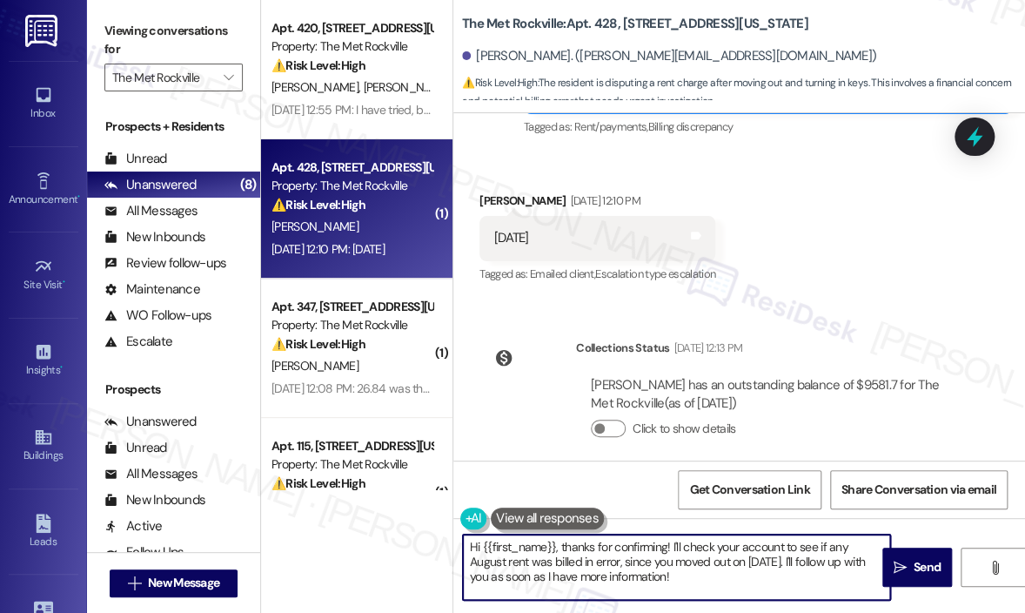
click at [725, 582] on textarea "Hi {{first_name}}, thanks for confirming! I'll check your account to see if any…" at bounding box center [676, 566] width 427 height 65
click at [726, 582] on textarea "Hi {{first_name}}, thanks for confirming! I'll check your account to see if any…" at bounding box center [676, 566] width 427 height 65
click at [763, 566] on textarea "Hi {{first_name}}, thanks for confirming! I'll check your account to see if any…" at bounding box center [676, 566] width 427 height 65
click at [752, 577] on textarea "Hi {{first_name}}, thanks for confirming! I'll check your account to see if any…" at bounding box center [676, 566] width 427 height 65
click at [928, 567] on span "Send" at bounding box center [927, 567] width 27 height 18
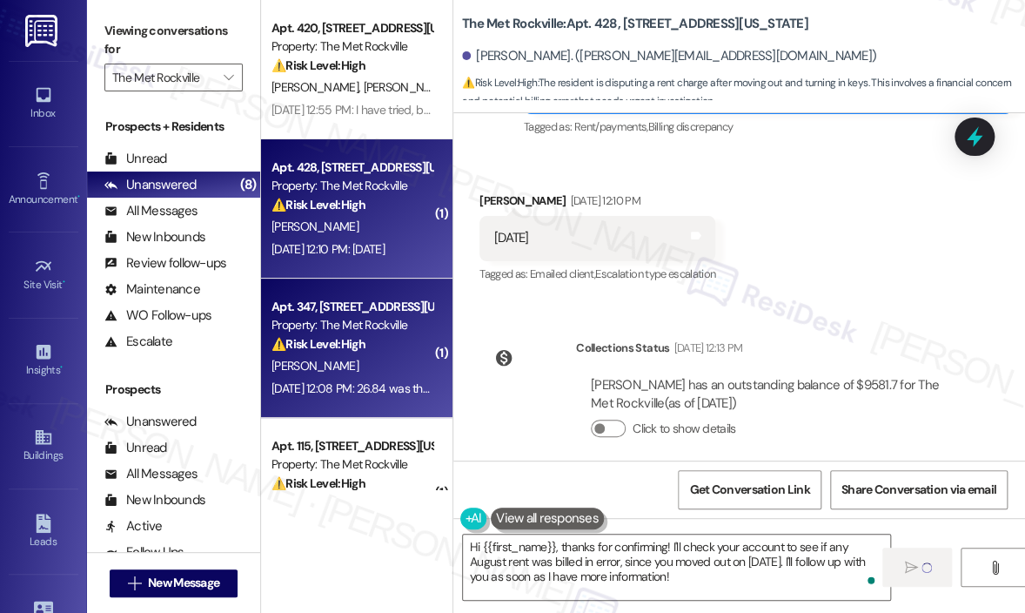
click at [380, 344] on div "⚠️ Risk Level: High The resident is reporting an issue with autopay not process…" at bounding box center [352, 344] width 161 height 18
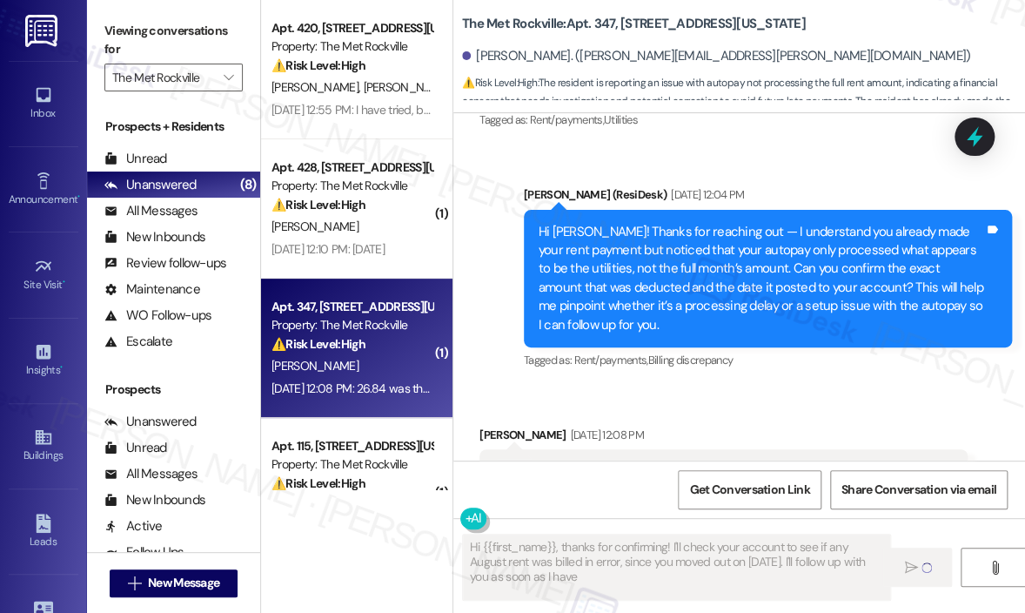
type textarea "Hi {{first_name}}, thanks for confirming! I'll check your account to see if any…"
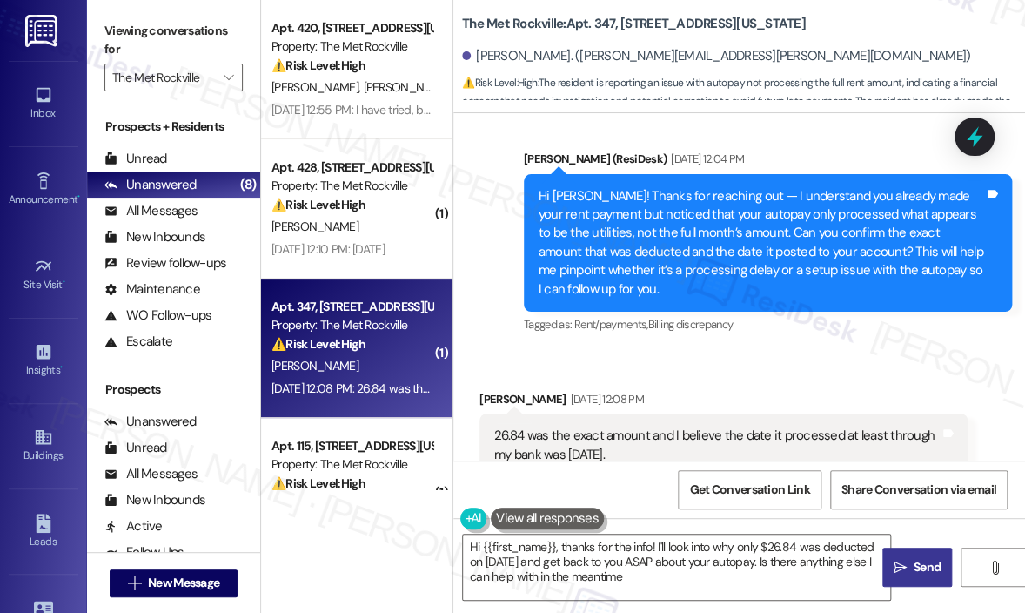
type textarea "Hi {{first_name}}, thanks for the info! I'll look into why only $26.84 was dedu…"
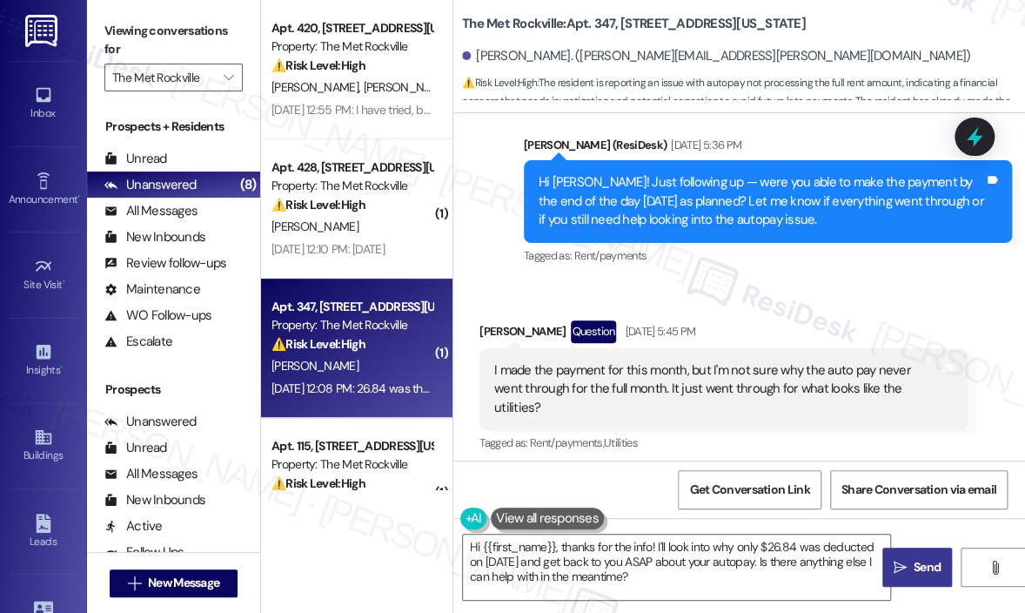
scroll to position [2396, 0]
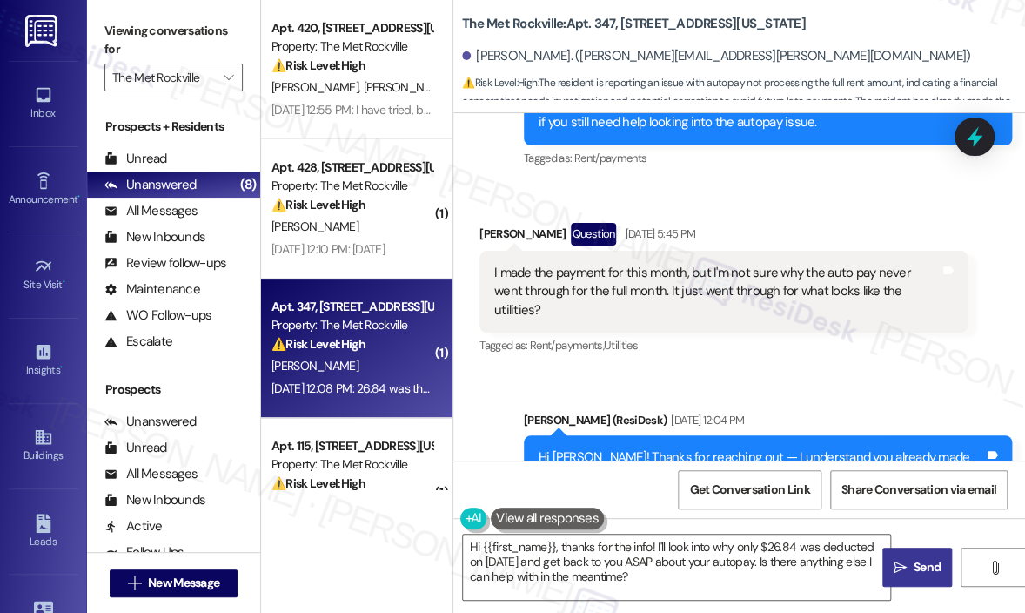
click at [769, 264] on div "I made the payment for this month, but I'm not sure why the auto pay never went…" at bounding box center [717, 292] width 446 height 56
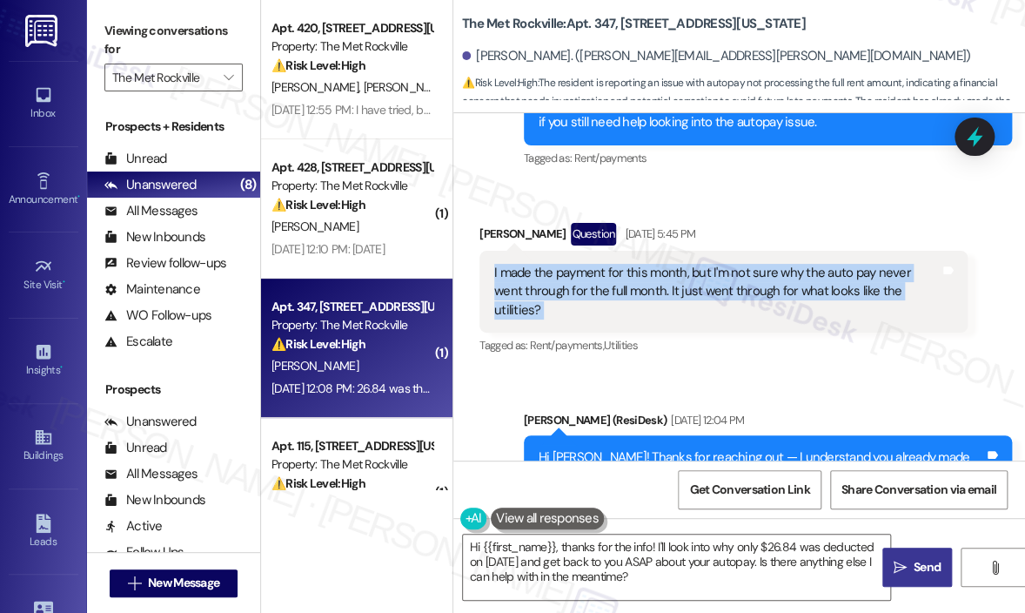
click at [769, 264] on div "I made the payment for this month, but I'm not sure why the auto pay never went…" at bounding box center [717, 292] width 446 height 56
copy div "I made the payment for this month, but I'm not sure why the auto pay never went…"
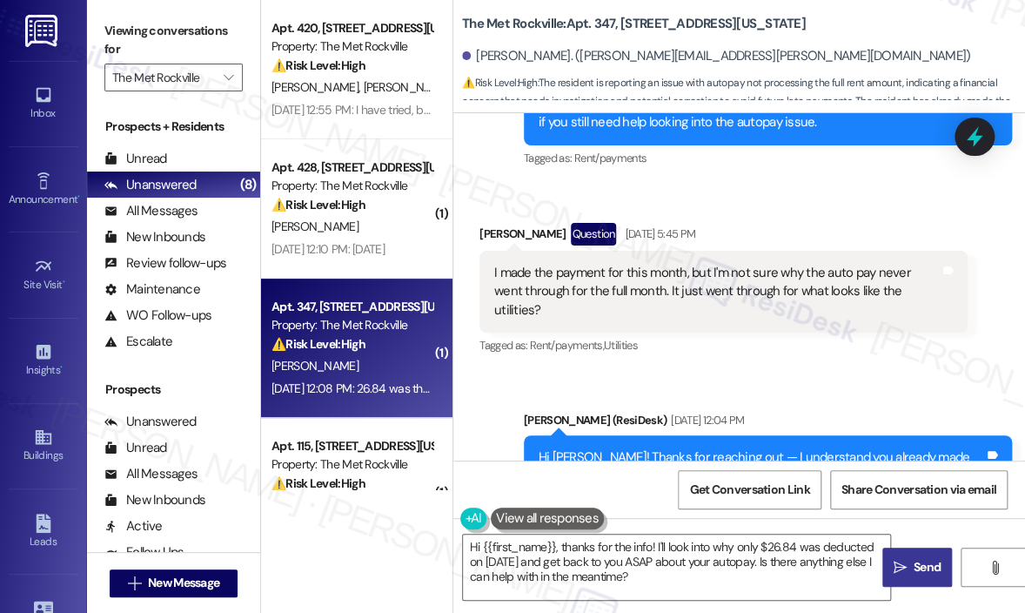
click at [879, 372] on div "Sent via SMS [PERSON_NAME] (ResiDesk) [DATE] 12:04 PM Hi [PERSON_NAME]! Thanks …" at bounding box center [740, 492] width 572 height 240
click at [968, 135] on icon at bounding box center [975, 137] width 30 height 30
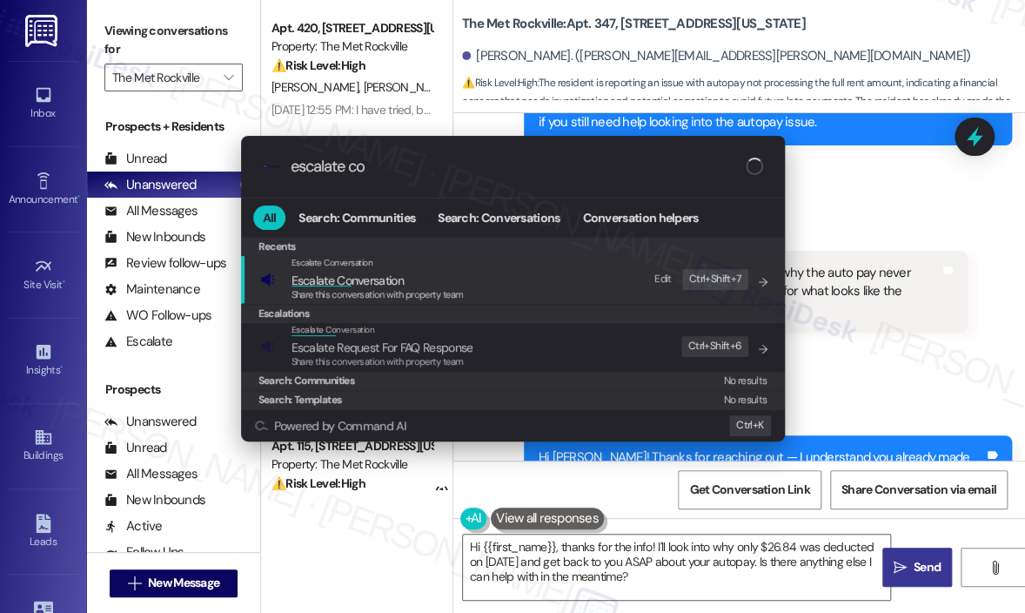
type input "escalate con"
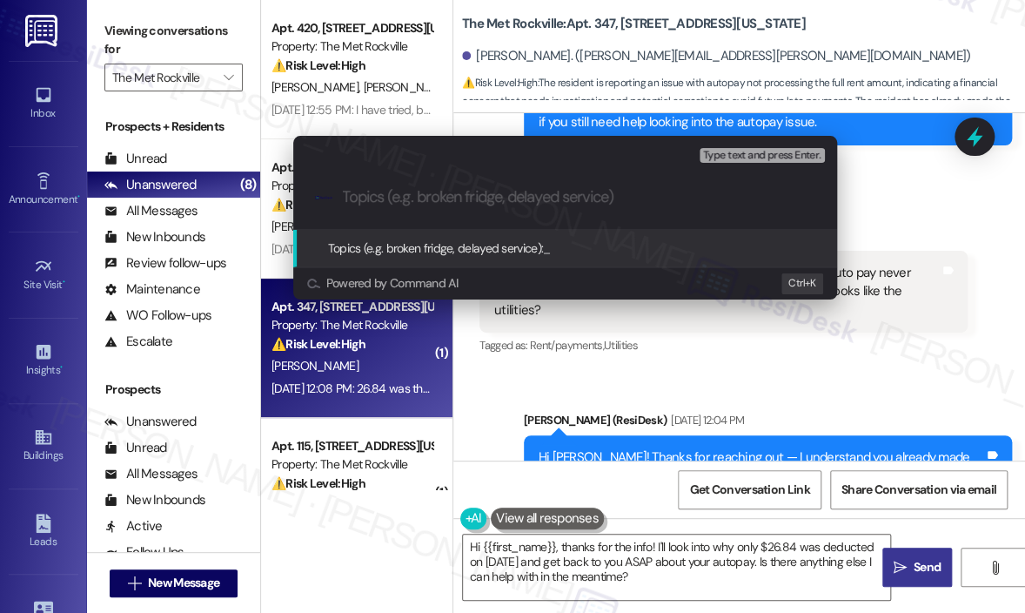
paste input "Question About August Rent Charge After Move-Out on [DATE]"
type input "Question About August Rent Charge After Move-Out on [DATE]"
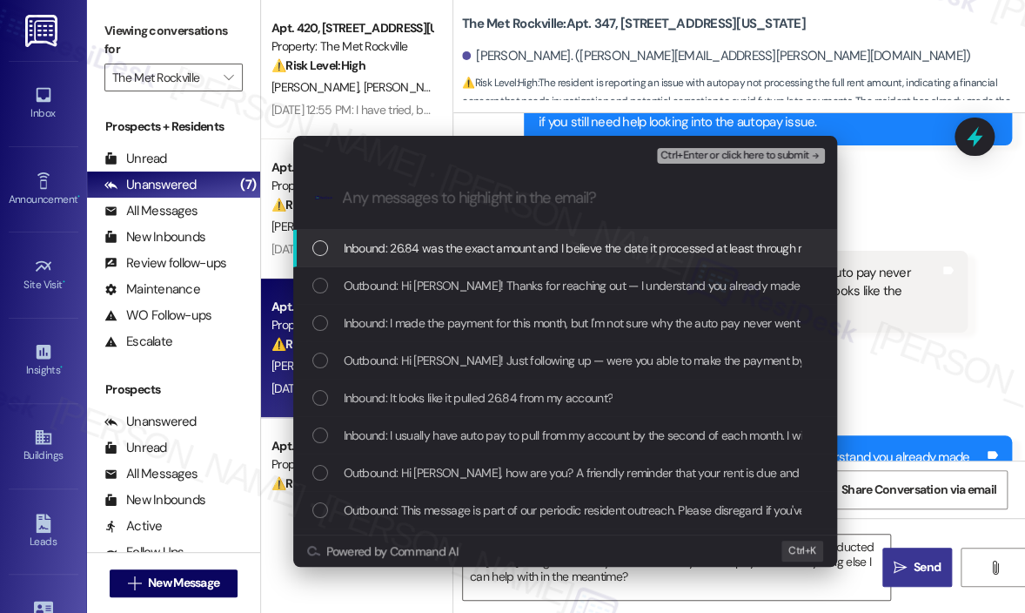
click at [551, 260] on div "Inbound: 26.84 was the exact amount and I believe the date it processed at leas…" at bounding box center [565, 248] width 544 height 37
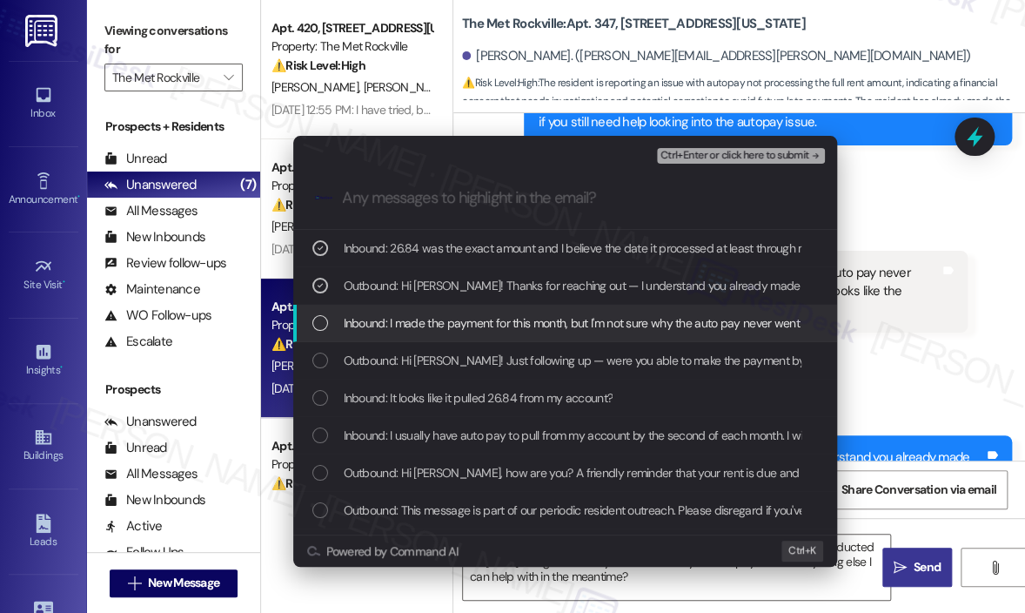
click at [553, 313] on span "Inbound: I made the payment for this month, but I'm not sure why the auto pay n…" at bounding box center [765, 322] width 842 height 19
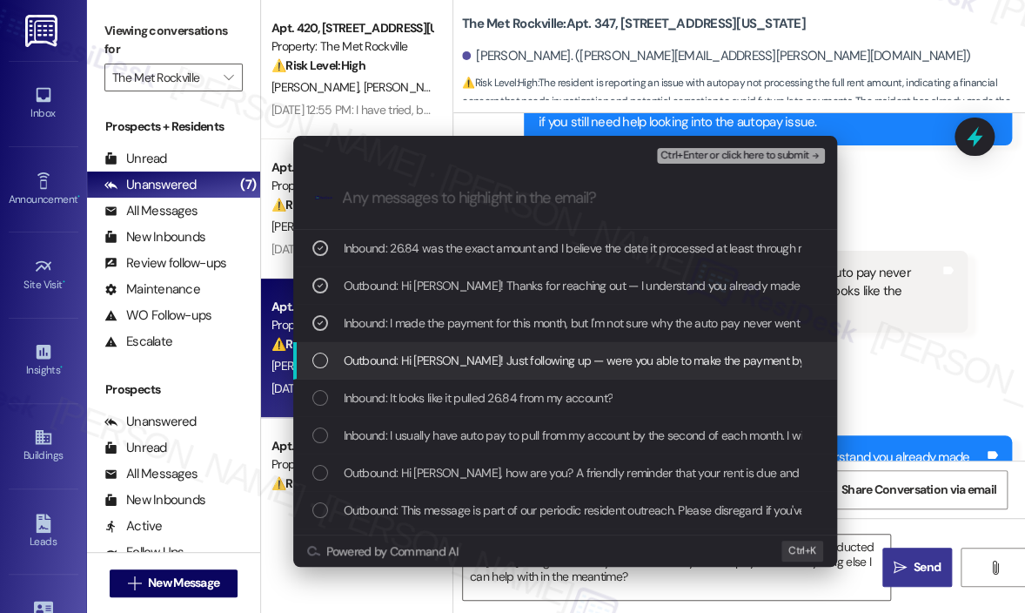
click at [564, 357] on span "Outbound: Hi [PERSON_NAME]! Just following up — were you able to make the payme…" at bounding box center [909, 360] width 1131 height 19
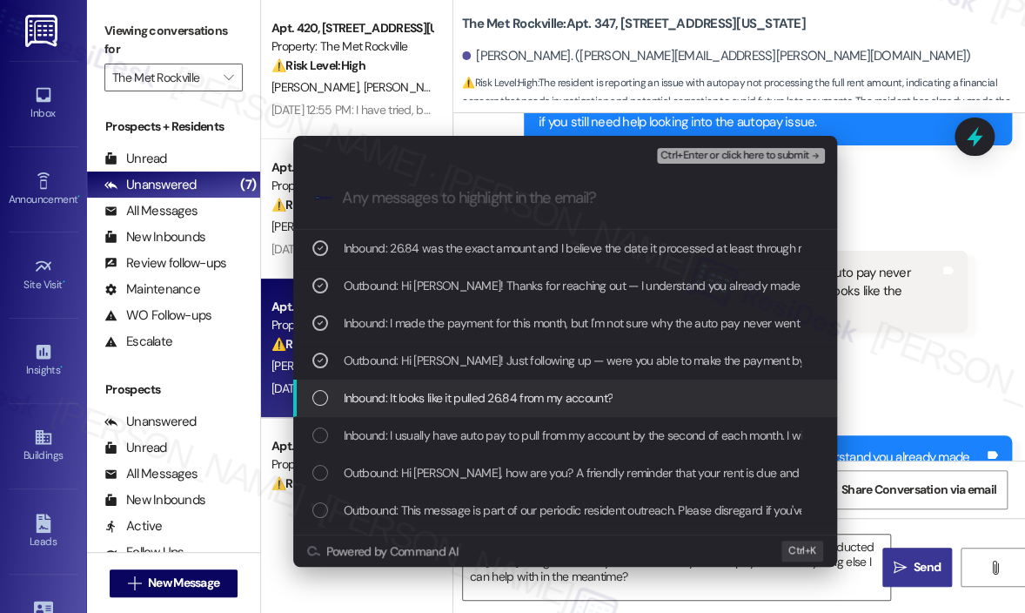
click at [568, 401] on span "Inbound: It looks like it pulled 26.84 from my account?" at bounding box center [479, 397] width 270 height 19
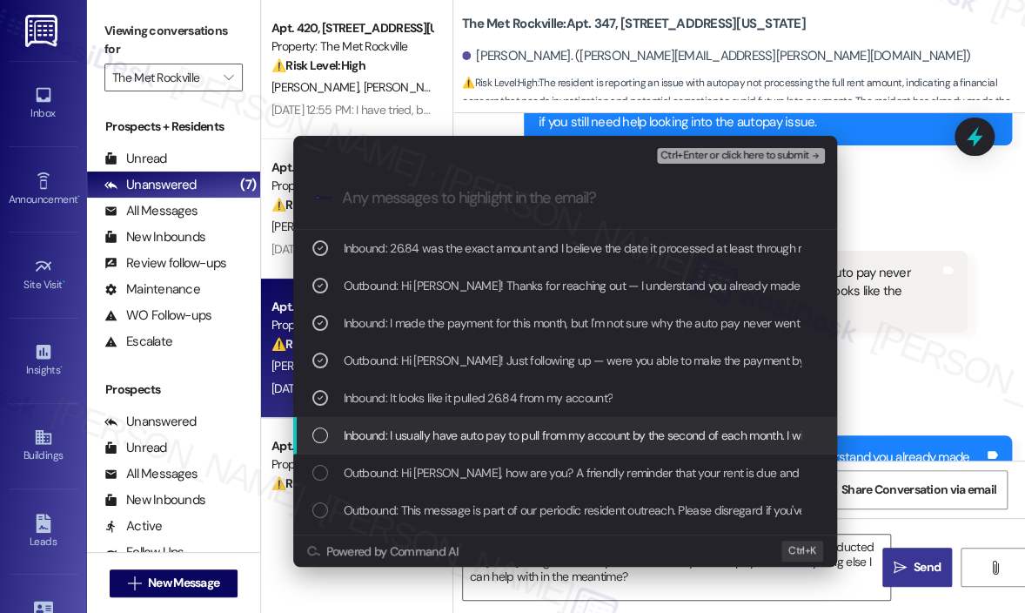
click at [572, 434] on span "Inbound: I usually have auto pay to pull from my account by the second of each …" at bounding box center [1032, 435] width 1376 height 19
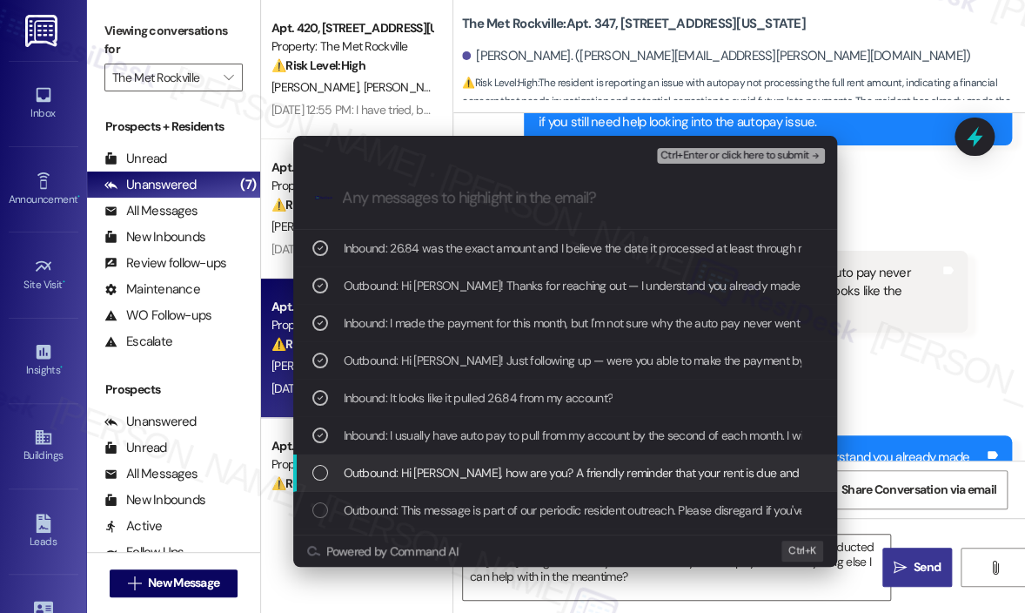
click at [575, 464] on span "Outbound: Hi [PERSON_NAME], how are you? A friendly reminder that your rent is …" at bounding box center [1008, 472] width 1328 height 19
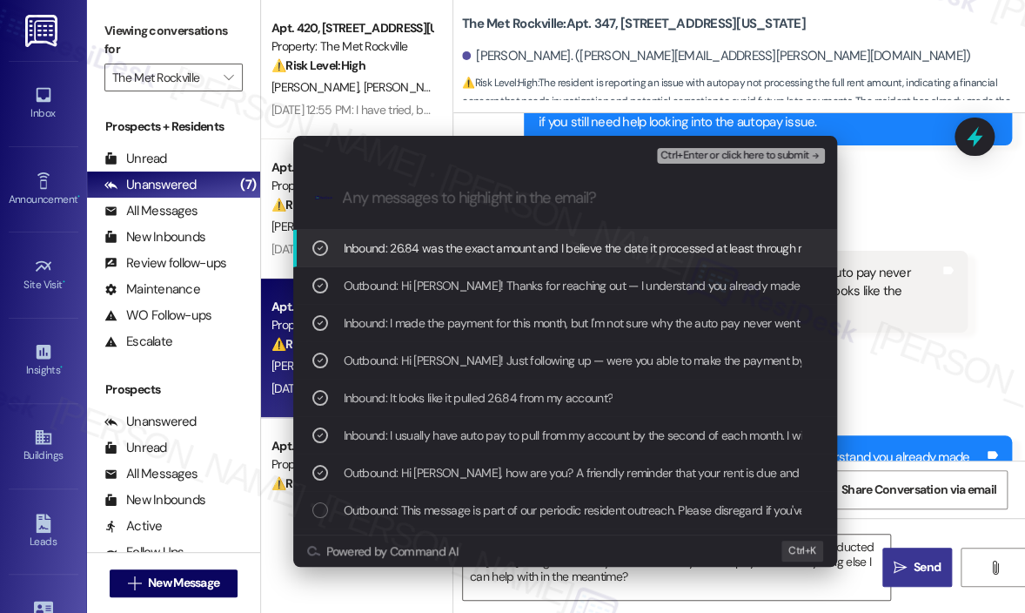
click at [729, 156] on span "Ctrl+Enter or click here to submit" at bounding box center [735, 156] width 149 height 12
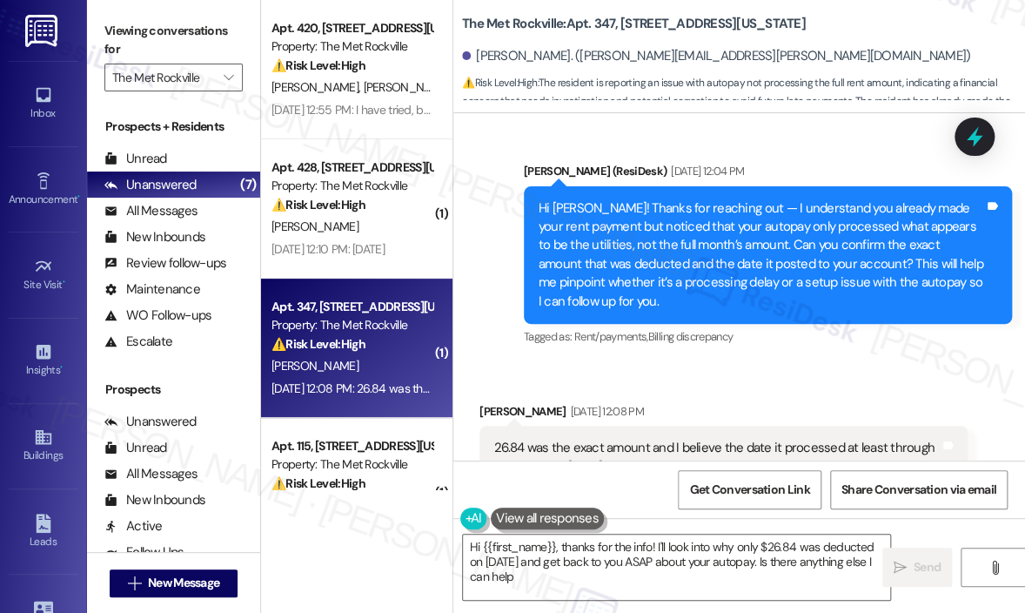
scroll to position [2657, 0]
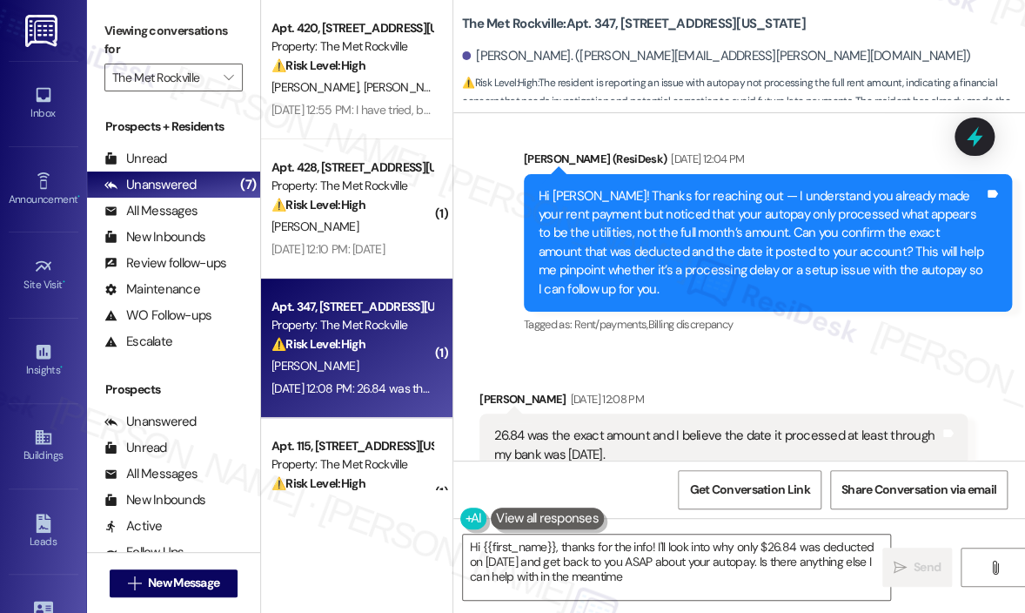
type textarea "Hi {{first_name}}, thanks for the info! I'll look into why only $26.84 was dedu…"
click at [735, 293] on div "Sent via SMS [PERSON_NAME] (ResiDesk) [DATE] 12:04 PM Hi [PERSON_NAME]! Thanks …" at bounding box center [768, 244] width 514 height 214
click at [698, 576] on textarea "Hi {{first_name}}, thanks for the info! I'll look into why only $26.84 was dedu…" at bounding box center [676, 566] width 427 height 65
click at [905, 570] on icon "" at bounding box center [900, 568] width 13 height 14
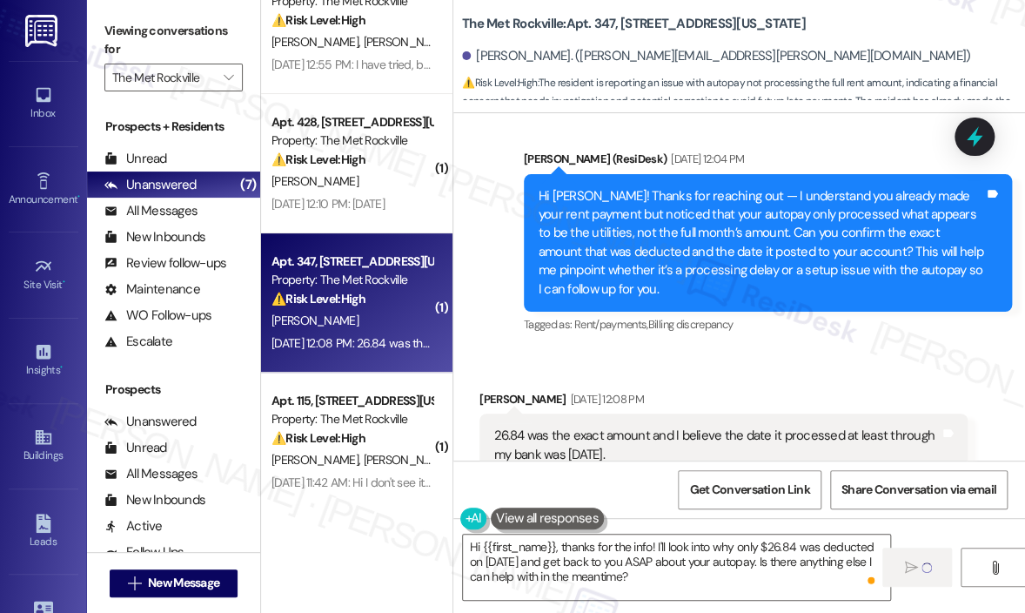
scroll to position [87, 0]
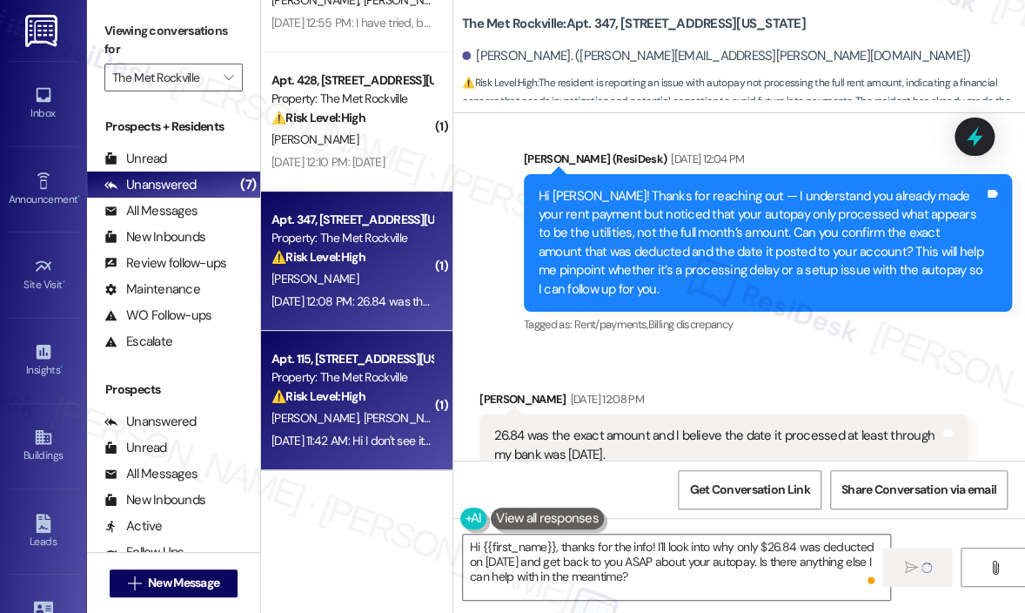
click at [390, 386] on div "Property: The Met Rockville" at bounding box center [352, 377] width 161 height 18
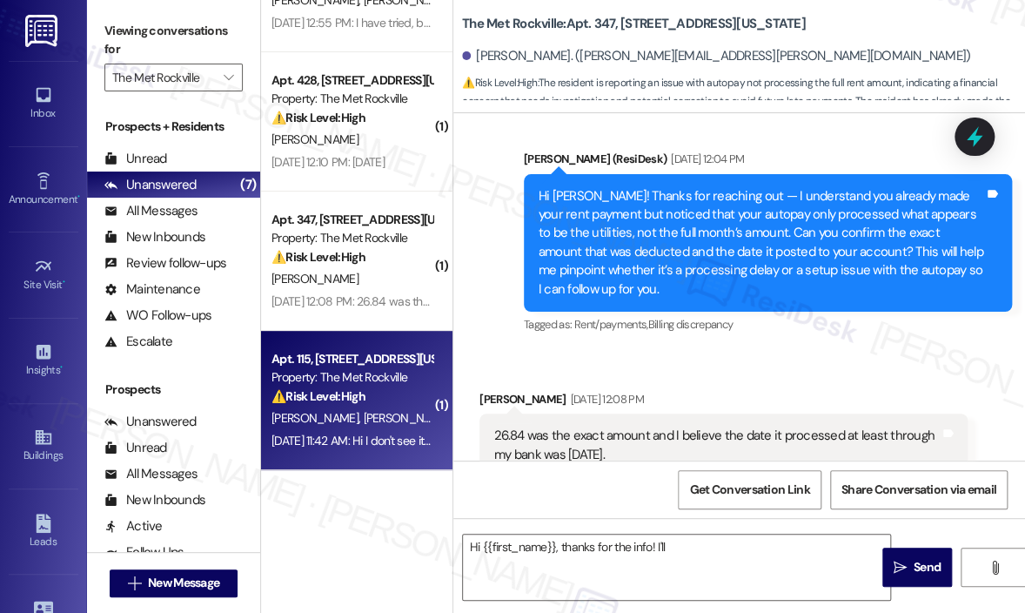
scroll to position [2657, 0]
type textarea "Hi {{first_name}}, thanks for the info! I'll look into why only $26.84 was dedu…"
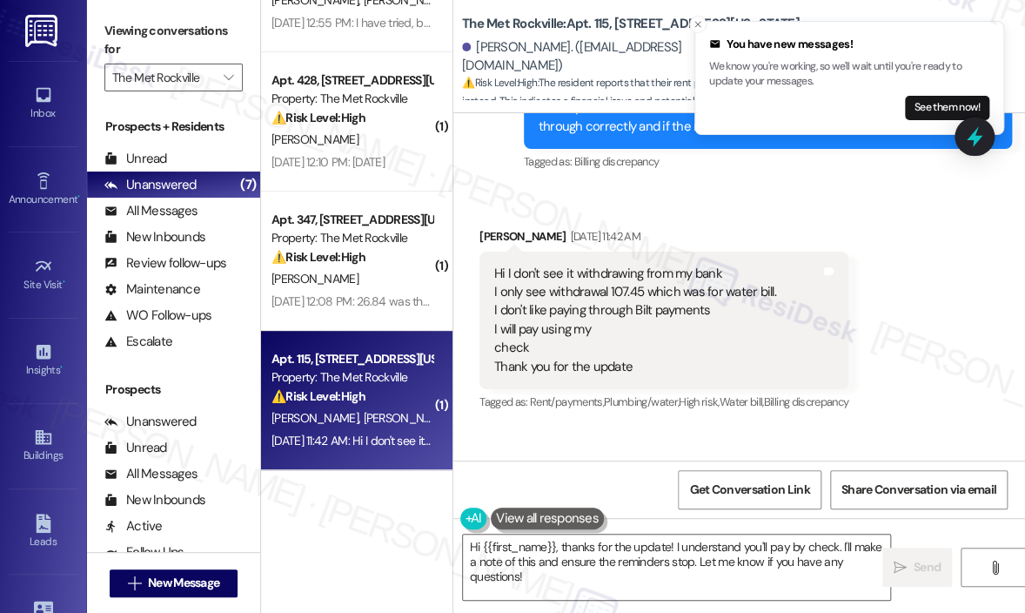
scroll to position [4318, 0]
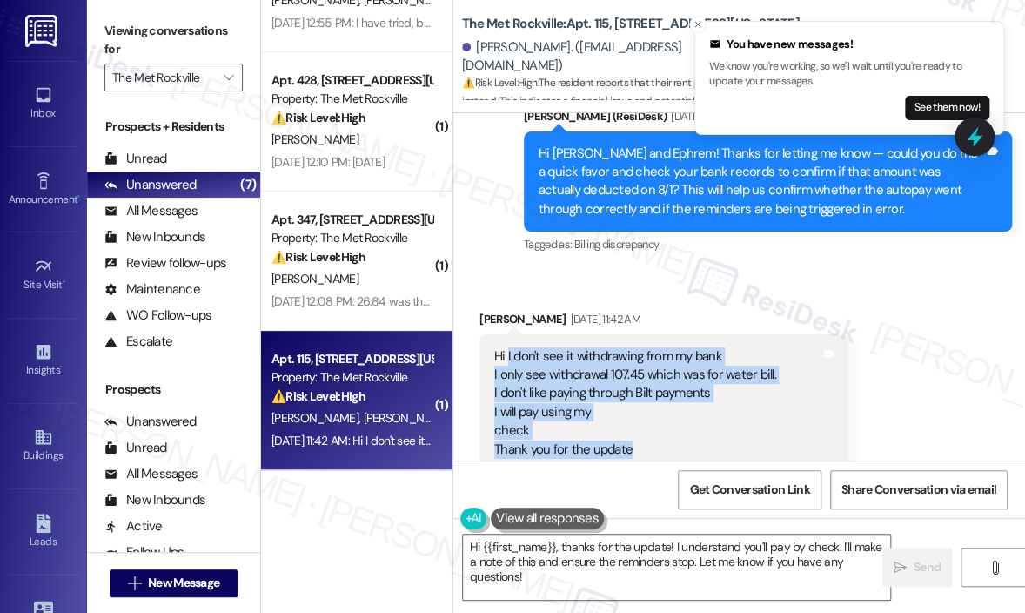
drag, startPoint x: 672, startPoint y: 396, endPoint x: 508, endPoint y: 302, distance: 189.5
click at [508, 347] on div "Hi I don't see it withdrawing from my bank I only see withdrawal 107.45 which w…" at bounding box center [635, 403] width 282 height 112
copy div "I don't see it withdrawing from my bank I only see withdrawal 107.45 which was …"
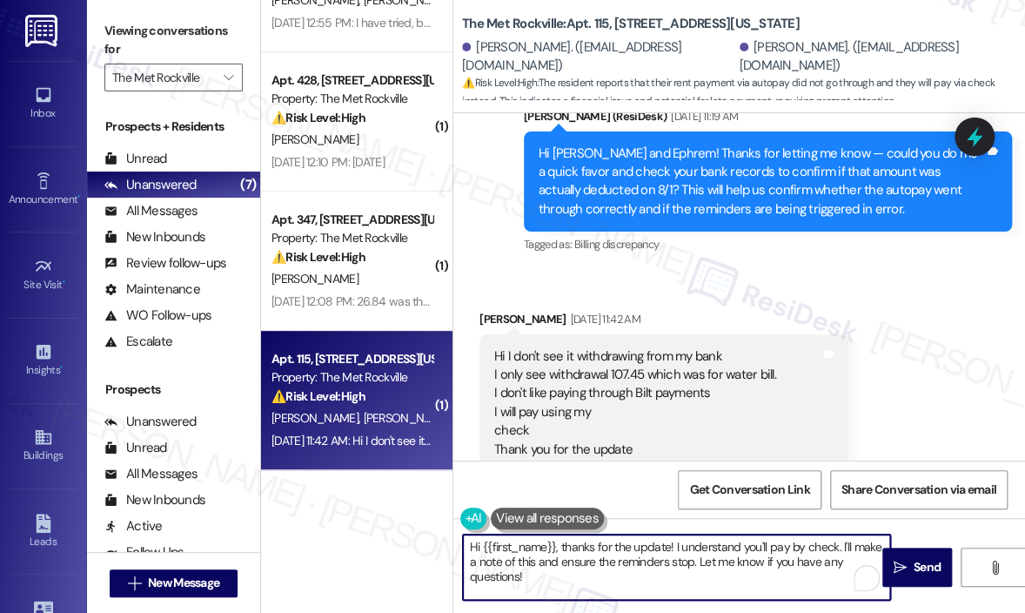
drag, startPoint x: 561, startPoint y: 584, endPoint x: 556, endPoint y: 548, distance: 36.8
click at [556, 548] on textarea "Hi {{first_name}}, thanks for the update! I understand you'll pay by check. I'l…" at bounding box center [676, 566] width 427 height 65
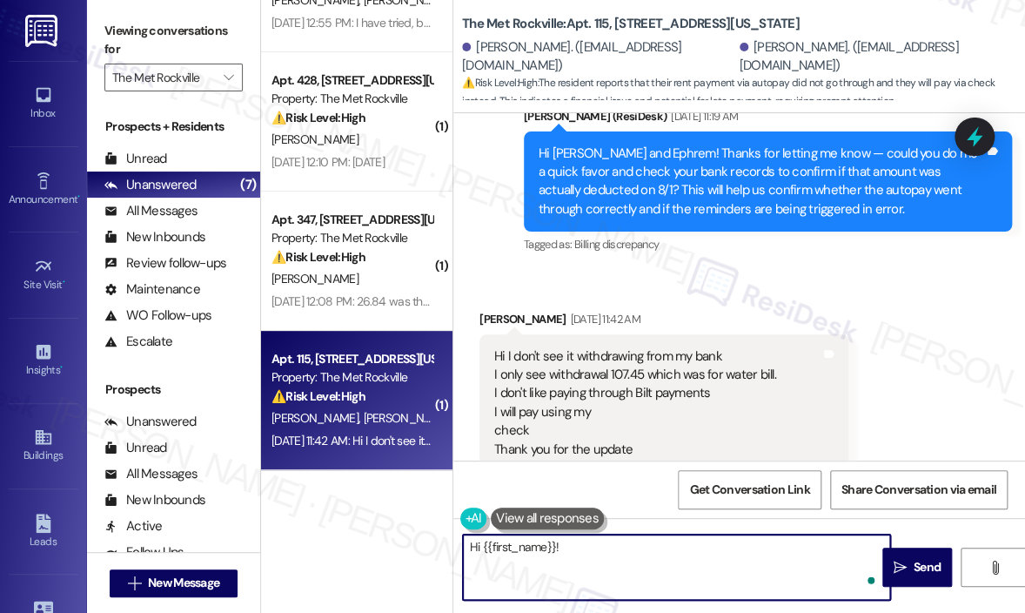
paste textarea "I just wanted to follow up to confirm if you were able to make the payment by c…"
type textarea "Hi {{first_name}}! I just wanted to follow up to confirm if you were able to ma…"
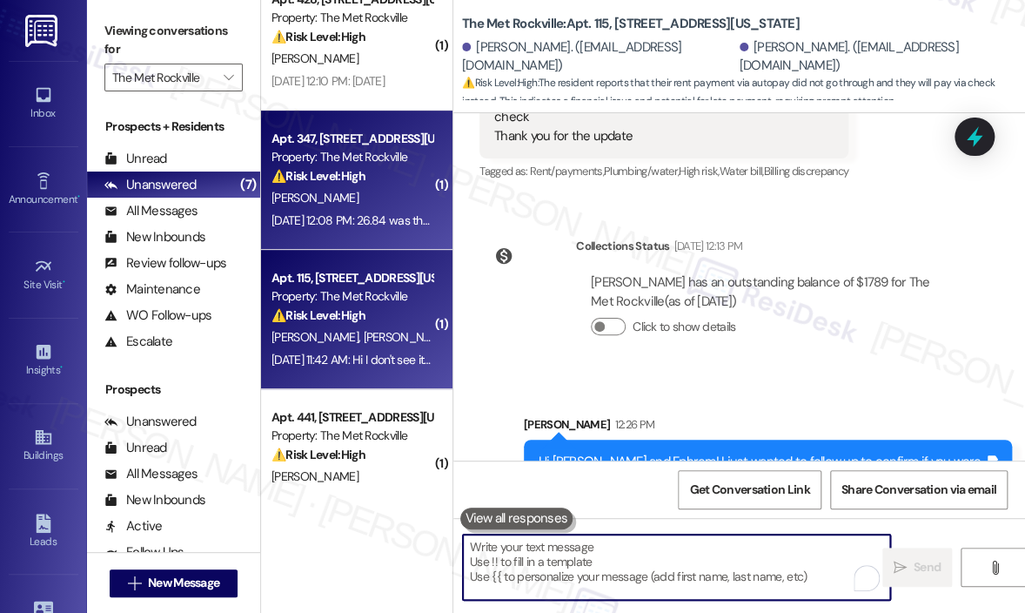
scroll to position [261, 0]
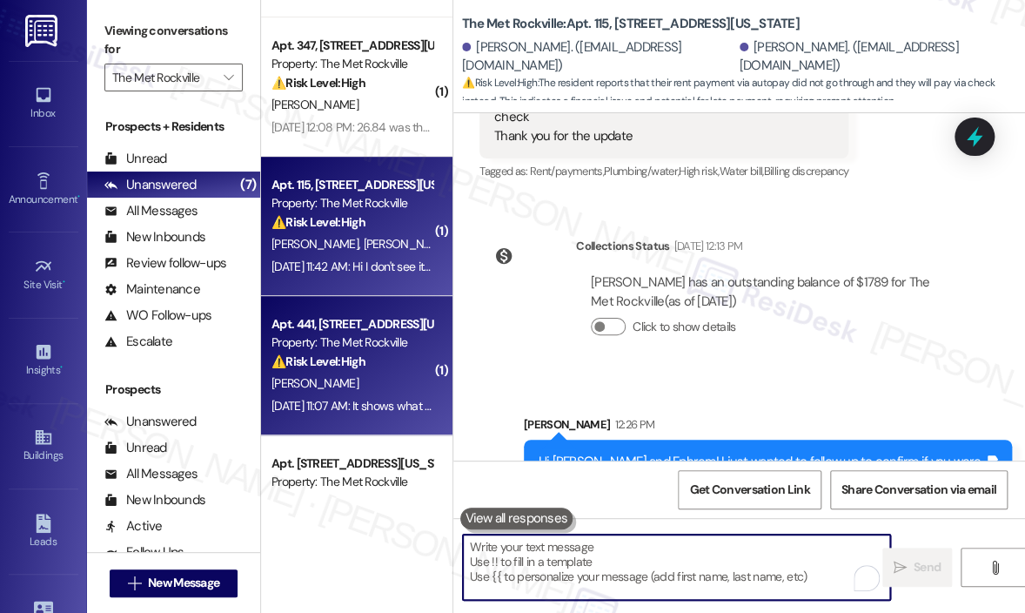
click at [366, 344] on div "Property: The Met Rockville" at bounding box center [352, 342] width 161 height 18
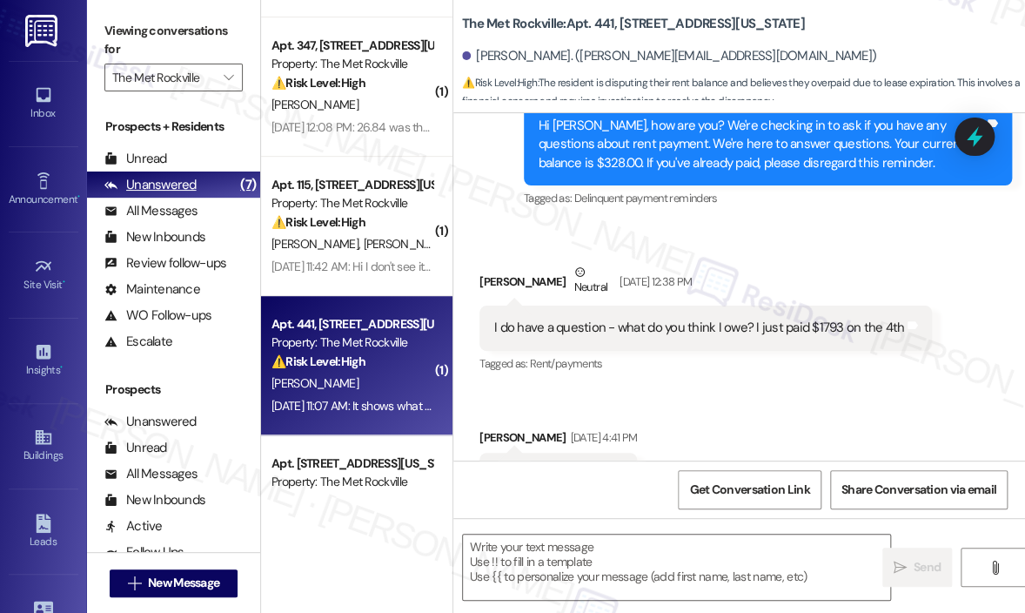
scroll to position [1758, 0]
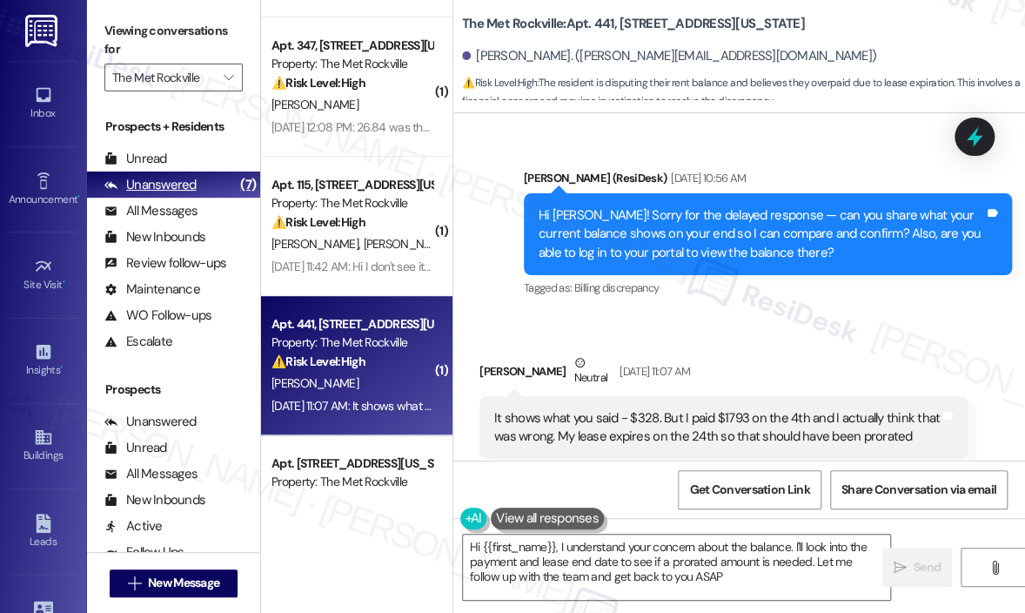
type textarea "Hi {{first_name}}, I understand your concern about the balance. I'll look into …"
click at [738, 314] on div "Received via SMS [PERSON_NAME] Neutral [DATE] 11:07 AM It shows what you said -…" at bounding box center [740, 406] width 572 height 184
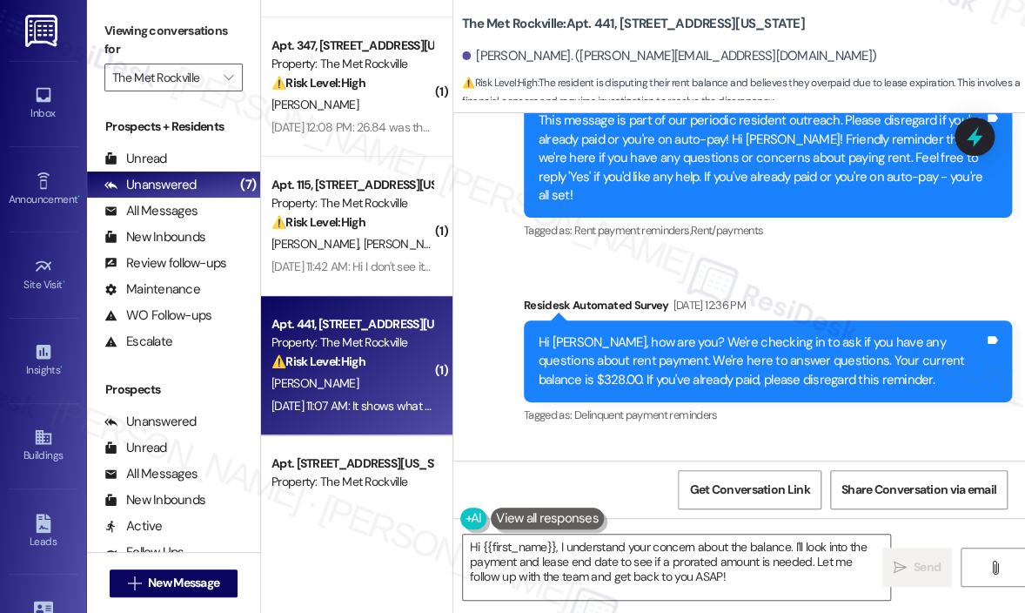
scroll to position [1327, 0]
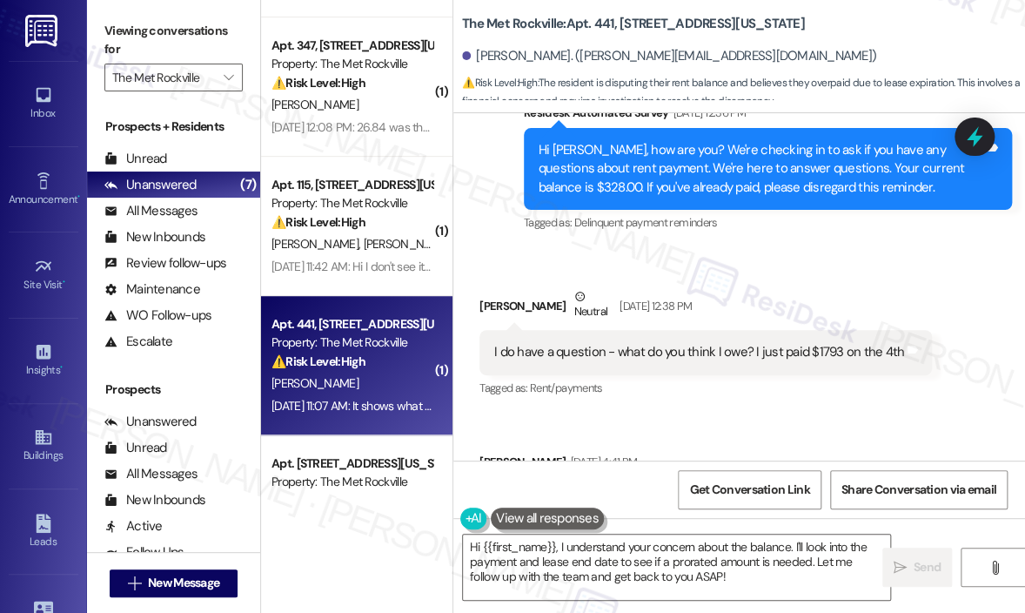
click at [725, 343] on div "I do have a question - what do you think I owe? I just paid $1793 on the 4th" at bounding box center [699, 352] width 410 height 18
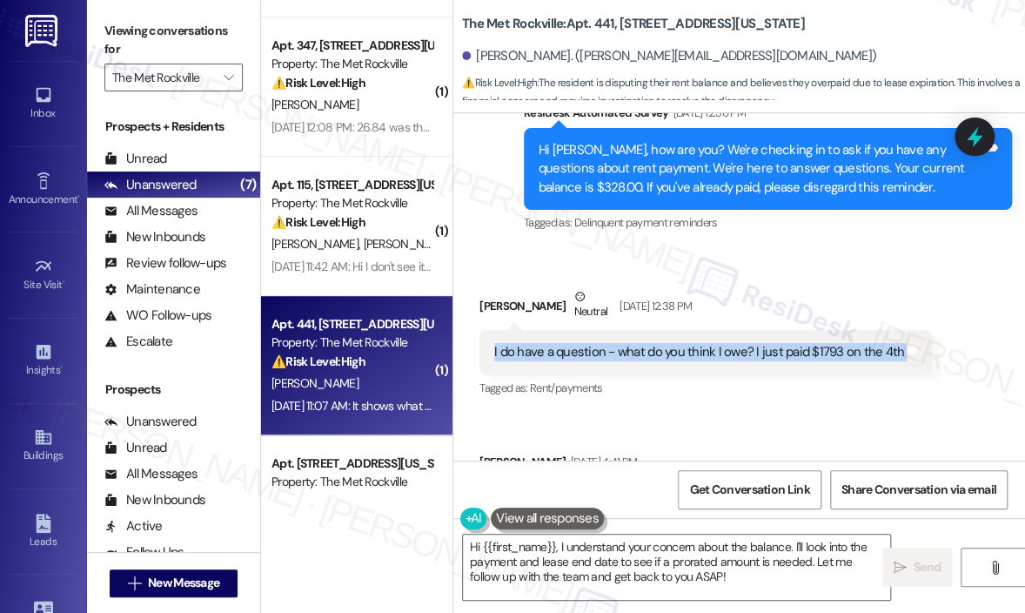
click at [725, 343] on div "I do have a question - what do you think I owe? I just paid $1793 on the 4th" at bounding box center [699, 352] width 410 height 18
copy div "I do have a question - what do you think I owe? I just paid $1793 on the 4th Ta…"
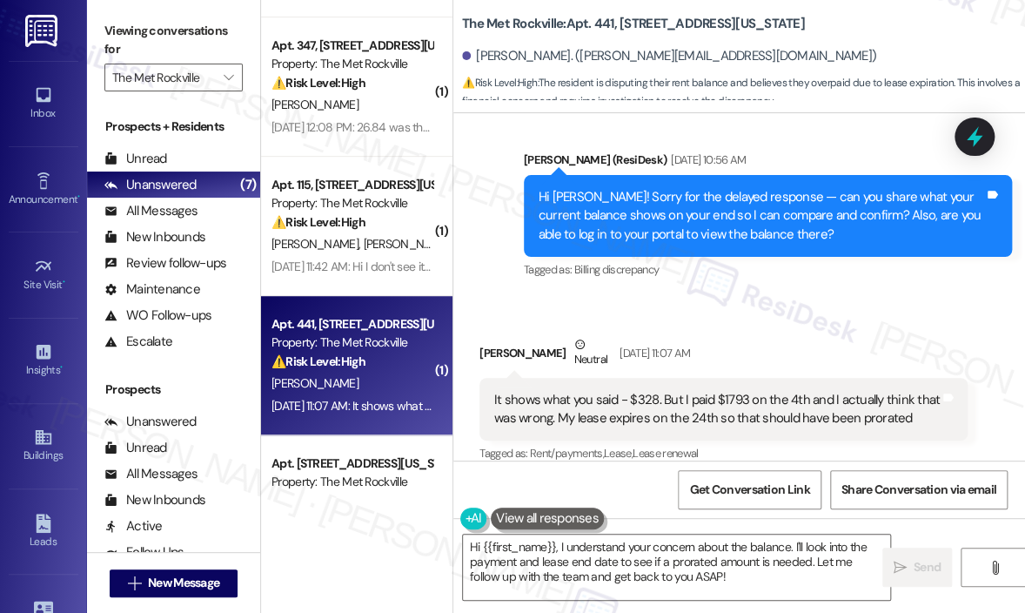
scroll to position [1849, 0]
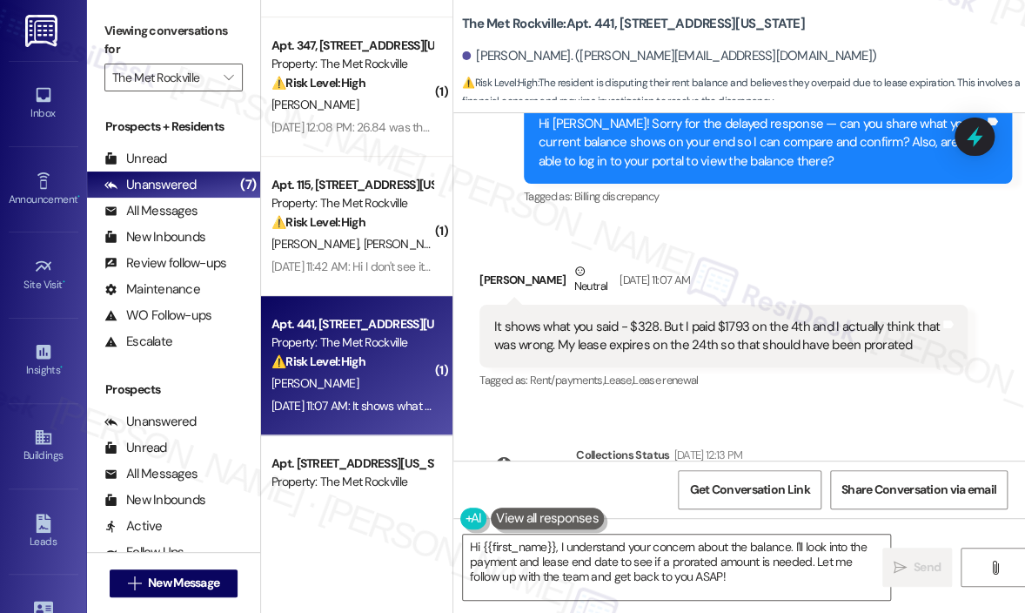
click at [635, 318] on div "It shows what you said - $328. But I paid $1793 on the 4th and I actually think…" at bounding box center [717, 336] width 446 height 37
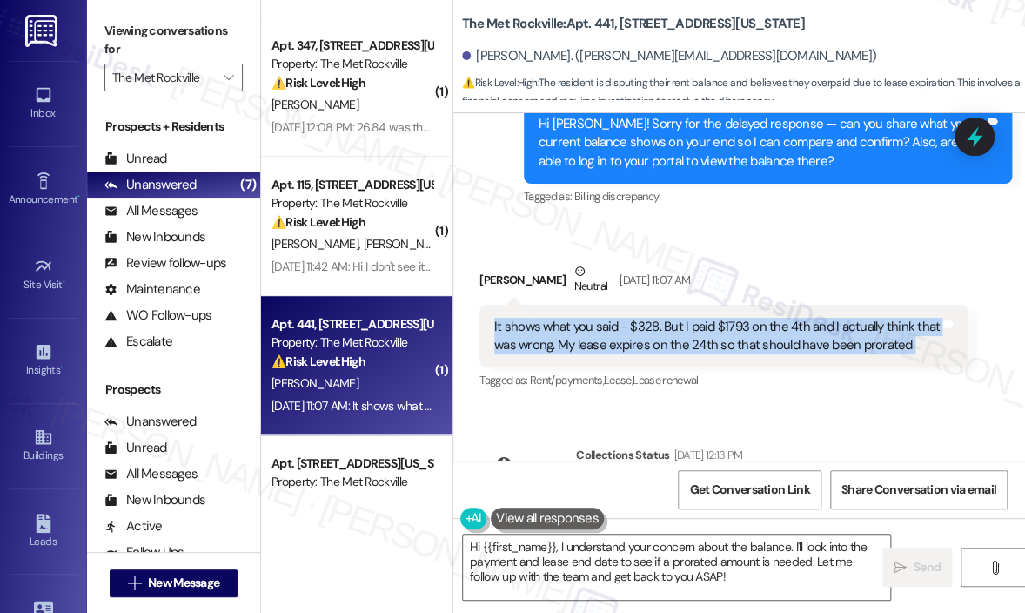
click at [635, 318] on div "It shows what you said - $328. But I paid $1793 on the 4th and I actually think…" at bounding box center [717, 336] width 446 height 37
copy div "It shows what you said - $328. But I paid $1793 on the 4th and I actually think…"
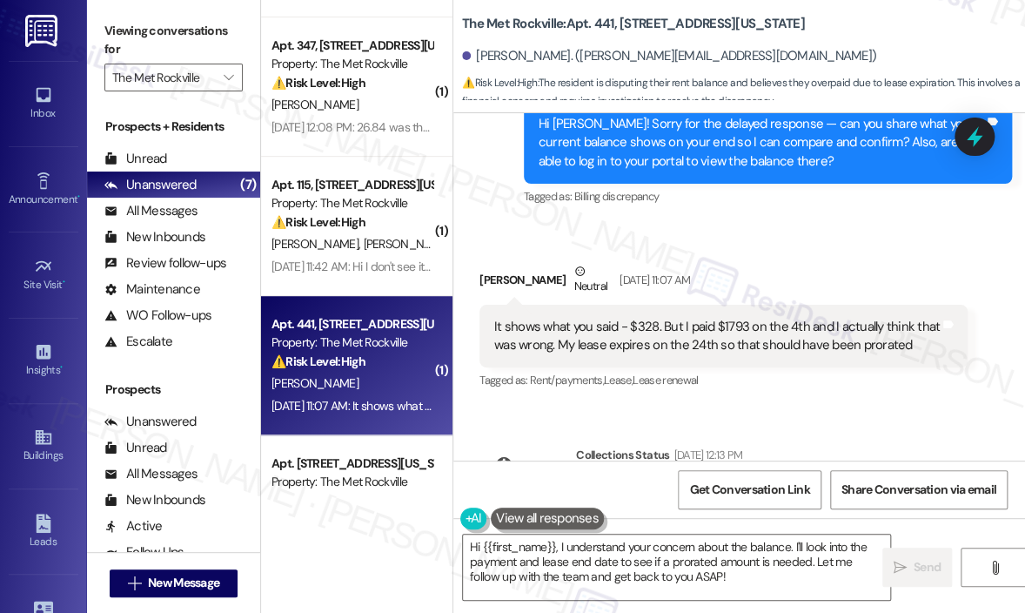
click at [796, 223] on div "Received via SMS [PERSON_NAME] Neutral [DATE] 11:07 AM It shows what you said -…" at bounding box center [740, 315] width 572 height 184
click at [965, 128] on icon at bounding box center [975, 137] width 30 height 30
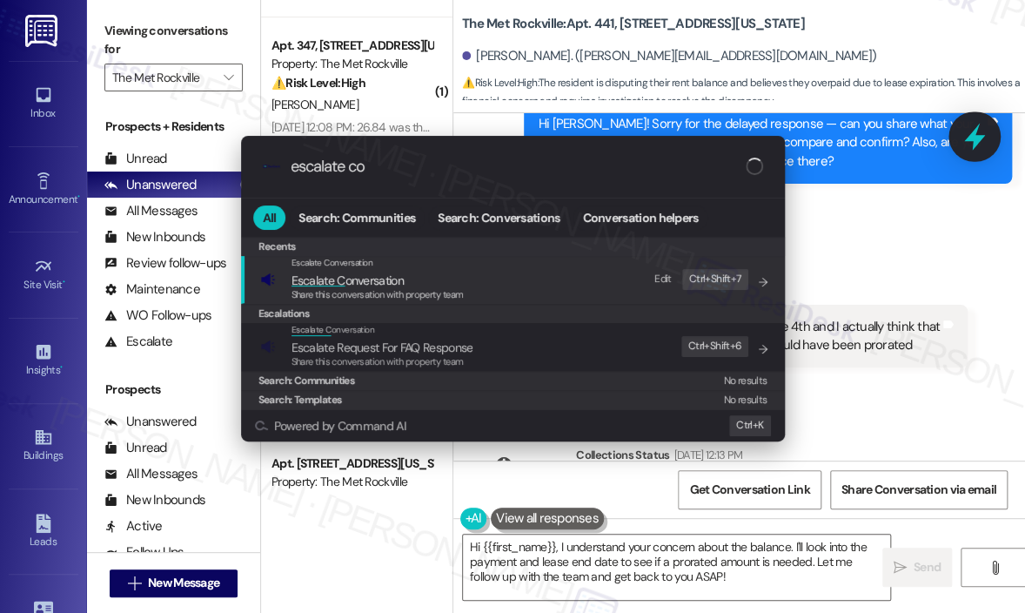
type input "escalate con"
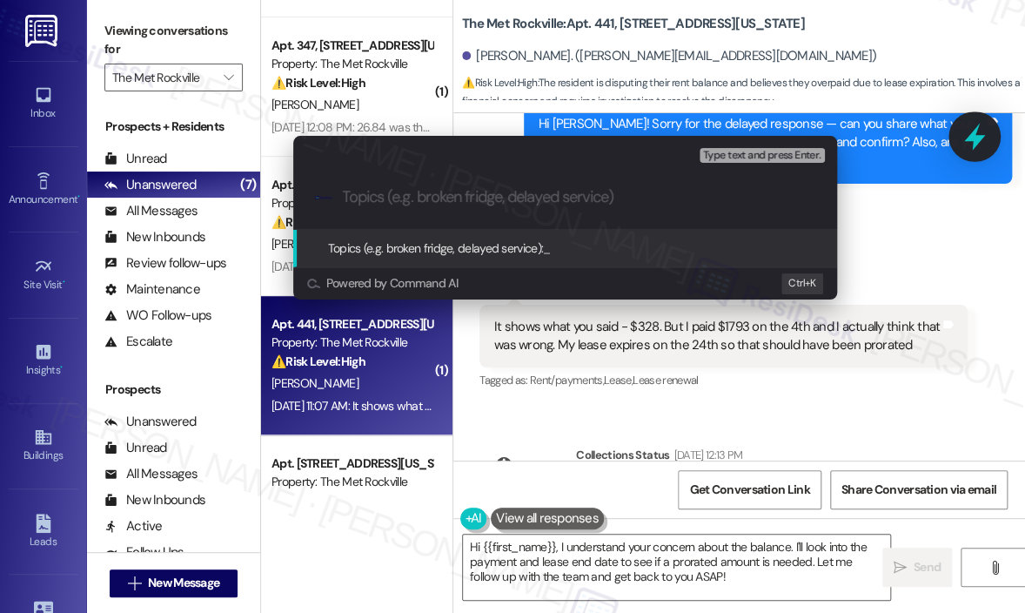
paste input "Question About Rent Balance and Proration Before Lease Expiration"
type input "Question About Rent Balance and Proration Before Lease Expiration"
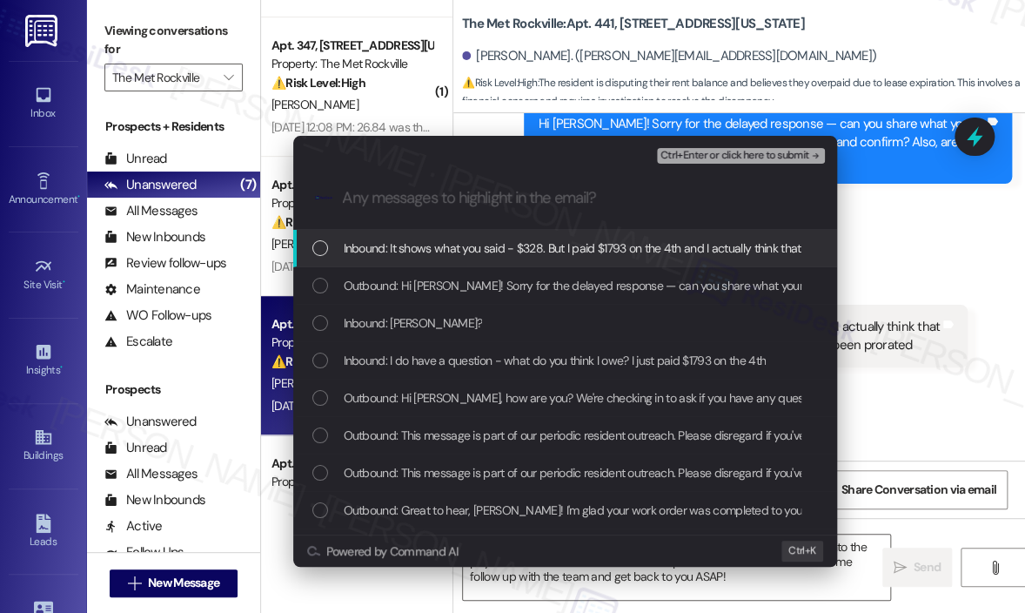
click at [468, 246] on span "Inbound: It shows what you said - $328. But I paid $1793 on the 4th and I actua…" at bounding box center [767, 248] width 846 height 19
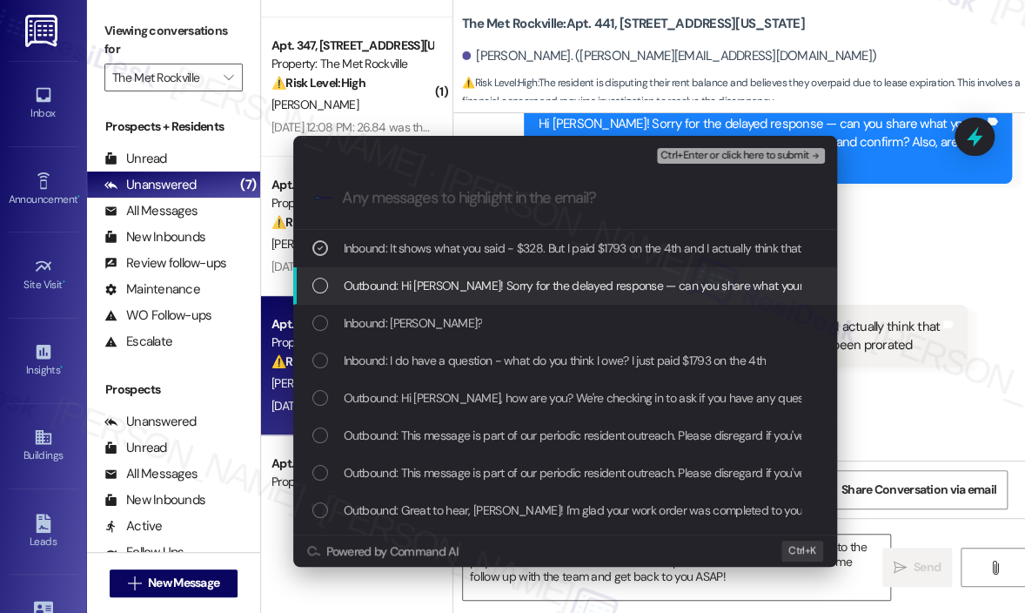
click at [468, 288] on span "Outbound: Hi [PERSON_NAME]! Sorry for the delayed response — can you share what…" at bounding box center [915, 285] width 1142 height 19
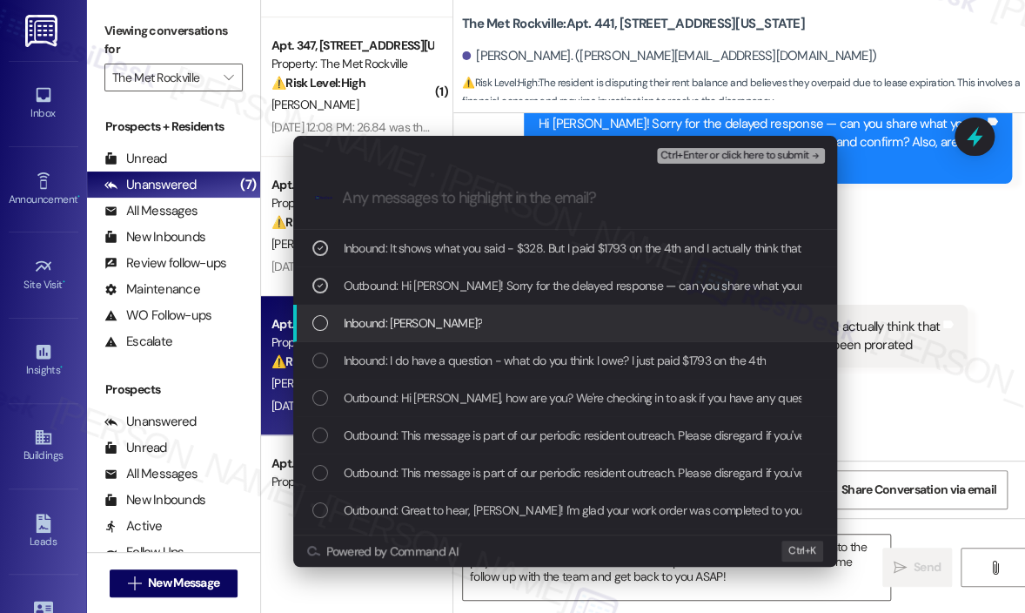
click at [456, 320] on div "Inbound: [PERSON_NAME]?" at bounding box center [567, 322] width 509 height 19
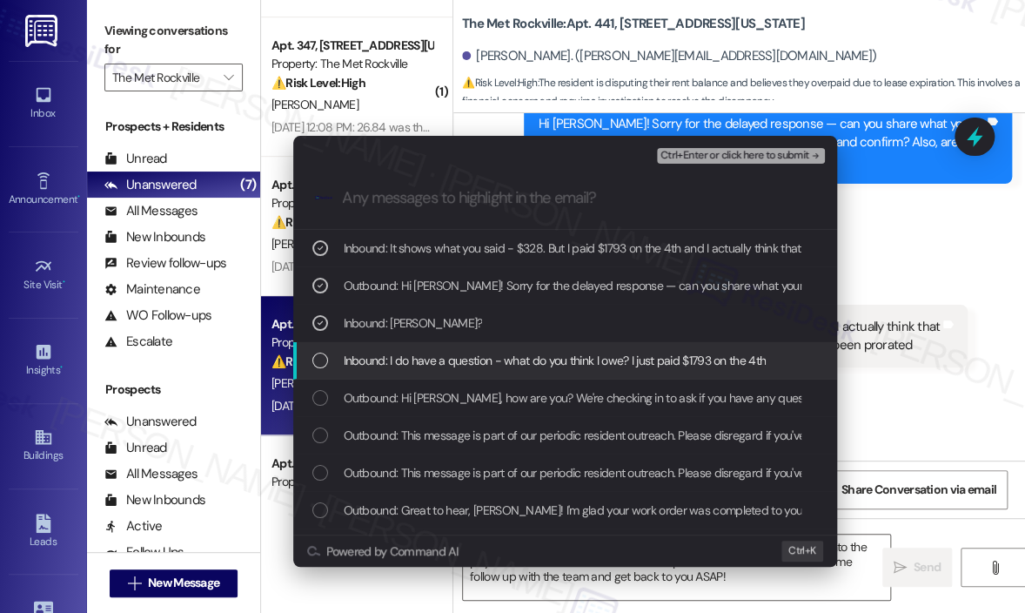
click at [462, 354] on span "Inbound: I do have a question - what do you think I owe? I just paid $1793 on t…" at bounding box center [555, 360] width 423 height 19
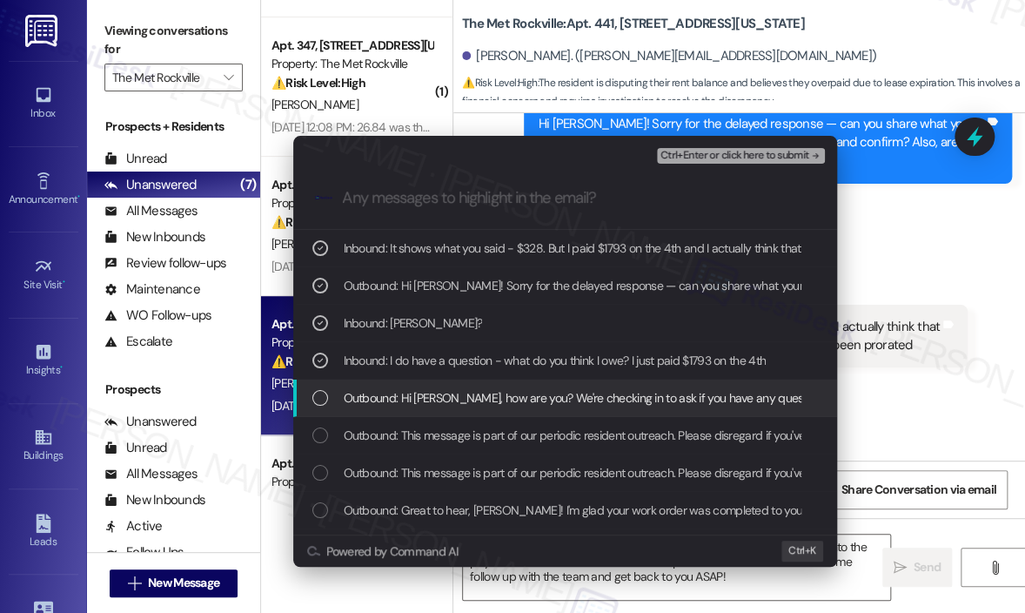
drag, startPoint x: 471, startPoint y: 393, endPoint x: 481, endPoint y: 354, distance: 39.7
click at [472, 393] on span "Outbound: Hi [PERSON_NAME], how are you? We're checking in to ask if you have a…" at bounding box center [939, 397] width 1191 height 19
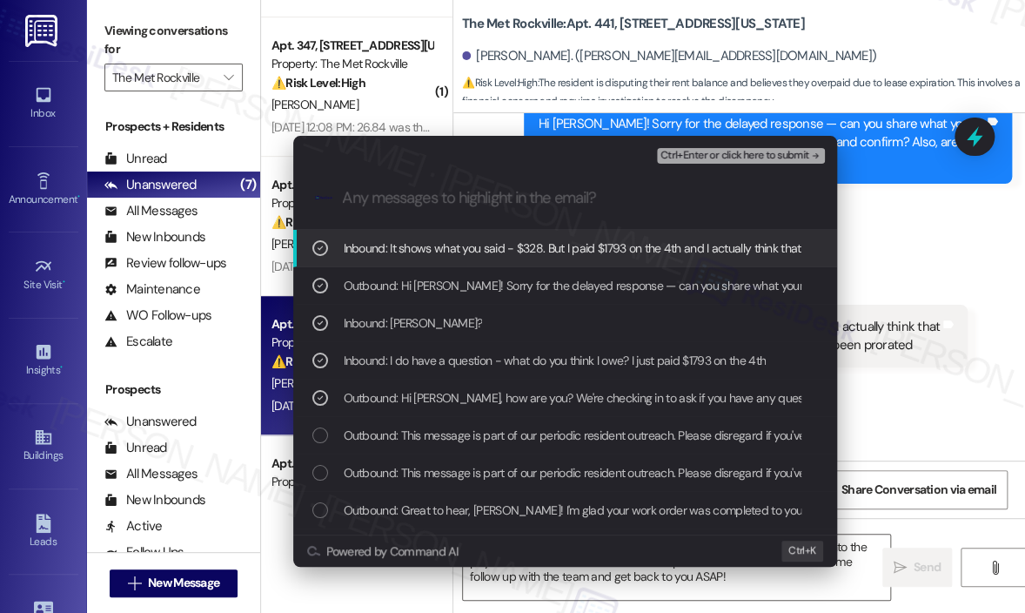
click at [702, 161] on span "Ctrl+Enter or click here to submit" at bounding box center [735, 156] width 149 height 12
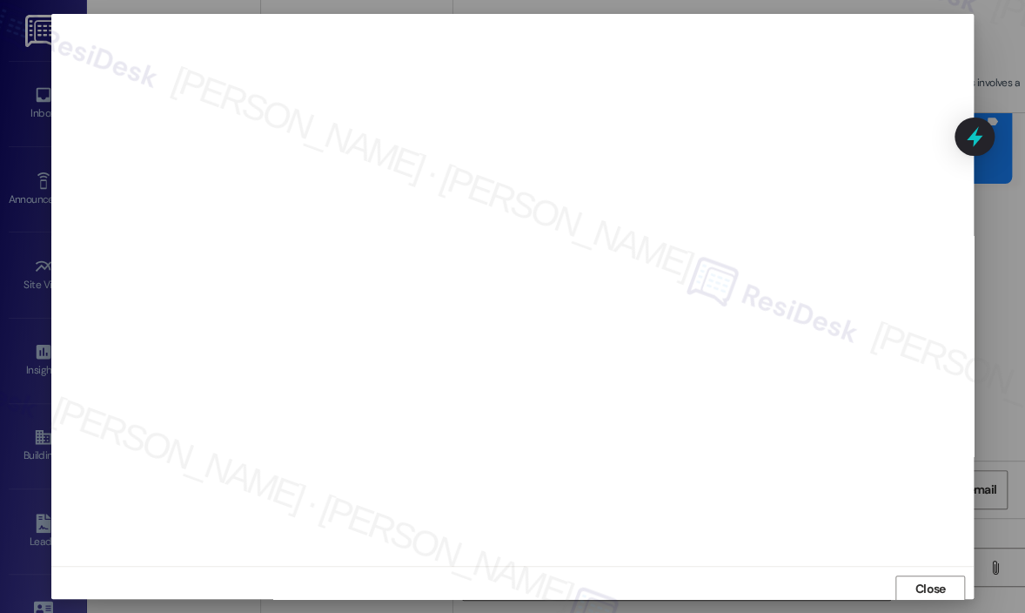
scroll to position [3, 0]
click at [924, 582] on span "Close" at bounding box center [931, 585] width 30 height 18
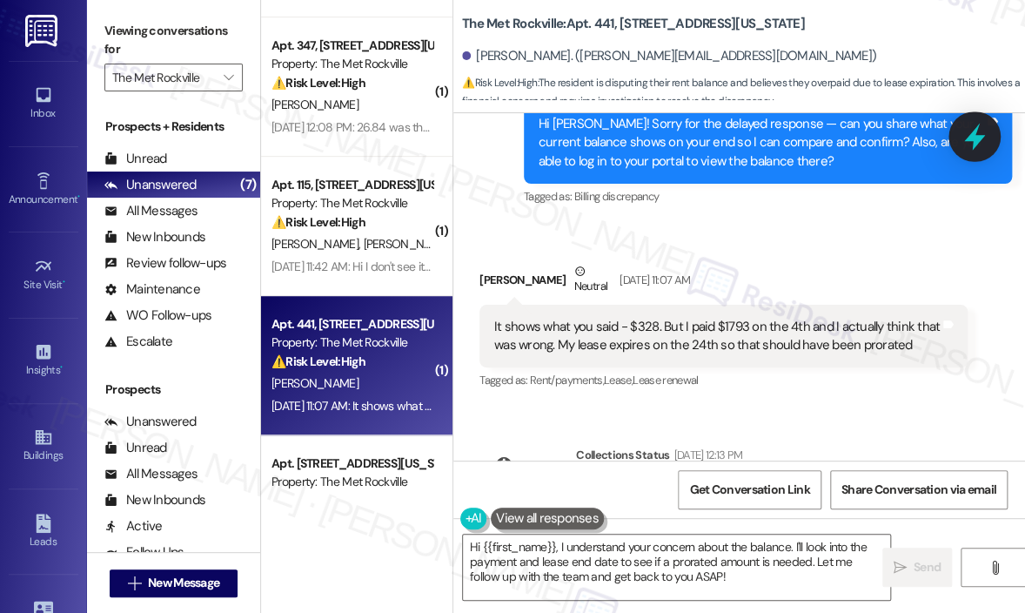
click at [978, 130] on icon at bounding box center [975, 137] width 30 height 30
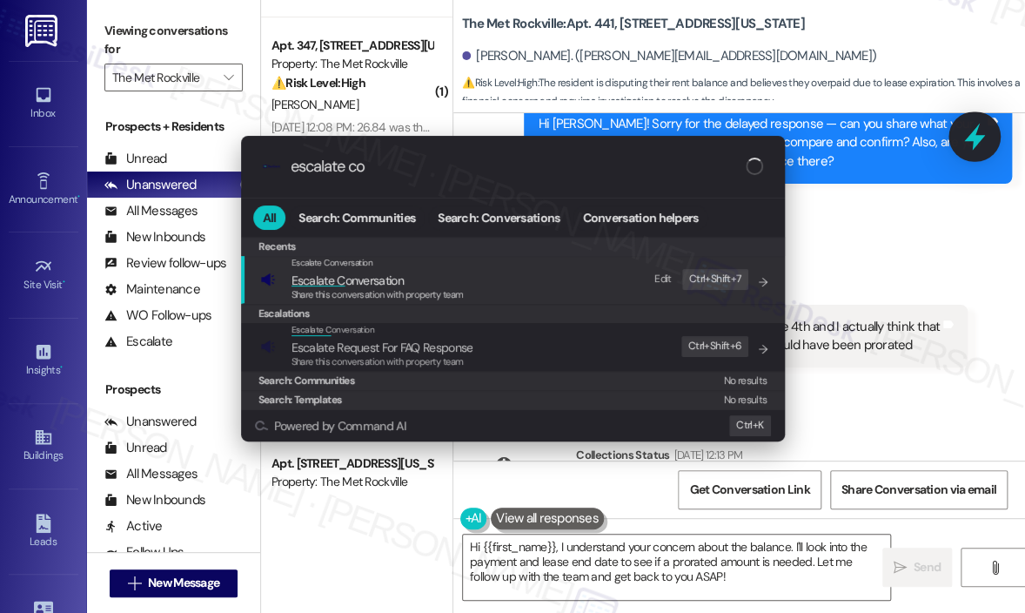
type input "escalate con"
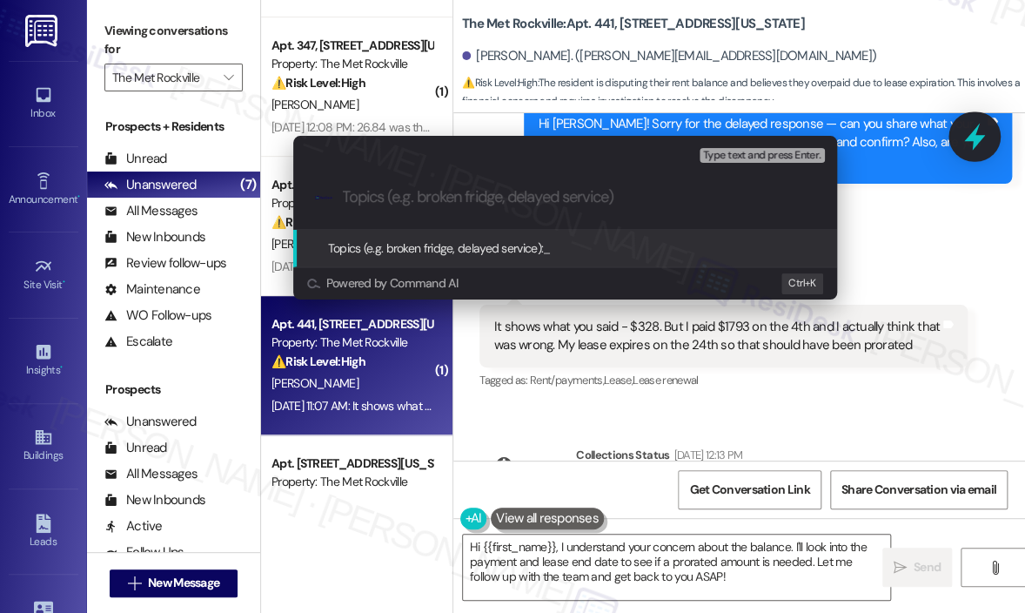
paste input "Question About Rent Balance and Proration Before Lease Expiration"
type input "Question About Rent Balance and Proration Before Lease Expiration"
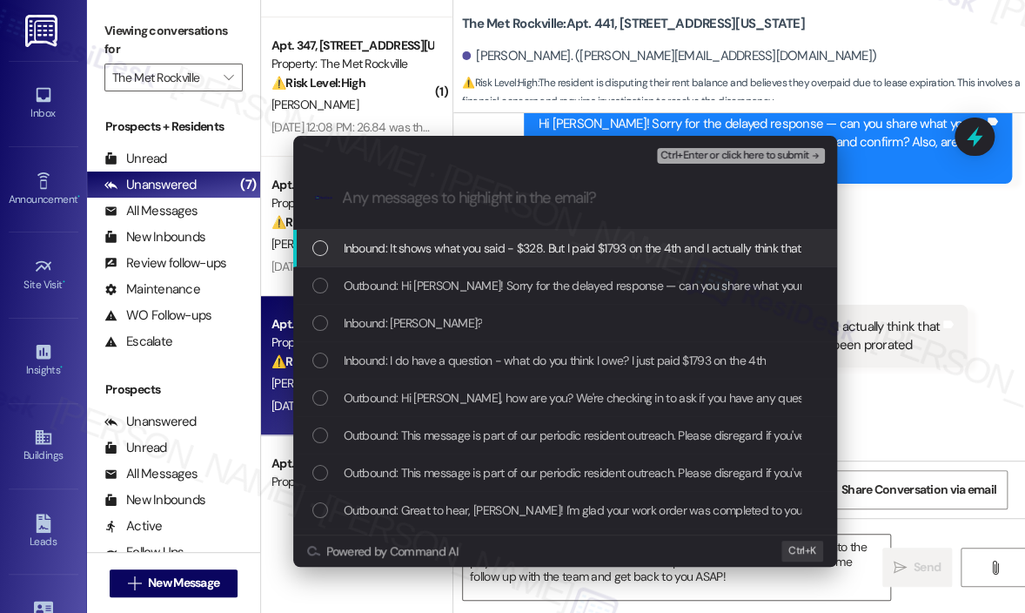
click at [626, 246] on span "Inbound: It shows what you said - $328. But I paid $1793 on the 4th and I actua…" at bounding box center [767, 248] width 846 height 19
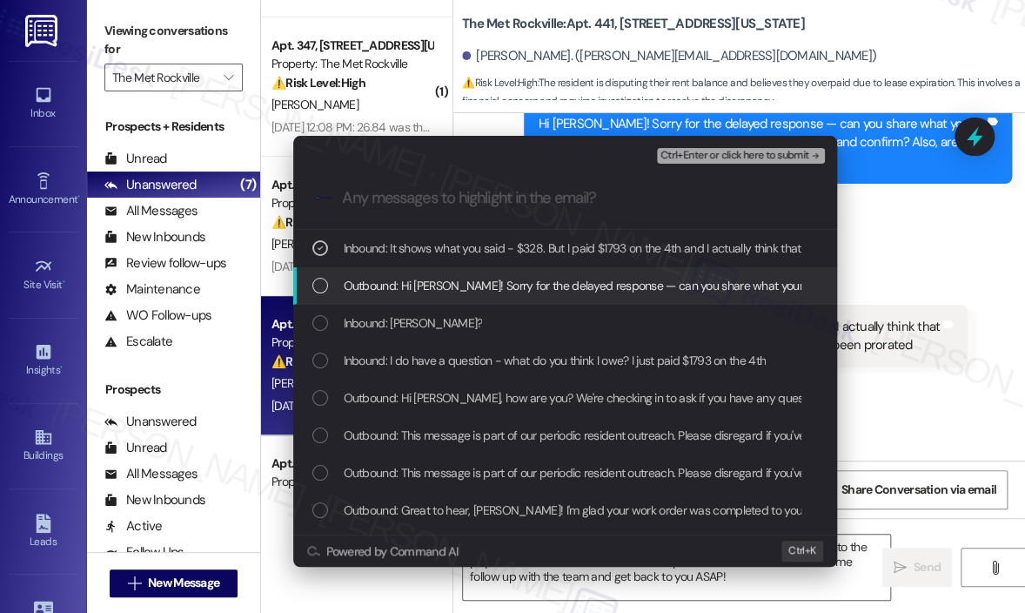
click at [633, 286] on span "Outbound: Hi [PERSON_NAME]! Sorry for the delayed response — can you share what…" at bounding box center [915, 285] width 1142 height 19
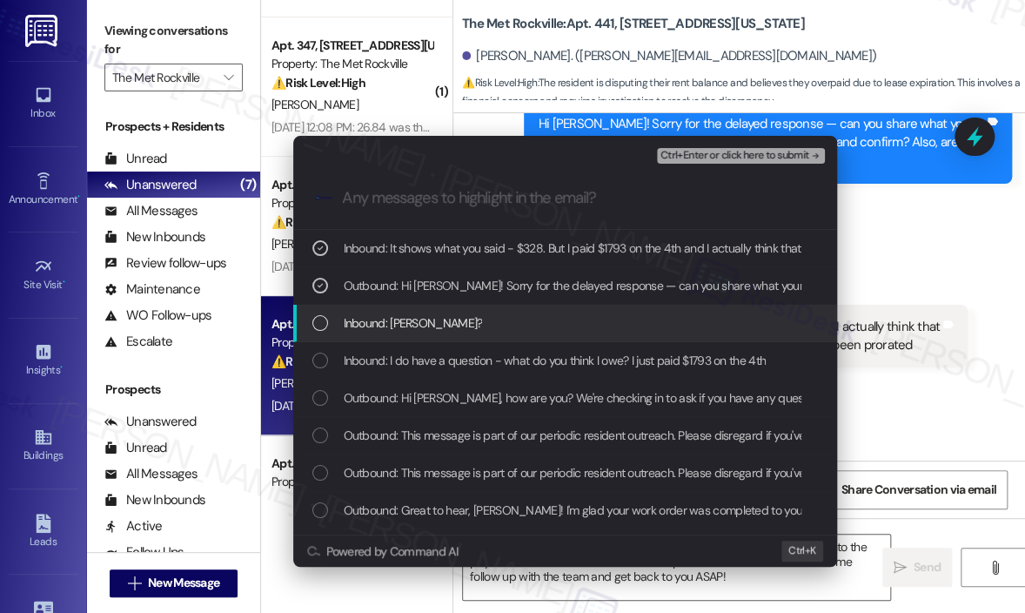
click at [616, 319] on div "Inbound: [PERSON_NAME]?" at bounding box center [567, 322] width 509 height 19
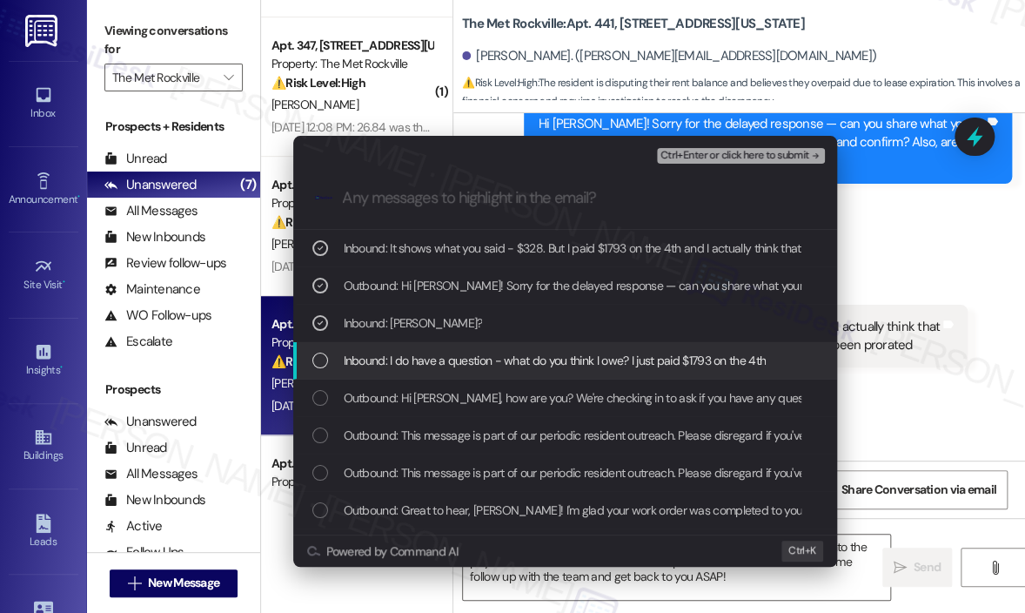
click at [638, 360] on span "Inbound: I do have a question - what do you think I owe? I just paid $1793 on t…" at bounding box center [555, 360] width 423 height 19
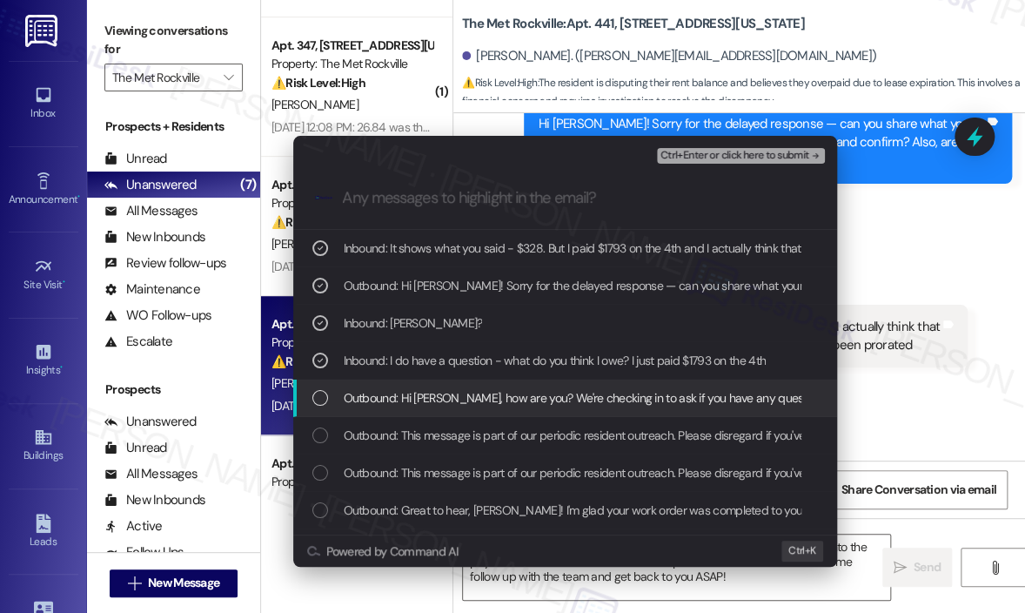
click at [644, 390] on span "Outbound: Hi [PERSON_NAME], how are you? We're checking in to ask if you have a…" at bounding box center [939, 397] width 1191 height 19
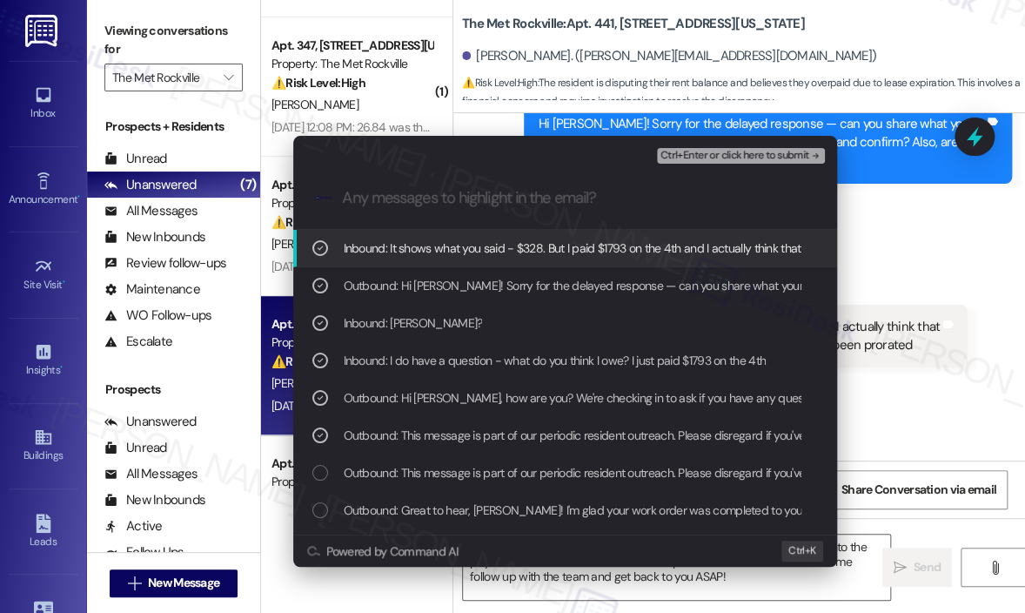
click at [707, 156] on span "Ctrl+Enter or click here to submit" at bounding box center [735, 156] width 149 height 12
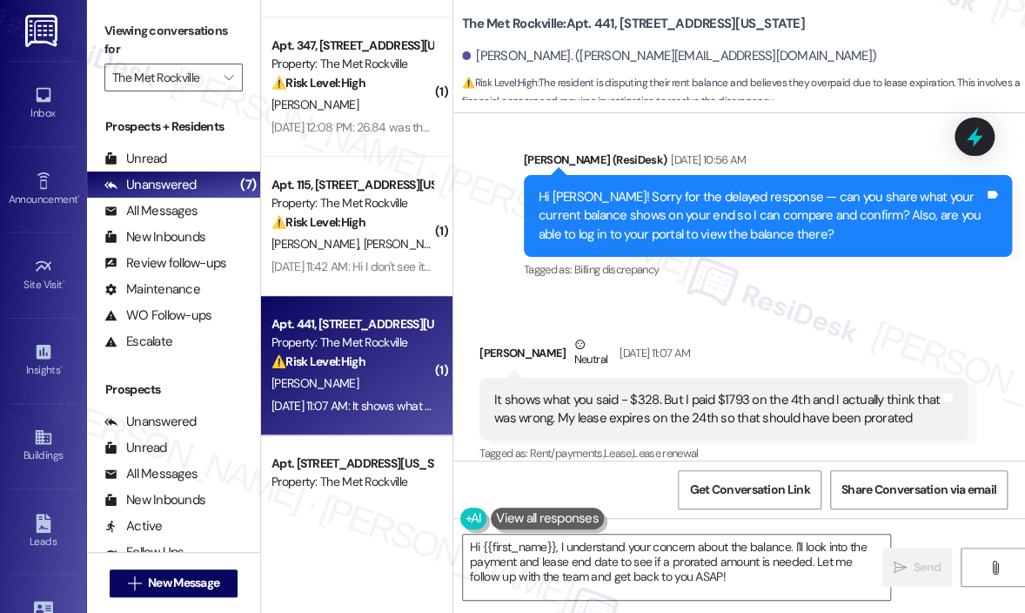
scroll to position [1758, 0]
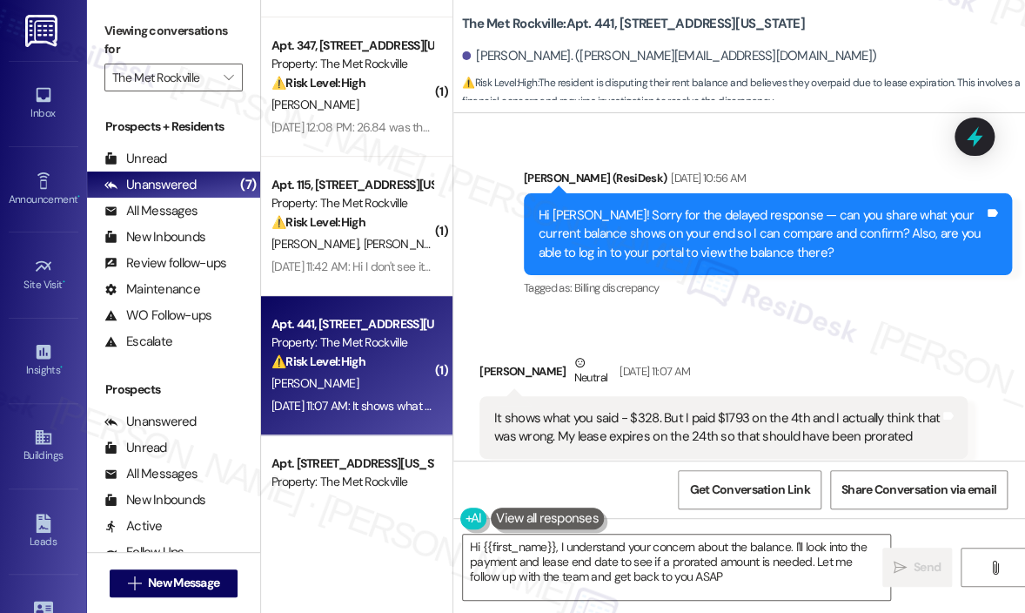
type textarea "Hi {{first_name}}, I understand your concern about the balance. I'll look into …"
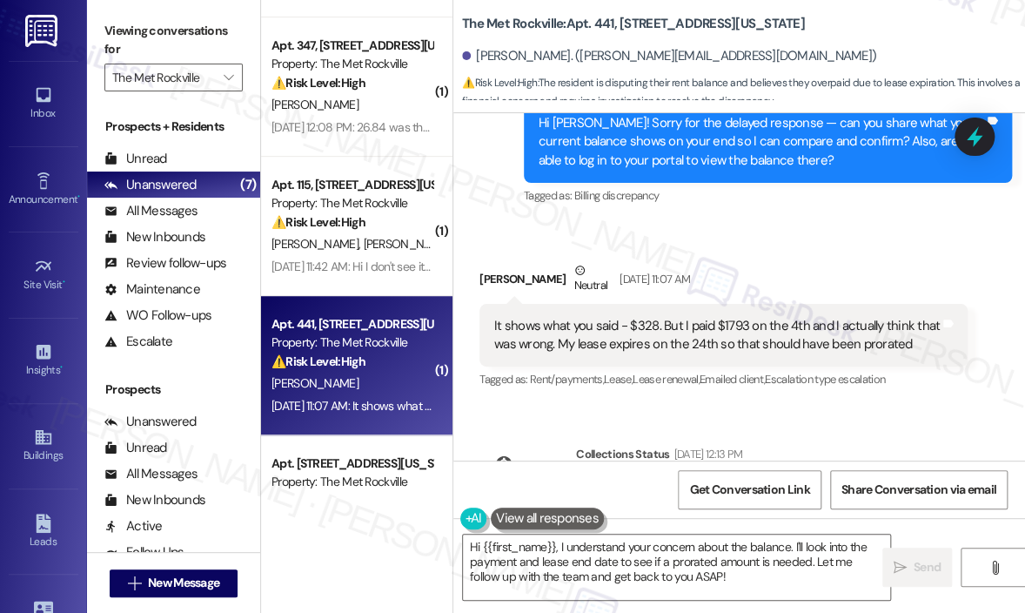
scroll to position [1936, 0]
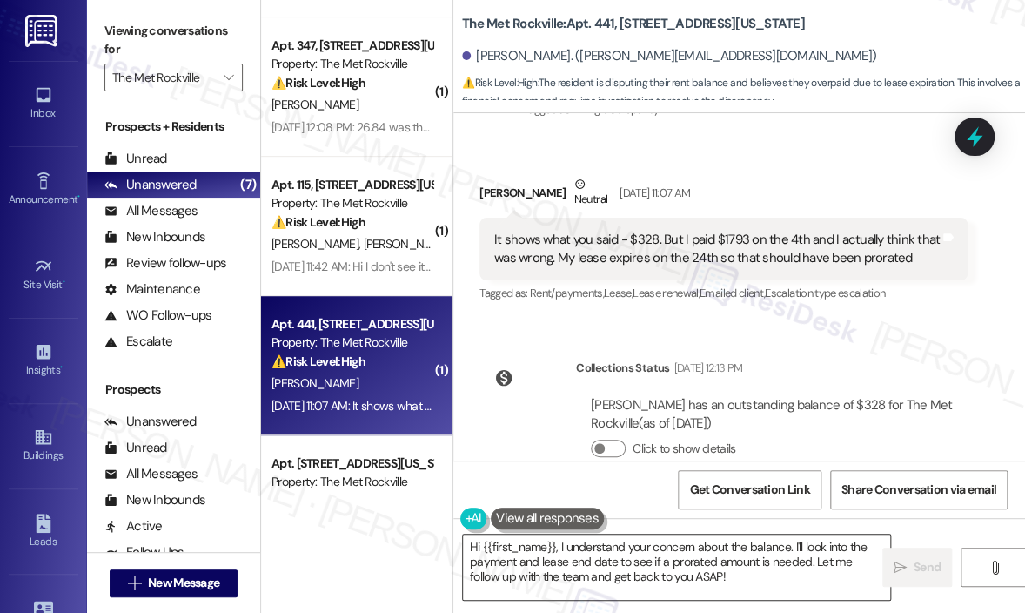
click at [761, 569] on textarea "Hi {{first_name}}, I understand your concern about the balance. I'll look into …" at bounding box center [676, 566] width 427 height 65
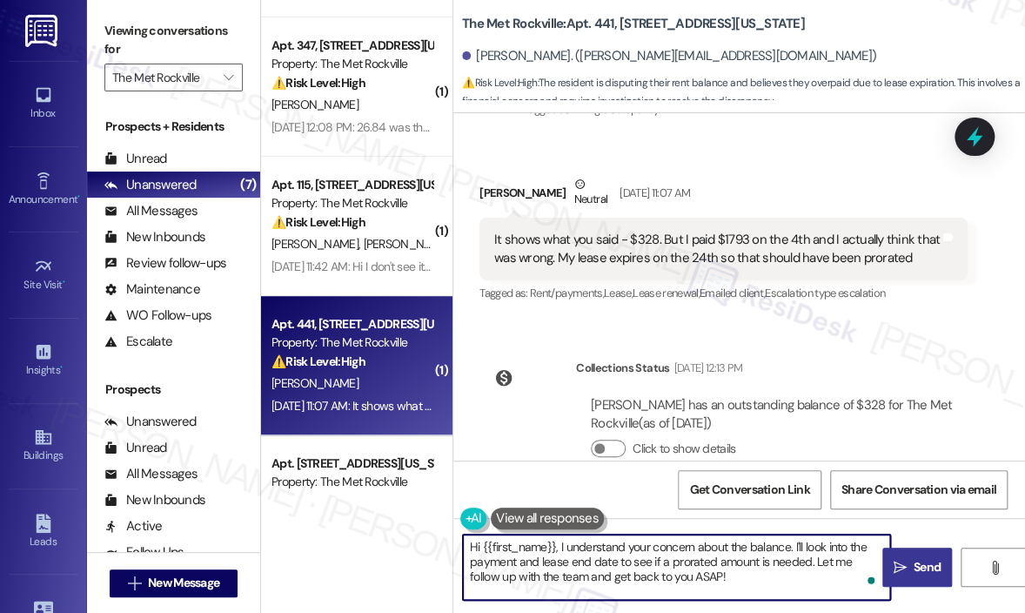
click at [925, 567] on span "Send" at bounding box center [927, 567] width 27 height 18
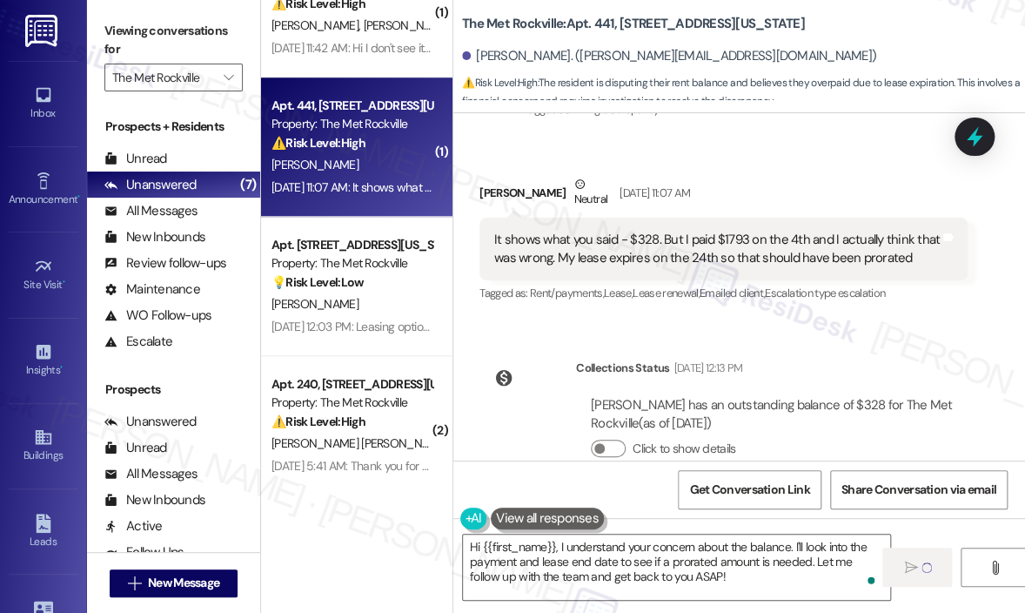
scroll to position [522, 0]
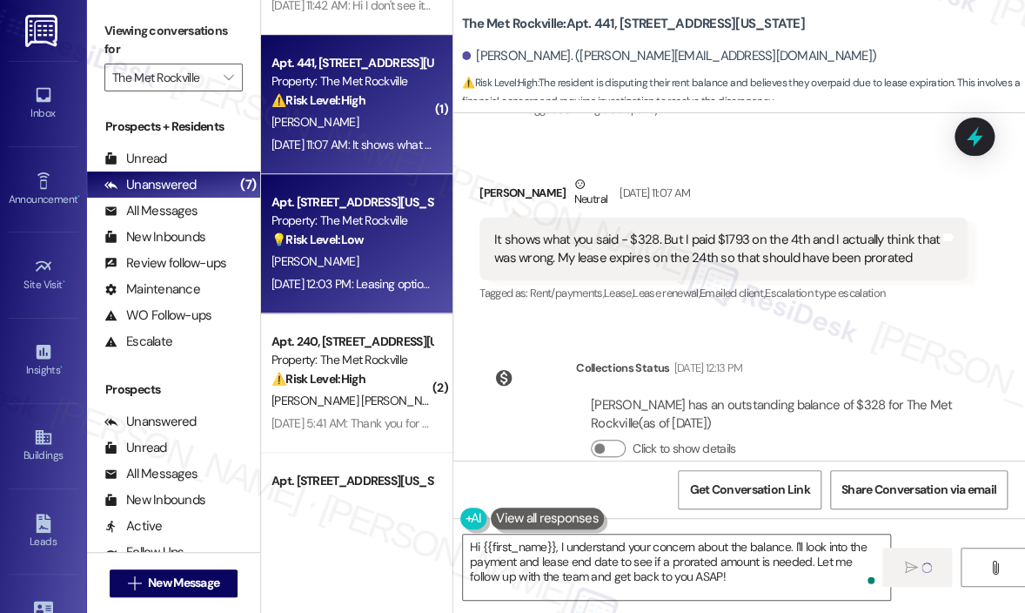
click at [393, 274] on div "[DATE] 12:03 PM: Leasing options [DATE] 12:03 PM: Leasing options" at bounding box center [352, 284] width 165 height 22
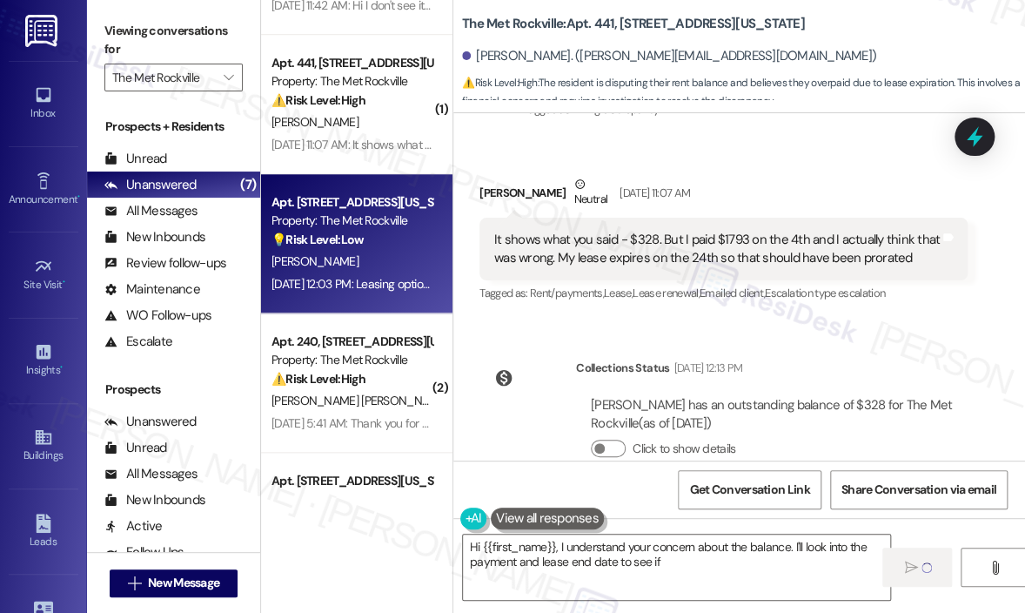
type textarea "Hi {{first_name}}, I understand your concern about the balance. I'll look into …"
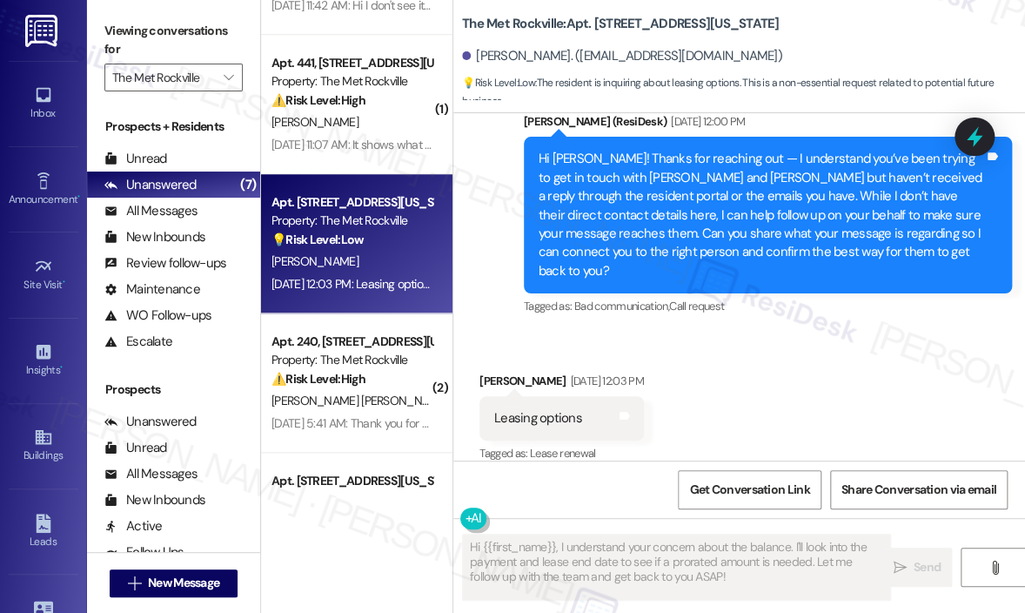
scroll to position [1534, 0]
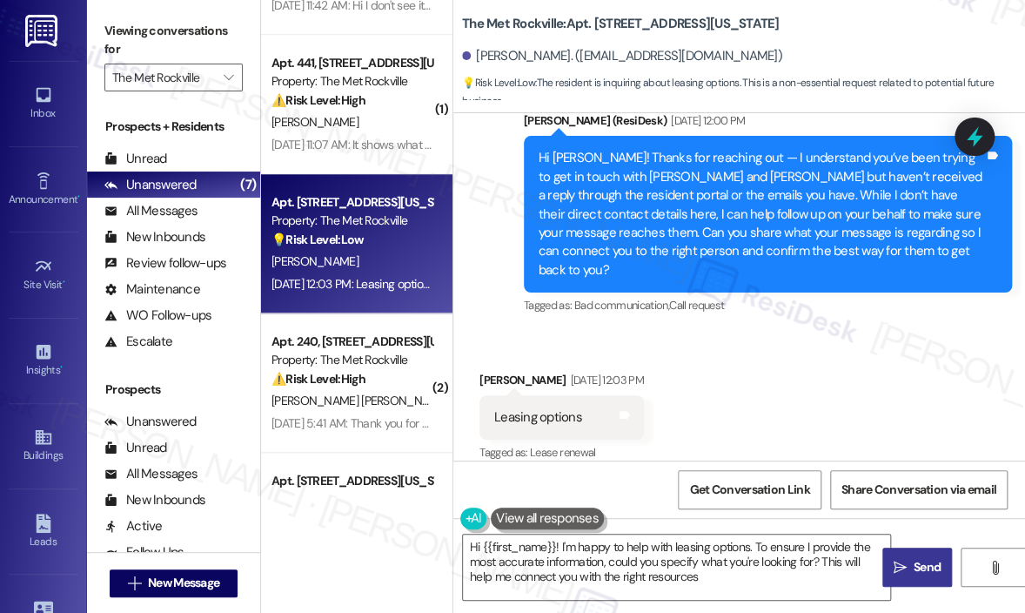
type textarea "Hi {{first_name}}! I'm happy to help with leasing options. To ensure I provide …"
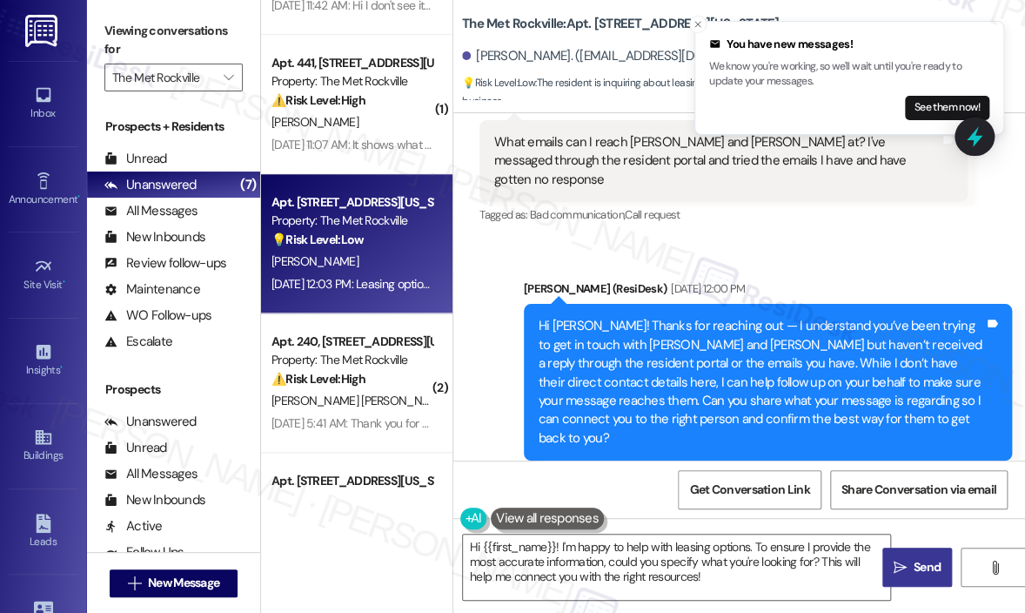
scroll to position [1186, 0]
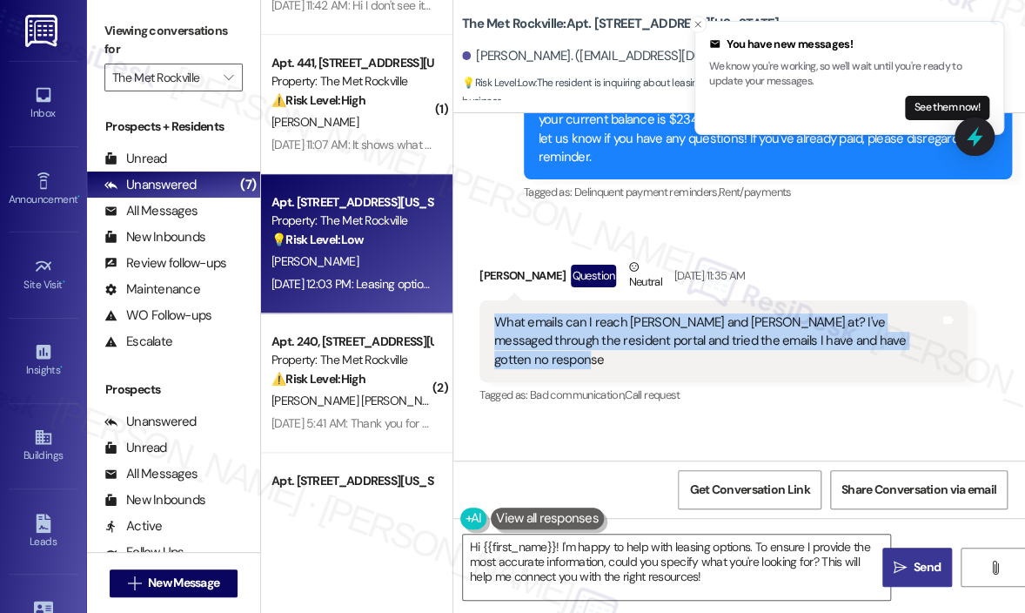
drag, startPoint x: 588, startPoint y: 350, endPoint x: 494, endPoint y: 308, distance: 102.9
click at [494, 313] on div "What emails can I reach [PERSON_NAME] and [PERSON_NAME] at? I've messaged throu…" at bounding box center [717, 341] width 446 height 56
copy div "What emails can I reach [PERSON_NAME] and [PERSON_NAME] at? I've messaged throu…"
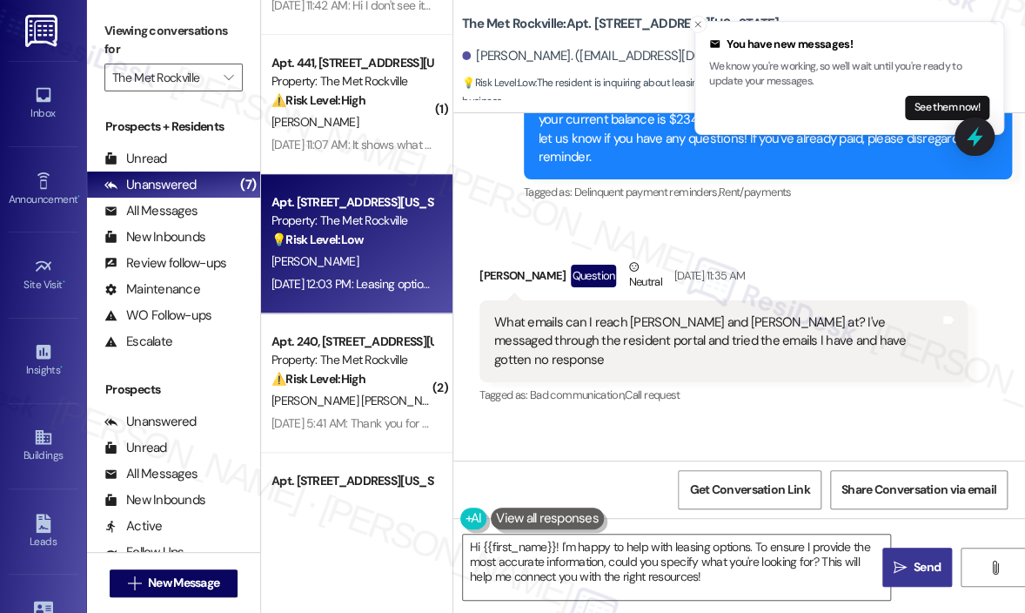
click at [841, 420] on div "Sent via SMS [PERSON_NAME] (ResiDesk) [DATE] 12:00 PM Hi [PERSON_NAME]! Thanks …" at bounding box center [740, 549] width 572 height 259
click at [975, 135] on icon at bounding box center [975, 137] width 21 height 27
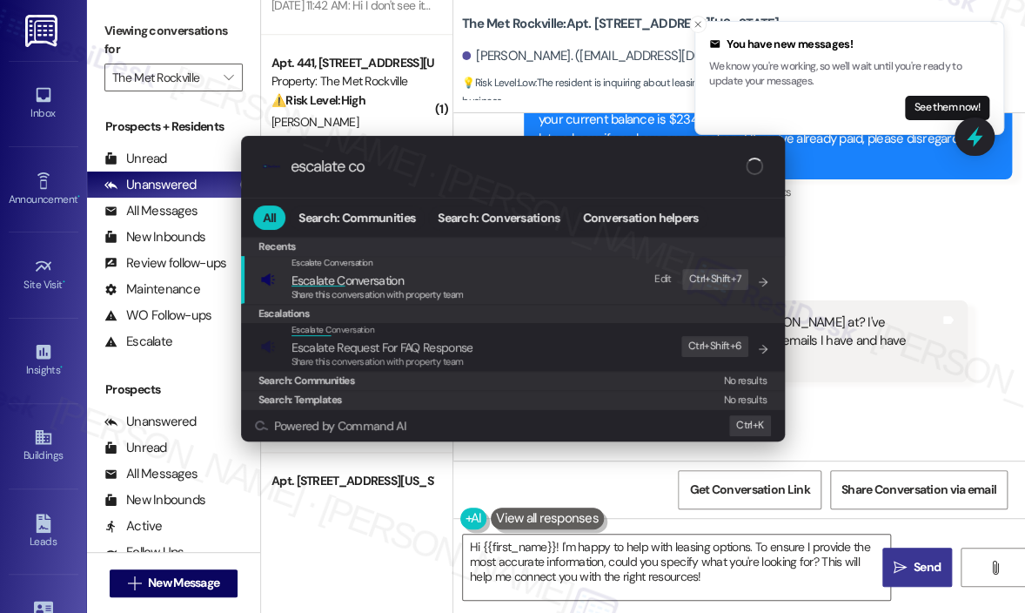
type input "escalate con"
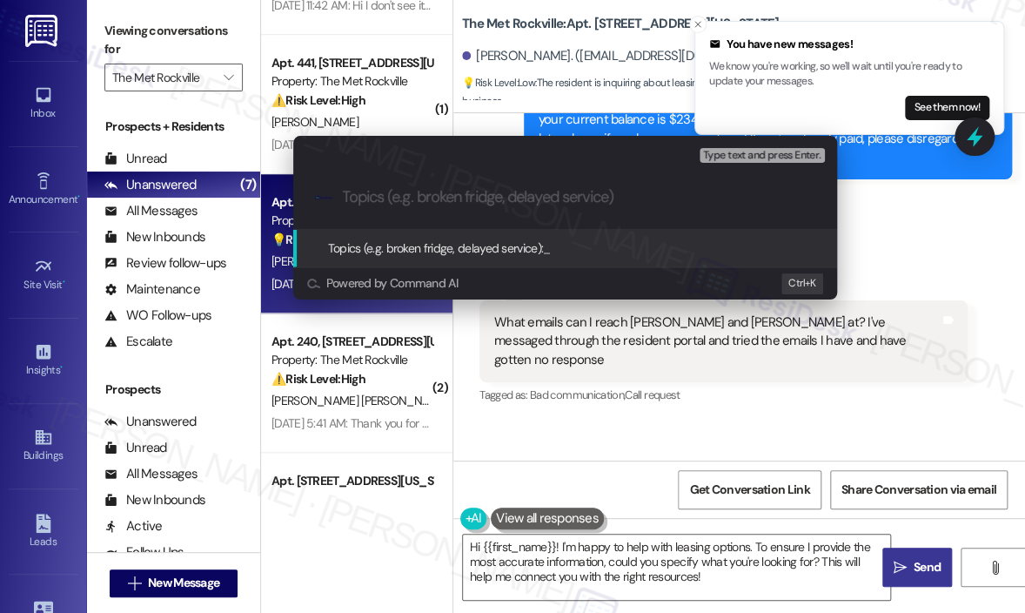
paste input "Request for Updated Contact Emails for [PERSON_NAME] and [PERSON_NAME]"
type input "Request for Updated Contact Emails for [PERSON_NAME] and [PERSON_NAME]"
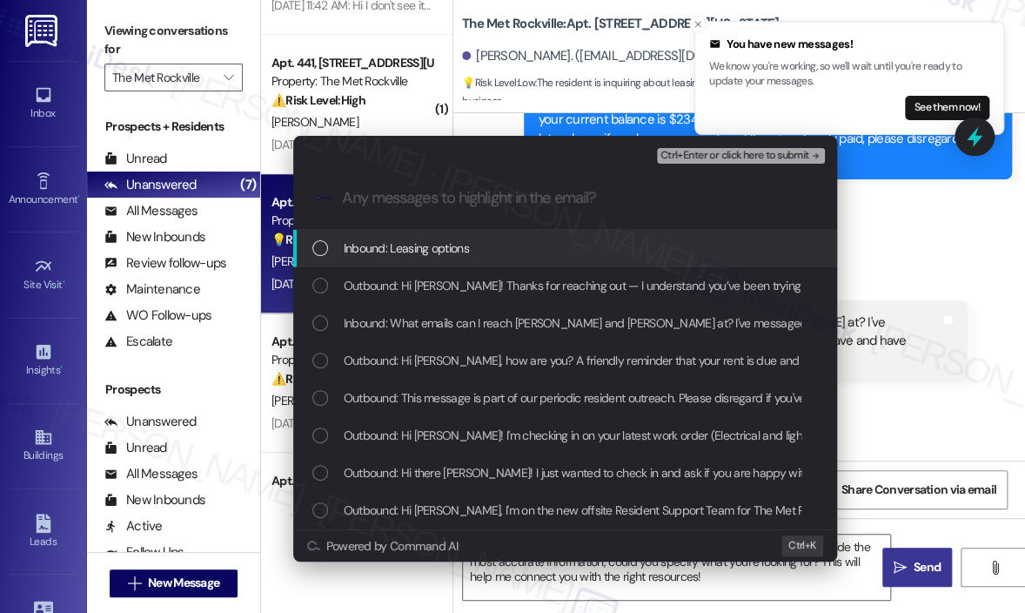
click at [533, 252] on div "Inbound: Leasing options" at bounding box center [567, 248] width 509 height 19
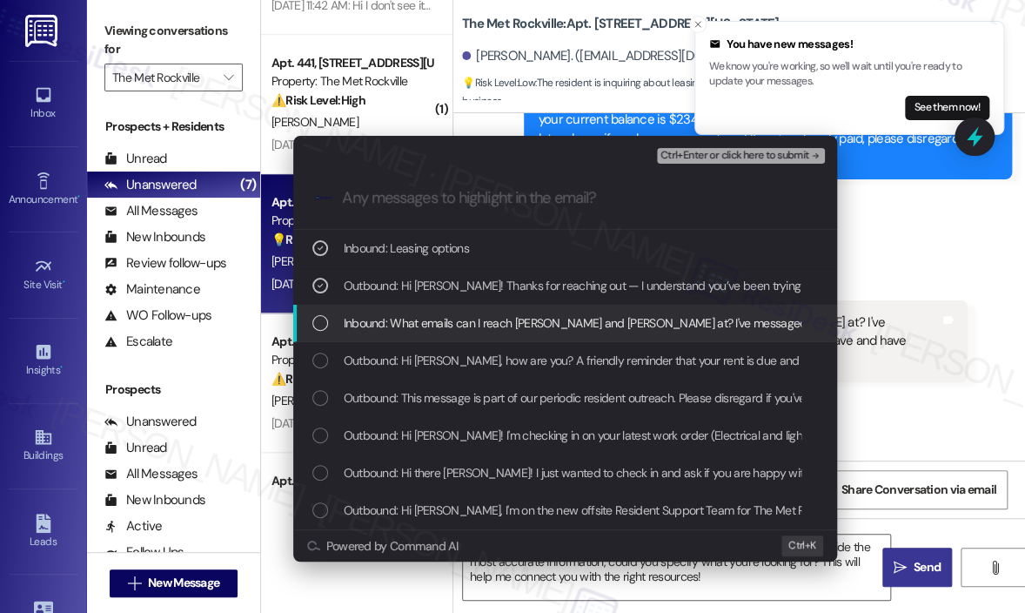
click at [532, 318] on span "Inbound: What emails can I reach [PERSON_NAME] and [PERSON_NAME] at? I've messa…" at bounding box center [788, 322] width 889 height 19
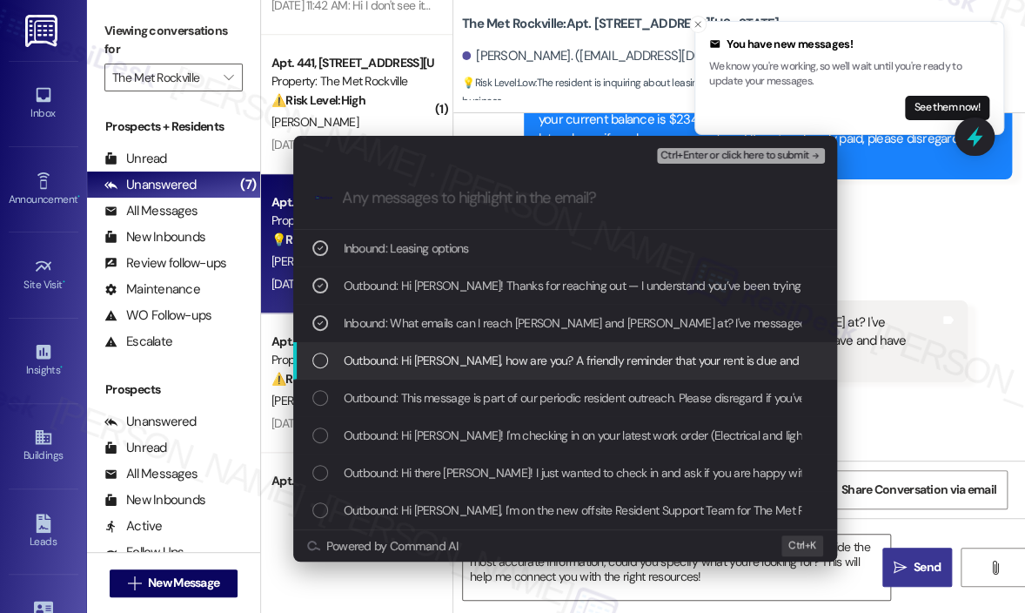
click at [534, 357] on span "Outbound: Hi [PERSON_NAME], how are you? A friendly reminder that your rent is …" at bounding box center [1009, 360] width 1330 height 19
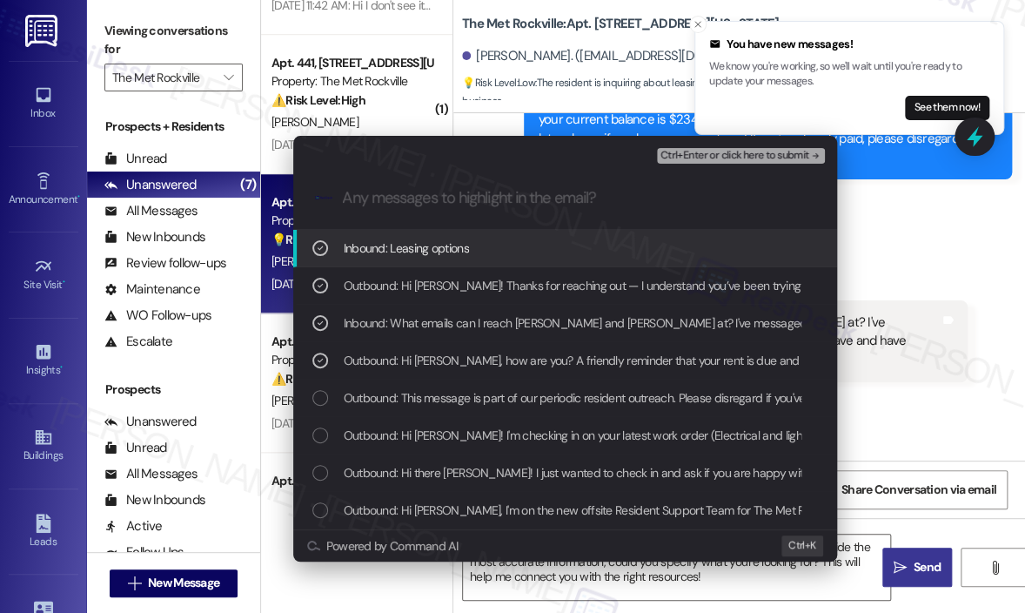
click at [693, 162] on button "Ctrl+Enter or click here to submit" at bounding box center [741, 156] width 168 height 16
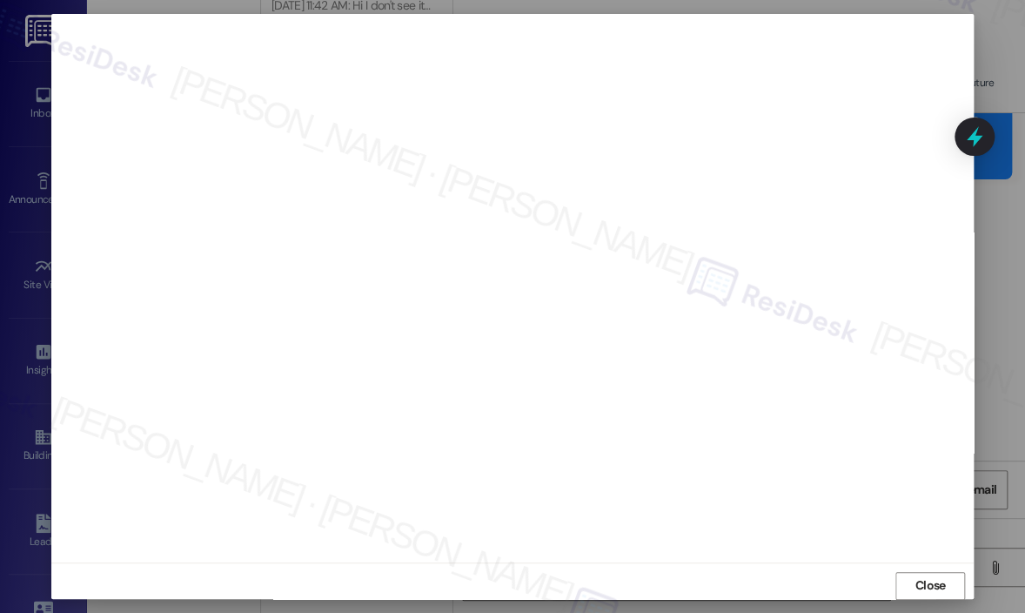
scroll to position [12, 0]
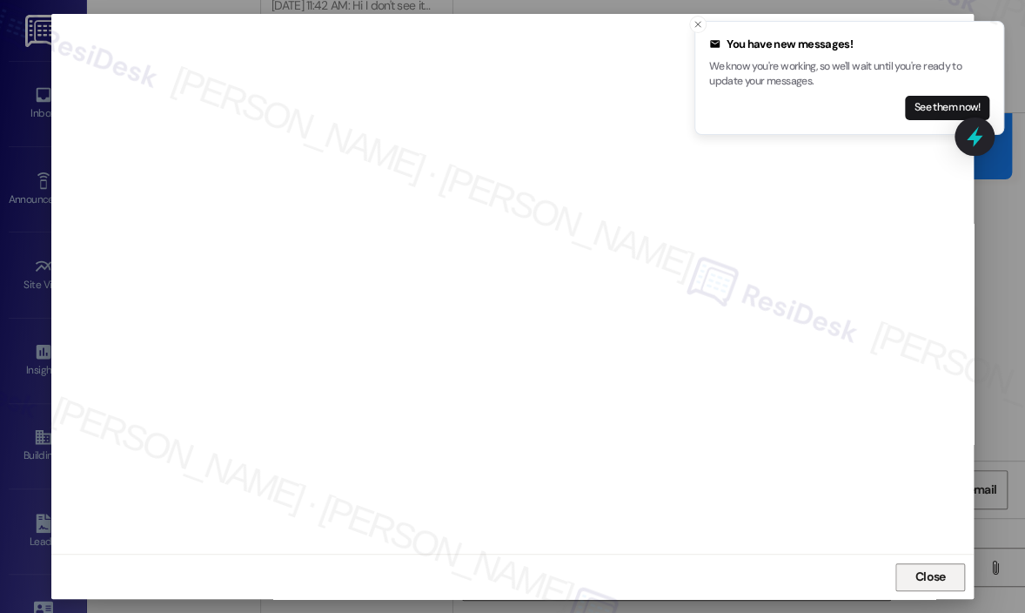
click at [921, 577] on span "Close" at bounding box center [931, 577] width 30 height 18
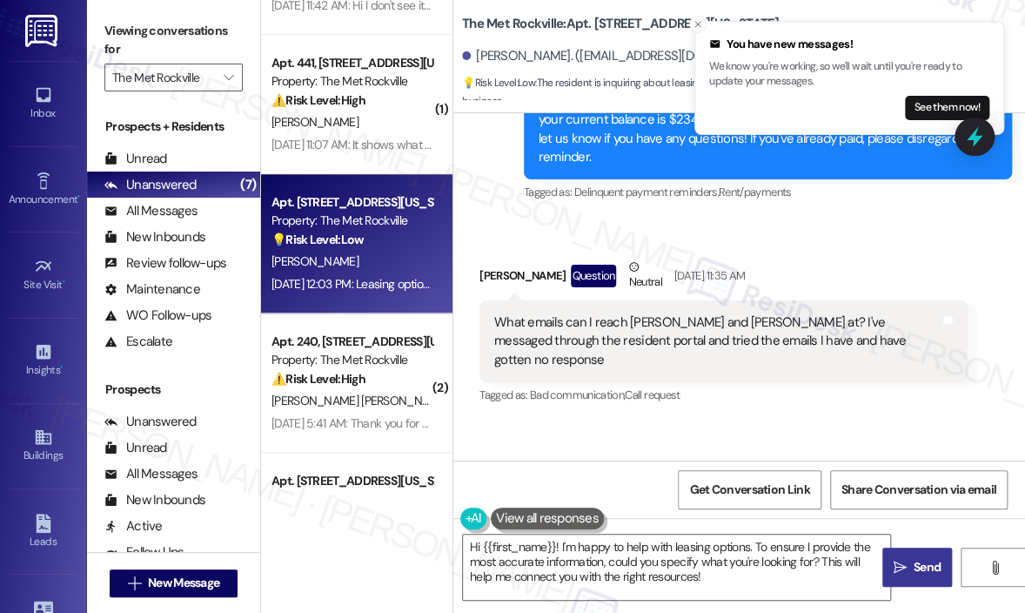
click at [968, 346] on div "Received via SMS [PERSON_NAME] Question Neutral [DATE] 11:35 AM What emails can…" at bounding box center [724, 333] width 514 height 177
click at [975, 135] on icon at bounding box center [975, 137] width 21 height 27
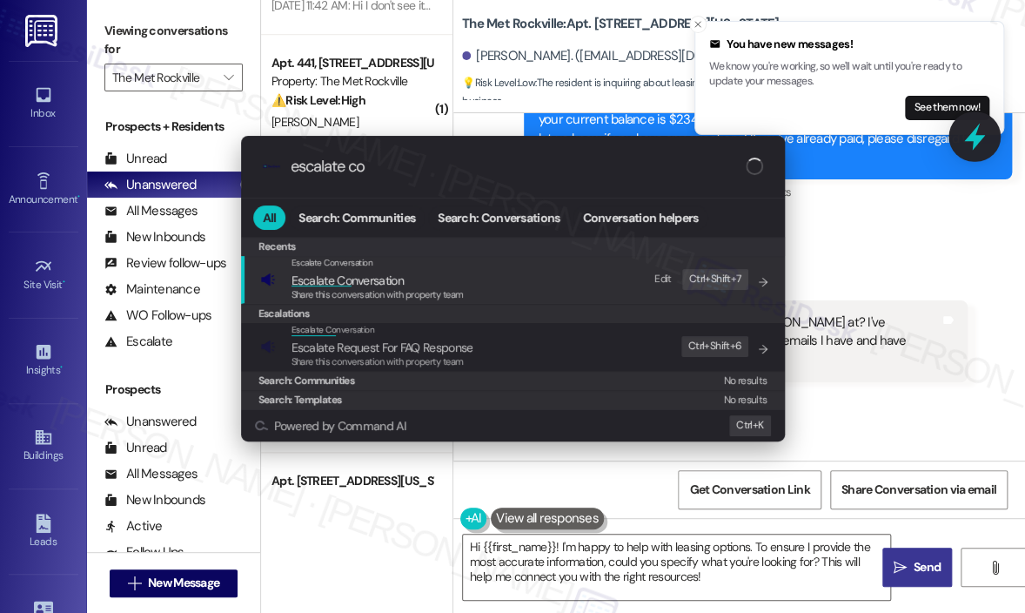
type input "escalate con"
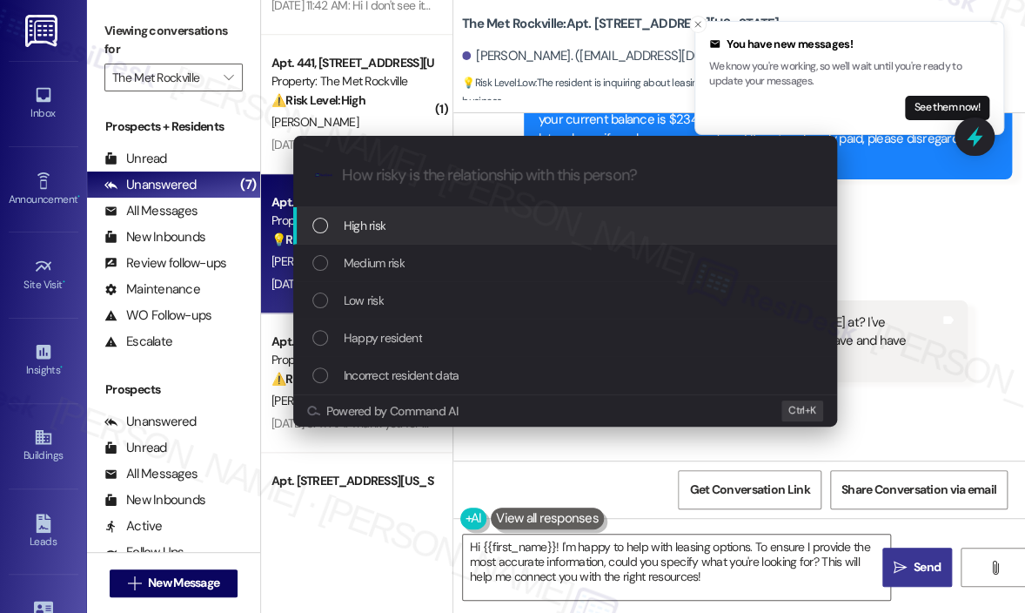
click at [482, 225] on div "High risk" at bounding box center [567, 225] width 509 height 19
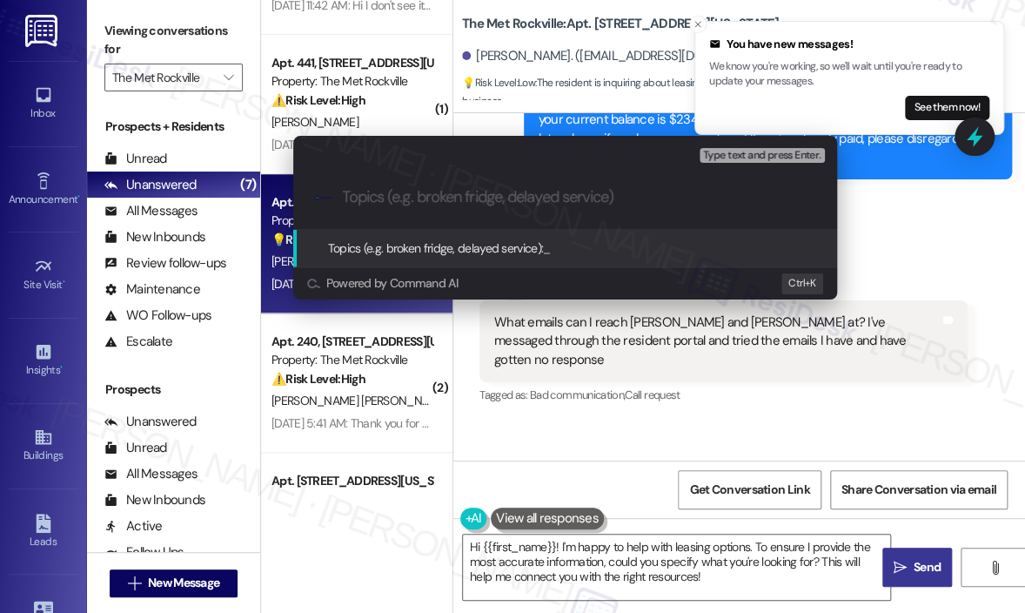
paste input "Request for Updated Contact Emails for [PERSON_NAME] and [PERSON_NAME]"
type input "Request for Updated Contact Emails for [PERSON_NAME] and [PERSON_NAME]"
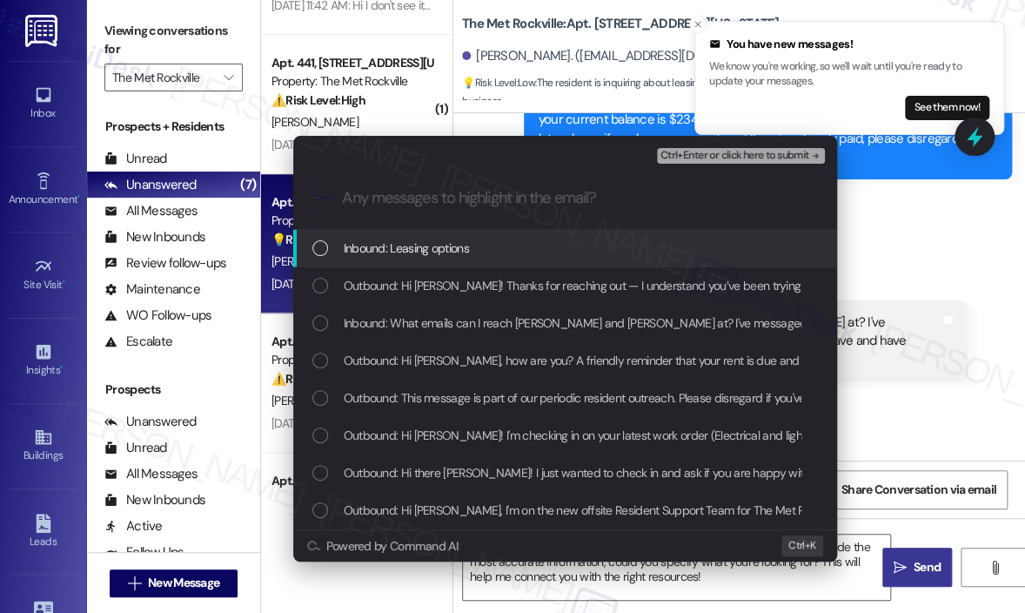
click at [422, 257] on span "Inbound: Leasing options" at bounding box center [406, 248] width 125 height 19
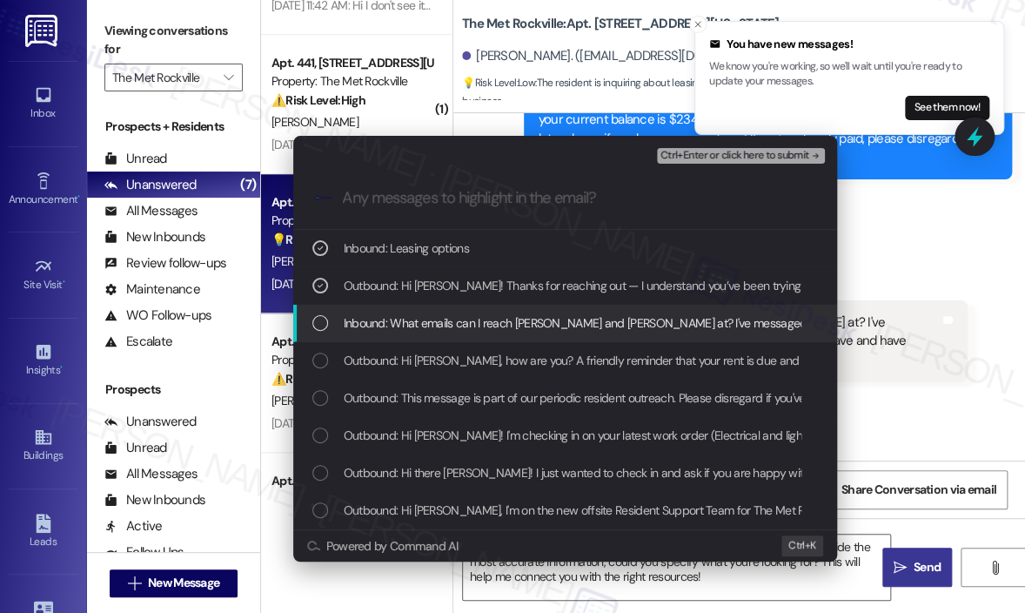
click at [424, 319] on span "Inbound: What emails can I reach [PERSON_NAME] and [PERSON_NAME] at? I've messa…" at bounding box center [788, 322] width 889 height 19
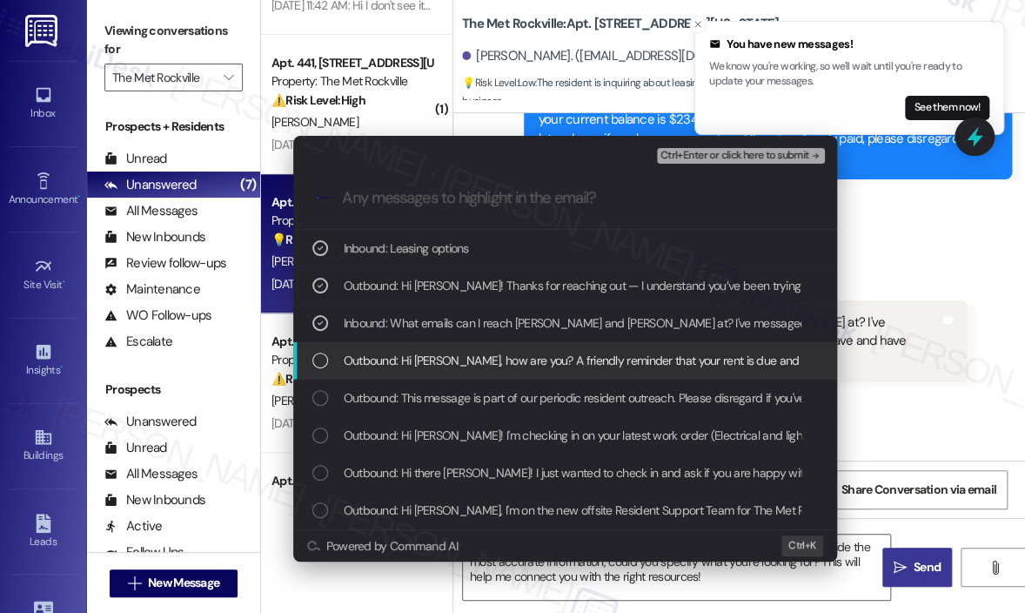
click at [432, 348] on div "Outbound: Hi [PERSON_NAME], how are you? A friendly reminder that your rent is …" at bounding box center [565, 360] width 544 height 37
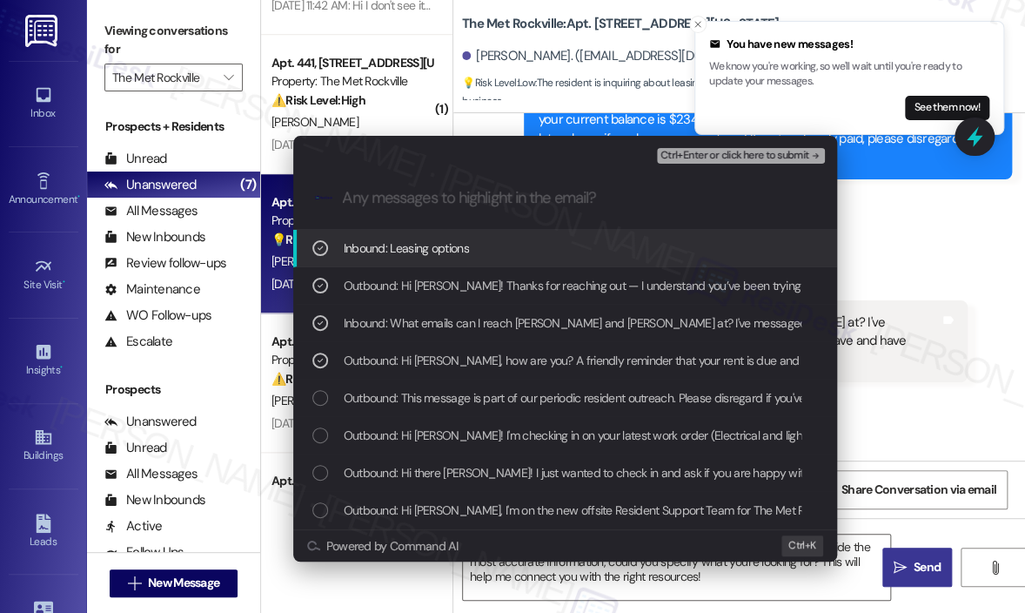
click at [676, 150] on span "Ctrl+Enter or click here to submit" at bounding box center [735, 156] width 149 height 12
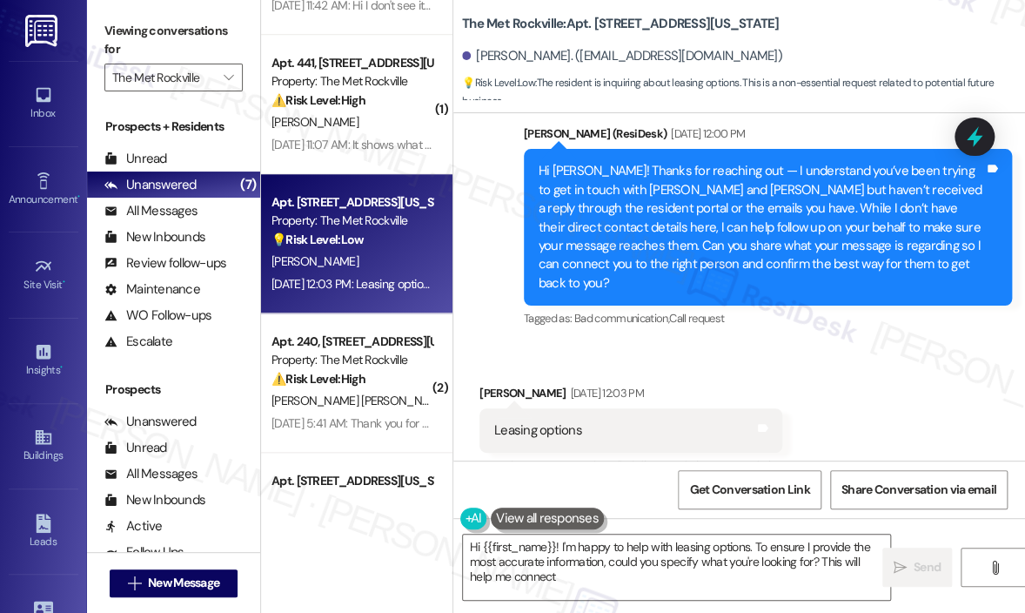
scroll to position [1534, 0]
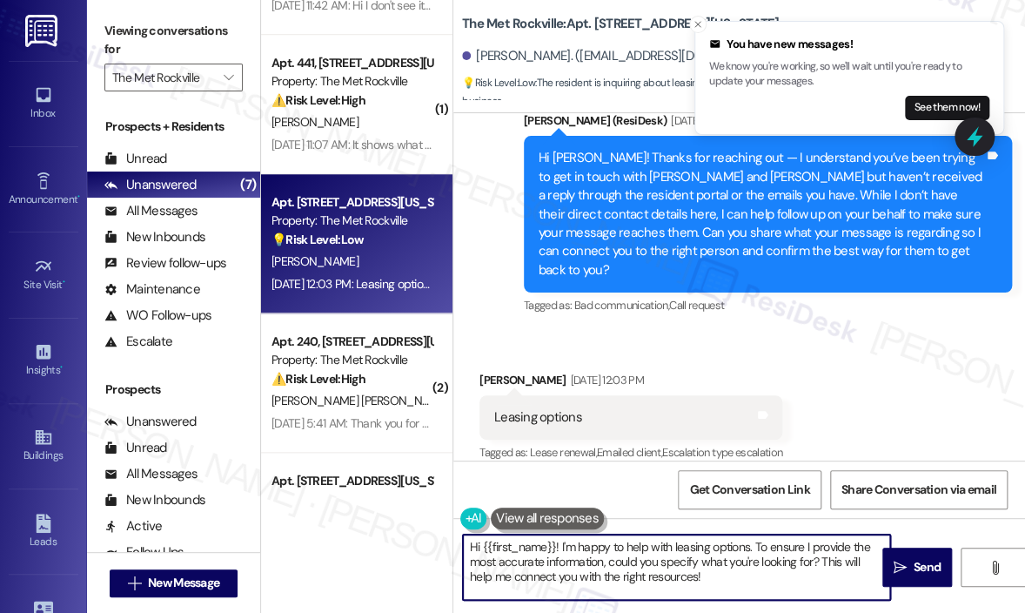
click at [770, 573] on textarea "Hi {{first_name}}! I'm happy to help with leasing options. To ensure I provide …" at bounding box center [676, 566] width 427 height 65
click at [904, 556] on button " Send" at bounding box center [918, 567] width 70 height 39
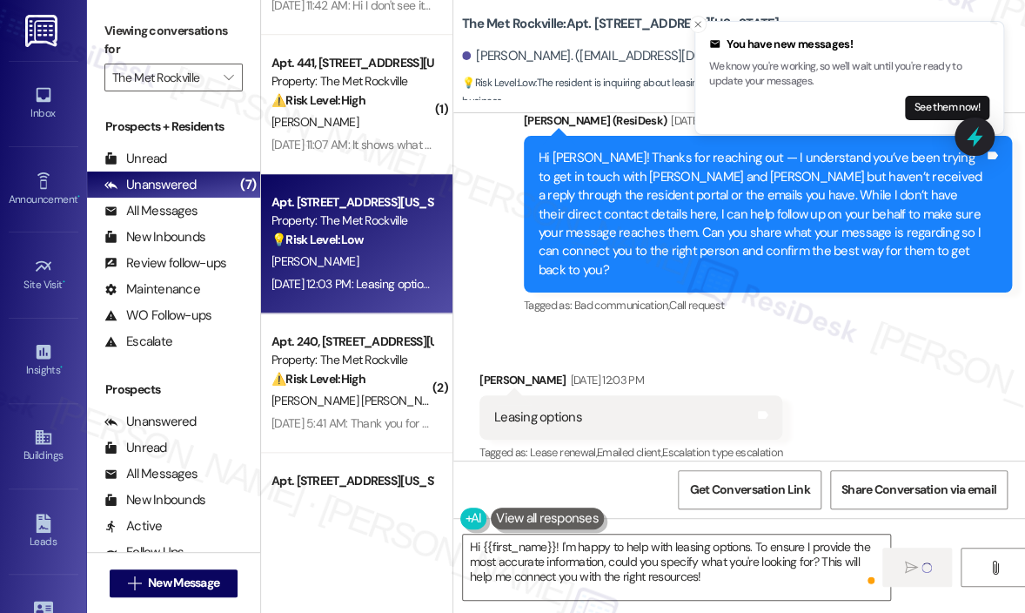
type textarea "Fetching suggested responses. Please feel free to read through the conversation…"
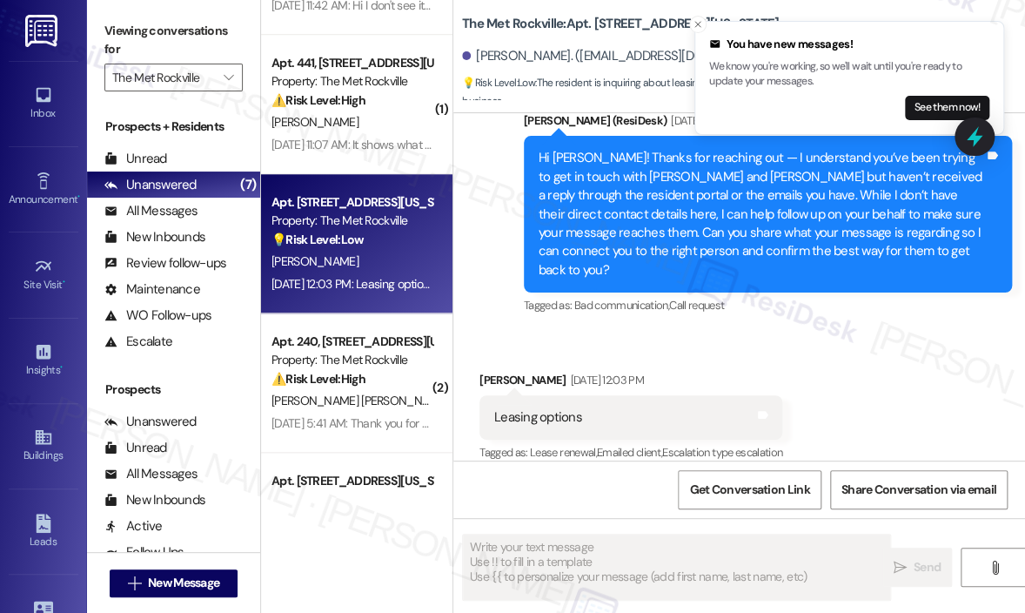
scroll to position [1533, 0]
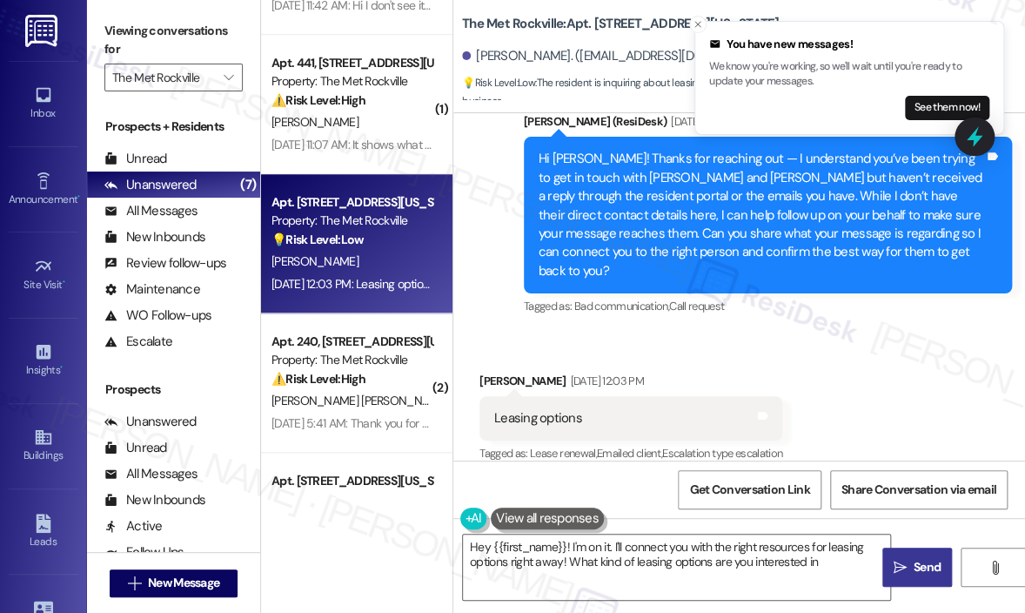
type textarea "Hey {{first_name}}! I'm on it. I'll connect you with the right resources for le…"
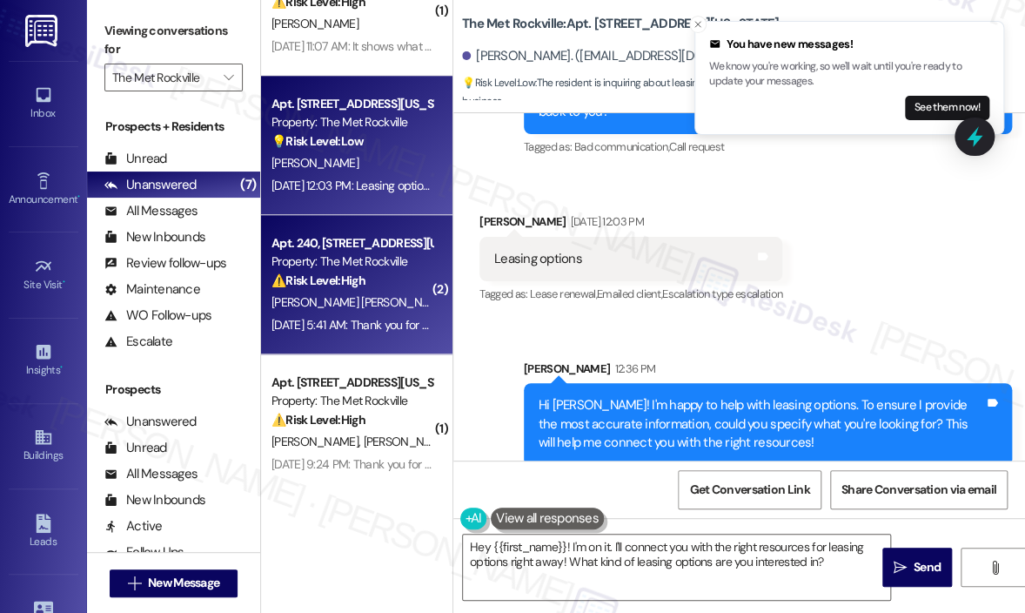
scroll to position [624, 0]
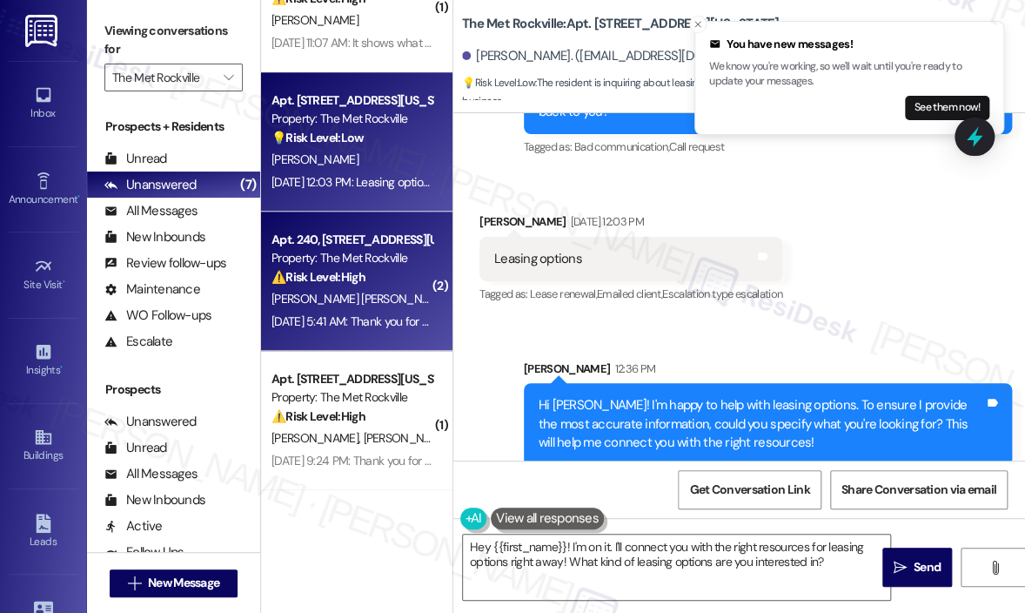
click at [369, 299] on div "[PERSON_NAME] [PERSON_NAME]" at bounding box center [352, 299] width 165 height 22
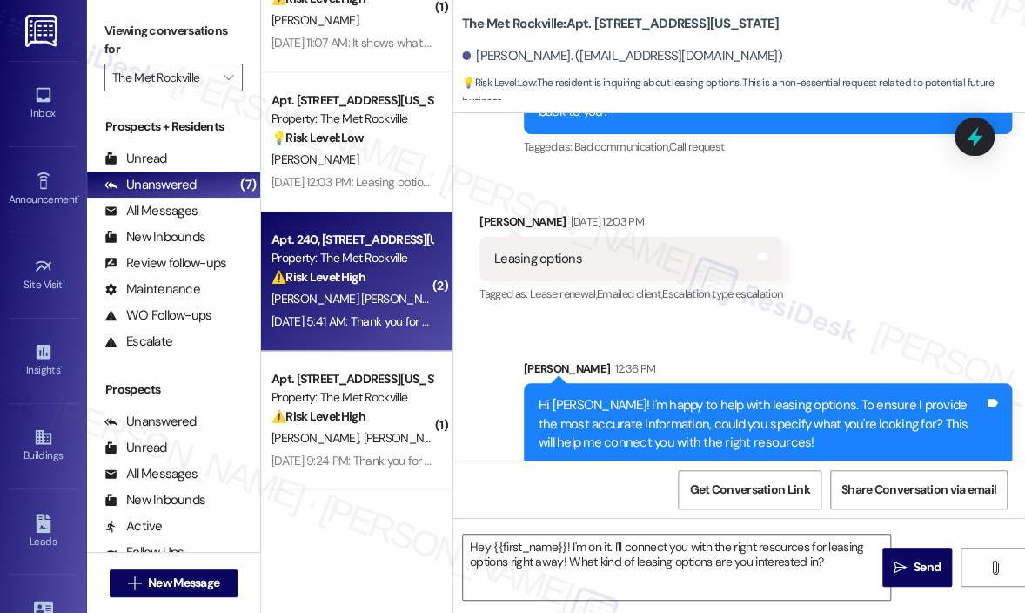
type textarea "Fetching suggested responses. Please feel free to read through the conversation…"
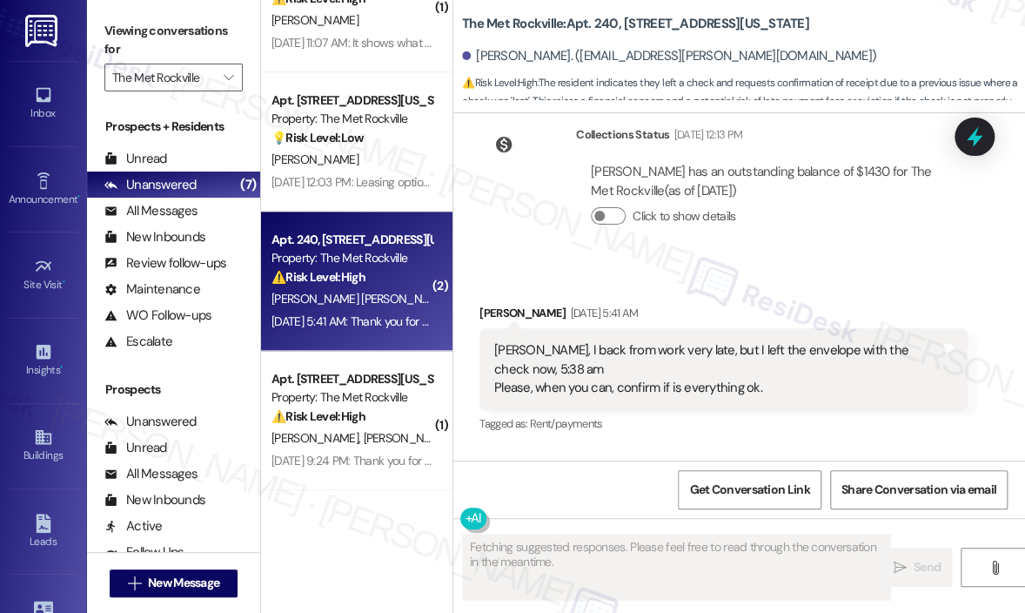
scroll to position [7281, 0]
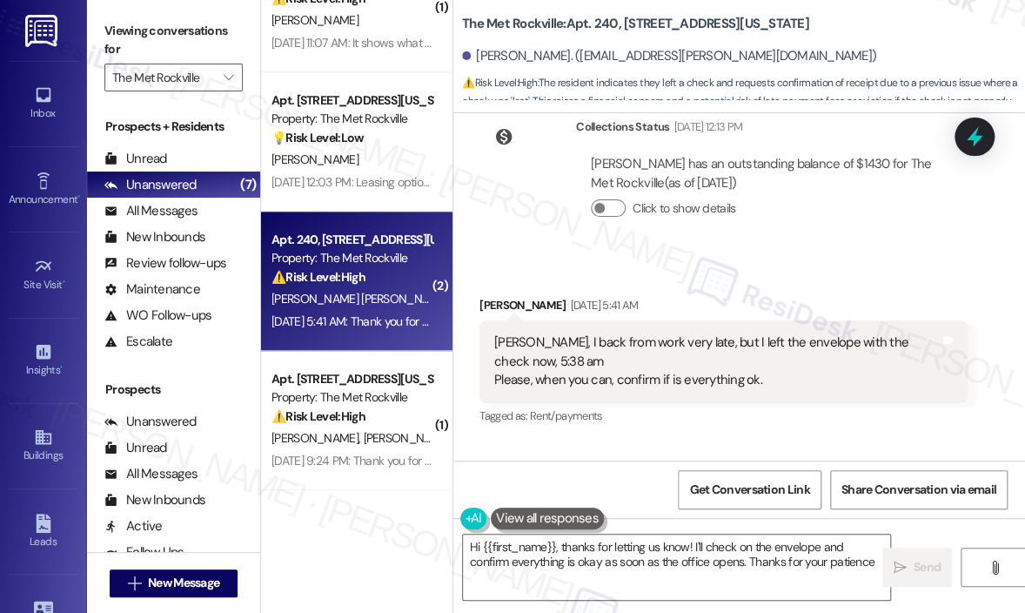
type textarea "Hi {{first_name}}, thanks for letting us know! I'll check on the envelope and c…"
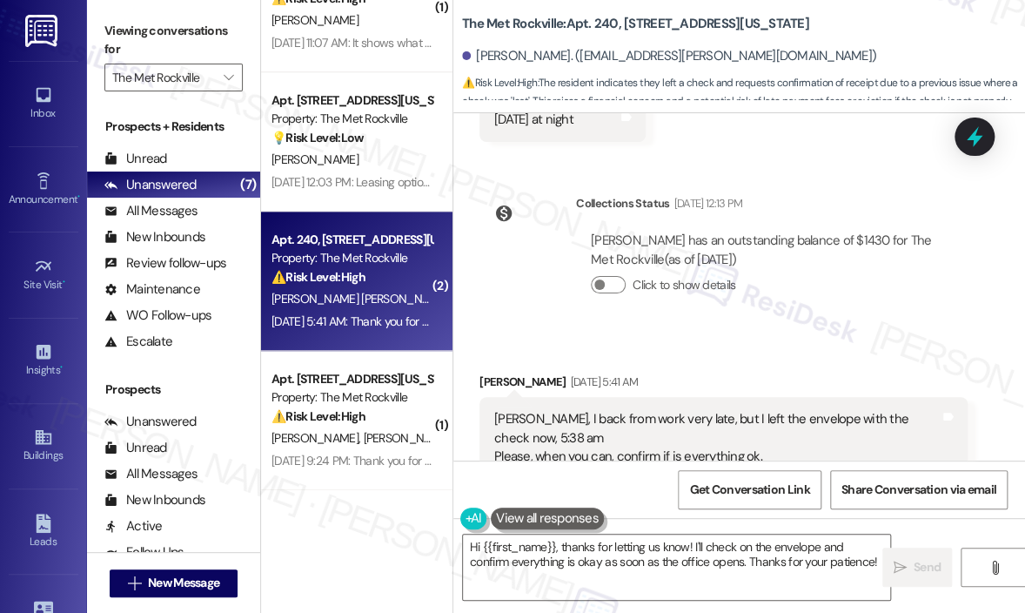
scroll to position [7378, 0]
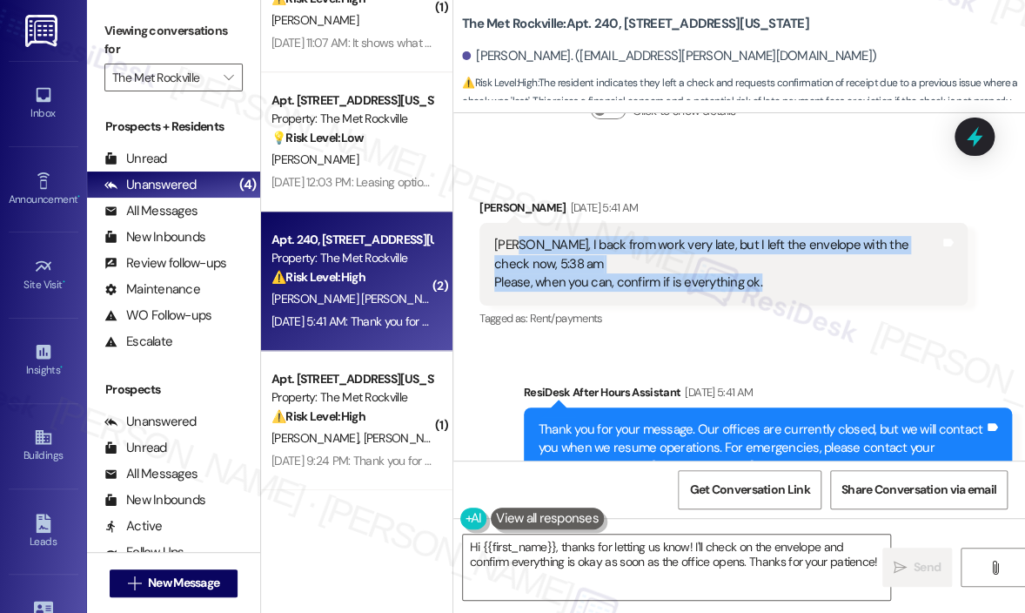
drag, startPoint x: 791, startPoint y: 298, endPoint x: 515, endPoint y: 279, distance: 276.6
click at [515, 279] on div "[PERSON_NAME], I back from work very late, but I left the envelope with the che…" at bounding box center [717, 264] width 446 height 56
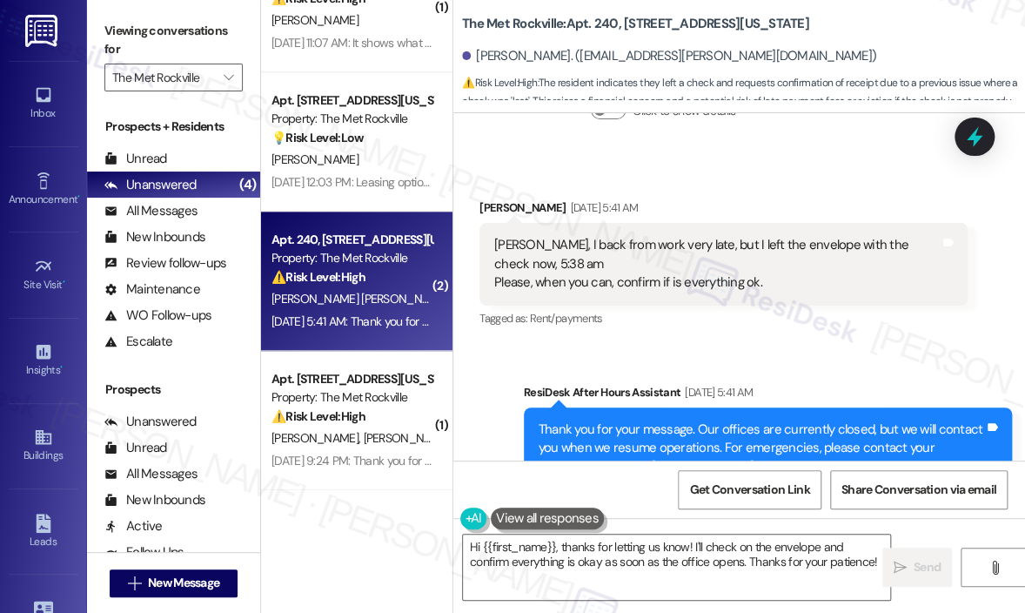
click at [932, 203] on div "Received via SMS [PERSON_NAME] [DATE] 5:41 AM [PERSON_NAME], I back from work v…" at bounding box center [740, 251] width 572 height 185
click at [978, 143] on icon at bounding box center [975, 137] width 21 height 27
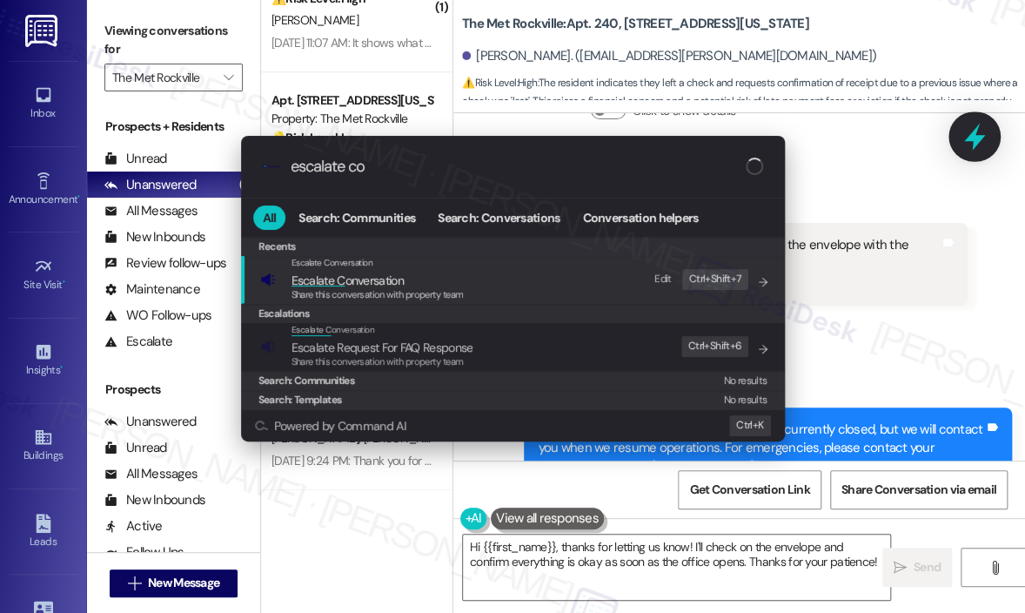
type input "escalate con"
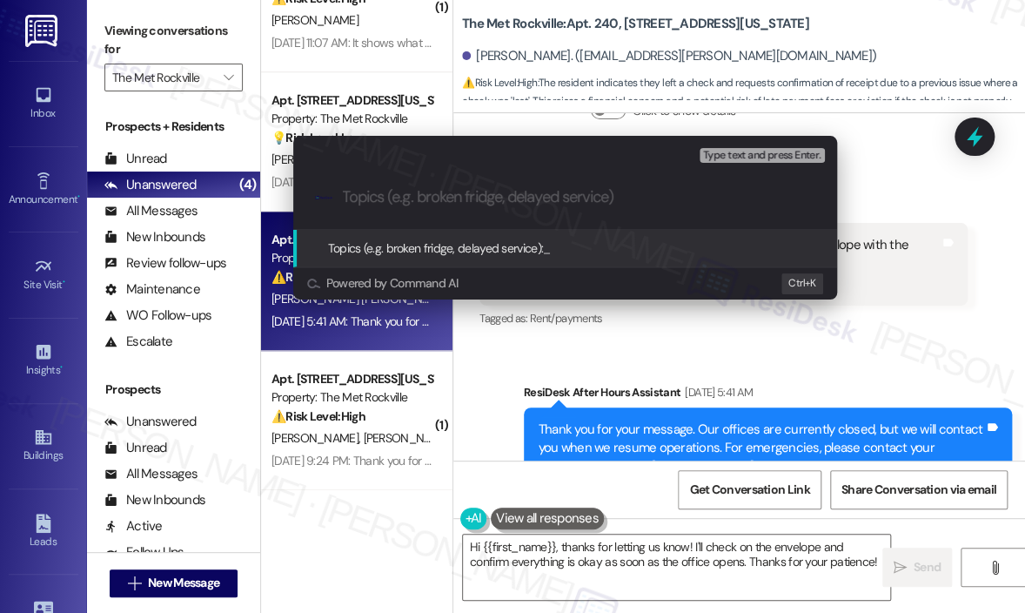
paste input "Early Morning Check Drop-Off – Please Confirm Receipt"
type input "Early Morning Check Drop-Off – Please Confirm Receipt"
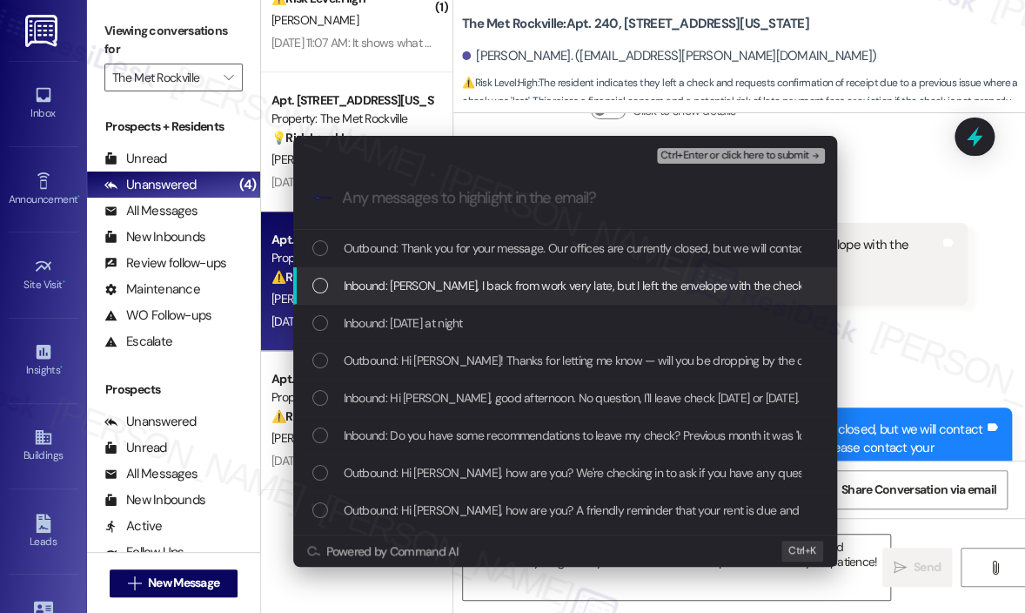
click at [628, 280] on span "Inbound: [PERSON_NAME], I back from work very late, but I left the envelope wit…" at bounding box center [733, 285] width 778 height 19
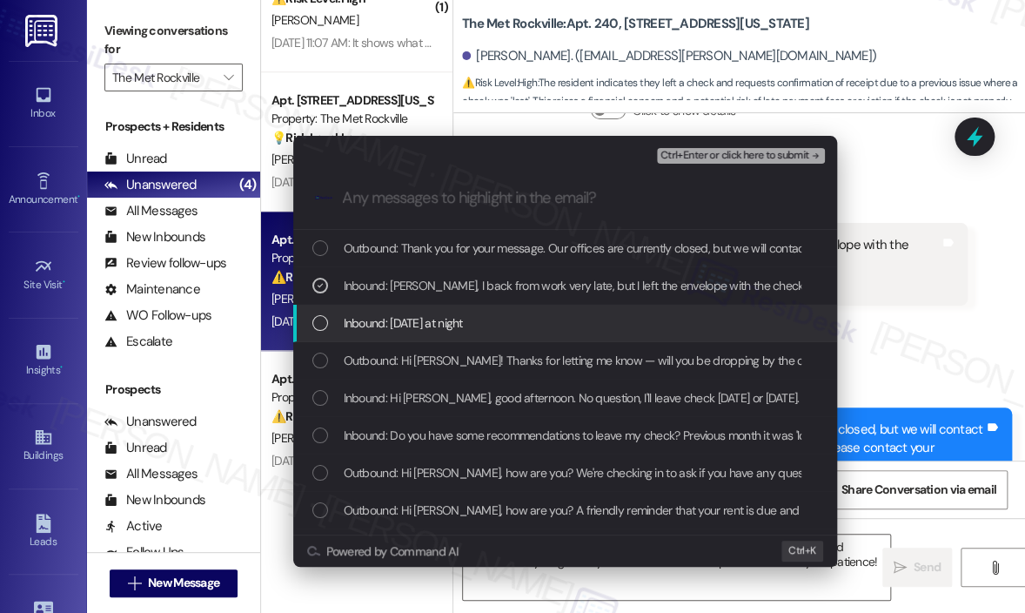
click at [609, 319] on div "Inbound: [DATE] at night" at bounding box center [567, 322] width 509 height 19
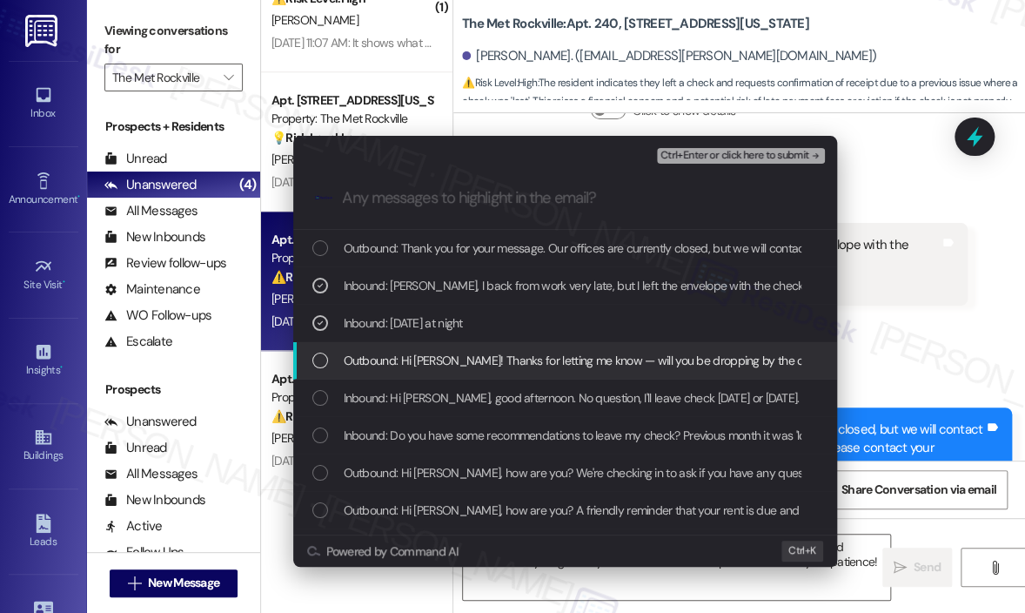
click at [601, 354] on span "Outbound: Hi [PERSON_NAME]! Thanks for letting me know — will you be dropping b…" at bounding box center [676, 360] width 665 height 19
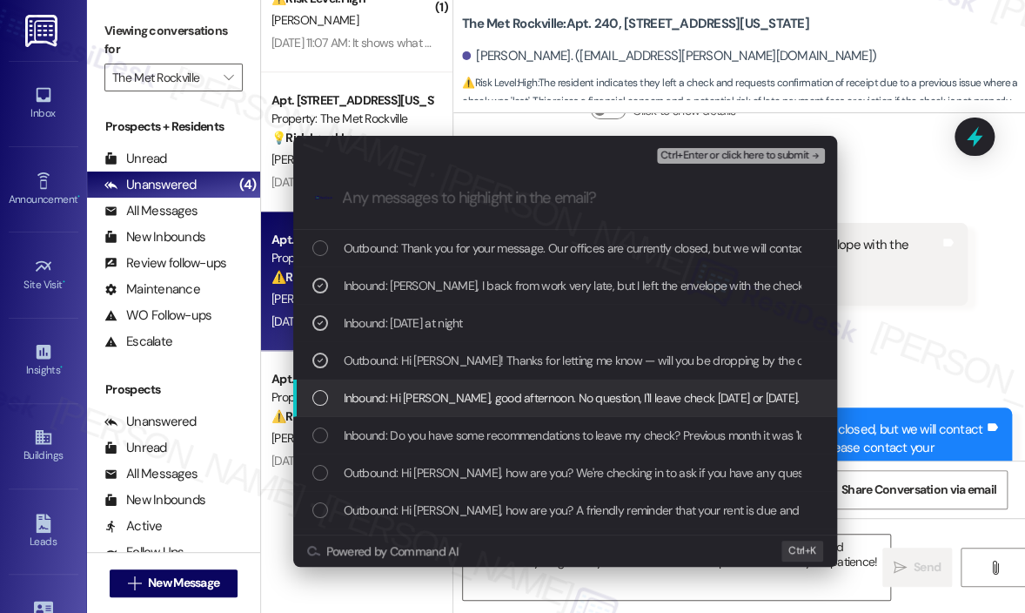
click at [595, 394] on span "Inbound: Hi [PERSON_NAME], good afternoon. No question, I'll leave check [DATE]…" at bounding box center [802, 397] width 916 height 19
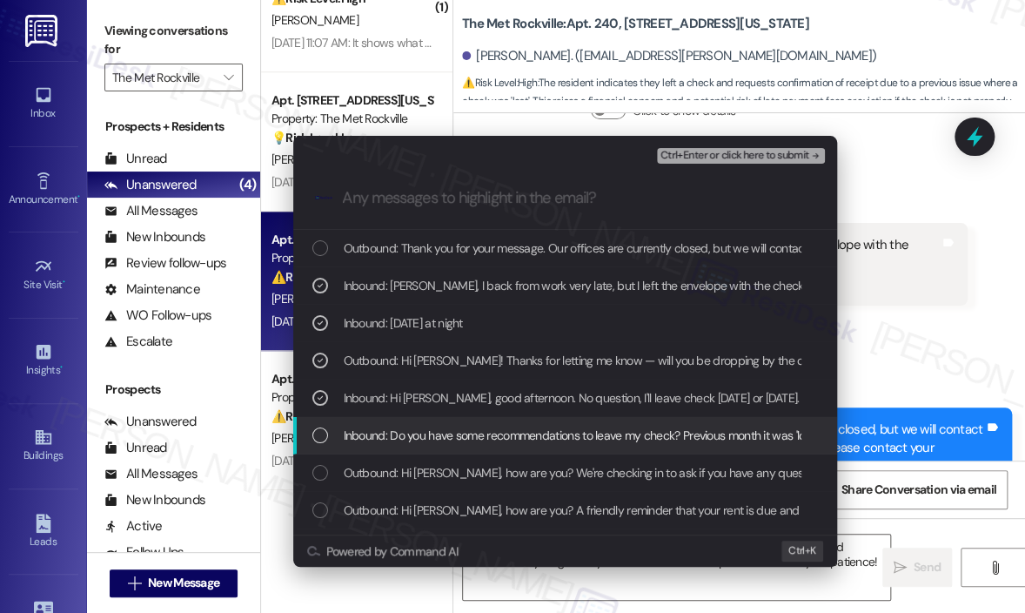
click at [595, 434] on span "Inbound: Do you have some recommendations to leave my check? Previous month it …" at bounding box center [610, 435] width 533 height 19
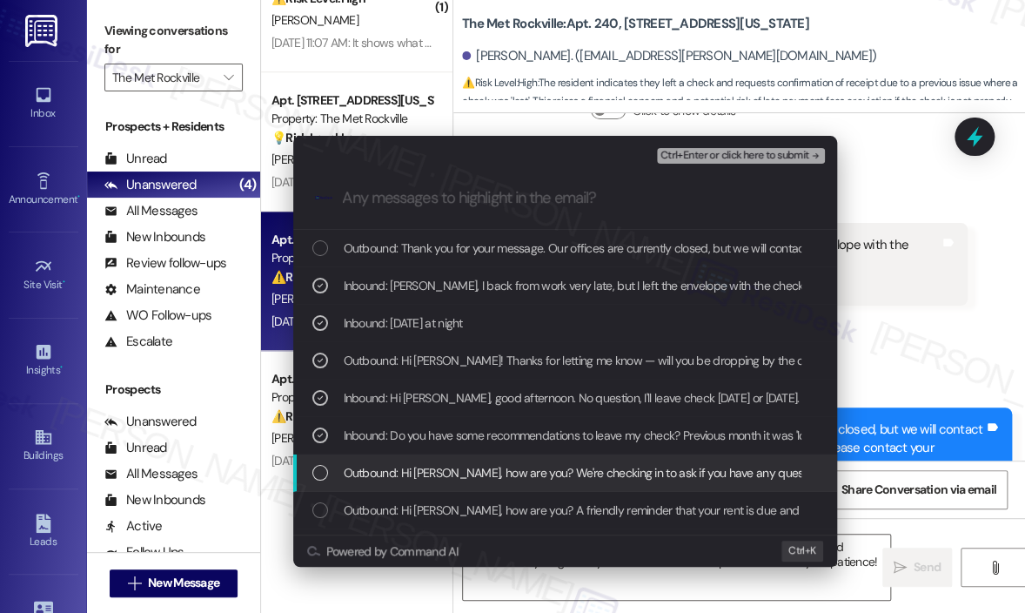
click at [595, 474] on span "Outbound: Hi [PERSON_NAME], how are you? We're checking in to ask if you have a…" at bounding box center [941, 472] width 1194 height 19
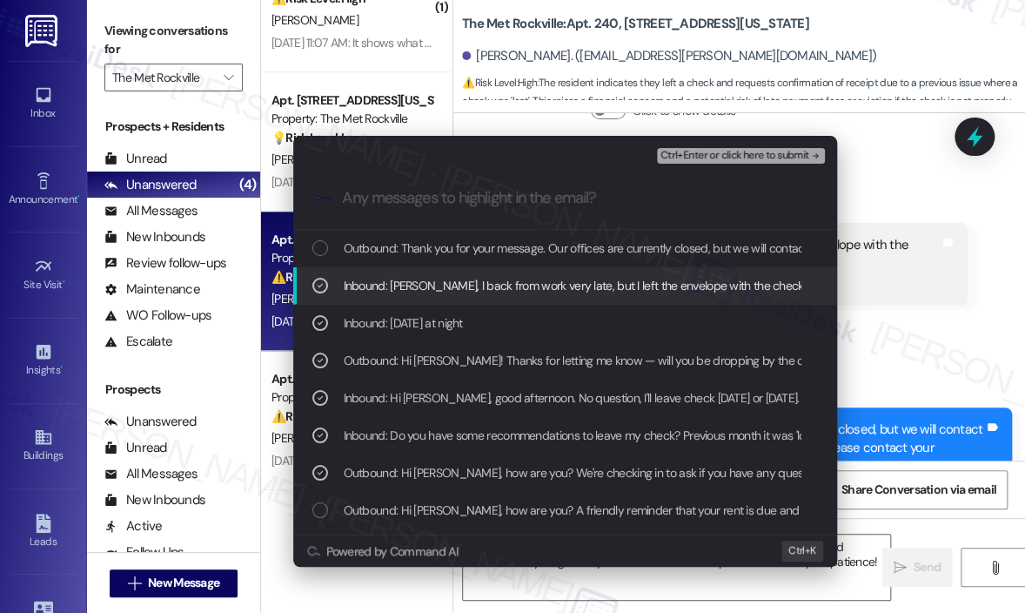
click at [732, 161] on span "Ctrl+Enter or click here to submit" at bounding box center [735, 156] width 149 height 12
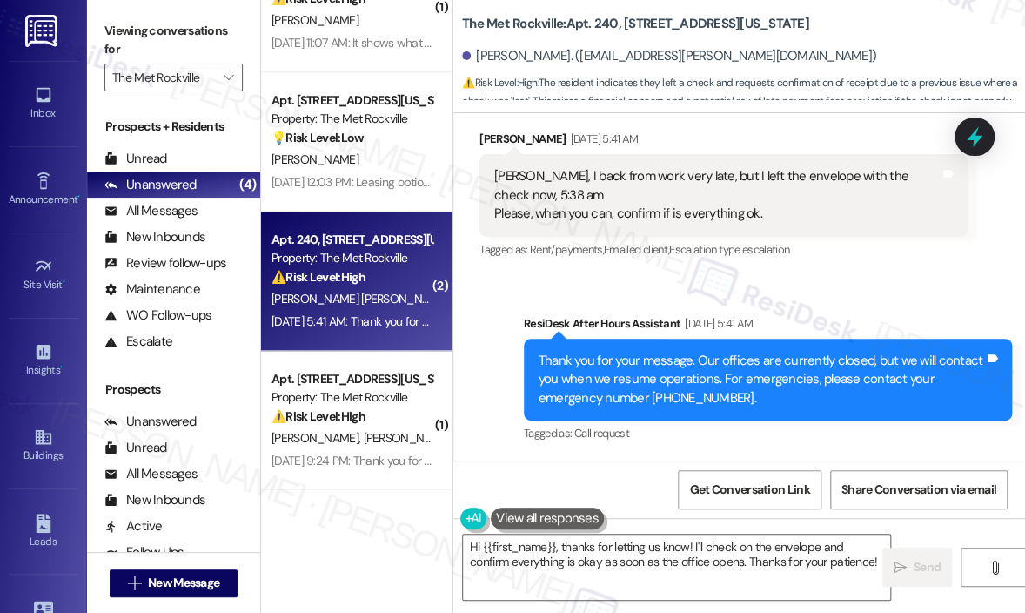
scroll to position [7466, 0]
click at [850, 299] on div "Sent via SMS ResiDesk After Hours Assistant [DATE] 5:41 AM Thank you for your m…" at bounding box center [740, 367] width 572 height 185
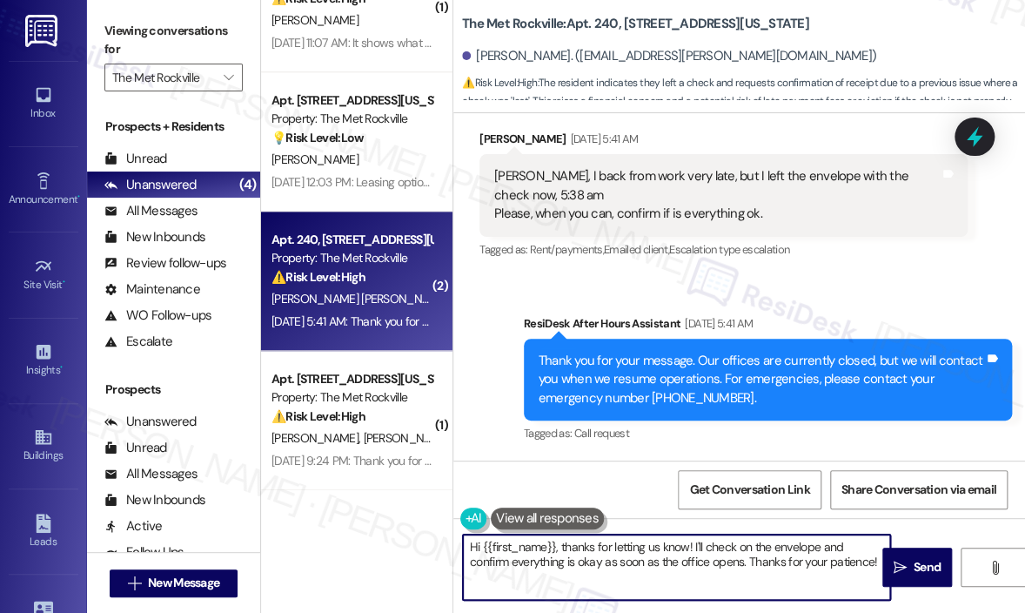
click at [819, 549] on textarea "Hi {{first_name}}, thanks for letting us know! I'll check on the envelope and c…" at bounding box center [676, 566] width 427 height 65
click at [744, 565] on textarea "Hi {{first_name}}, thanks for letting us know! I'll check on the envelope and c…" at bounding box center [676, 566] width 427 height 65
type textarea "Hi {{first_name}}, thanks for letting us know! I'll check on the envelope and c…"
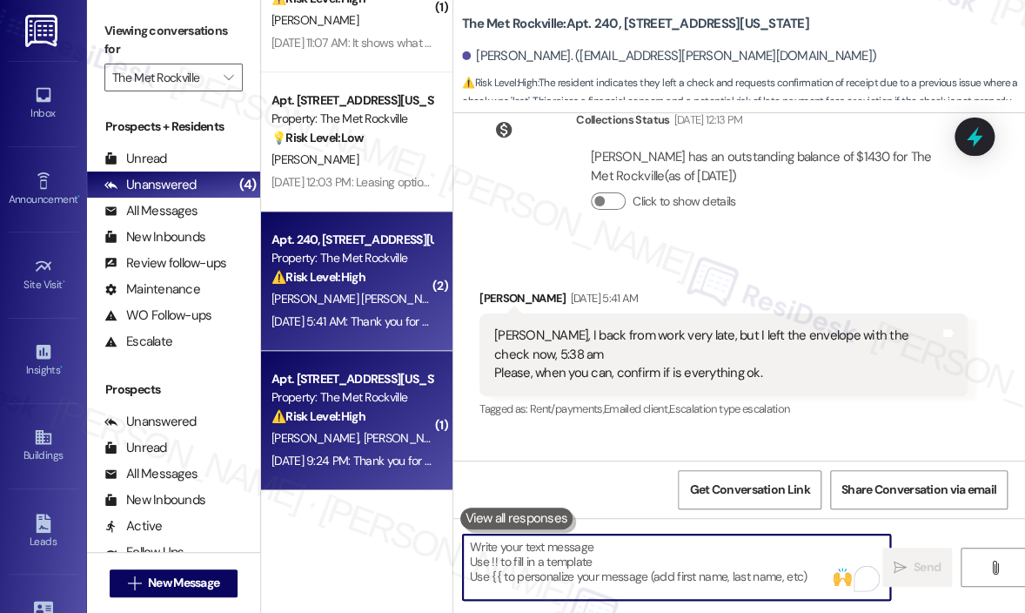
scroll to position [7281, 0]
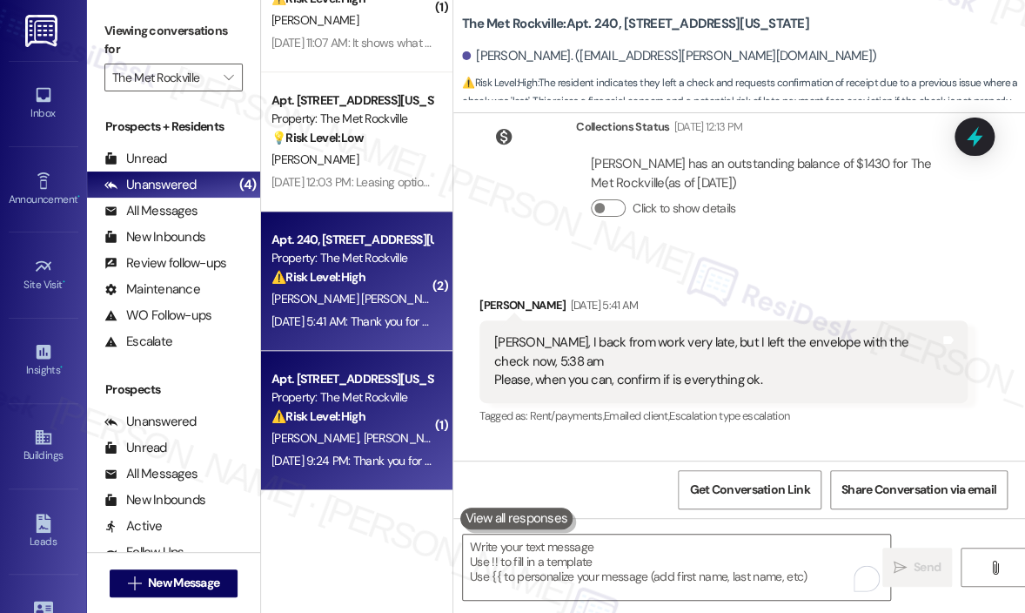
click at [368, 396] on div "Property: The Met Rockville" at bounding box center [352, 397] width 161 height 18
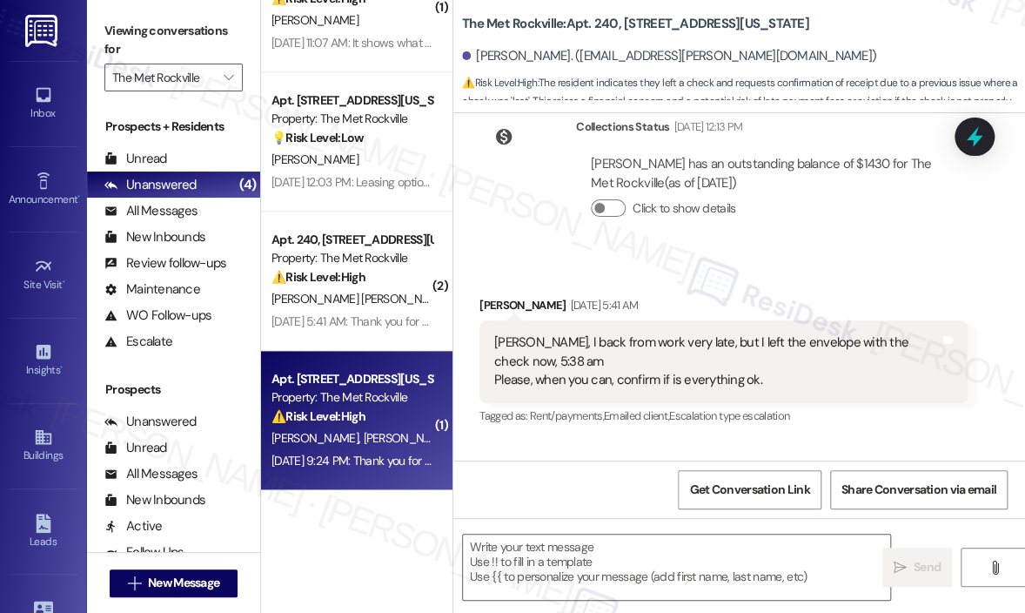
type textarea "Fetching suggested responses. Please feel free to read through the conversation…"
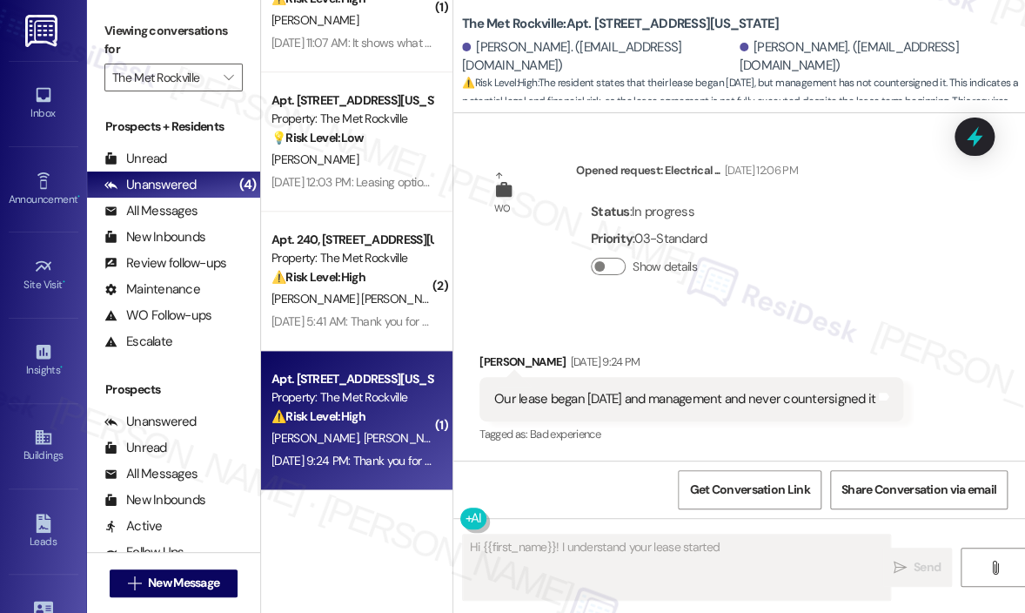
scroll to position [16016, 0]
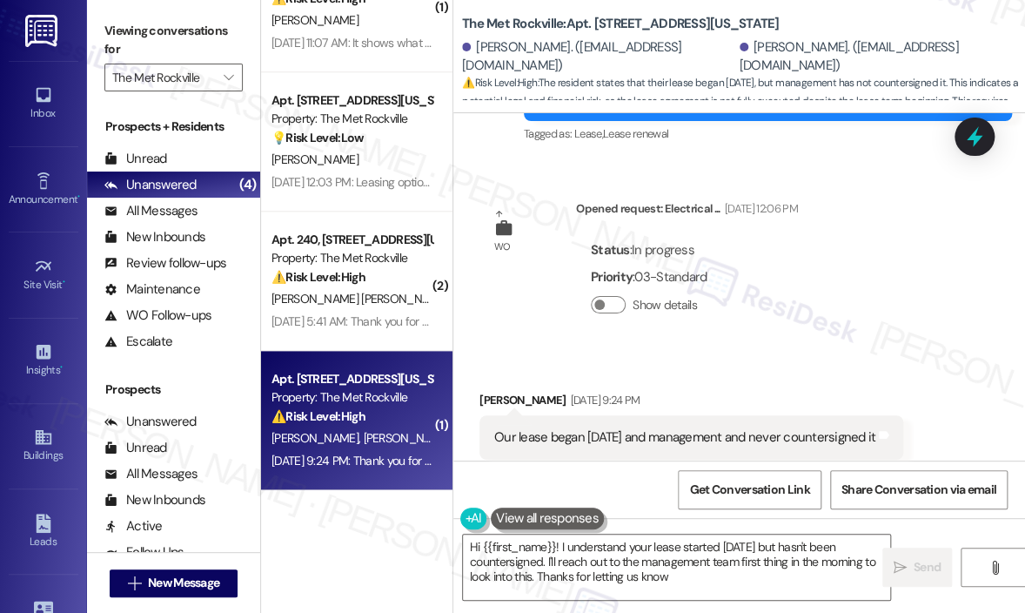
type textarea "Hi {{first_name}}! I understand your lease started [DATE] but hasn't been count…"
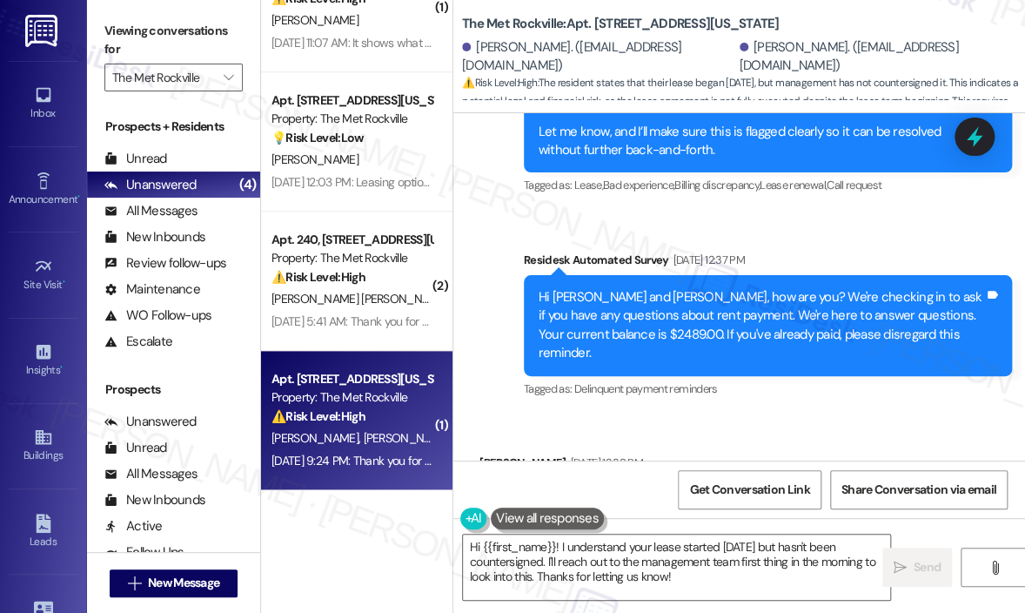
scroll to position [15406, 0]
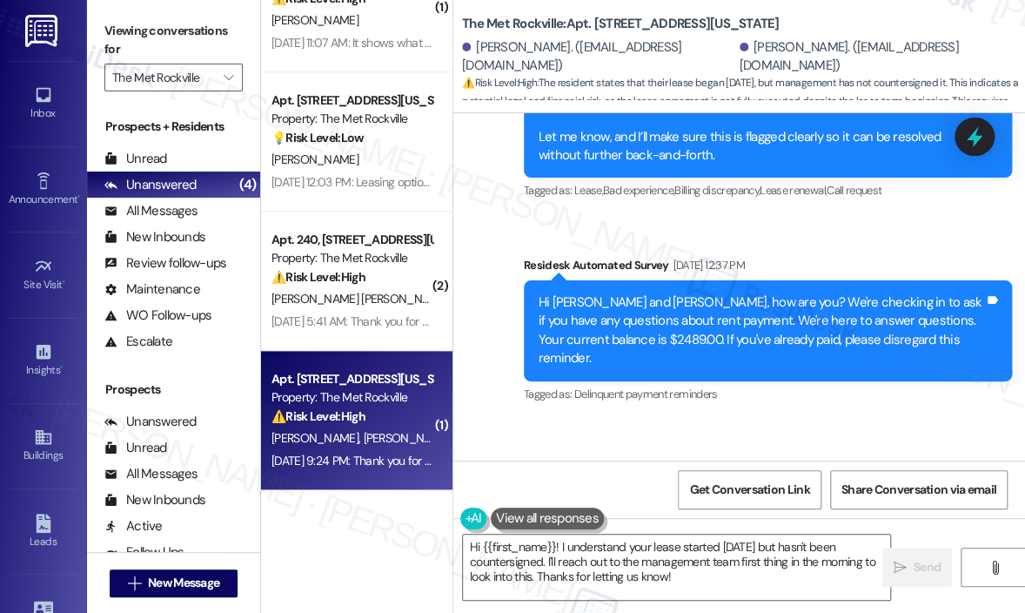
click at [553, 496] on div "No update. No lease." at bounding box center [549, 505] width 111 height 18
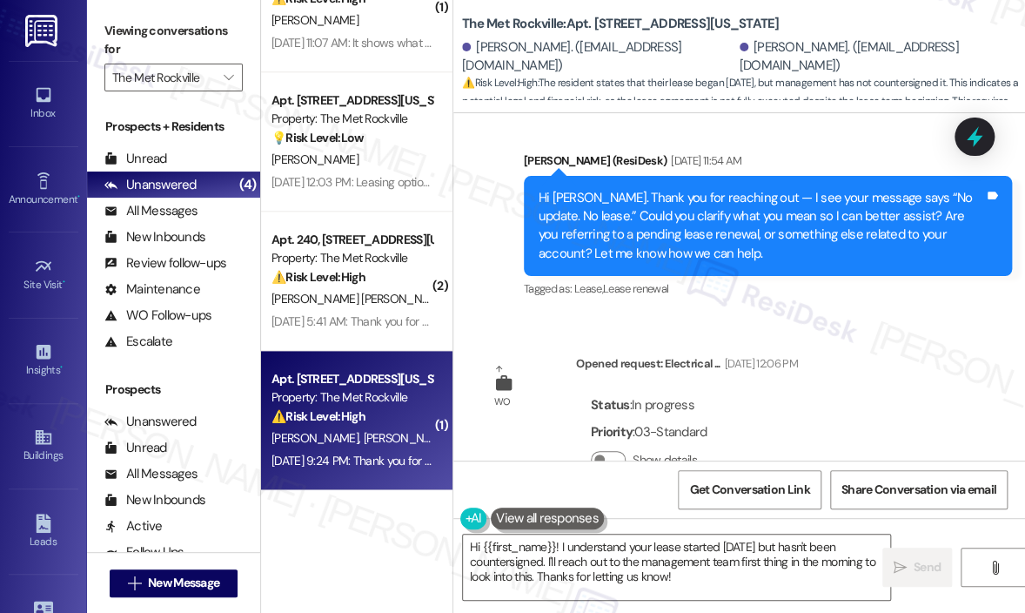
scroll to position [16016, 0]
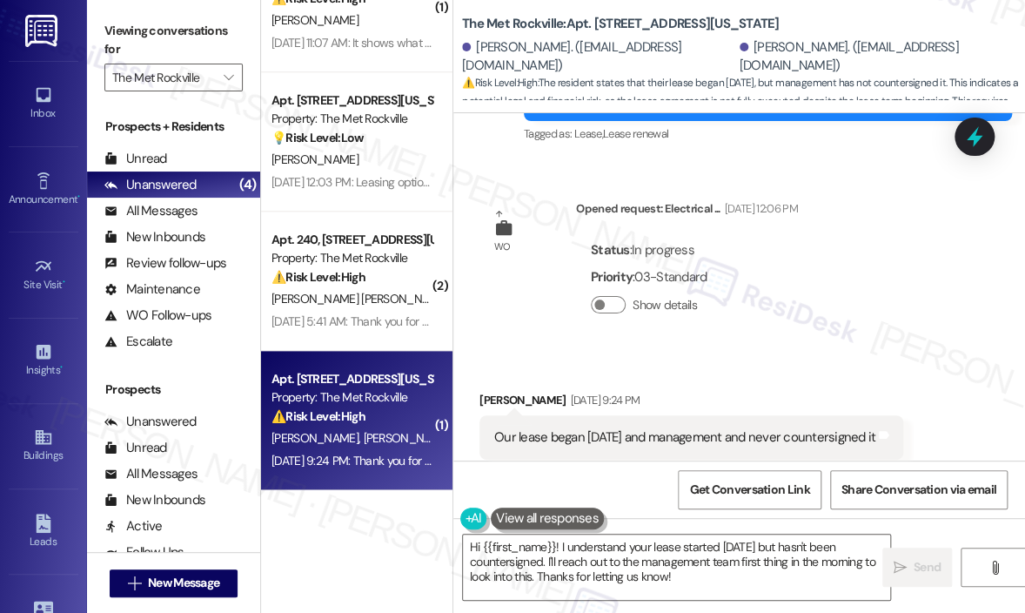
click at [628, 428] on div "Our lease began [DATE] and management and never countersigned it" at bounding box center [684, 437] width 381 height 18
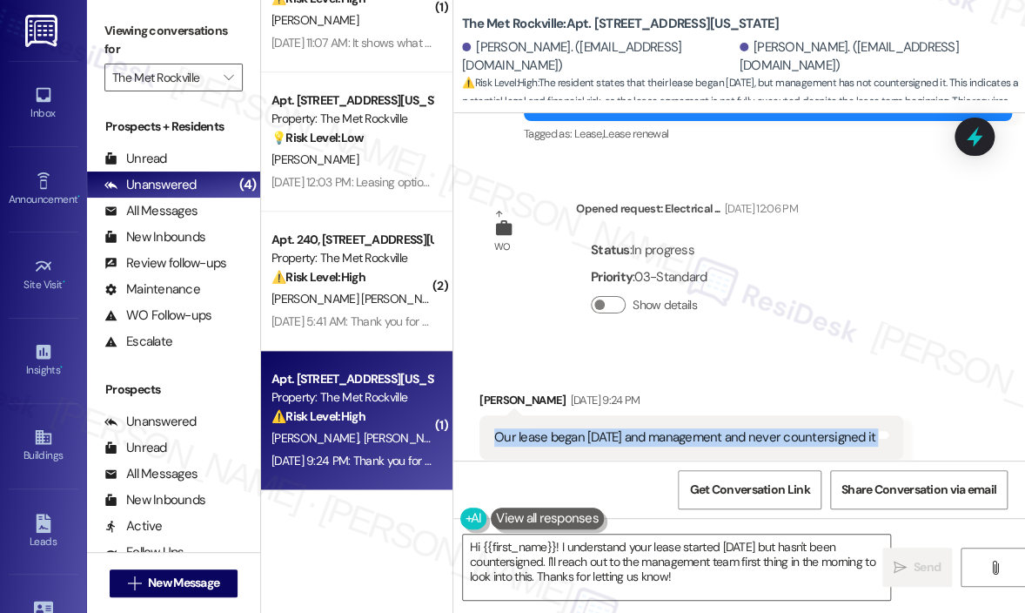
click at [628, 428] on div "Our lease began [DATE] and management and never countersigned it" at bounding box center [684, 437] width 381 height 18
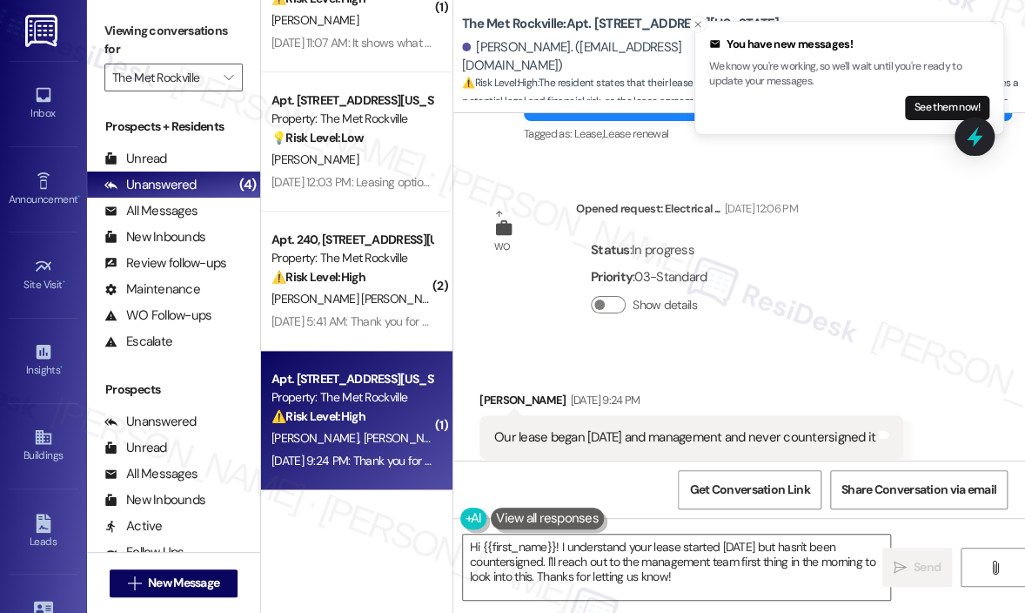
click at [971, 499] on div "Sent via SMS ResiDesk After Hours Assistant [DATE] 9:24 PM Thank you for your m…" at bounding box center [740, 591] width 572 height 185
click at [978, 138] on icon at bounding box center [975, 137] width 21 height 27
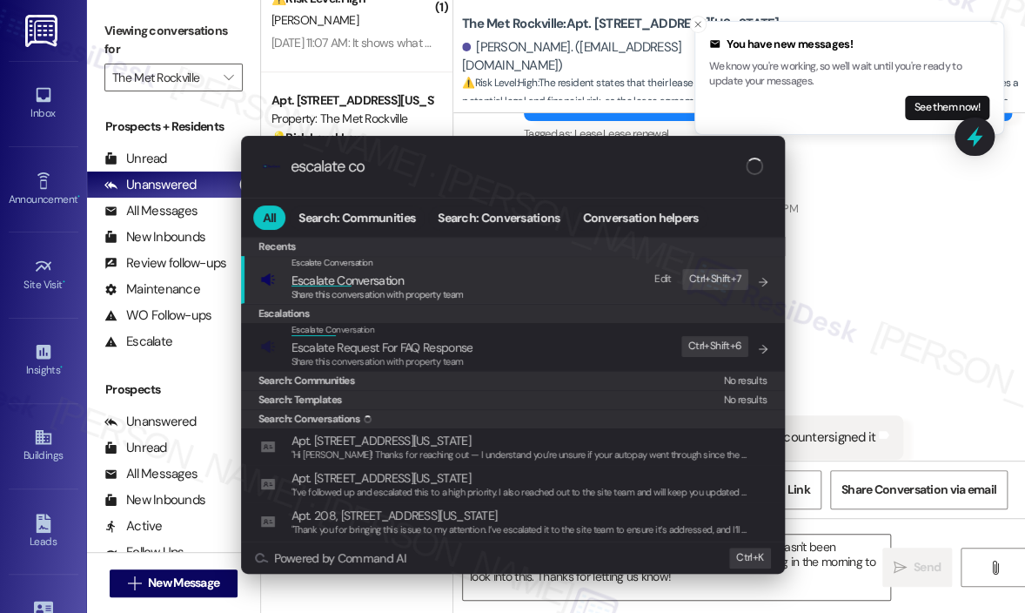
type input "escalate con"
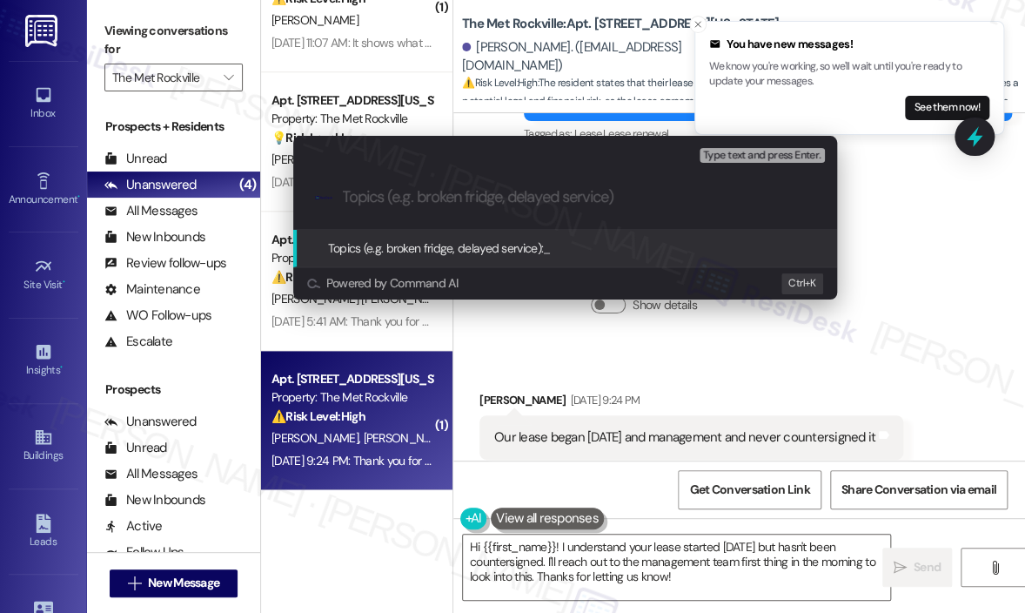
paste input "Lease Not Countersigned – No Update on [DATE] Start Date"
type input "Lease Not Countersigned – No Update on [DATE] Start Date"
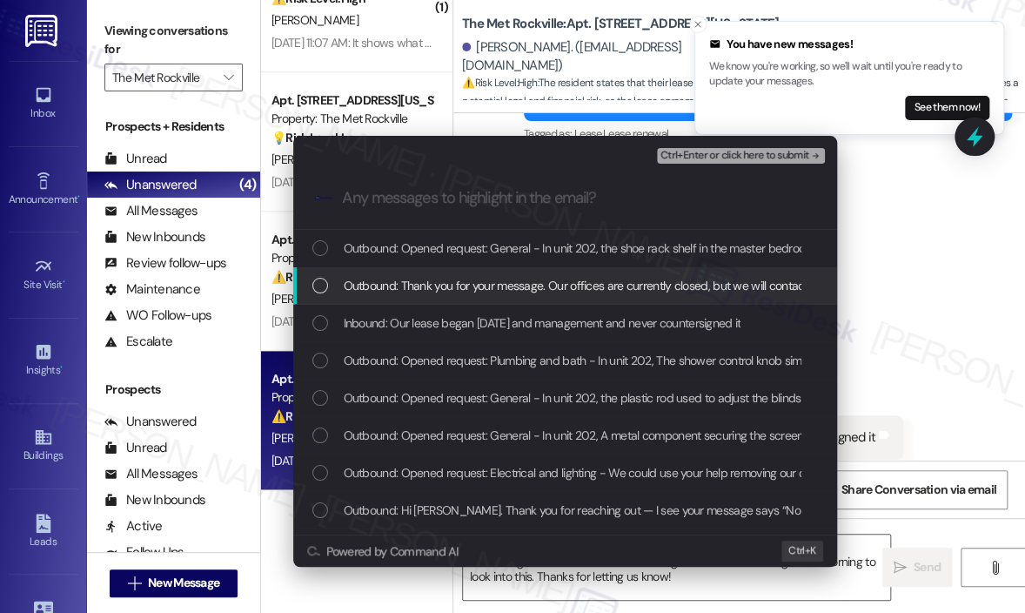
click at [606, 287] on span "Outbound: Thank you for your message. Our offices are currently closed, but we …" at bounding box center [860, 285] width 1032 height 19
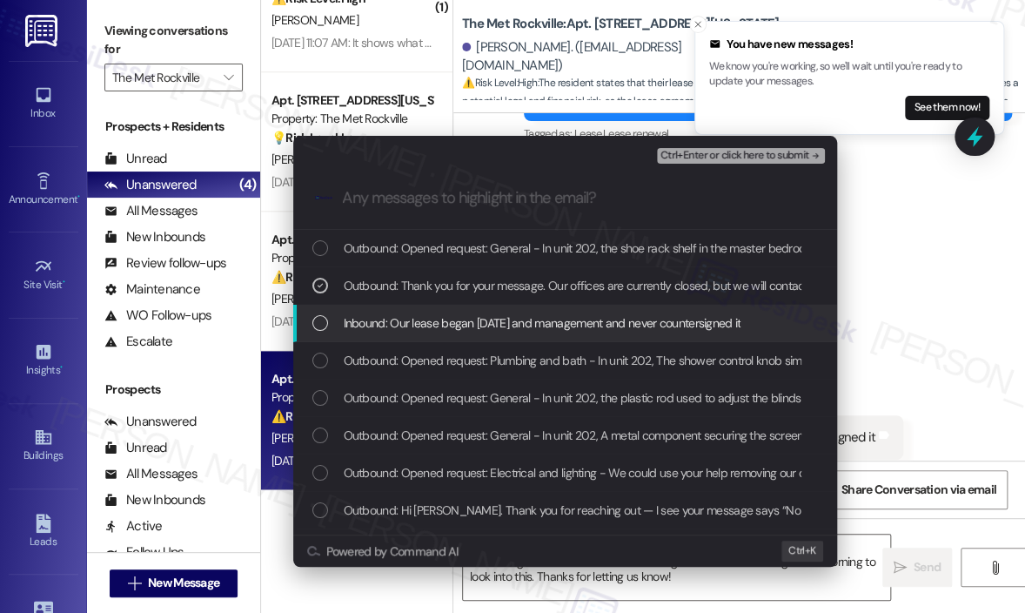
click at [604, 319] on span "Inbound: Our lease began [DATE] and management and never countersigned it" at bounding box center [543, 322] width 398 height 19
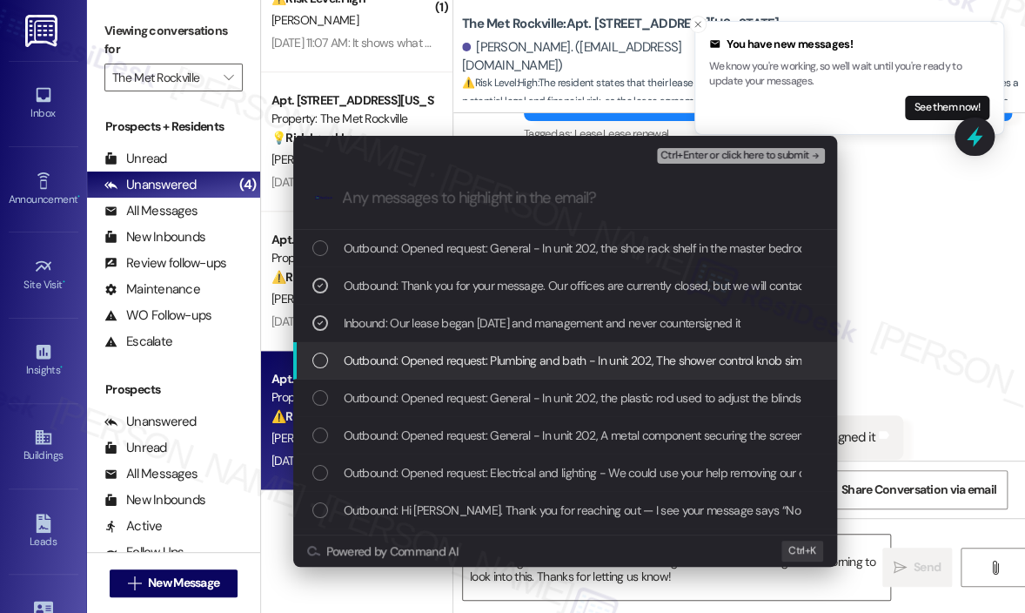
click at [602, 356] on span "Outbound: Opened request: Plumbing and bath - In unit 202, The shower control k…" at bounding box center [780, 360] width 872 height 19
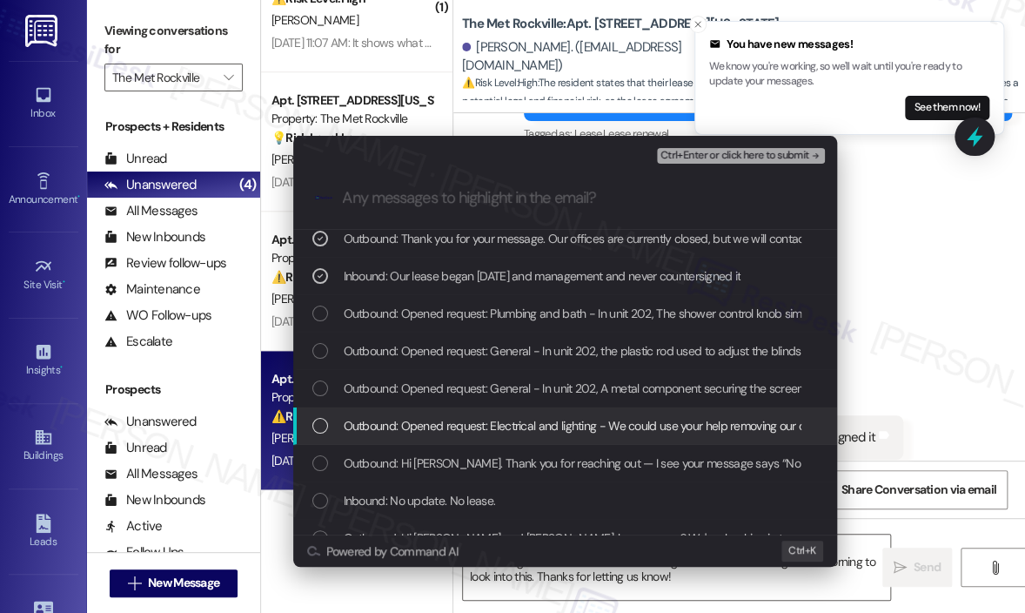
scroll to position [87, 0]
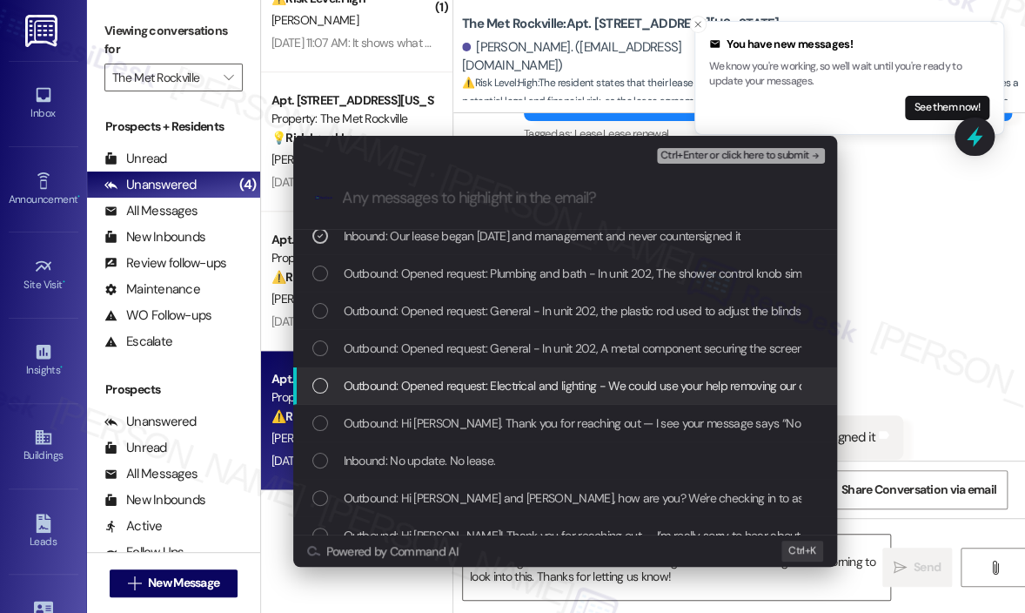
click at [575, 467] on div "Inbound: No update. No lease." at bounding box center [567, 460] width 509 height 19
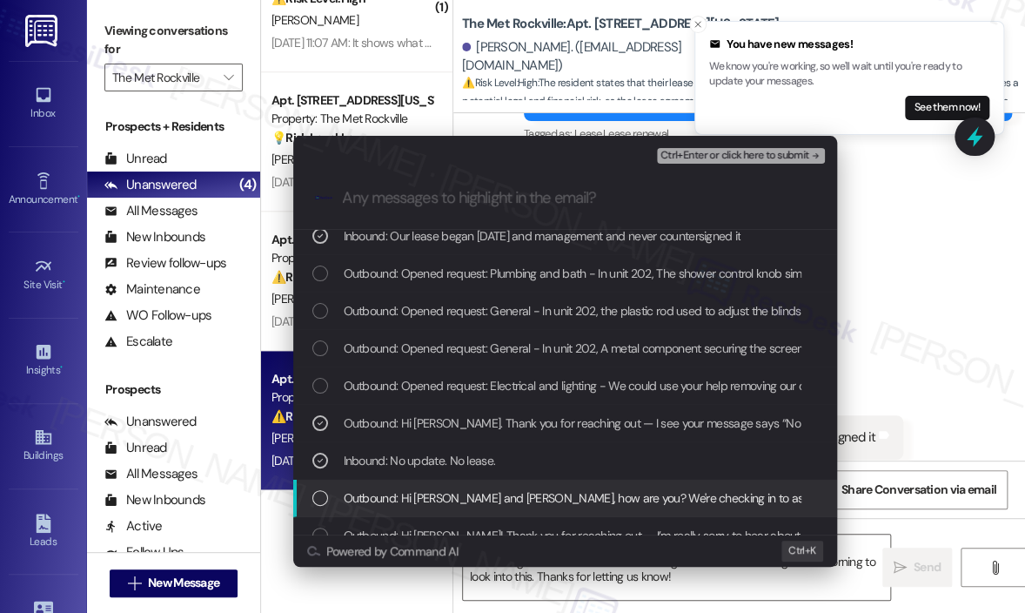
click at [615, 490] on span "Outbound: Hi [PERSON_NAME] and [PERSON_NAME], how are you? We're checking in to…" at bounding box center [999, 497] width 1311 height 19
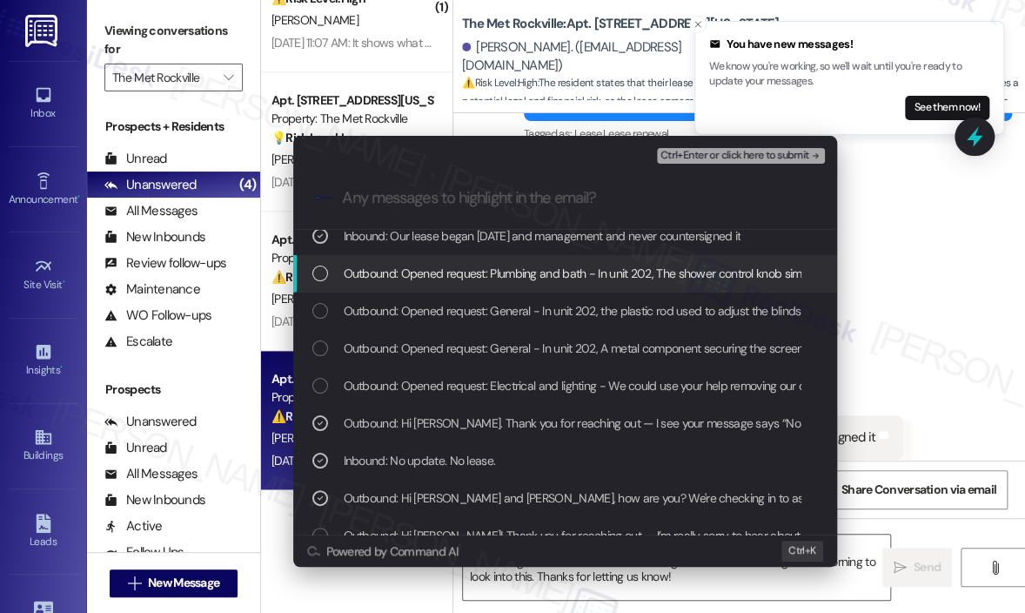
click at [753, 161] on span "Ctrl+Enter or click here to submit" at bounding box center [735, 156] width 149 height 12
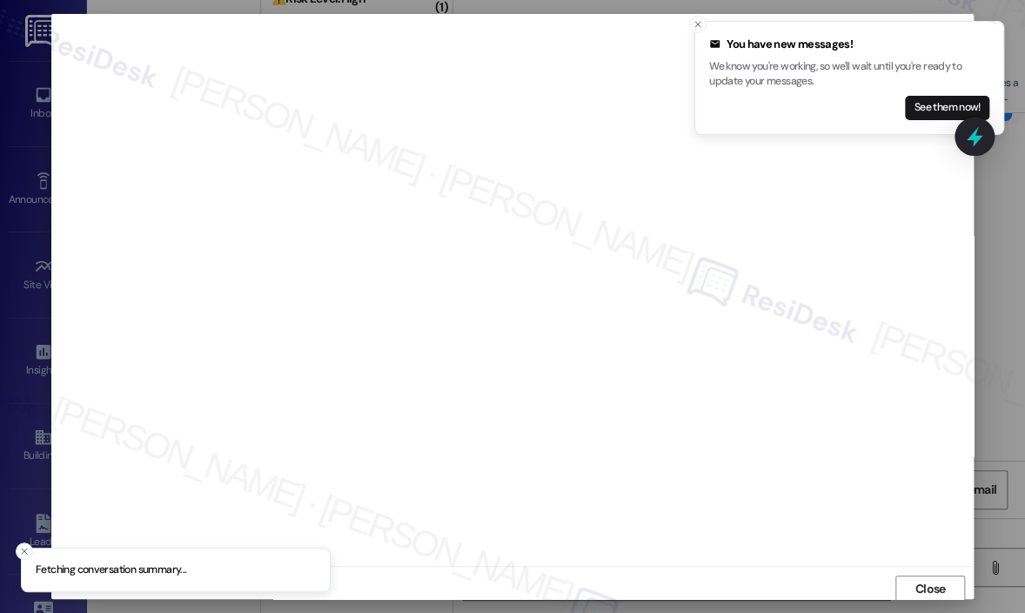
scroll to position [3, 0]
click at [931, 583] on span "Close" at bounding box center [931, 585] width 30 height 18
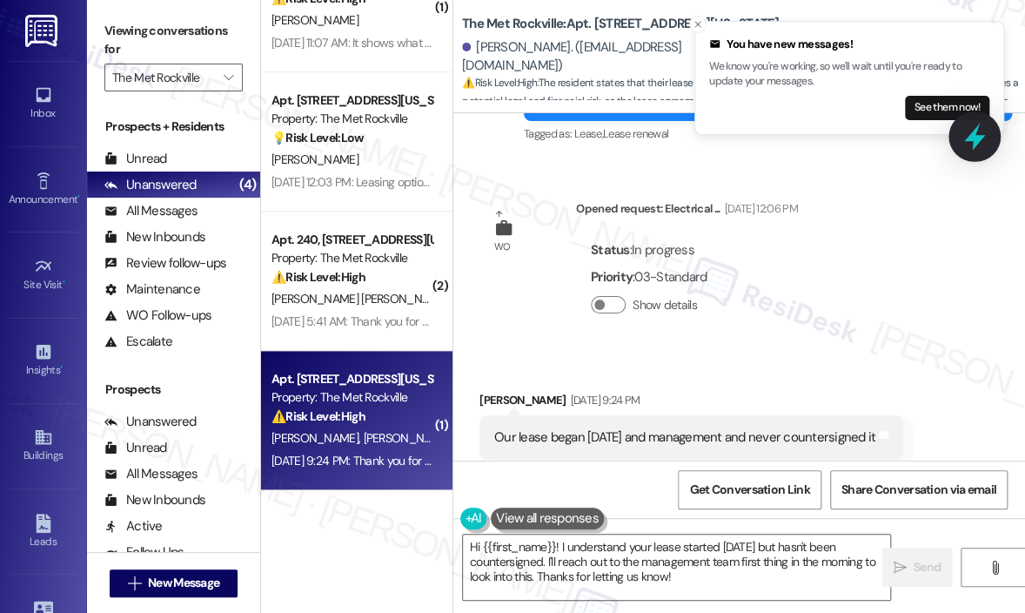
click at [973, 137] on icon at bounding box center [975, 137] width 21 height 27
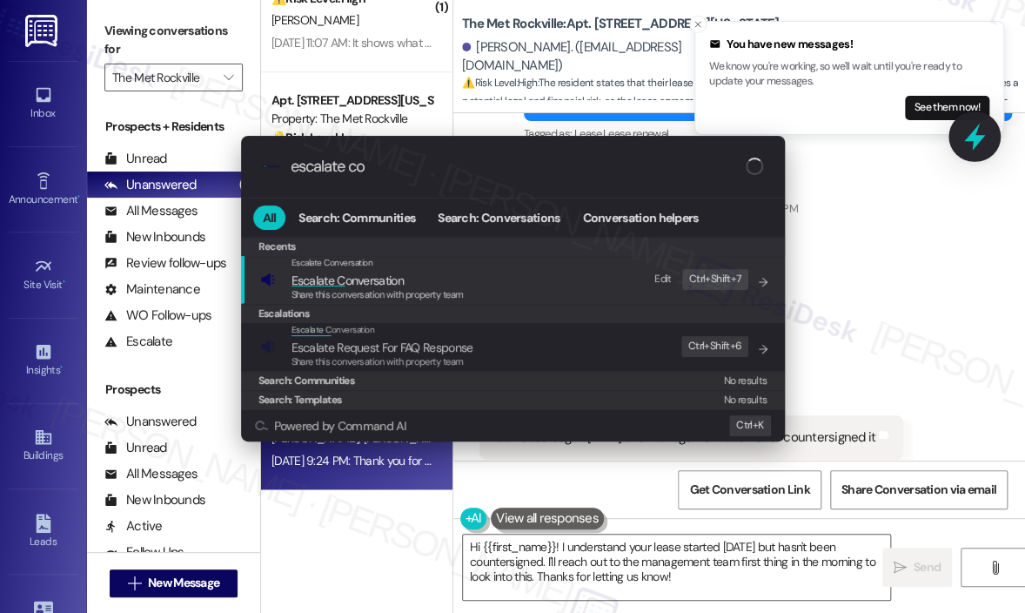
type input "escalate con"
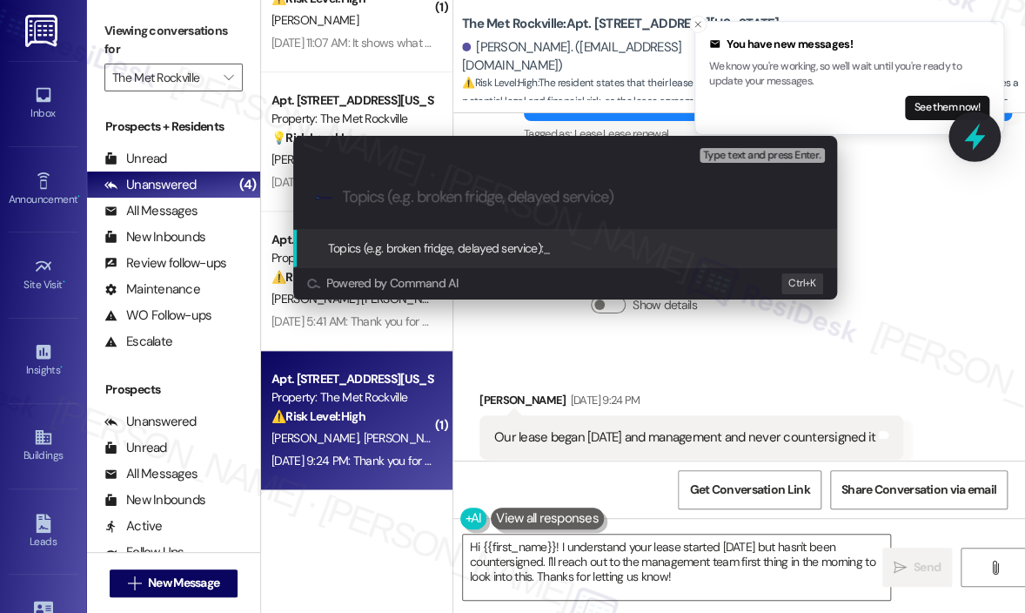
paste input "Lease Not Countersigned – No Update on [DATE] Start Date"
type input "Lease Not Countersigned – No Update on [DATE] Start Date"
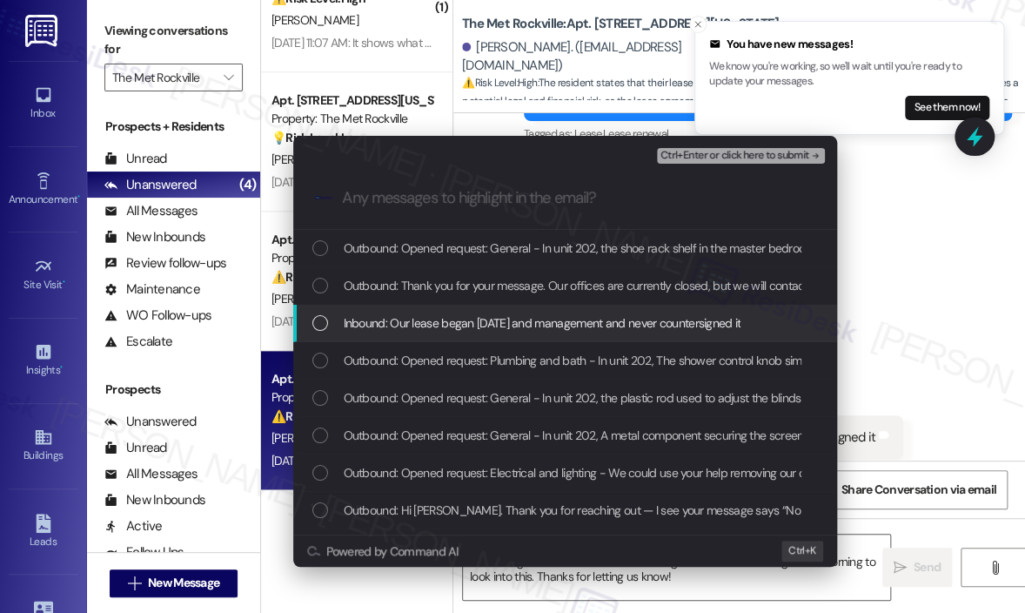
click at [595, 320] on span "Inbound: Our lease began [DATE] and management and never countersigned it" at bounding box center [543, 322] width 398 height 19
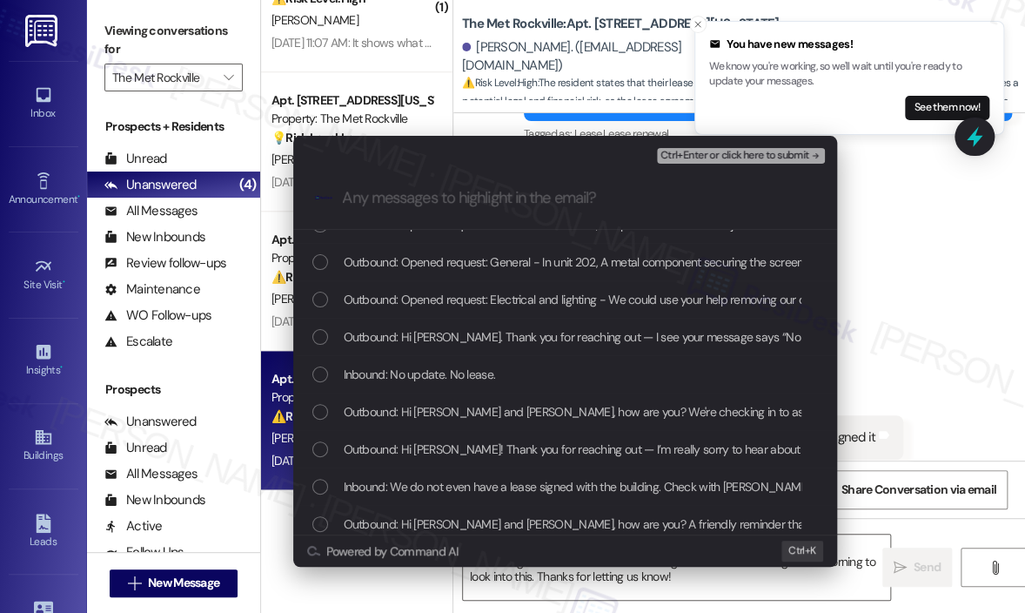
scroll to position [261, 0]
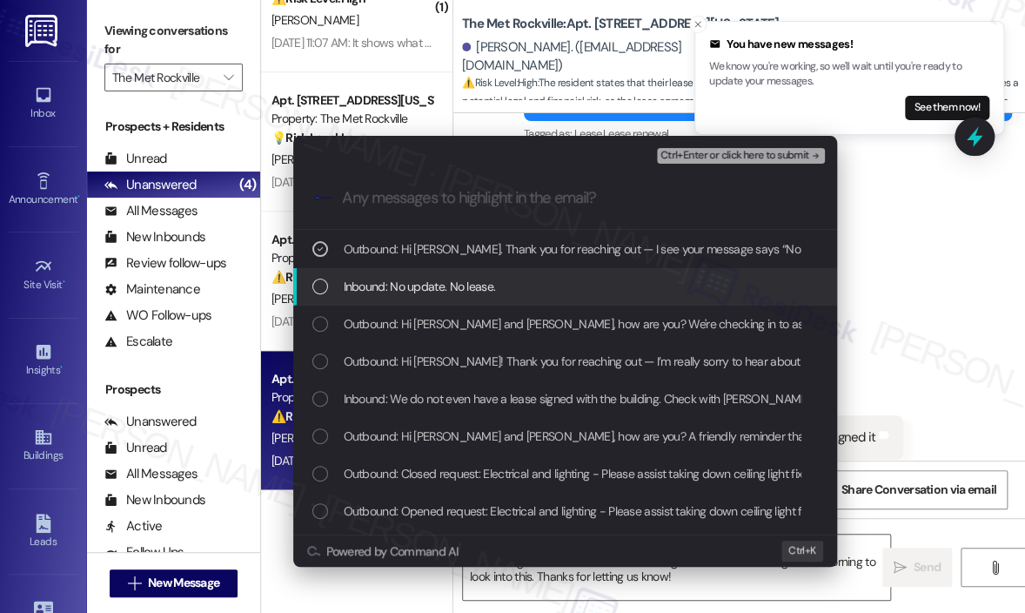
click at [575, 282] on div "Inbound: No update. No lease." at bounding box center [567, 286] width 509 height 19
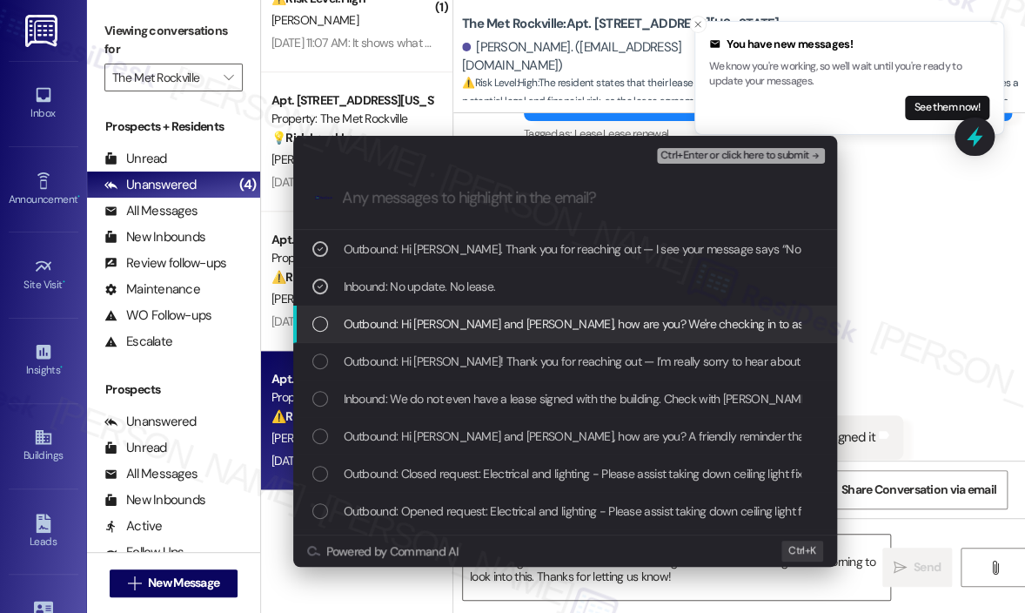
click at [575, 323] on span "Outbound: Hi [PERSON_NAME] and [PERSON_NAME], how are you? We're checking in to…" at bounding box center [999, 323] width 1311 height 19
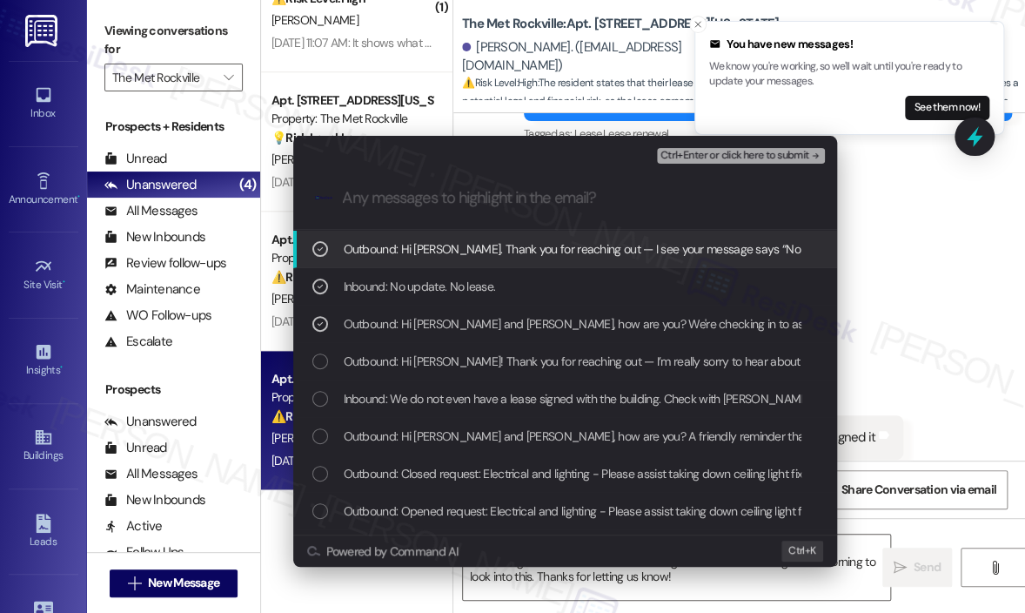
click at [721, 154] on span "Ctrl+Enter or click here to submit" at bounding box center [735, 156] width 149 height 12
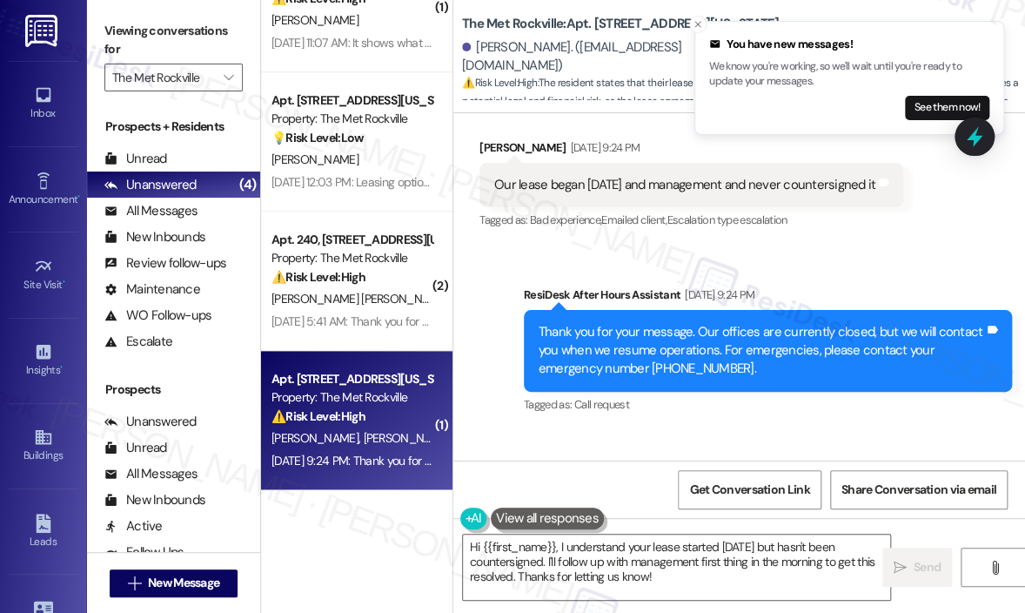
scroll to position [16277, 0]
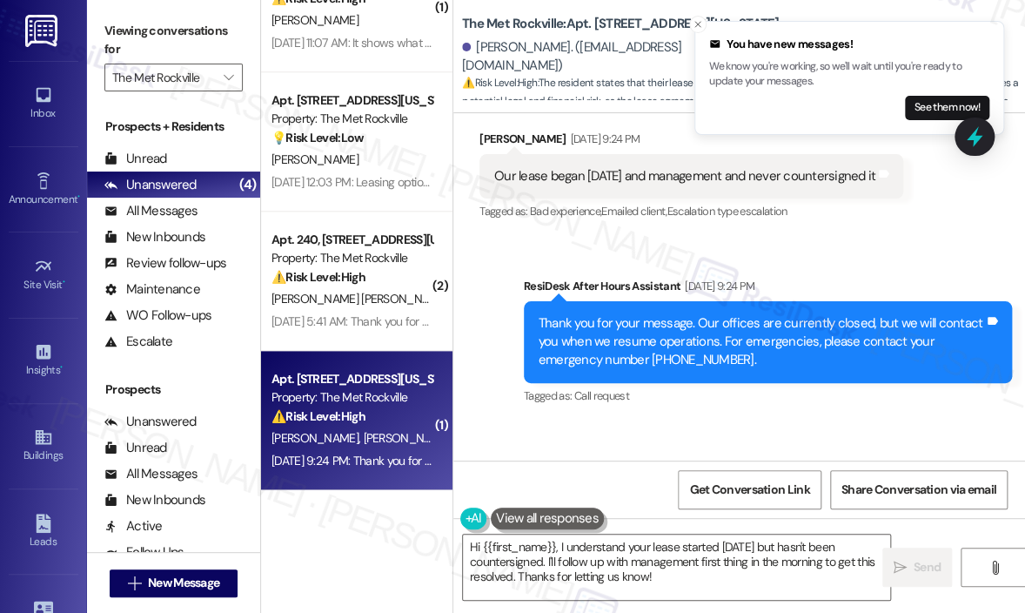
click at [797, 485] on div "Status : In progress Priority : 03-Standard Show details" at bounding box center [686, 542] width 220 height 115
click at [700, 575] on textarea "Hi {{first_name}}, I understand your lease started [DATE] but hasn't been count…" at bounding box center [676, 566] width 427 height 65
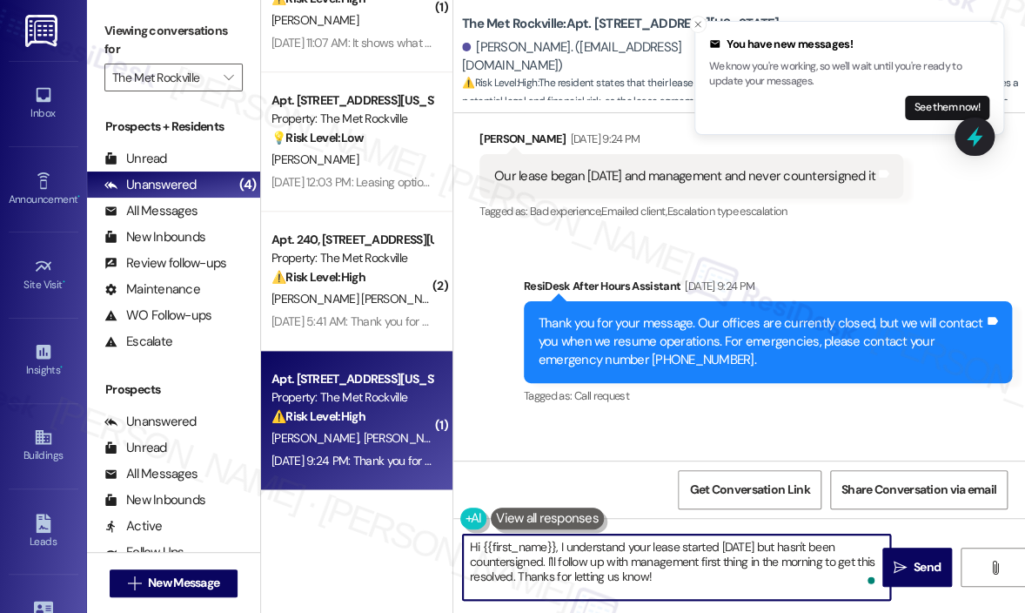
click at [746, 546] on textarea "Hi {{first_name}}, I understand your lease started [DATE] but hasn't been count…" at bounding box center [676, 566] width 427 height 65
click at [728, 574] on textarea "Hi {{first_name}}, I understand your lease started [DATE] but hasn't been count…" at bounding box center [676, 566] width 427 height 65
click at [831, 565] on textarea "Hi {{first_name}}, I understand your lease started [DATE] but hasn't been count…" at bounding box center [676, 566] width 427 height 65
type textarea "Hi {{first_name}}, I understand your lease started [DATE] but hasn't been count…"
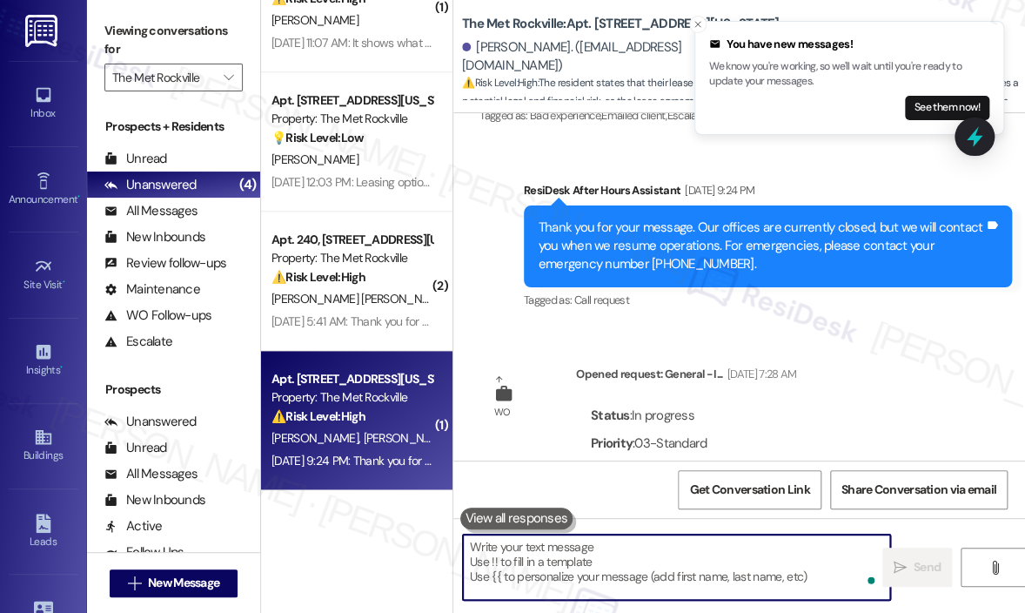
scroll to position [16435, 0]
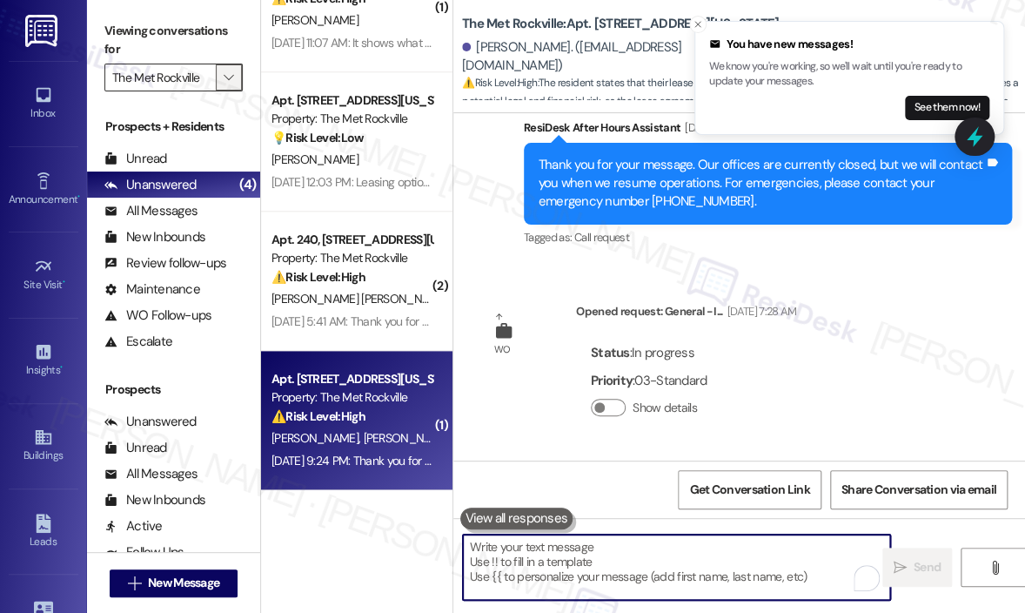
click at [232, 84] on icon "" at bounding box center [229, 78] width 10 height 14
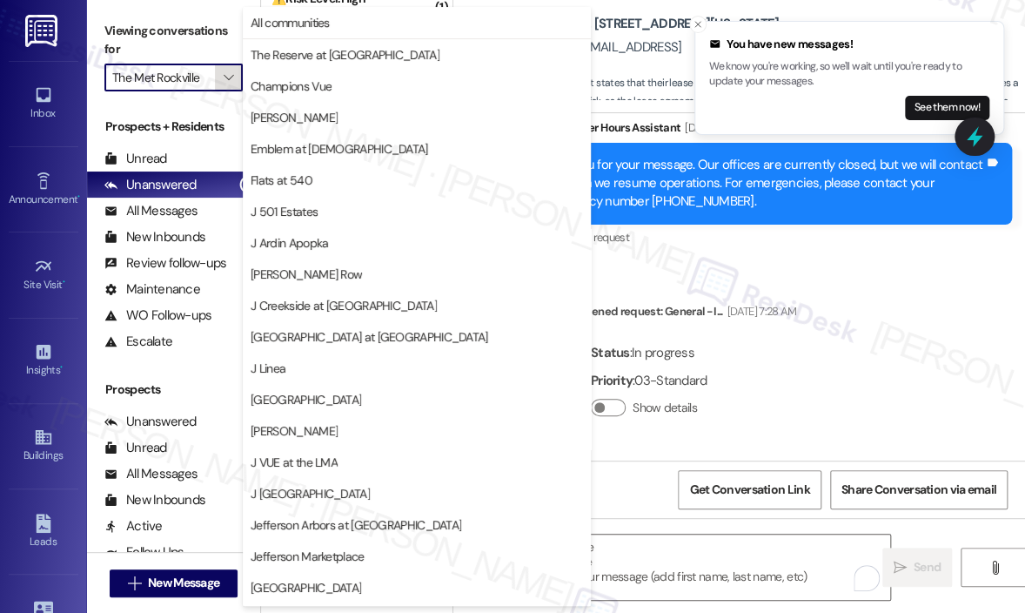
scroll to position [279, 0]
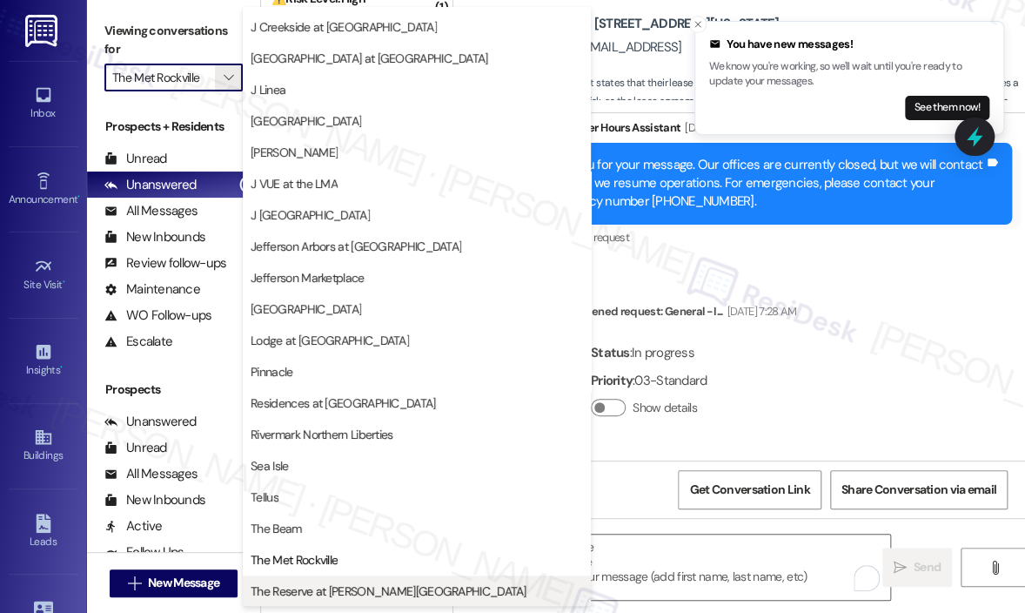
click at [353, 588] on span "The Reserve at [PERSON_NAME][GEOGRAPHIC_DATA]" at bounding box center [389, 590] width 276 height 17
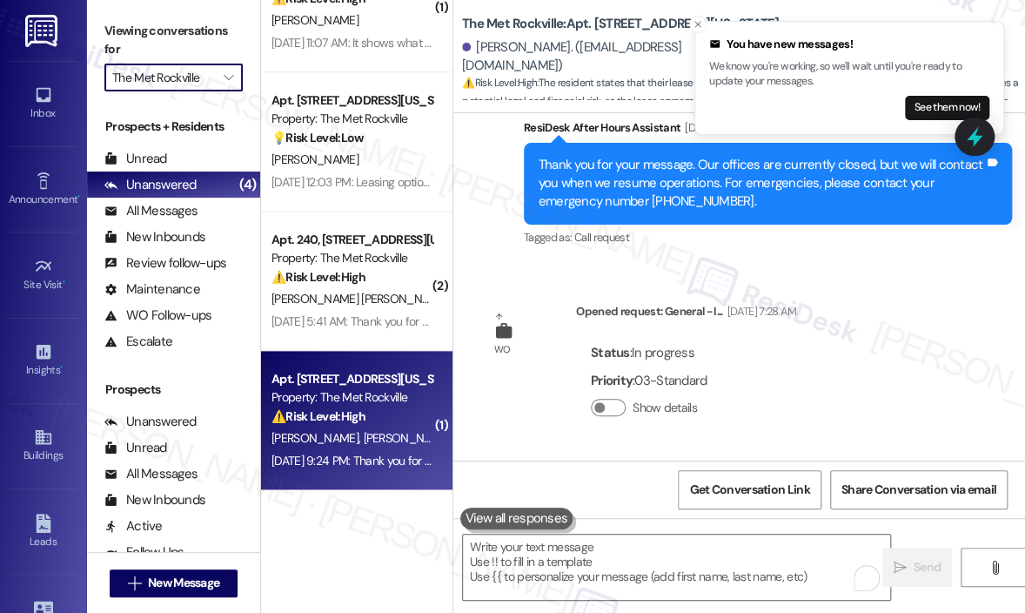
type input "The Reserve at [PERSON_NAME][GEOGRAPHIC_DATA]"
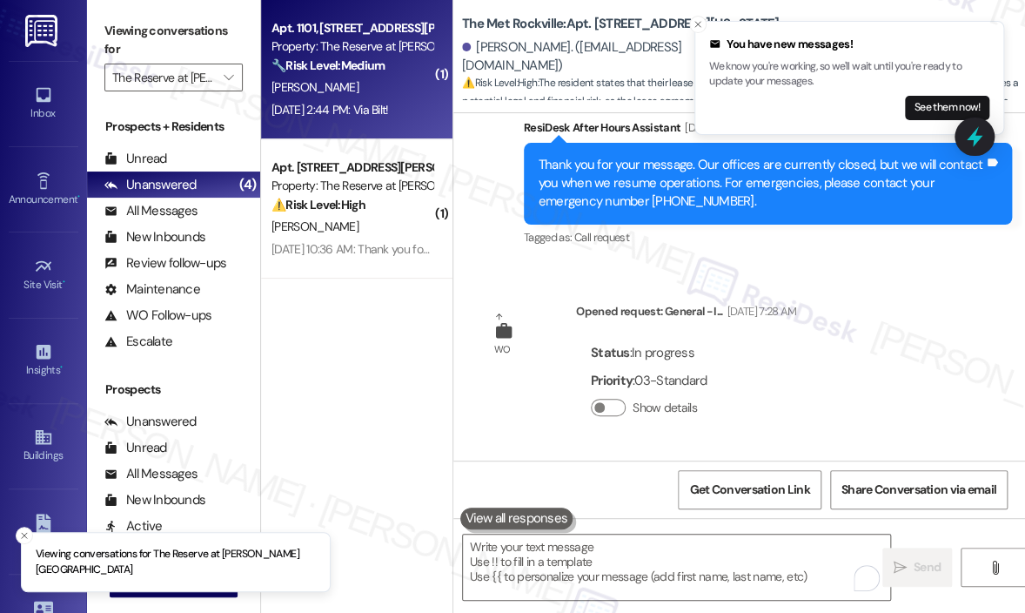
click at [387, 96] on div "[PERSON_NAME]" at bounding box center [352, 88] width 165 height 22
type textarea "Fetching suggested responses. Please feel free to read through the conversation…"
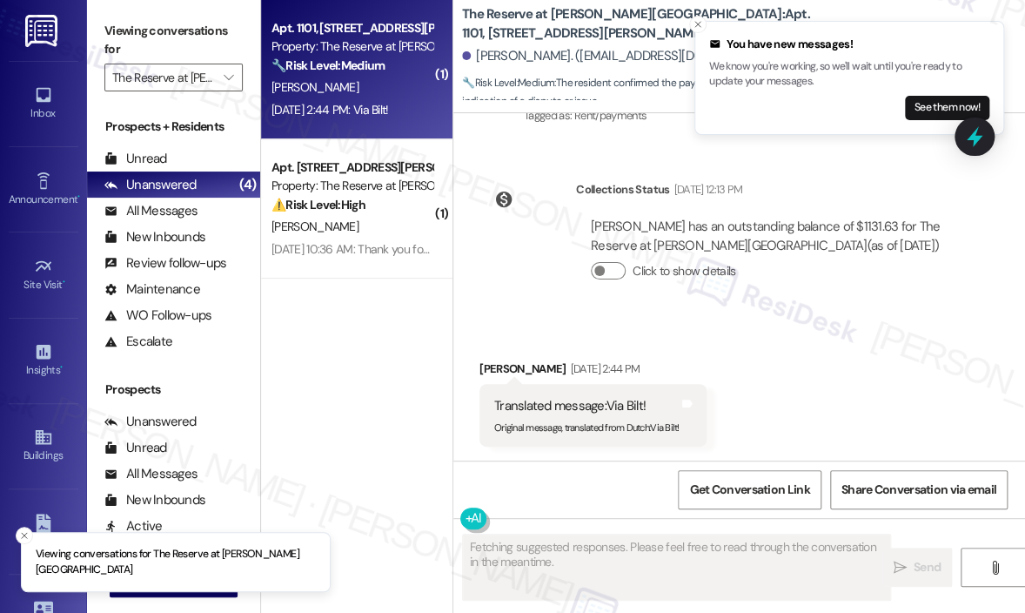
scroll to position [3134, 0]
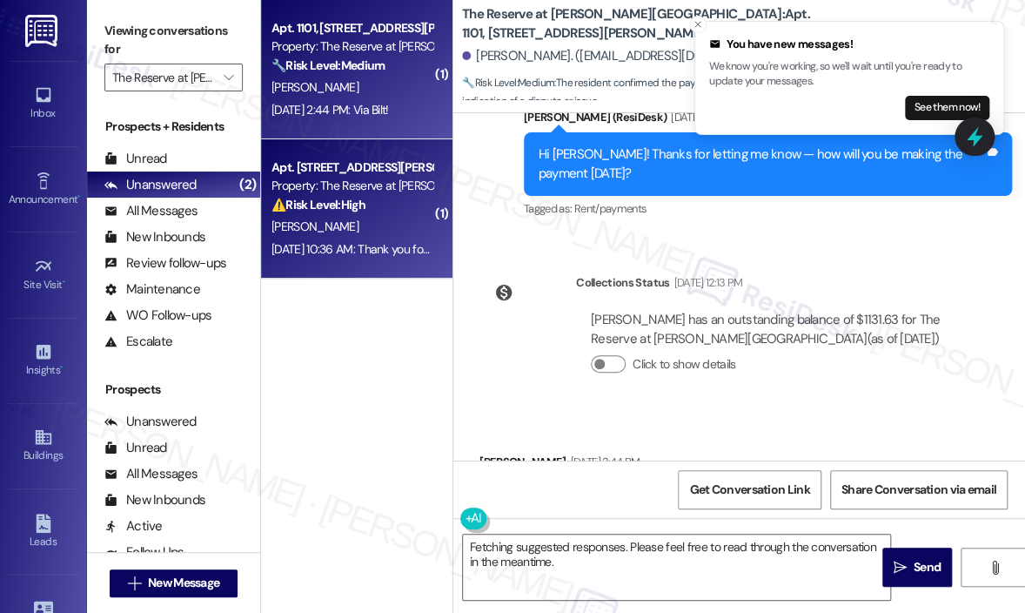
click at [361, 239] on div "[DATE] 10:36 AM: Thank you for your message. Our offices are currently closed, …" at bounding box center [352, 250] width 165 height 22
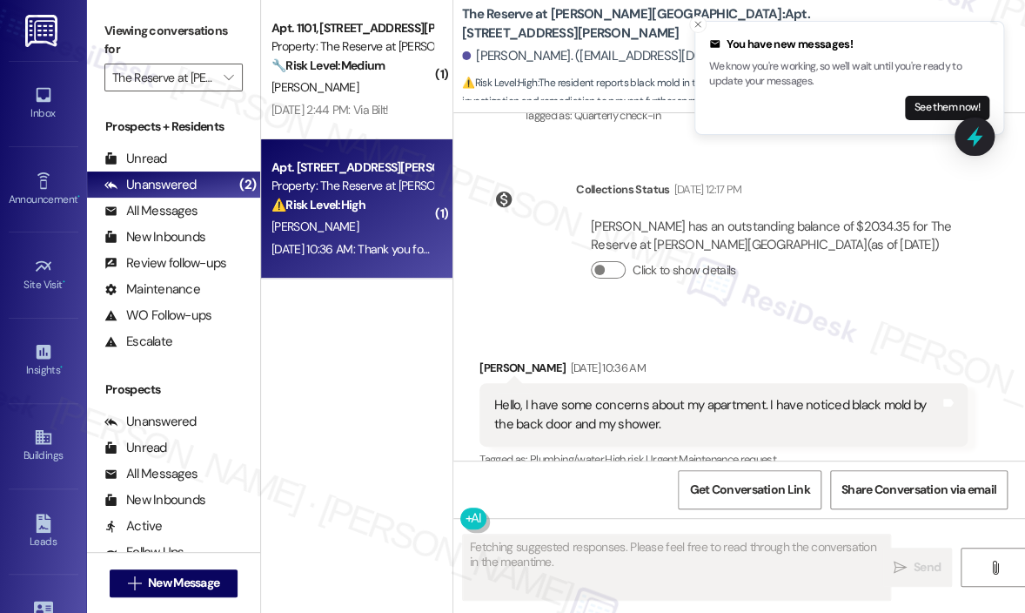
scroll to position [905, 0]
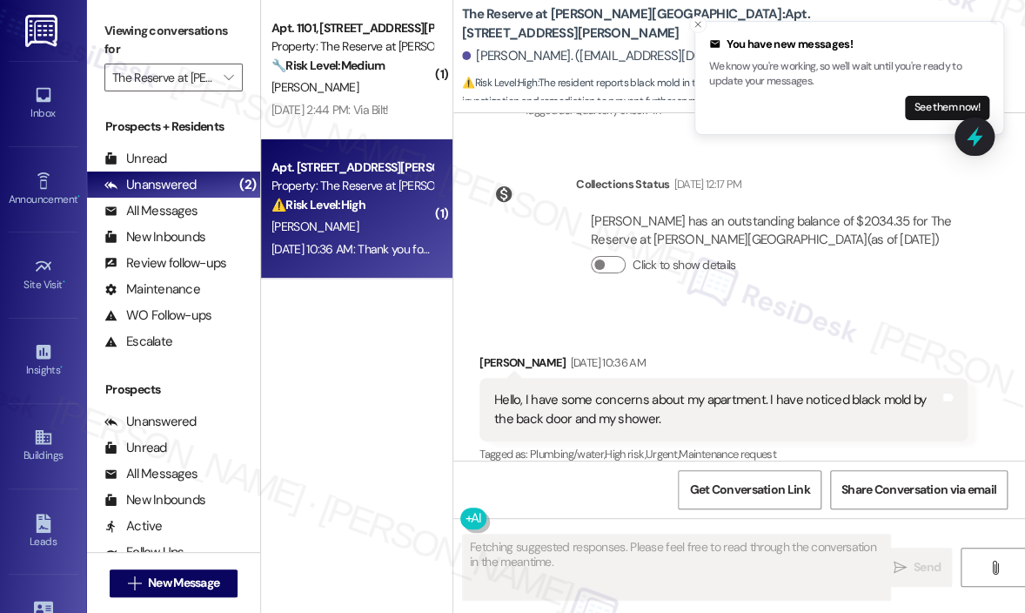
click at [801, 314] on div "Received via SMS [PERSON_NAME] [DATE] 10:36 AM Hello, I have some concerns abou…" at bounding box center [740, 396] width 572 height 165
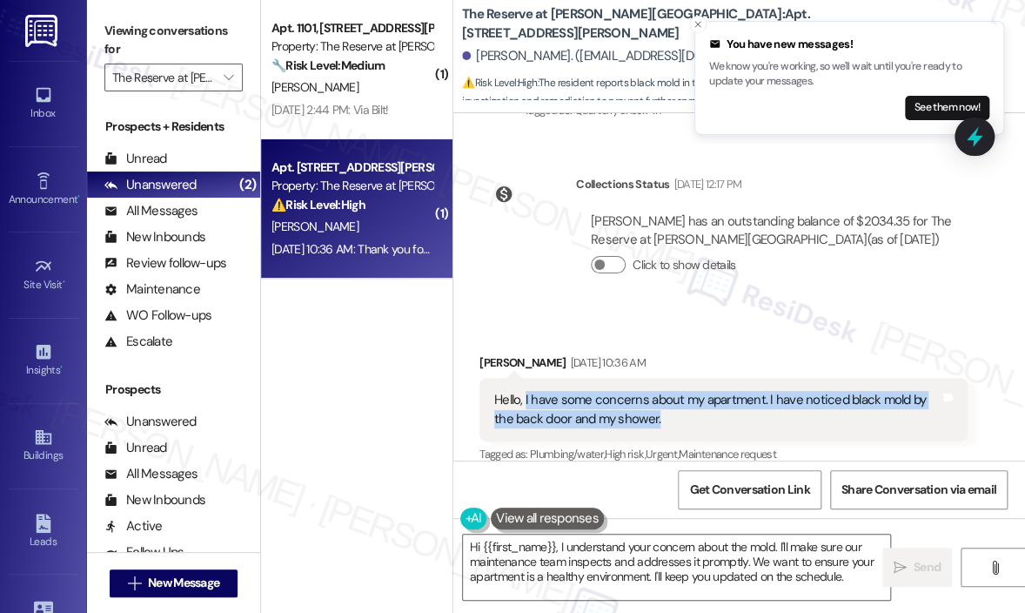
drag, startPoint x: 696, startPoint y: 403, endPoint x: 525, endPoint y: 380, distance: 172.2
click at [525, 391] on div "Hello, I have some concerns about my apartment. I have noticed black mold by th…" at bounding box center [717, 409] width 446 height 37
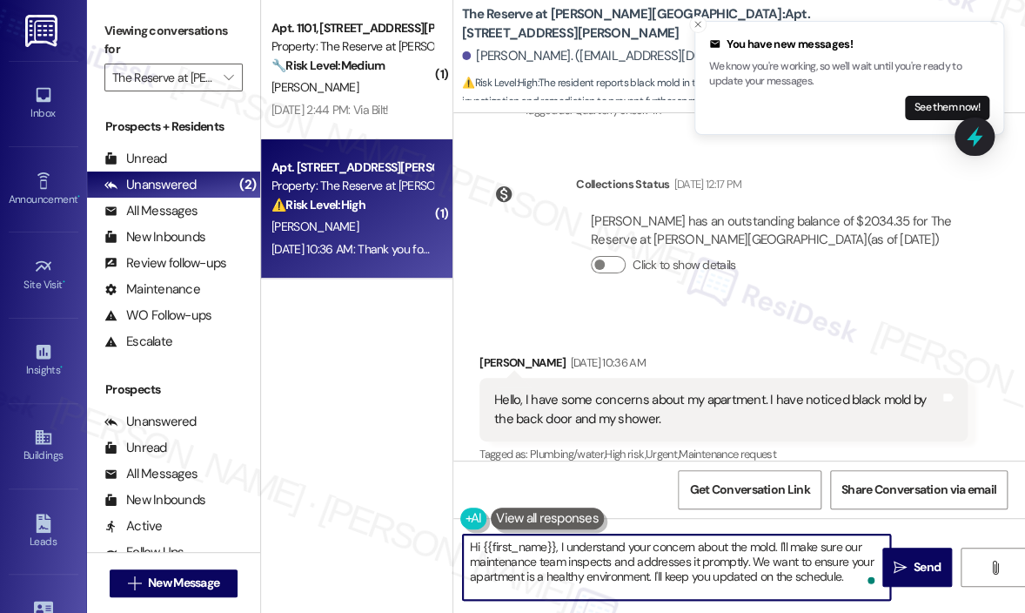
drag, startPoint x: 557, startPoint y: 546, endPoint x: 845, endPoint y: 594, distance: 292.1
click at [845, 594] on textarea "Hi {{first_name}}, I understand your concern about the mold. I'll make sure our…" at bounding box center [676, 566] width 427 height 65
click at [872, 260] on div "Click to show details" at bounding box center [772, 269] width 362 height 38
drag, startPoint x: 556, startPoint y: 545, endPoint x: 859, endPoint y: 588, distance: 305.9
click at [860, 588] on textarea "Hi {{first_name}}, I understand your concern about the mold. I'll make sure our…" at bounding box center [676, 566] width 427 height 65
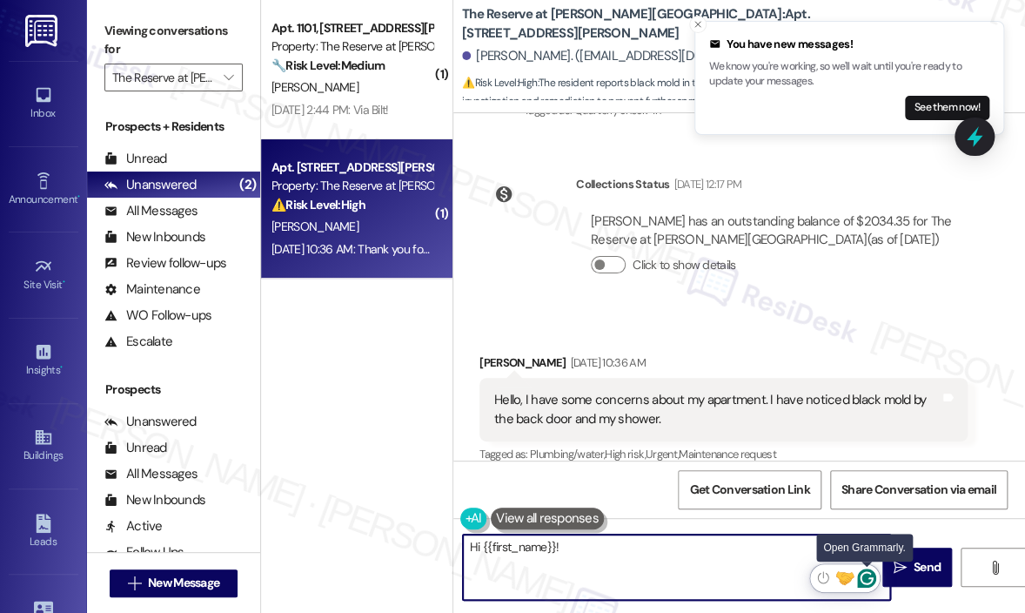
paste textarea "Thank you for sharing your concerns — can you describe the black spots you’ve n…"
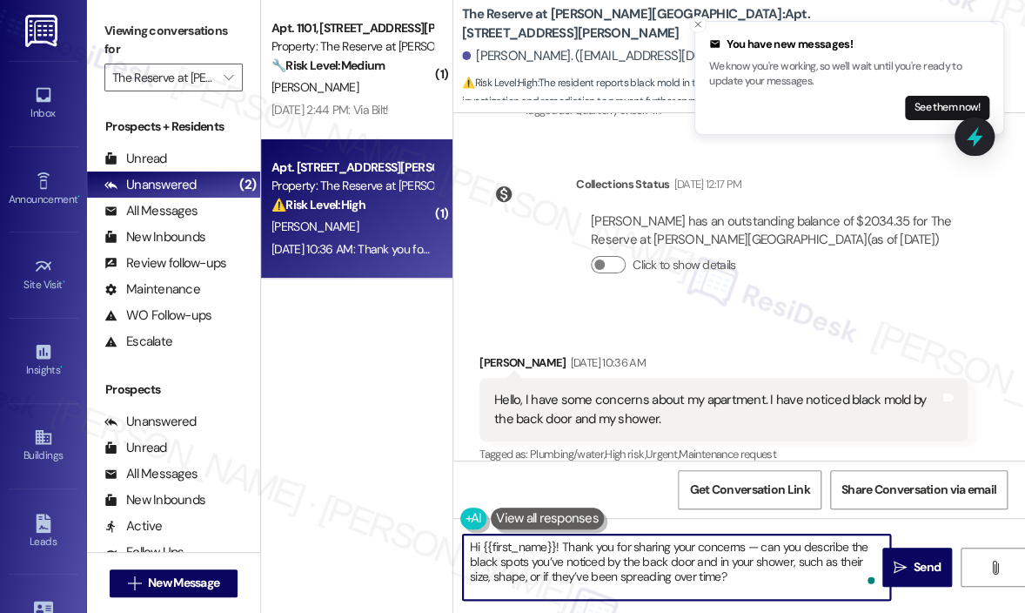
click at [770, 568] on textarea "Hi {{first_name}}! Thank you for sharing your concerns — can you describe the b…" at bounding box center [676, 566] width 427 height 65
click at [769, 568] on textarea "Hi {{first_name}}! Thank you for sharing your concerns — can you describe the b…" at bounding box center [676, 566] width 427 height 65
type textarea "Hi {{first_name}}! Thank you for sharing your concerns — can you describe the b…"
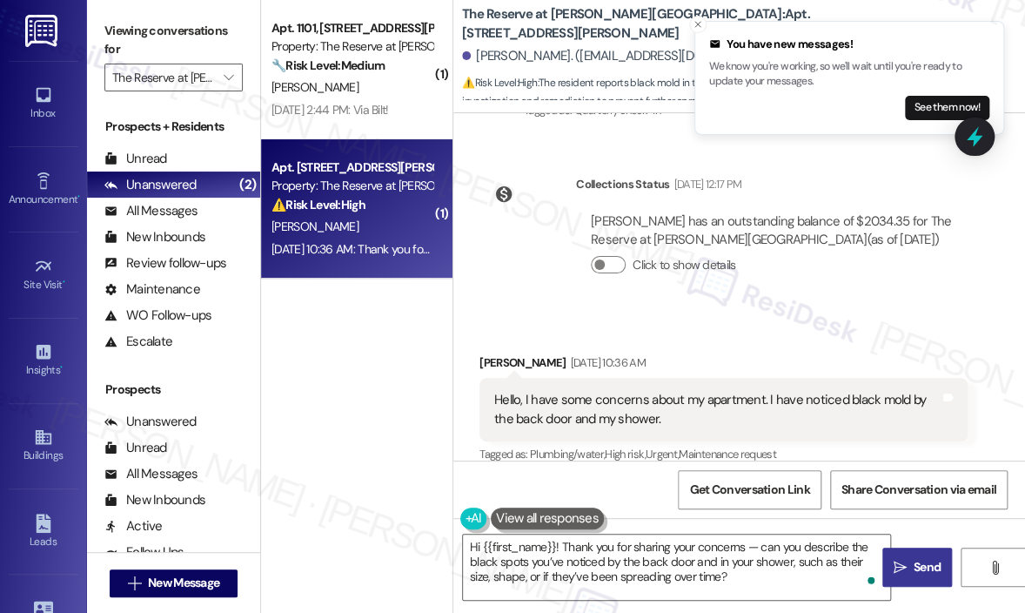
click at [919, 567] on span "Send" at bounding box center [927, 567] width 27 height 18
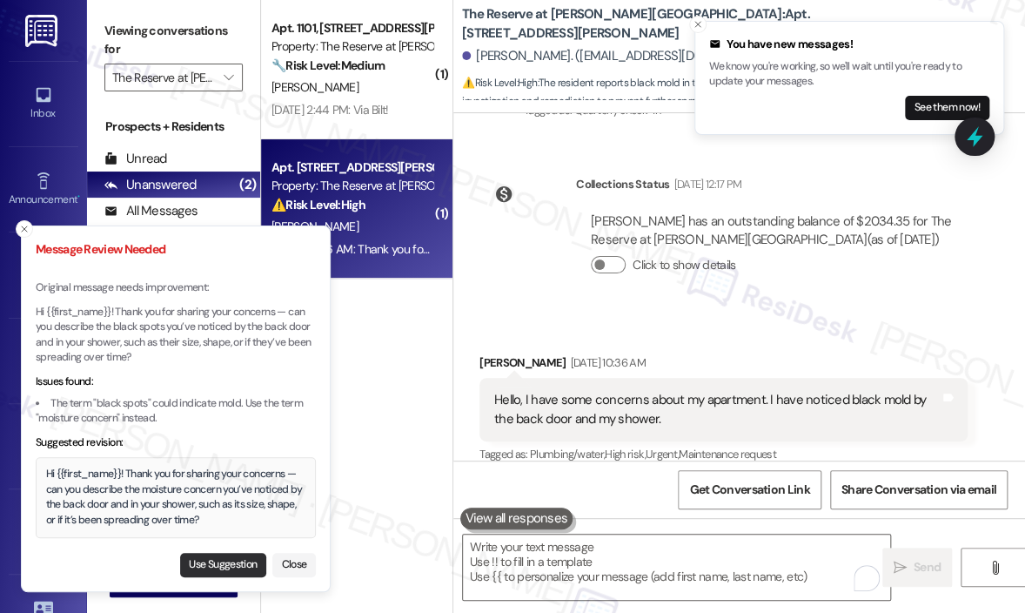
click at [212, 563] on button "Use Suggestion" at bounding box center [223, 565] width 86 height 24
type textarea "Hi {{first_name}}! Thank you for sharing your concerns — can you describe the m…"
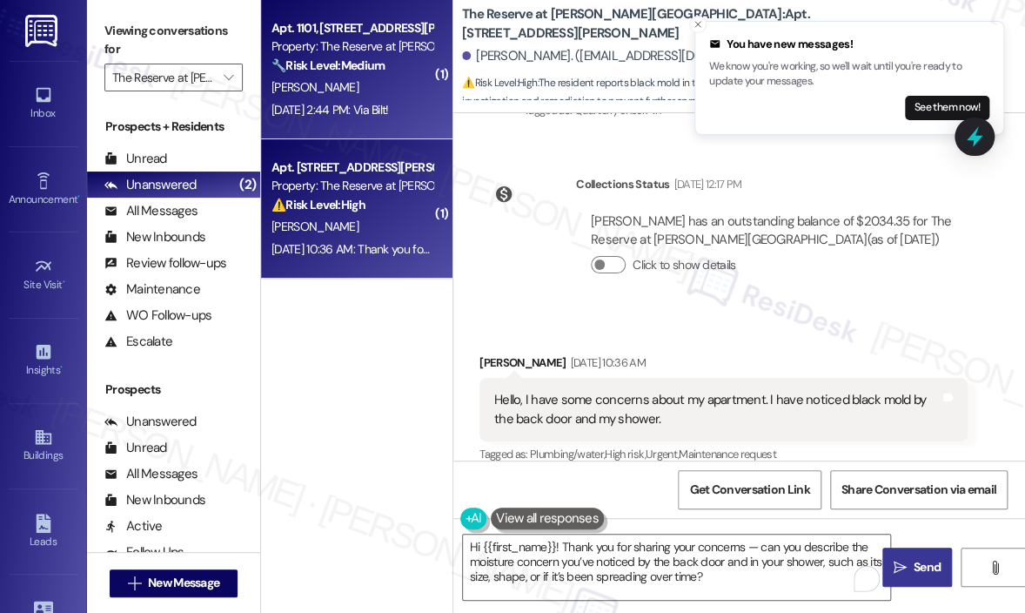
click at [344, 74] on div "🔧 Risk Level: Medium The resident confirmed the payment method and date. This i…" at bounding box center [352, 66] width 161 height 18
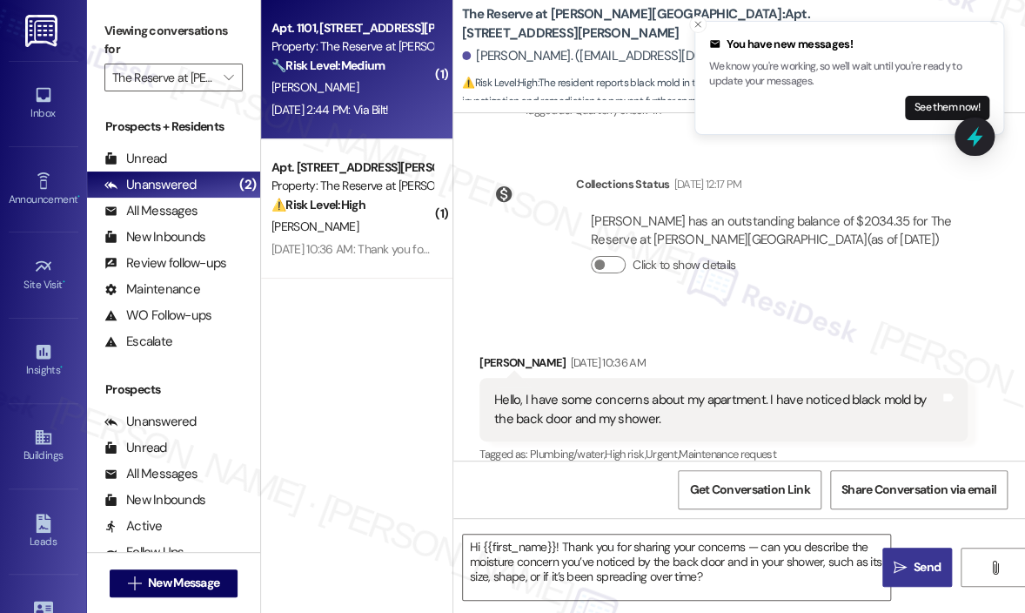
type textarea "Fetching suggested responses. Please feel free to read through the conversation…"
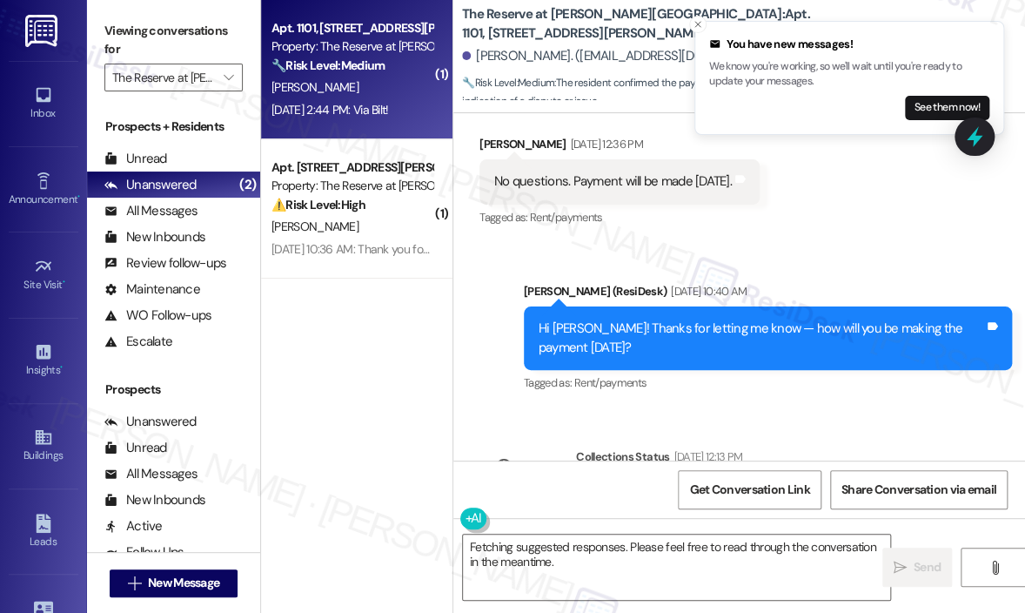
scroll to position [2873, 0]
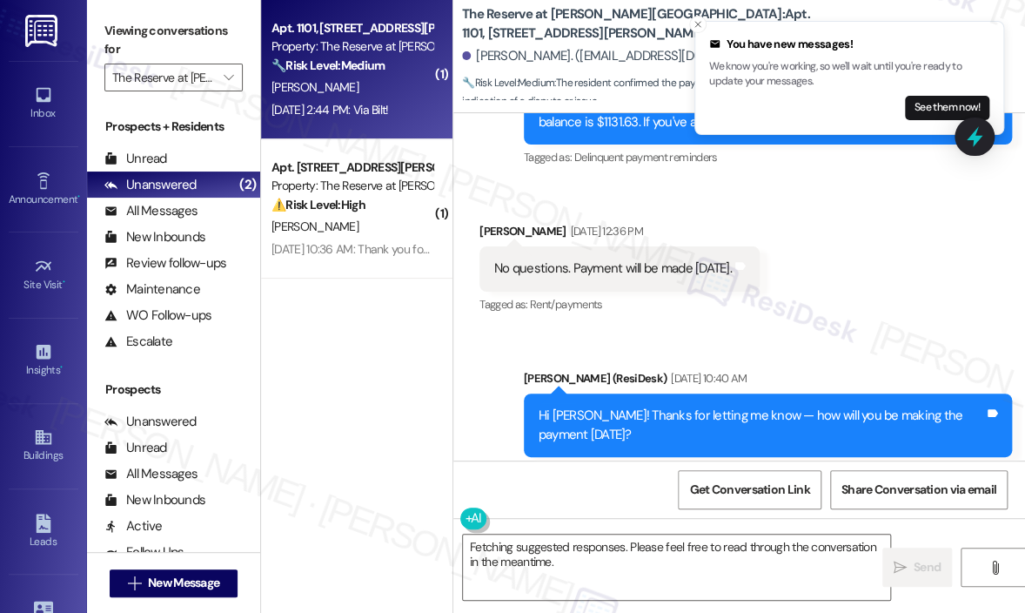
click at [689, 259] on div "No questions. Payment will be made [DATE]." at bounding box center [613, 268] width 238 height 18
click at [602, 557] on textarea "Fetching suggested responses. Please feel free to read through the conversation…" at bounding box center [676, 566] width 427 height 65
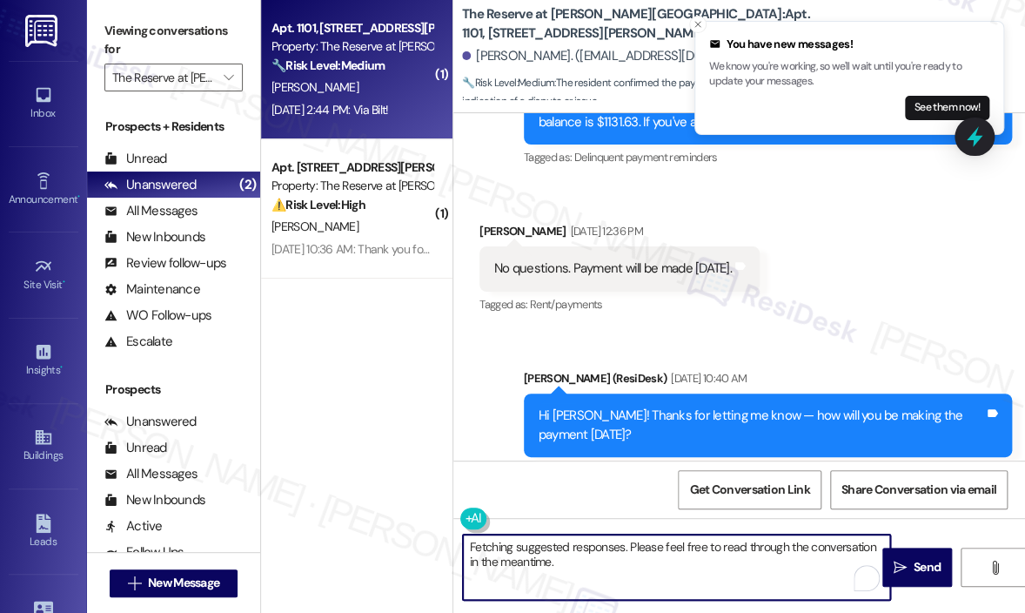
drag, startPoint x: 602, startPoint y: 557, endPoint x: 463, endPoint y: 546, distance: 139.7
click at [463, 546] on textarea "Fetching suggested responses. Please feel free to read through the conversation…" at bounding box center [676, 566] width 427 height 65
paste textarea "I just wanted to follow up to see if the payment was made on [DATE] as planned."
type textarea "Hi [PERSON_NAME]! I just wanted to follow up to see if the payment was made on …"
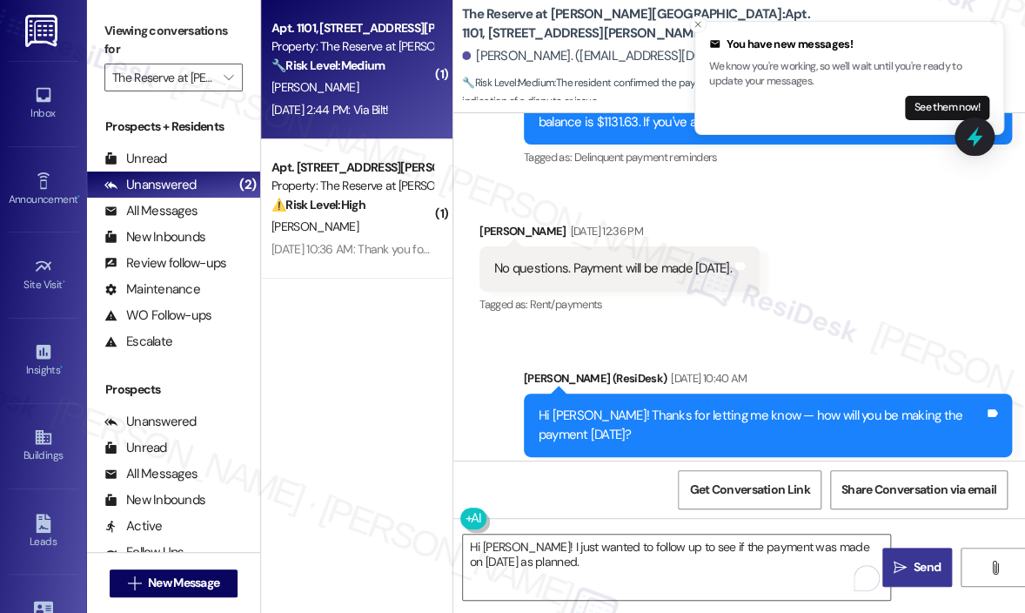
click at [927, 566] on span "Send" at bounding box center [927, 567] width 27 height 18
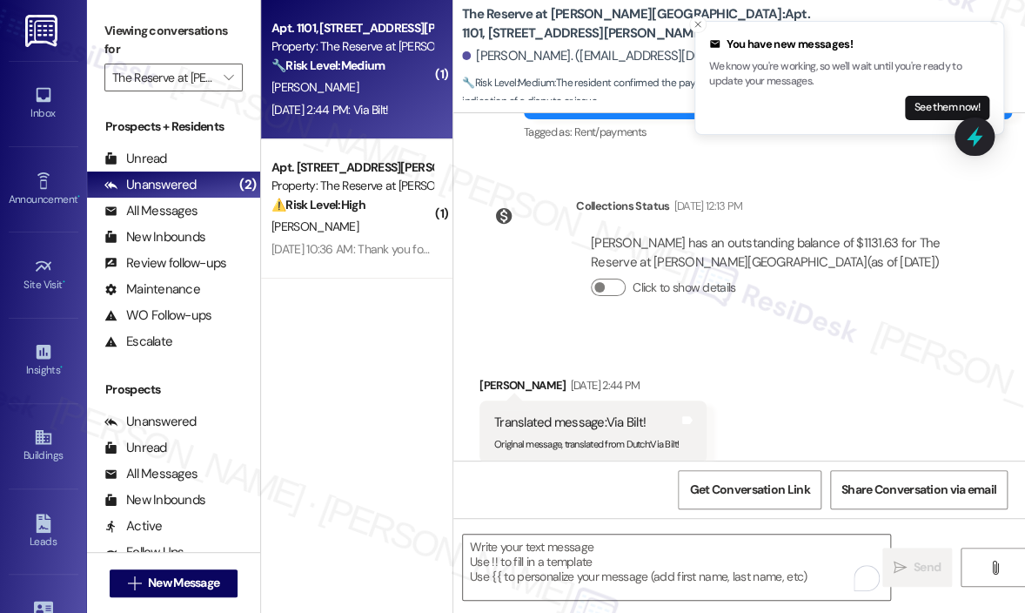
scroll to position [3273, 0]
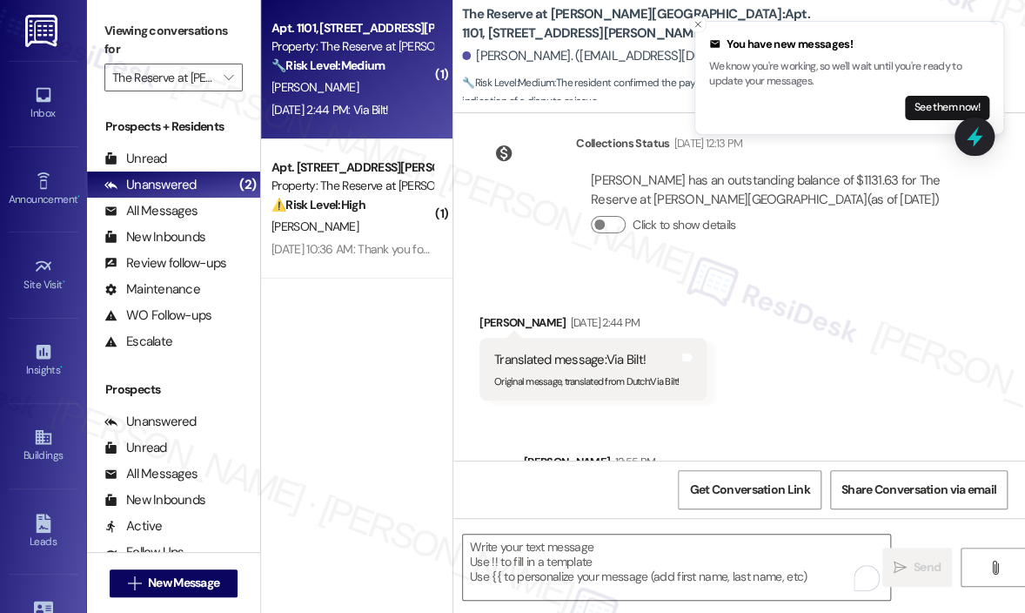
click at [826, 311] on div "Received via SMS [PERSON_NAME] [DATE] 2:44 PM Translated message: Via Bilt! Ori…" at bounding box center [740, 344] width 572 height 140
click at [372, 416] on div "( 1 ) Apt. 1101, [STREET_ADDRESS][PERSON_NAME] Property: The Reserve at [PERSON…" at bounding box center [357, 244] width 192 height 489
click at [231, 82] on icon "" at bounding box center [229, 78] width 10 height 14
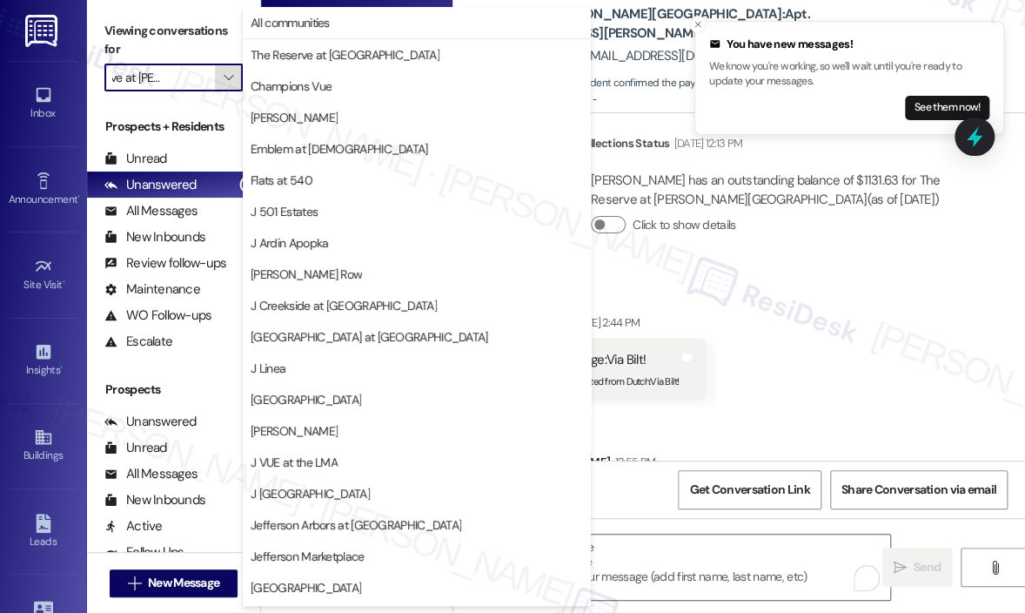
scroll to position [279, 0]
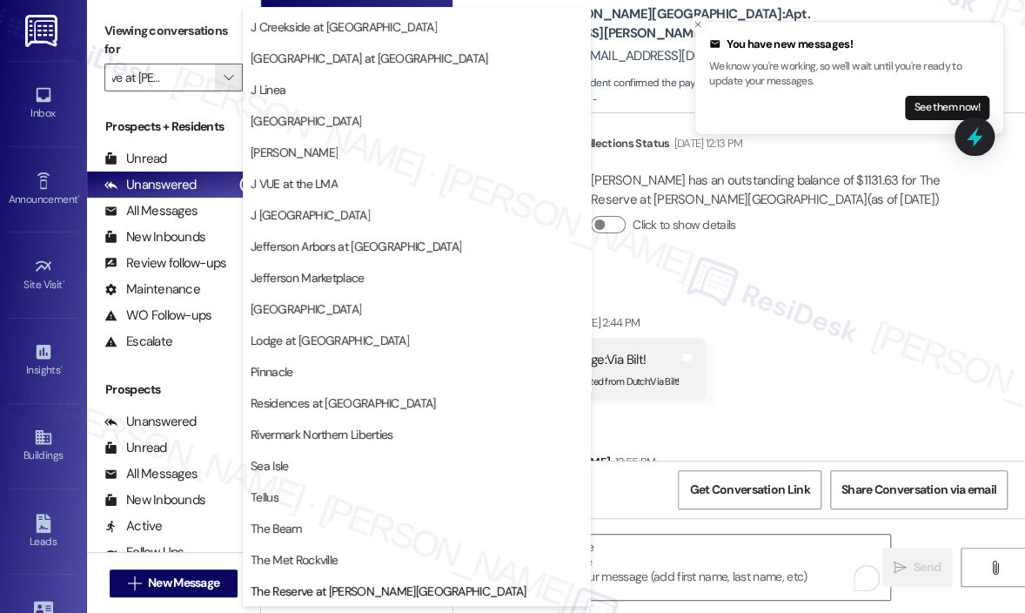
click at [850, 303] on div "Received via SMS [PERSON_NAME] [DATE] 2:44 PM Translated message: Via Bilt! Ori…" at bounding box center [740, 344] width 572 height 140
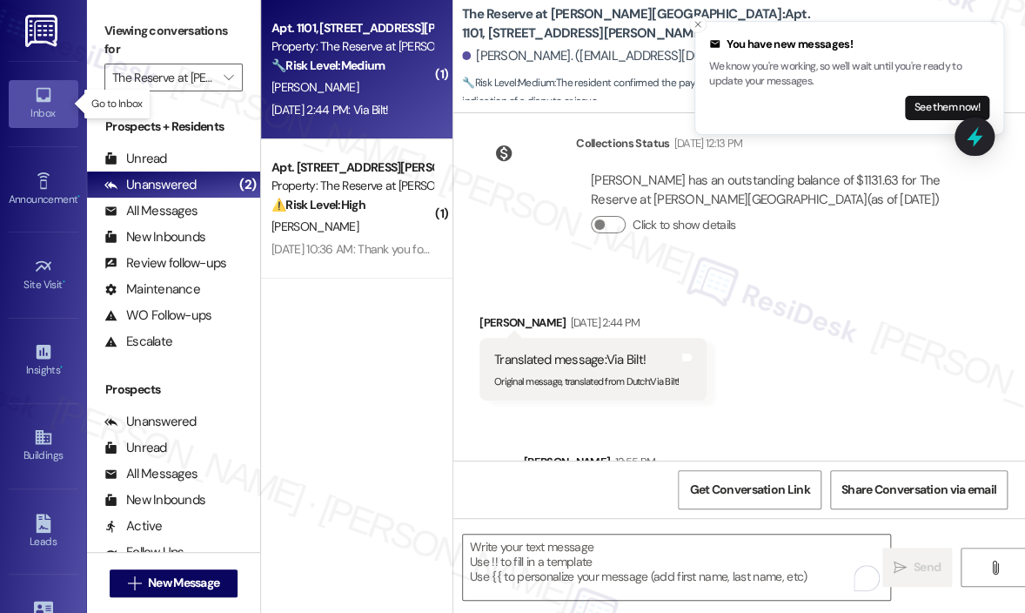
click at [37, 104] on icon at bounding box center [43, 94] width 19 height 19
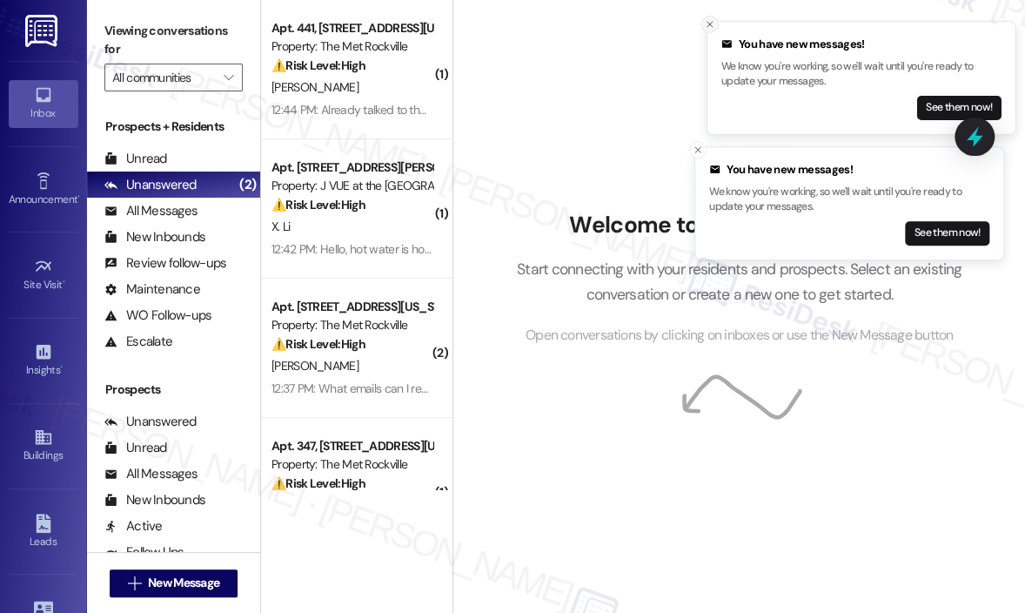
click at [707, 23] on icon "Close toast" at bounding box center [710, 24] width 10 height 10
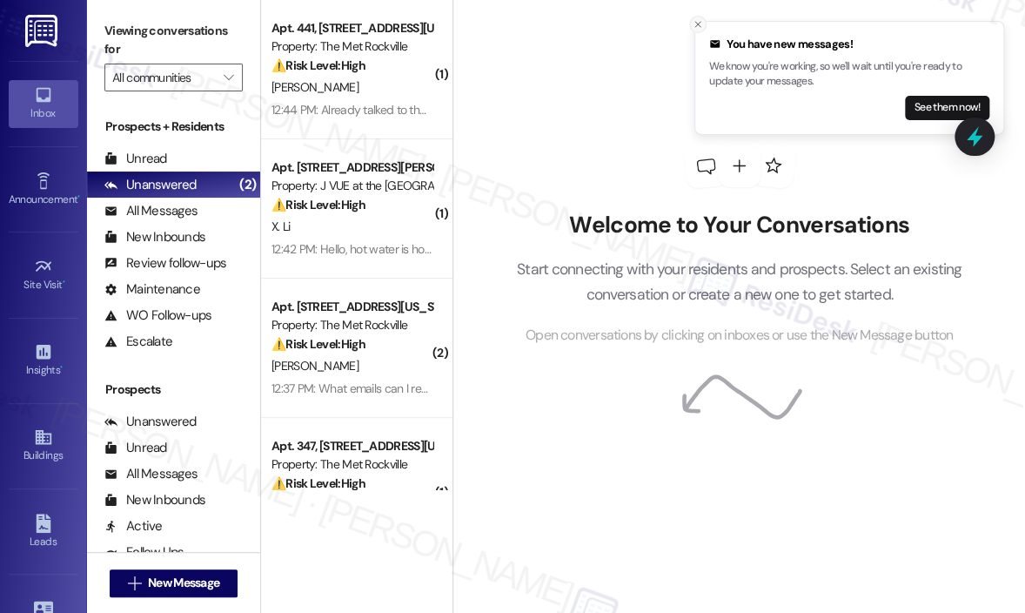
click at [701, 25] on icon "Close toast" at bounding box center [698, 24] width 10 height 10
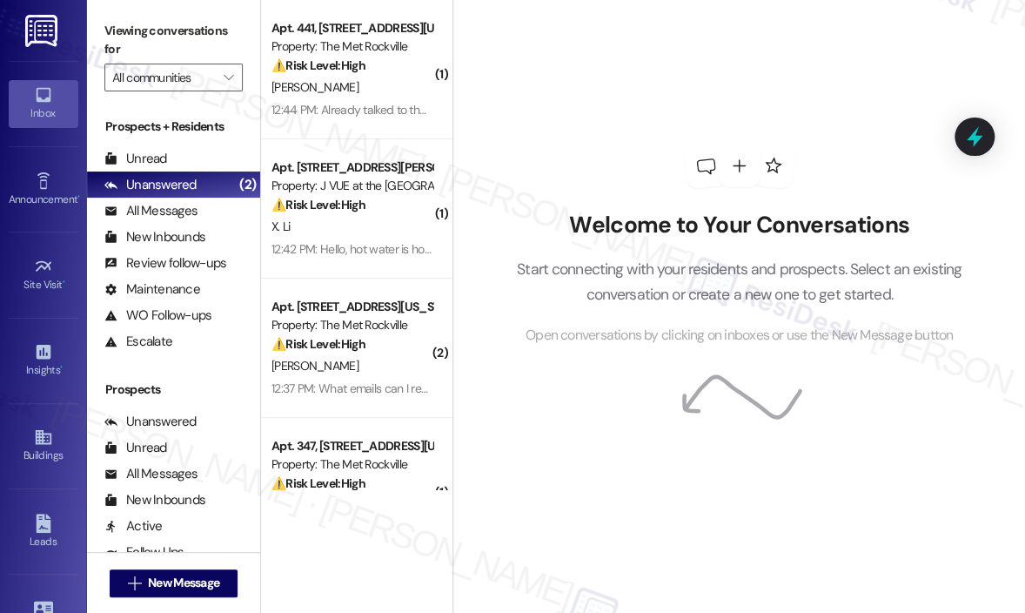
click at [624, 76] on div "Welcome to Your Conversations Start connecting with your residents and prospect…" at bounding box center [740, 245] width 522 height 490
